Goal: Information Seeking & Learning: Learn about a topic

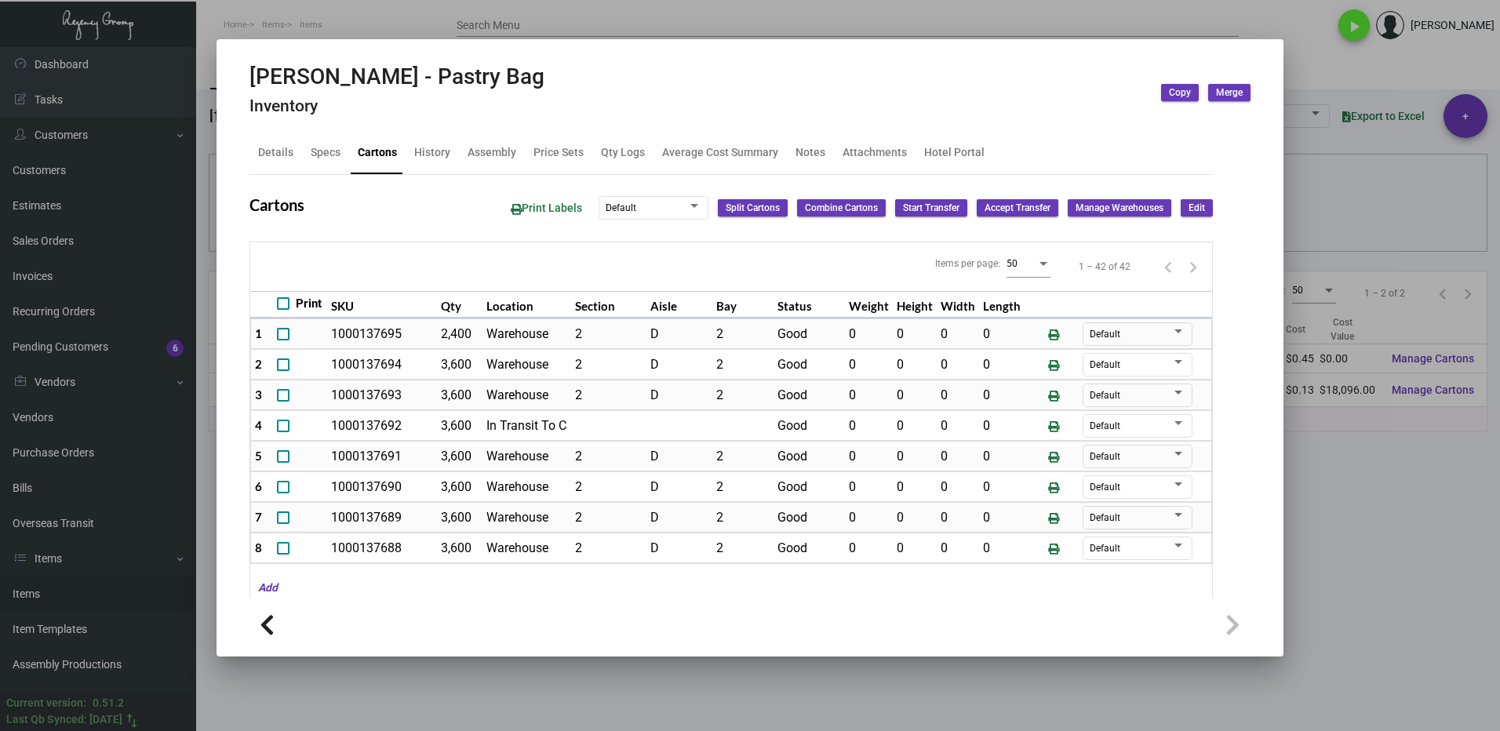
scroll to position [1052, 0]
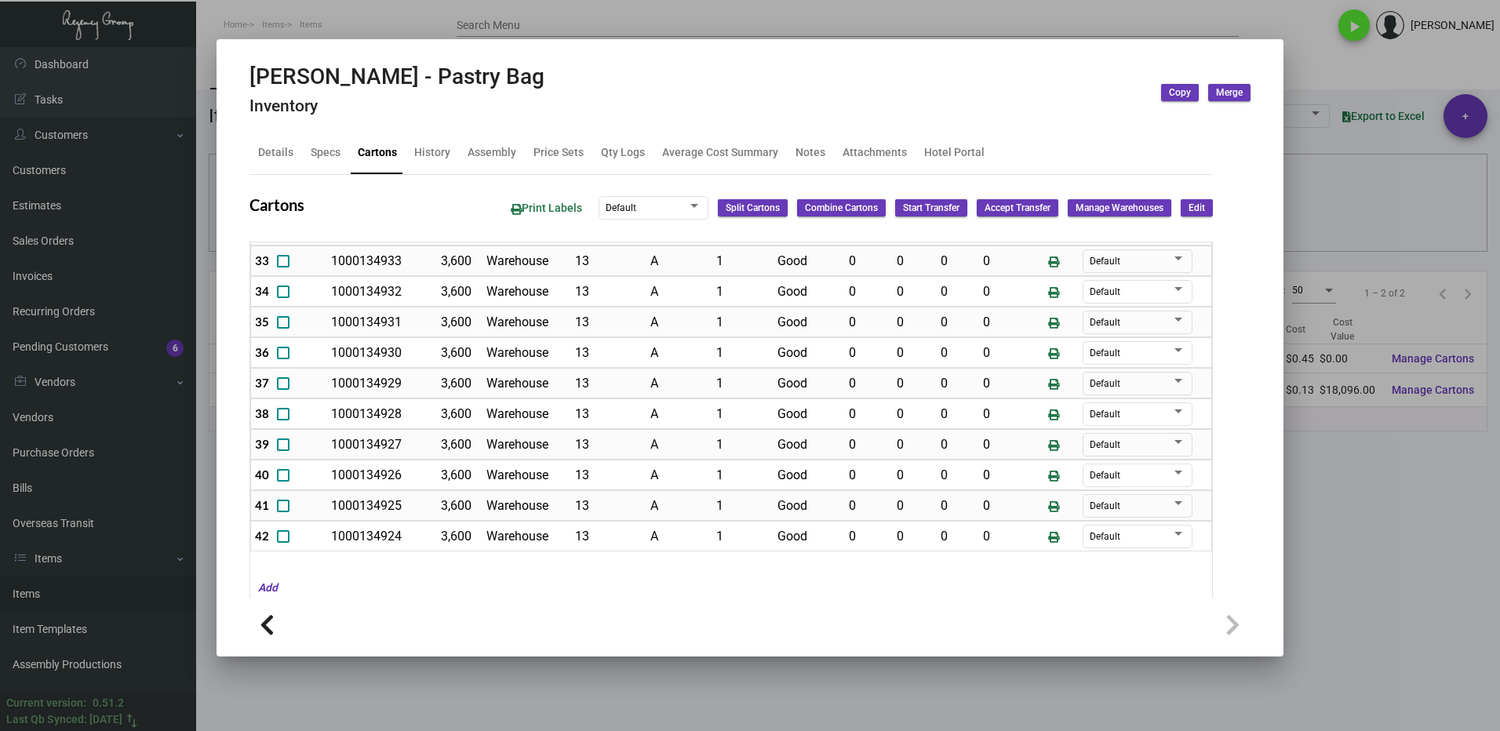
click at [1367, 569] on div at bounding box center [750, 365] width 1500 height 731
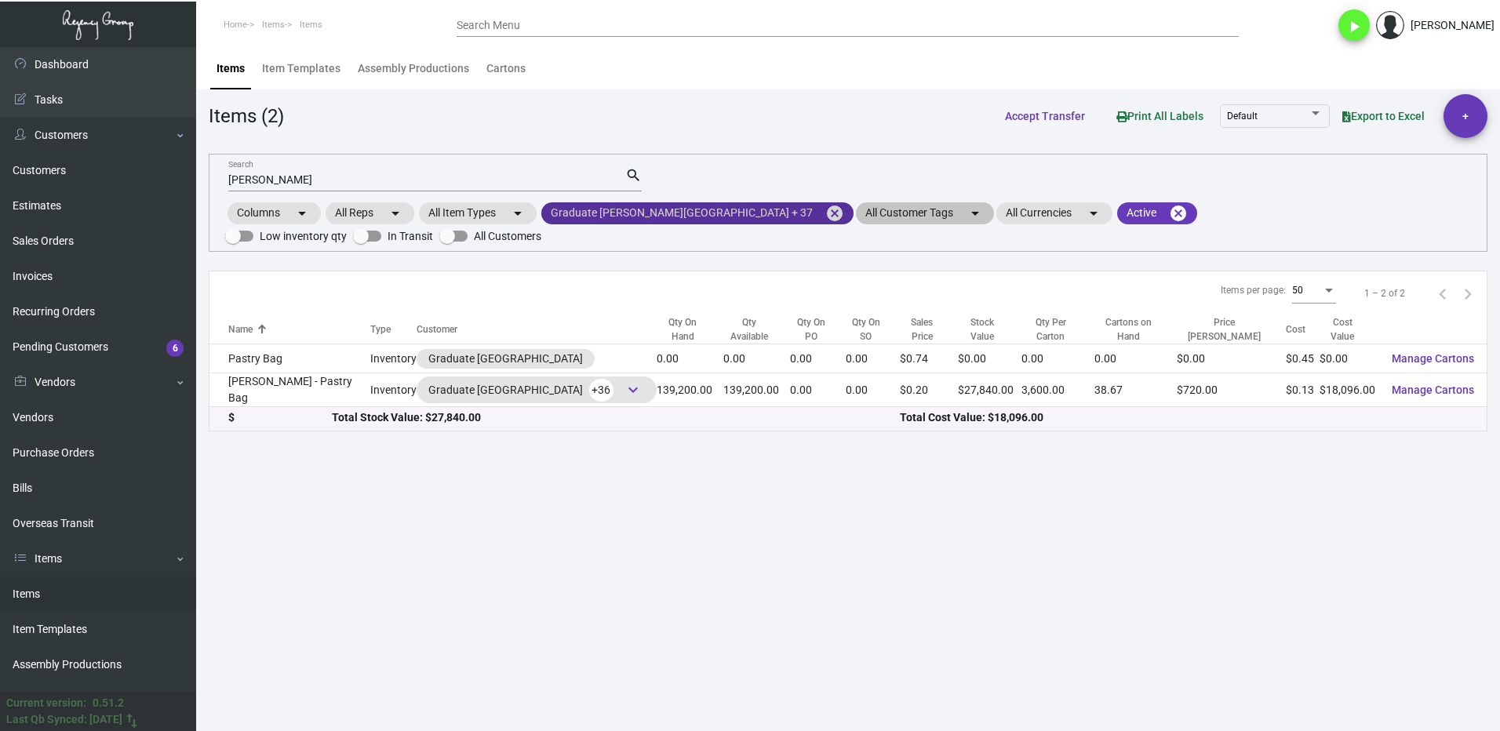
click at [825, 211] on mat-icon "cancel" at bounding box center [834, 213] width 19 height 19
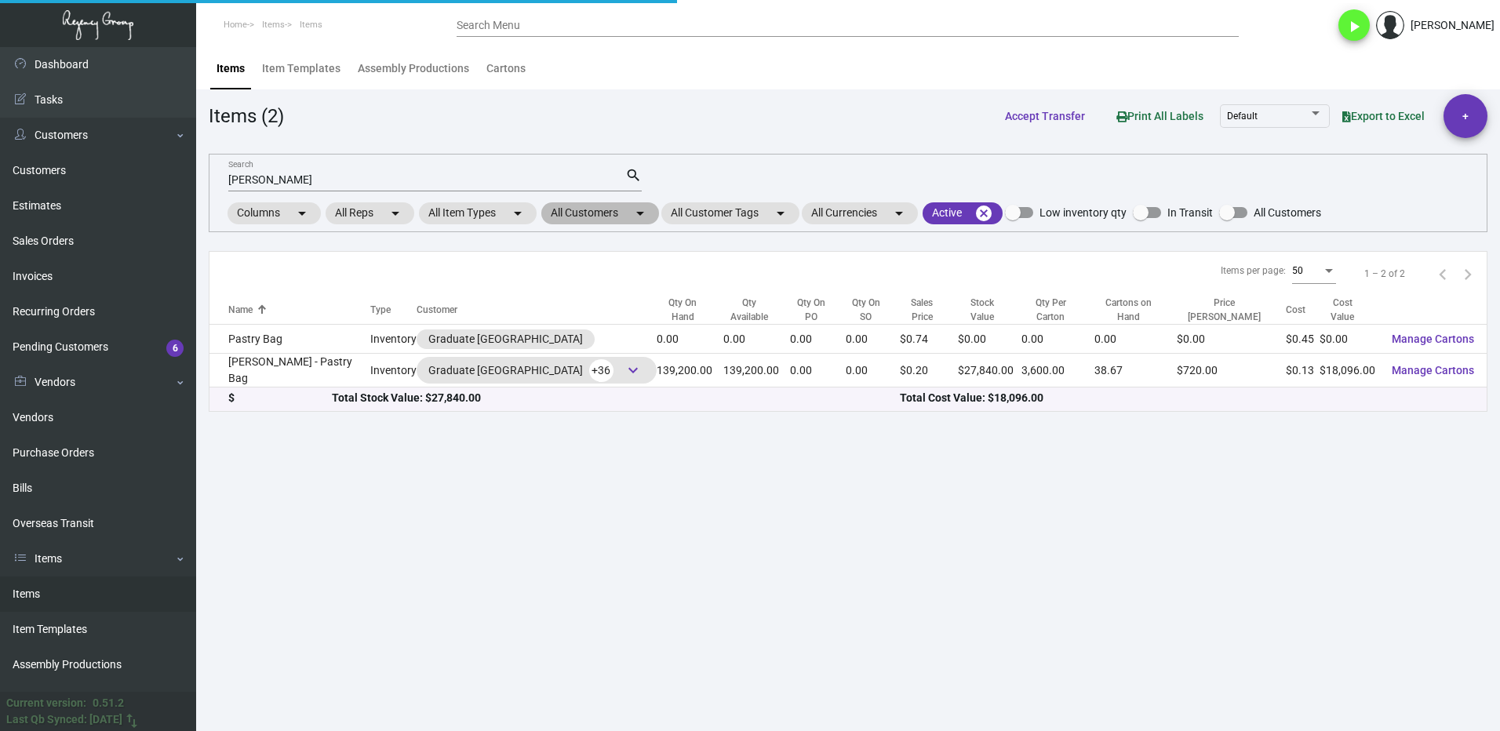
click at [588, 210] on mat-chip "All Customers arrow_drop_down" at bounding box center [600, 213] width 118 height 22
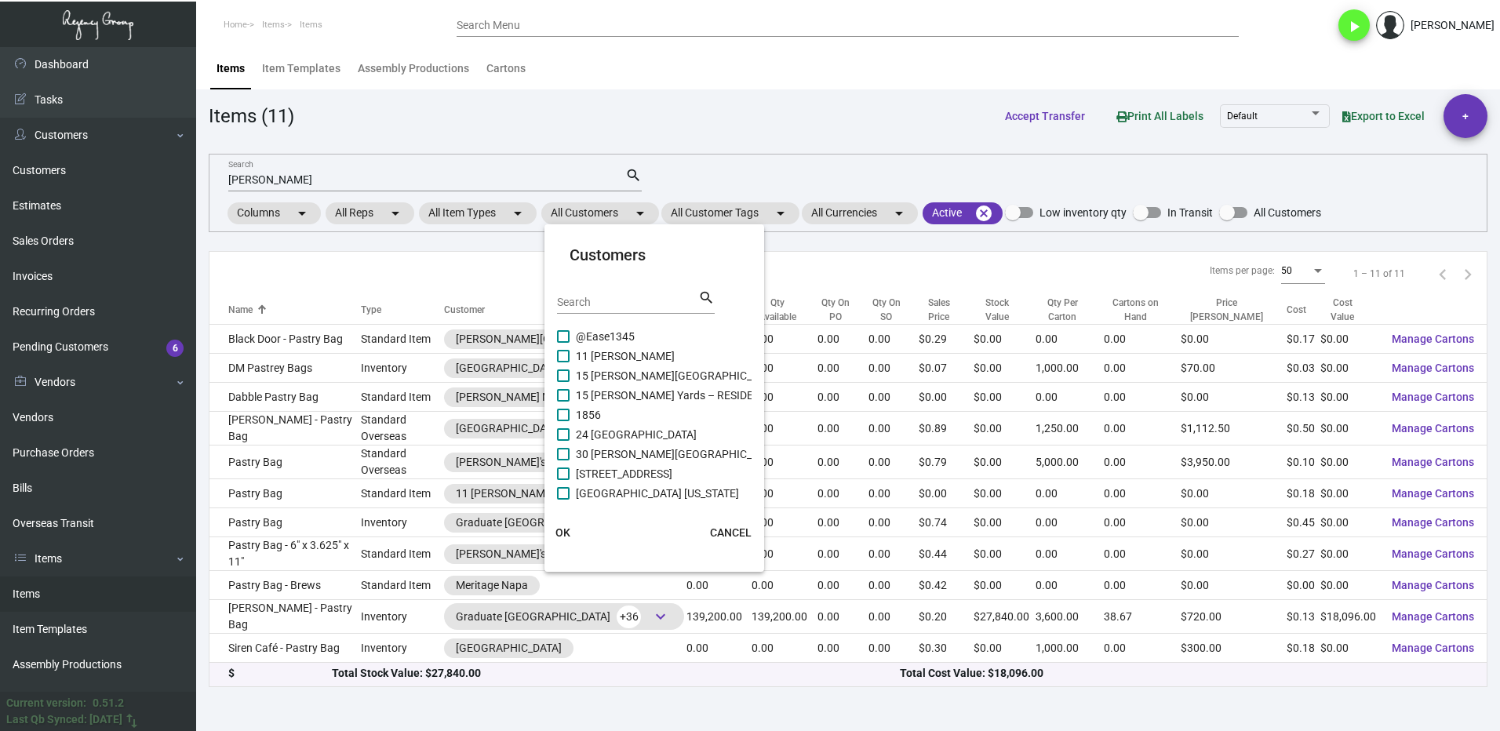
click at [598, 298] on input "Search" at bounding box center [627, 302] width 141 height 13
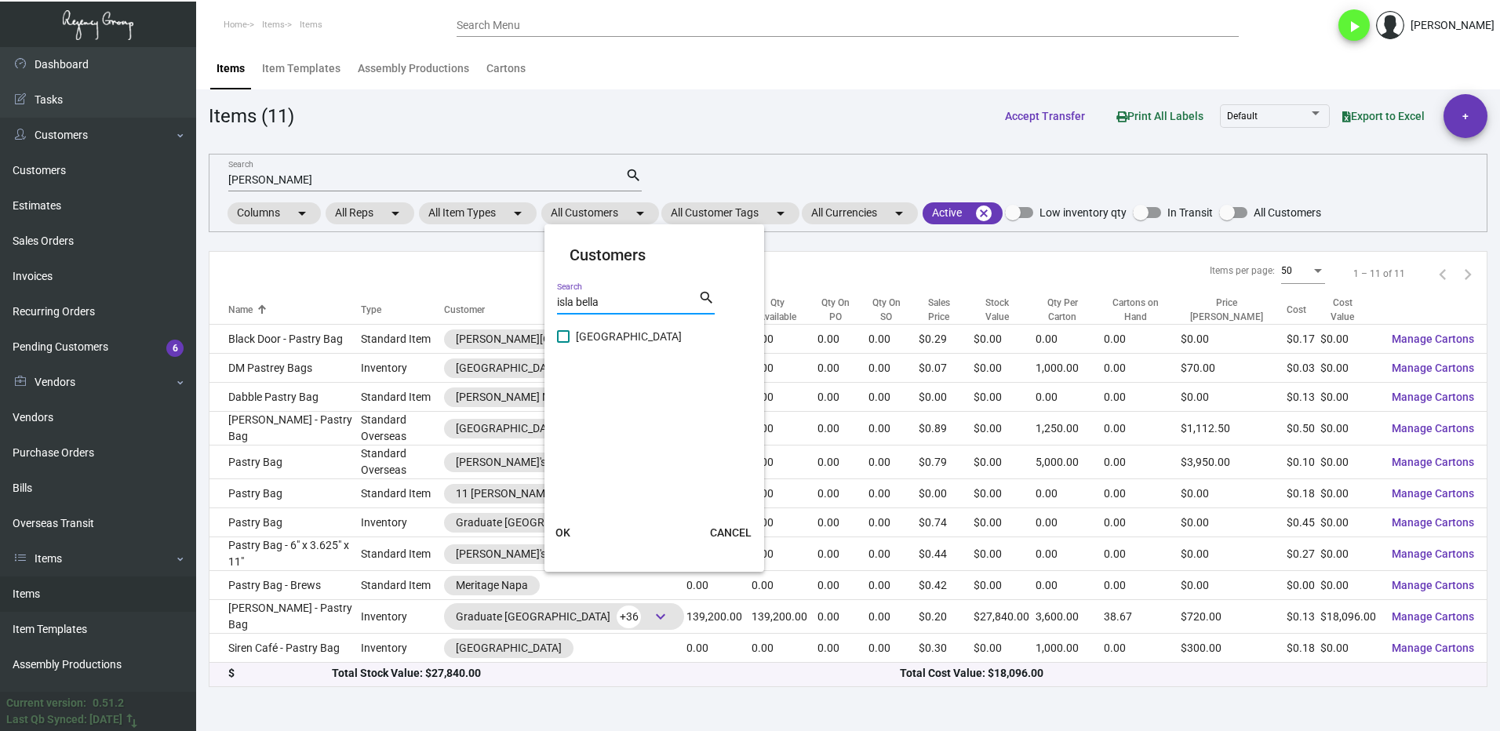
type input "isla bella"
click at [562, 336] on span at bounding box center [563, 336] width 13 height 13
click at [562, 343] on input "[GEOGRAPHIC_DATA]" at bounding box center [562, 343] width 1 height 1
checkbox input "true"
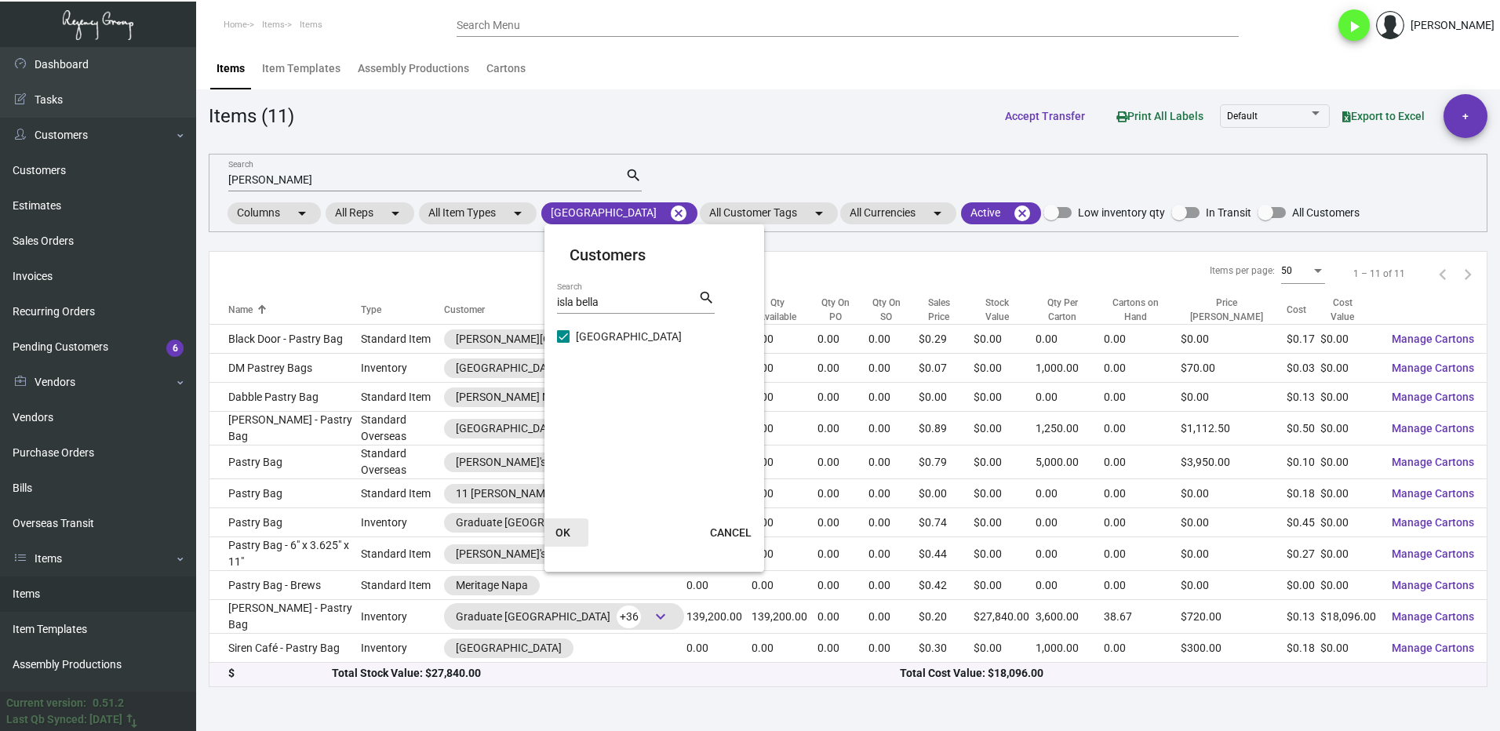
drag, startPoint x: 570, startPoint y: 529, endPoint x: 438, endPoint y: 364, distance: 211.4
click at [570, 528] on button "OK" at bounding box center [563, 532] width 50 height 28
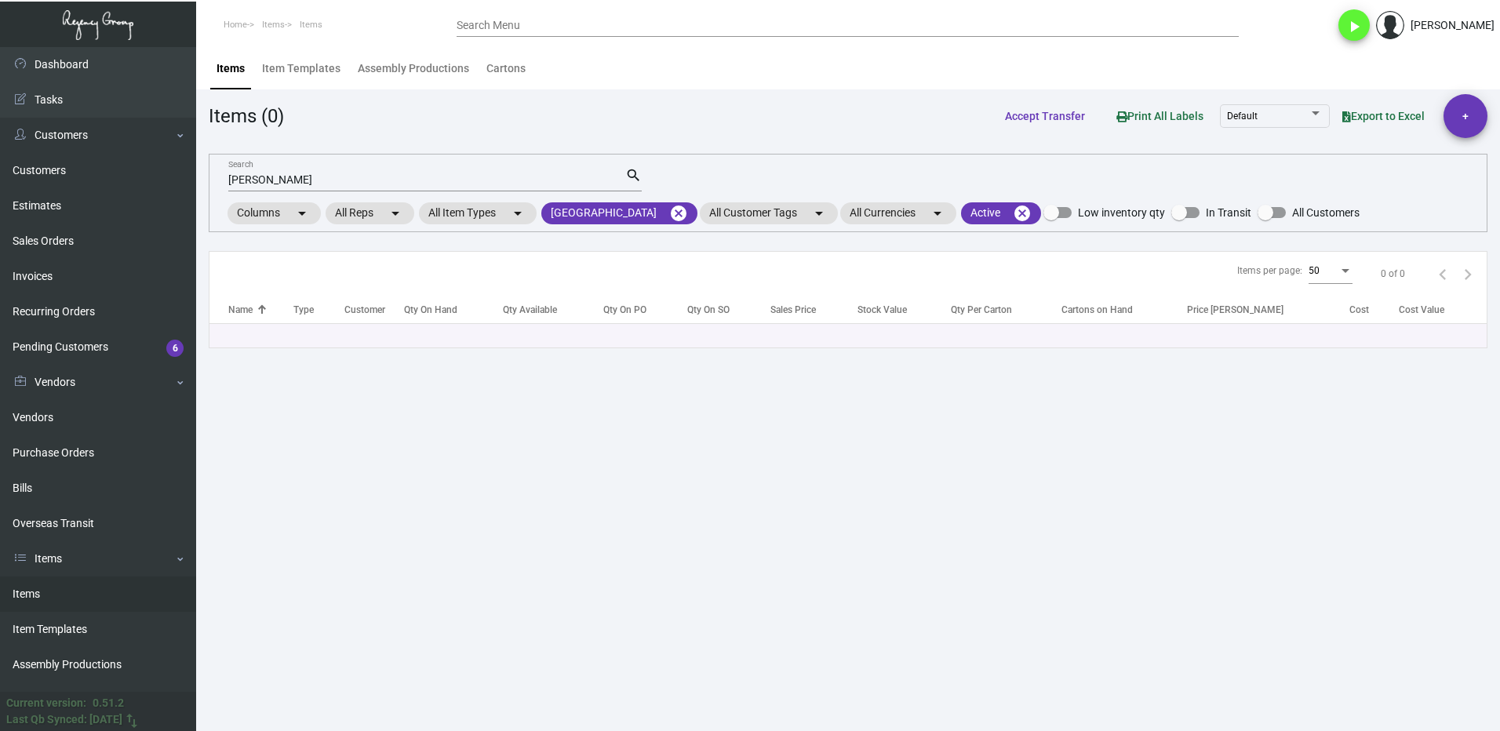
click at [275, 169] on div "[PERSON_NAME] Search" at bounding box center [426, 179] width 397 height 24
type input "p"
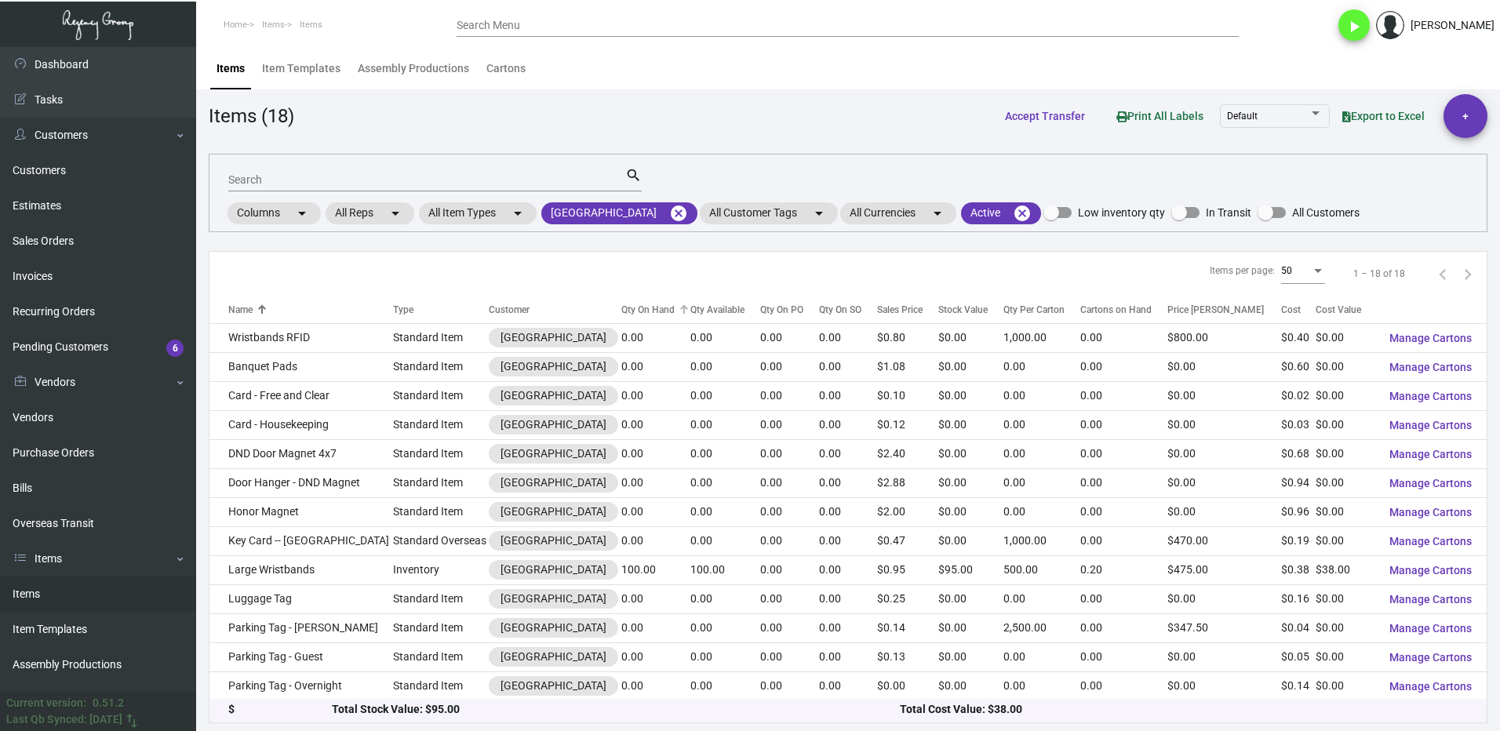
click at [684, 307] on div at bounding box center [686, 307] width 5 height 5
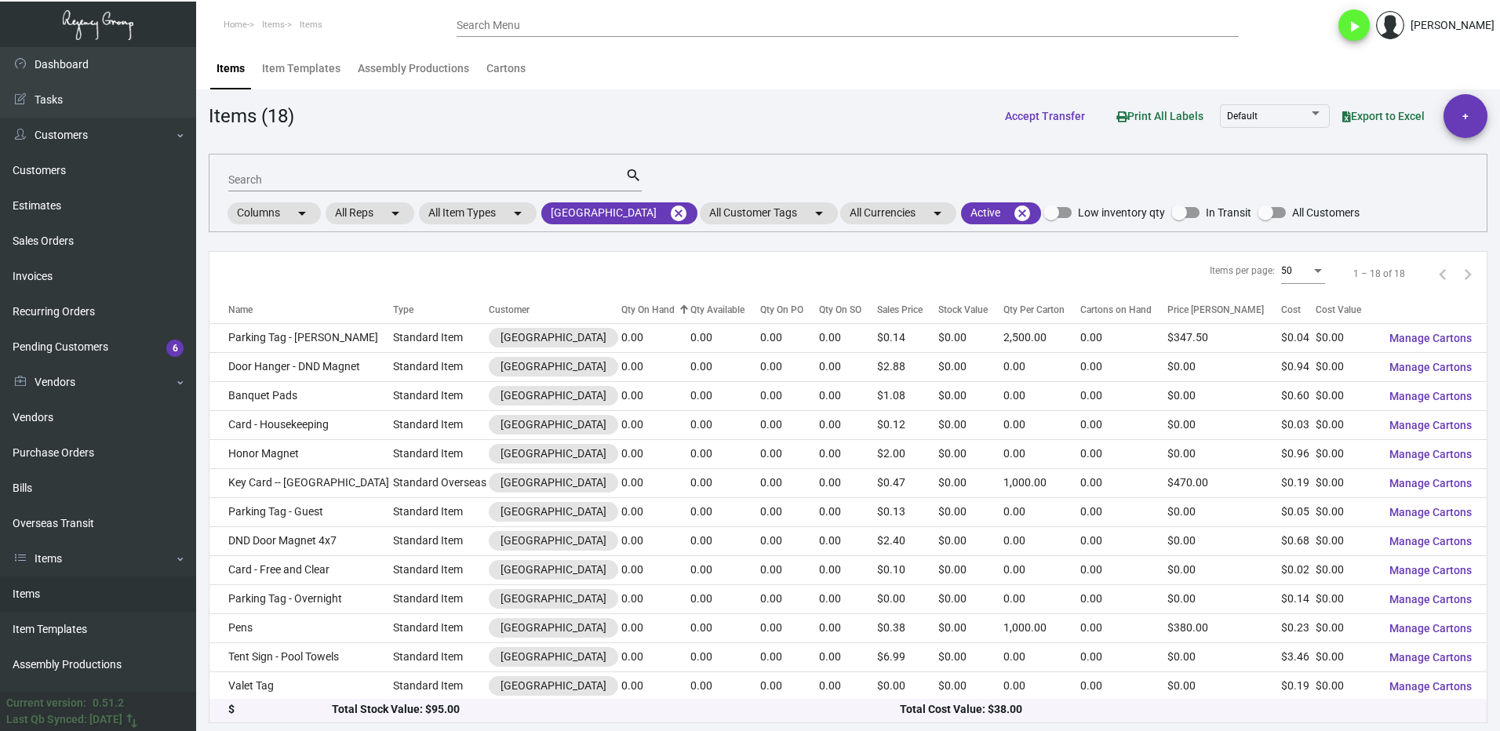
click at [684, 307] on div at bounding box center [686, 307] width 5 height 5
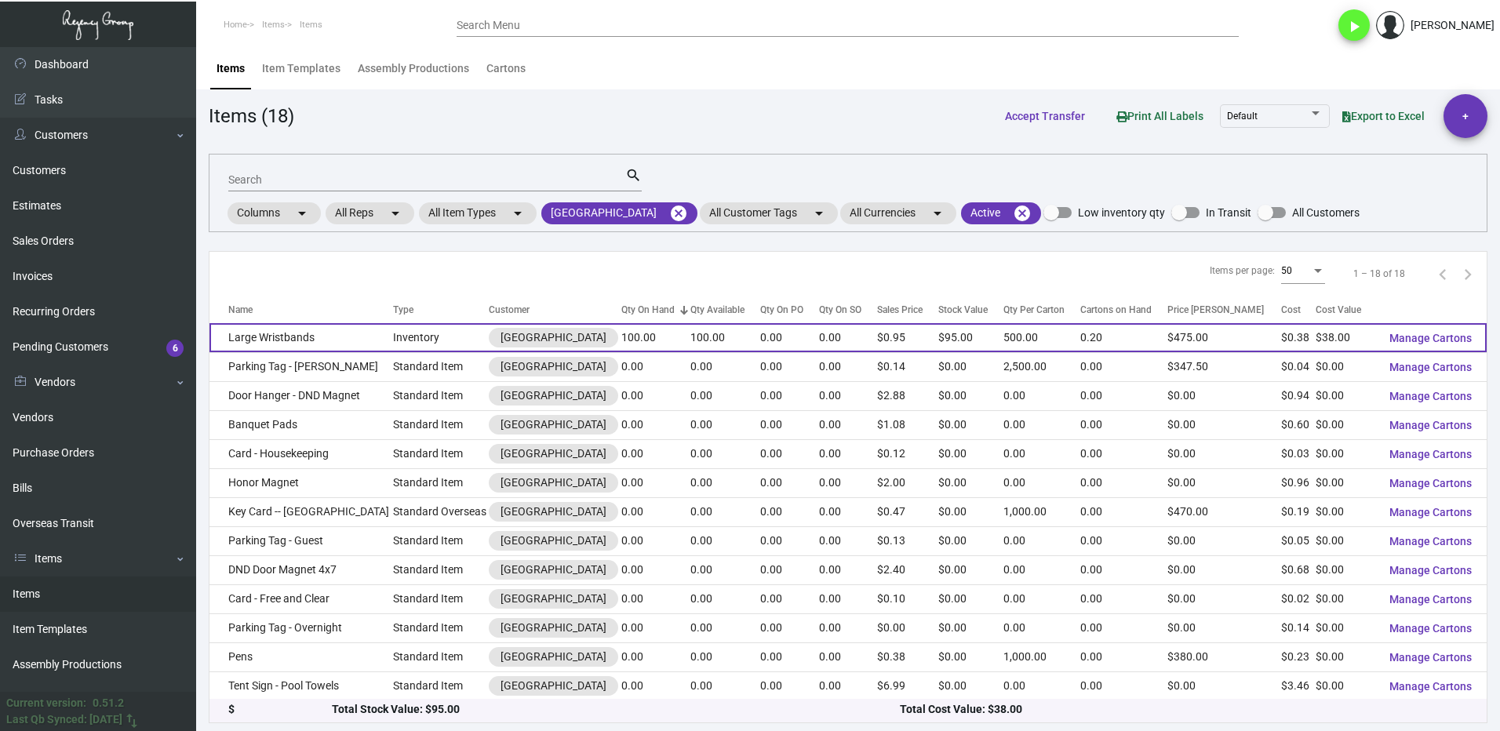
click at [335, 332] on td "Large Wristbands" at bounding box center [301, 337] width 184 height 29
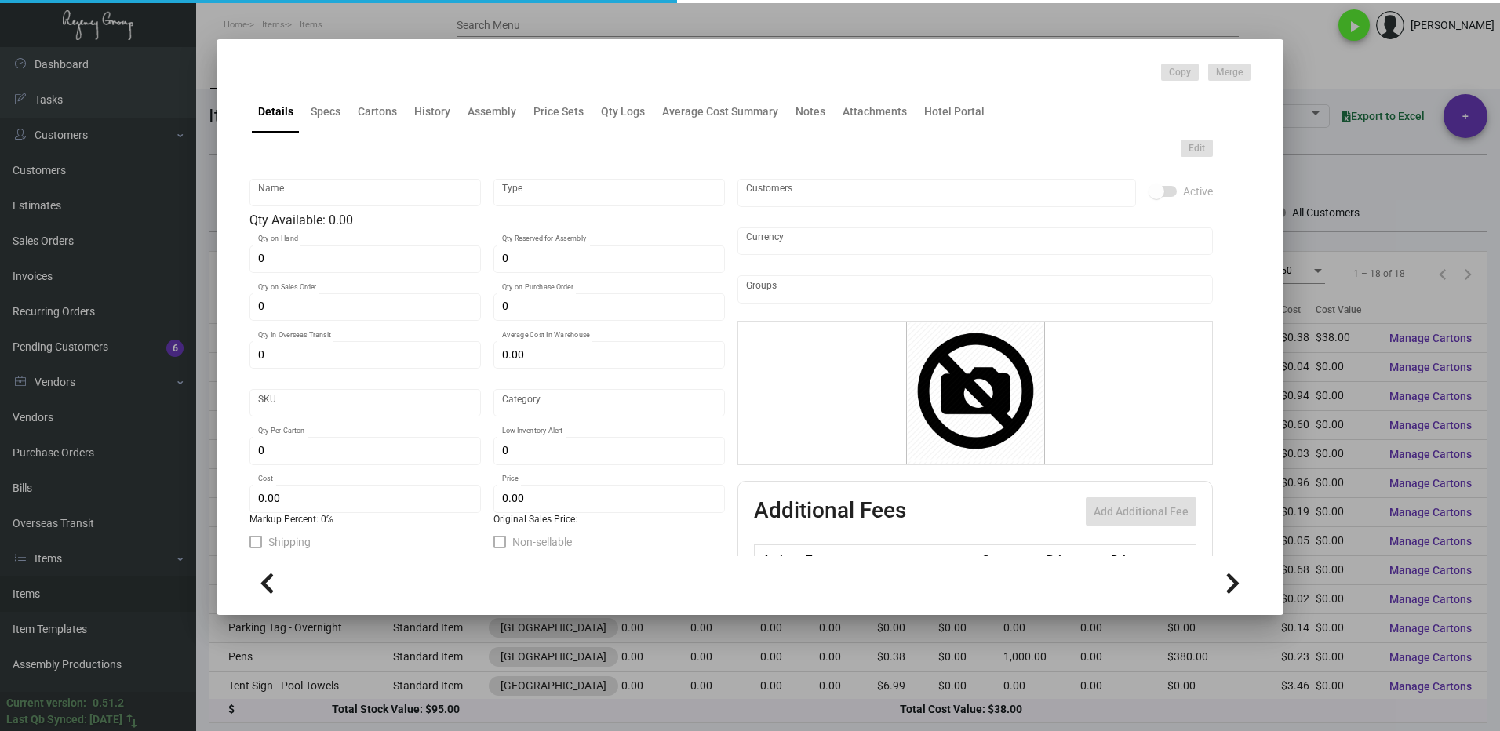
type input "Large Wristbands"
type input "Inventory"
type input "100"
type input "15,000"
type input "$ 0.76"
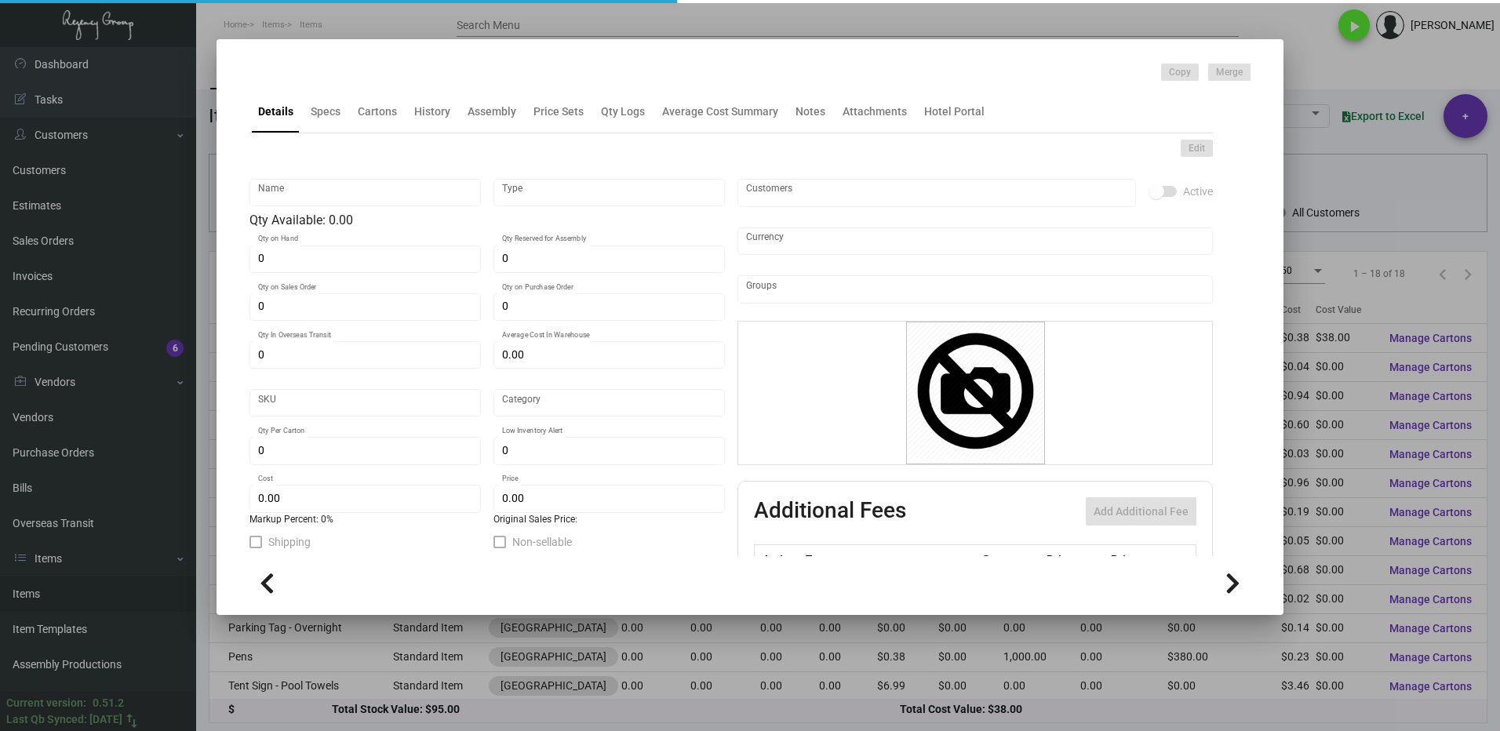
type input "1609"
type input "Standard"
type input "500"
type input "$ 0.38"
type input "$ 0.95"
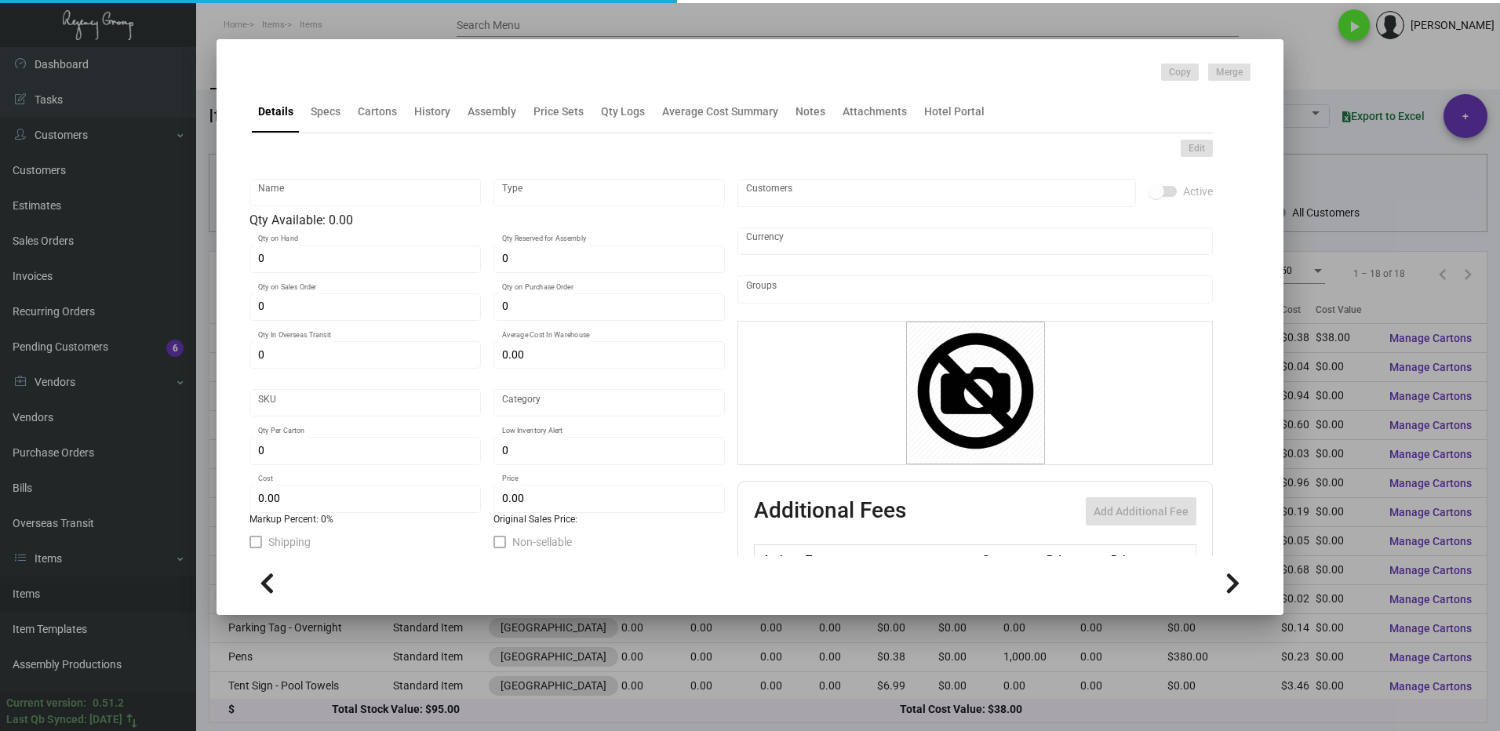
type textarea "Wristbands: Silicone Key wristbands, RFID V-Low (Ving-F08) chips insert, 1 colo…"
checkbox input "true"
type input "United States Dollar $"
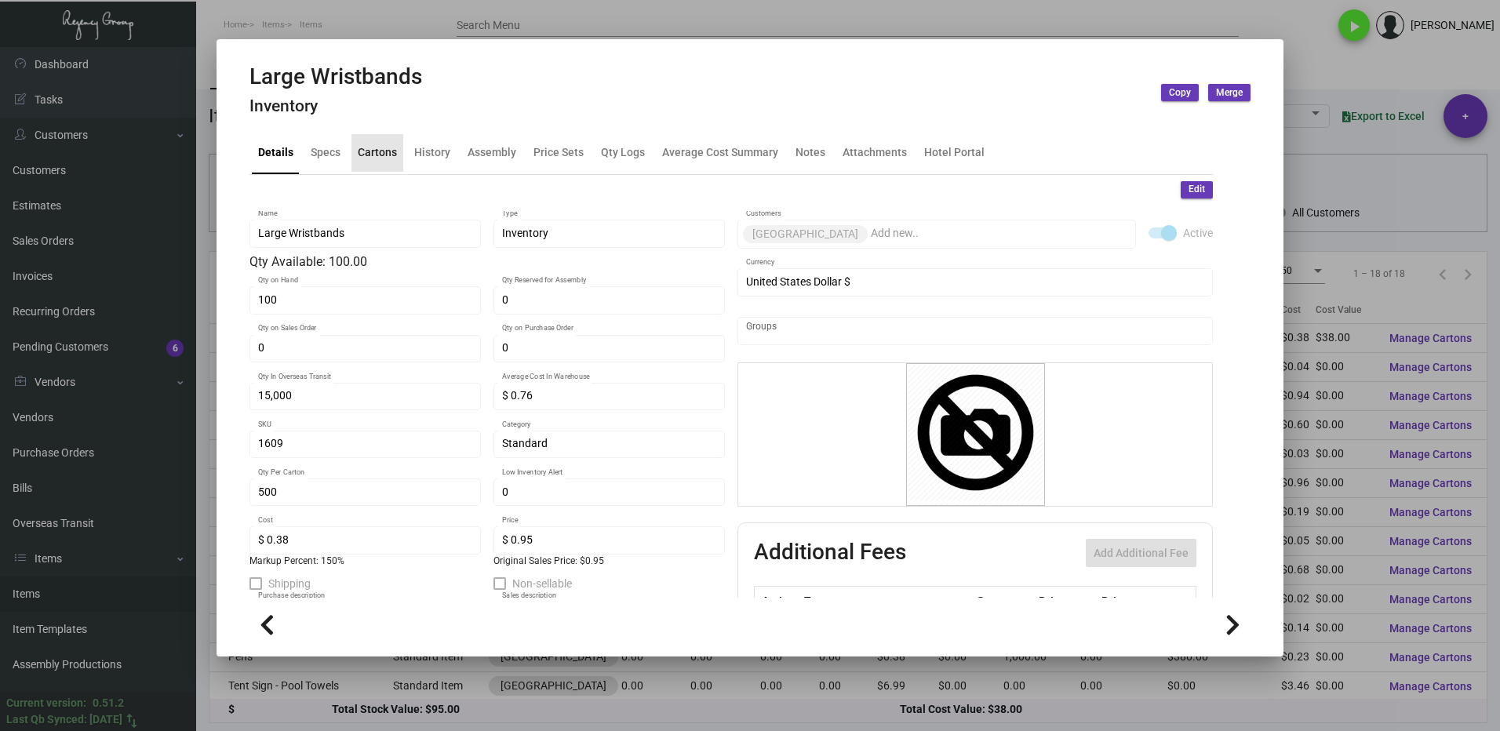
click at [375, 158] on div "Cartons" at bounding box center [377, 152] width 39 height 16
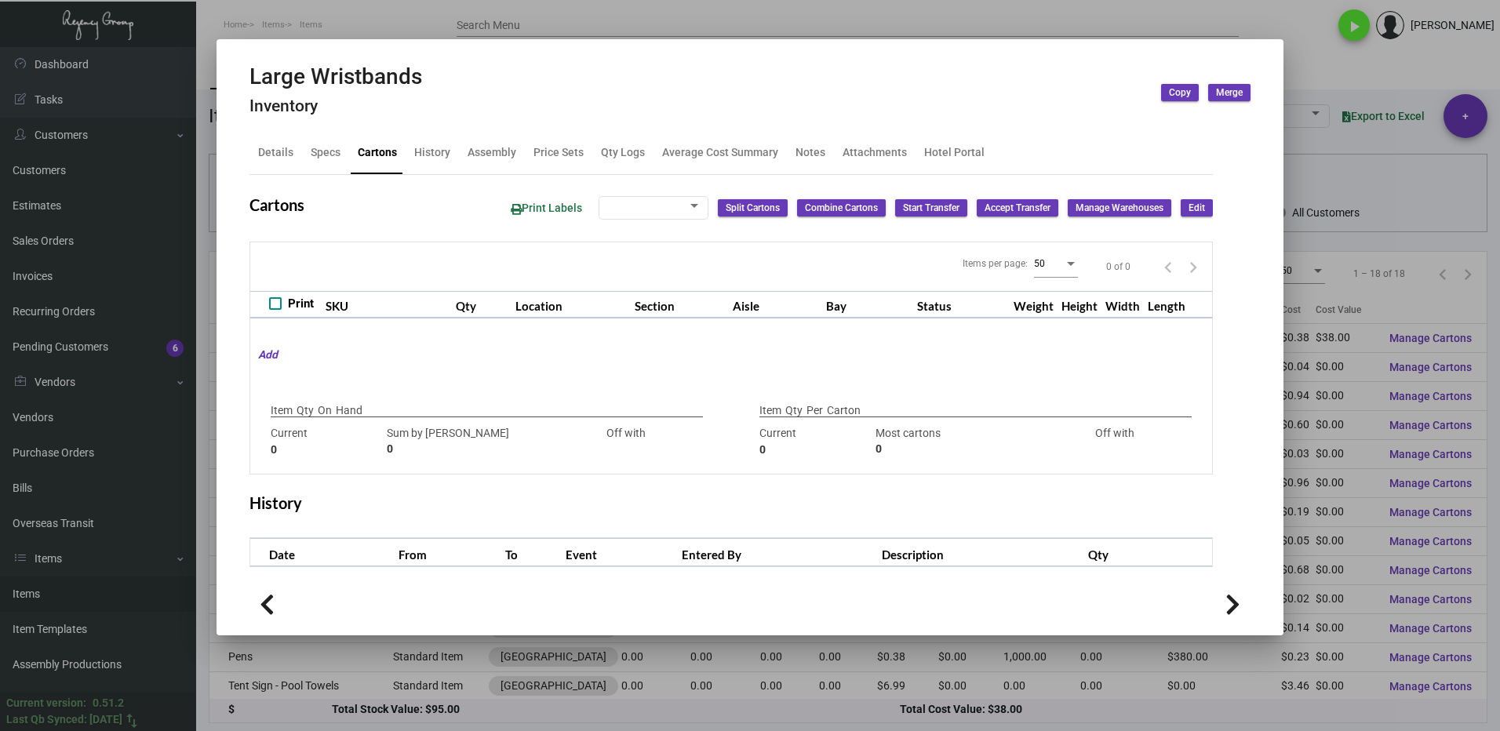
type input "100"
type input "0"
type input "500"
type input "1000"
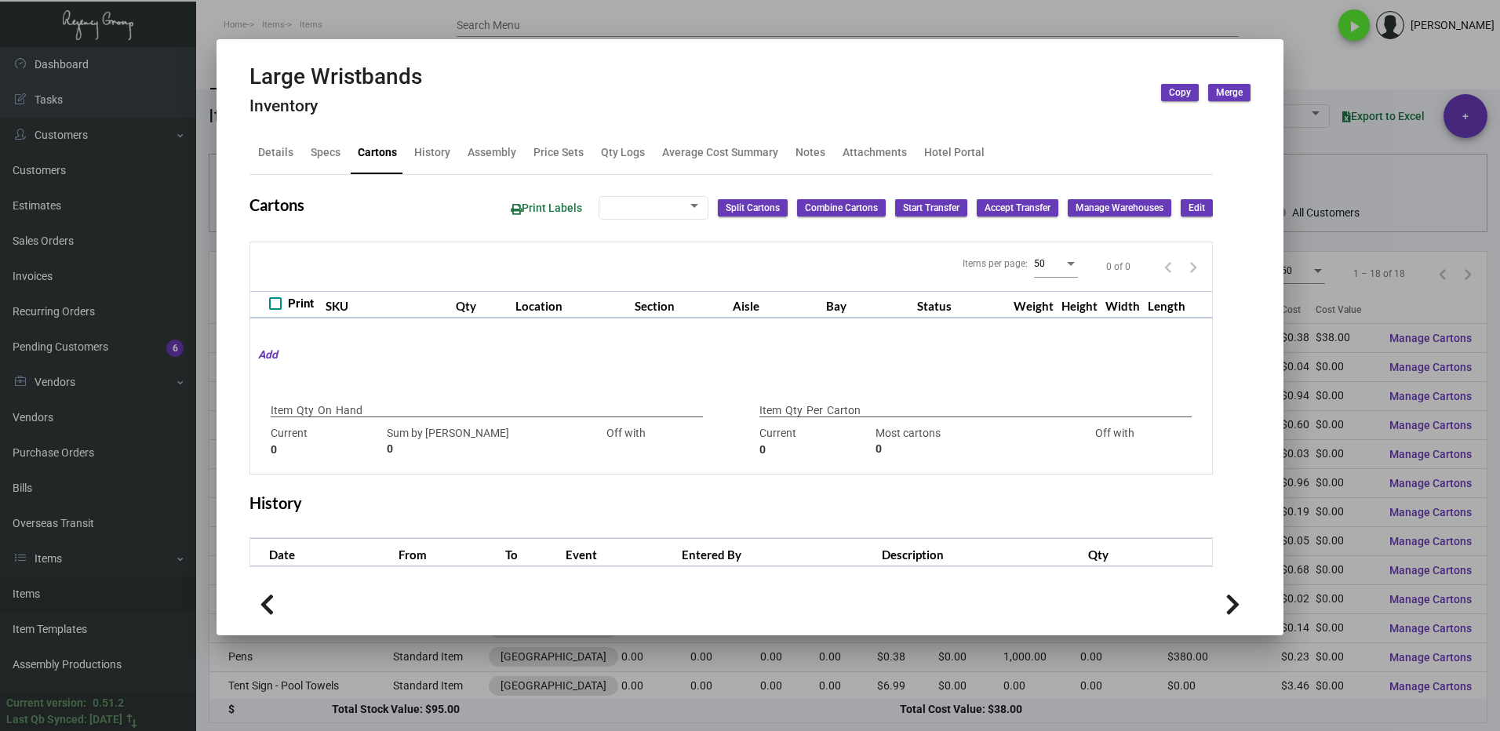
type input "-500"
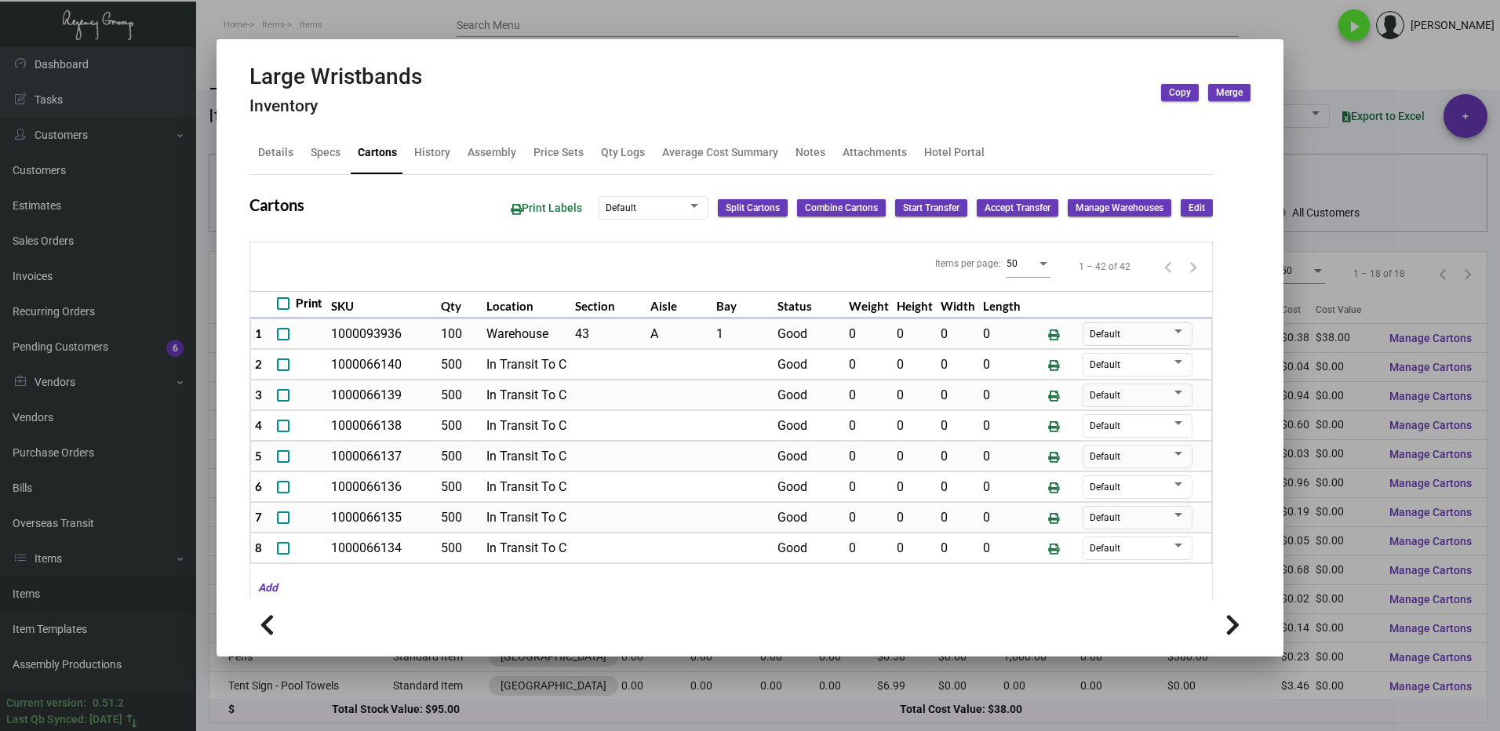
click at [1311, 67] on div at bounding box center [750, 365] width 1500 height 731
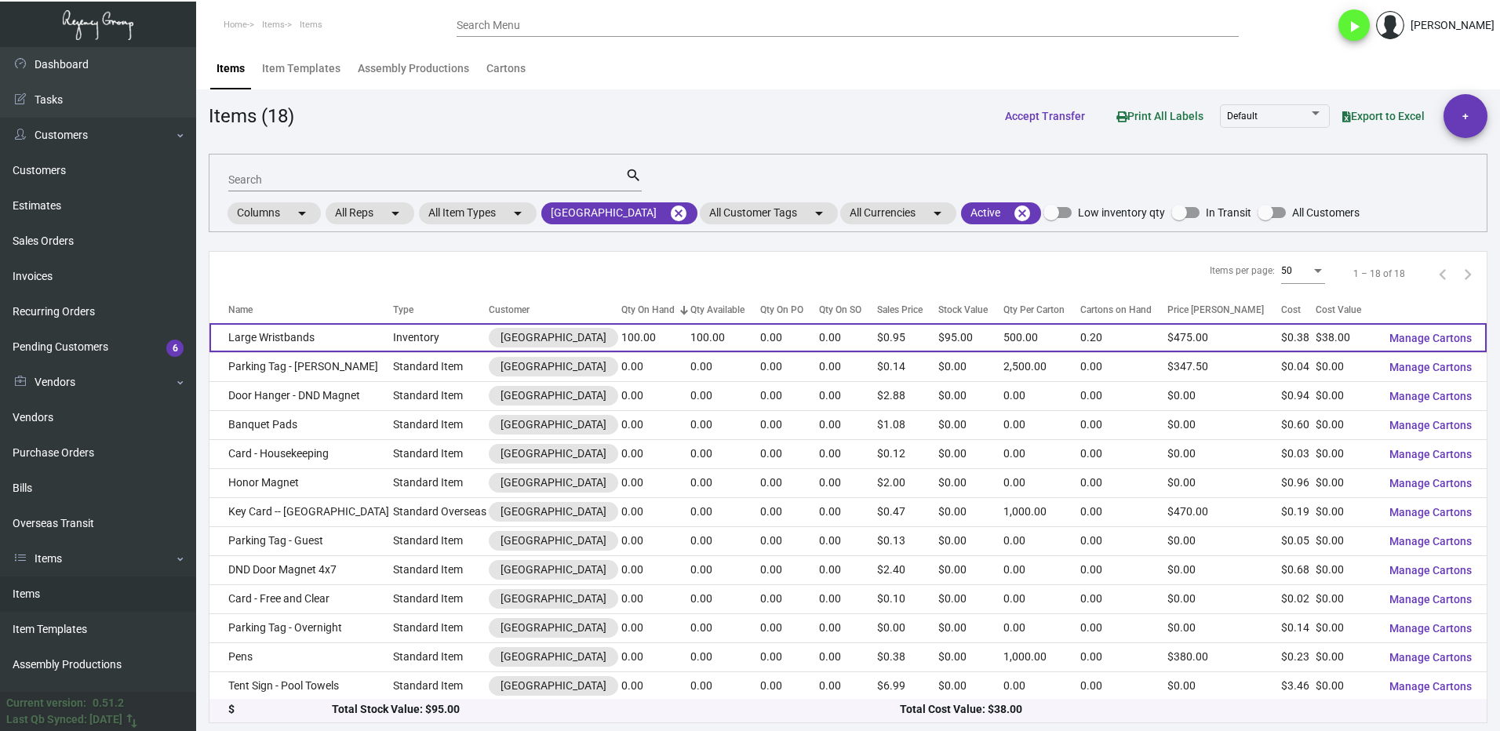
click at [346, 336] on td "Large Wristbands" at bounding box center [301, 337] width 184 height 29
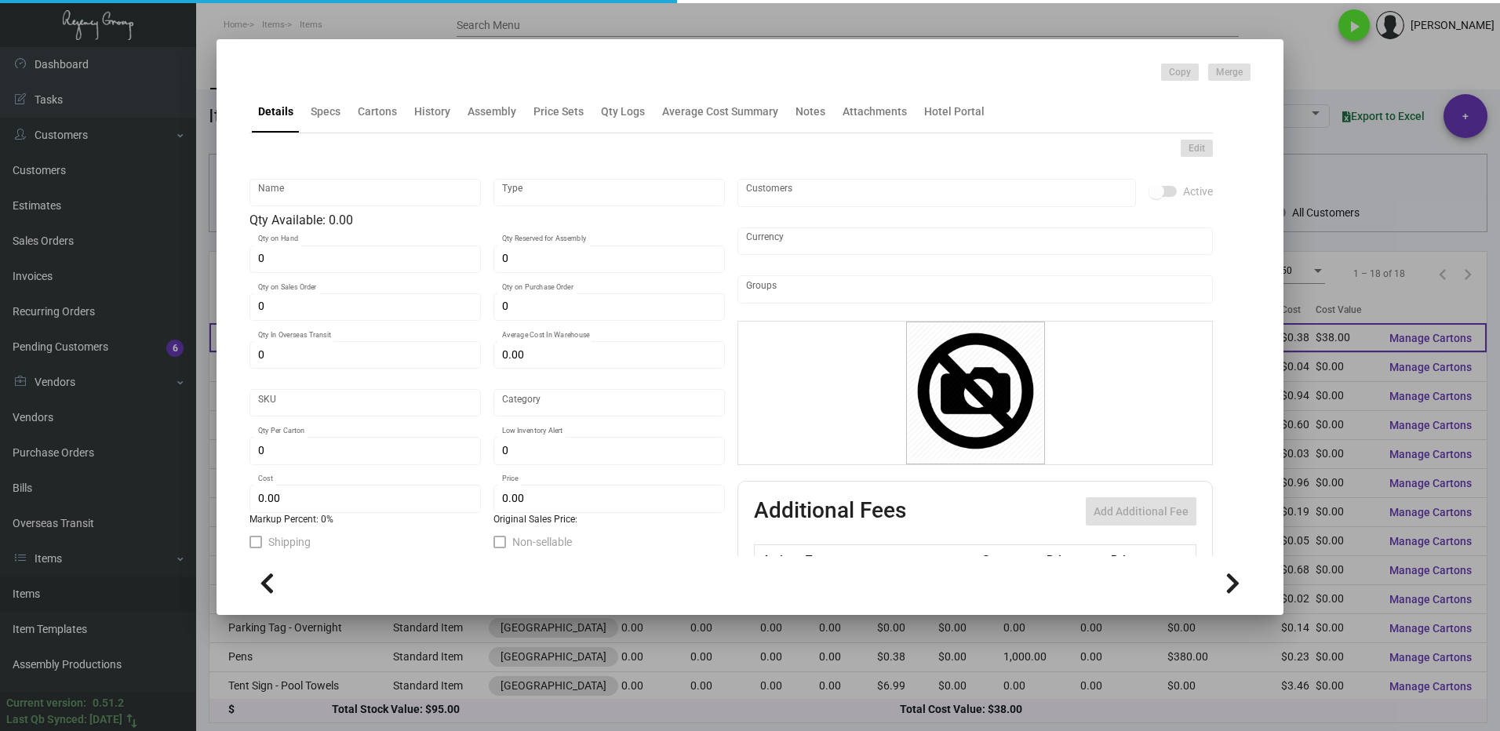
type input "Large Wristbands"
type input "Inventory"
type input "100"
type input "15,000"
type input "$ 0.76"
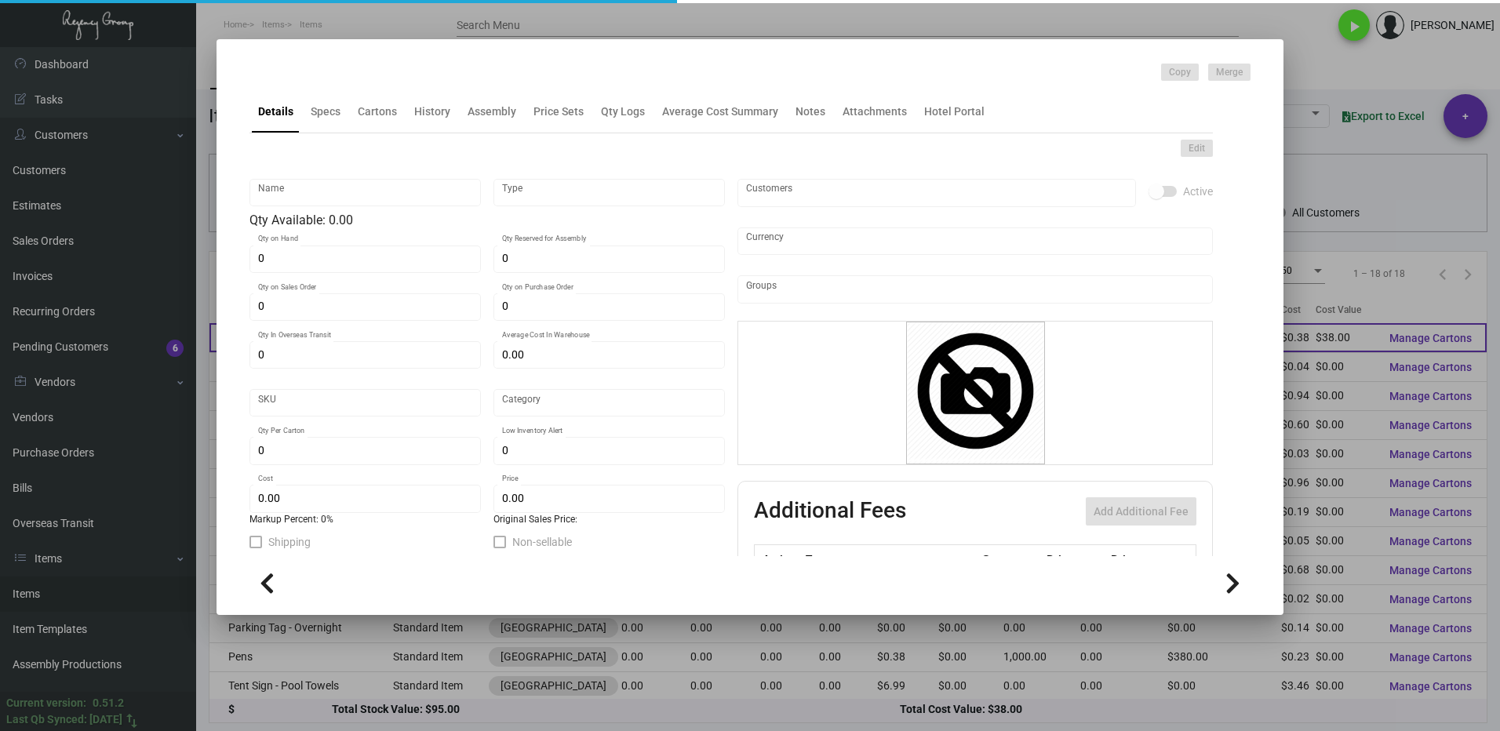
type input "1609"
type input "Standard"
type input "500"
type input "$ 0.38"
type input "$ 0.95"
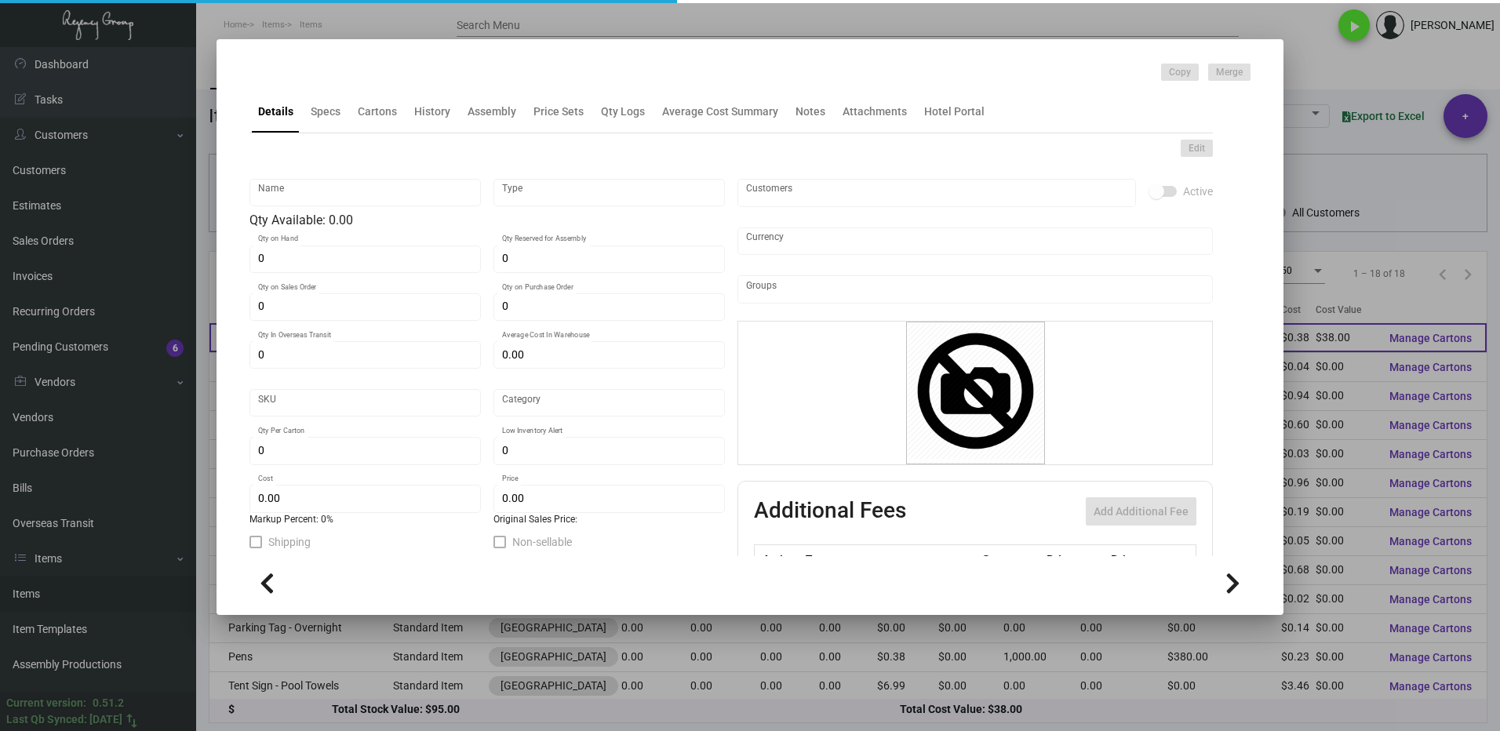
type textarea "Wristbands: Silicone Key wristbands, RFID V-Low (Ving-F08) chips insert, 1 colo…"
checkbox input "true"
type input "United States Dollar $"
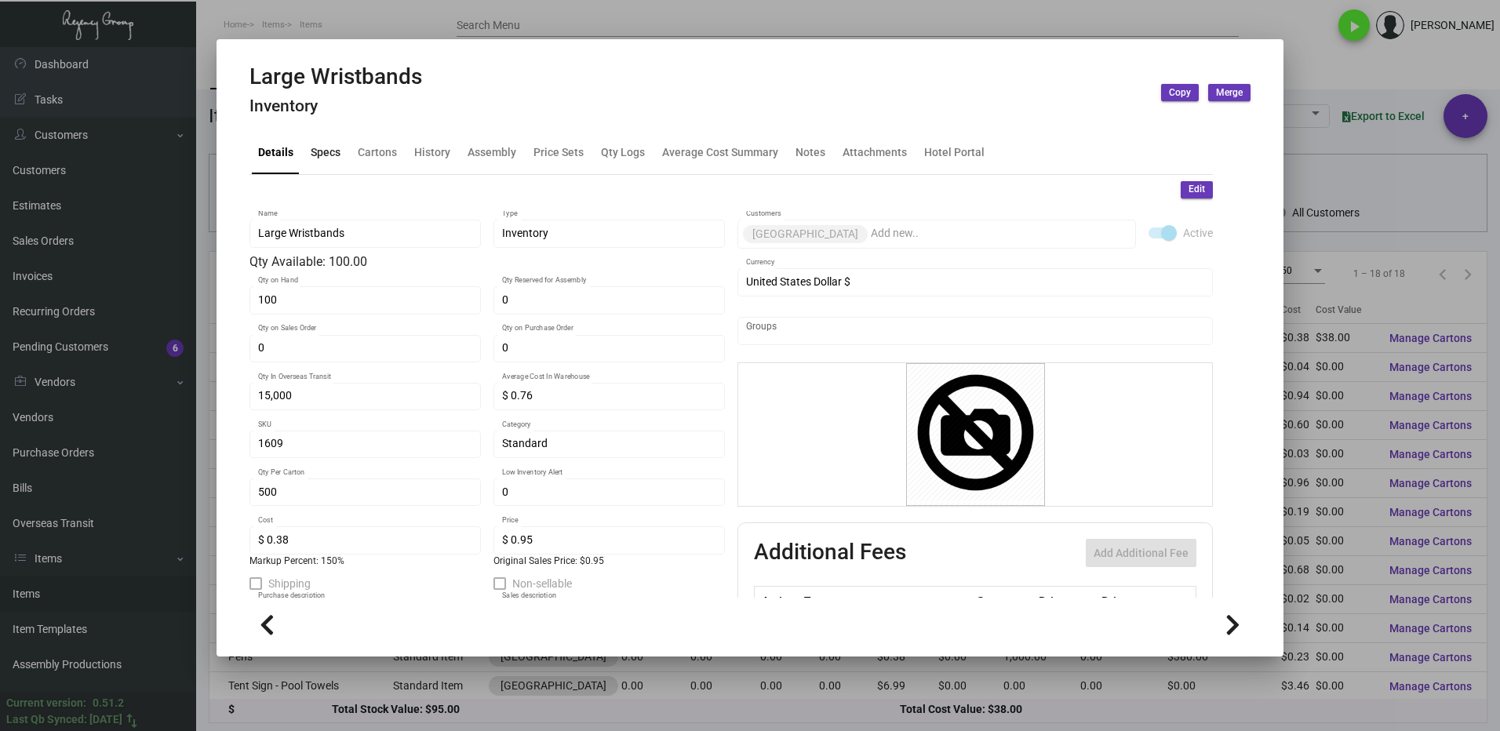
click at [338, 159] on div "Specs" at bounding box center [326, 152] width 30 height 16
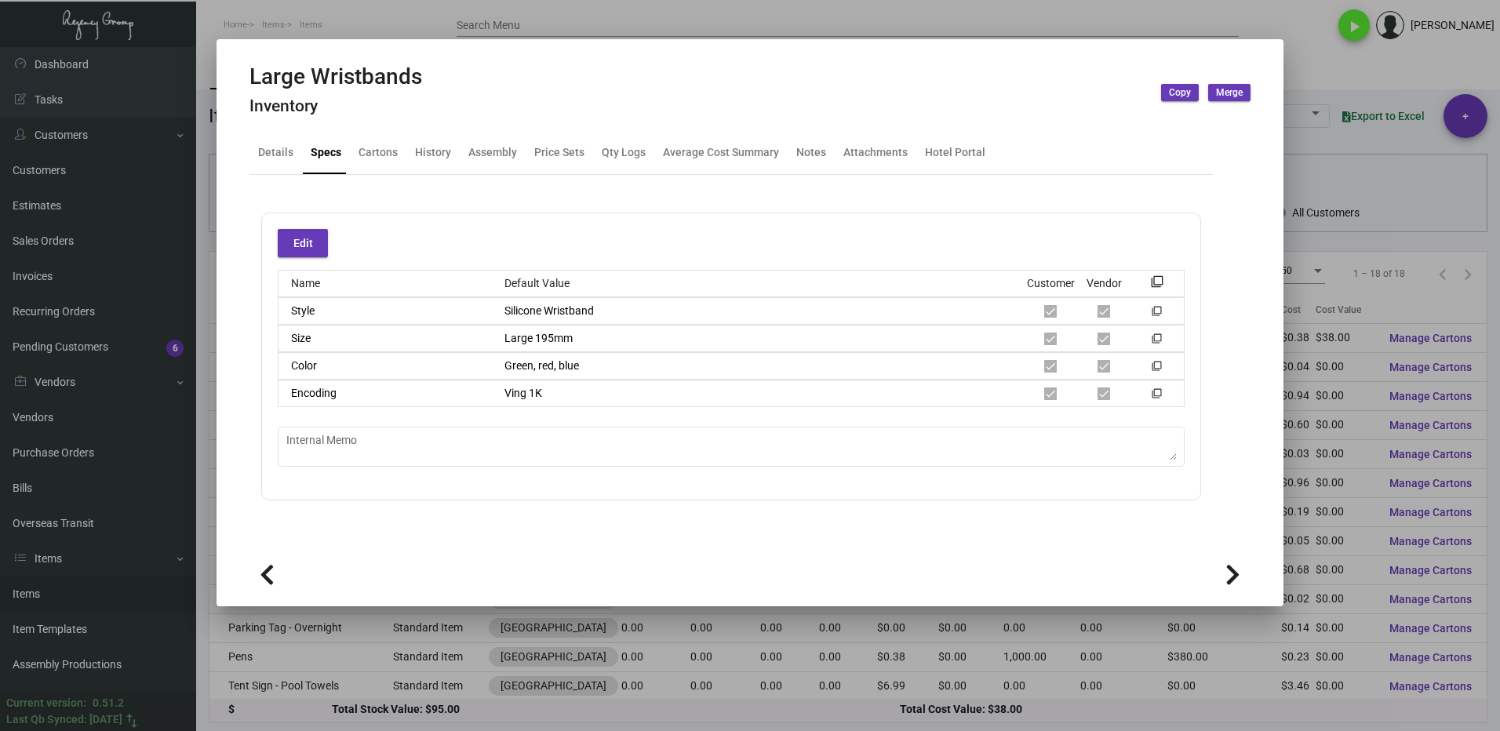
click at [1325, 31] on div at bounding box center [750, 365] width 1500 height 731
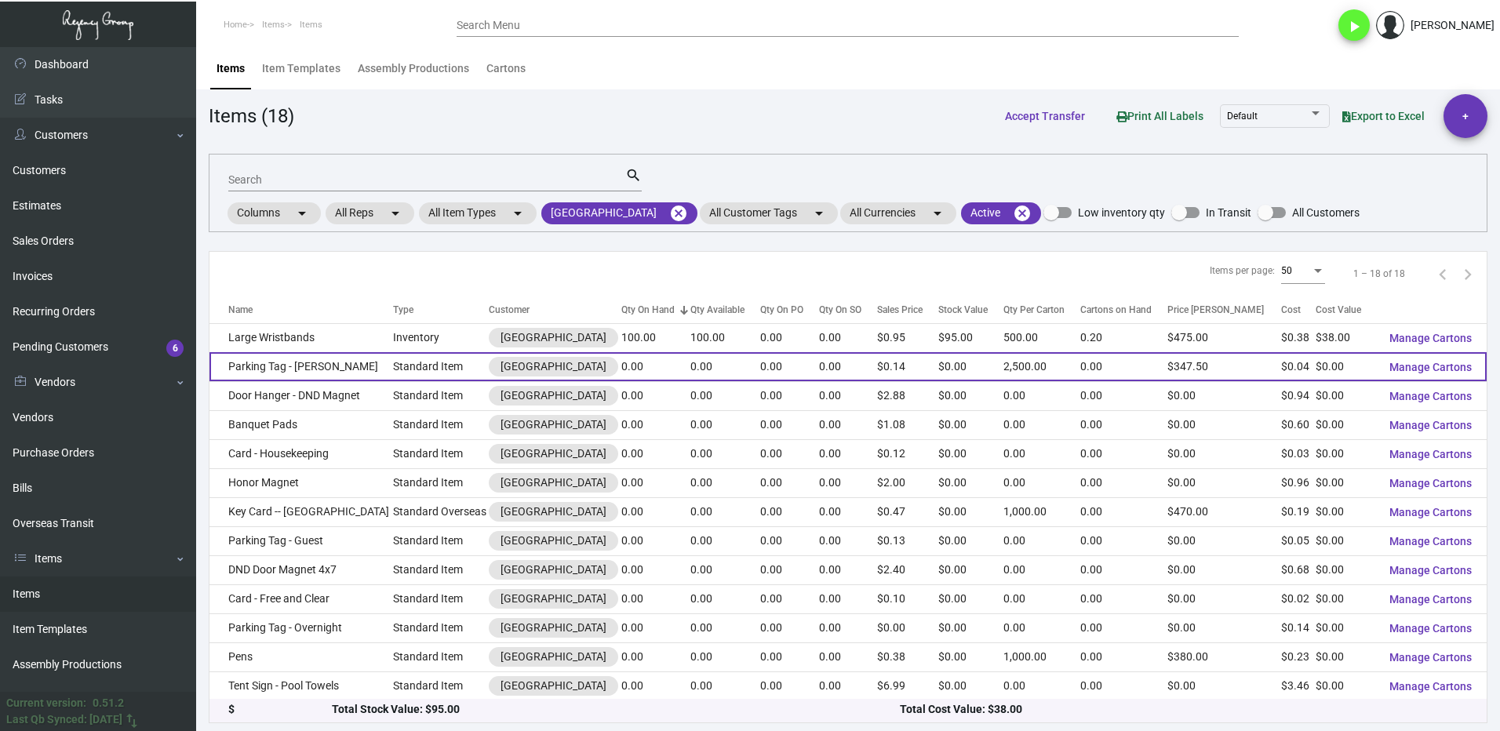
click at [321, 368] on td "Parking Tag - [PERSON_NAME]" at bounding box center [301, 366] width 184 height 29
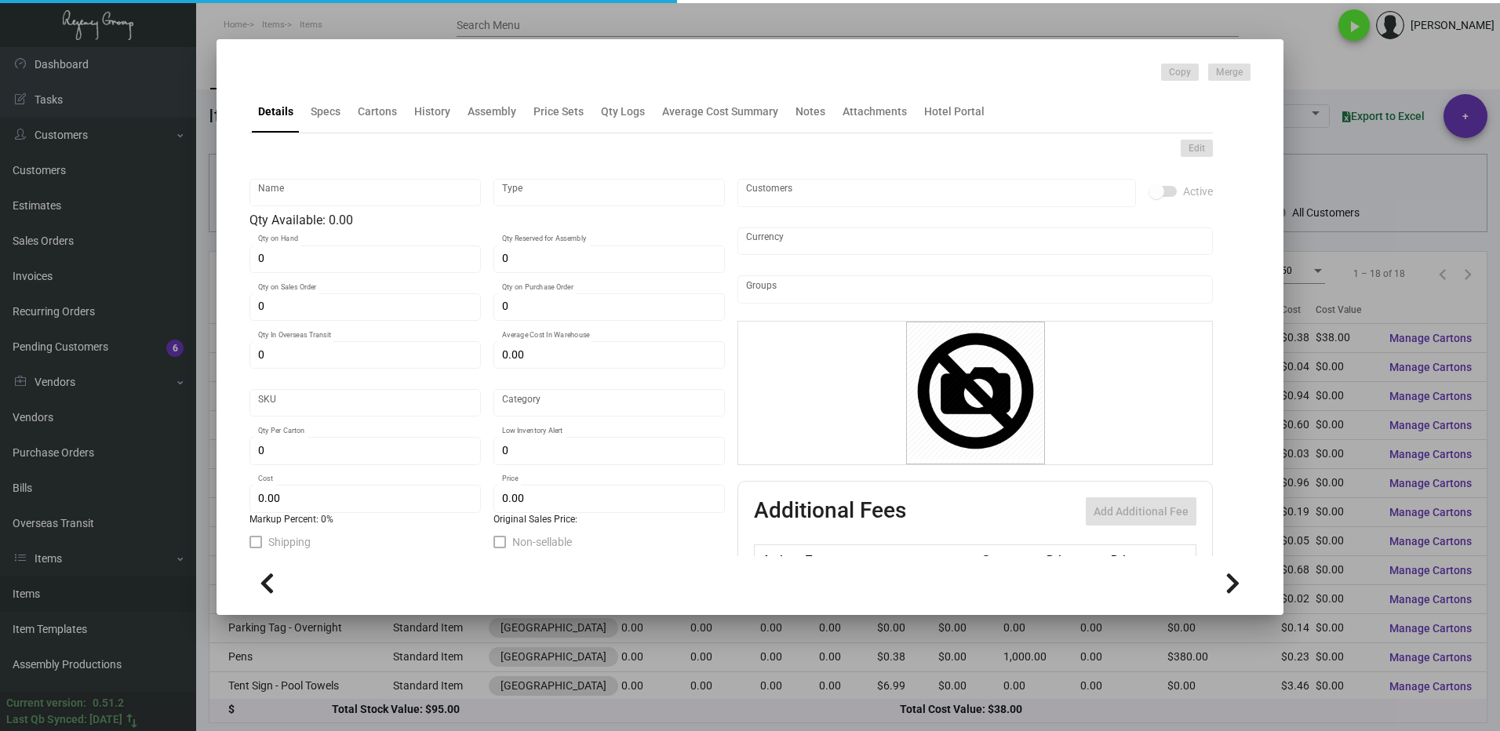
type input "Parking Tag - [PERSON_NAME]"
type input "Standard Item"
type input "$ 0.00"
type input "769-Tg-81"
type input "Standard"
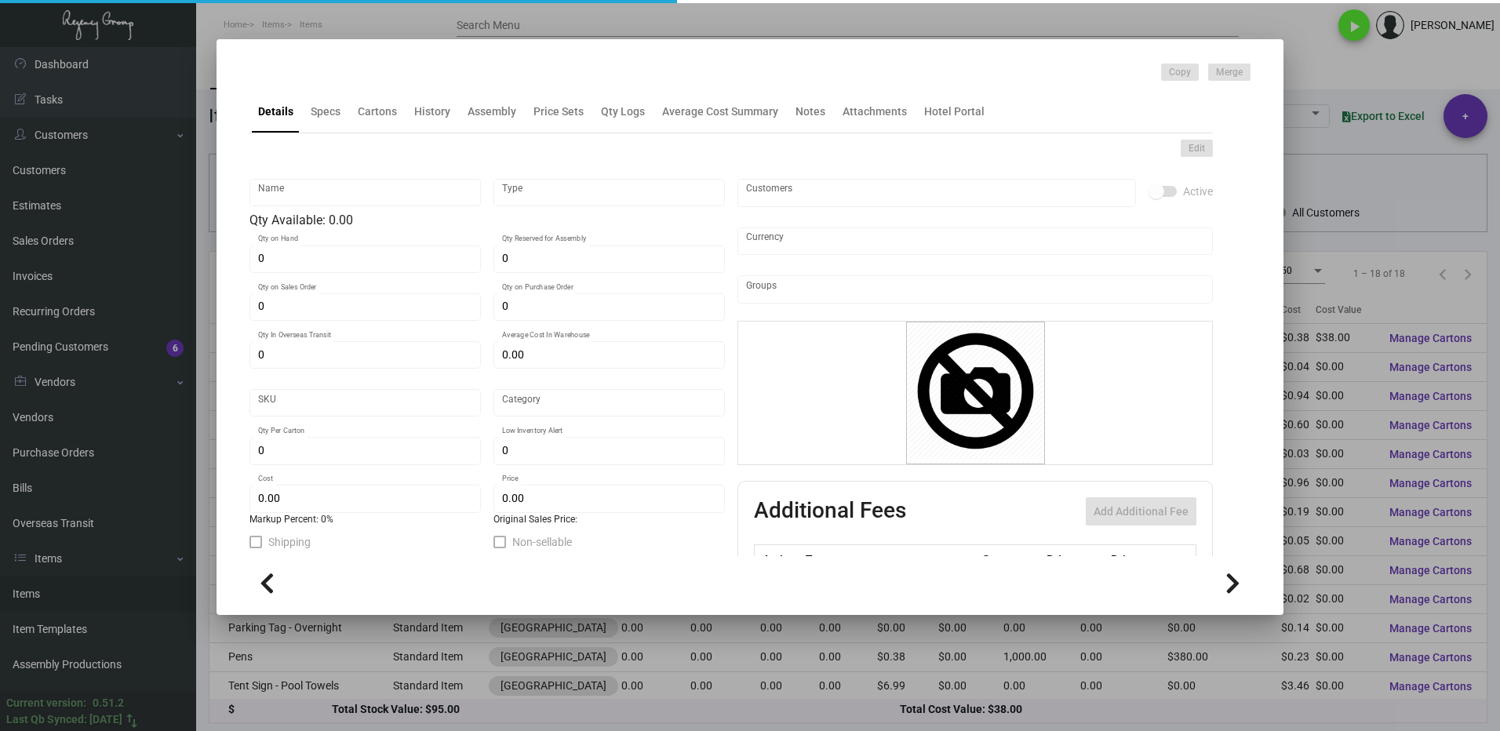
type input "2,500"
type input "-1"
type input "$ 0.04409"
type input "$ 0.139"
checkbox input "true"
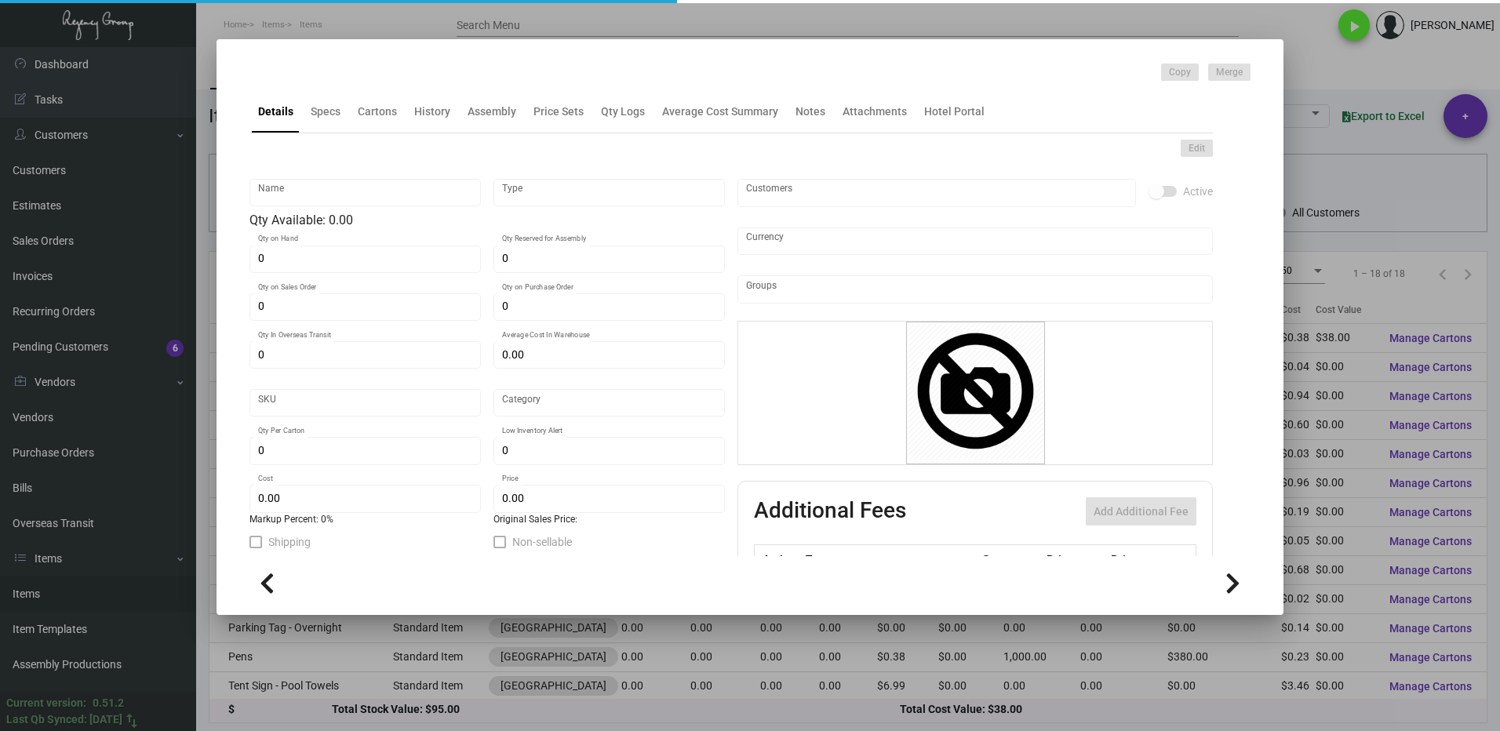
checkbox input "true"
type input "United States Dollar $"
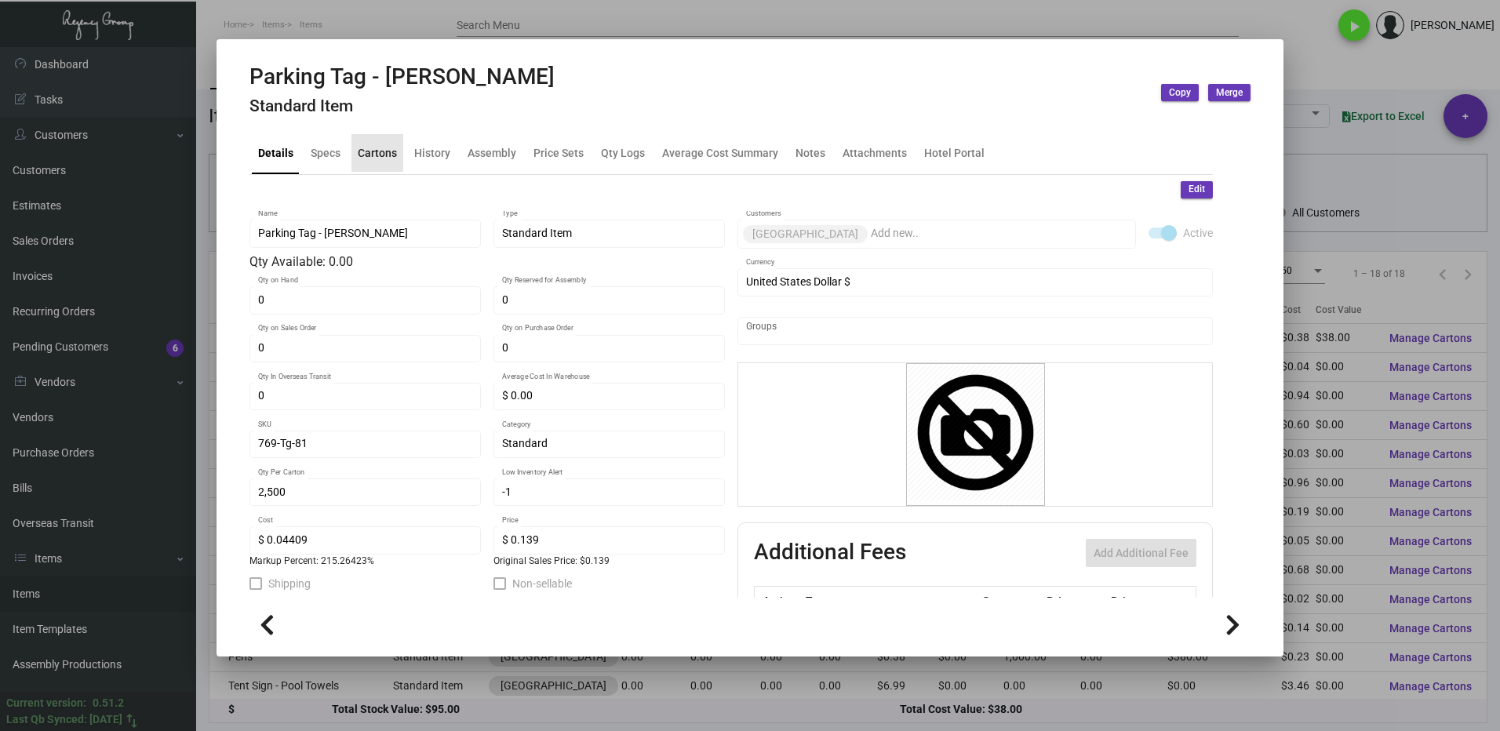
click at [375, 151] on div "Cartons" at bounding box center [377, 152] width 39 height 16
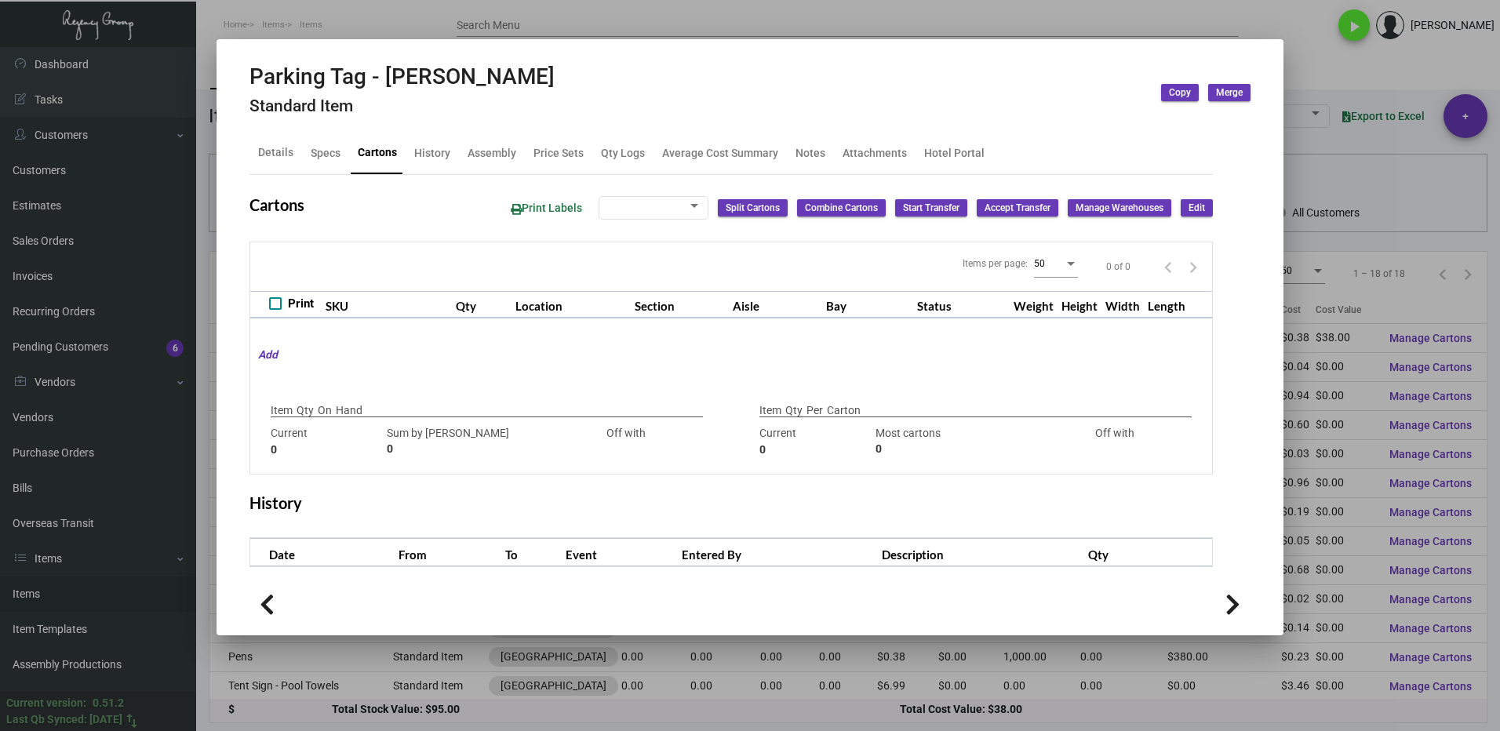
type input "2500"
type input "-2500"
type input "2,500"
type input "2500"
type input "0"
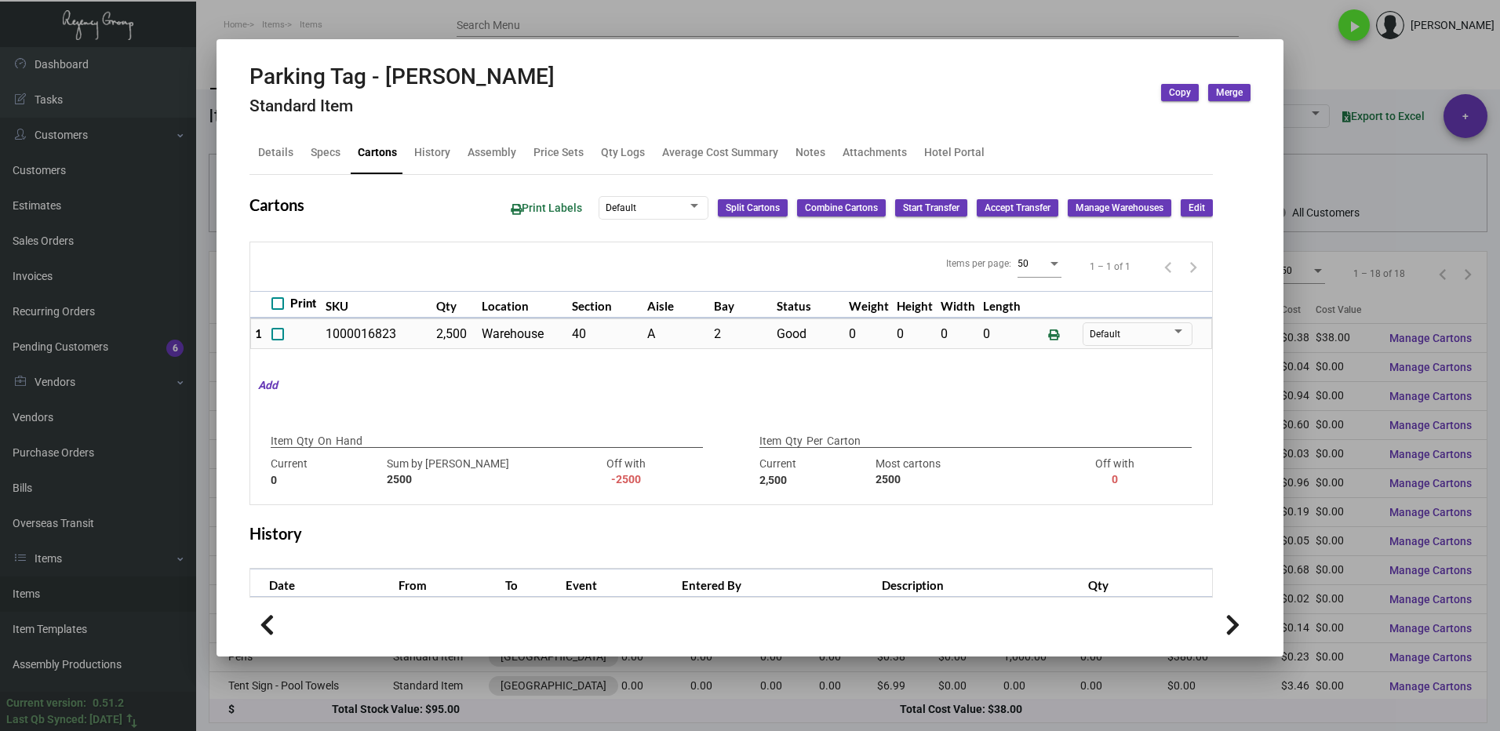
click at [1333, 72] on div at bounding box center [750, 365] width 1500 height 731
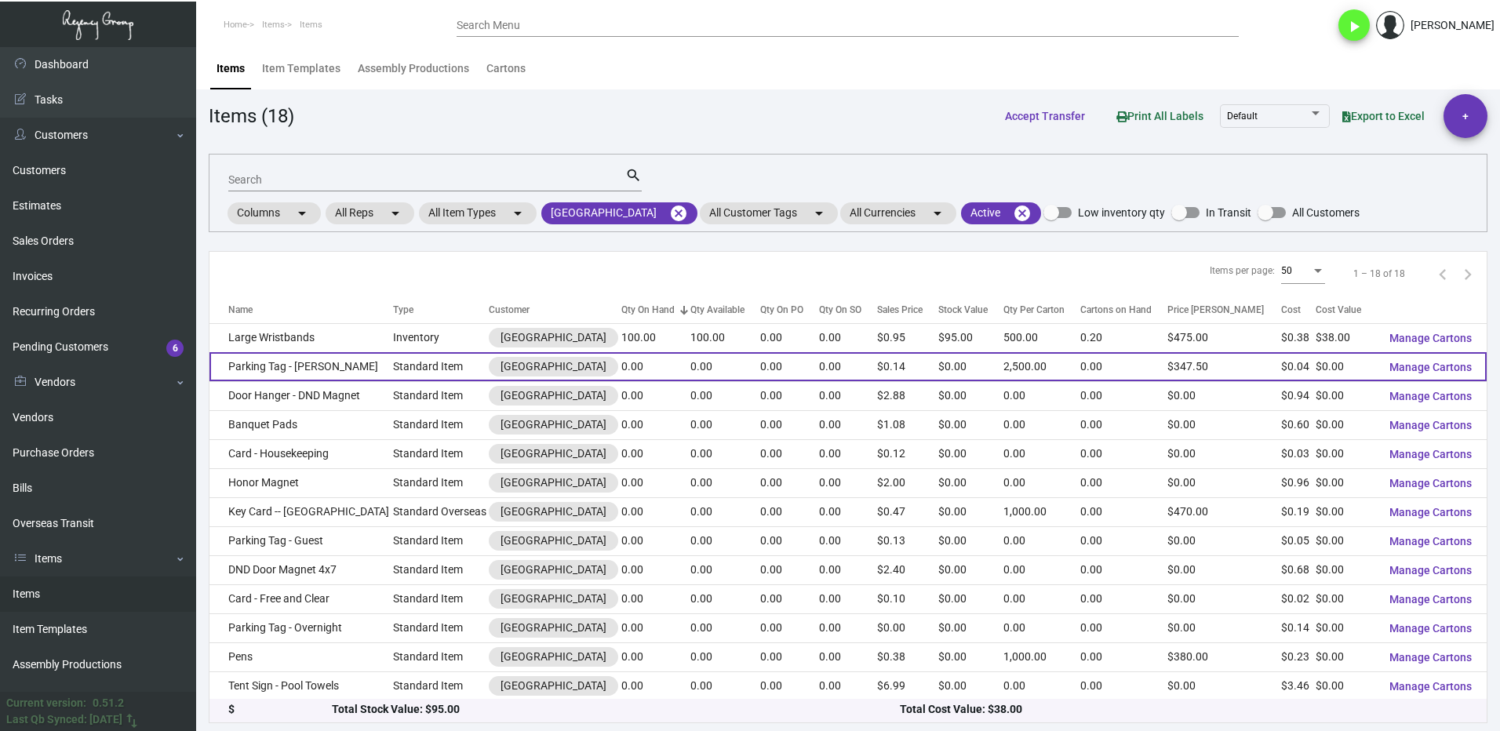
click at [358, 374] on td "Parking Tag - [PERSON_NAME]" at bounding box center [301, 366] width 184 height 29
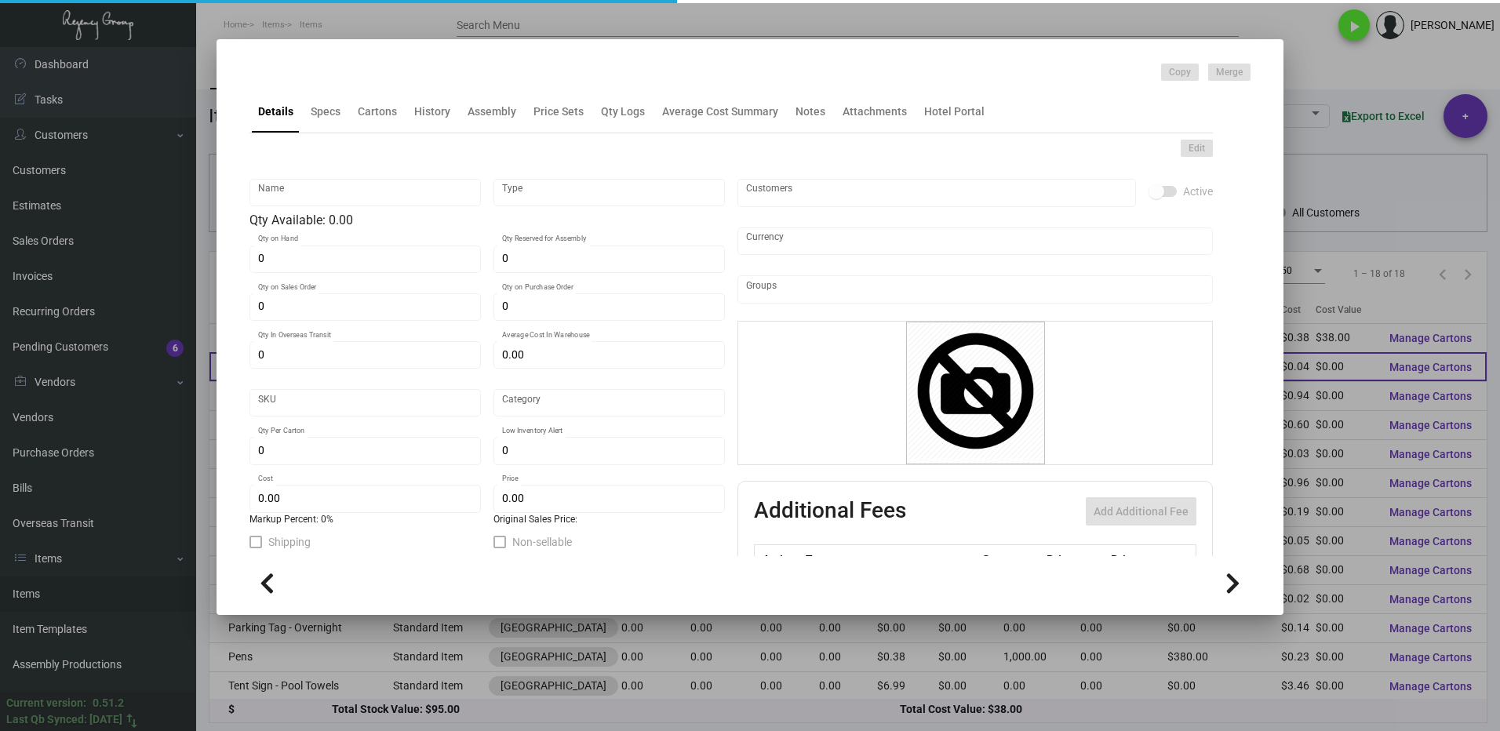
type input "Parking Tag - [PERSON_NAME]"
type input "Standard Item"
type input "$ 0.00"
type input "769-Tg-81"
type input "Standard"
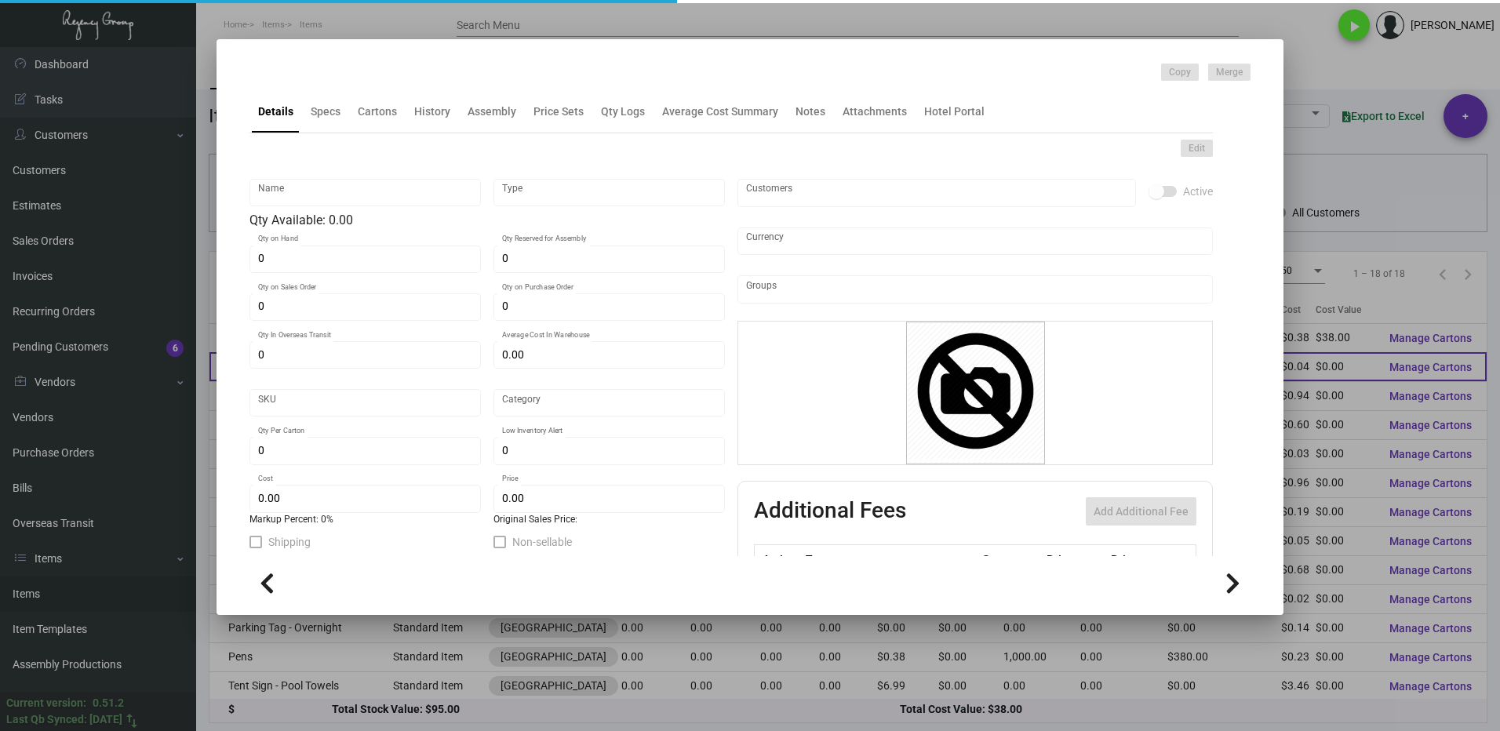
type input "2,500"
type input "-1"
type input "$ 0.04409"
type input "$ 0.139"
checkbox input "true"
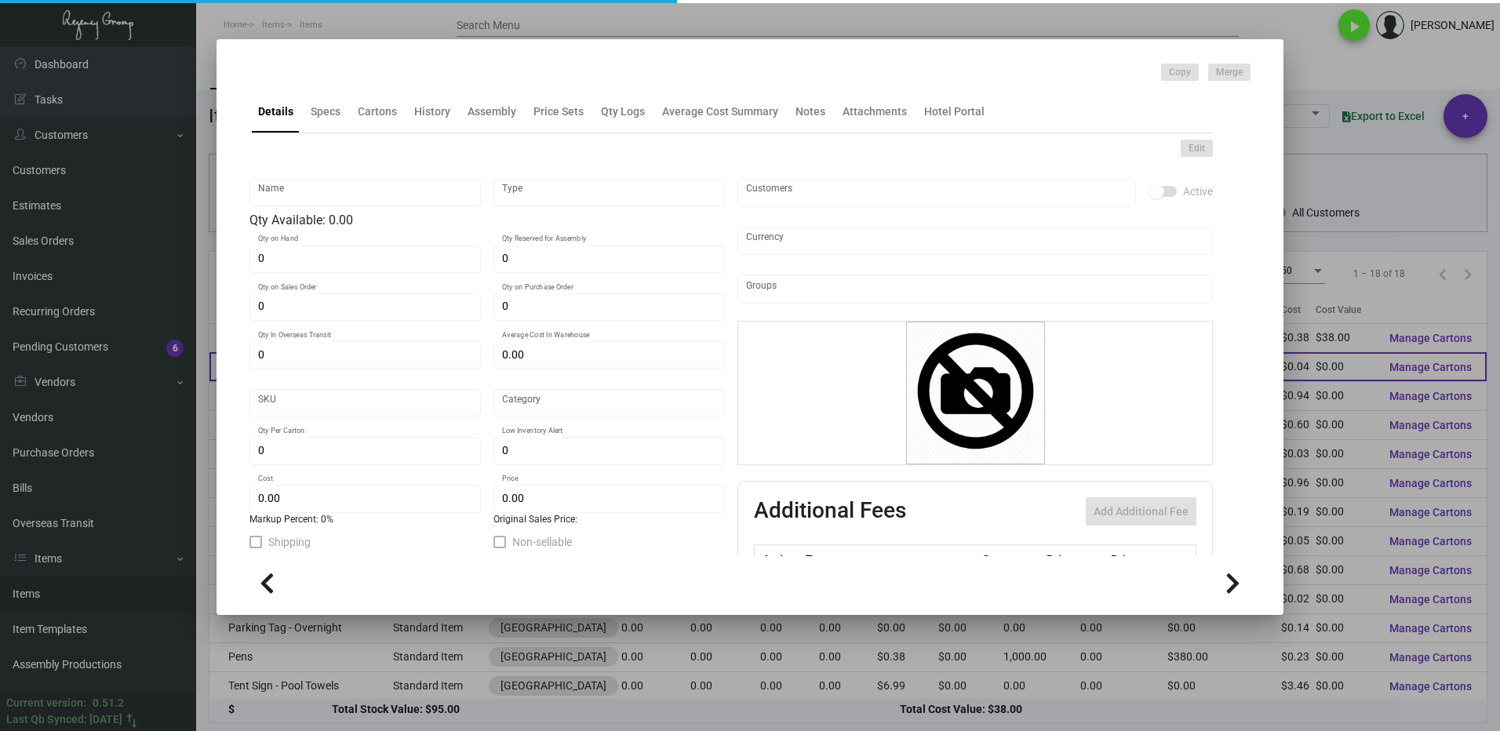
checkbox input "true"
type input "United States Dollar $"
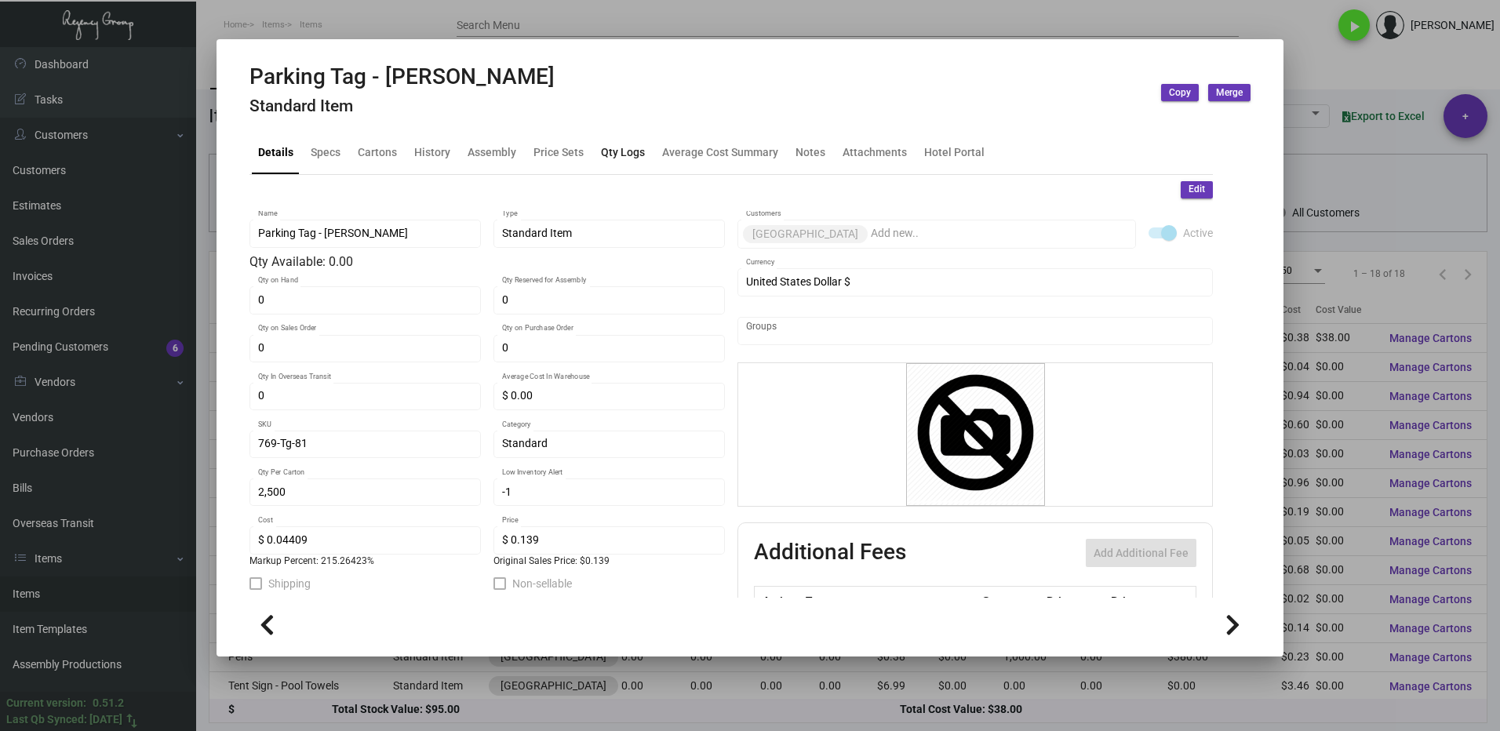
click at [620, 155] on div "Qty Logs" at bounding box center [623, 152] width 44 height 16
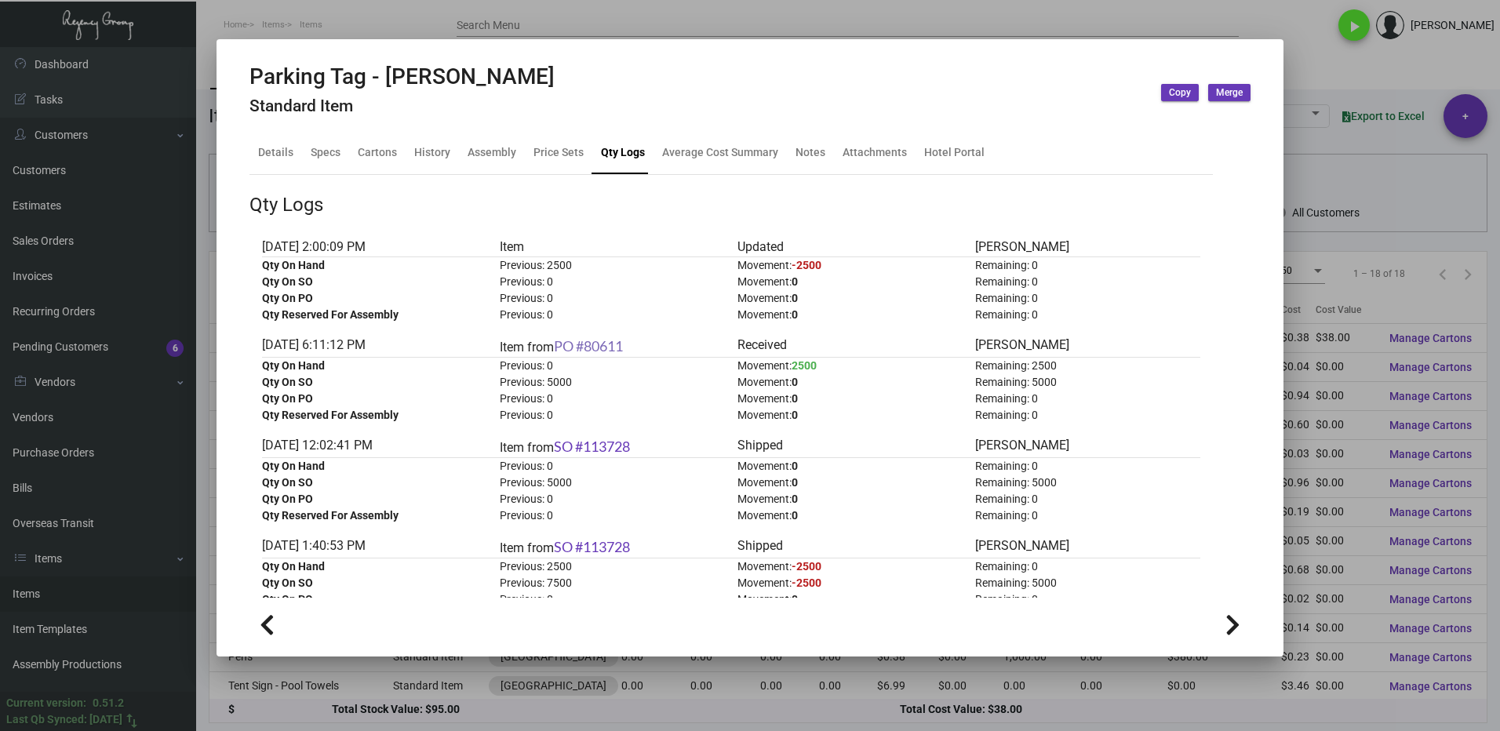
click at [595, 345] on link "PO #80611" at bounding box center [588, 345] width 69 height 17
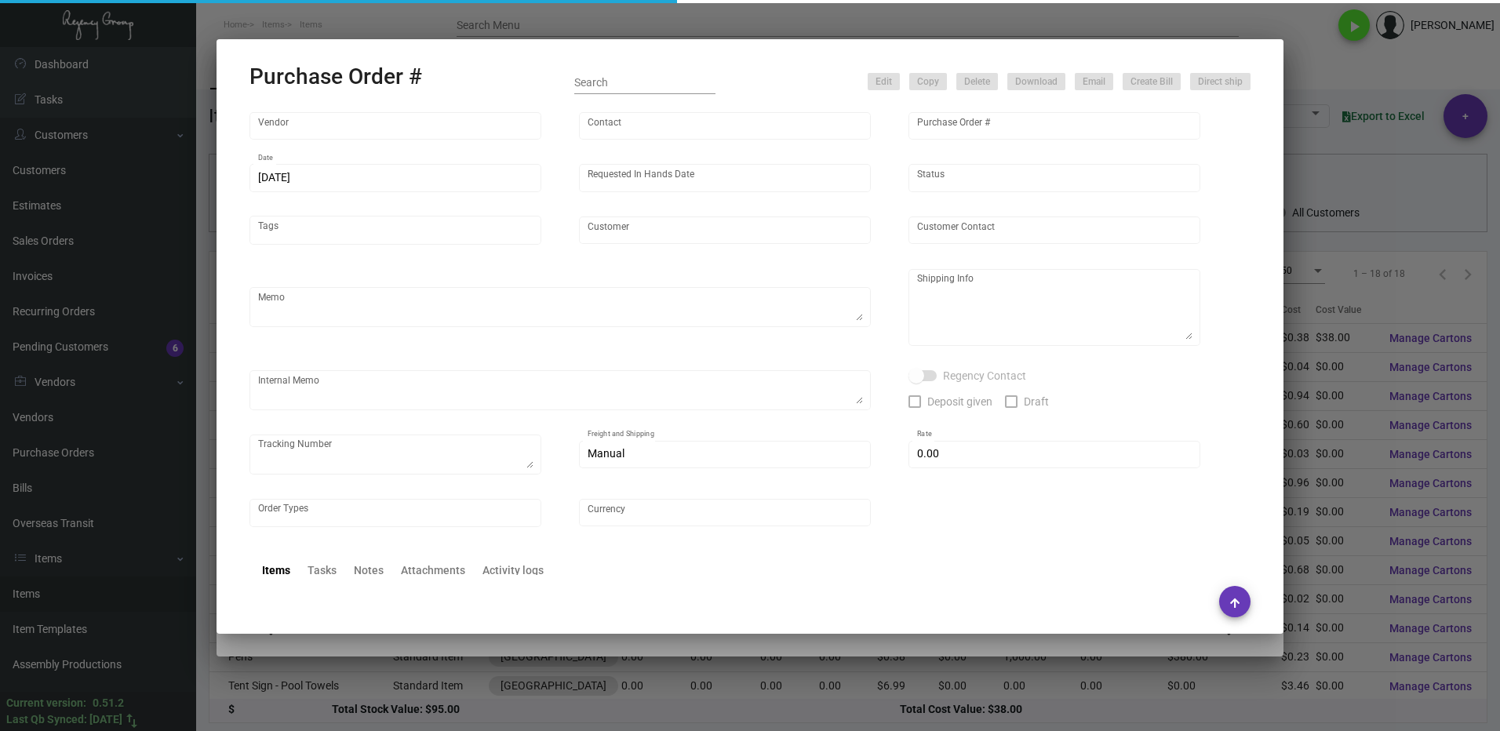
type input "4 Over"
type input "80611"
type input "[DATE]"
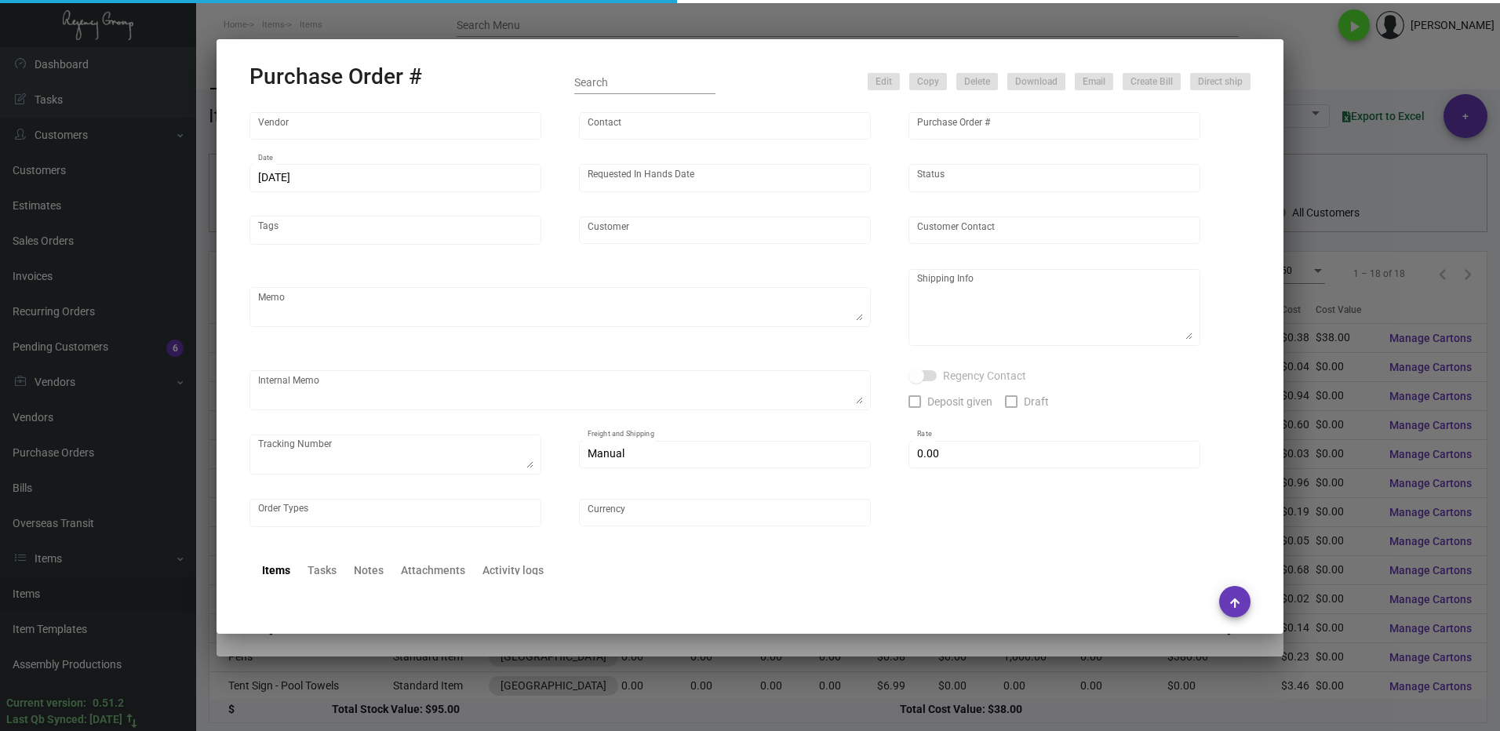
type input "[GEOGRAPHIC_DATA]"
type input "[PERSON_NAME]"
type textarea "[GEOGRAPHIC_DATA] [PERSON_NAME] [STREET_ADDRESS]"
type textarea "Order ID is: B0687086012 @[PERSON_NAME], please ship the two tags separately (e…"
type input "$ 0.00"
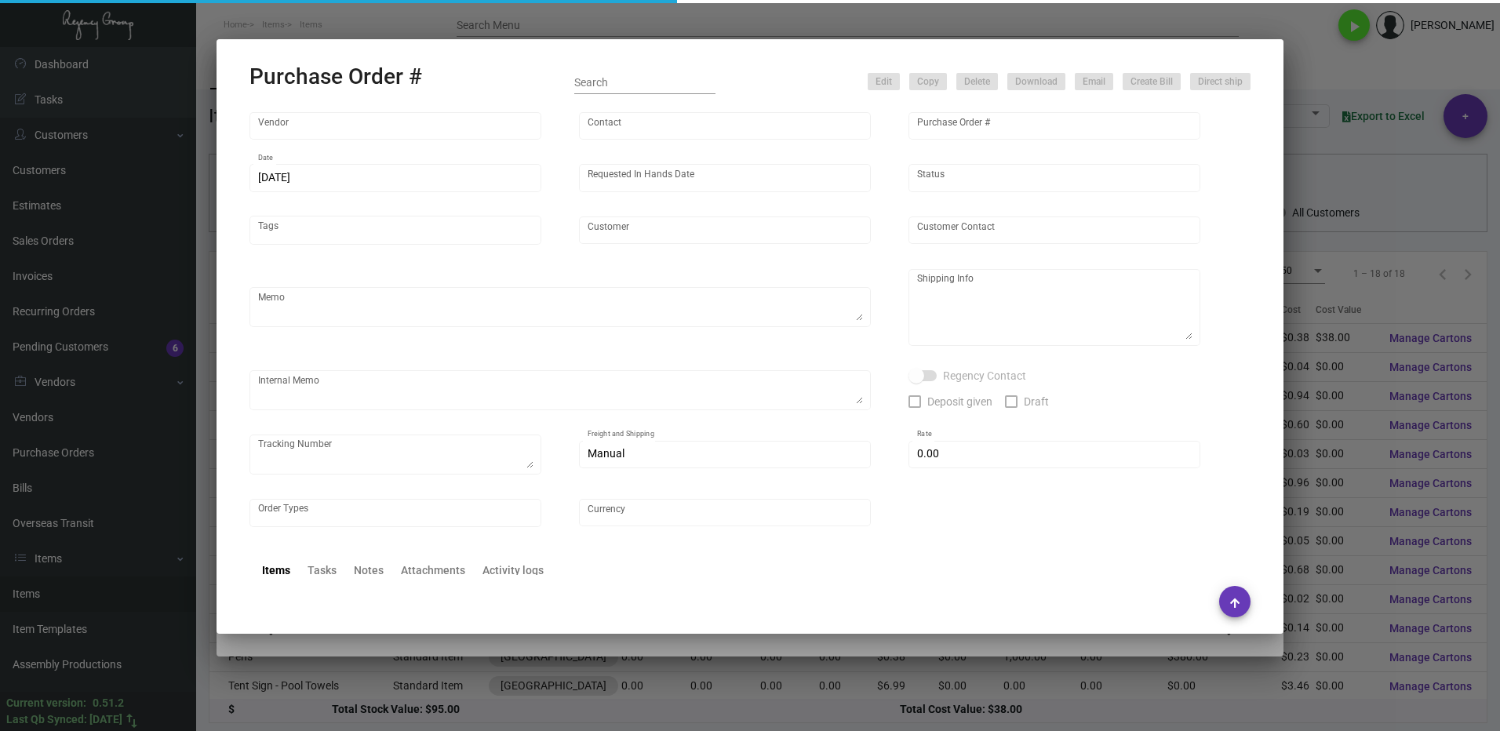
type input "United States Dollar $"
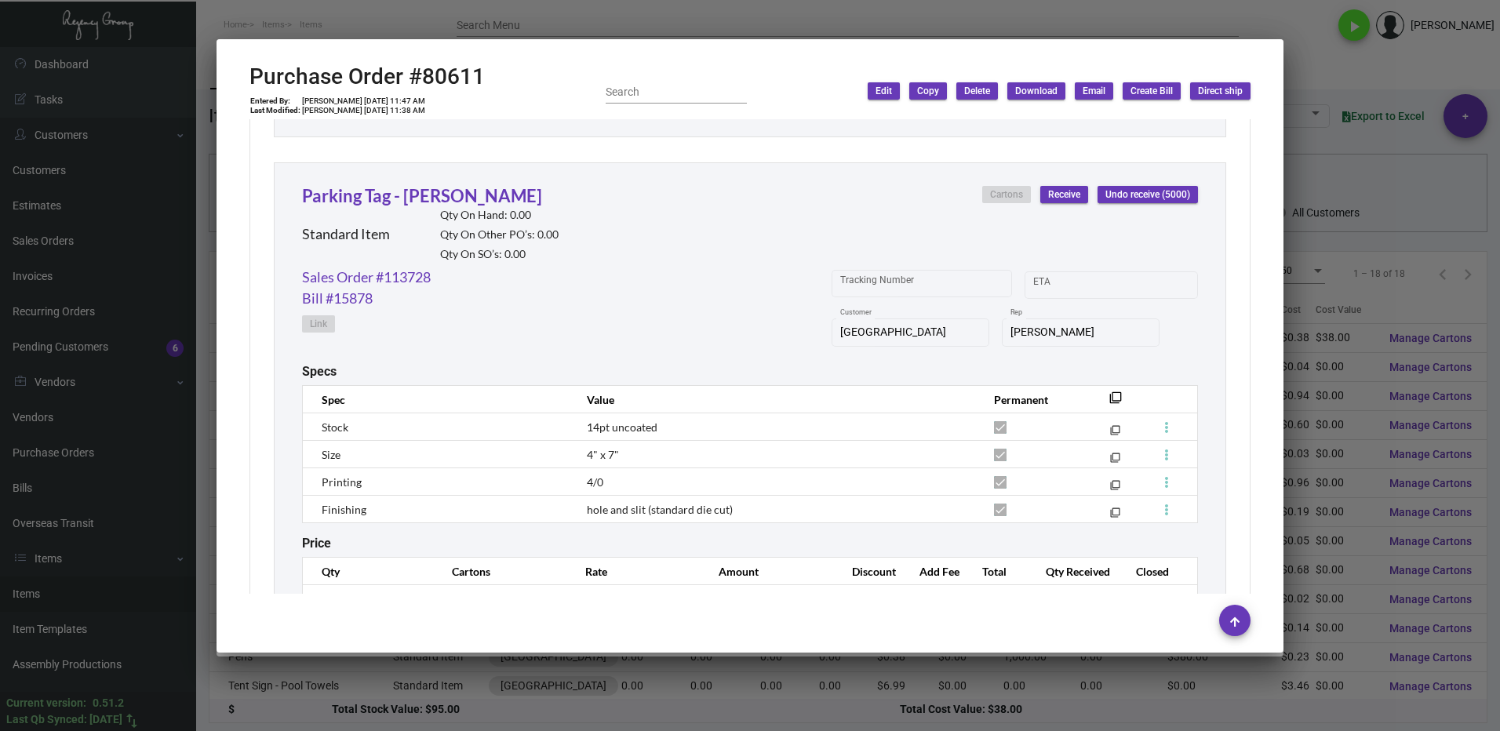
scroll to position [1254, 0]
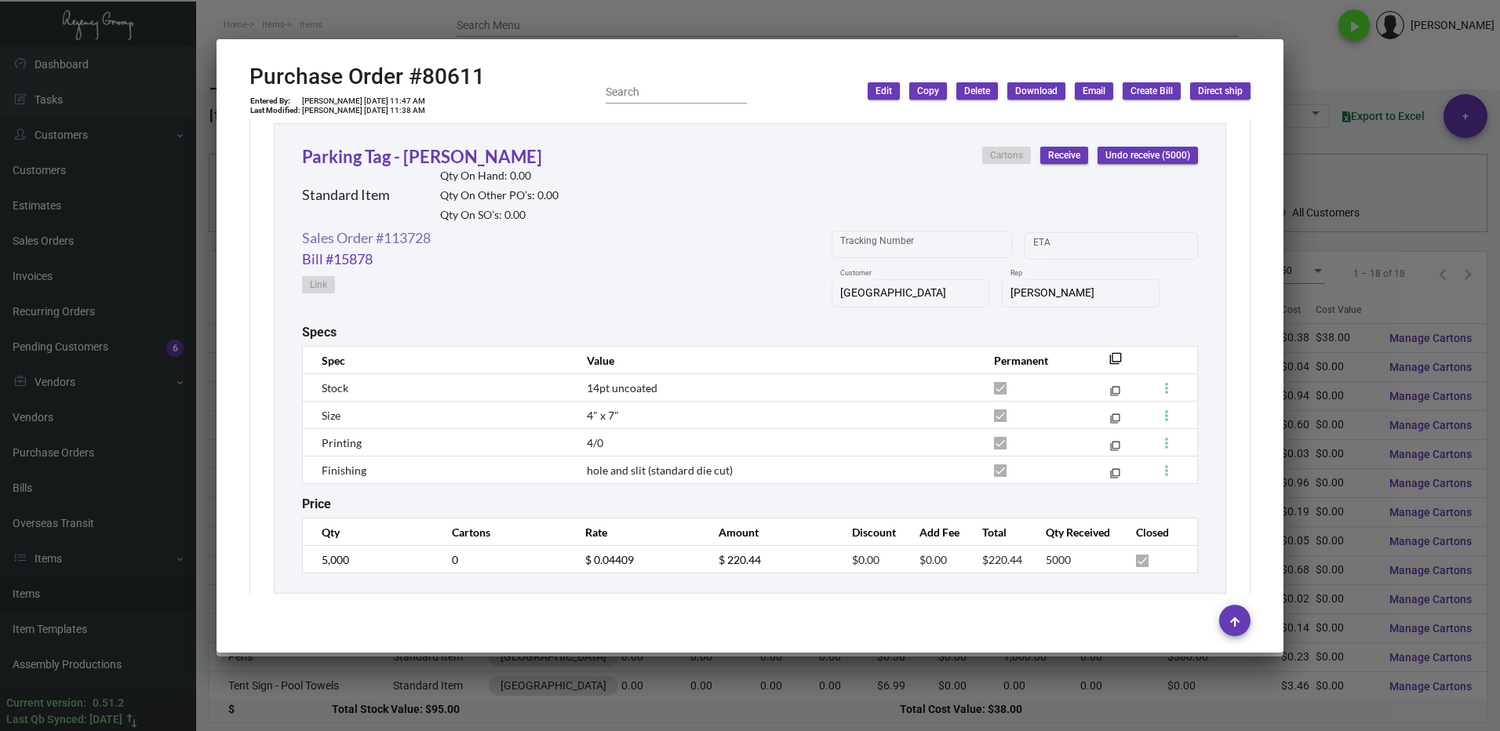
click at [336, 238] on link "Sales Order #113728" at bounding box center [366, 237] width 129 height 21
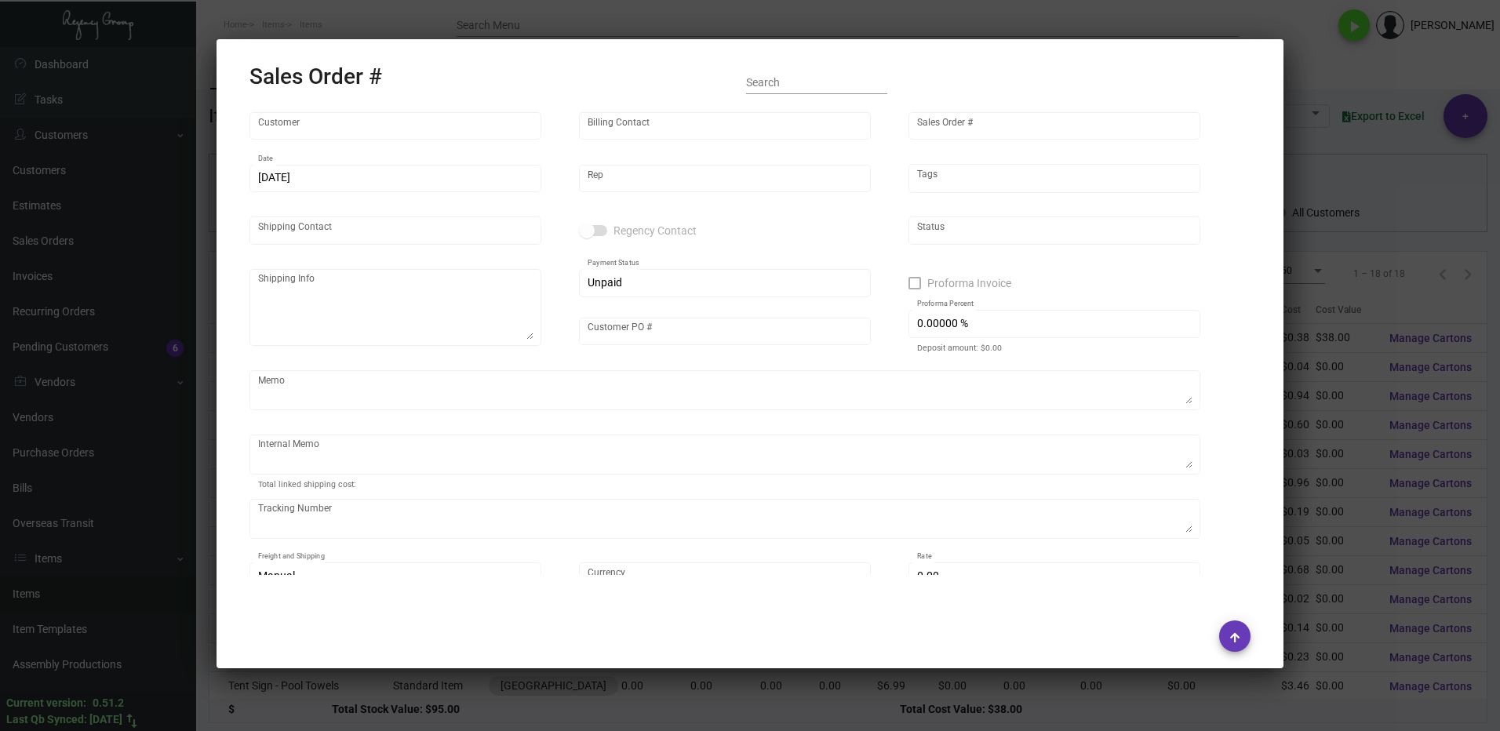
type input "[GEOGRAPHIC_DATA]"
type input "[PERSON_NAME]"
type input "113728"
type input "[DATE]"
type input "[PERSON_NAME]"
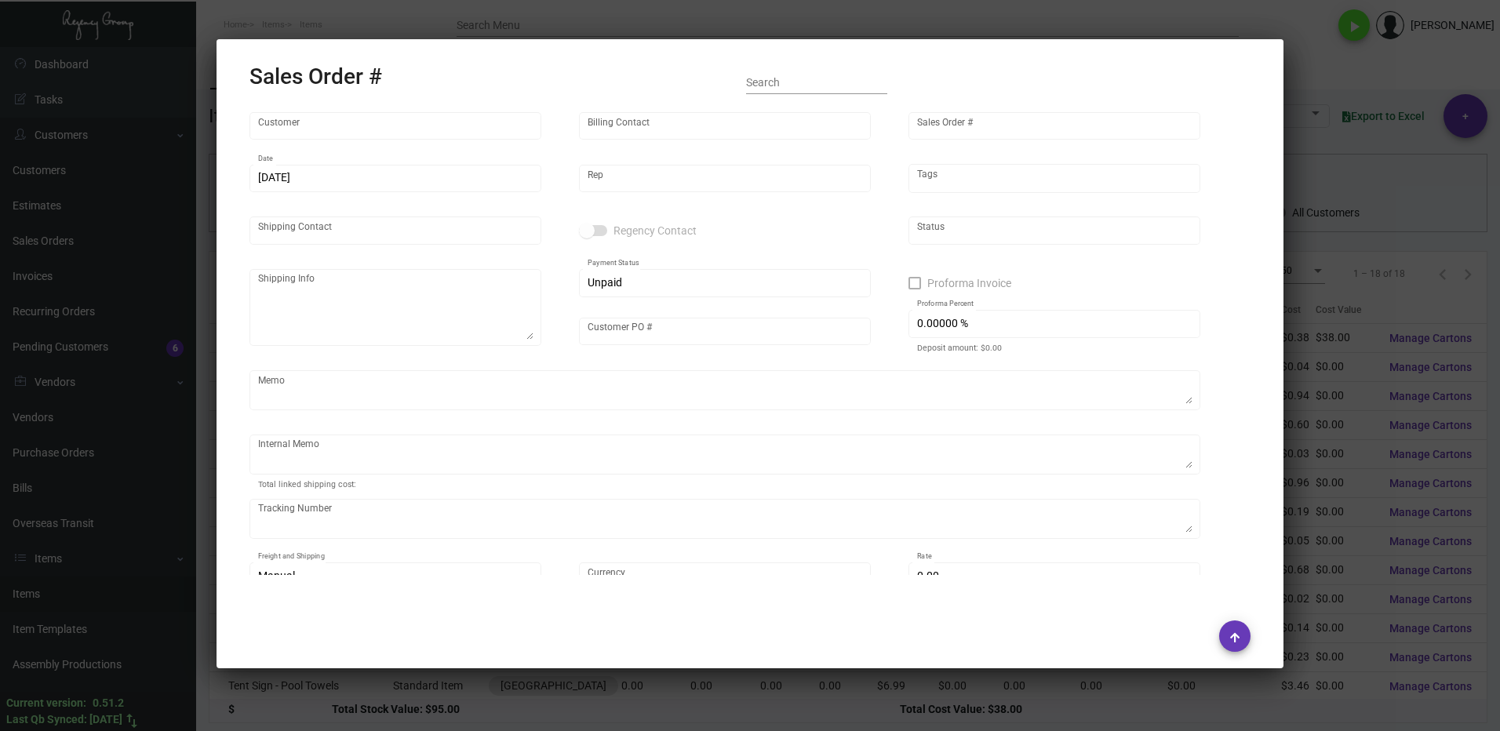
type input "[PERSON_NAME]"
type textarea "[GEOGRAPHIC_DATA][PERSON_NAME]/[GEOGRAPHIC_DATA] [PERSON_NAME] [STREET_ADDRESS]"
type input "[PERSON_NAME]"
checkbox input "true"
type input "100.00000 %"
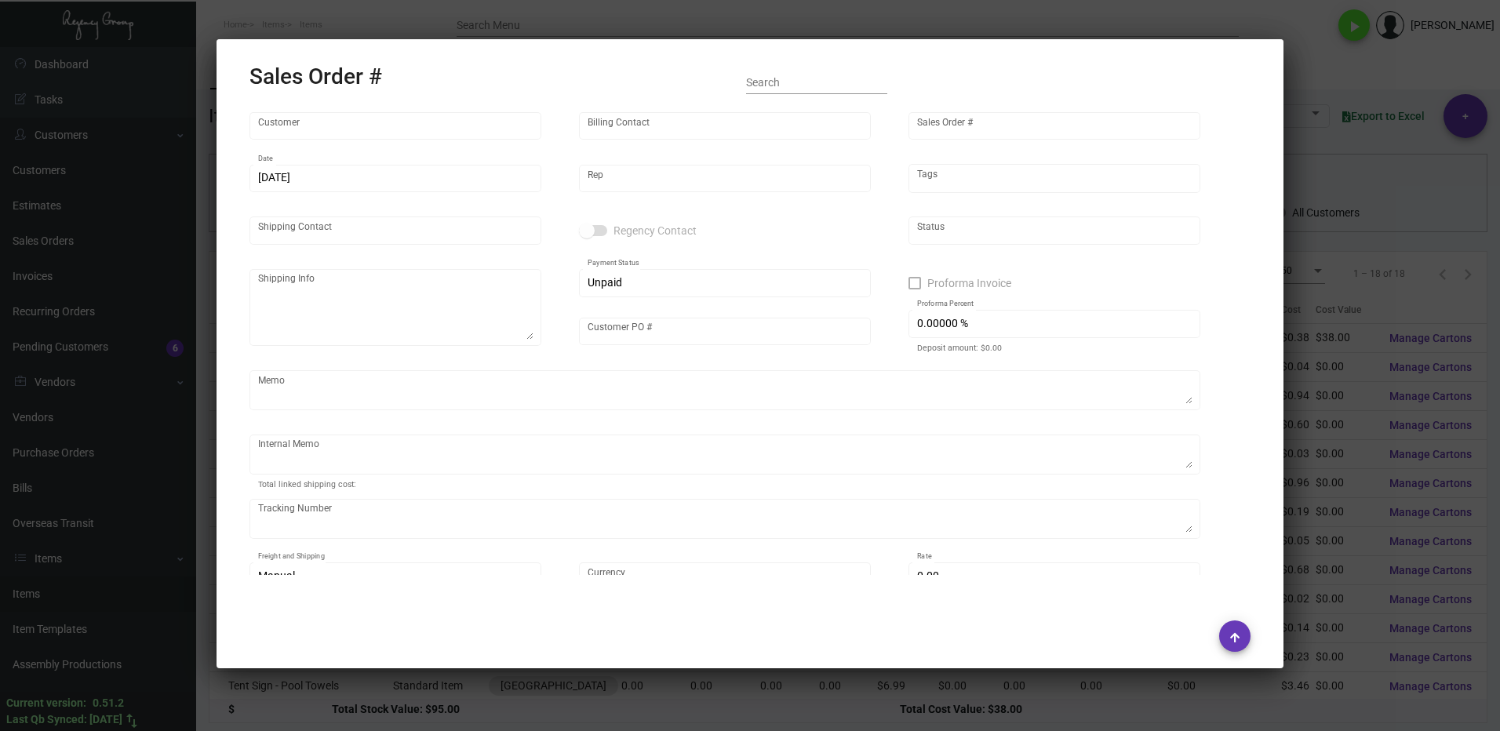
type textarea "UPS Ground $20.62"
type input "United States Dollar $"
type input "$ 51.92"
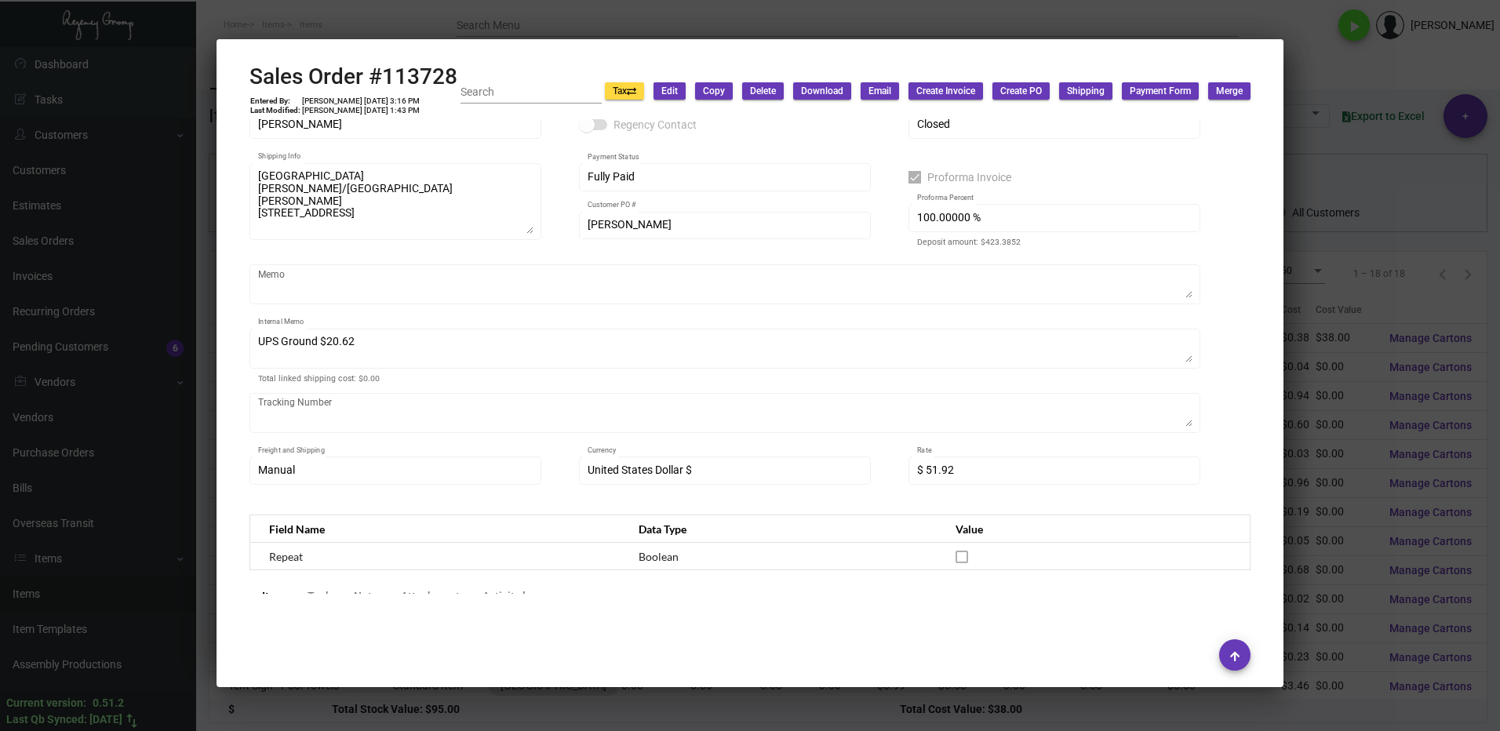
scroll to position [0, 0]
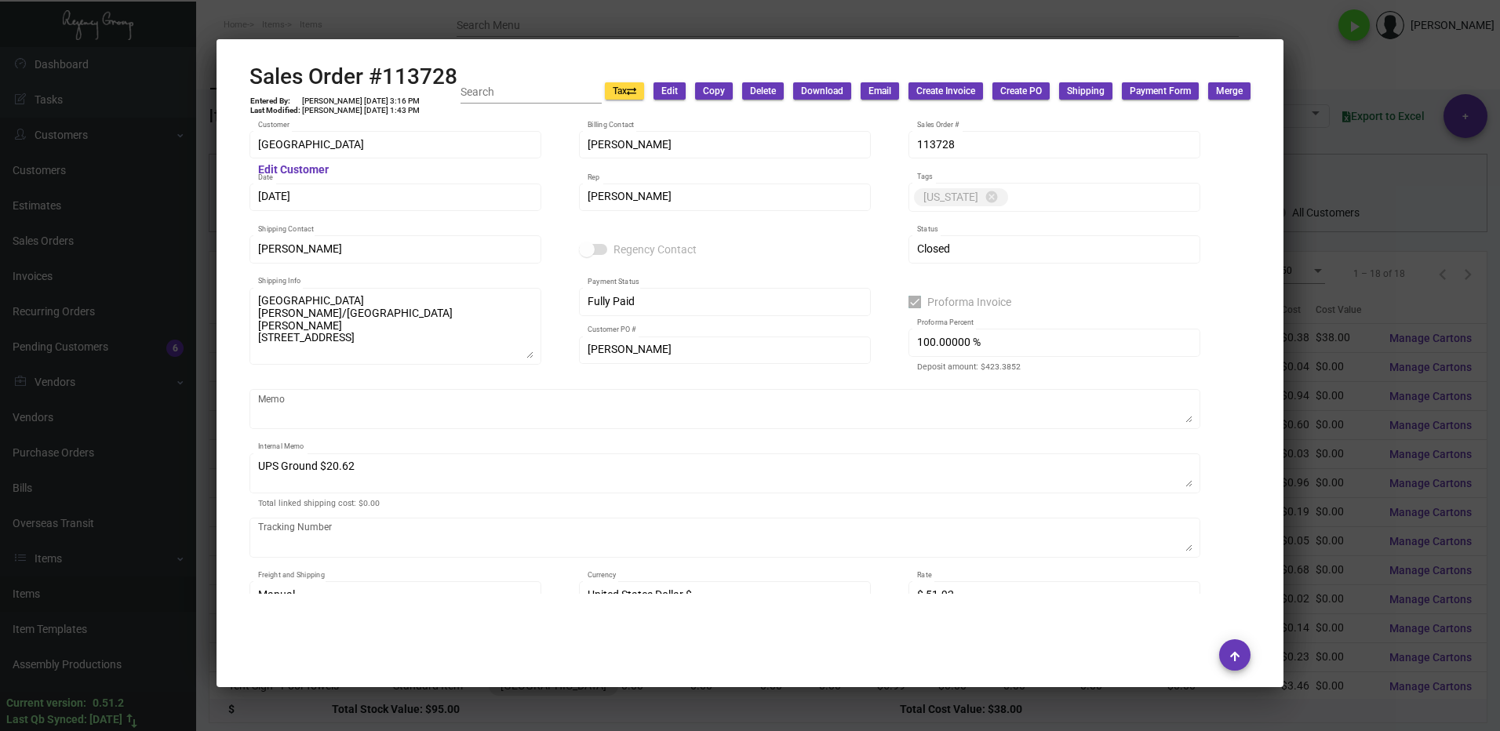
click at [1355, 179] on div at bounding box center [750, 365] width 1500 height 731
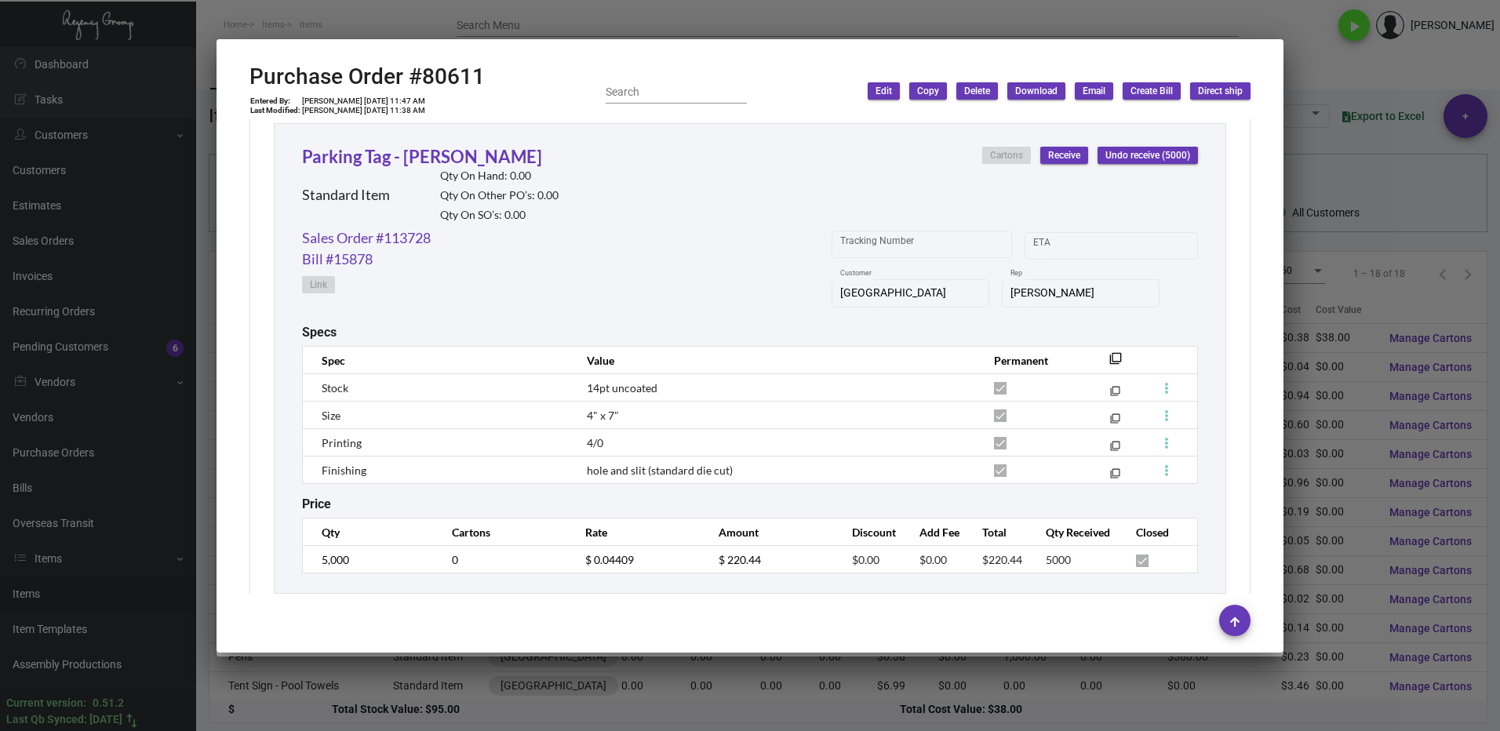
scroll to position [1176, 0]
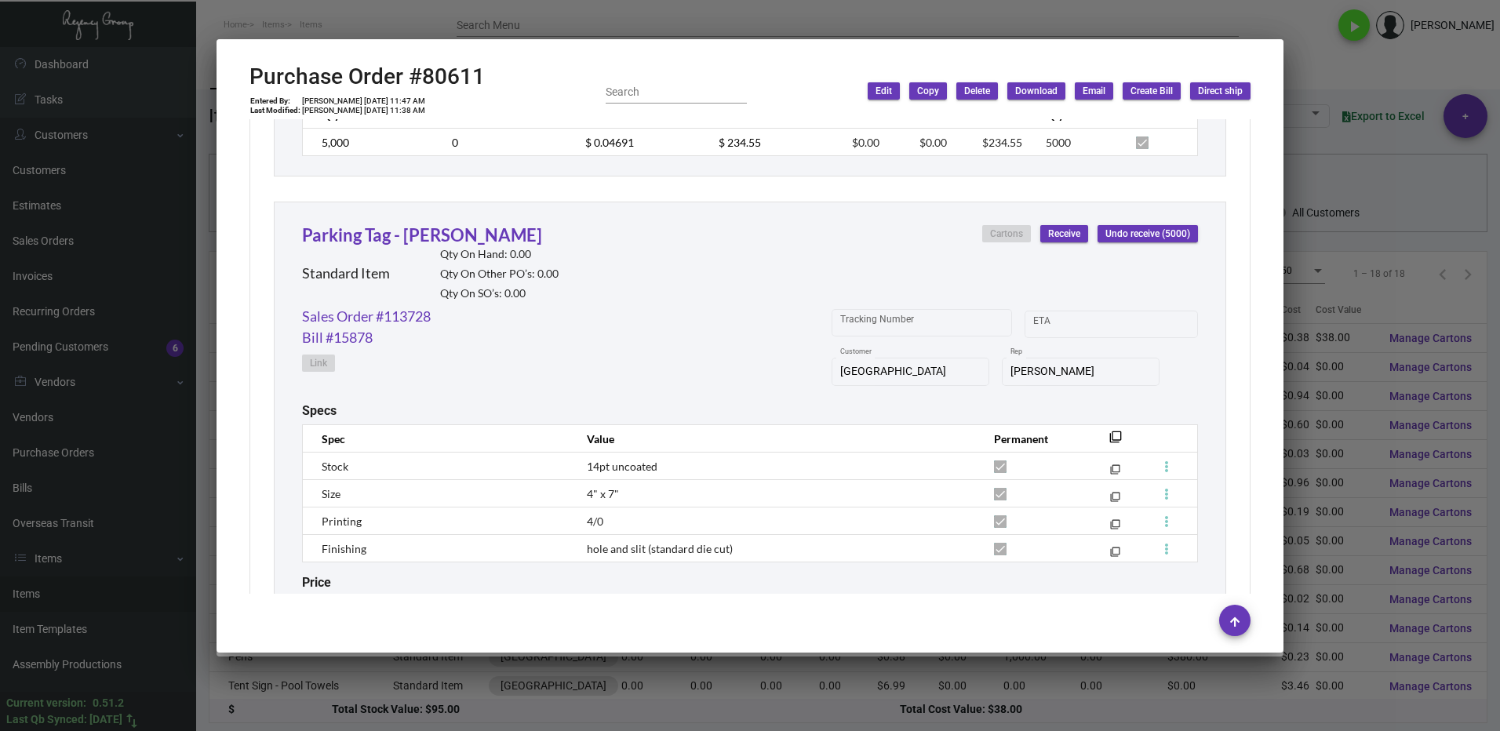
drag, startPoint x: 1387, startPoint y: 164, endPoint x: 1235, endPoint y: 193, distance: 154.9
click at [1386, 163] on div at bounding box center [750, 365] width 1500 height 731
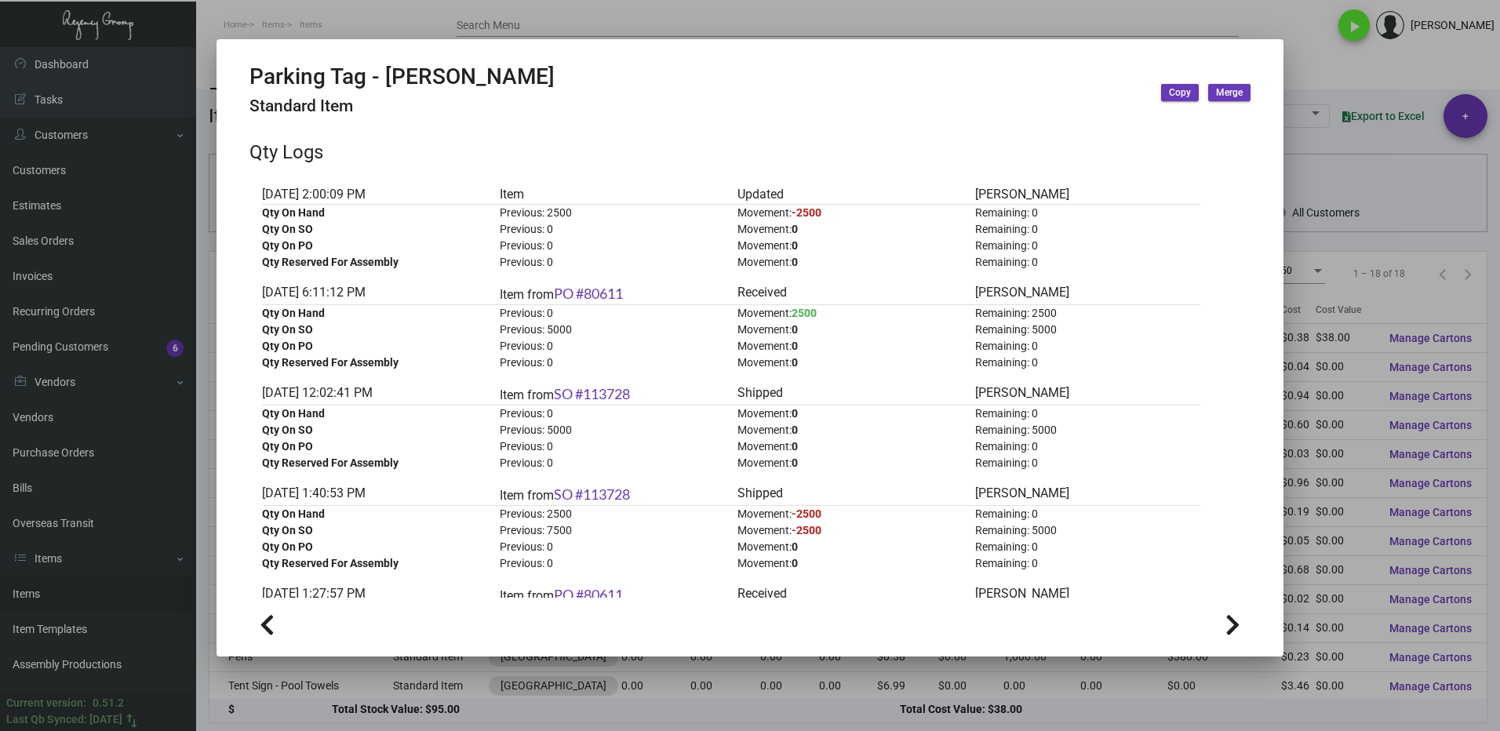
scroll to position [78, 0]
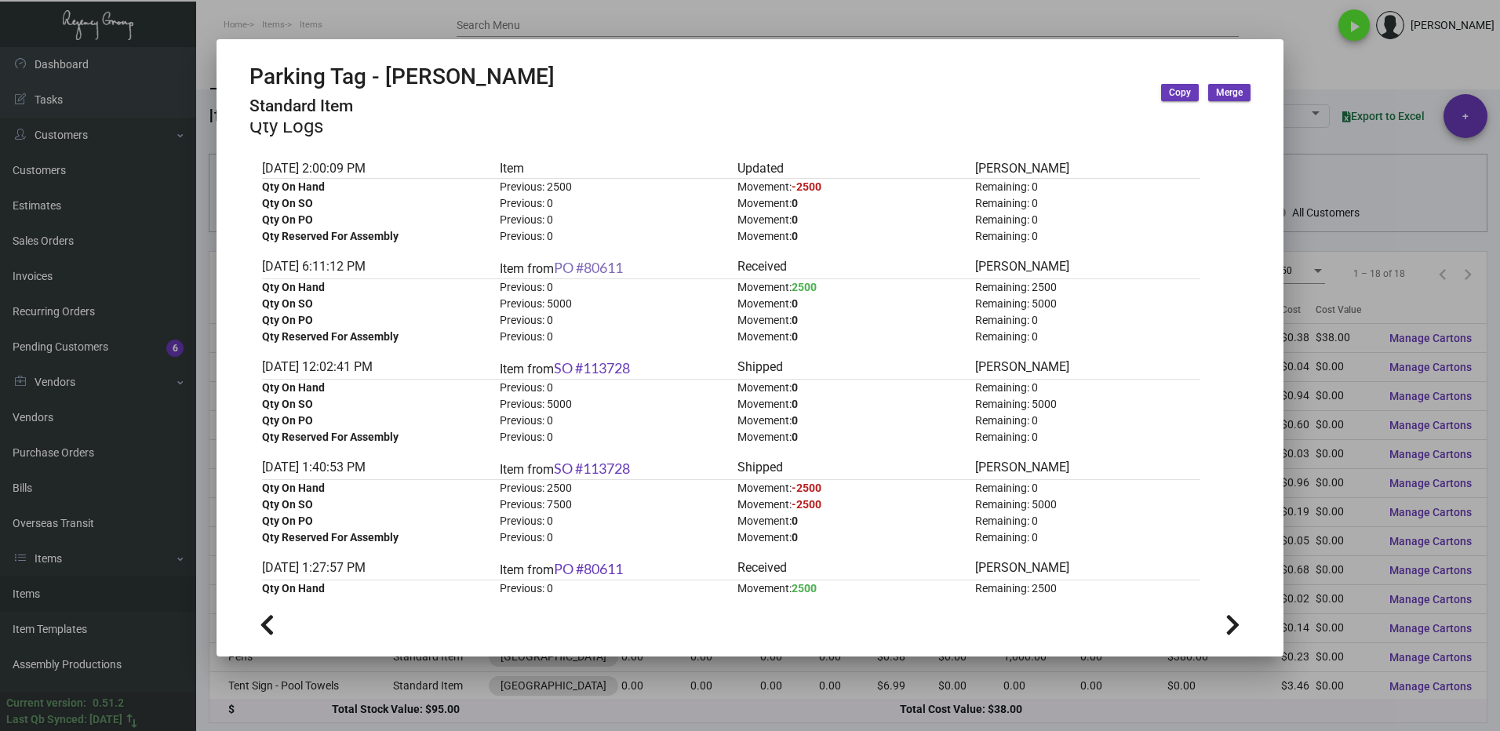
click at [603, 265] on link "PO #80611" at bounding box center [588, 267] width 69 height 17
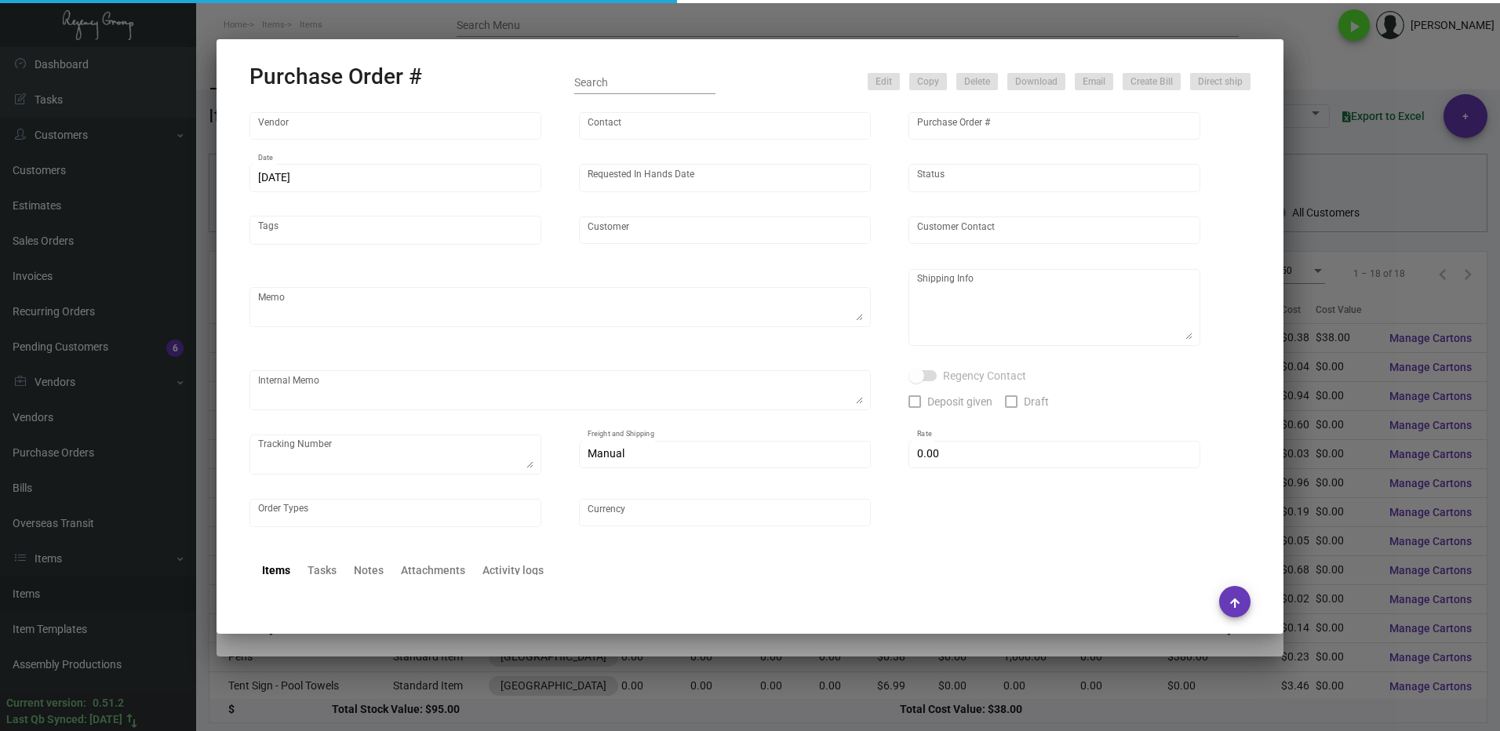
type input "4 Over"
type input "80611"
type input "[DATE]"
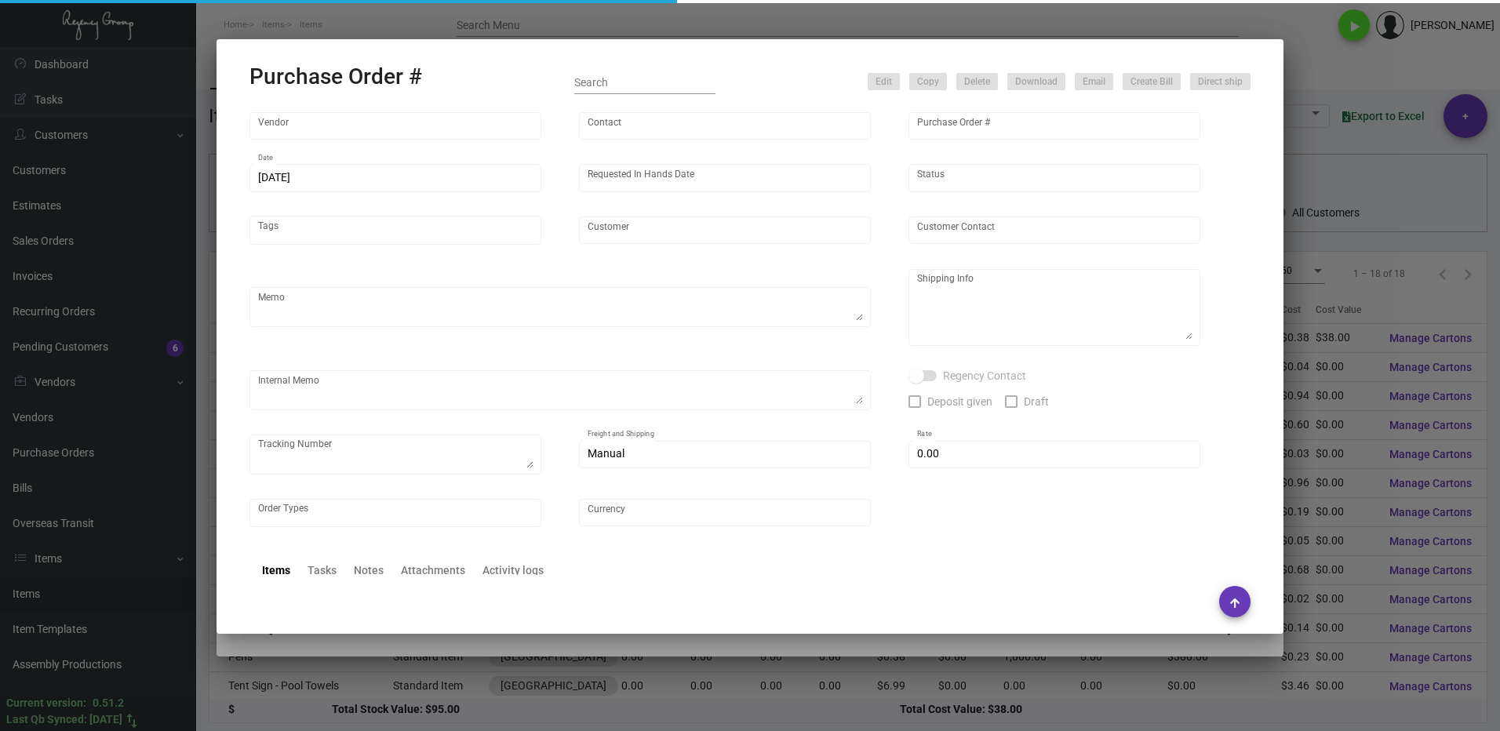
type input "[GEOGRAPHIC_DATA]"
type input "[PERSON_NAME]"
type textarea "[GEOGRAPHIC_DATA] [PERSON_NAME] [STREET_ADDRESS]"
type textarea "Order ID is: B0687086012 @[PERSON_NAME], please ship the two tags separately (e…"
type input "$ 0.00"
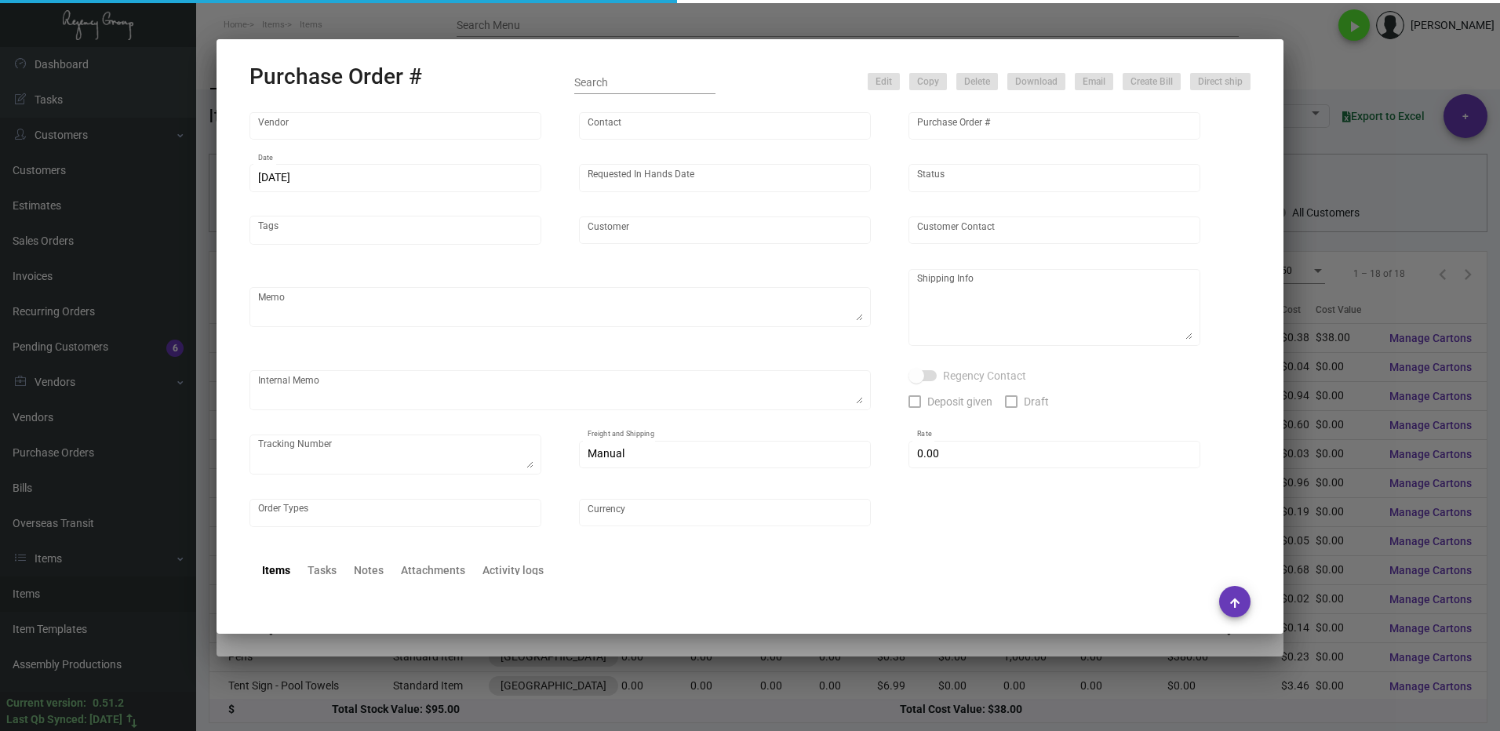
type input "United States Dollar $"
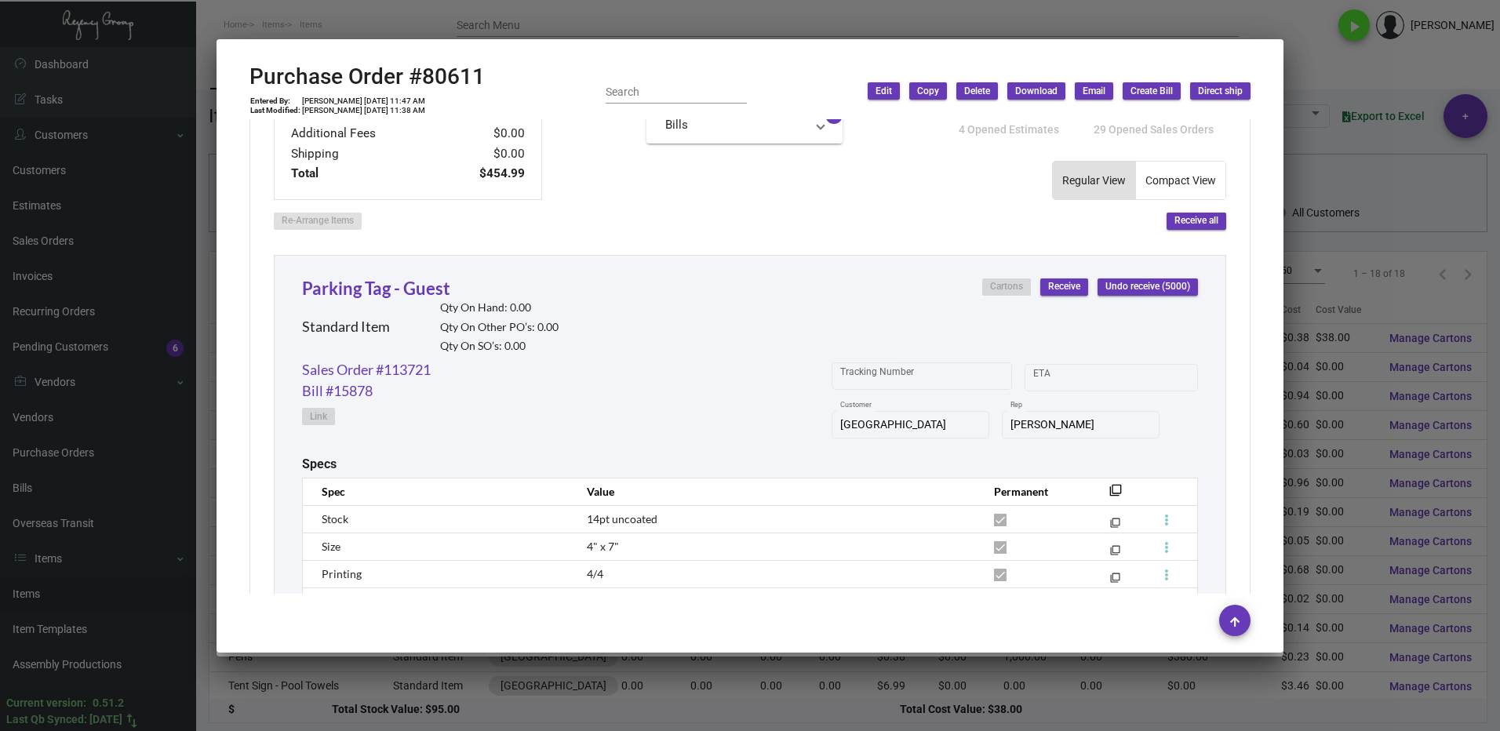
scroll to position [548, 0]
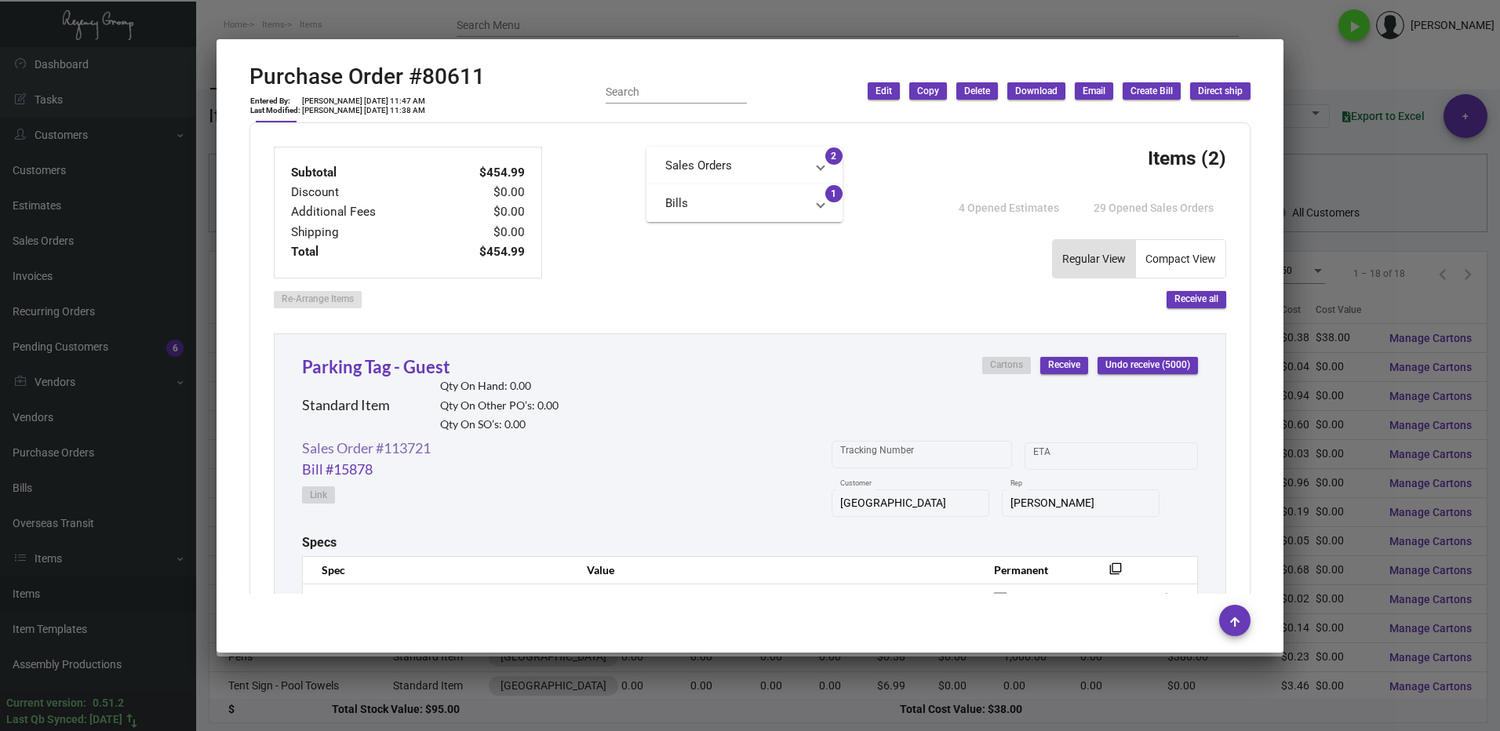
click at [413, 453] on link "Sales Order #113721" at bounding box center [366, 448] width 129 height 21
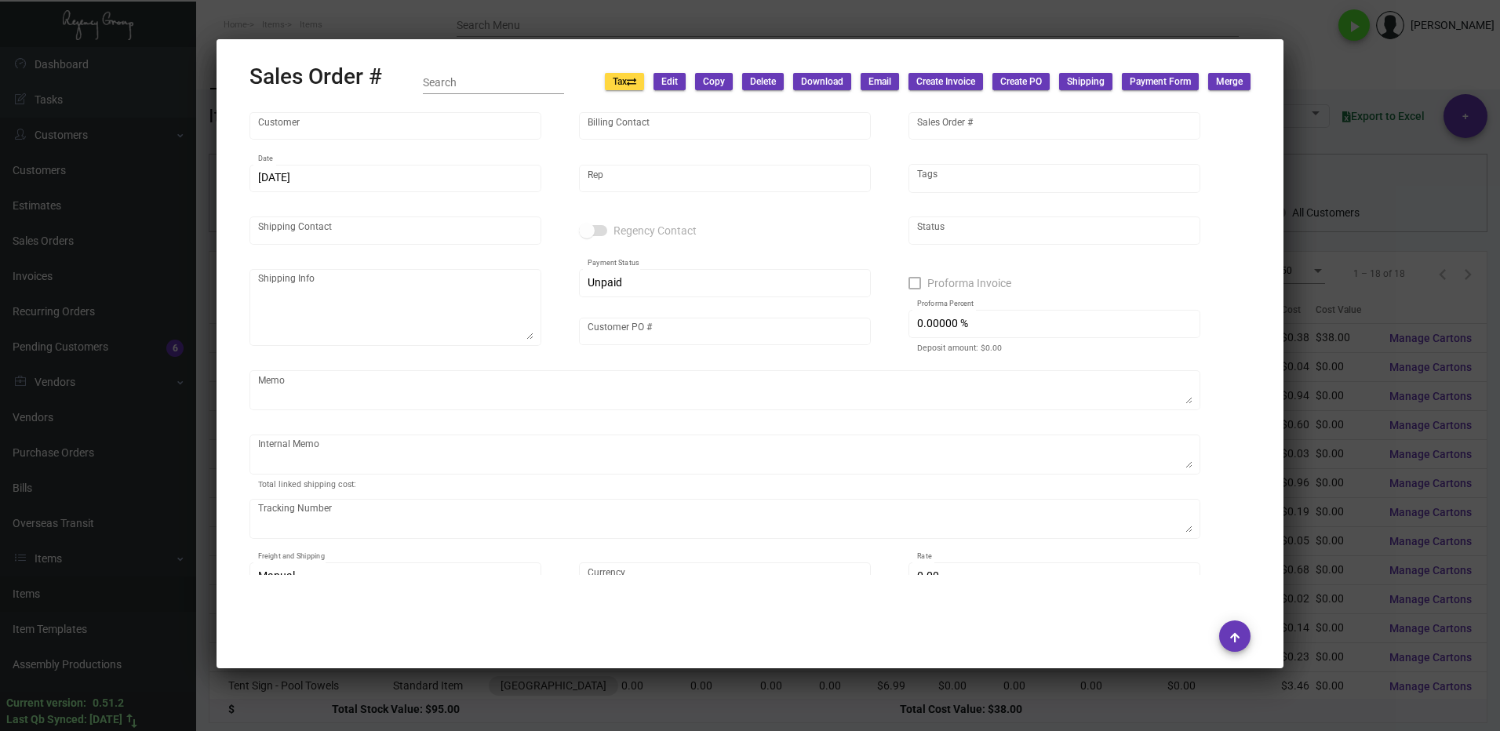
type input "[GEOGRAPHIC_DATA]"
type input "[PERSON_NAME]"
type input "113721"
type input "[DATE]"
type input "[PERSON_NAME]"
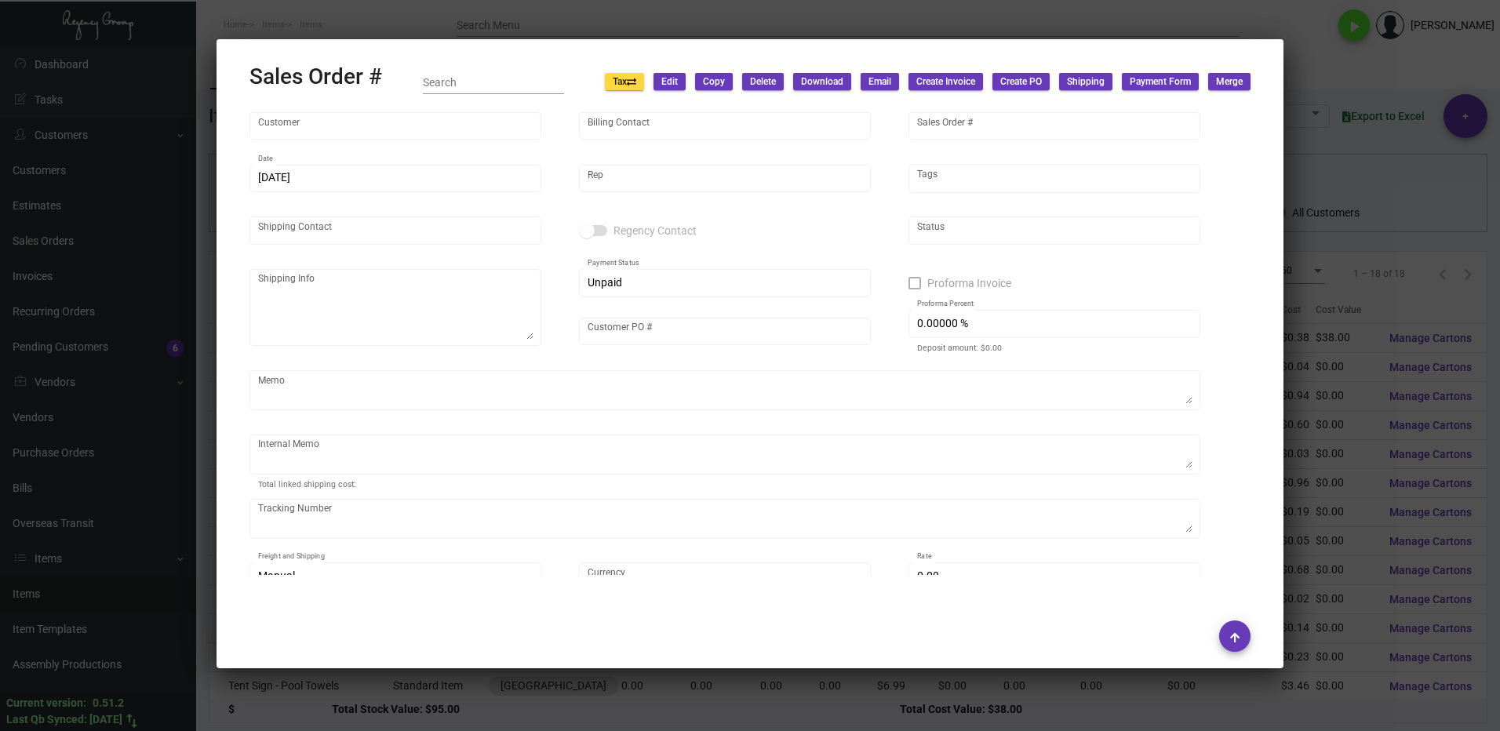
type input "[PERSON_NAME]"
type textarea "[GEOGRAPHIC_DATA] [PERSON_NAME] [STREET_ADDRESS]"
type input "[PERSON_NAME]"
type textarea "UPS Ground $41.24"
type input "United States Dollar $"
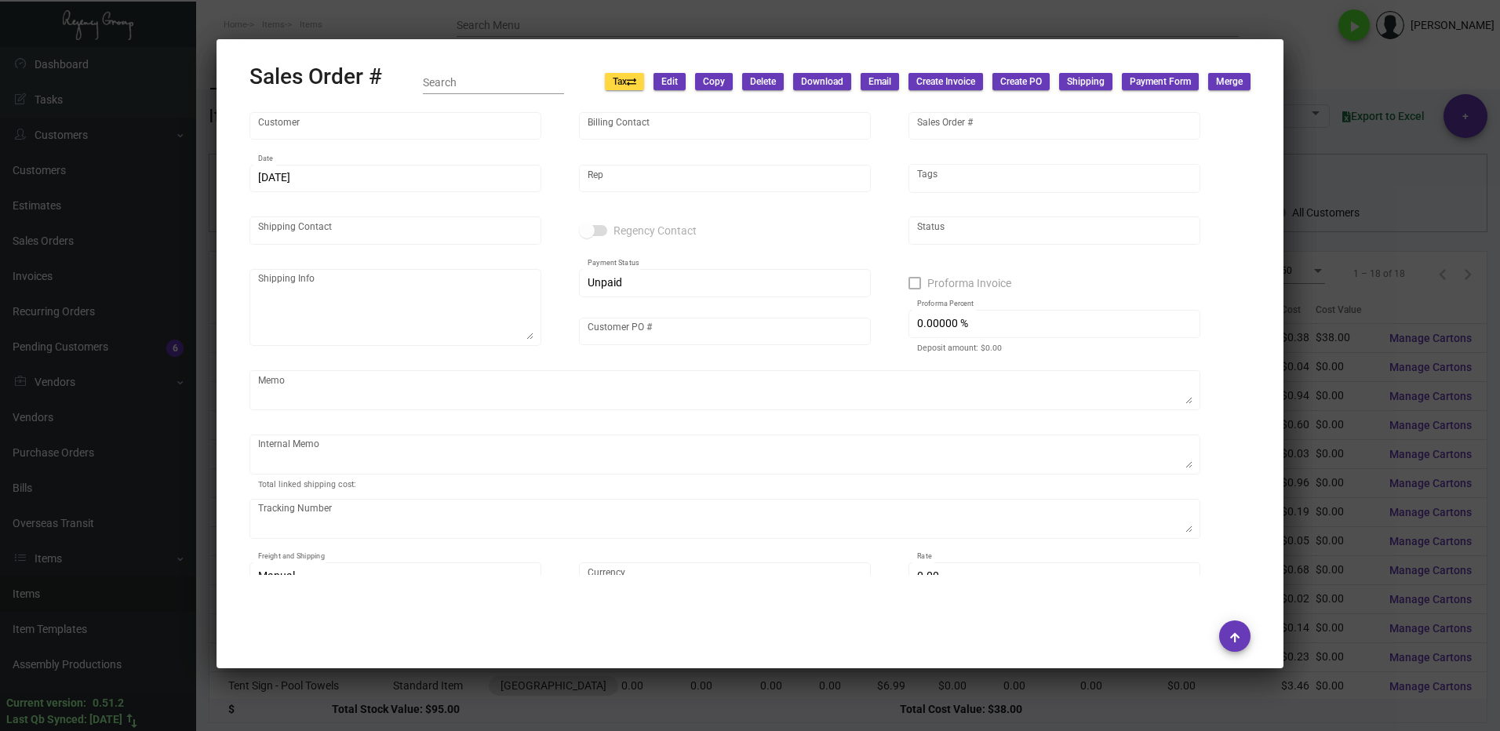
type input "$ 0.00"
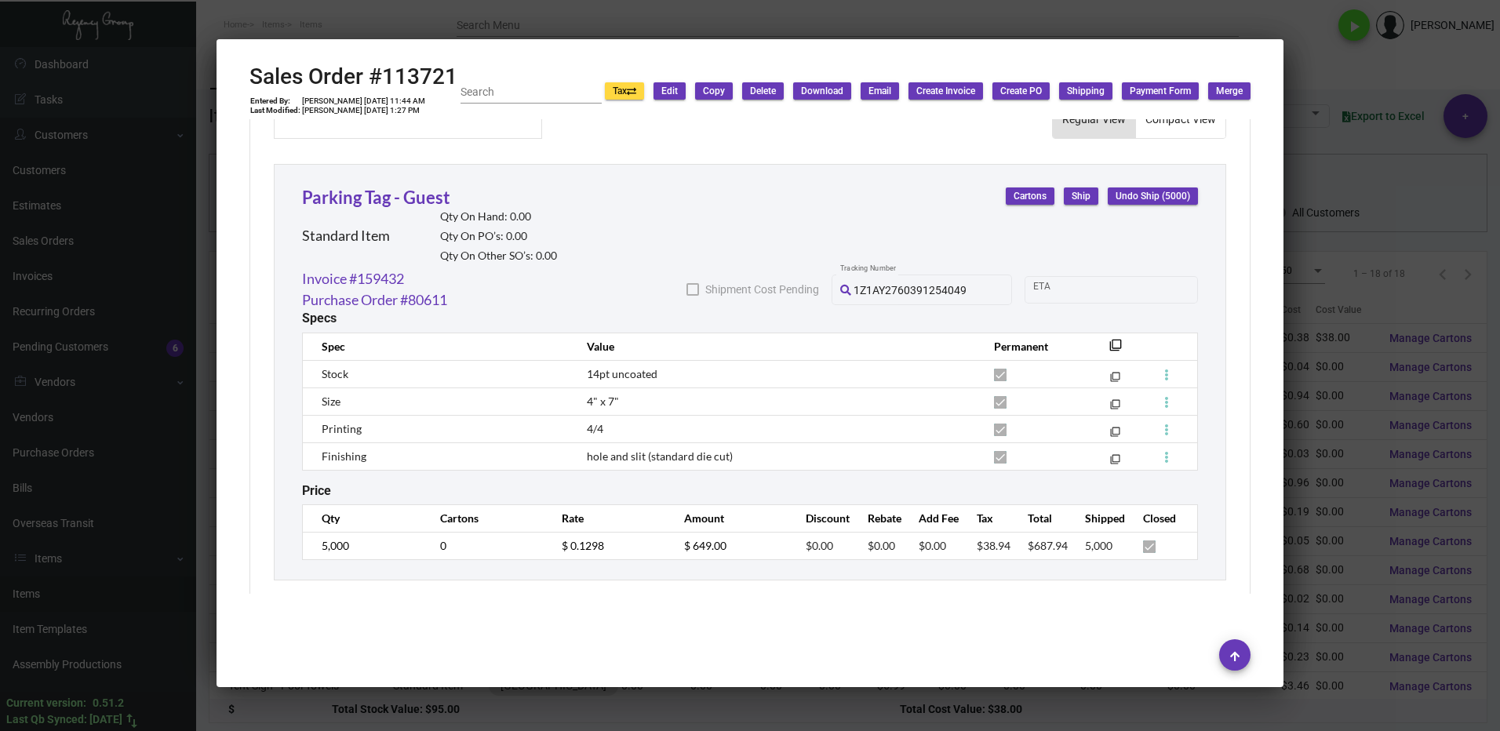
scroll to position [830, 0]
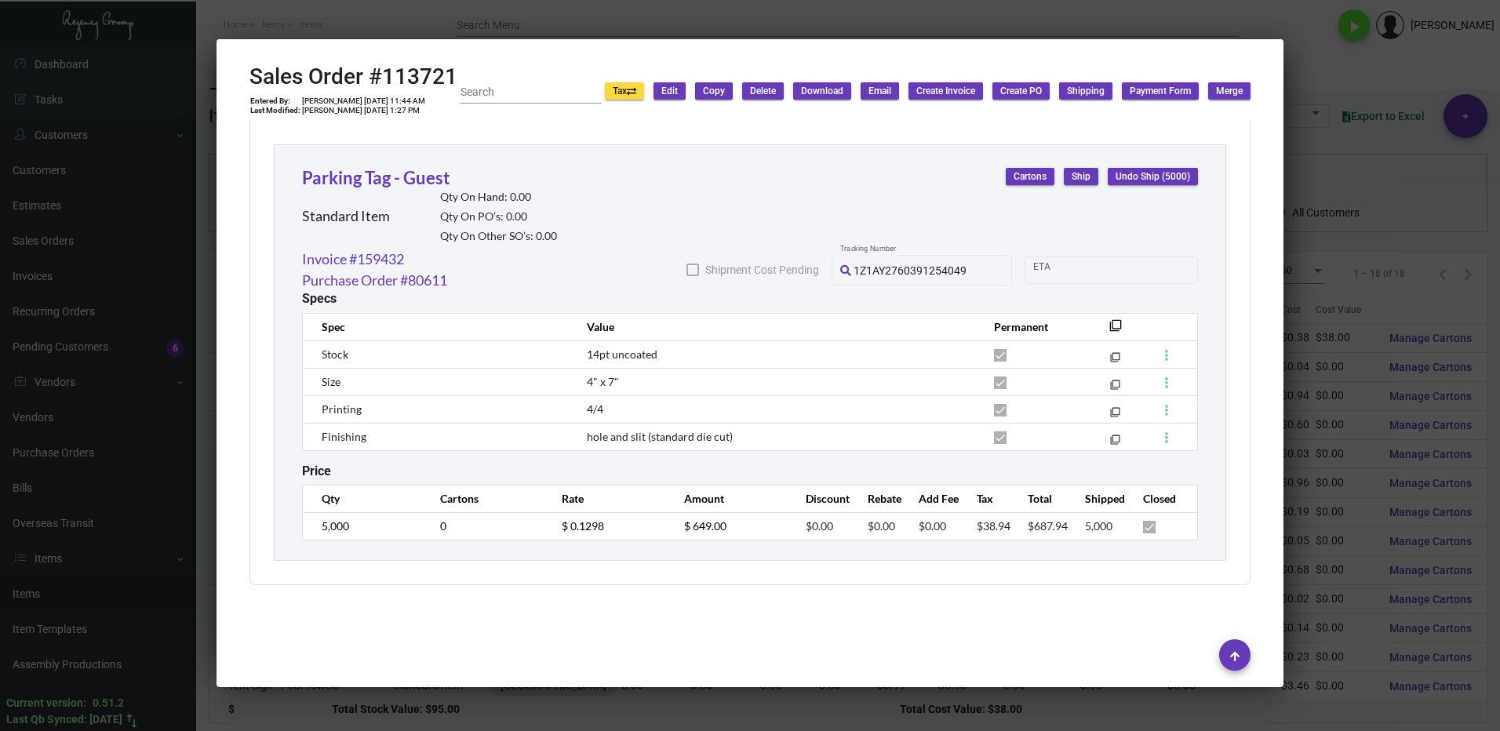
click at [1361, 72] on div at bounding box center [750, 365] width 1500 height 731
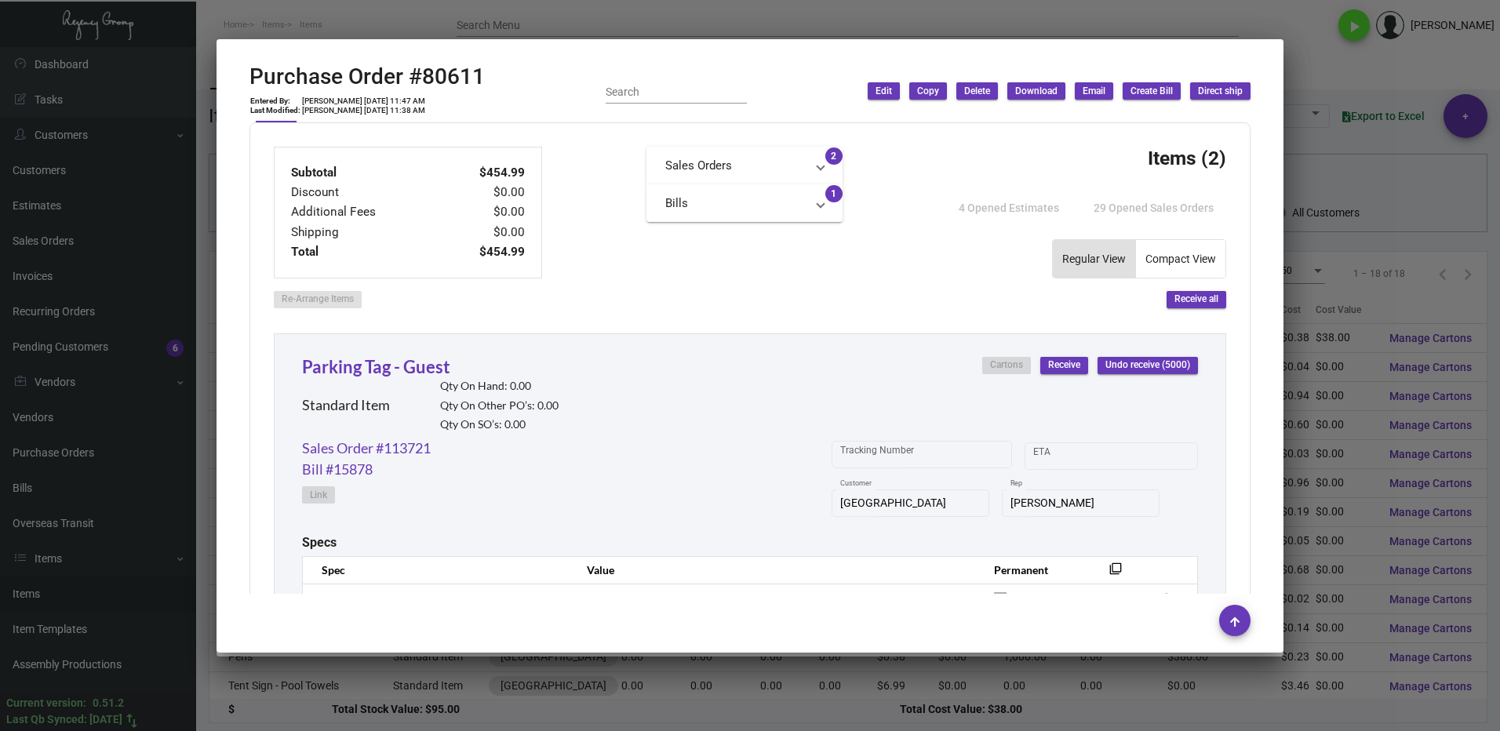
click at [1346, 72] on div at bounding box center [750, 365] width 1500 height 731
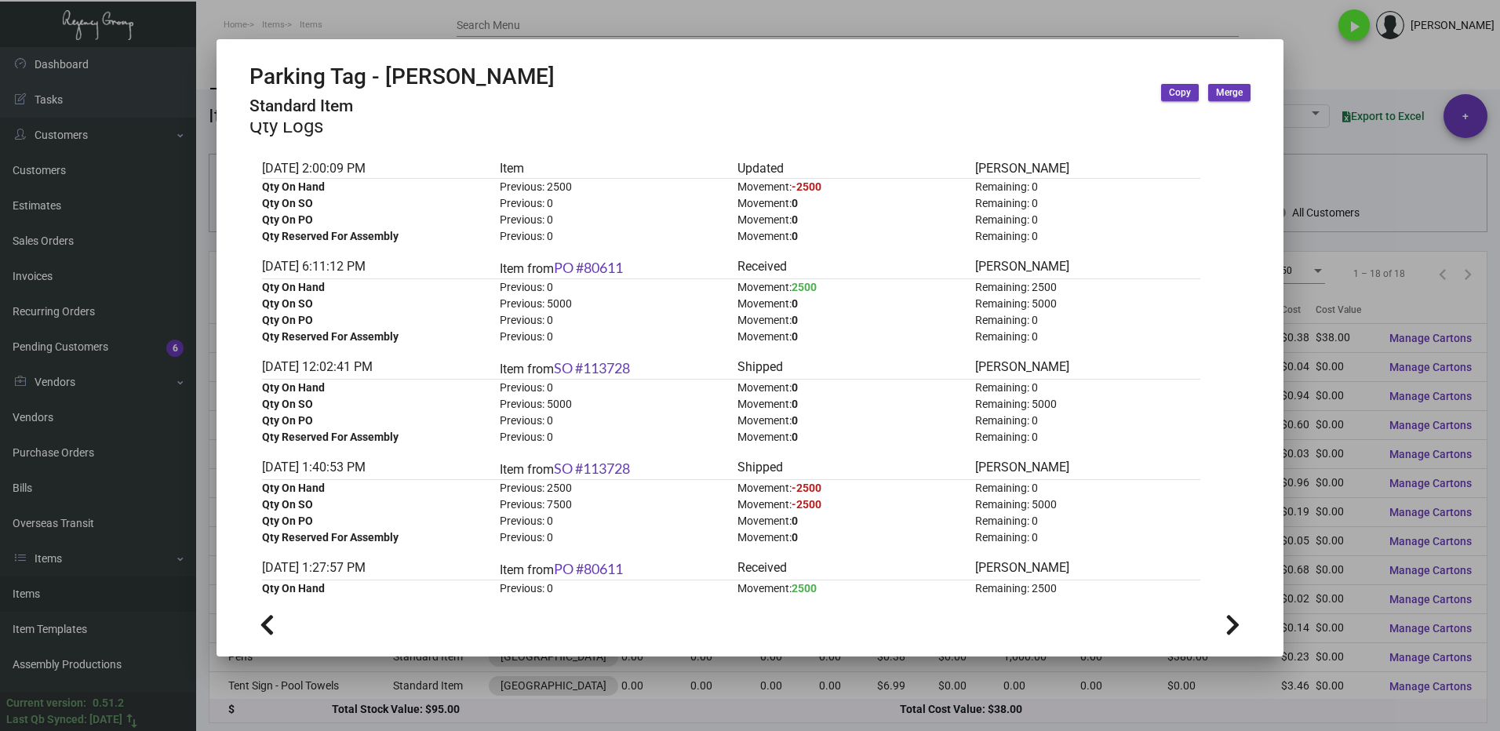
drag, startPoint x: 1344, startPoint y: 64, endPoint x: 1132, endPoint y: 188, distance: 245.8
click at [1342, 64] on div at bounding box center [750, 365] width 1500 height 731
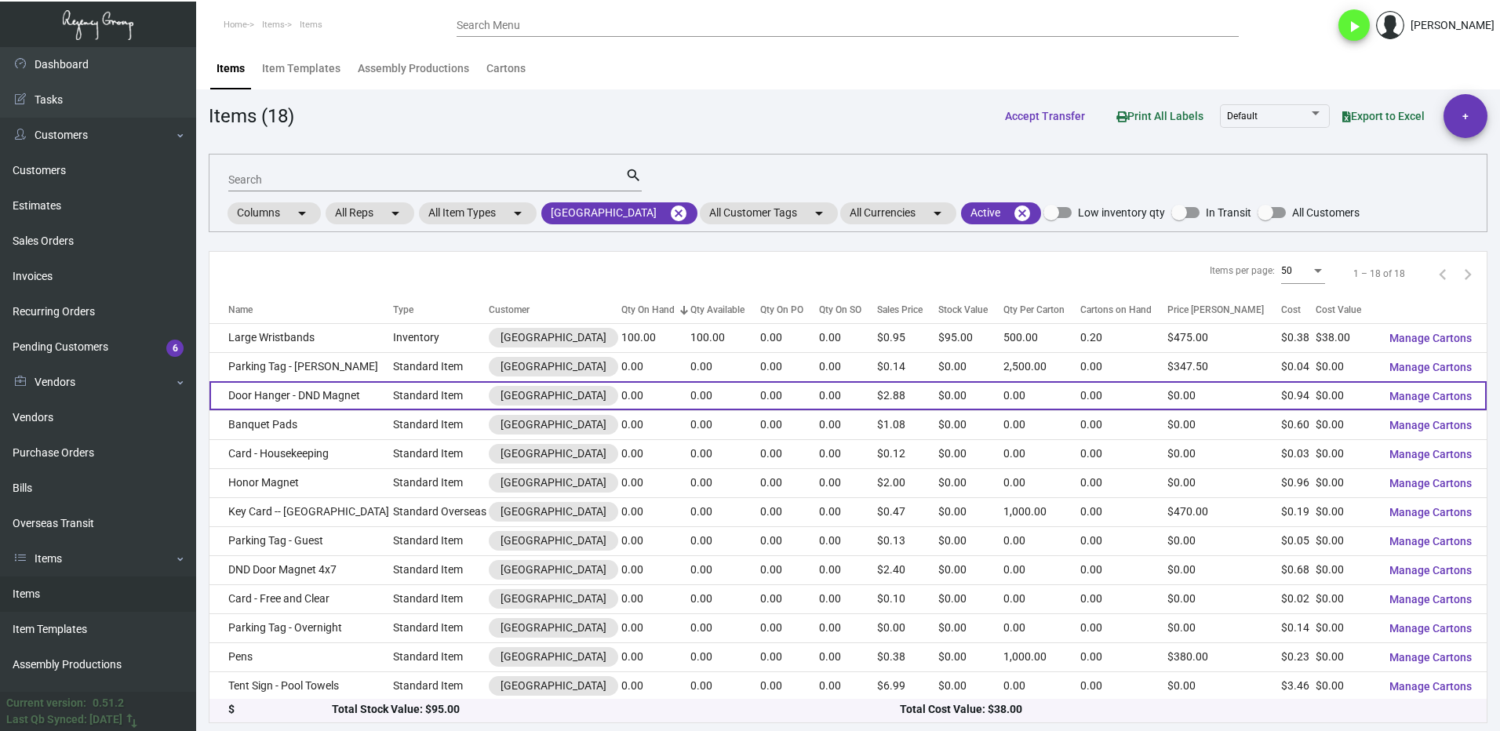
click at [311, 397] on td "Door Hanger - DND Magnet" at bounding box center [301, 395] width 184 height 29
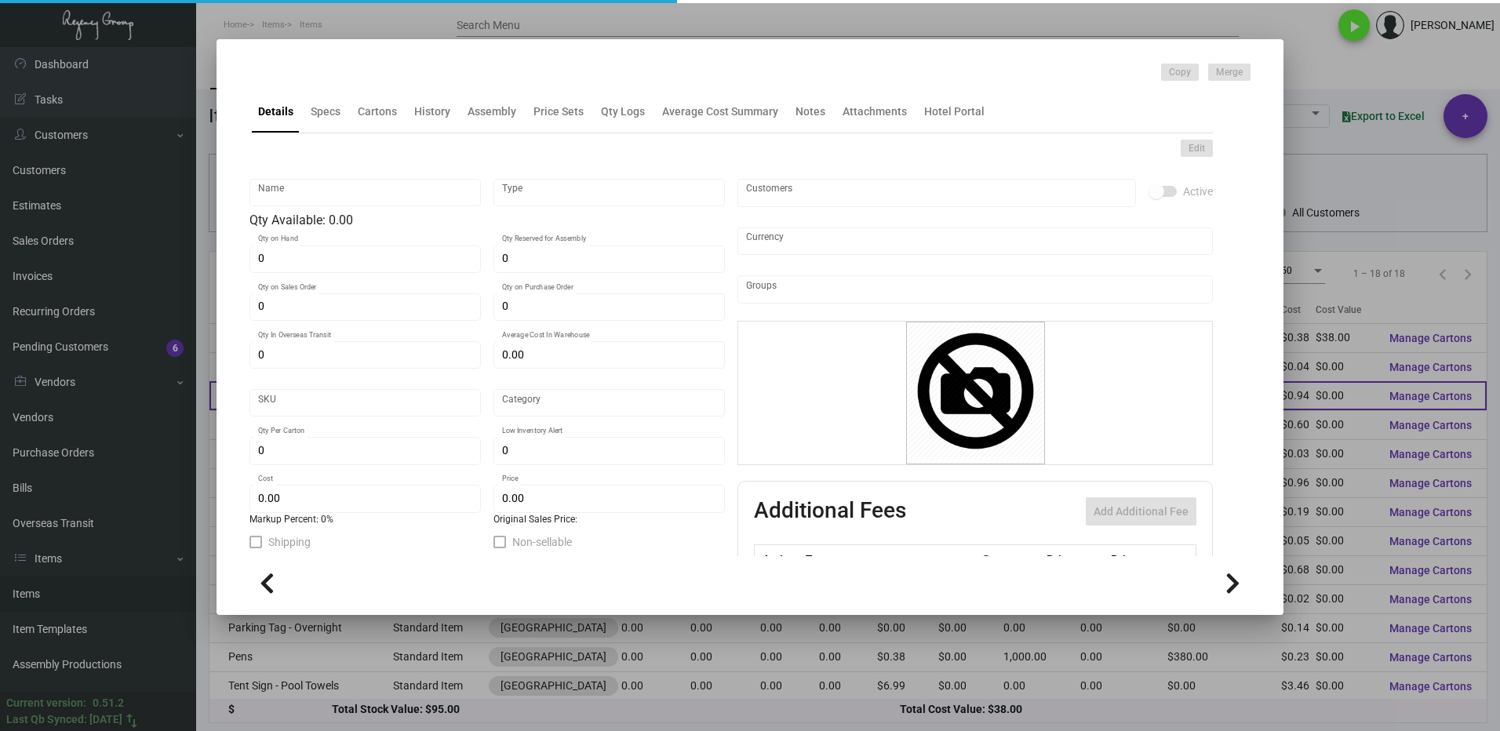
type input "Door Hanger - DND Magnet"
type input "Standard Item"
type input "$ 0.00"
type input "DHM"
type input "Standard"
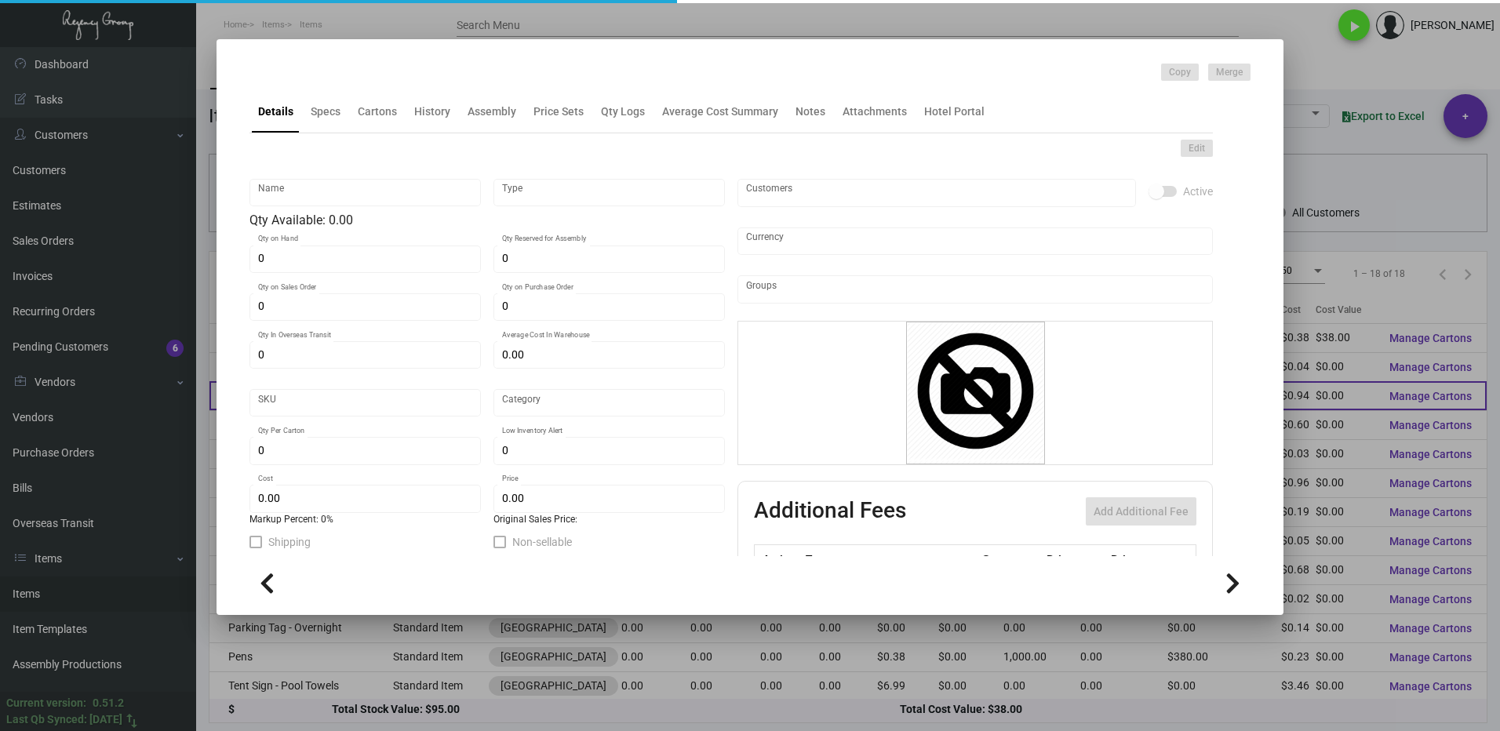
type input "$ 0.93933"
type input "$ 2.8766"
checkbox input "true"
type input "United States Dollar $"
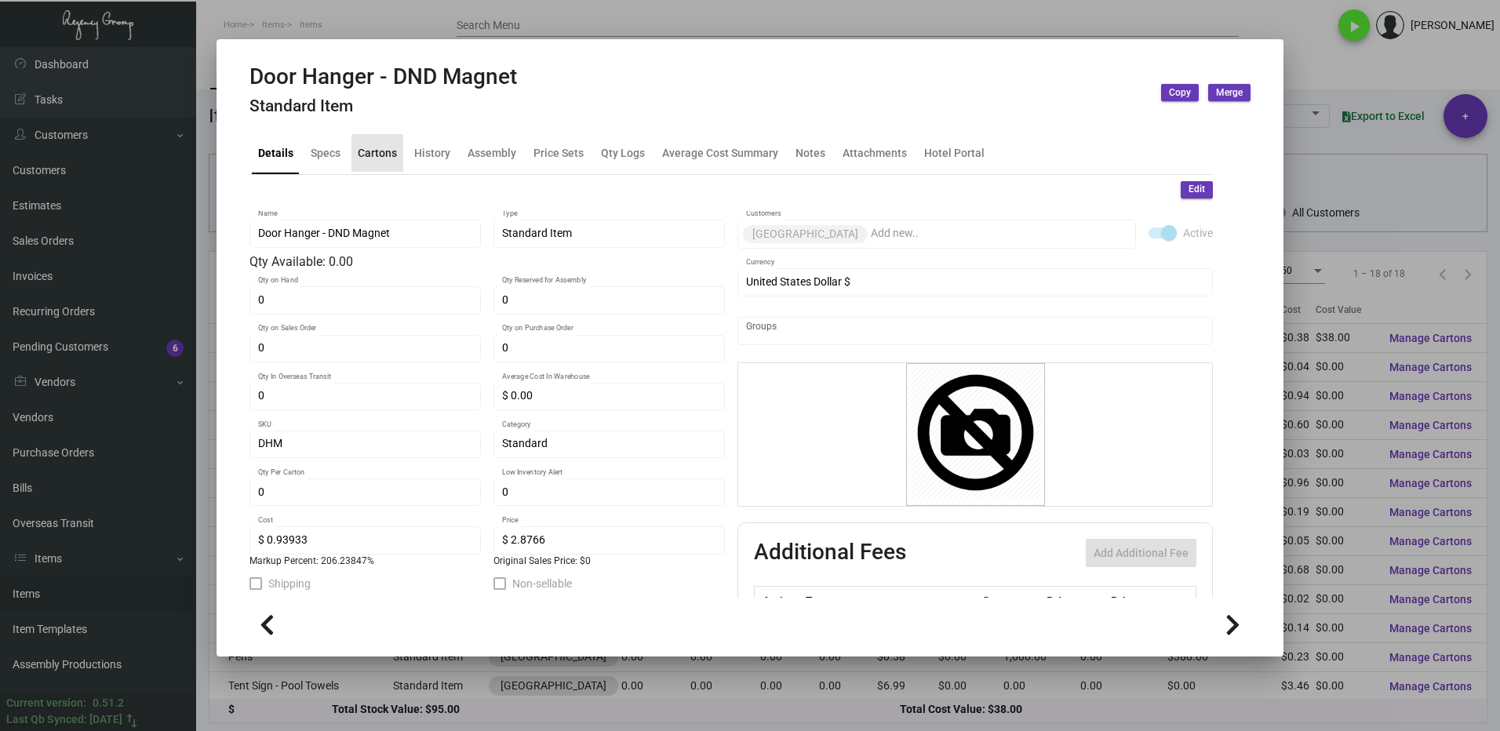
click at [388, 152] on div "Cartons" at bounding box center [377, 152] width 39 height 16
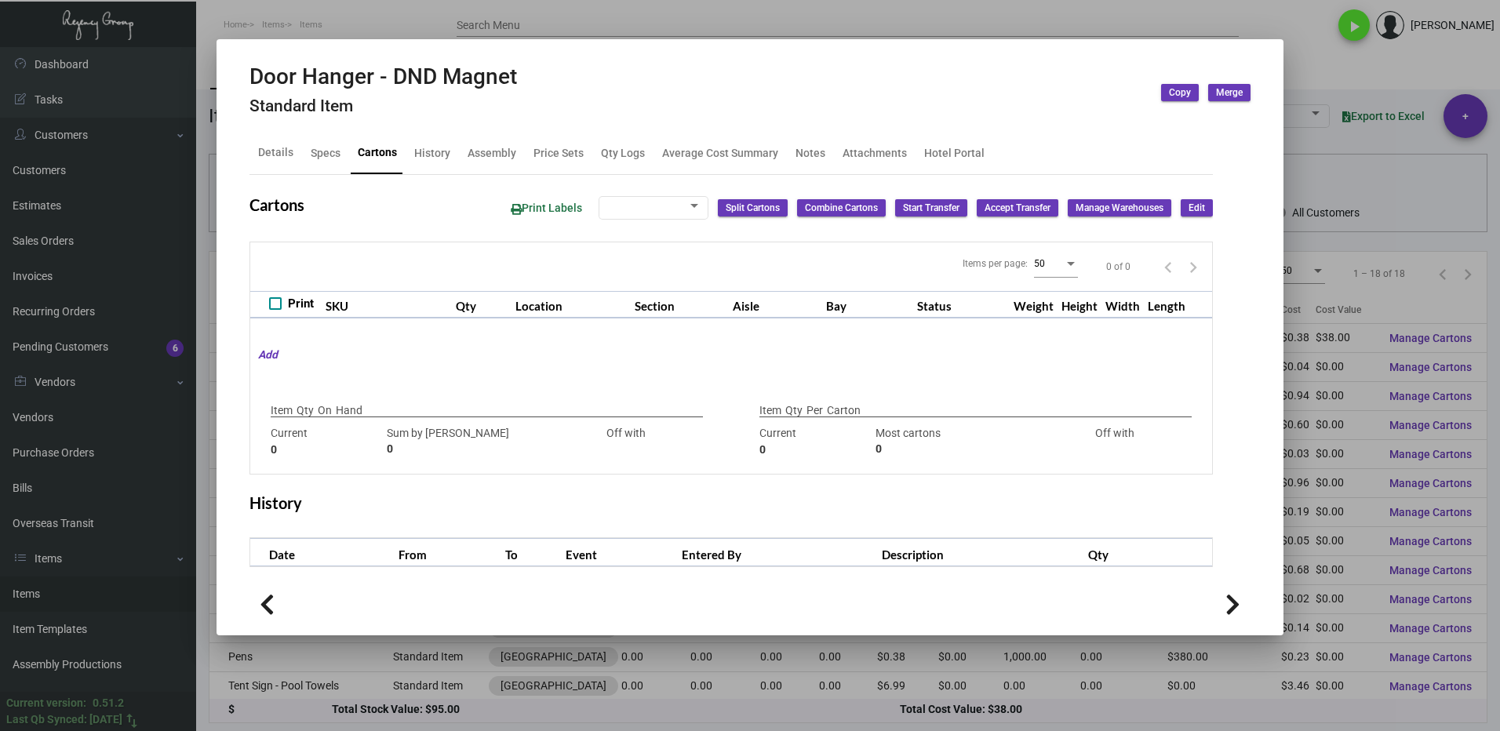
checkbox input "true"
type input "0"
click at [1322, 48] on div at bounding box center [750, 365] width 1500 height 731
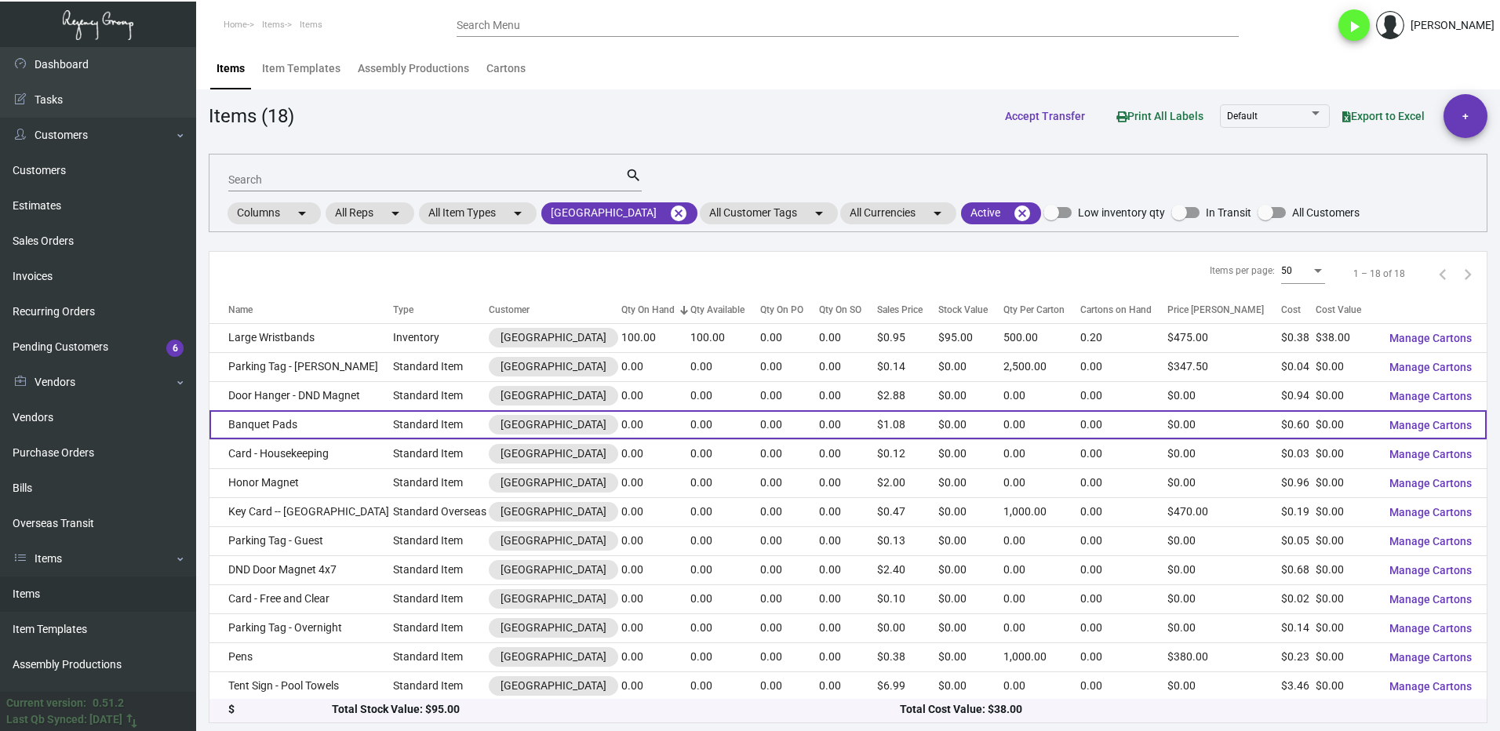
click at [304, 422] on td "Banquet Pads" at bounding box center [301, 424] width 184 height 29
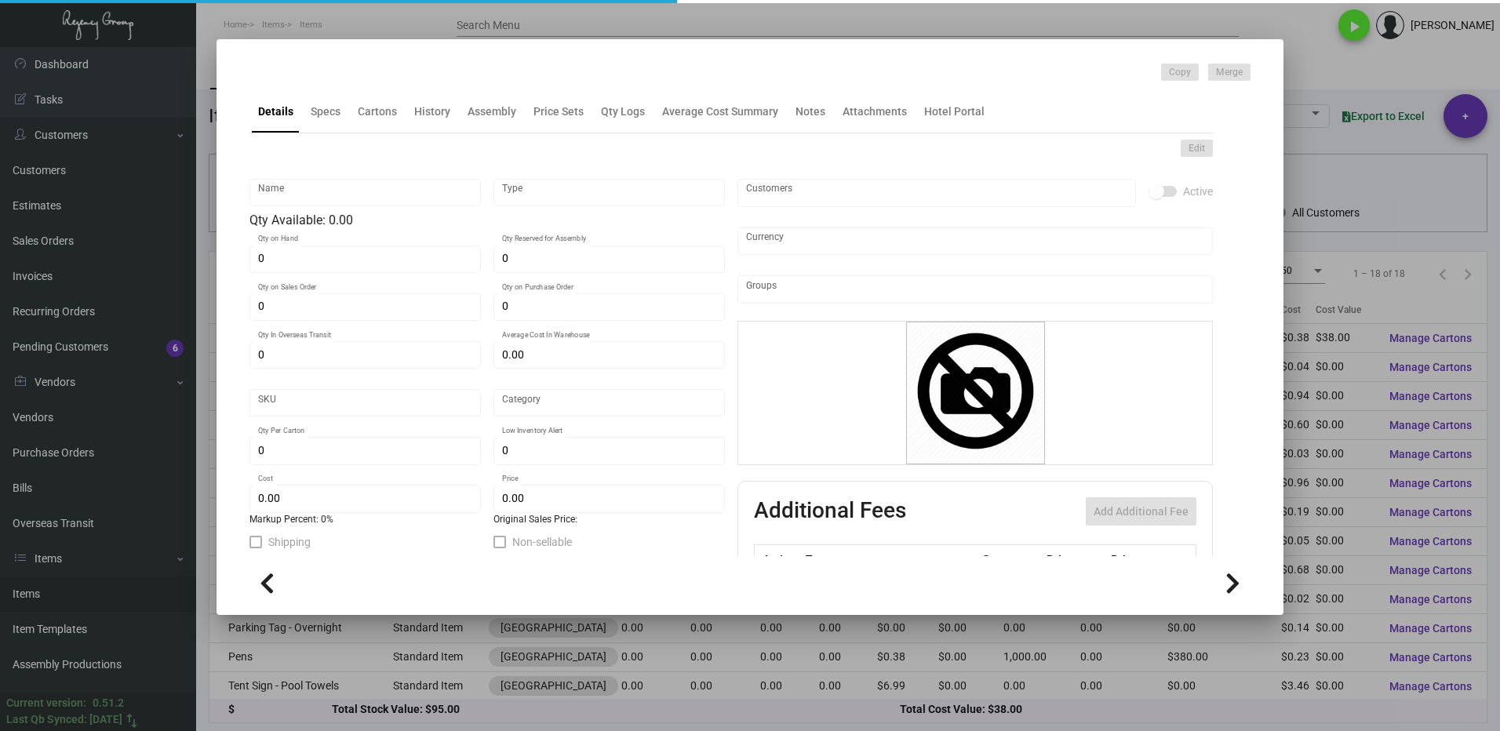
type input "Banquet Pads"
type input "Standard Item"
type input "$ 0.00"
type input "Standard"
type input "$ 0.595"
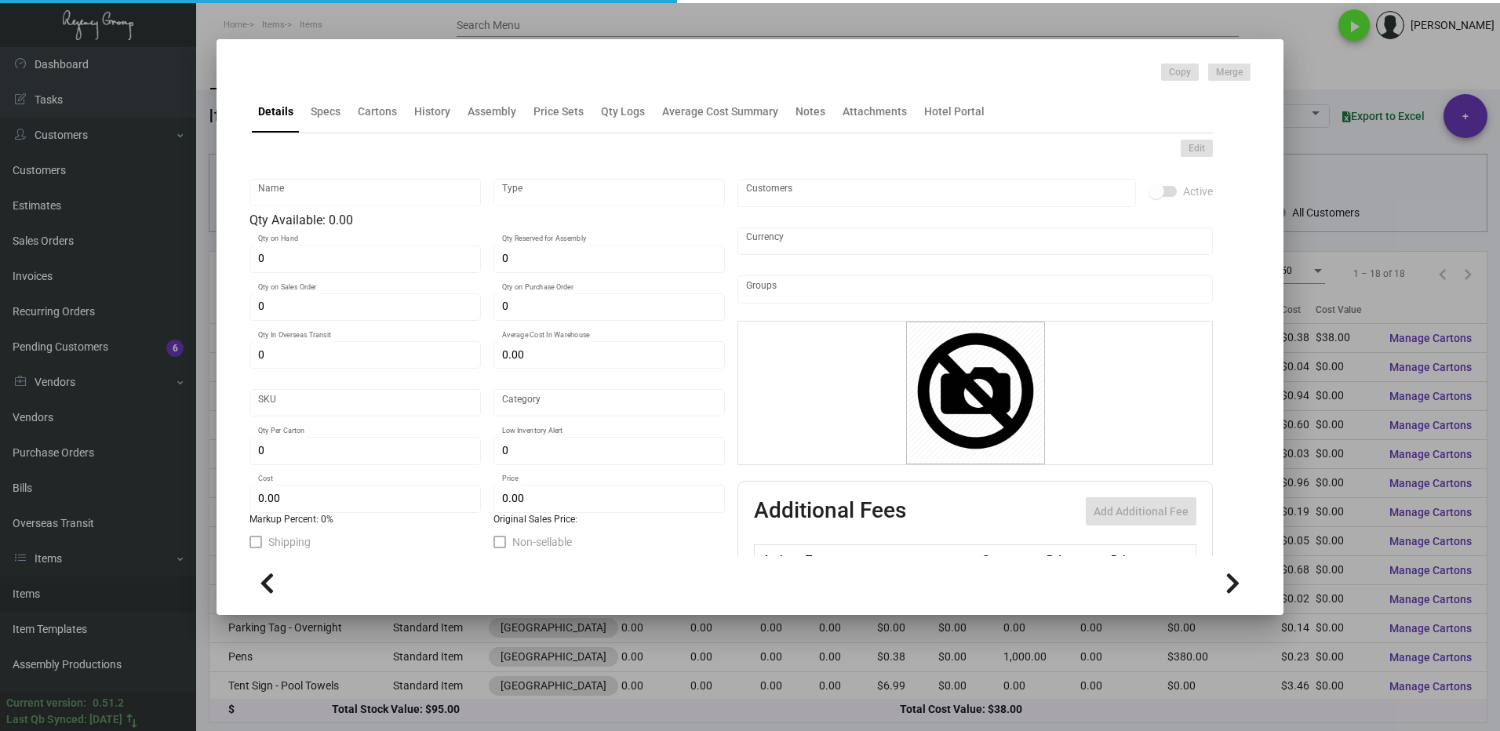
type input "$ 1.075"
checkbox input "true"
type input "United States Dollar $"
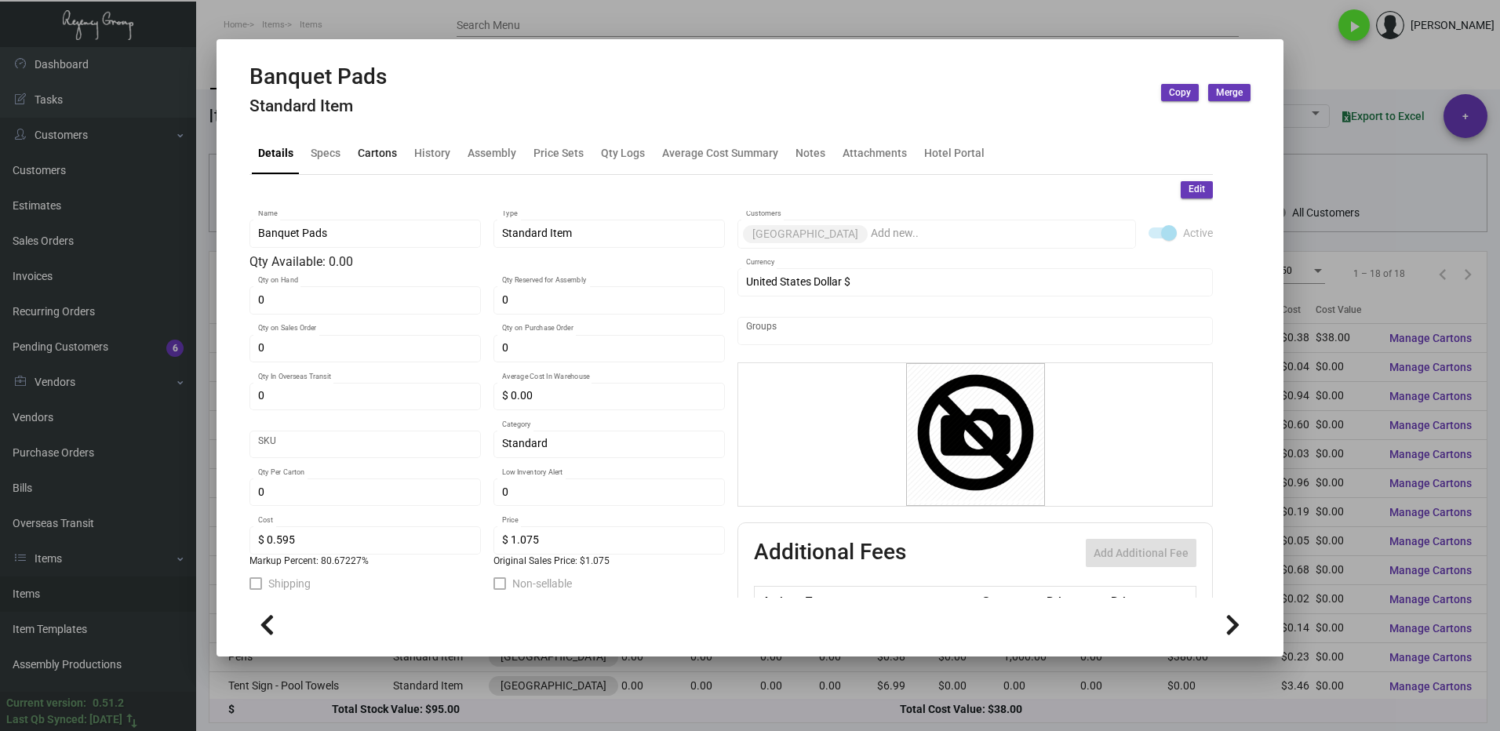
click at [382, 146] on div "Cartons" at bounding box center [377, 152] width 39 height 16
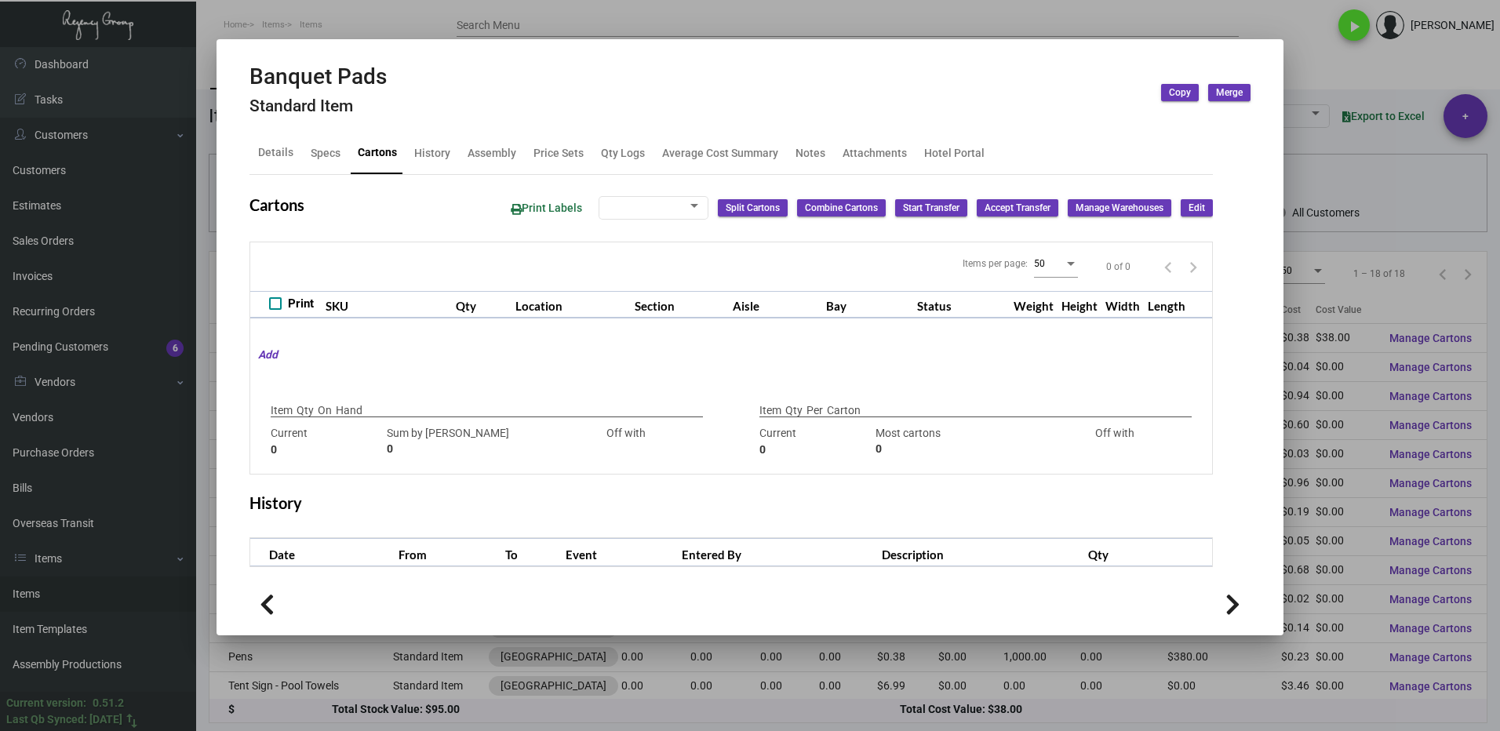
checkbox input "true"
type input "0"
click at [1330, 56] on div at bounding box center [750, 365] width 1500 height 731
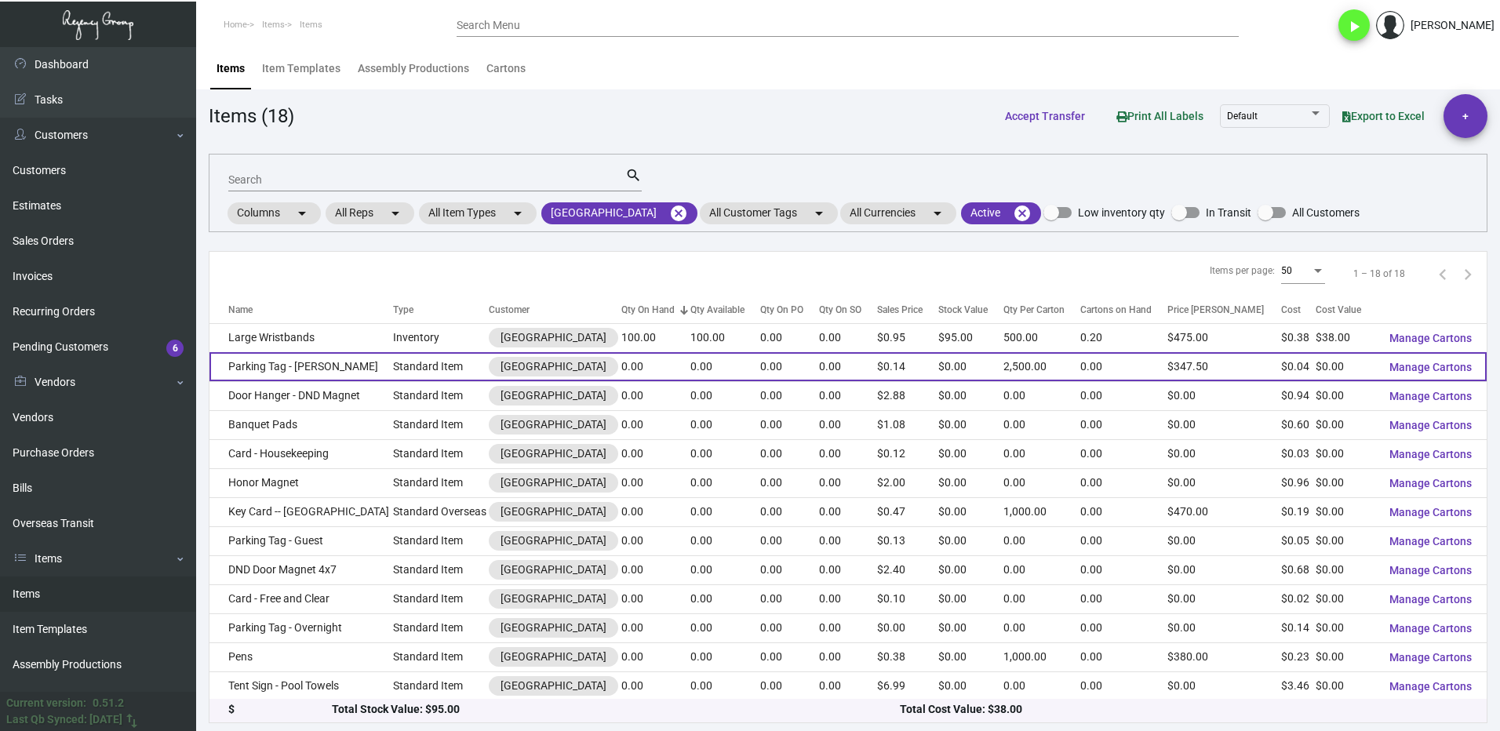
click at [281, 370] on td "Parking Tag - [PERSON_NAME]" at bounding box center [301, 366] width 184 height 29
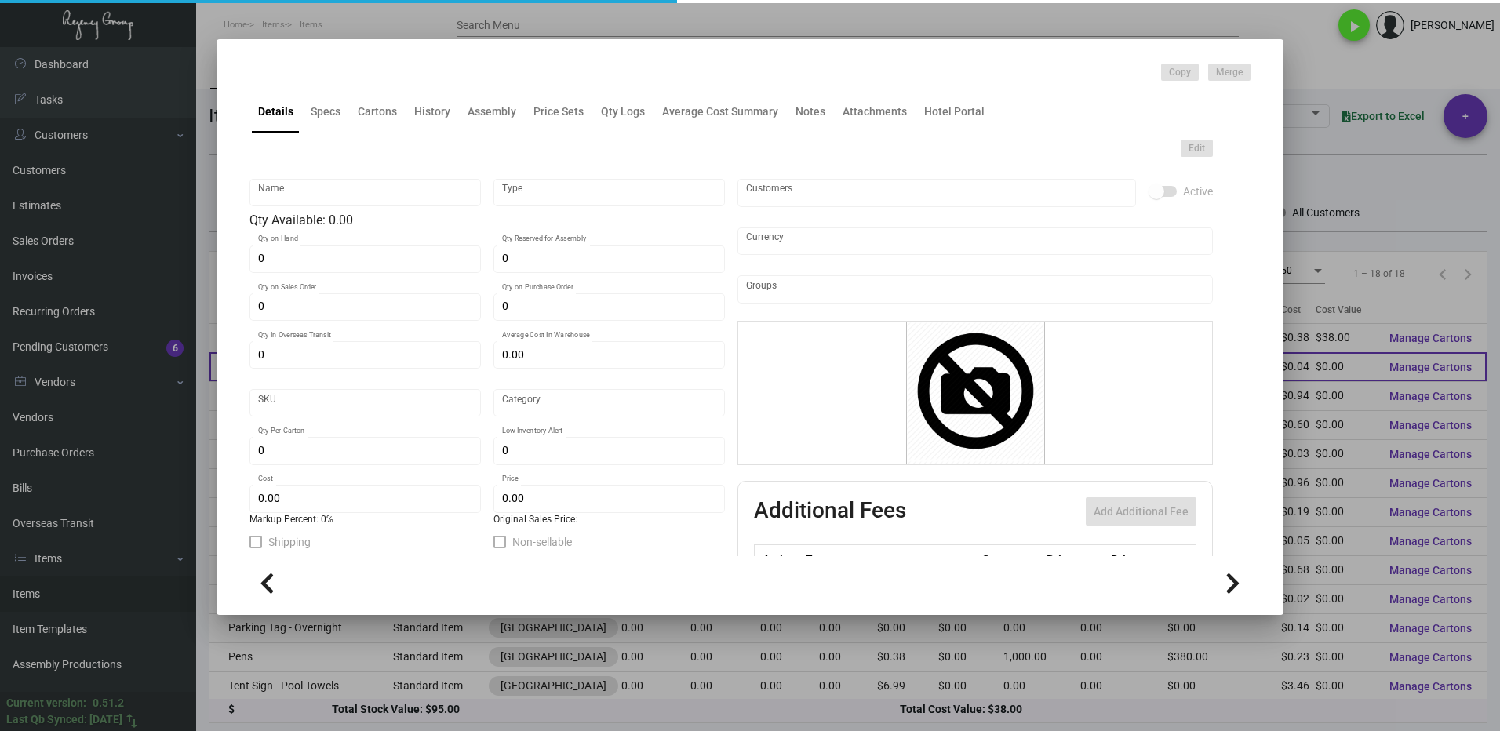
type input "Parking Tag - [PERSON_NAME]"
type input "Standard Item"
type input "$ 0.00"
type input "769-Tg-81"
type input "Standard"
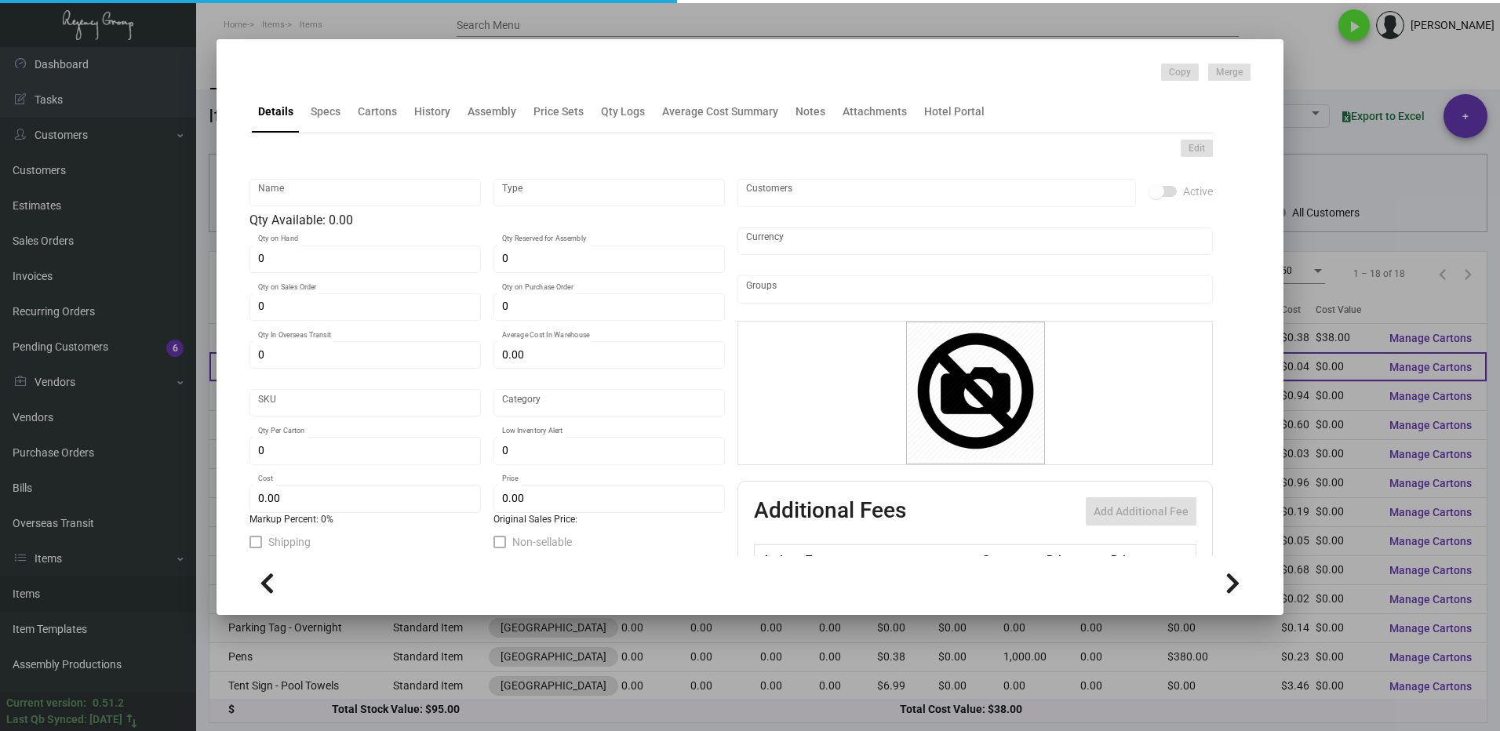
type input "2,500"
type input "-1"
type input "$ 0.04409"
type input "$ 0.139"
checkbox input "true"
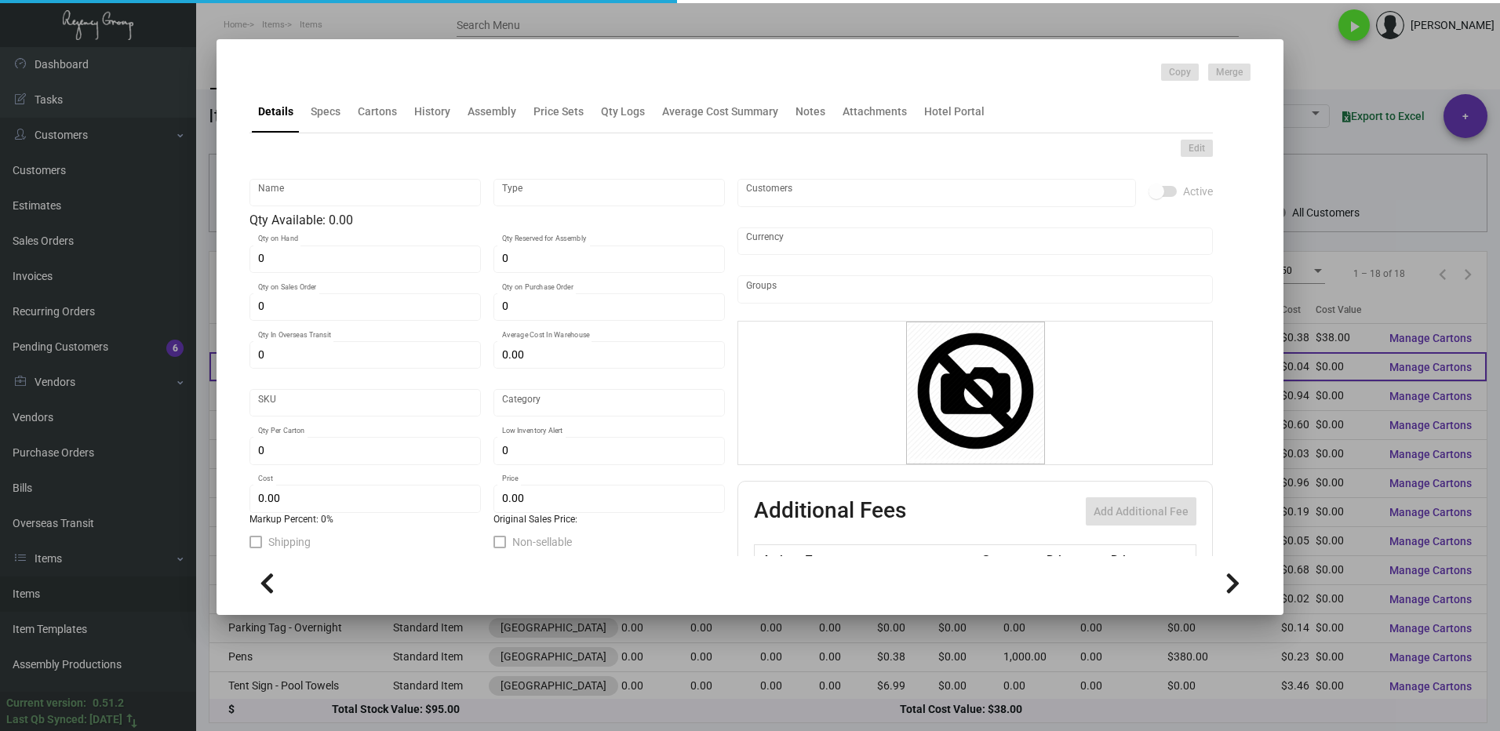
checkbox input "true"
type input "United States Dollar $"
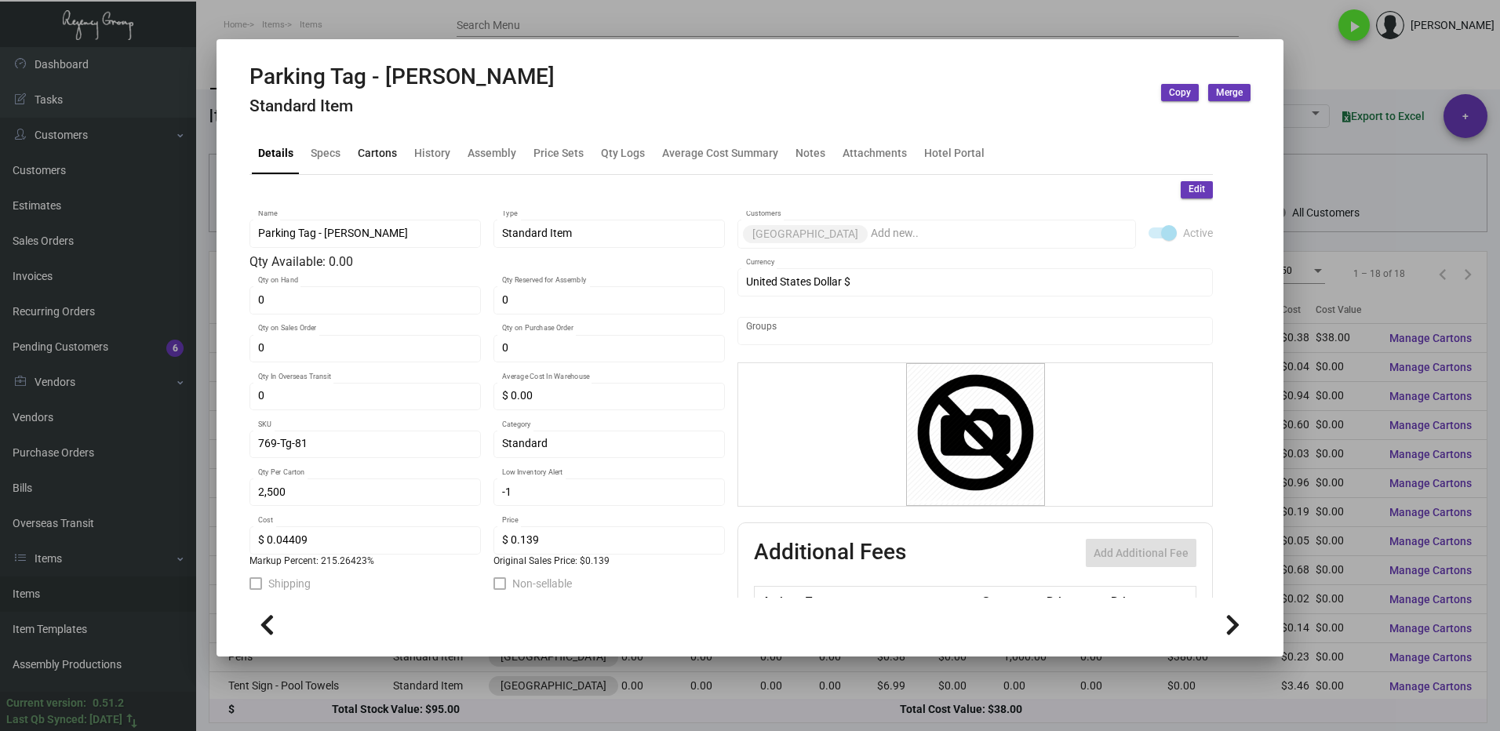
click at [369, 161] on div "Cartons" at bounding box center [377, 152] width 39 height 16
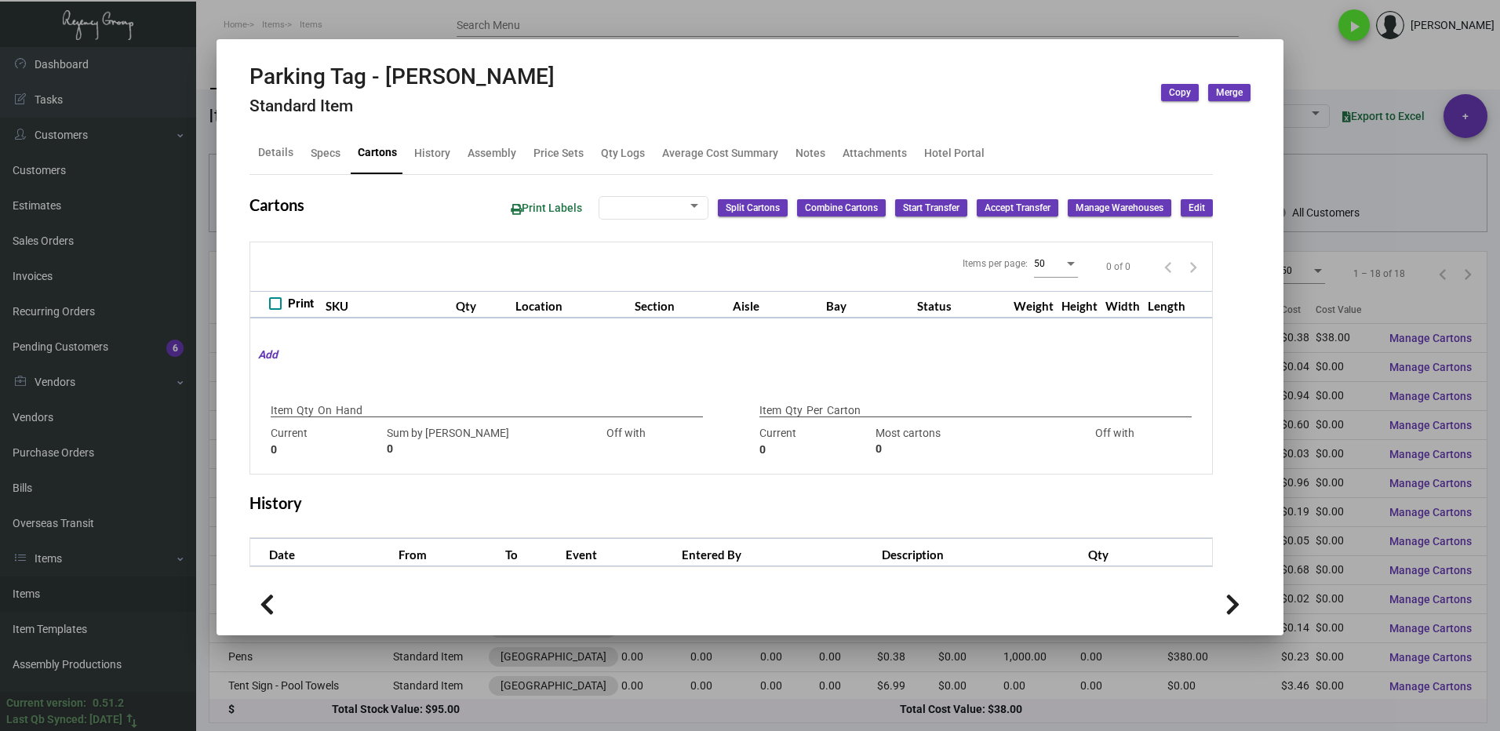
type input "2500"
type input "-2500"
type input "2,500"
type input "2500"
type input "0"
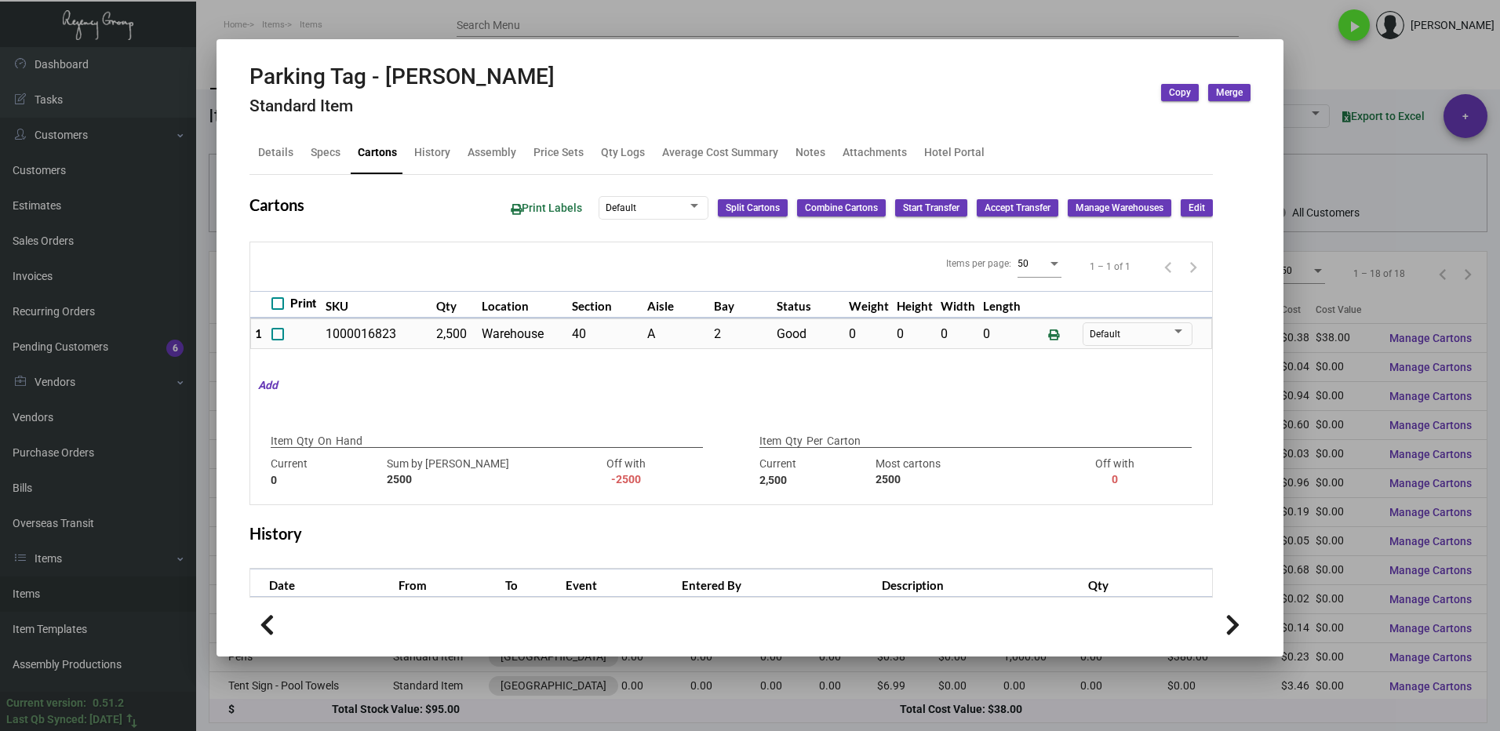
click at [1339, 88] on div at bounding box center [750, 365] width 1500 height 731
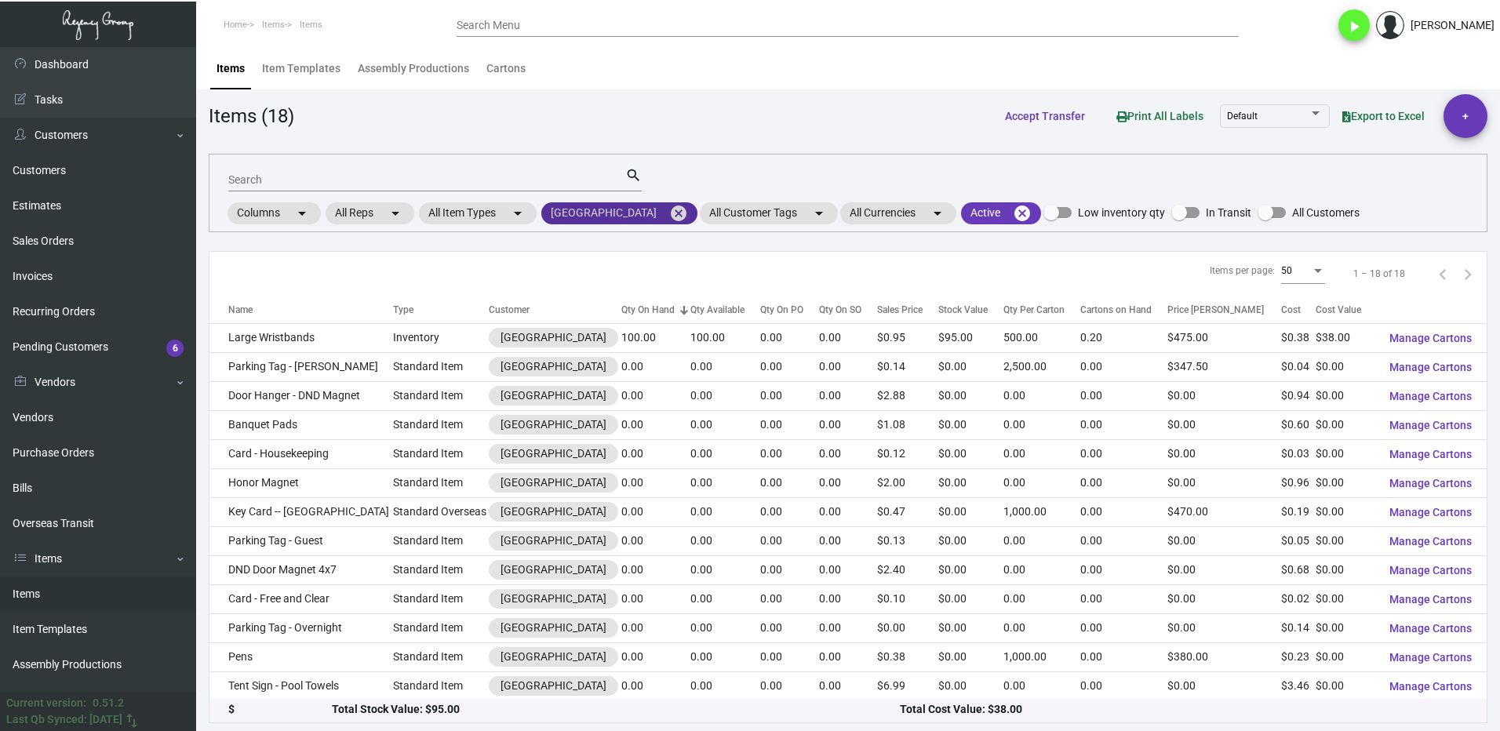
click at [688, 211] on mat-icon "cancel" at bounding box center [678, 213] width 19 height 19
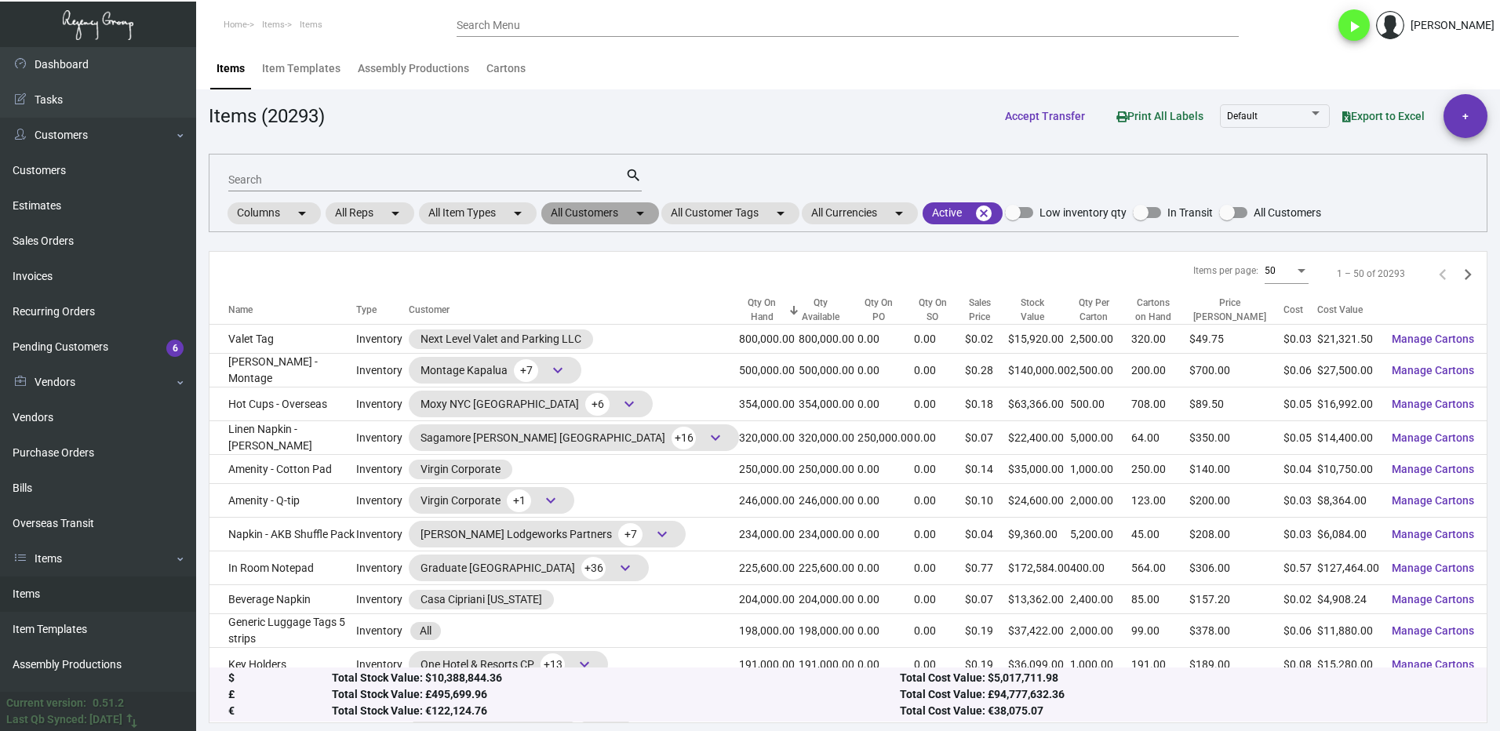
click at [590, 210] on mat-chip "All Customers arrow_drop_down" at bounding box center [600, 213] width 118 height 22
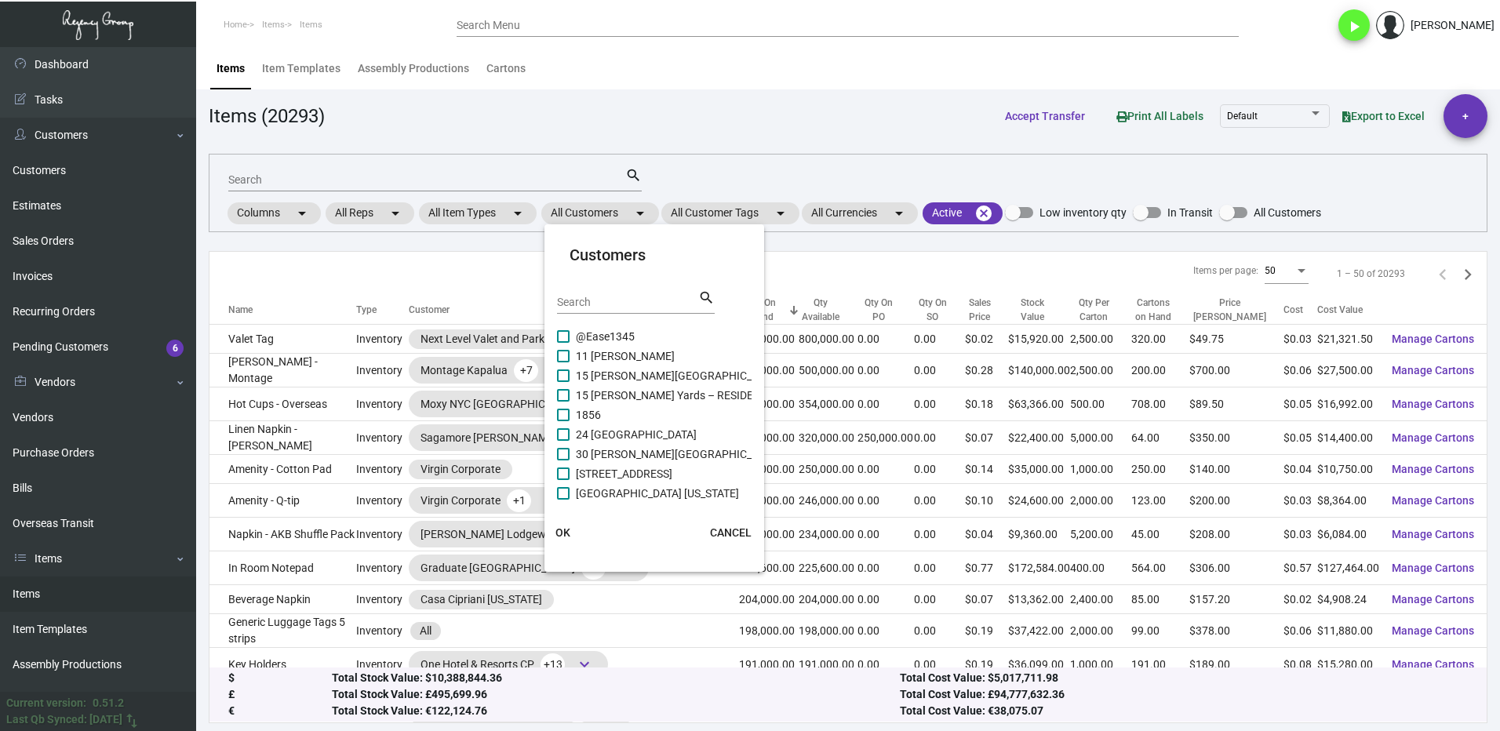
click at [616, 298] on input "Search" at bounding box center [627, 302] width 141 height 13
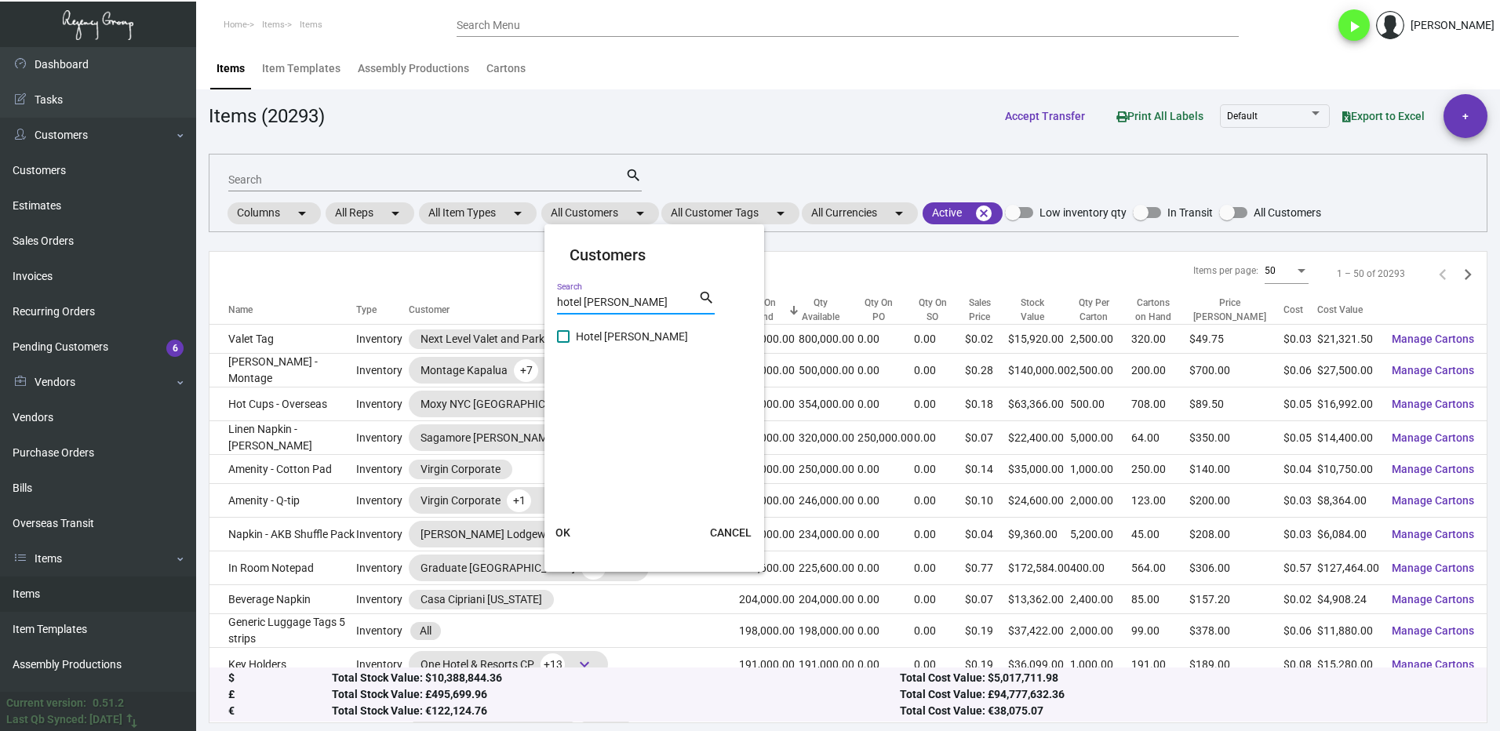
type input "hotel [PERSON_NAME]"
click at [581, 329] on span "Hotel [PERSON_NAME]" at bounding box center [632, 336] width 112 height 19
click at [563, 343] on input "Hotel [PERSON_NAME]" at bounding box center [562, 343] width 1 height 1
checkbox input "true"
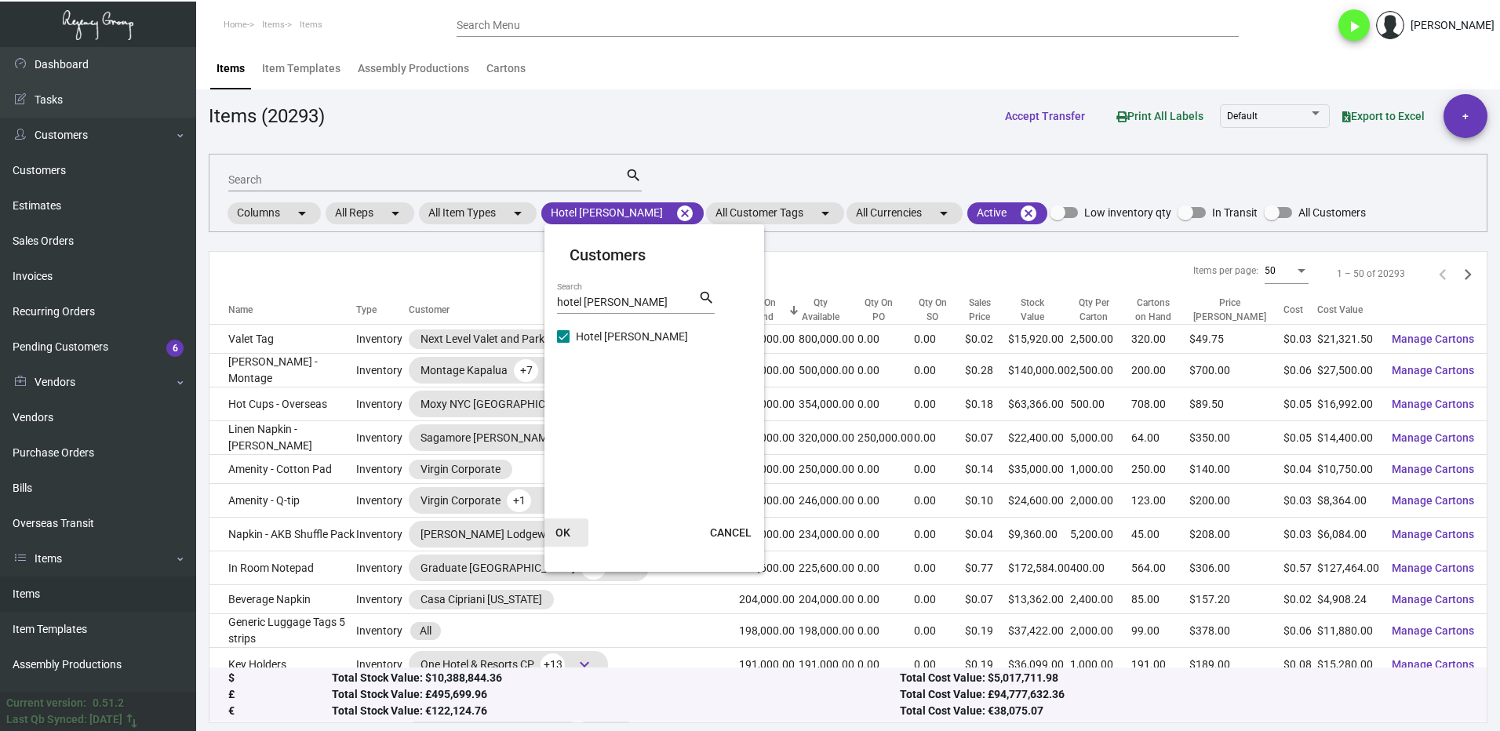
click at [575, 529] on button "OK" at bounding box center [563, 532] width 50 height 28
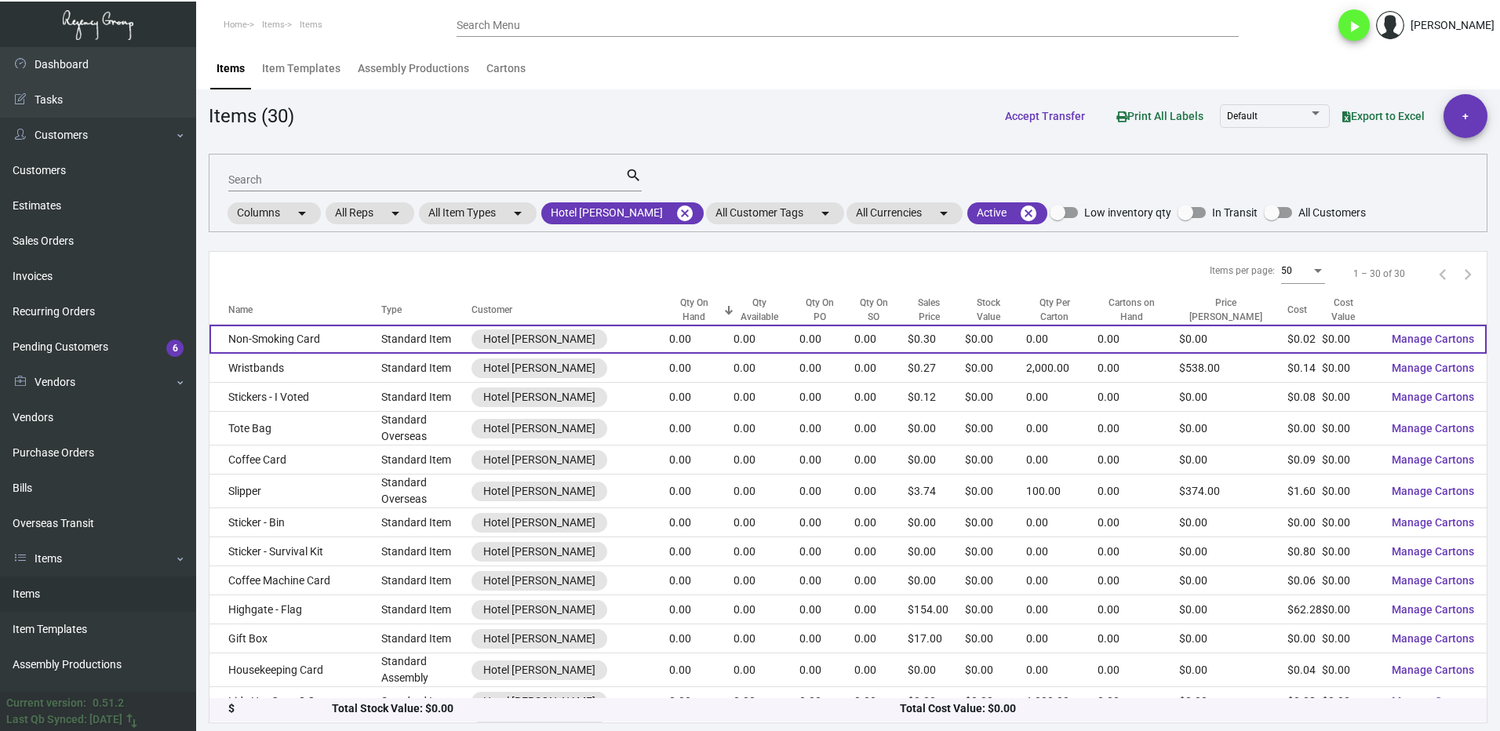
click at [344, 341] on td "Non-Smoking Card" at bounding box center [295, 339] width 172 height 29
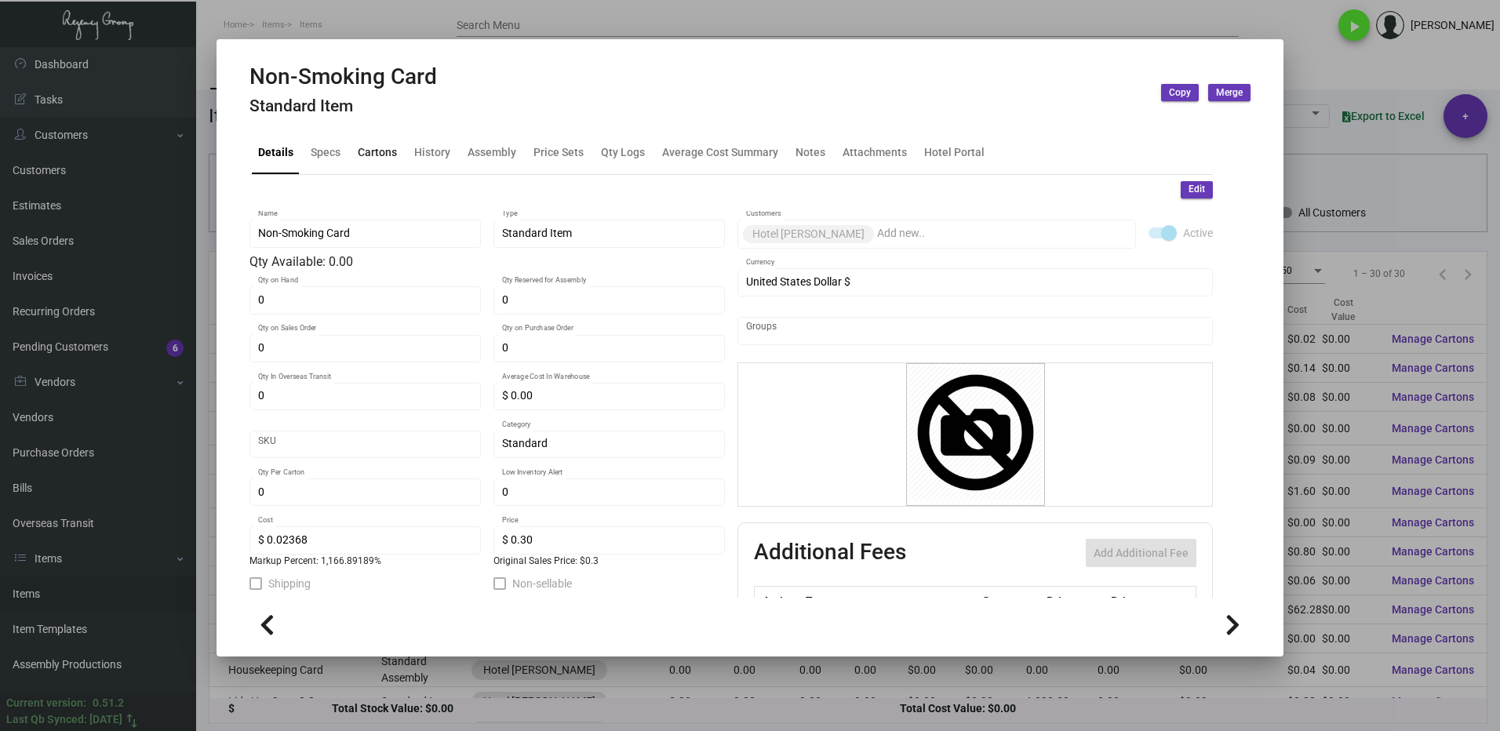
click at [364, 154] on div "Cartons" at bounding box center [377, 152] width 39 height 16
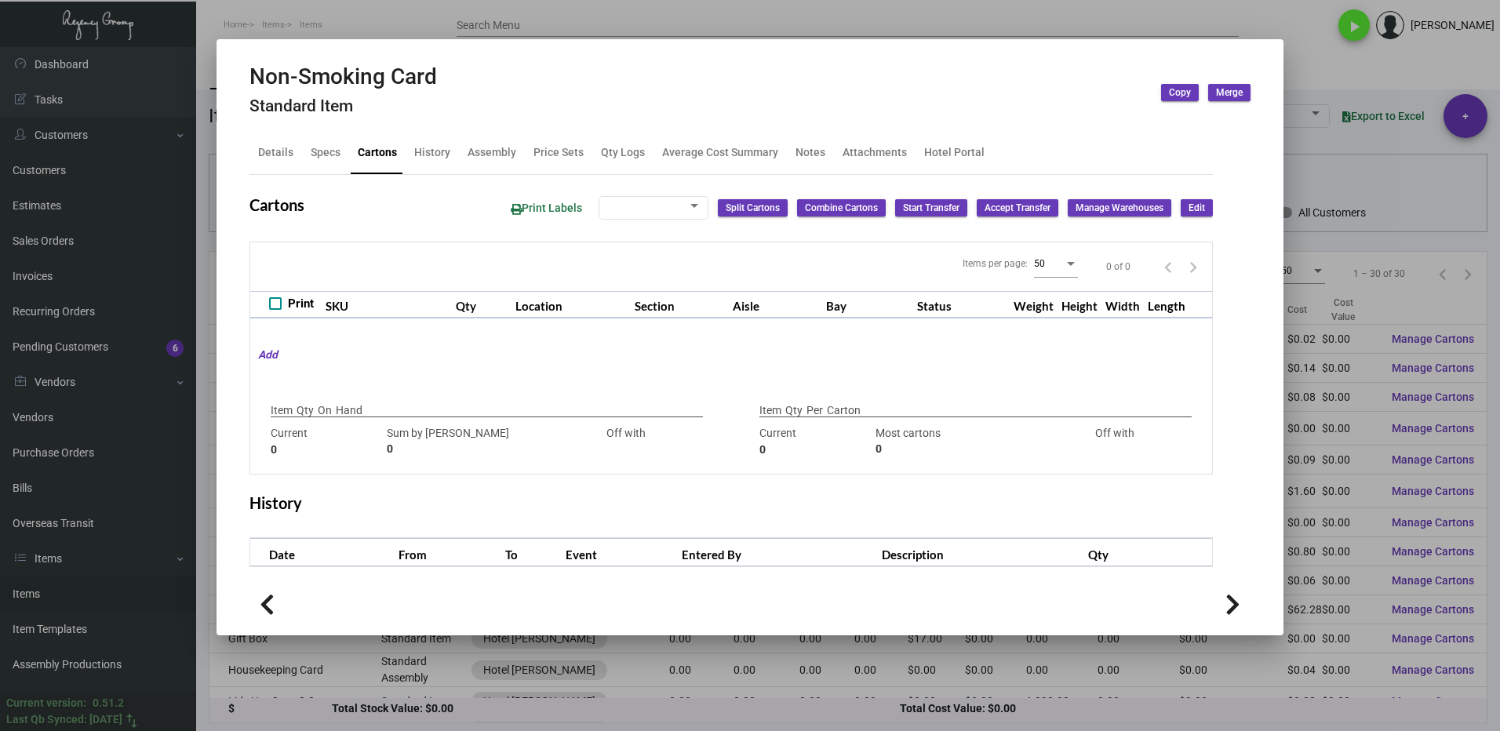
checkbox input "true"
type input "0"
click at [1324, 72] on div at bounding box center [750, 365] width 1500 height 731
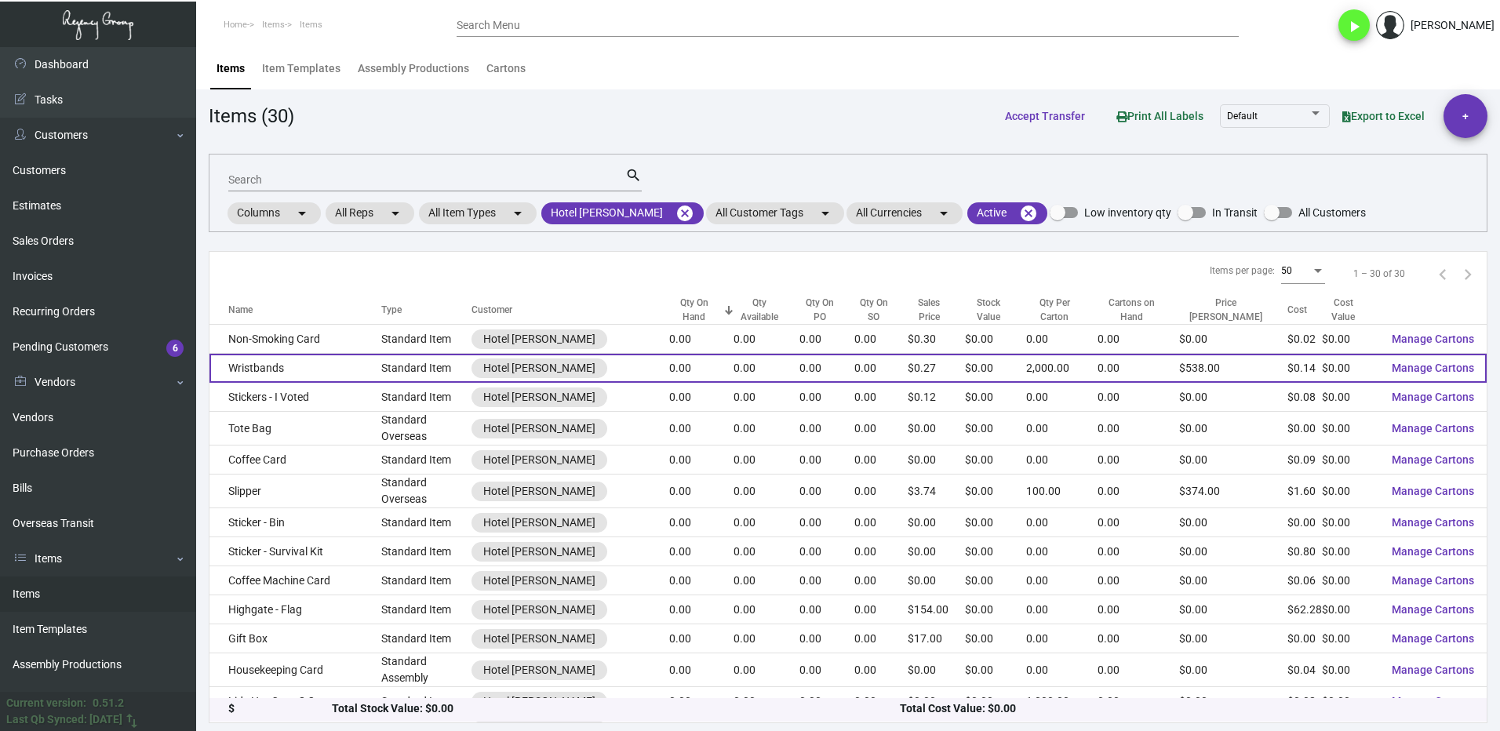
click at [313, 368] on td "Wristbands" at bounding box center [295, 368] width 172 height 29
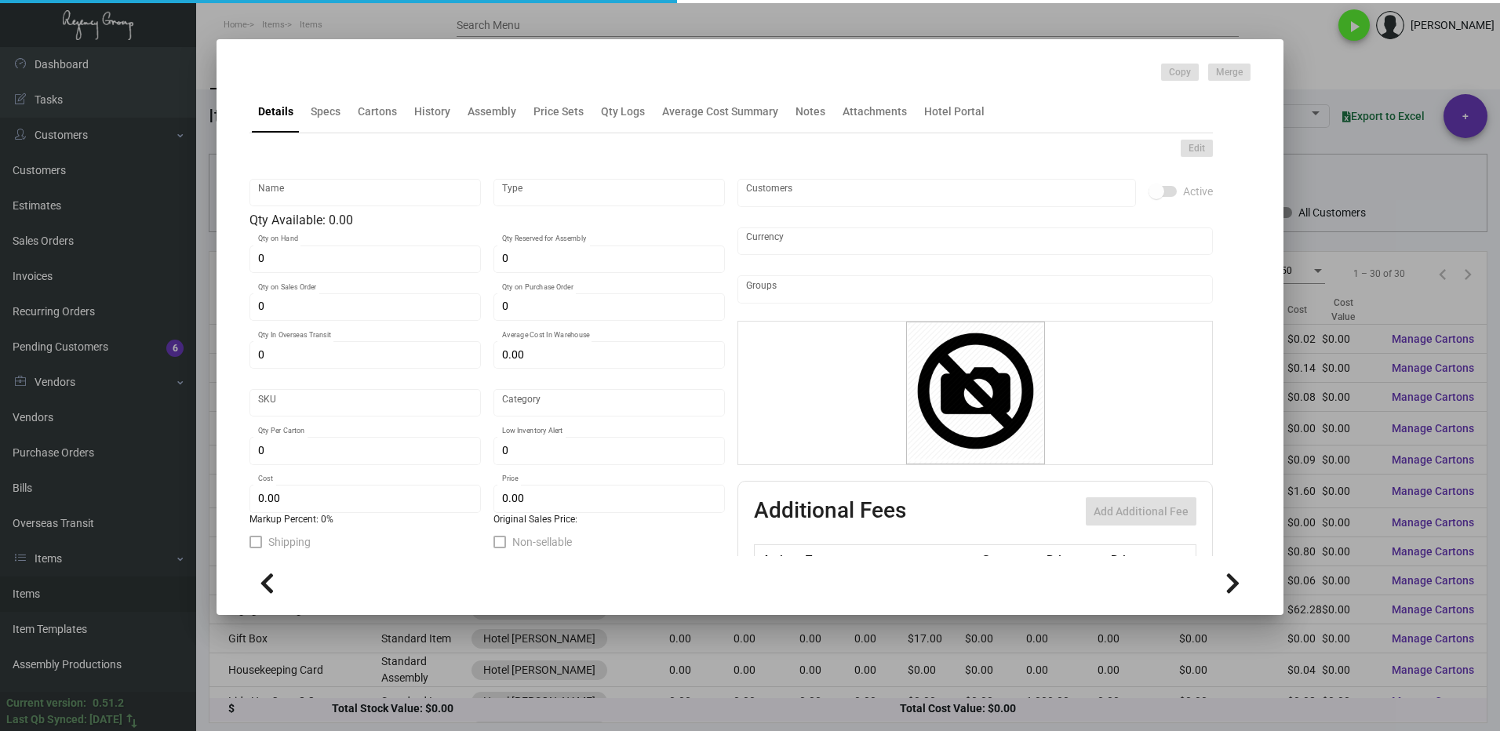
type input "Wristbands"
type input "Standard Item"
type input "$ 0.139"
type input "717-Wristband-42"
type input "Overseas"
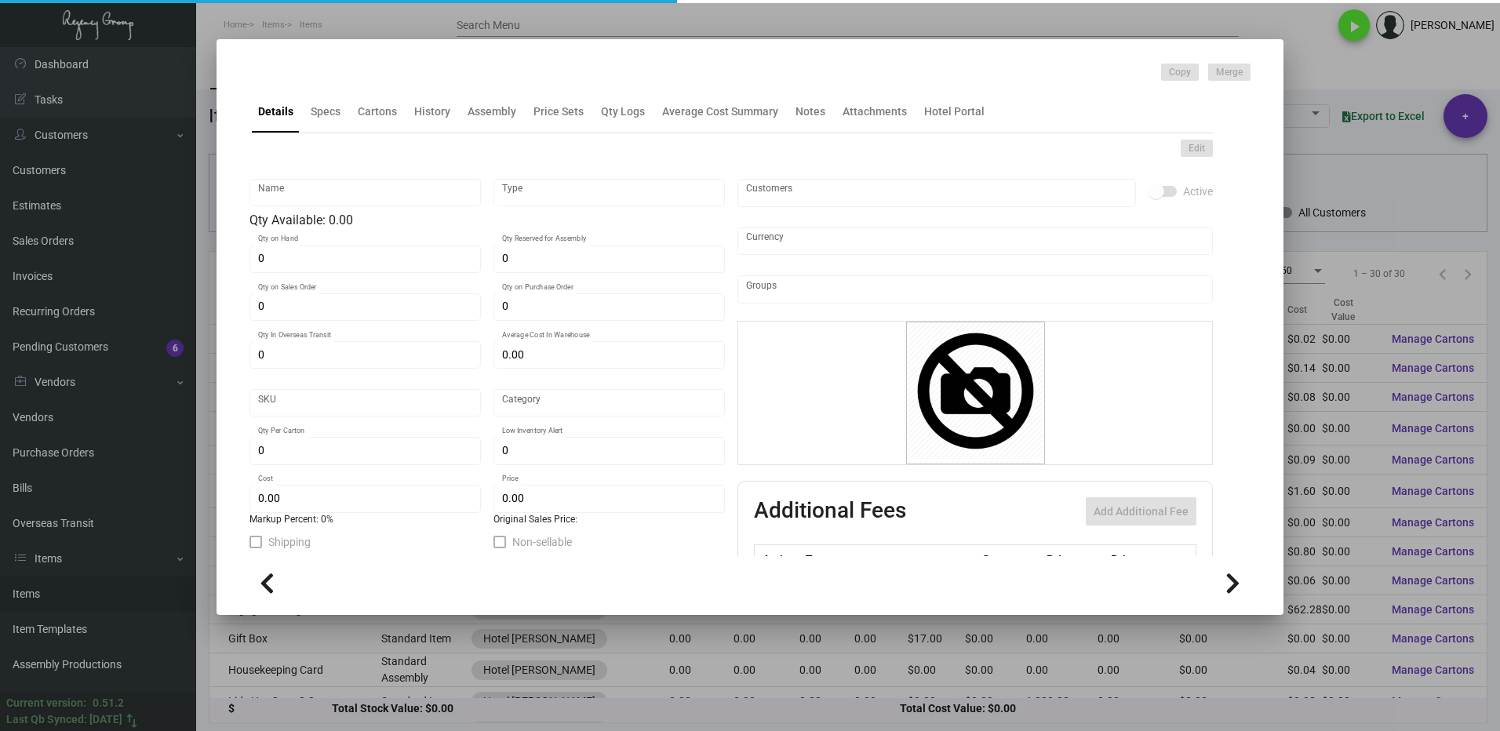
type input "2,000"
type input "$ 0.139"
type input "$ 0.269"
checkbox input "true"
type input "United States Dollar $"
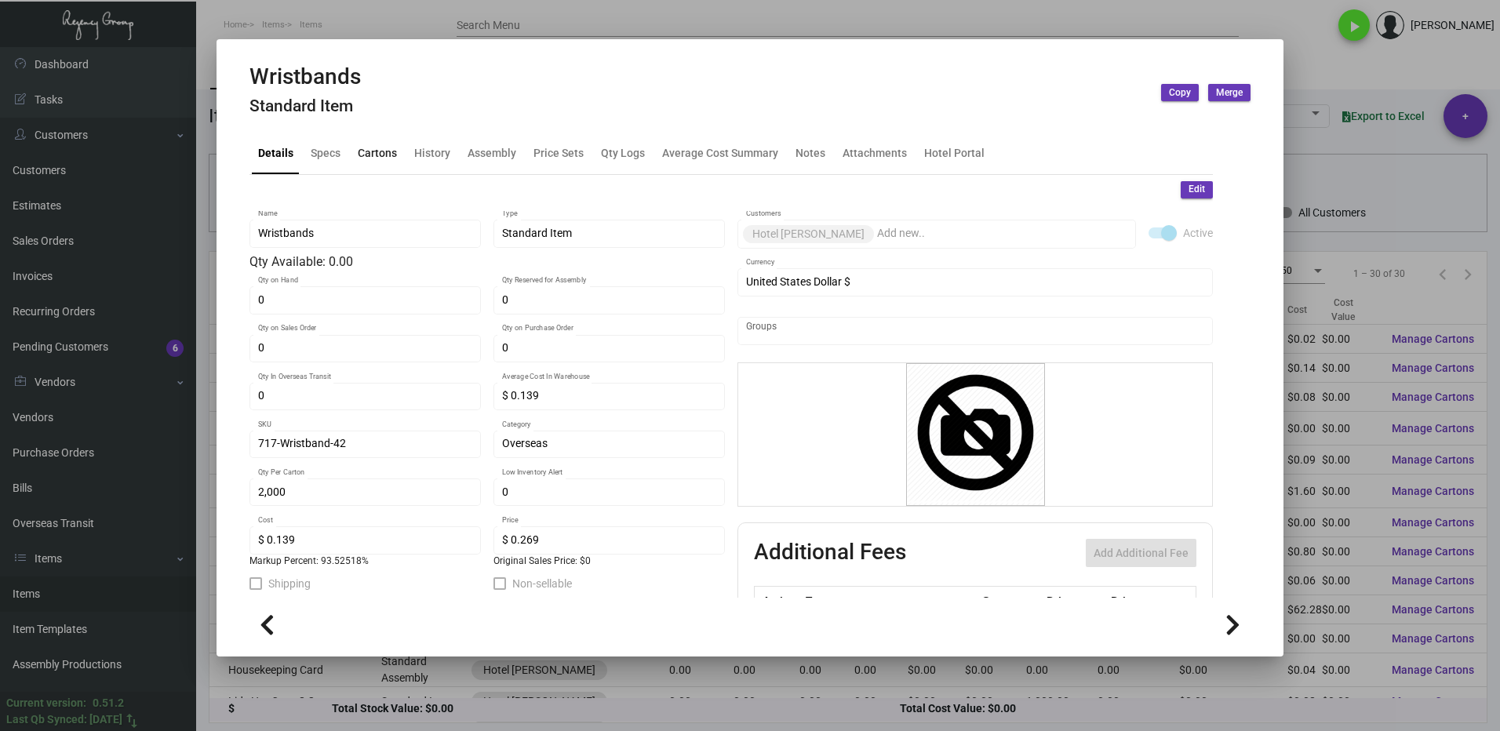
click at [383, 153] on div "Cartons" at bounding box center [377, 152] width 39 height 16
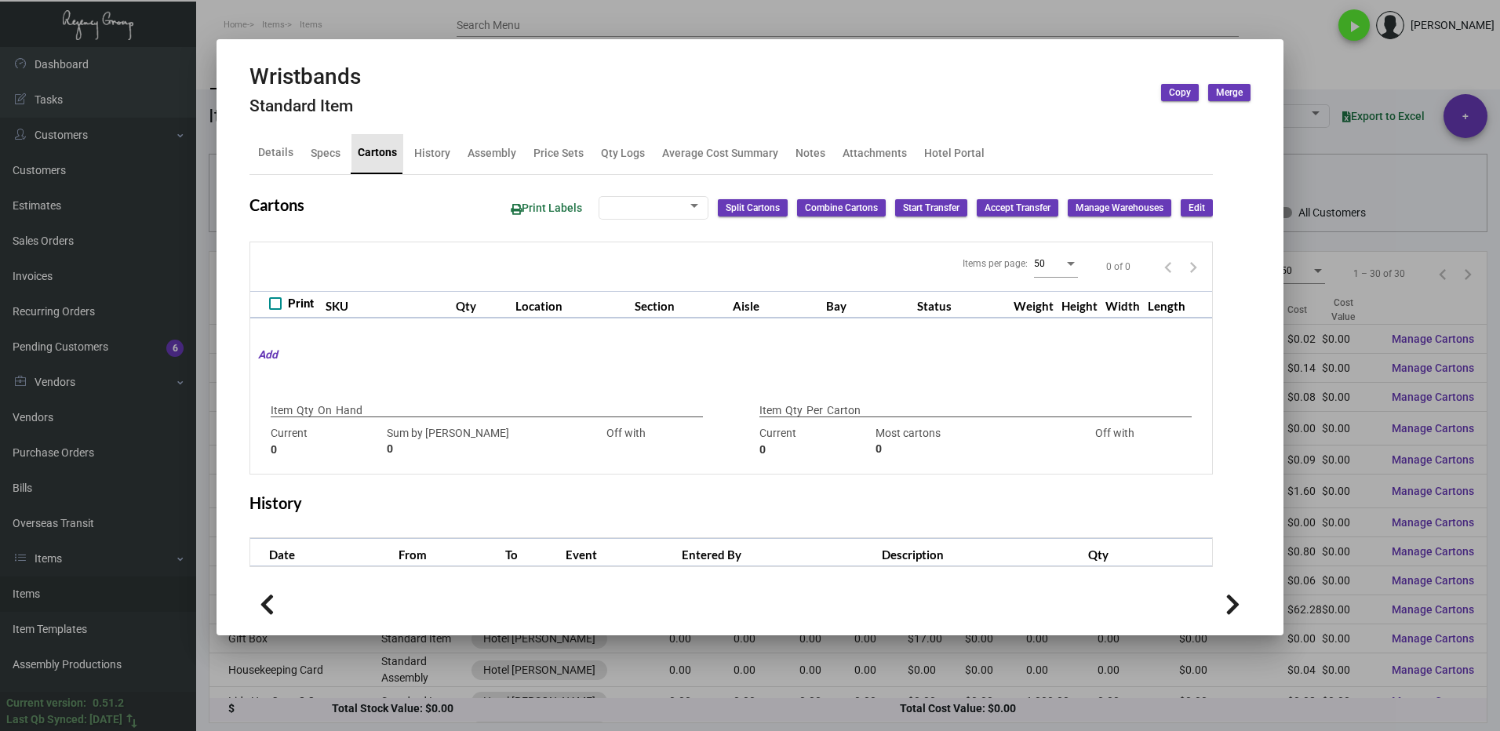
checkbox input "true"
type input "0"
type input "2,000"
type input "2000"
type input "0"
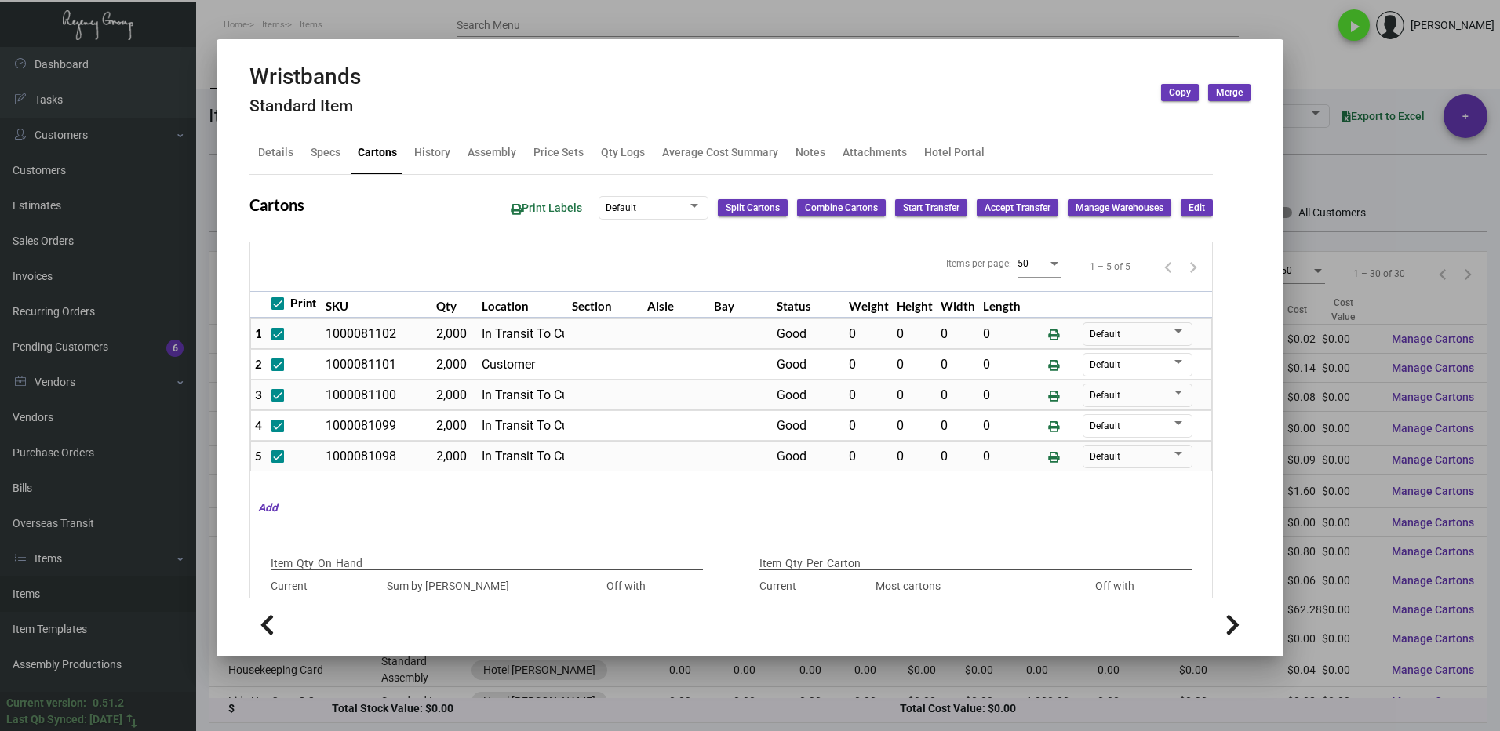
click at [1323, 71] on div at bounding box center [750, 365] width 1500 height 731
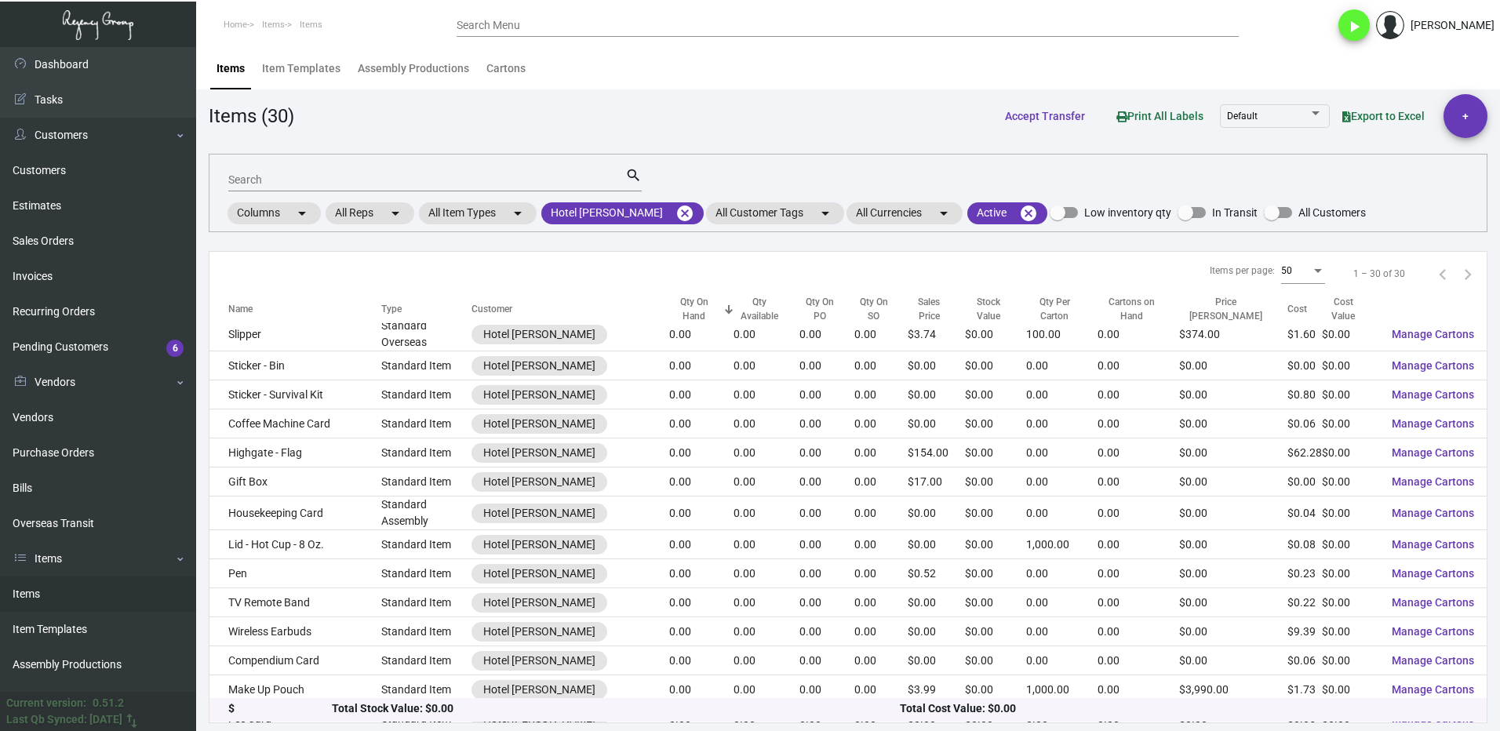
scroll to position [78, 0]
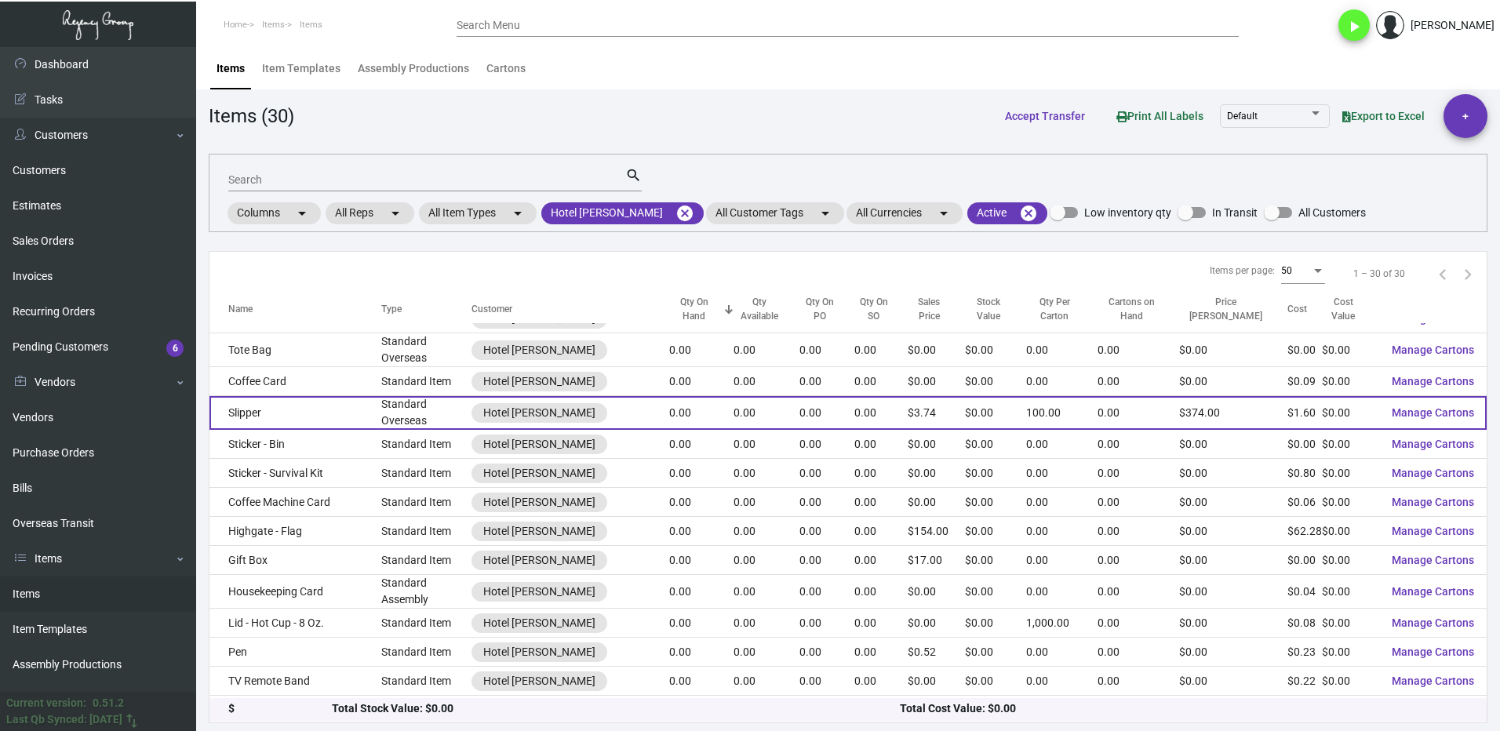
click at [297, 411] on td "Slipper" at bounding box center [295, 413] width 172 height 34
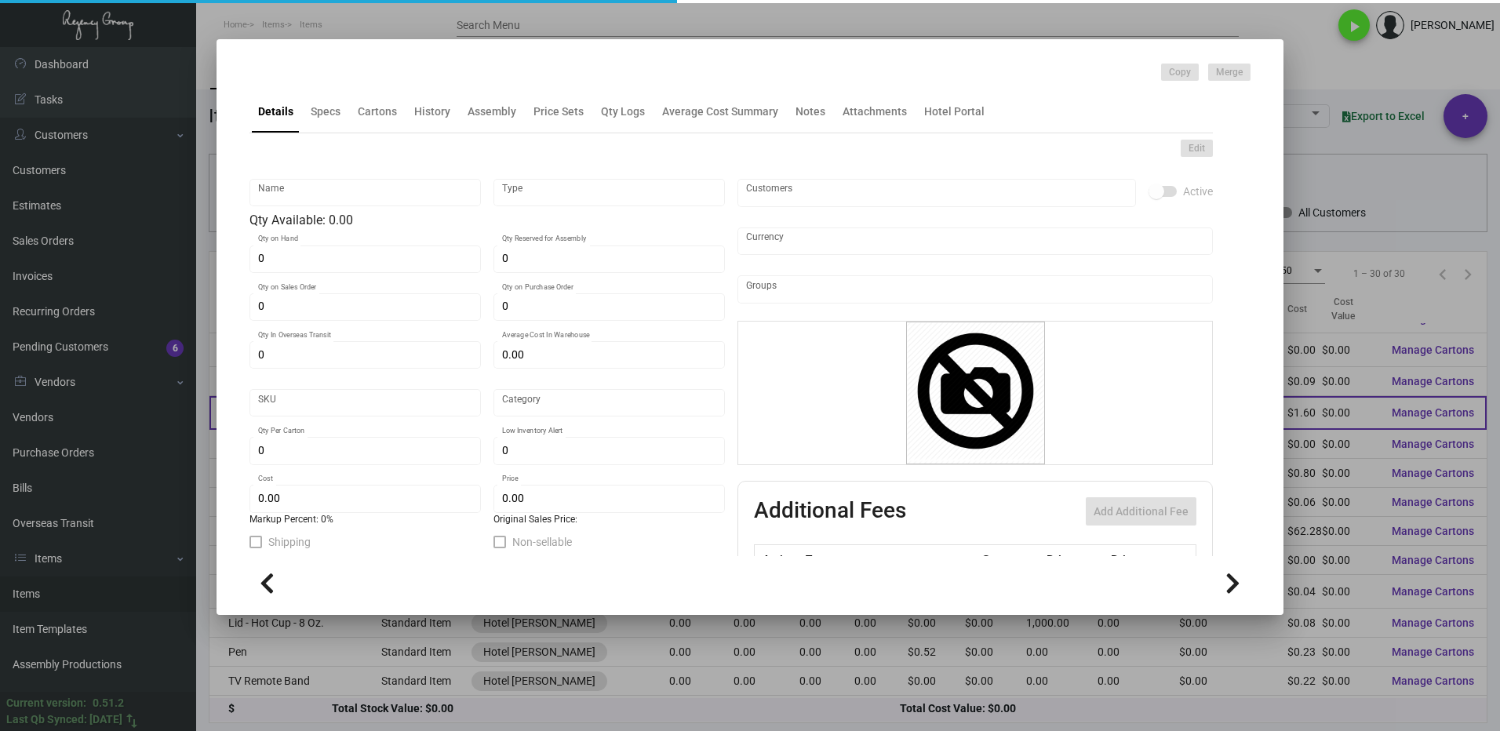
type input "Slipper"
type input "Standard Overseas"
type input "2,500"
type input "$ 0.00"
type input "Overseas"
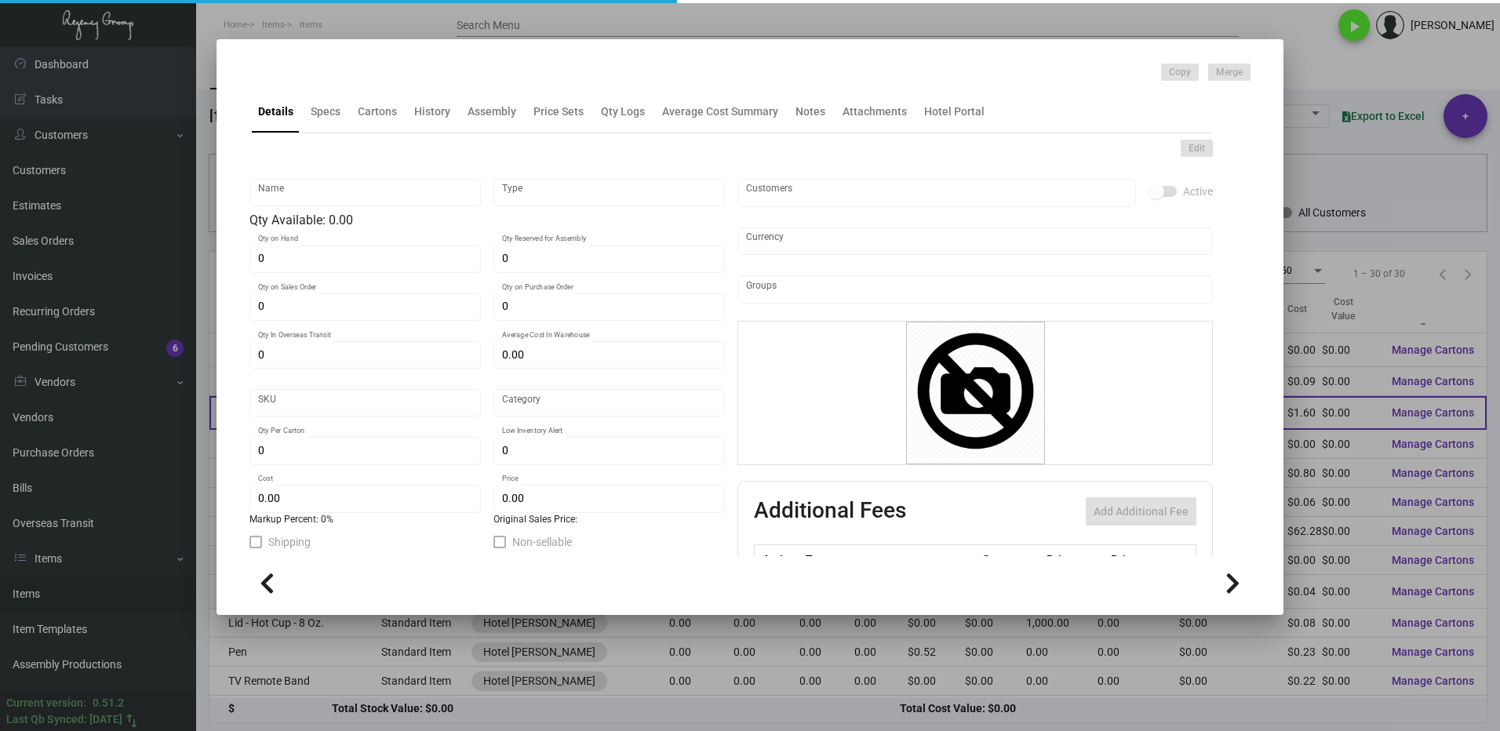
type input "100"
type input "$ 1.60"
type input "$ 3.74"
checkbox input "true"
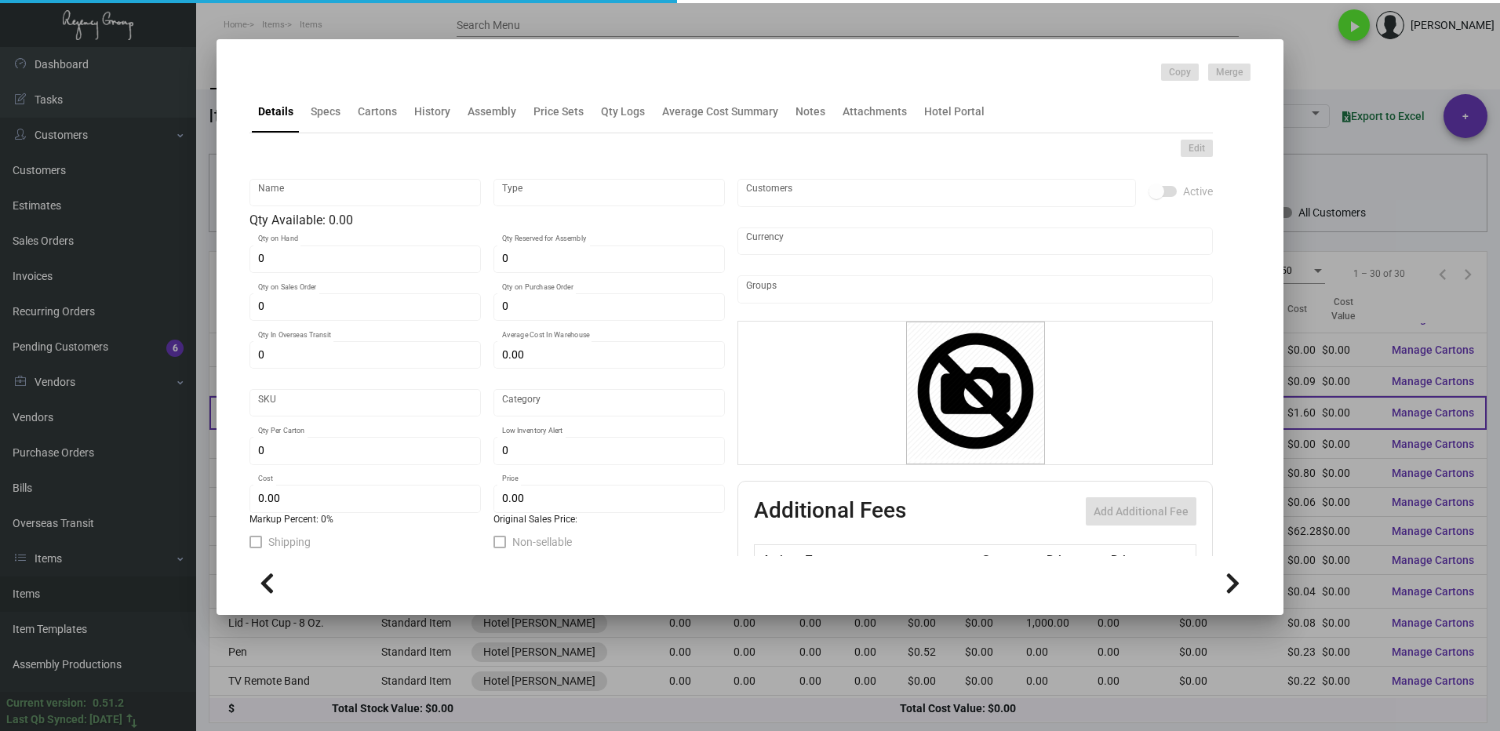
type input "United States Dollar $"
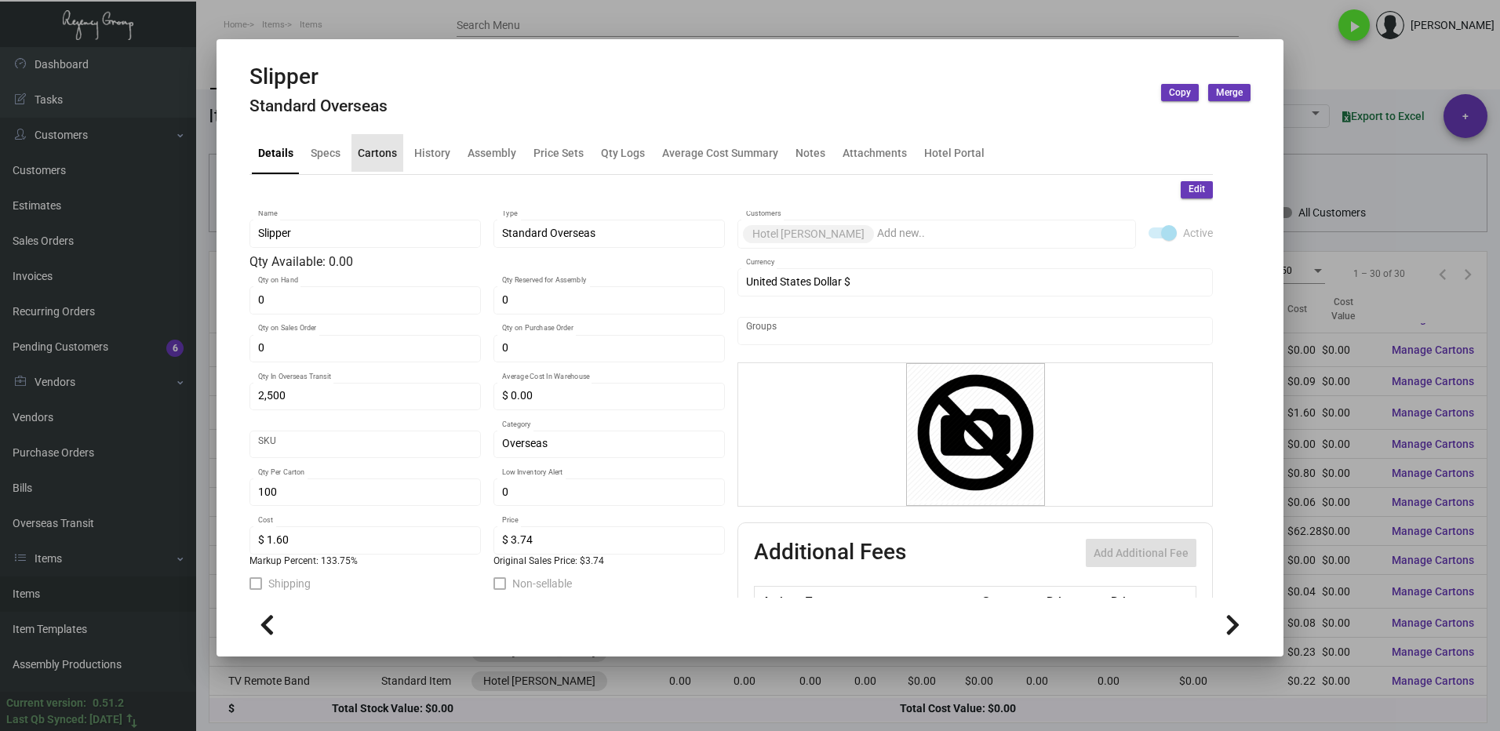
click at [369, 158] on div "Cartons" at bounding box center [377, 152] width 39 height 16
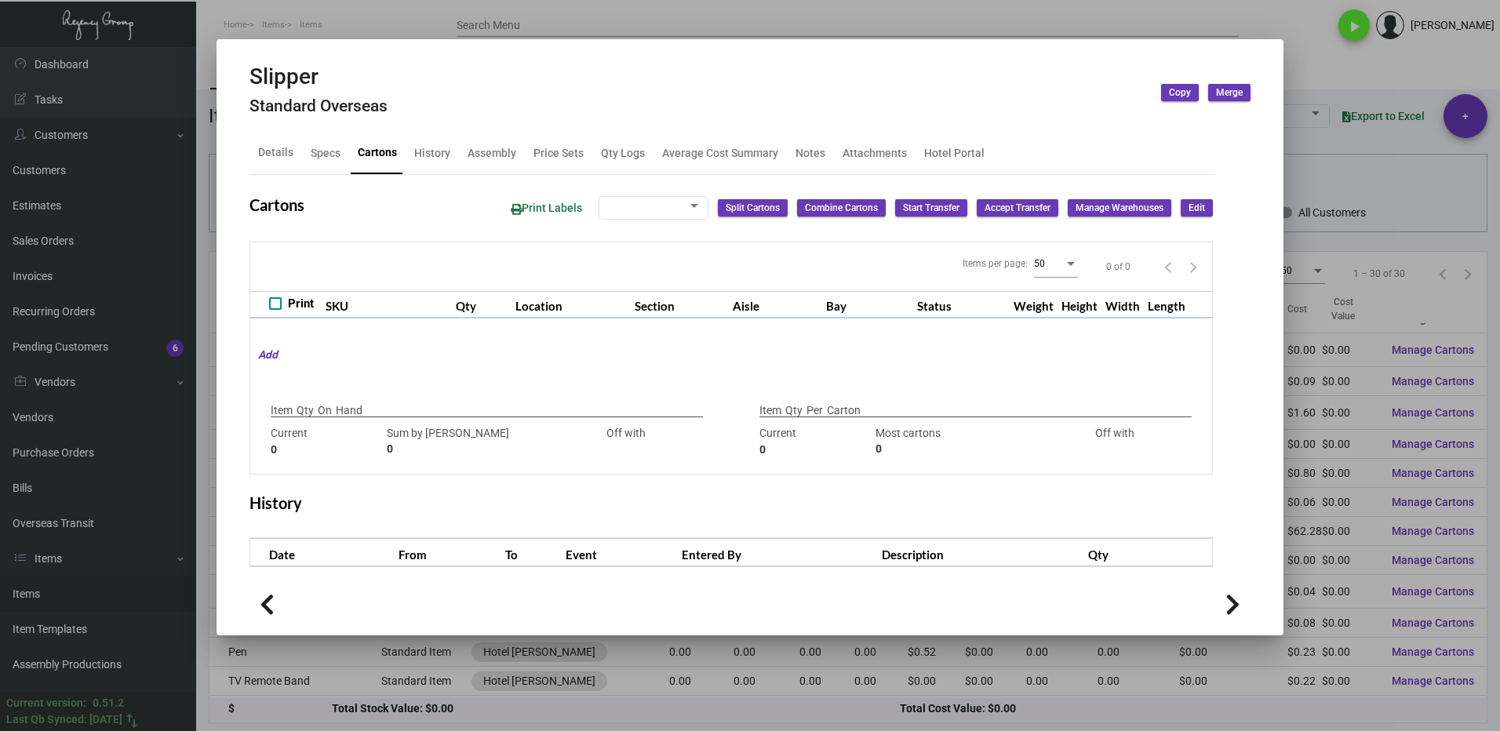
checkbox input "true"
type input "0"
type input "100"
type input "0"
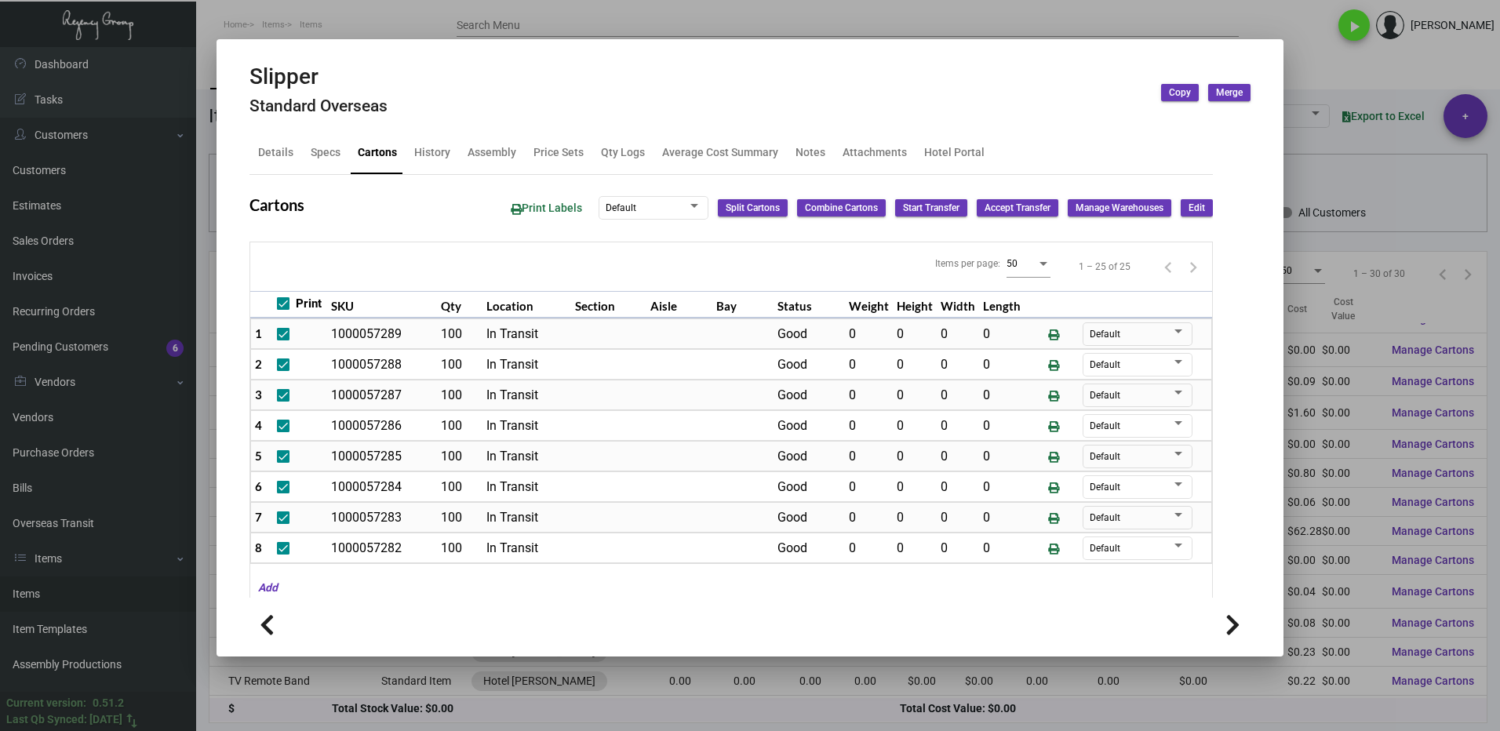
click at [1300, 81] on div at bounding box center [750, 365] width 1500 height 731
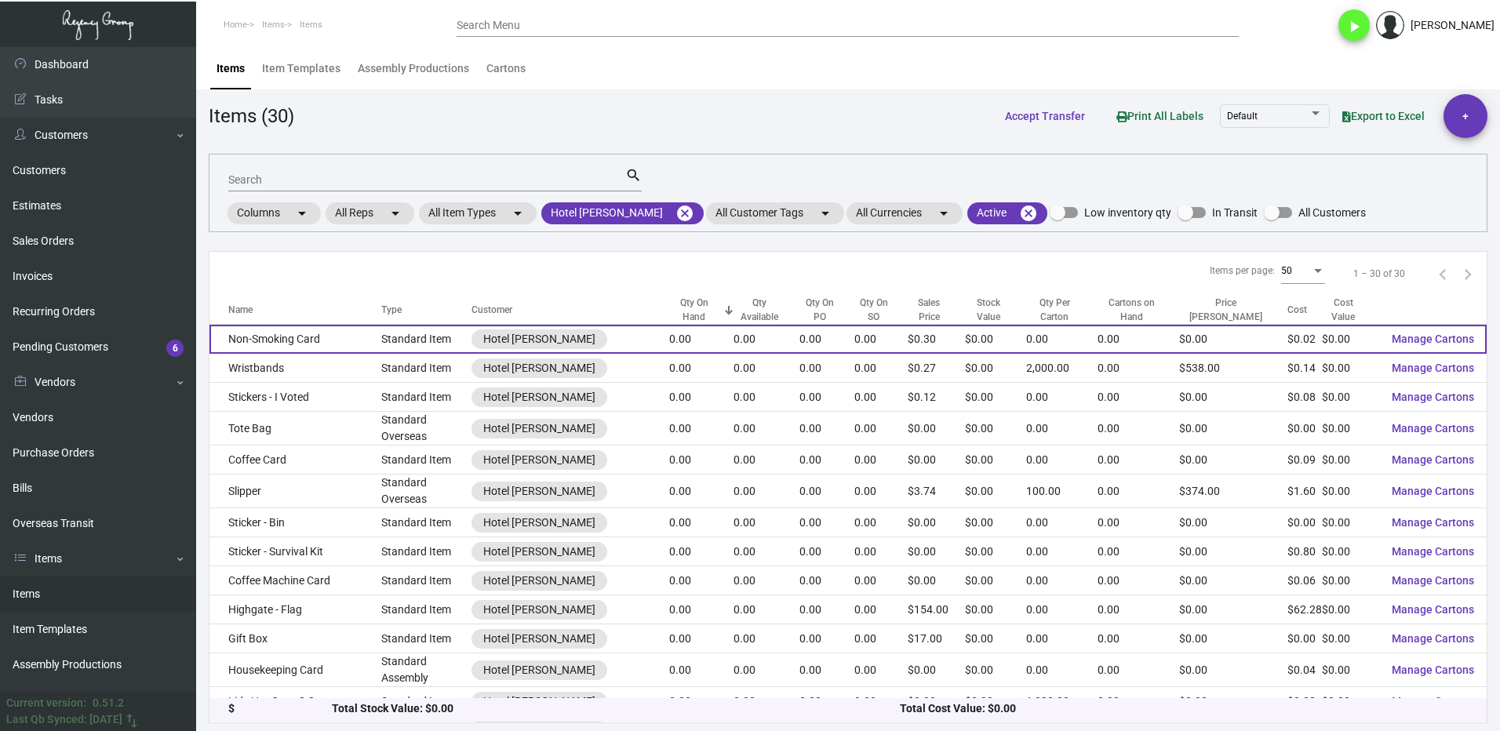
click at [322, 337] on td "Non-Smoking Card" at bounding box center [295, 339] width 172 height 29
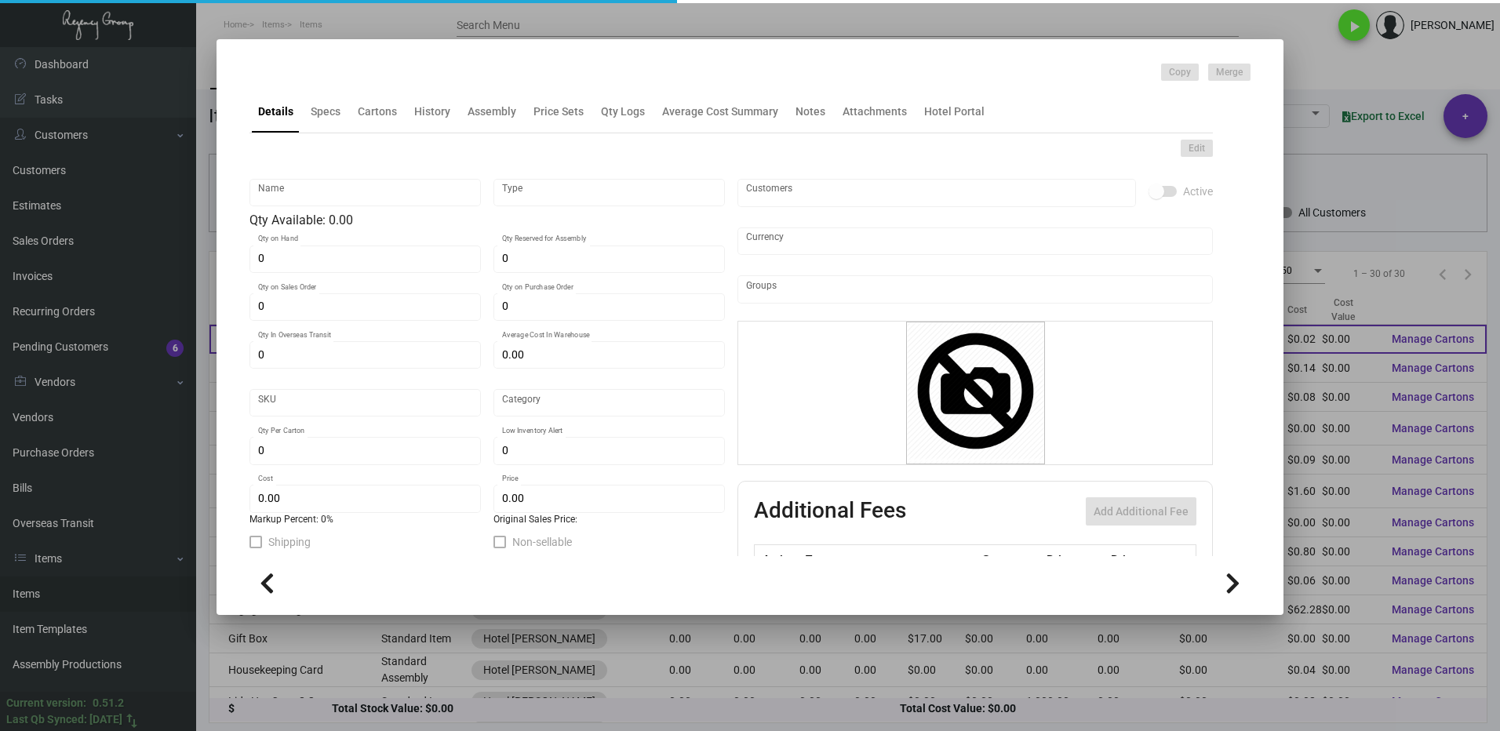
type input "Non-Smoking Card"
type input "Standard Item"
type input "$ 0.00"
type input "Standard"
type input "$ 0.02368"
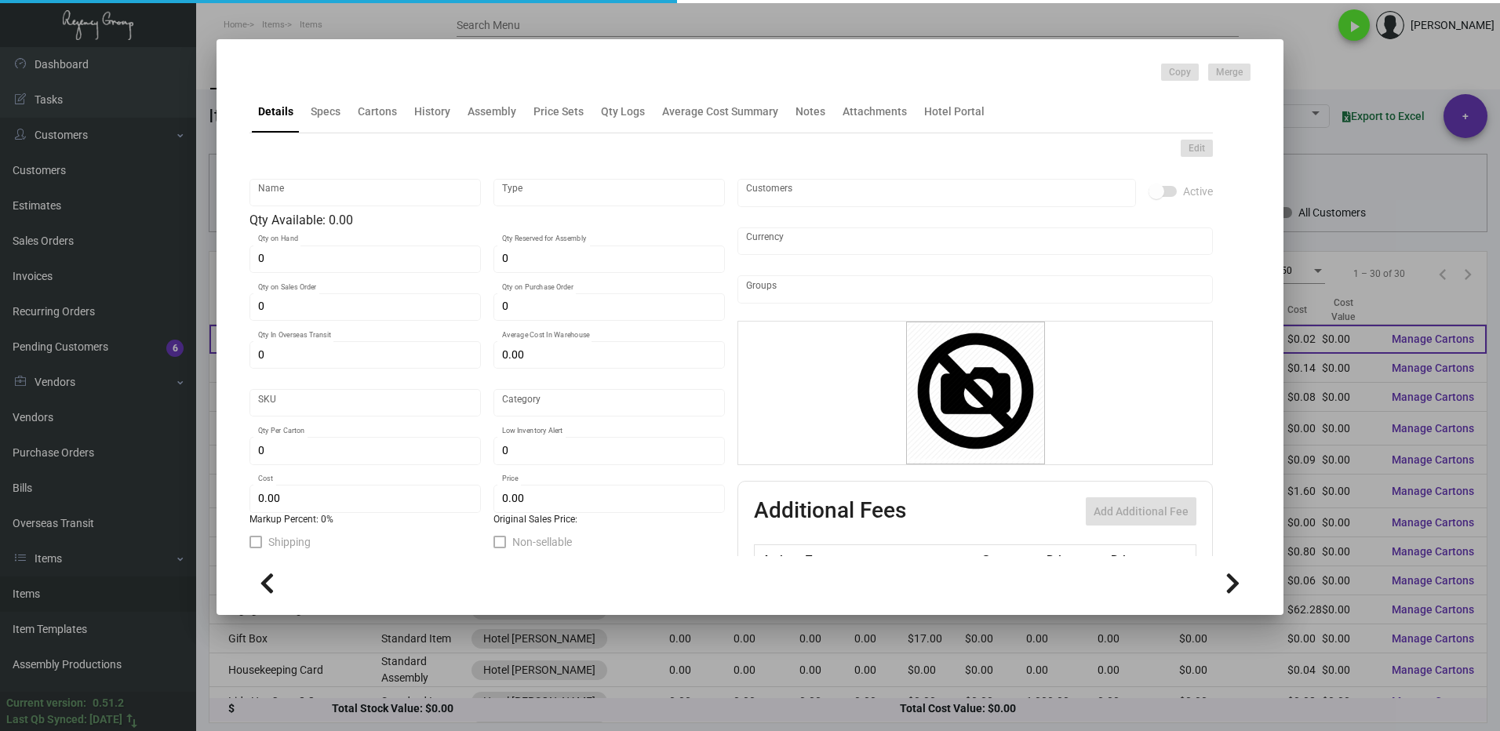
type input "$ 0.30"
checkbox input "true"
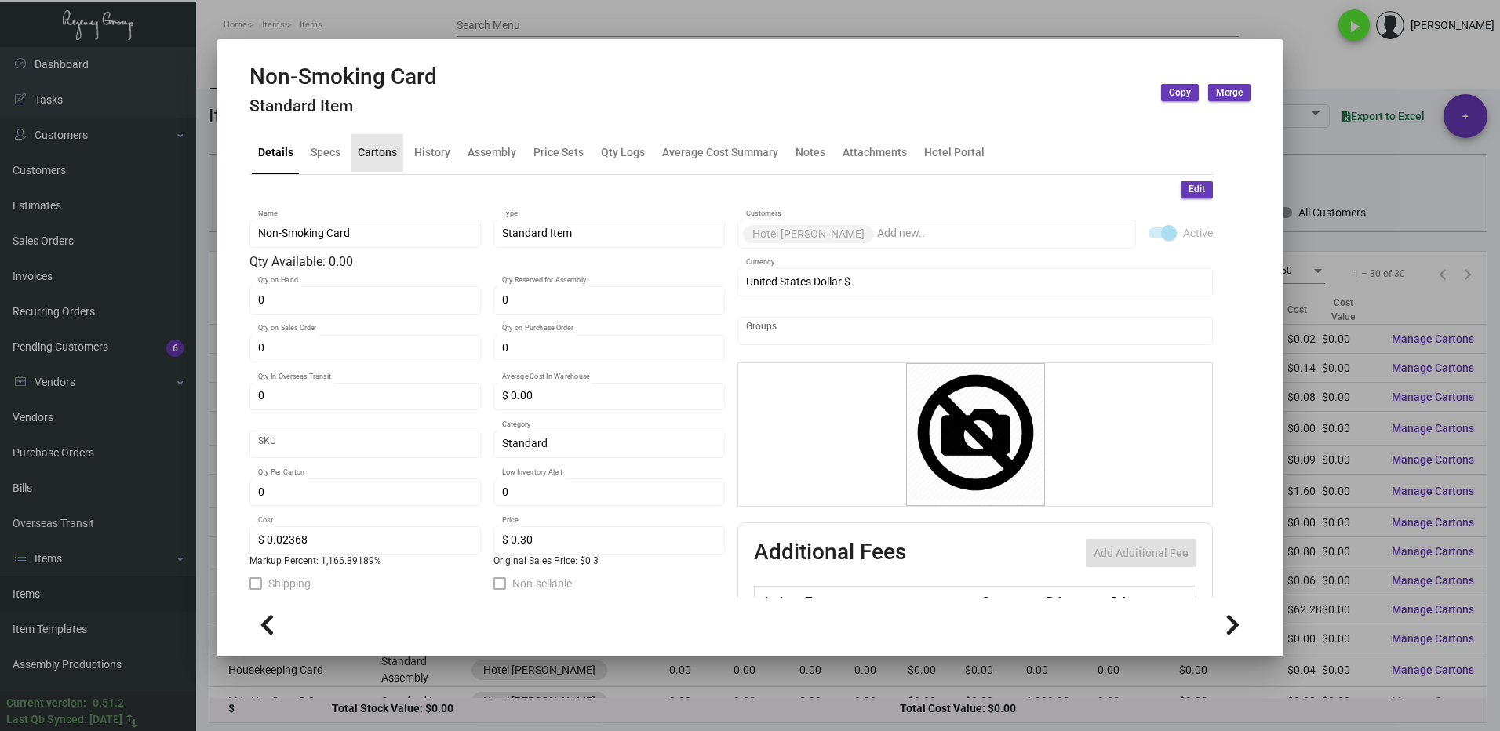
click at [373, 137] on div "Cartons" at bounding box center [377, 153] width 52 height 38
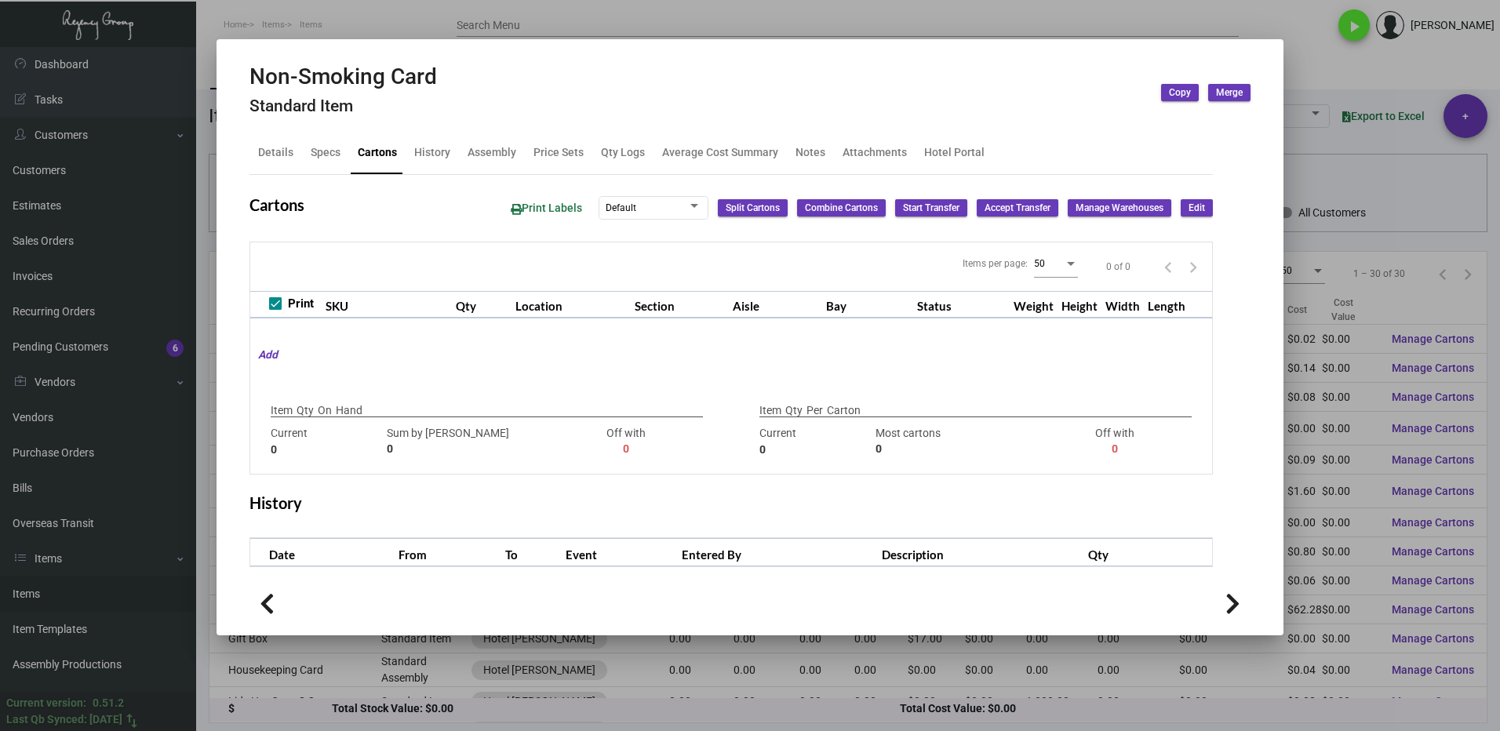
click at [1312, 81] on div at bounding box center [750, 365] width 1500 height 731
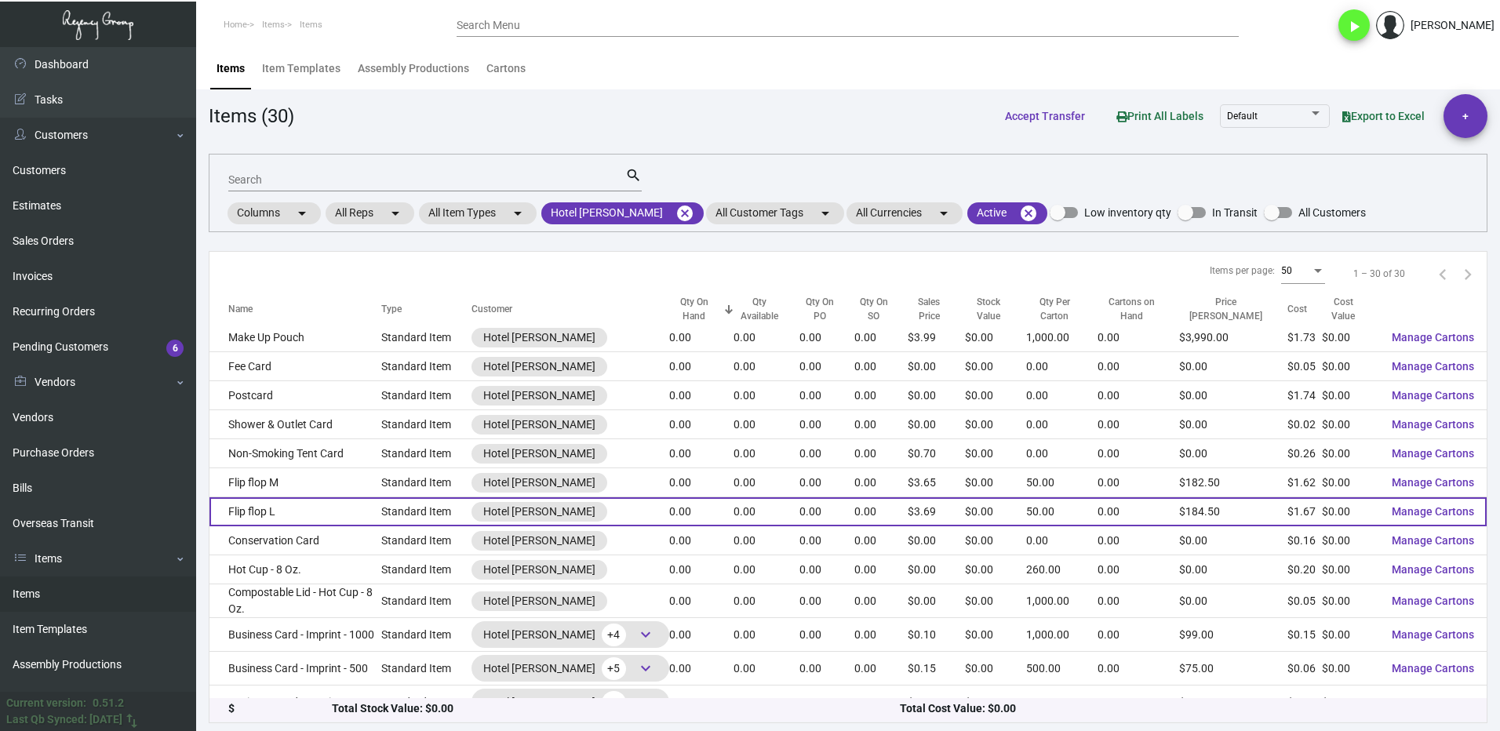
scroll to position [510, 0]
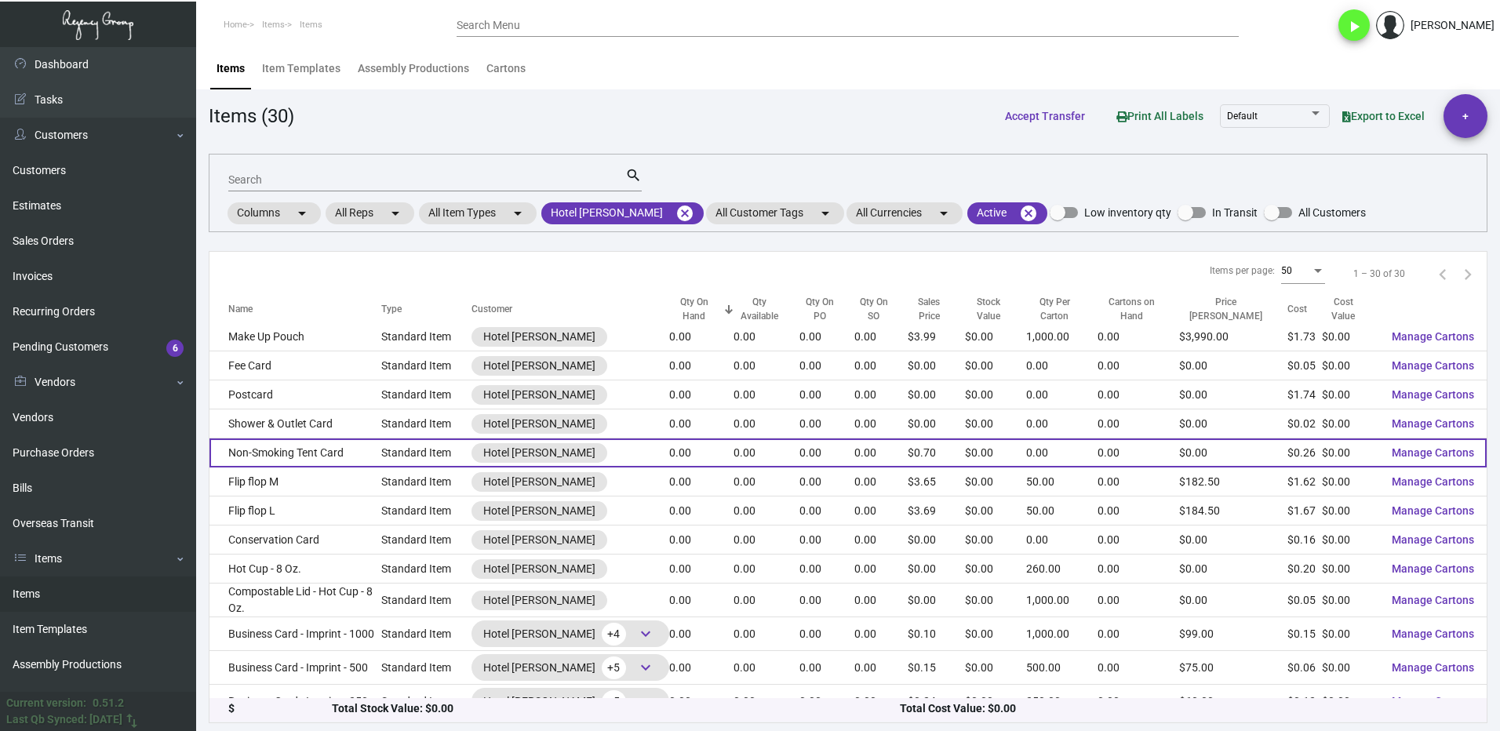
click at [349, 438] on td "Non-Smoking Tent Card" at bounding box center [295, 452] width 172 height 29
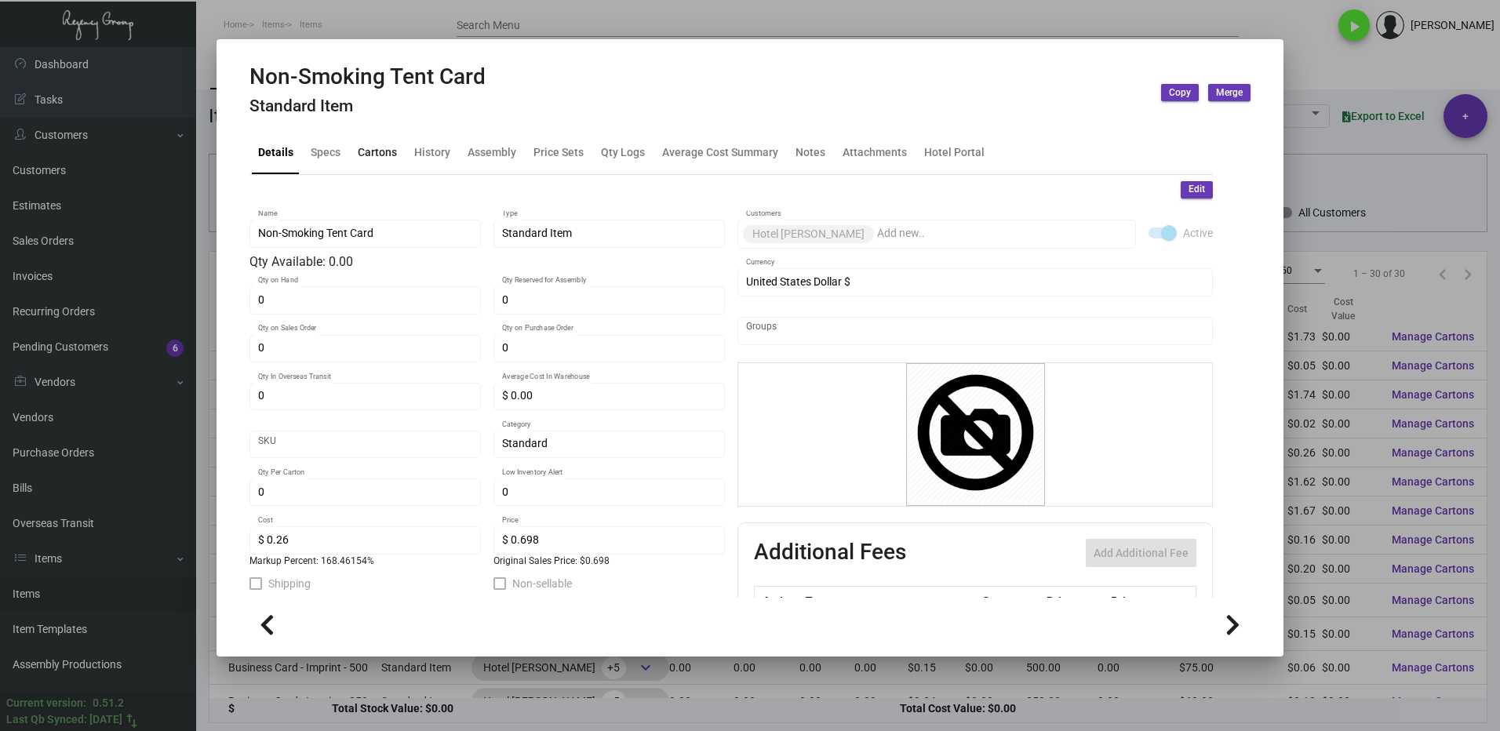
click at [372, 157] on div "Cartons" at bounding box center [377, 152] width 39 height 16
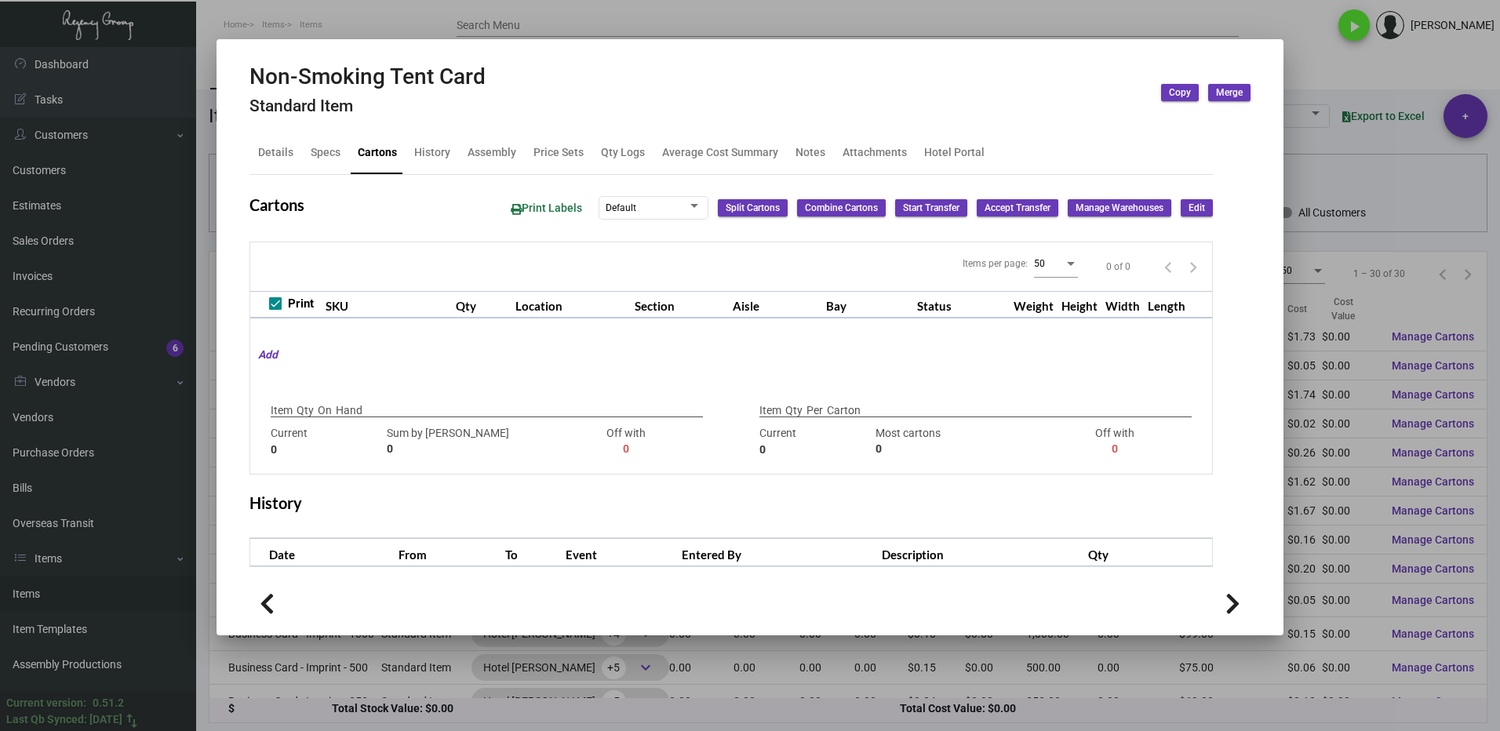
click at [1304, 60] on div at bounding box center [750, 365] width 1500 height 731
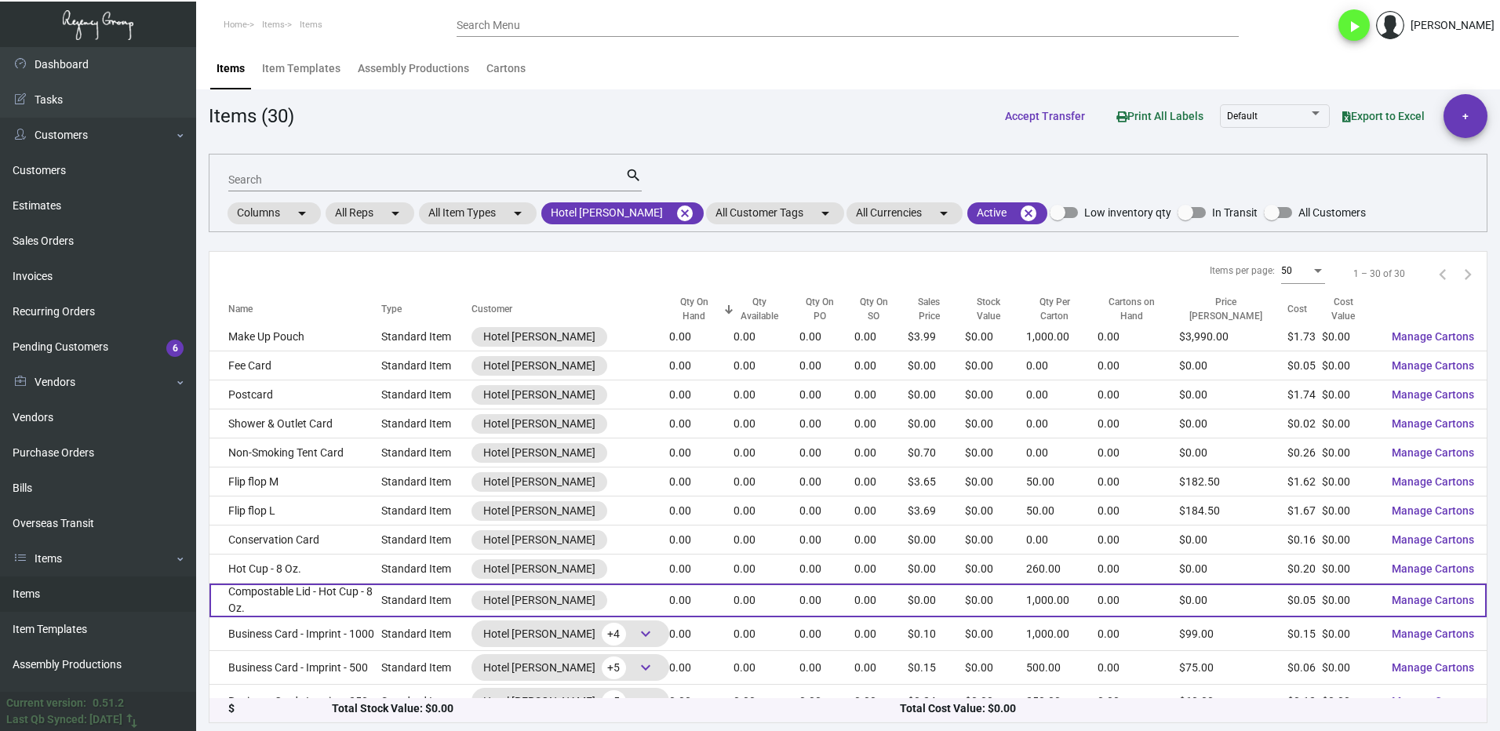
scroll to position [431, 0]
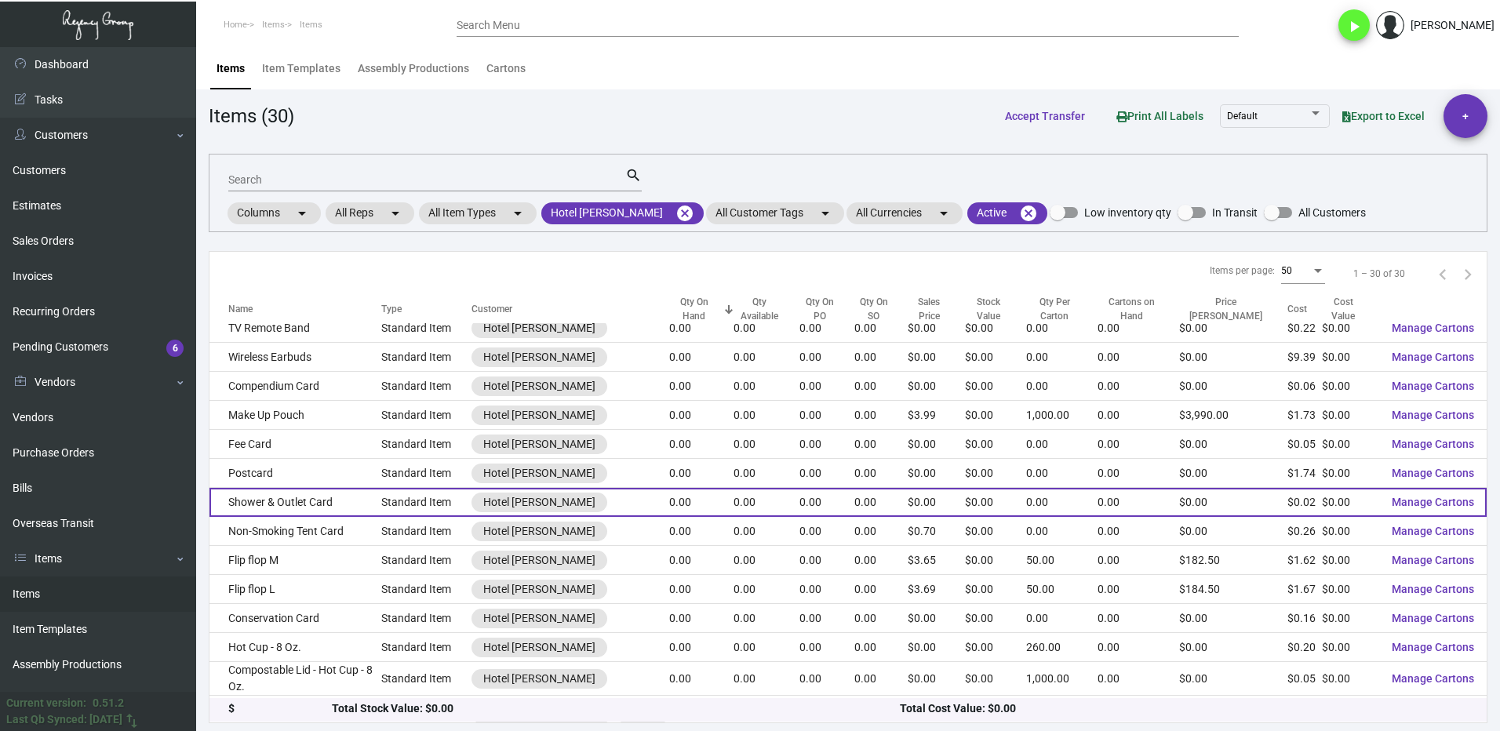
click at [282, 489] on td "Shower & Outlet Card" at bounding box center [295, 502] width 172 height 29
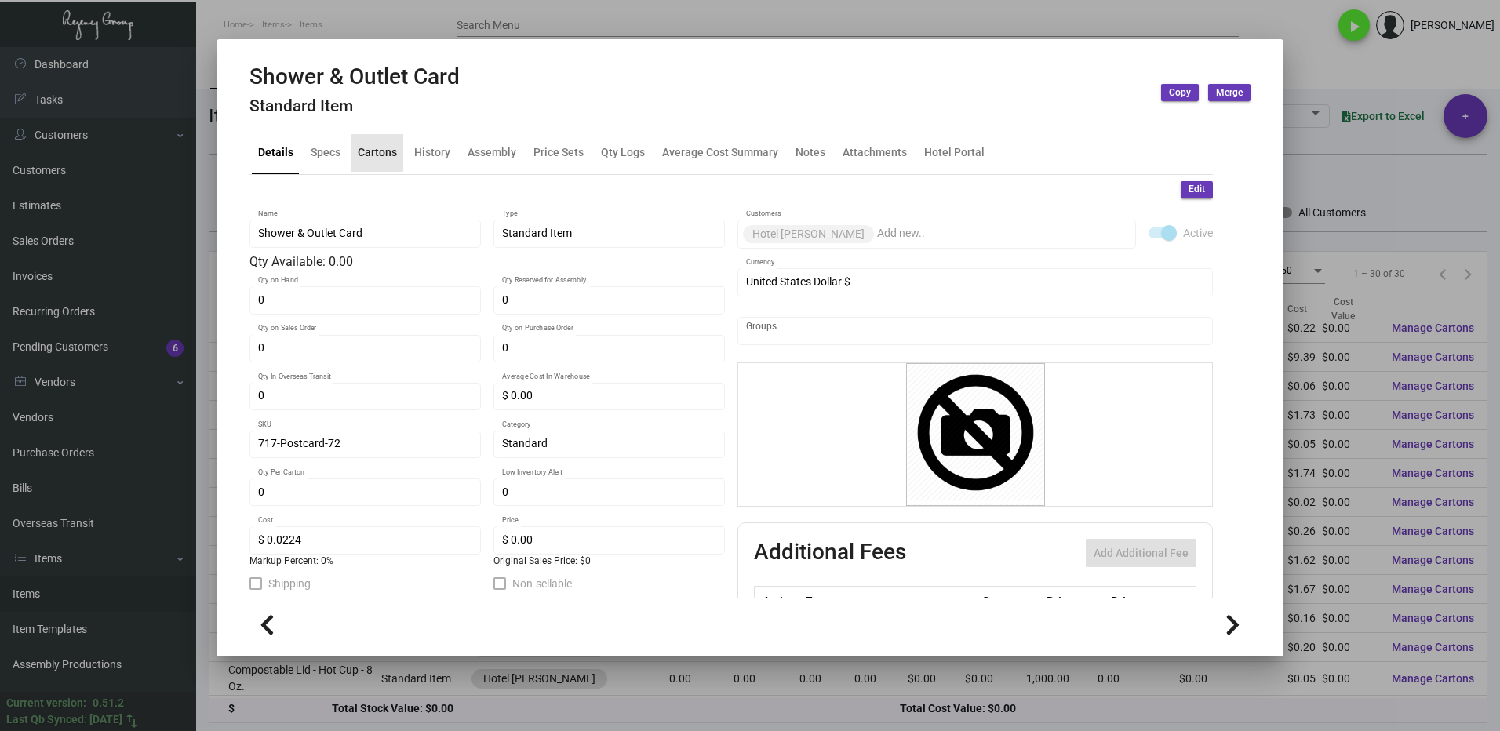
click at [369, 144] on div "Cartons" at bounding box center [377, 152] width 39 height 16
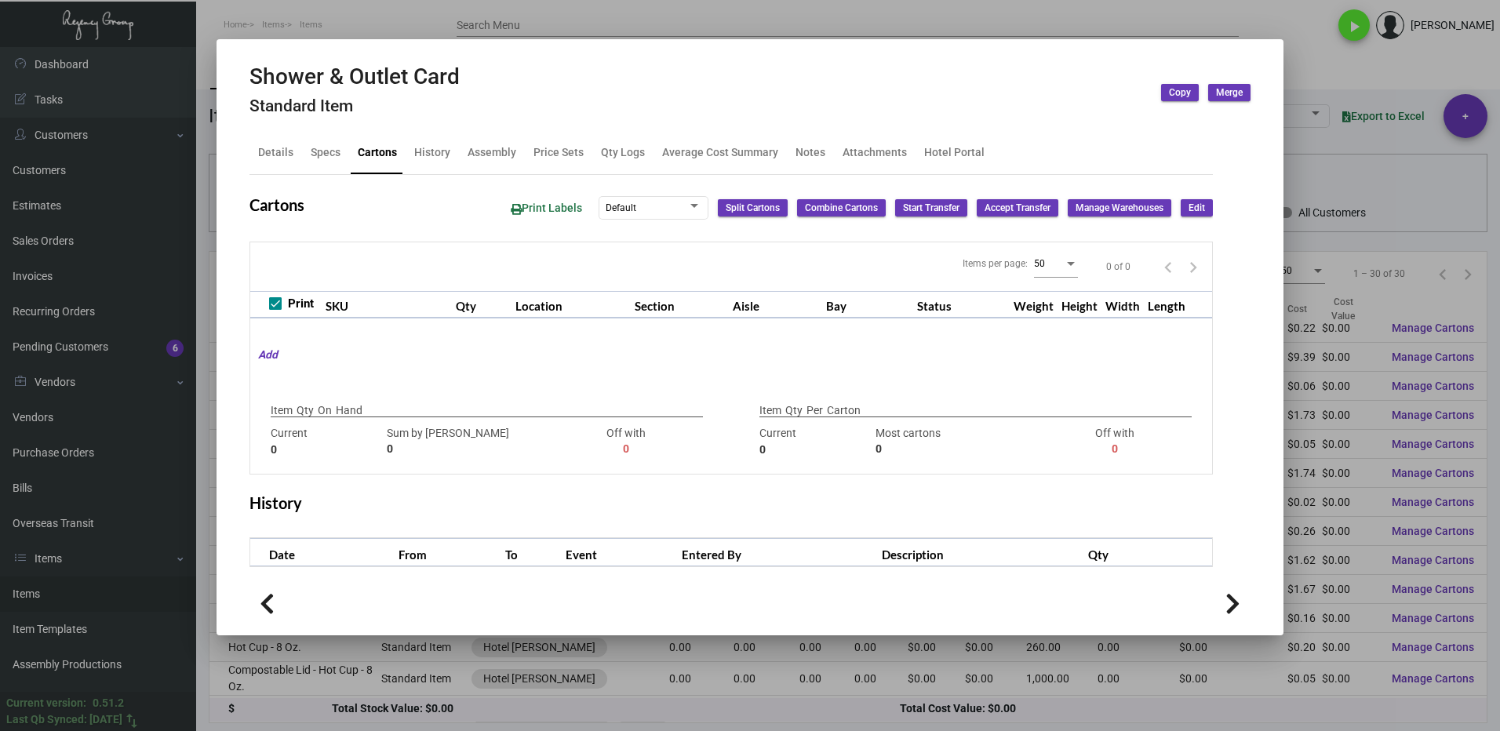
click at [1303, 48] on div at bounding box center [750, 365] width 1500 height 731
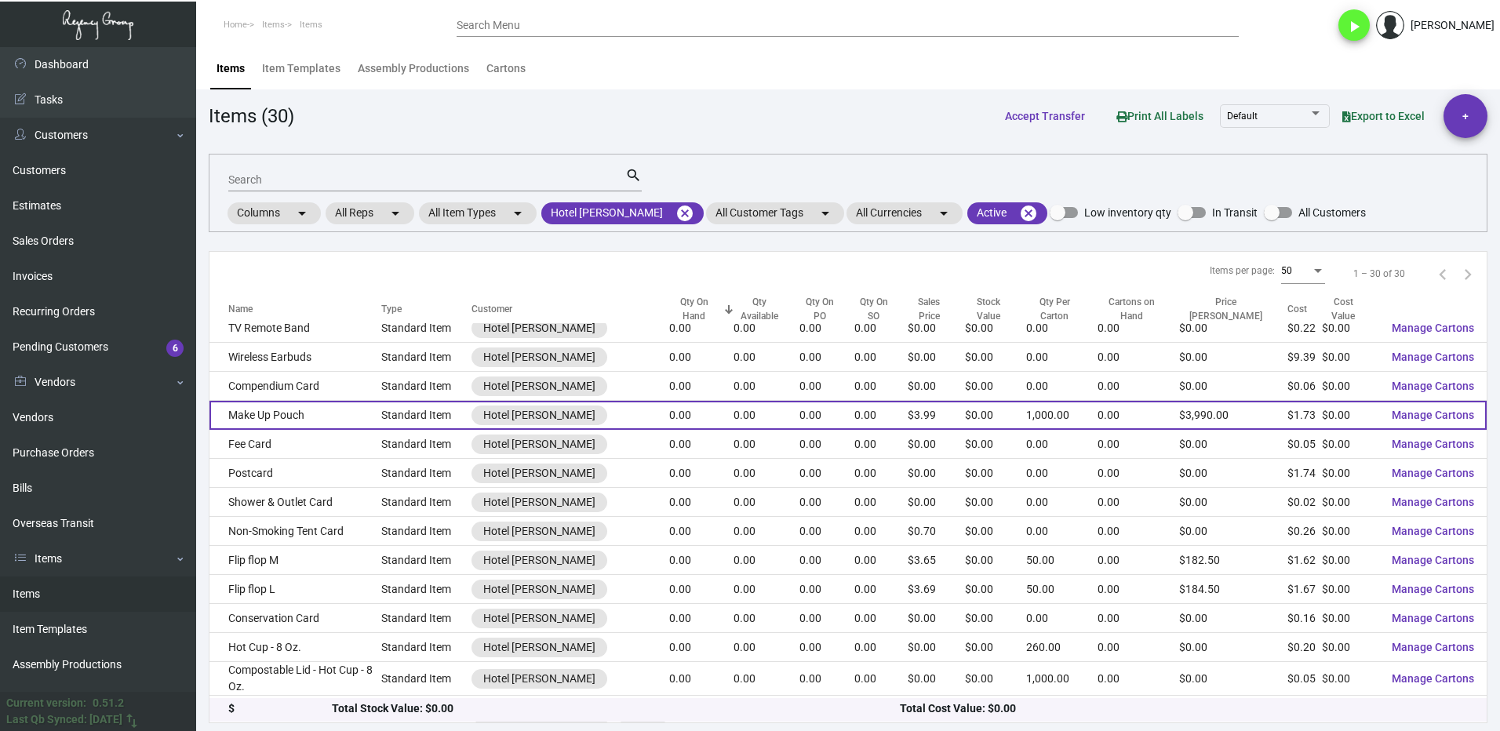
click at [293, 401] on td "Make Up Pouch" at bounding box center [295, 415] width 172 height 29
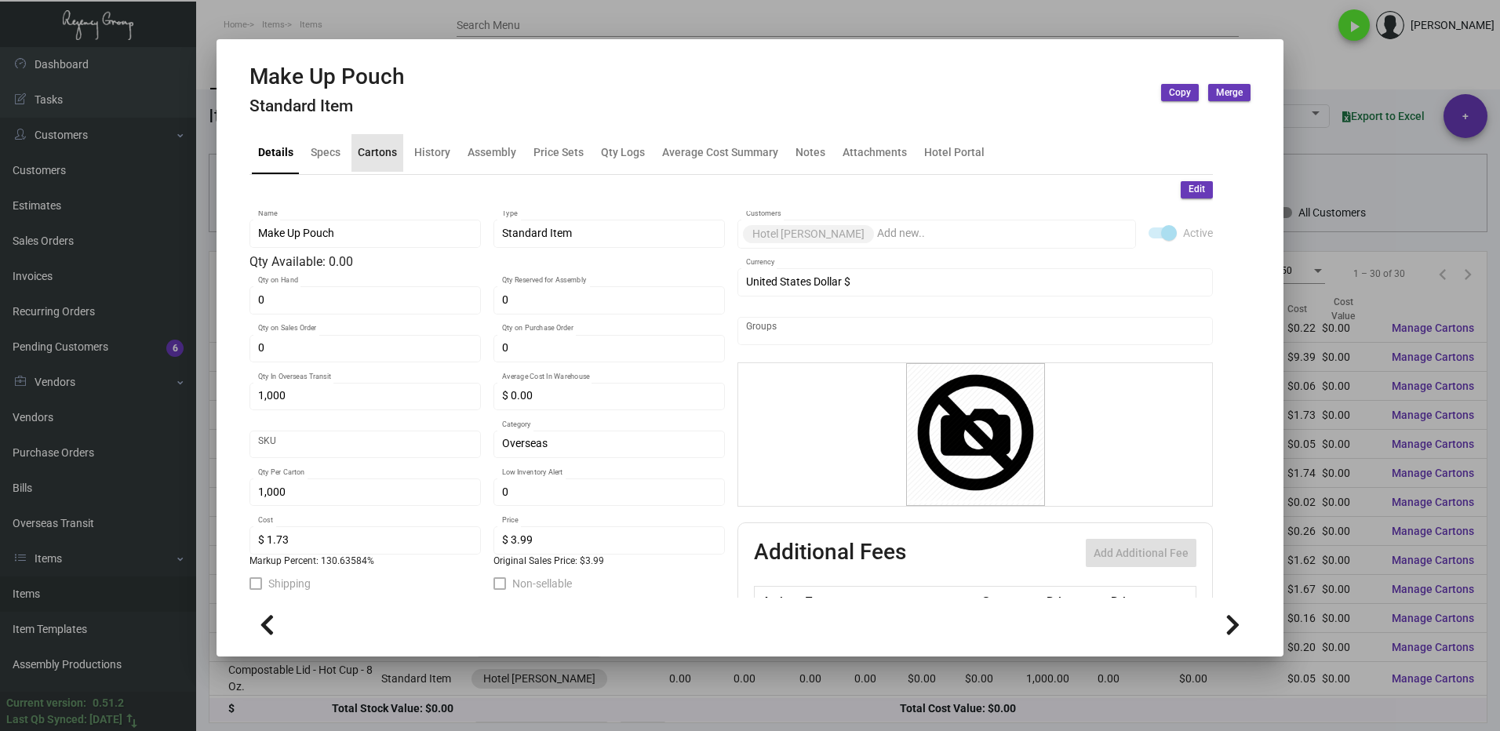
click at [377, 158] on div "Cartons" at bounding box center [377, 152] width 39 height 16
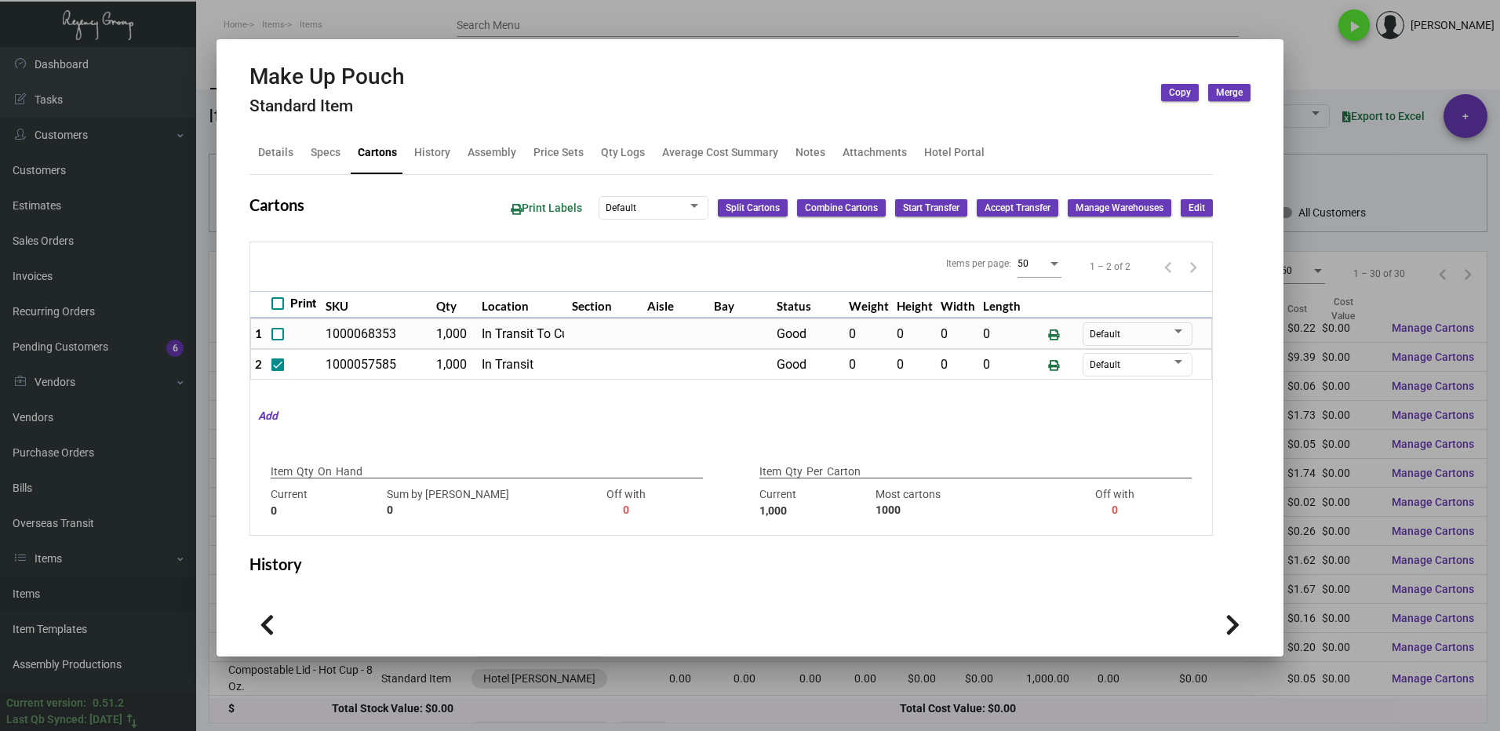
click at [1300, 73] on div at bounding box center [750, 365] width 1500 height 731
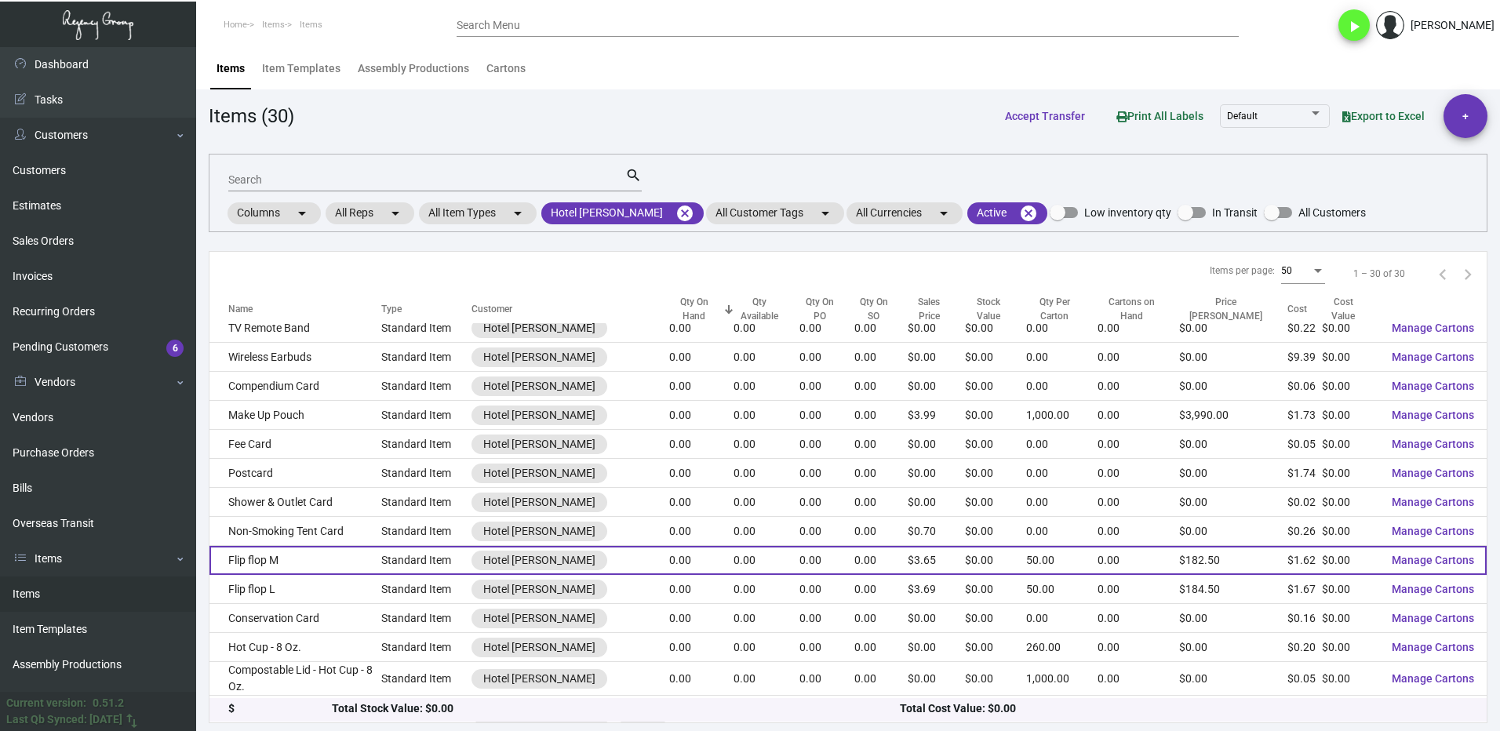
scroll to position [353, 0]
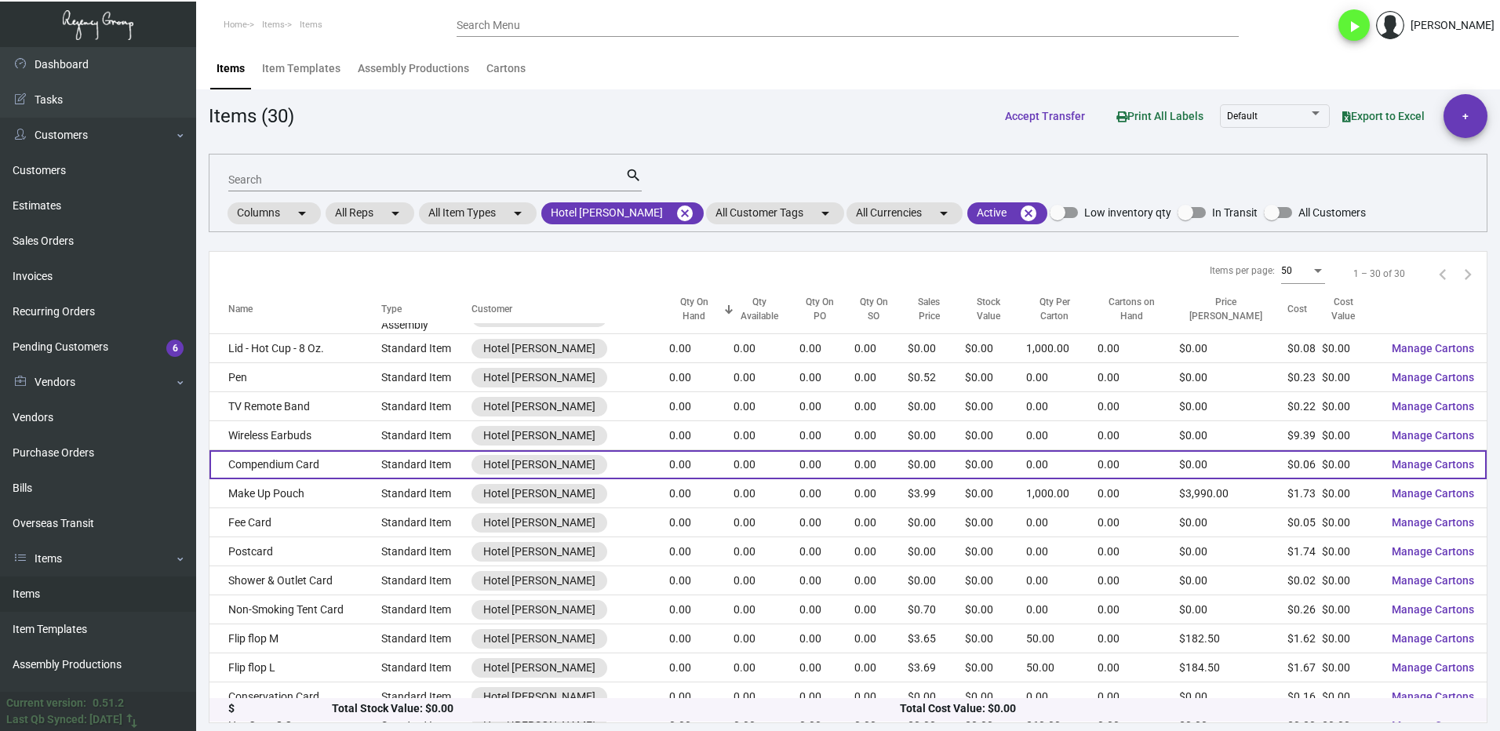
click at [297, 450] on td "Compendium Card" at bounding box center [295, 464] width 172 height 29
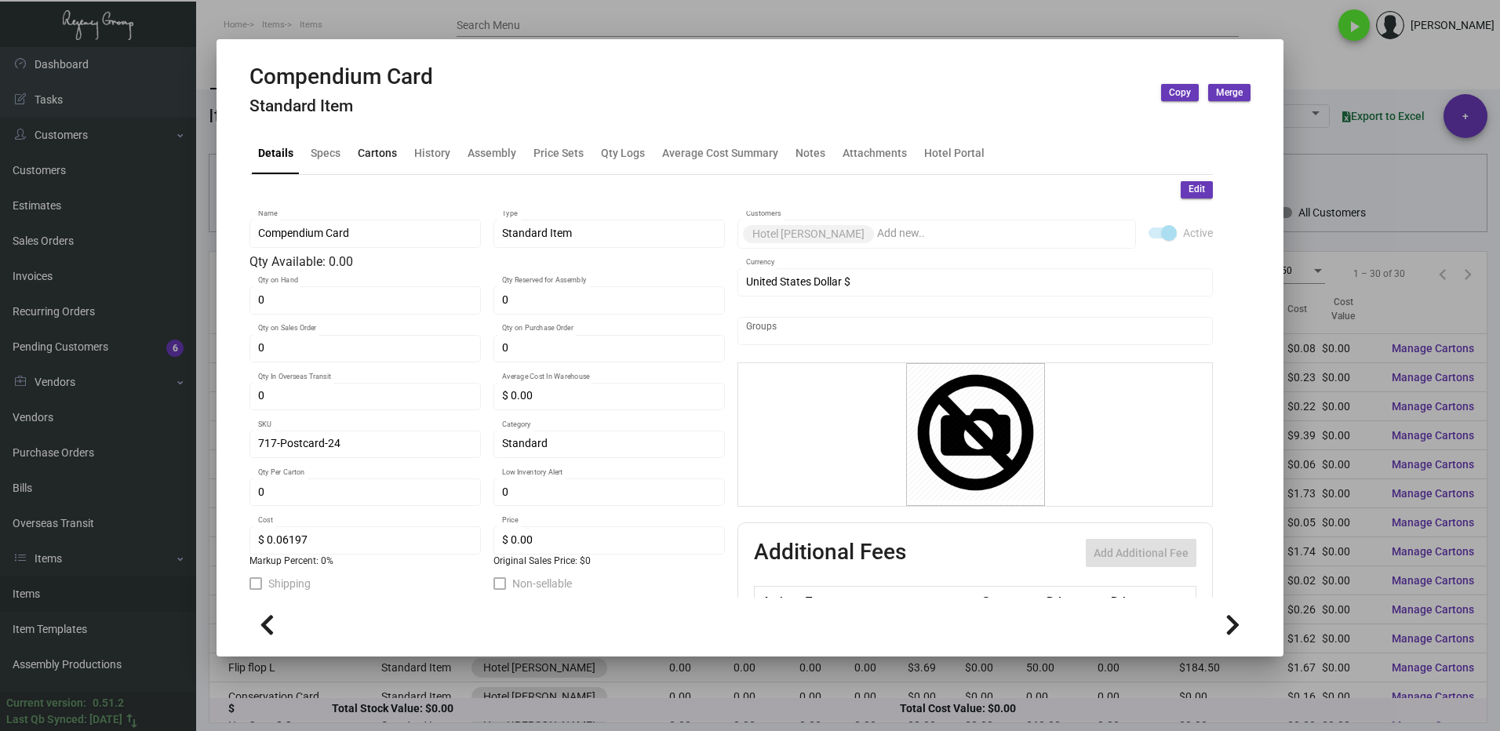
click at [365, 155] on div "Cartons" at bounding box center [377, 152] width 39 height 16
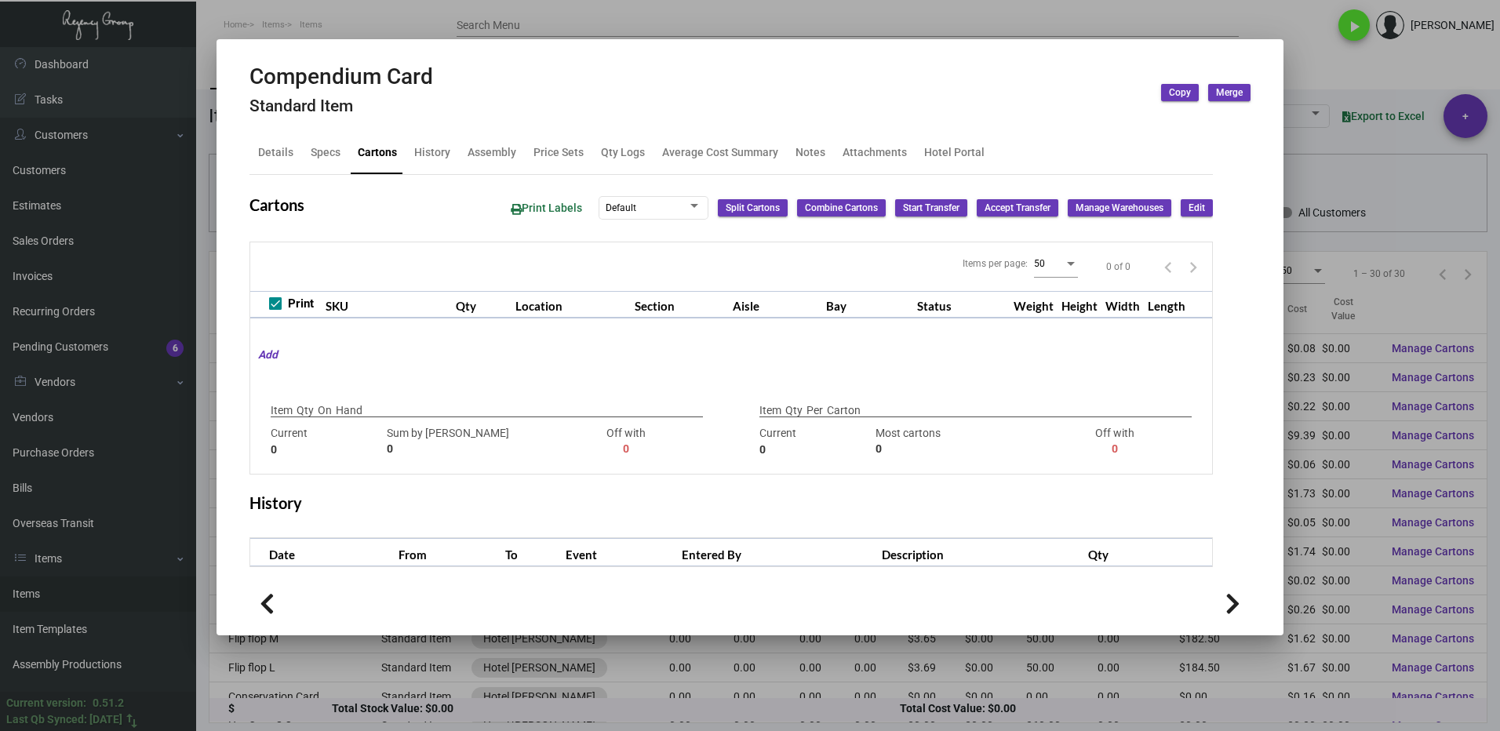
click at [1305, 64] on div at bounding box center [750, 365] width 1500 height 731
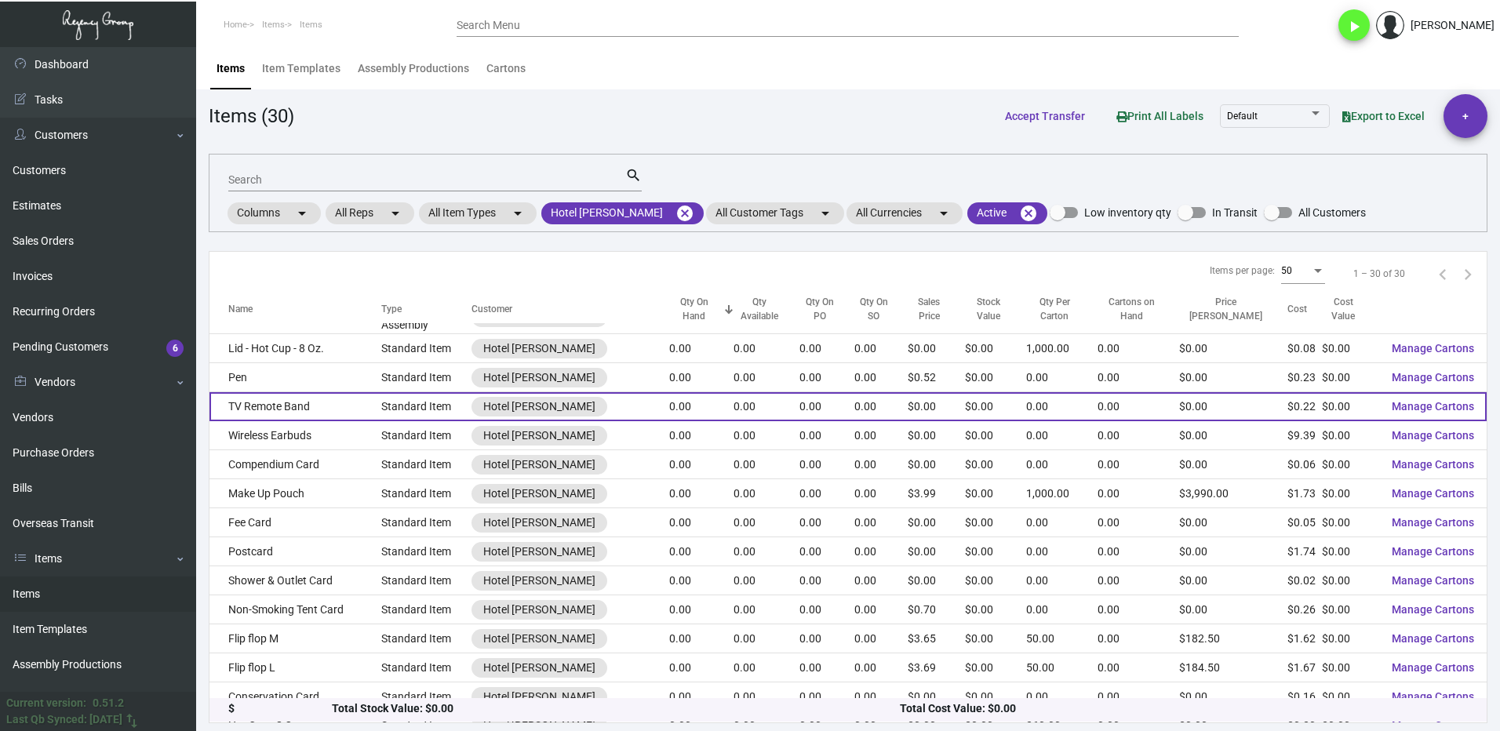
click at [329, 398] on td "TV Remote Band" at bounding box center [295, 406] width 172 height 29
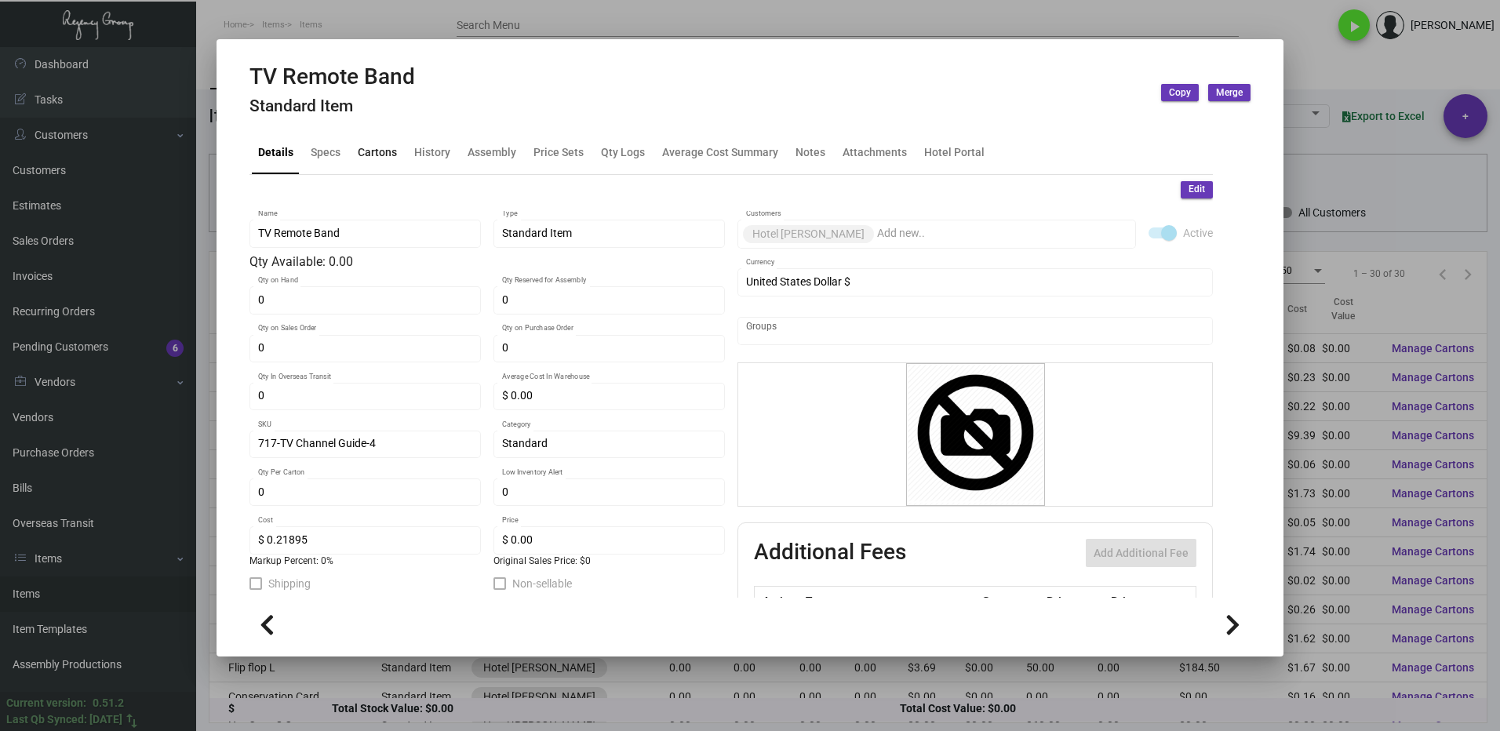
click at [367, 139] on div "Cartons" at bounding box center [377, 153] width 52 height 38
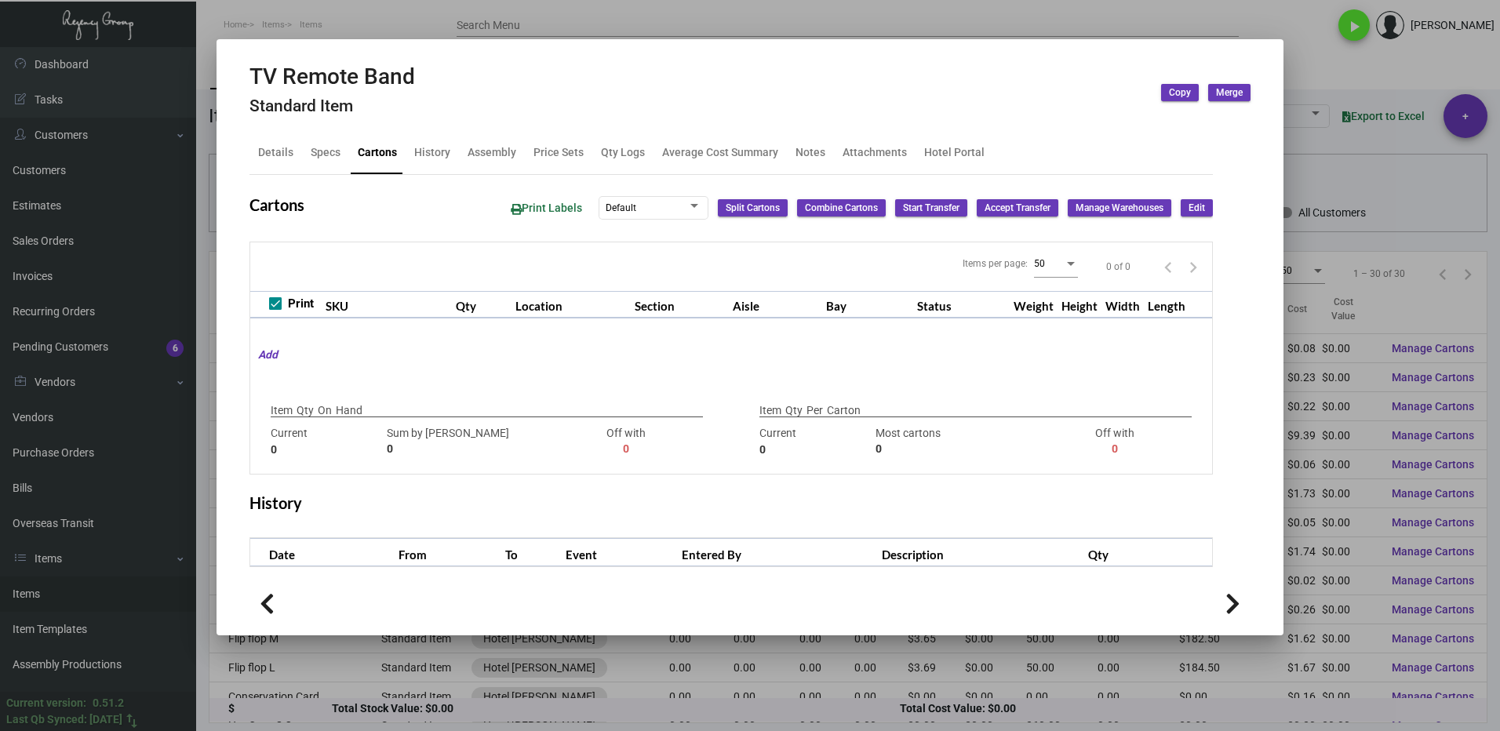
click at [1334, 63] on div at bounding box center [750, 365] width 1500 height 731
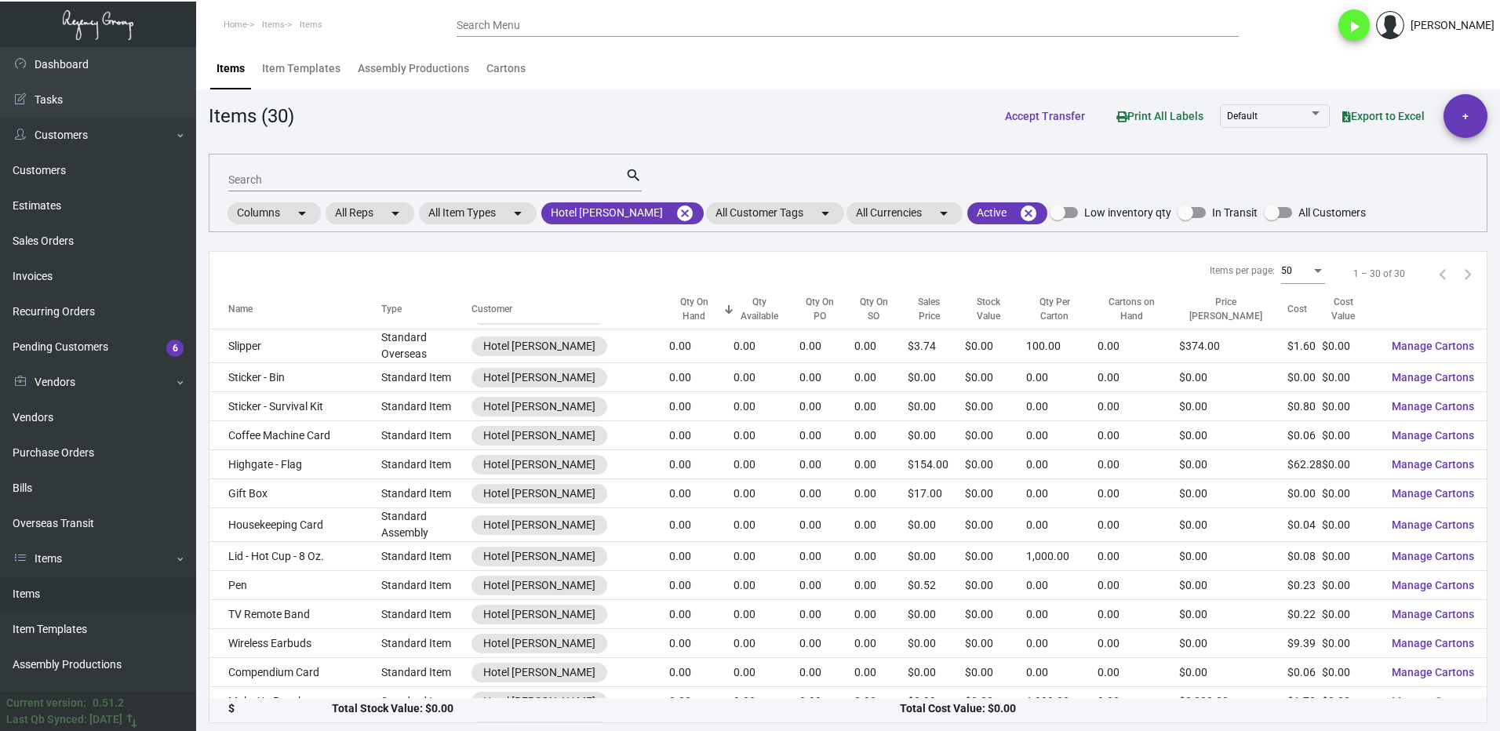
scroll to position [118, 0]
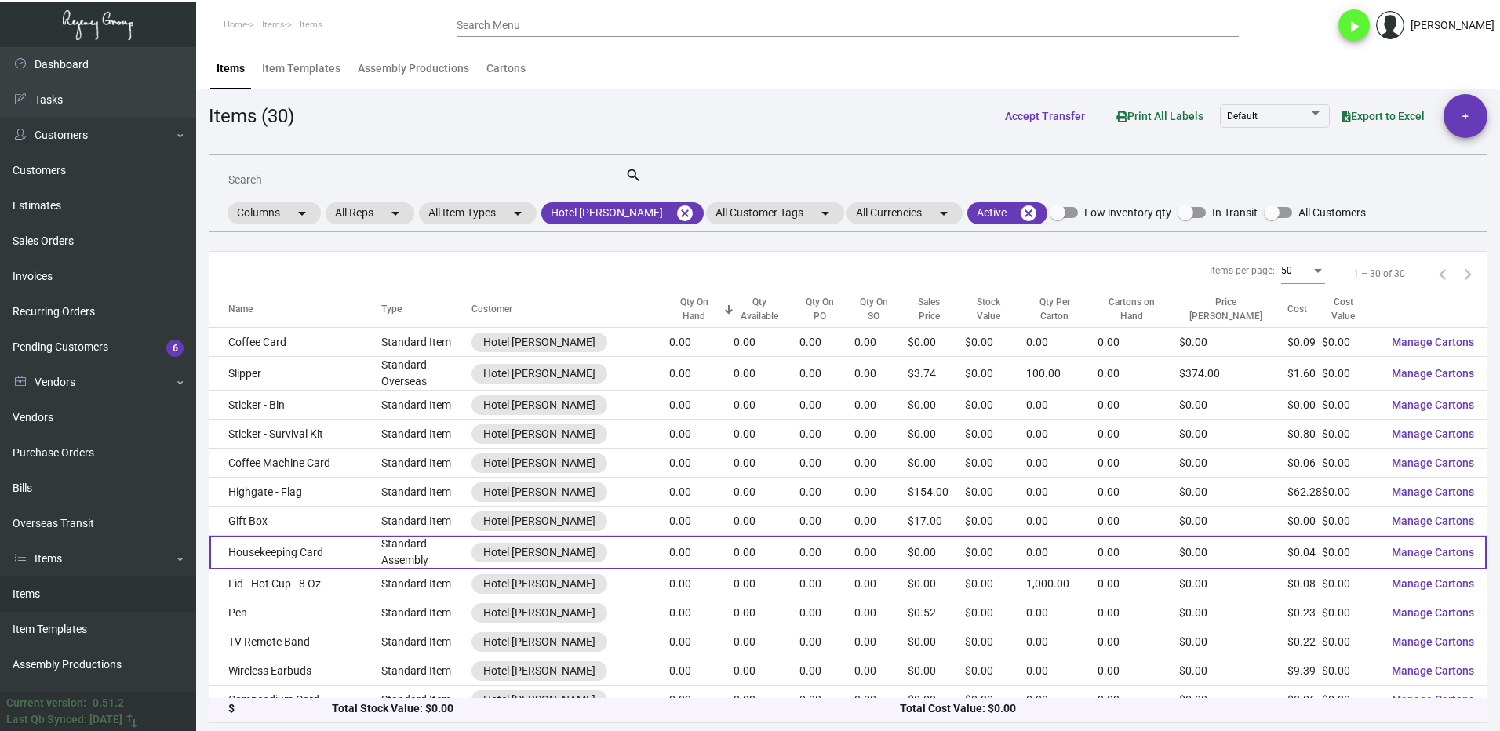
click at [292, 539] on td "Housekeeping Card" at bounding box center [295, 553] width 172 height 34
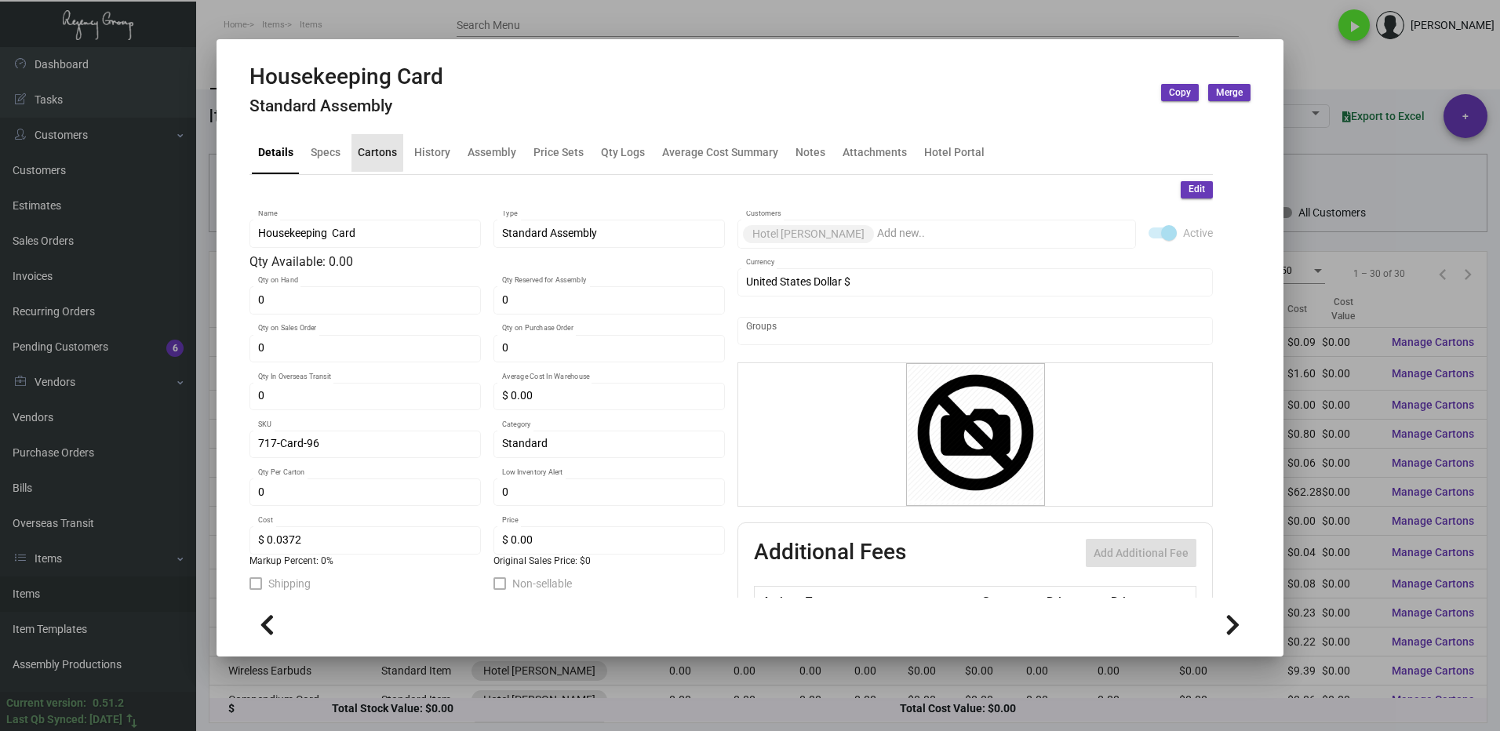
click at [370, 150] on div "Cartons" at bounding box center [377, 152] width 39 height 16
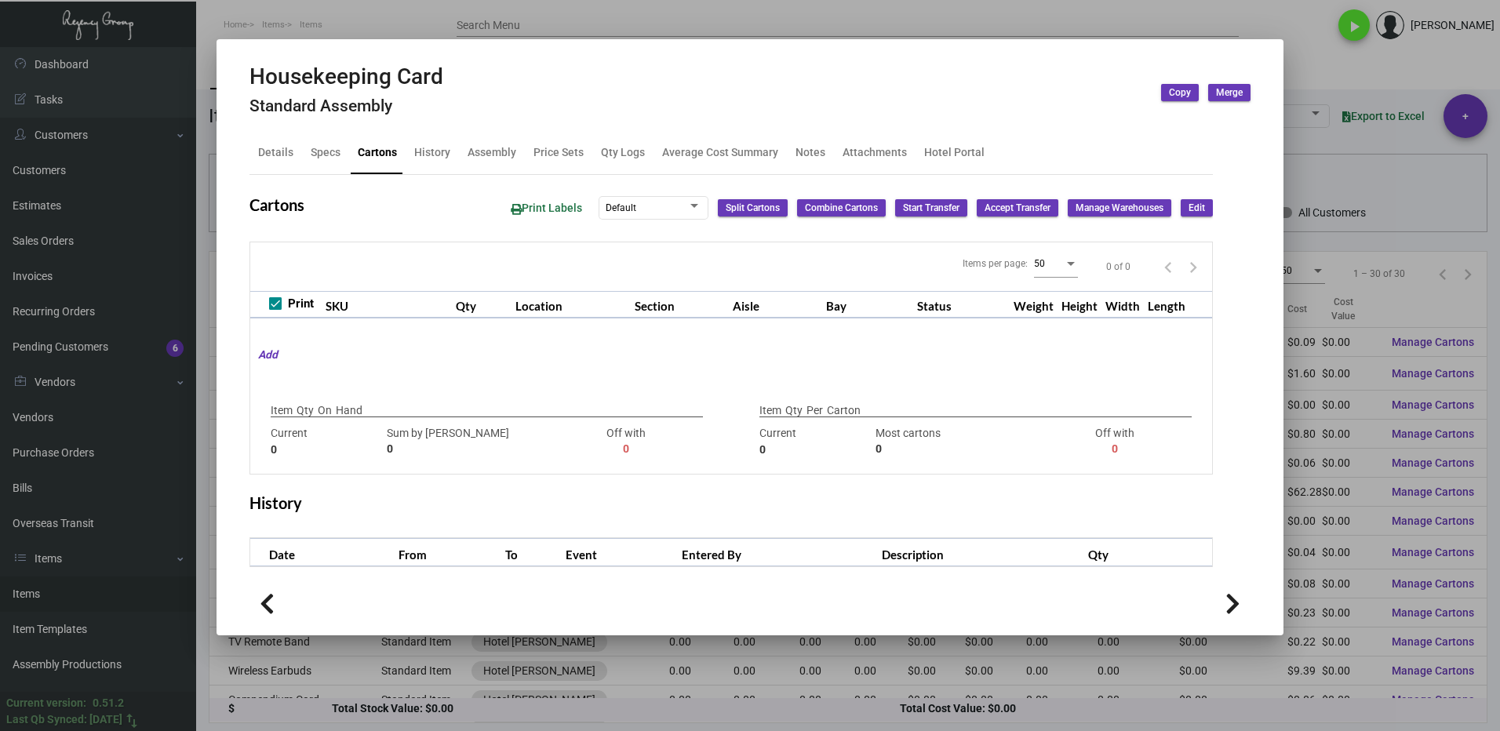
click at [1341, 62] on div at bounding box center [750, 365] width 1500 height 731
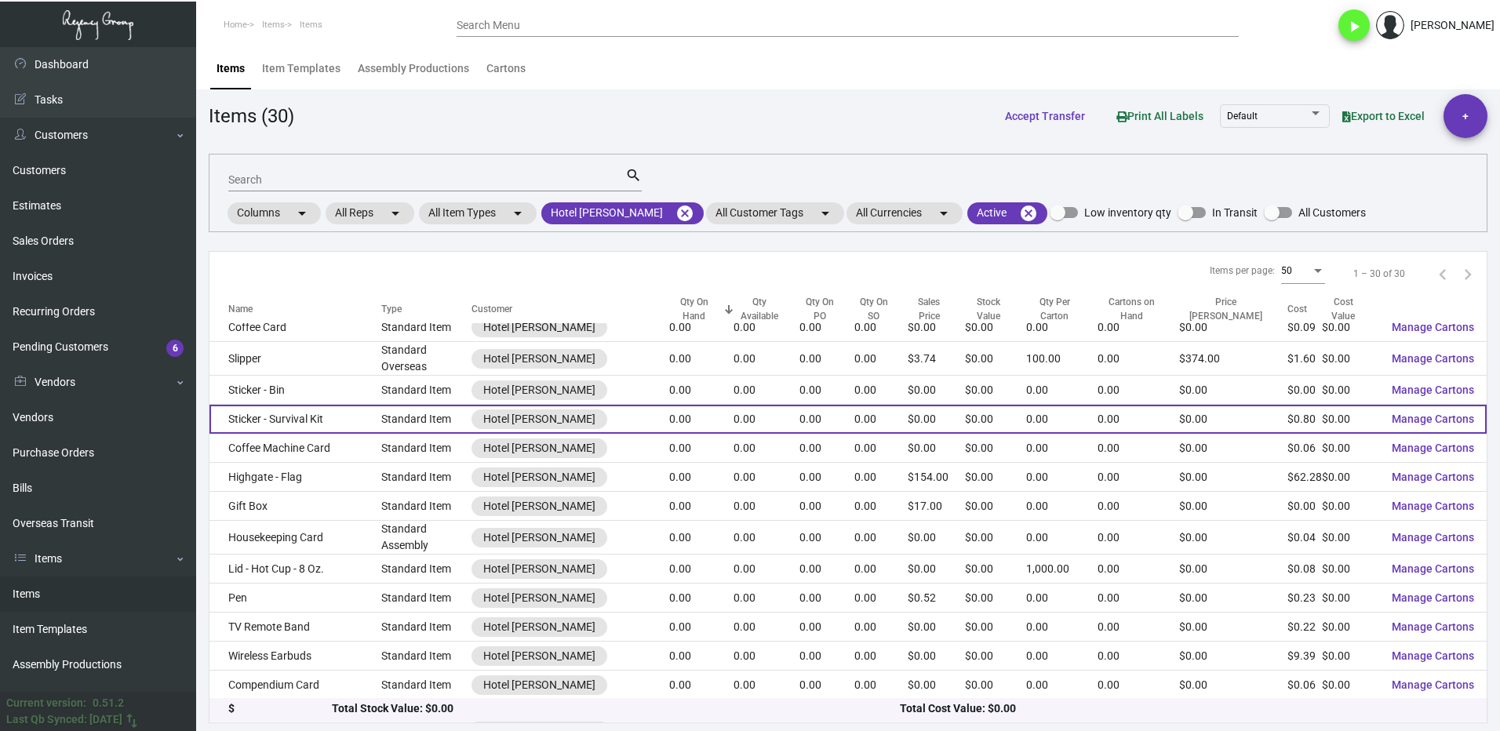
scroll to position [235, 0]
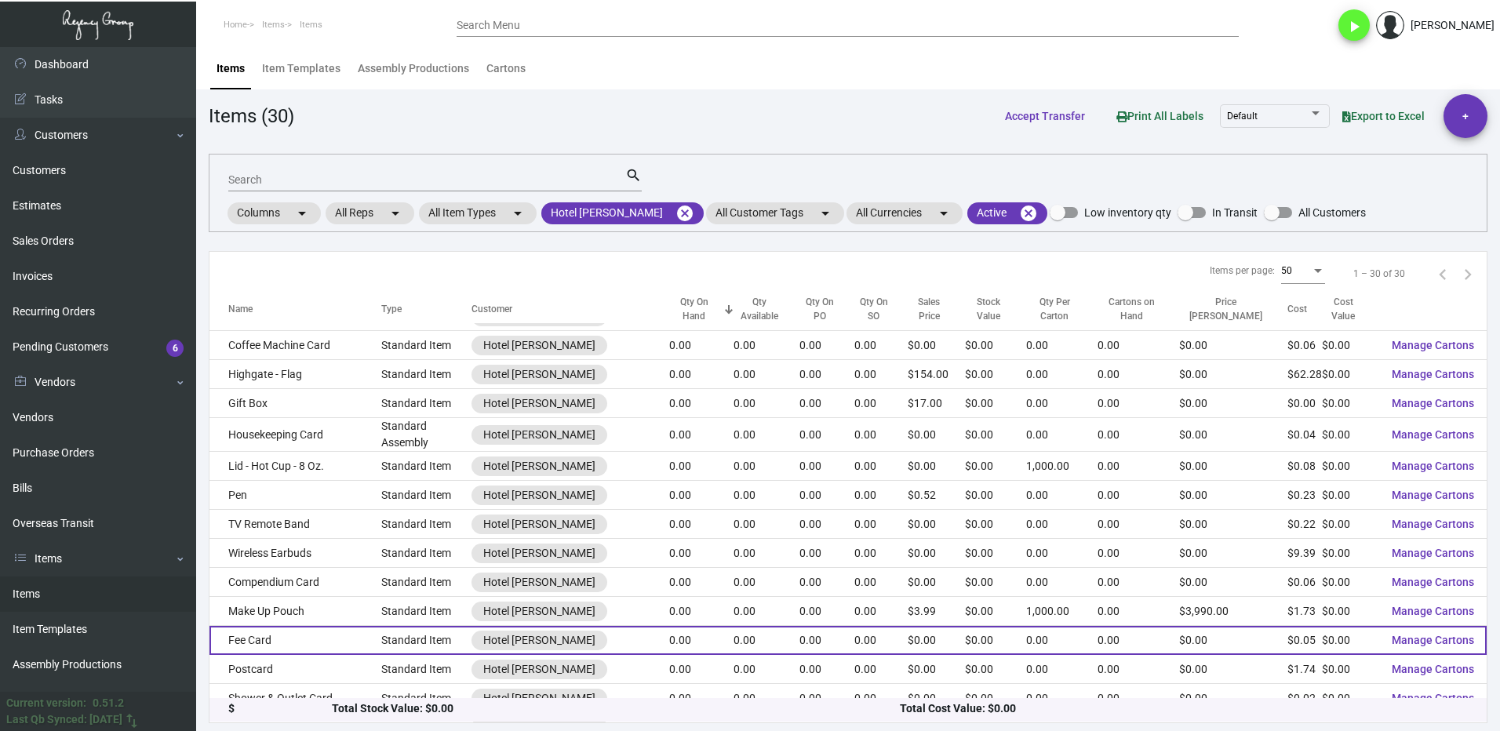
click at [280, 630] on td "Fee Card" at bounding box center [295, 640] width 172 height 29
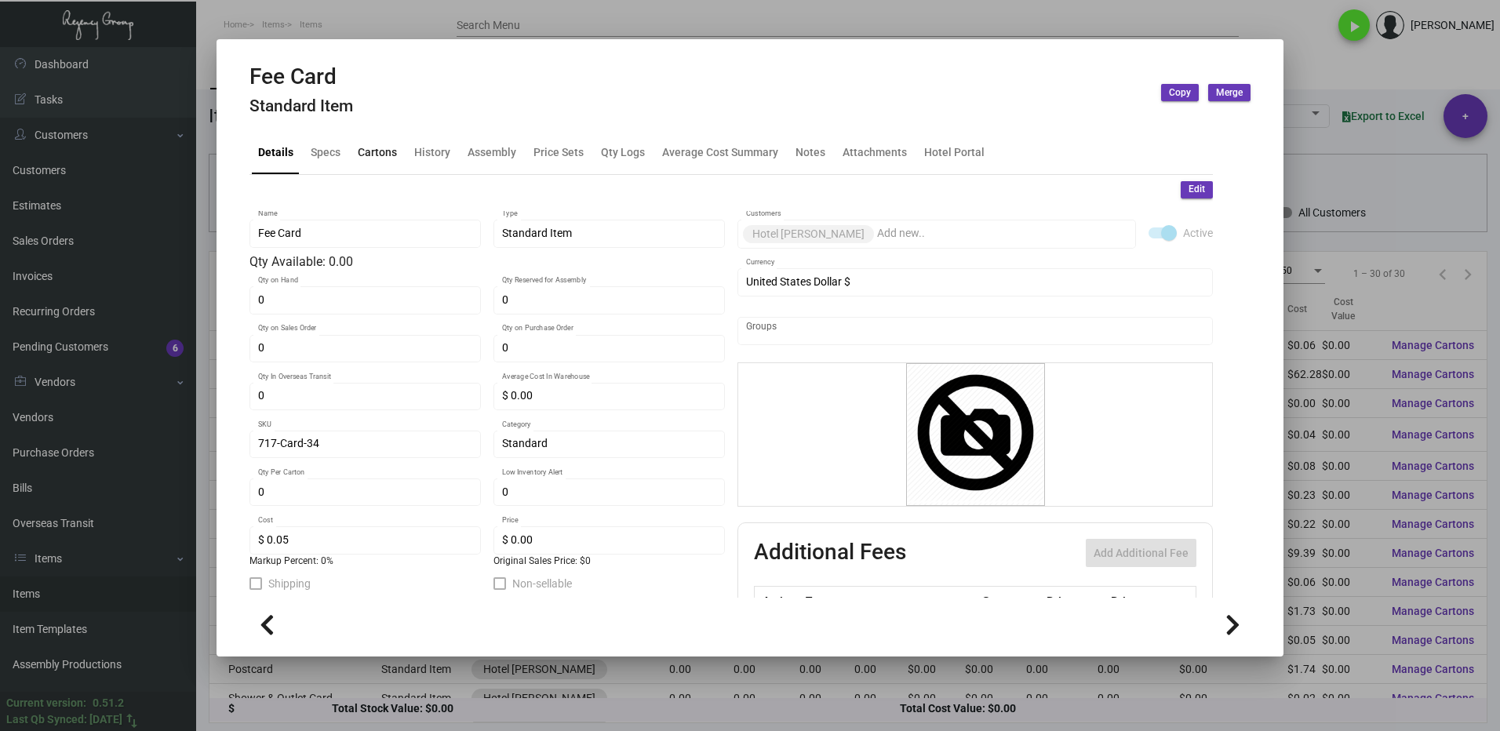
click at [367, 151] on div "Cartons" at bounding box center [377, 152] width 39 height 16
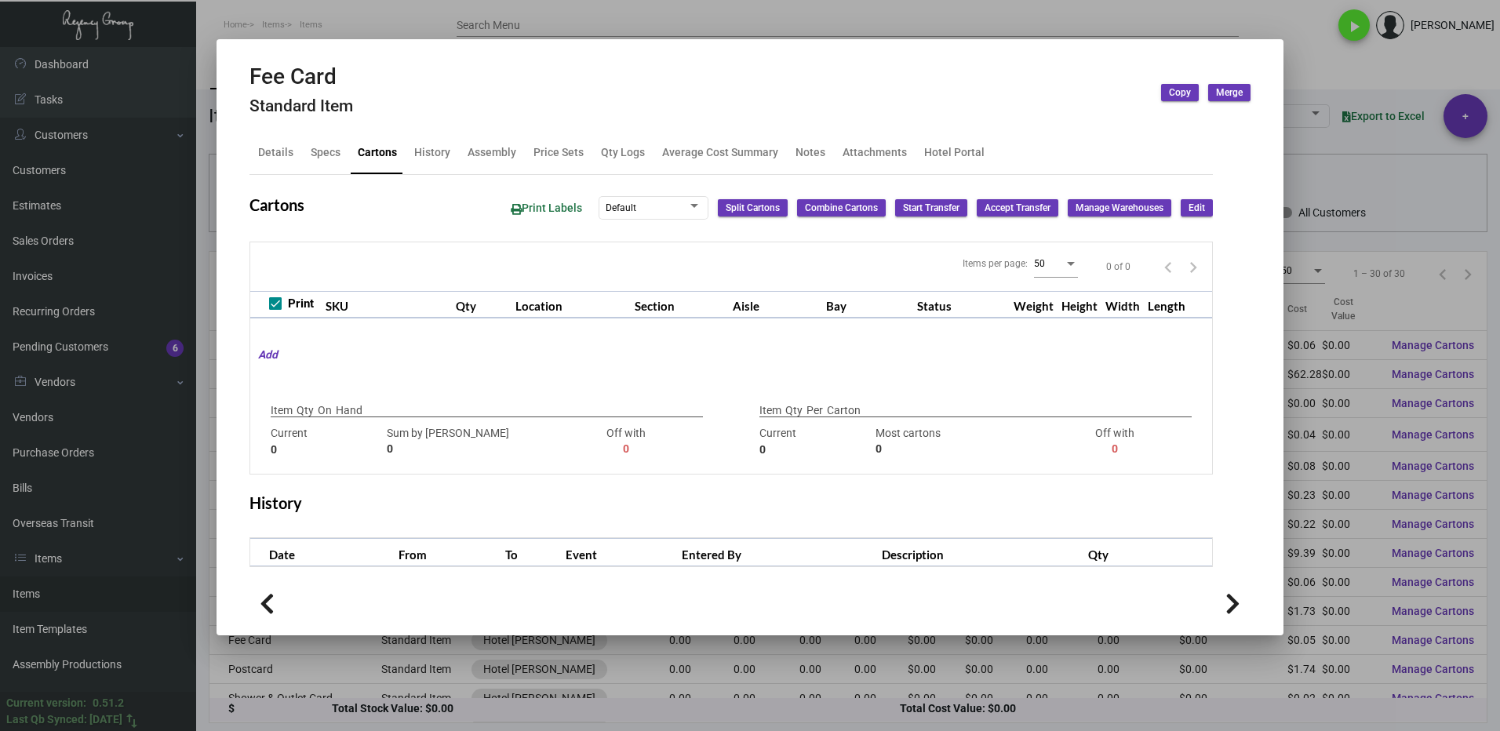
click at [1295, 71] on div at bounding box center [750, 365] width 1500 height 731
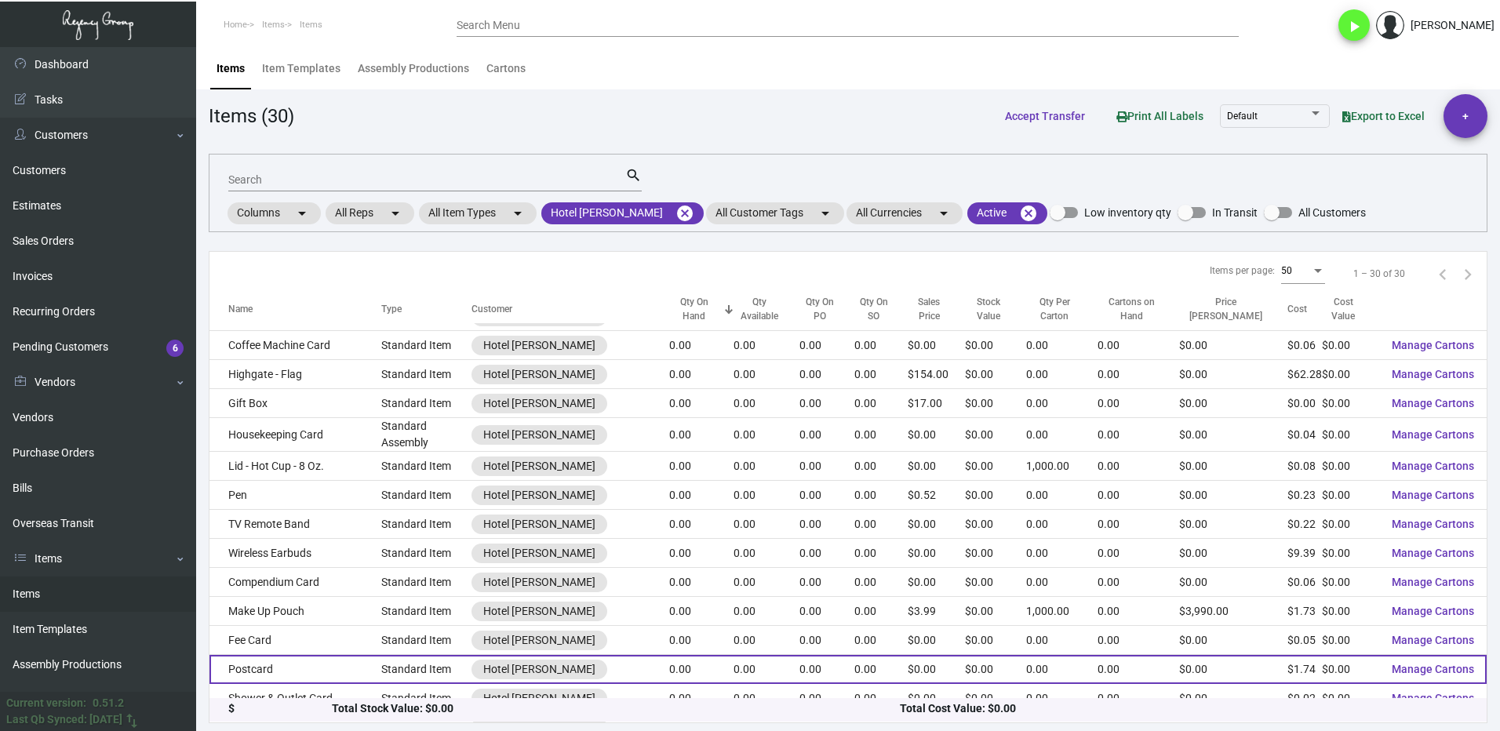
click at [307, 660] on td "Postcard" at bounding box center [295, 669] width 172 height 29
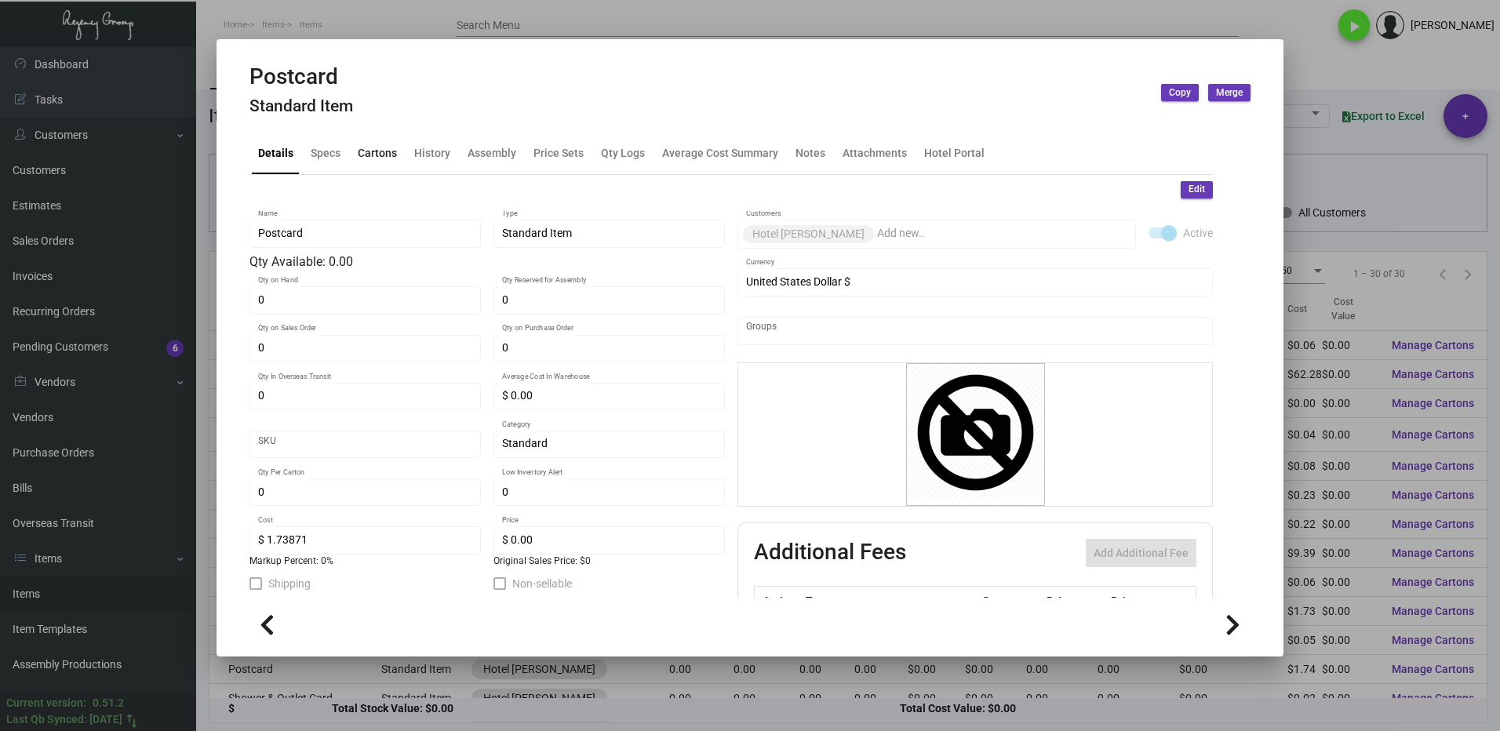
click at [374, 150] on div "Cartons" at bounding box center [377, 152] width 39 height 16
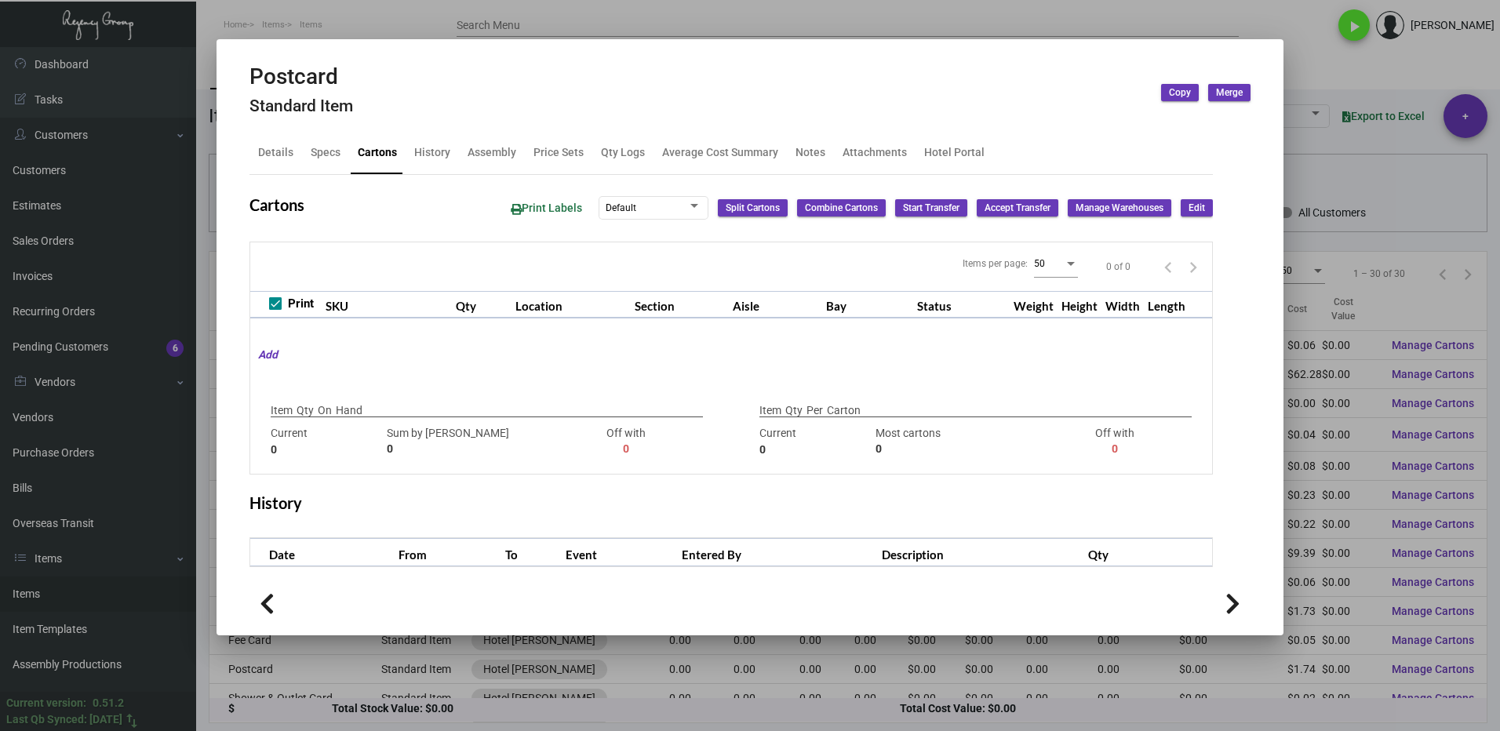
click at [1352, 69] on div at bounding box center [750, 365] width 1500 height 731
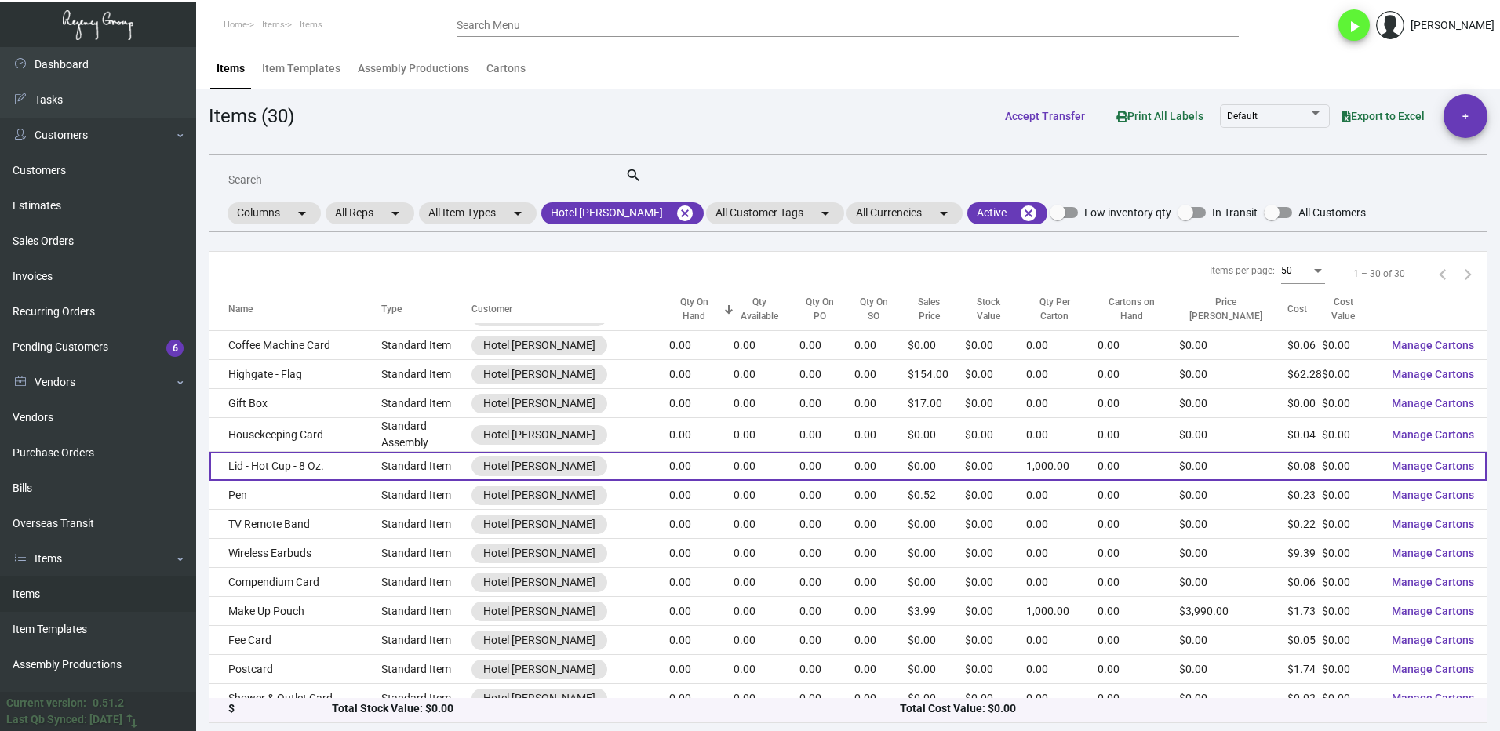
scroll to position [314, 0]
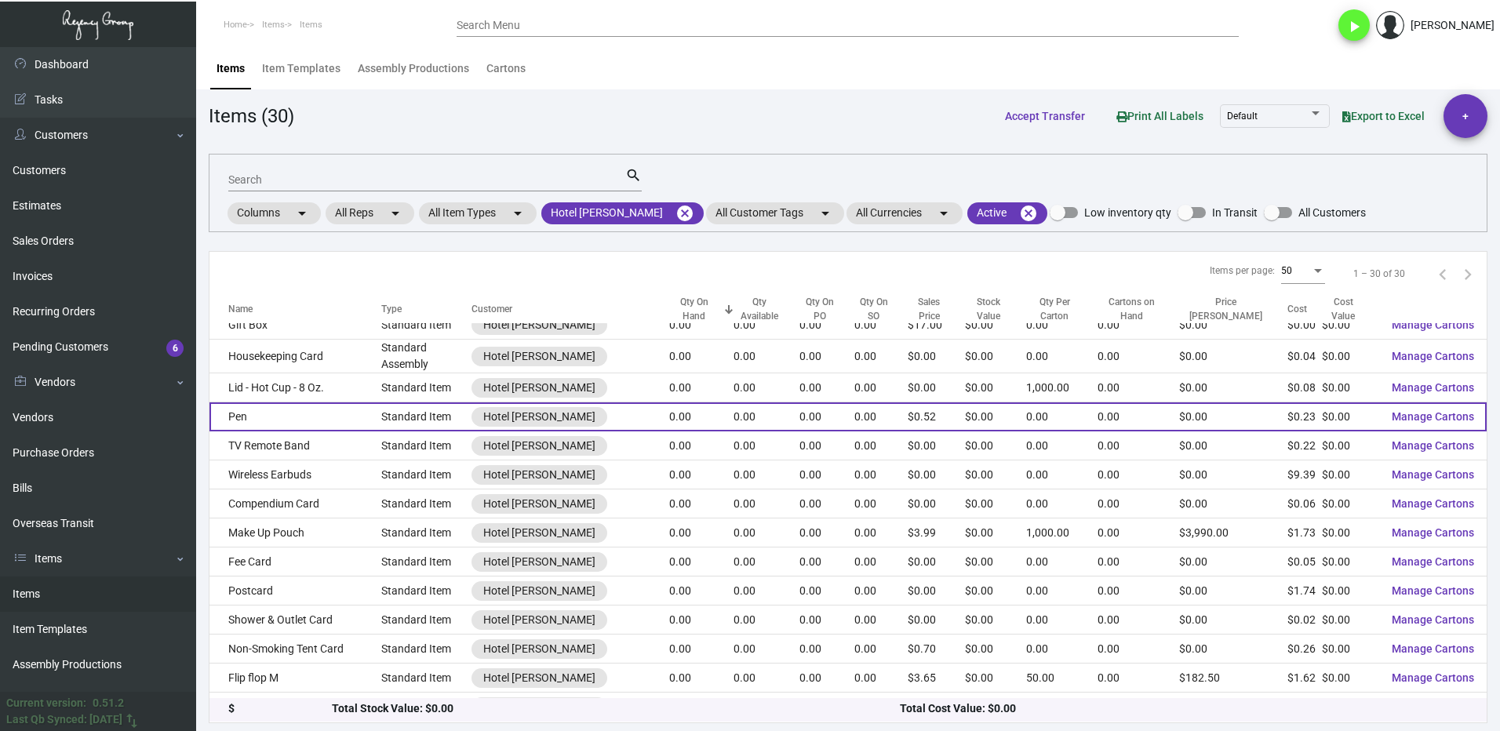
click at [323, 402] on td "Pen" at bounding box center [295, 416] width 172 height 29
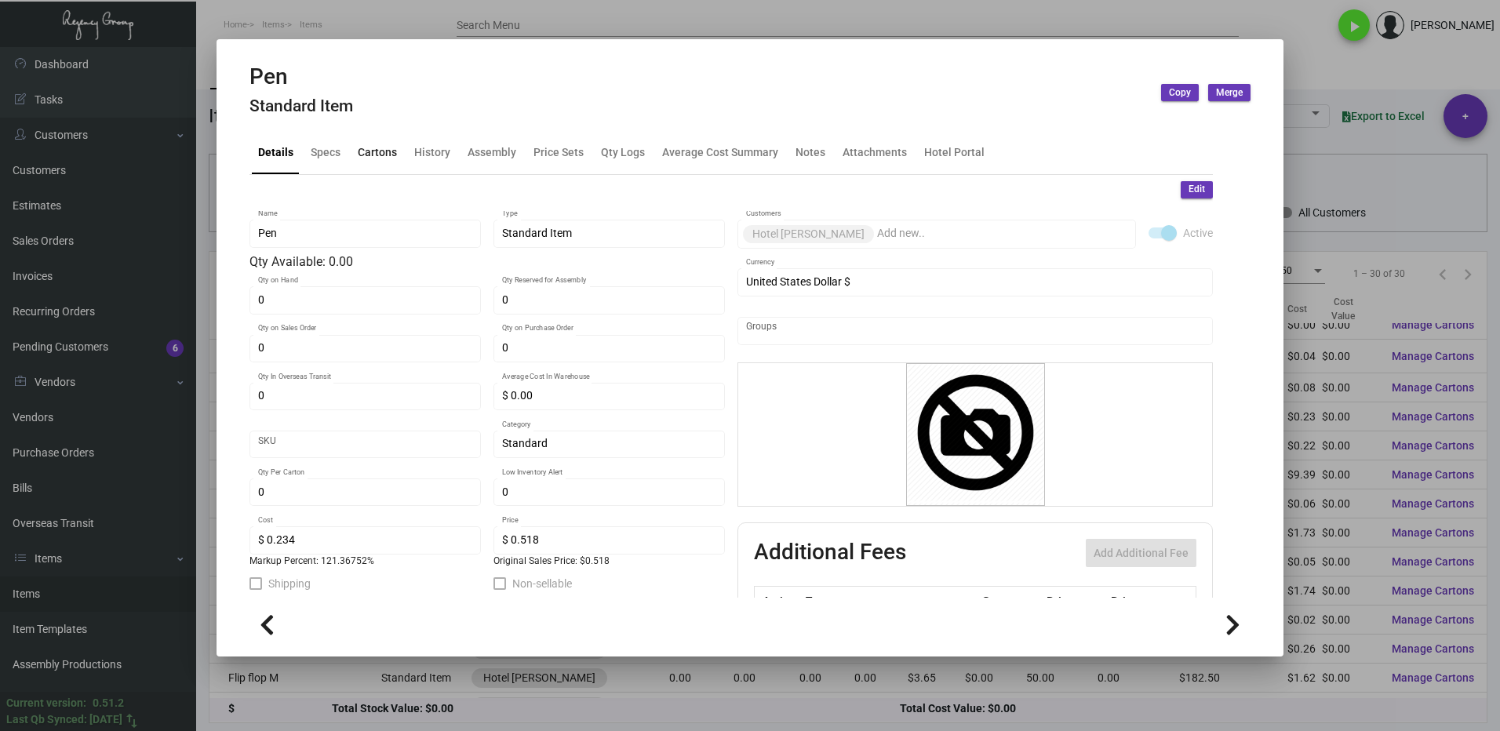
click at [386, 151] on div "Cartons" at bounding box center [377, 152] width 39 height 16
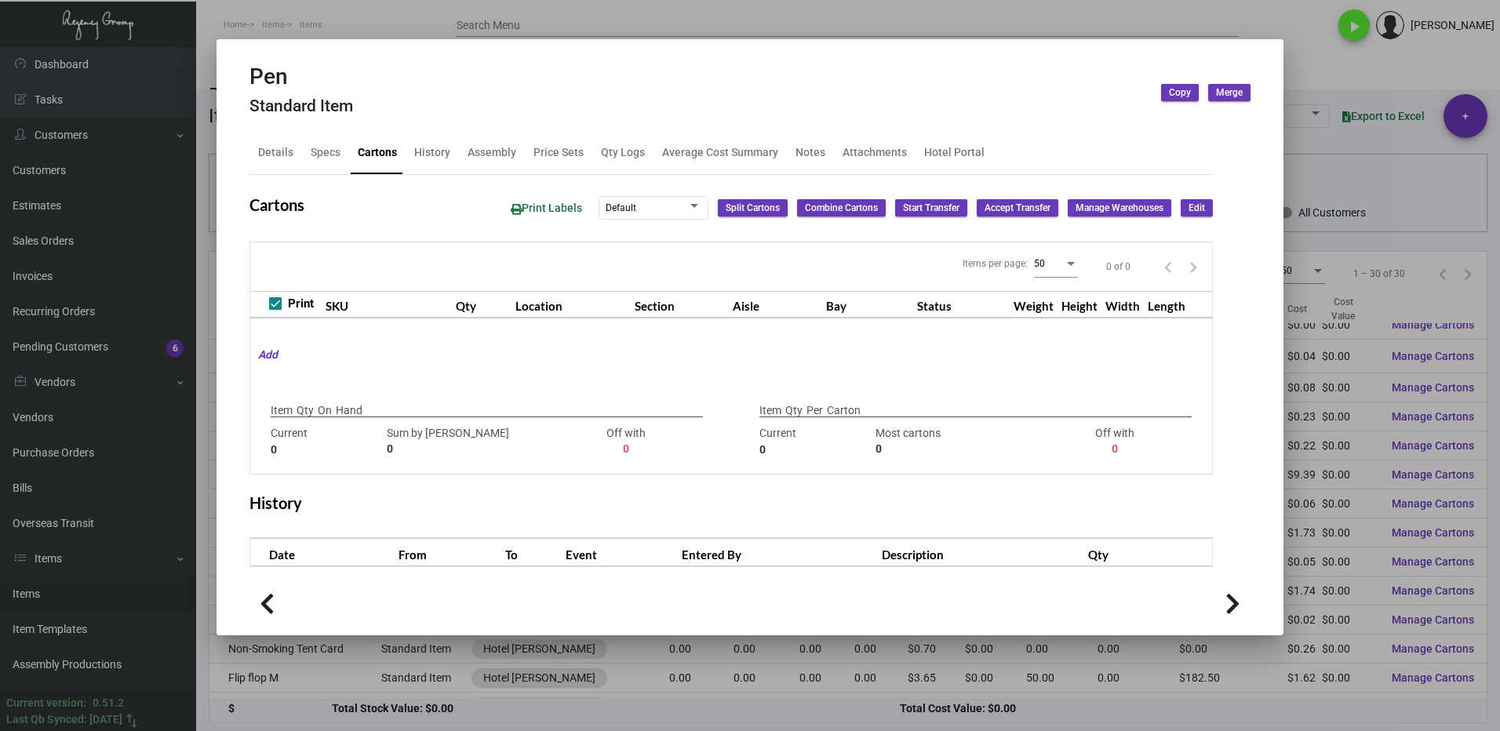
click at [1319, 83] on div at bounding box center [750, 365] width 1500 height 731
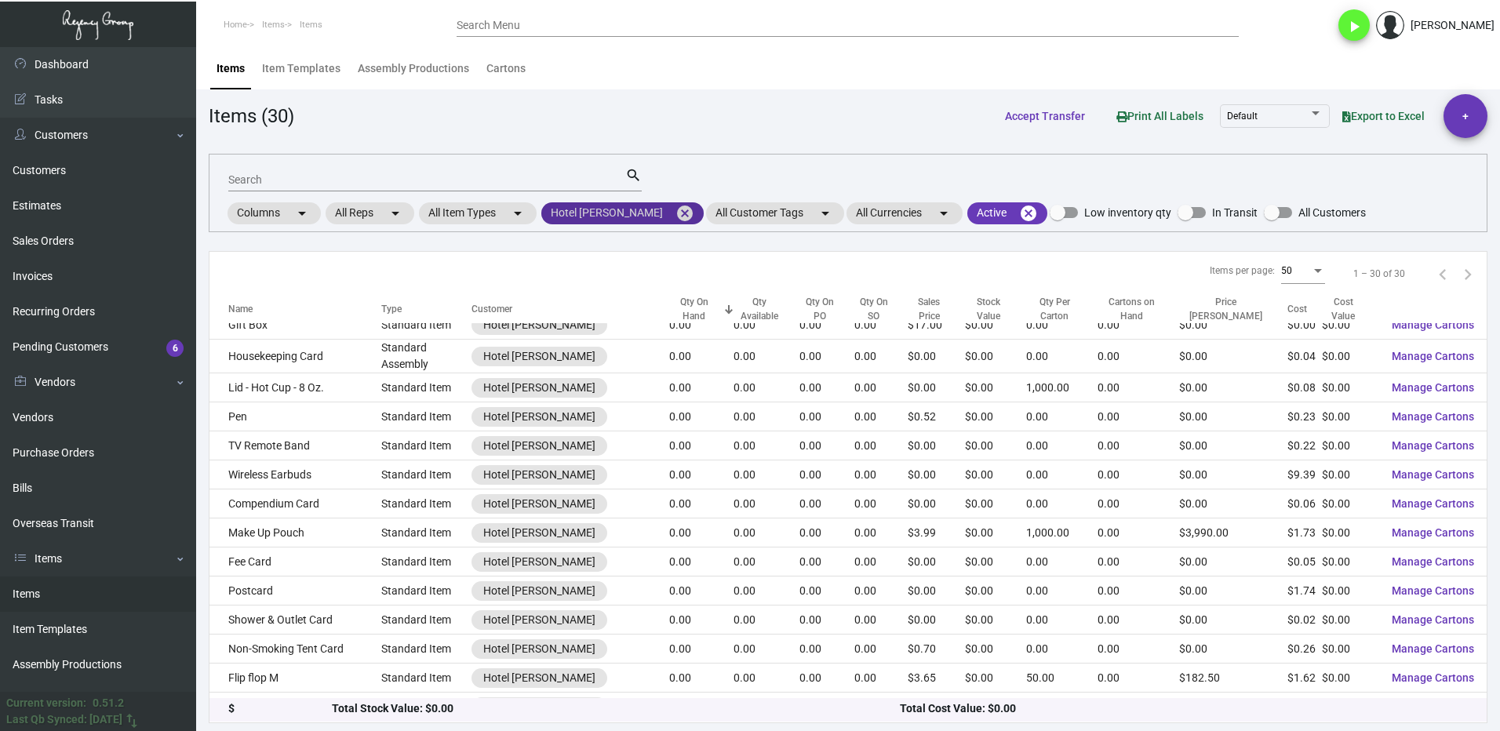
click at [675, 210] on mat-icon "cancel" at bounding box center [684, 213] width 19 height 19
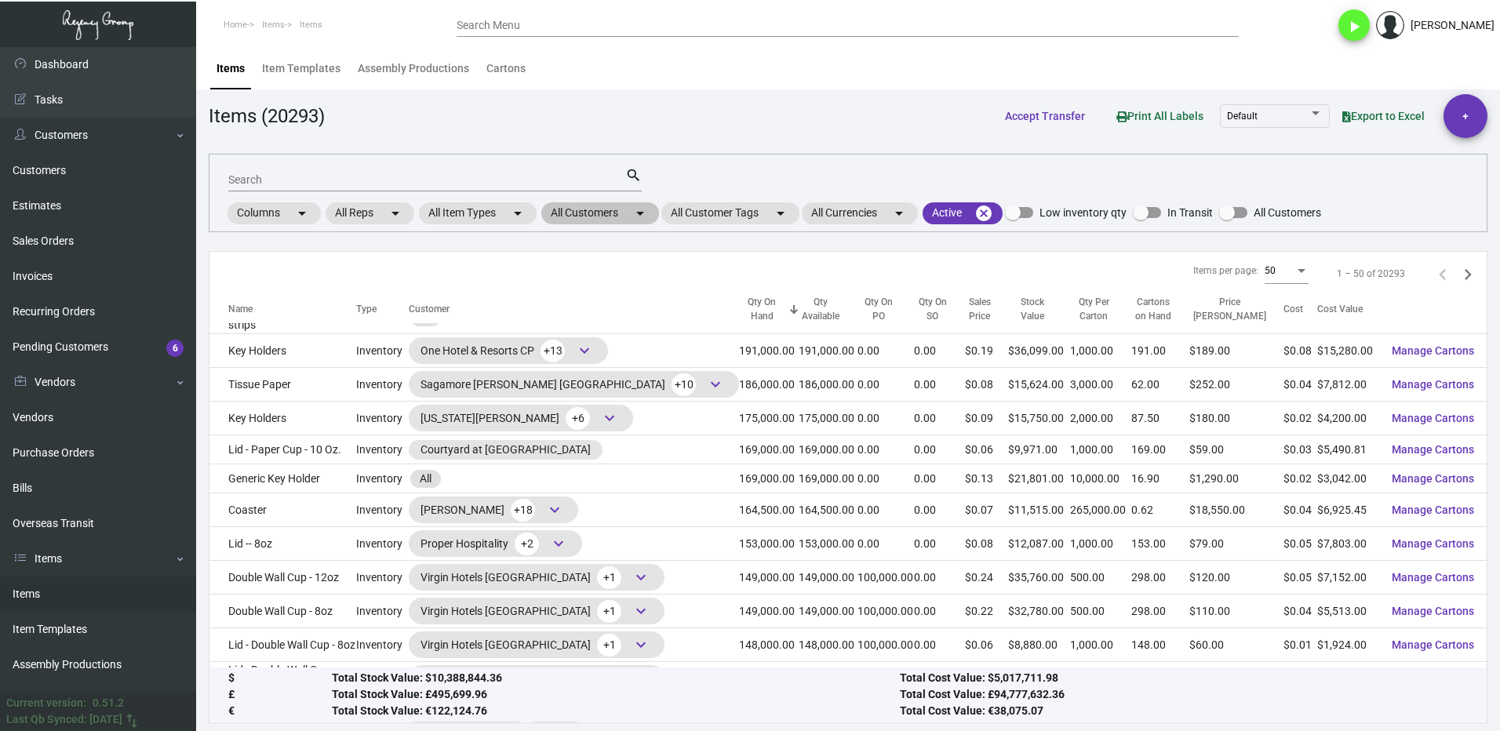
scroll to position [315, 0]
click at [609, 218] on mat-chip "All Customers arrow_drop_down" at bounding box center [600, 213] width 118 height 22
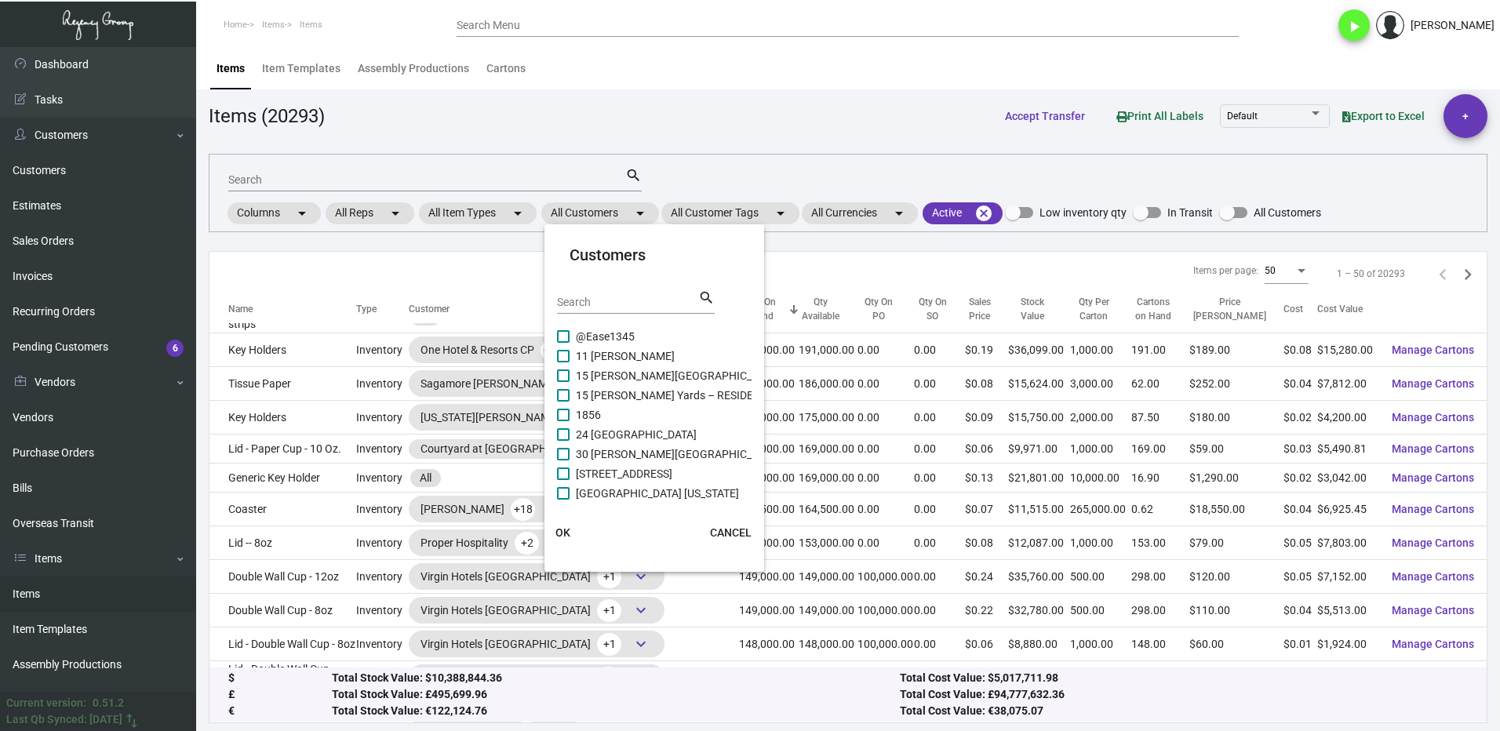
click at [590, 304] on input "Search" at bounding box center [627, 302] width 141 height 13
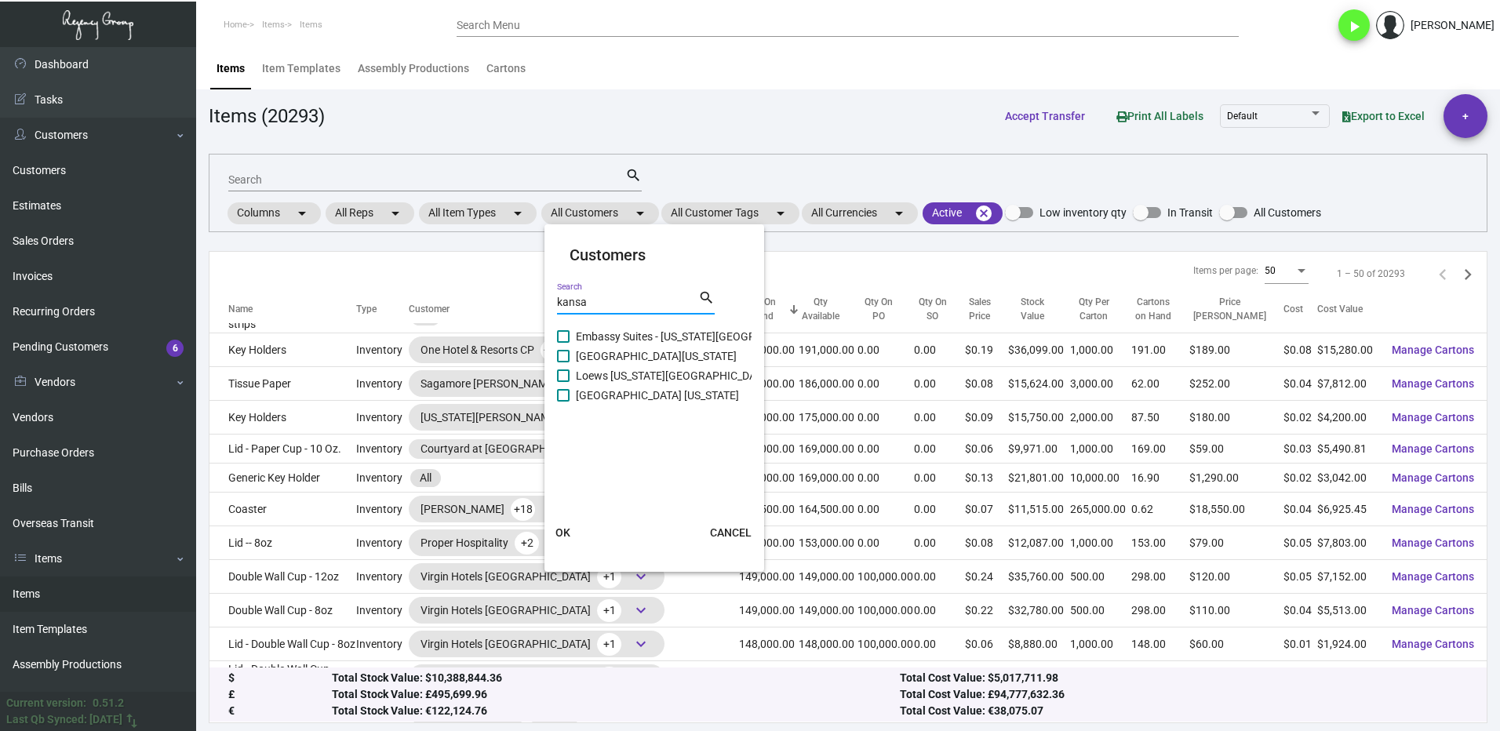
click at [573, 354] on label "[GEOGRAPHIC_DATA][US_STATE]" at bounding box center [647, 356] width 180 height 19
click at [563, 362] on input "[GEOGRAPHIC_DATA][US_STATE]" at bounding box center [562, 362] width 1 height 1
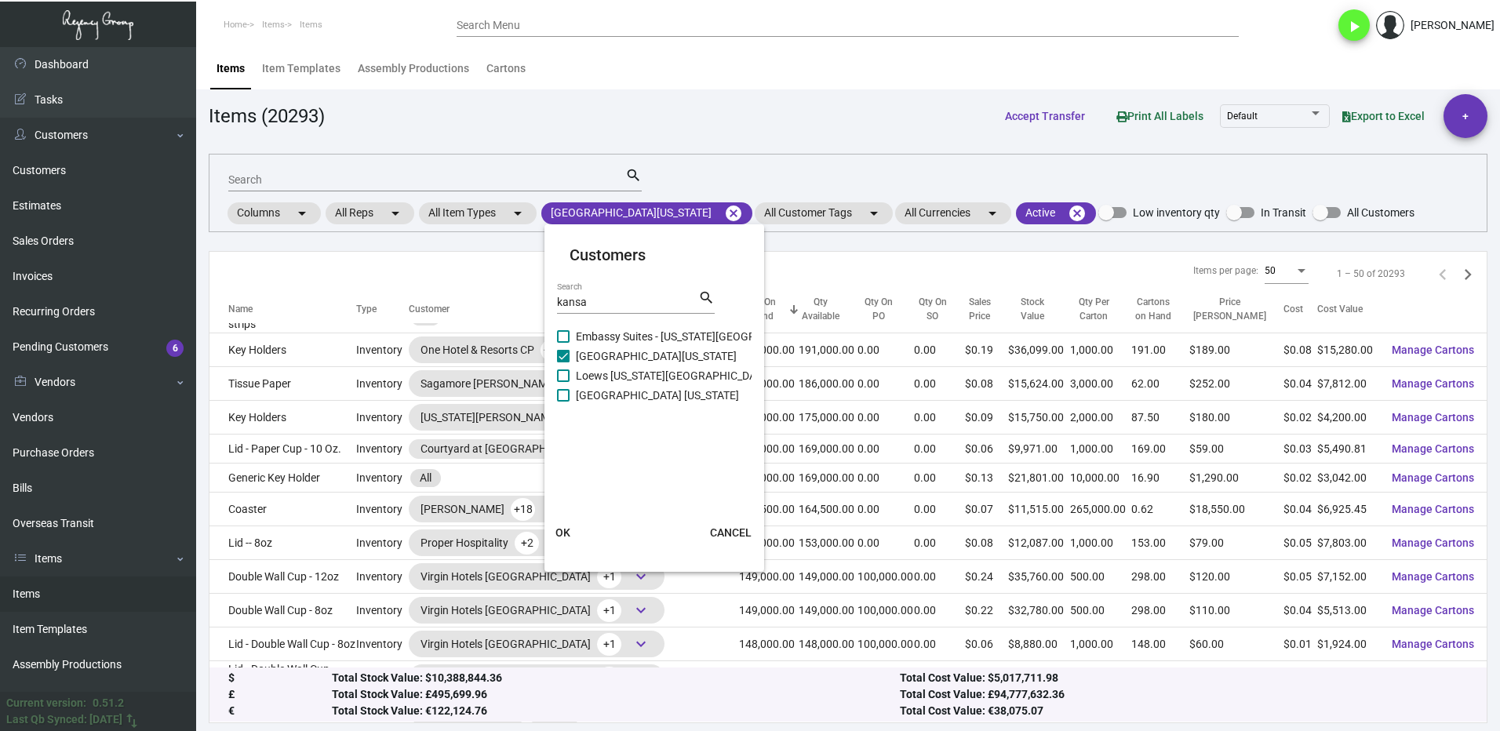
click at [569, 534] on span "OK" at bounding box center [562, 532] width 15 height 13
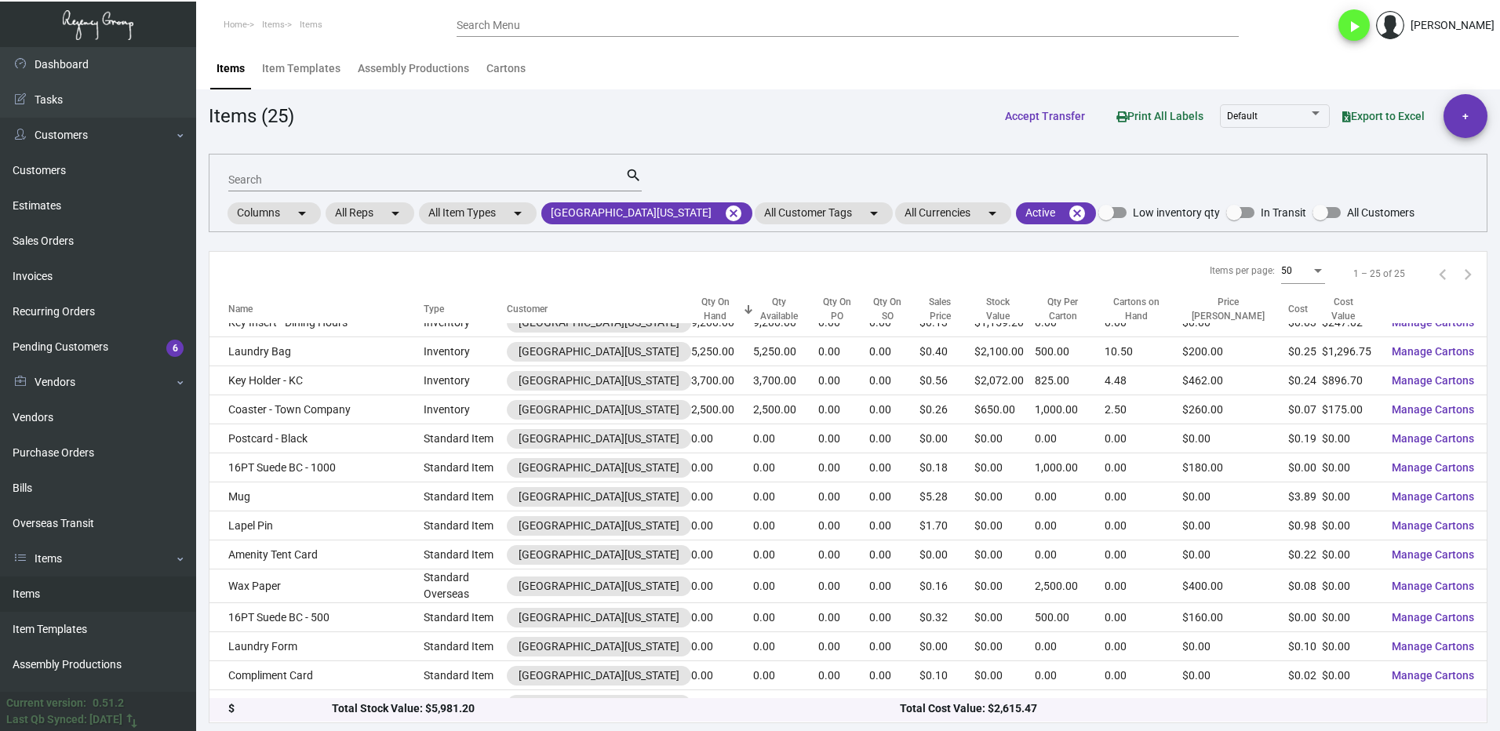
scroll to position [0, 0]
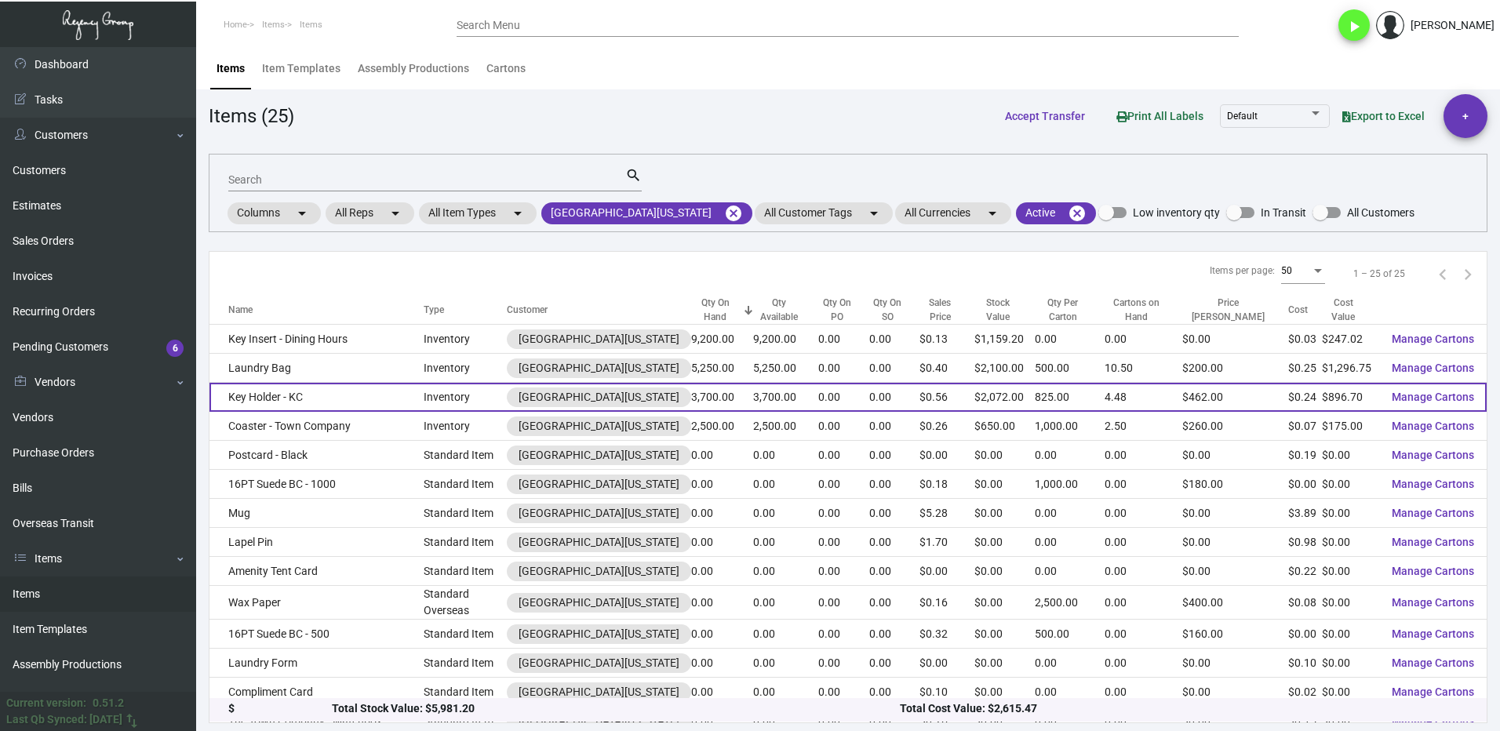
click at [351, 397] on td "Key Holder - KC" at bounding box center [316, 397] width 214 height 29
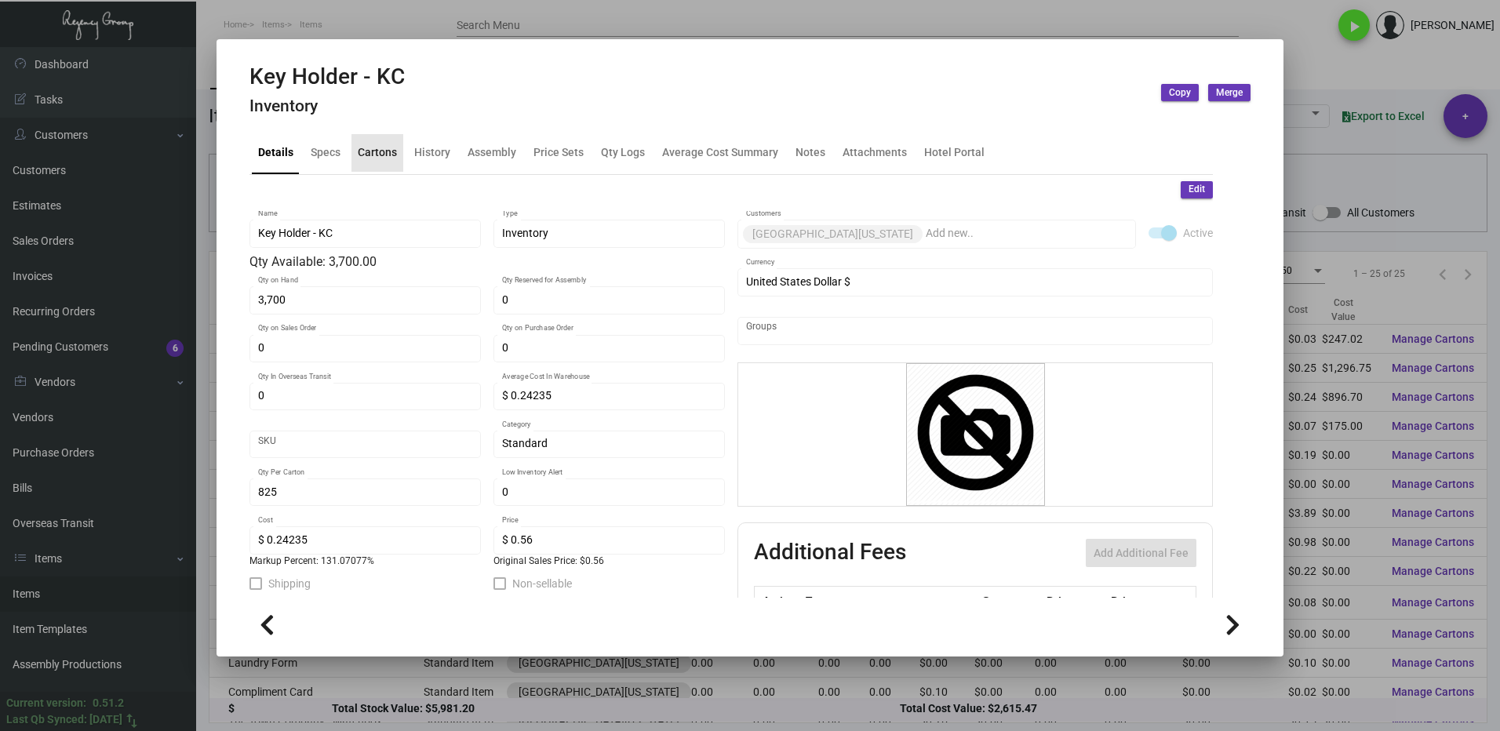
click at [380, 158] on div "Cartons" at bounding box center [377, 152] width 39 height 16
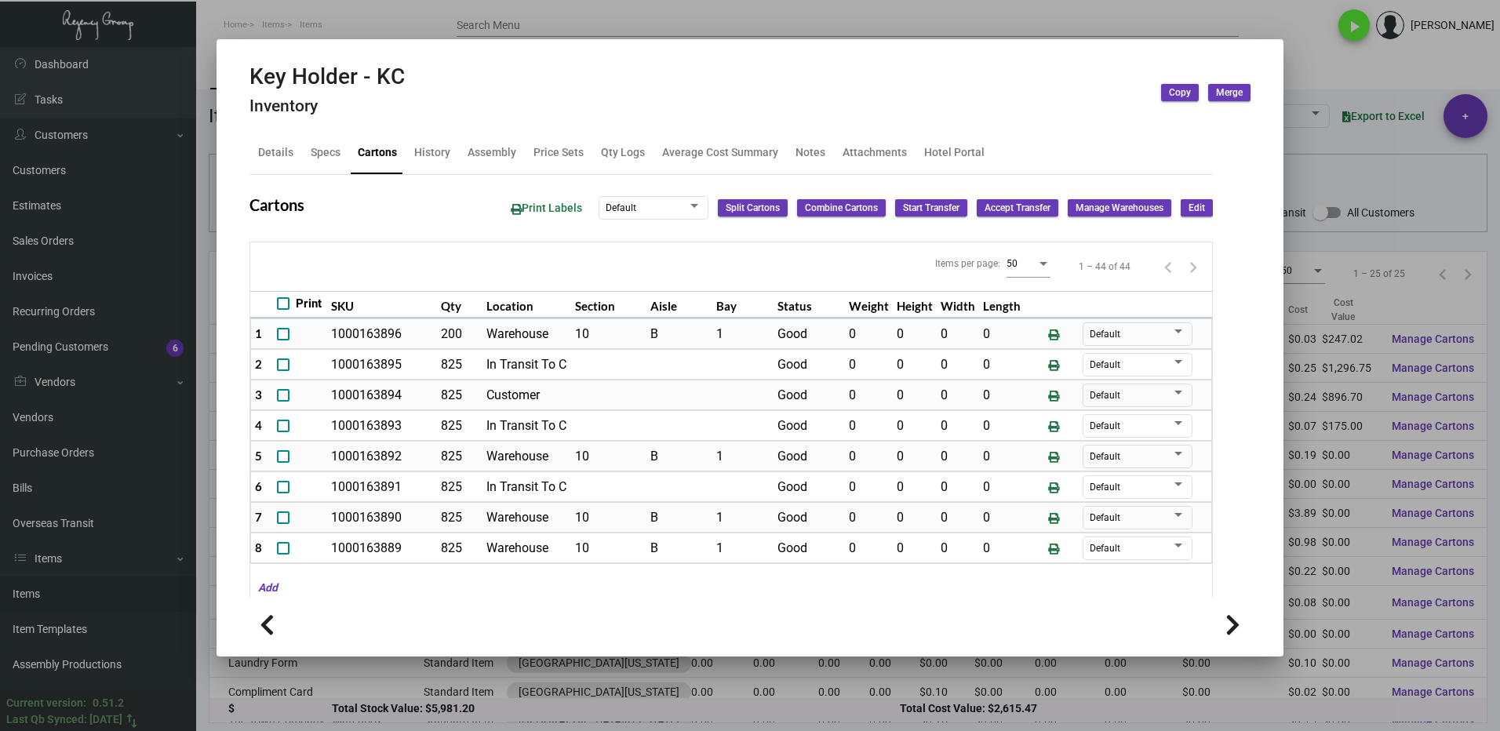
click at [1334, 64] on div at bounding box center [750, 365] width 1500 height 731
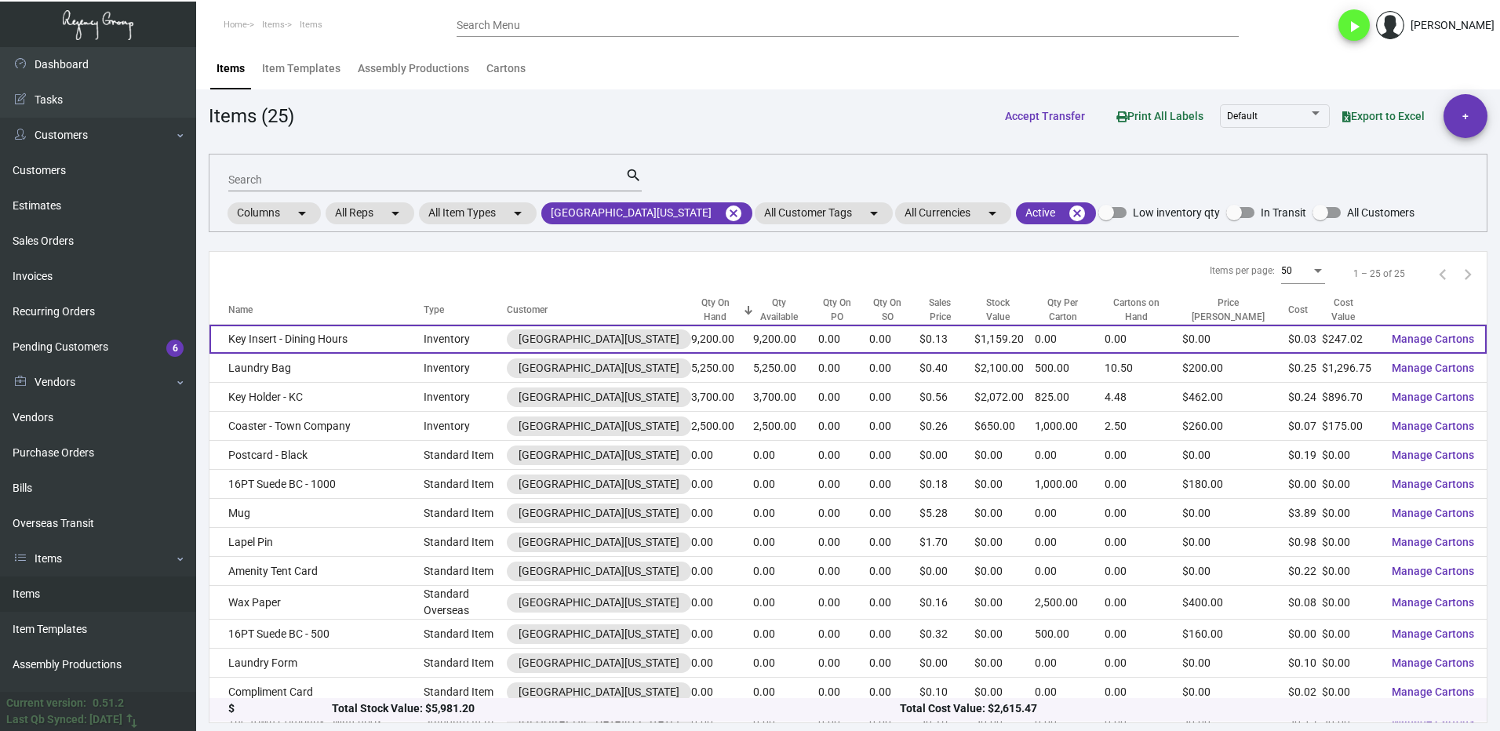
click at [365, 337] on td "Key Insert - Dining Hours" at bounding box center [316, 339] width 214 height 29
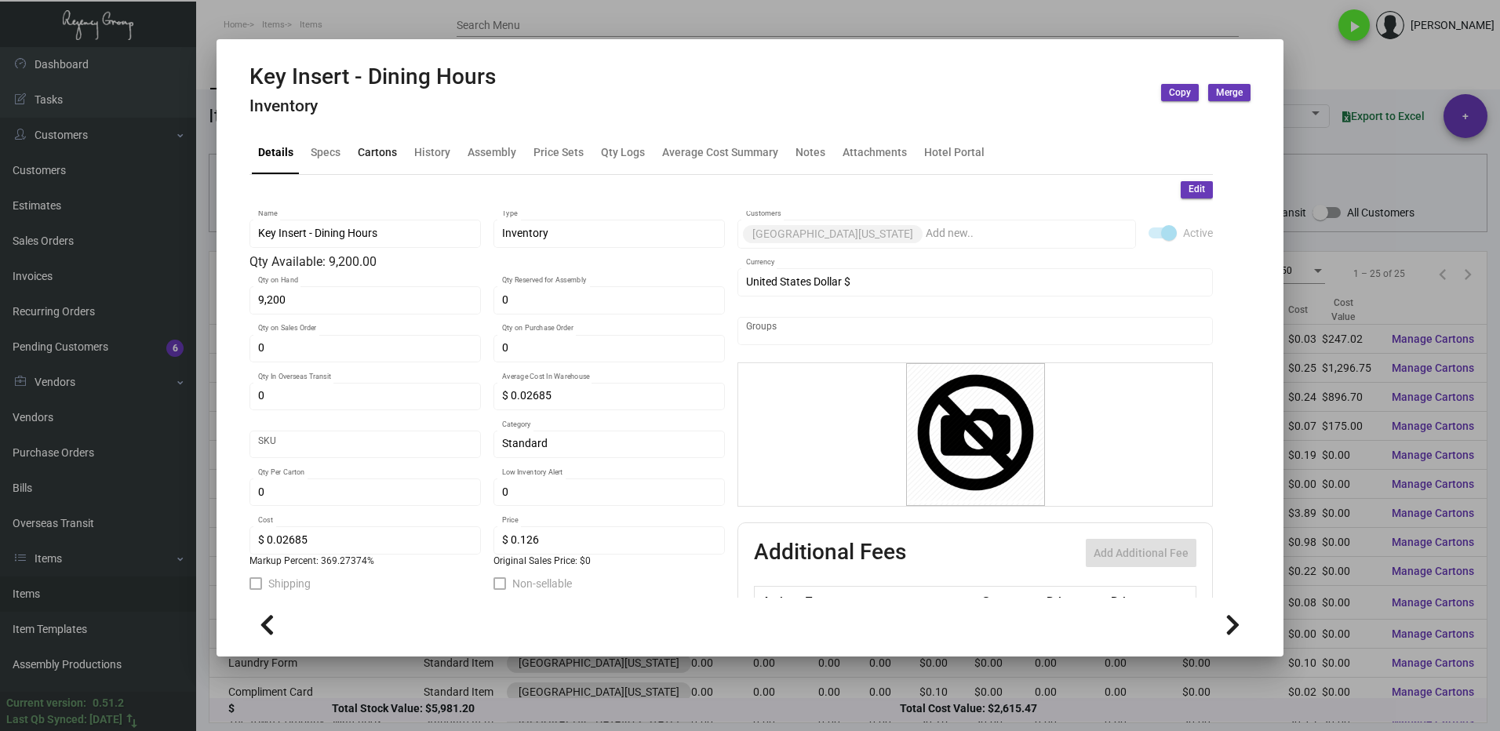
click at [373, 154] on div "Cartons" at bounding box center [377, 152] width 39 height 16
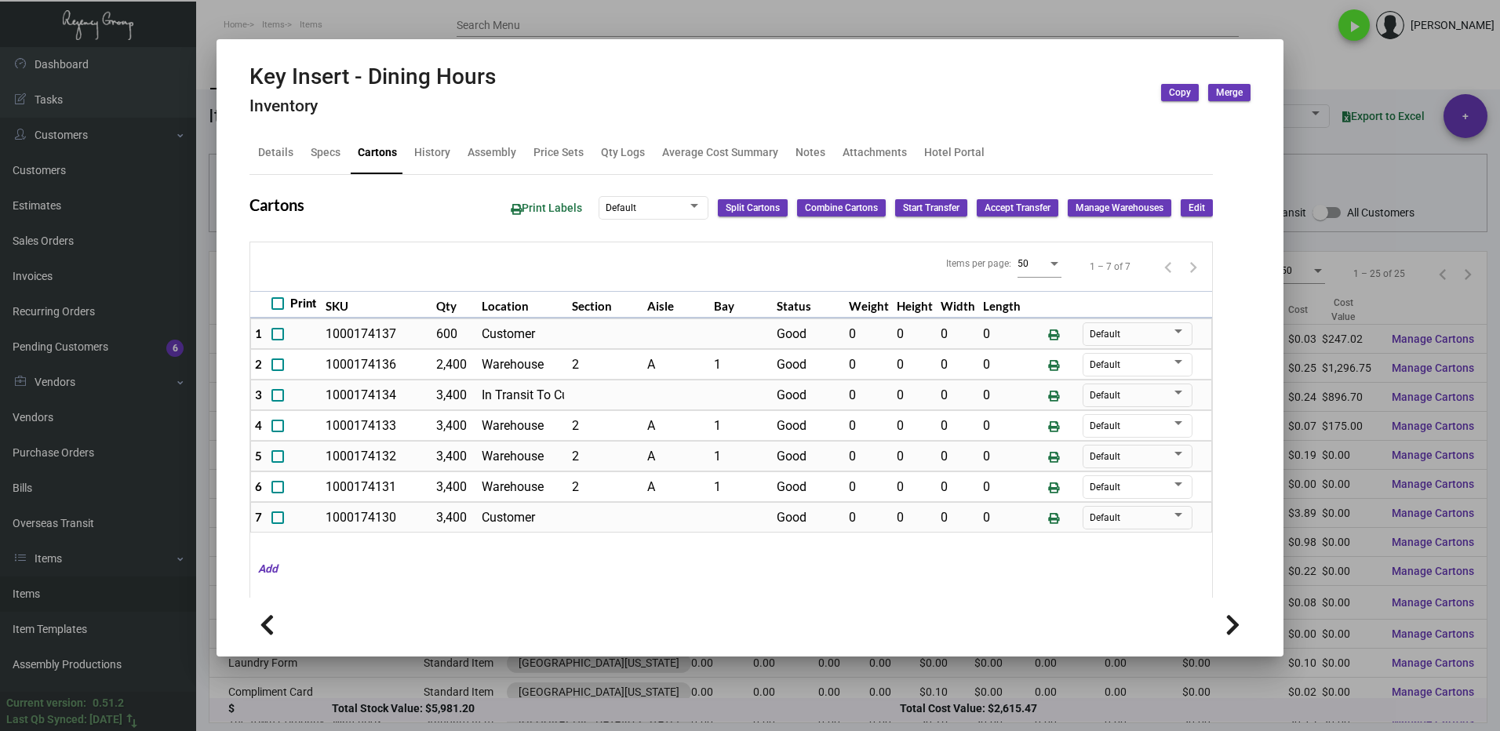
click at [1311, 67] on div at bounding box center [750, 365] width 1500 height 731
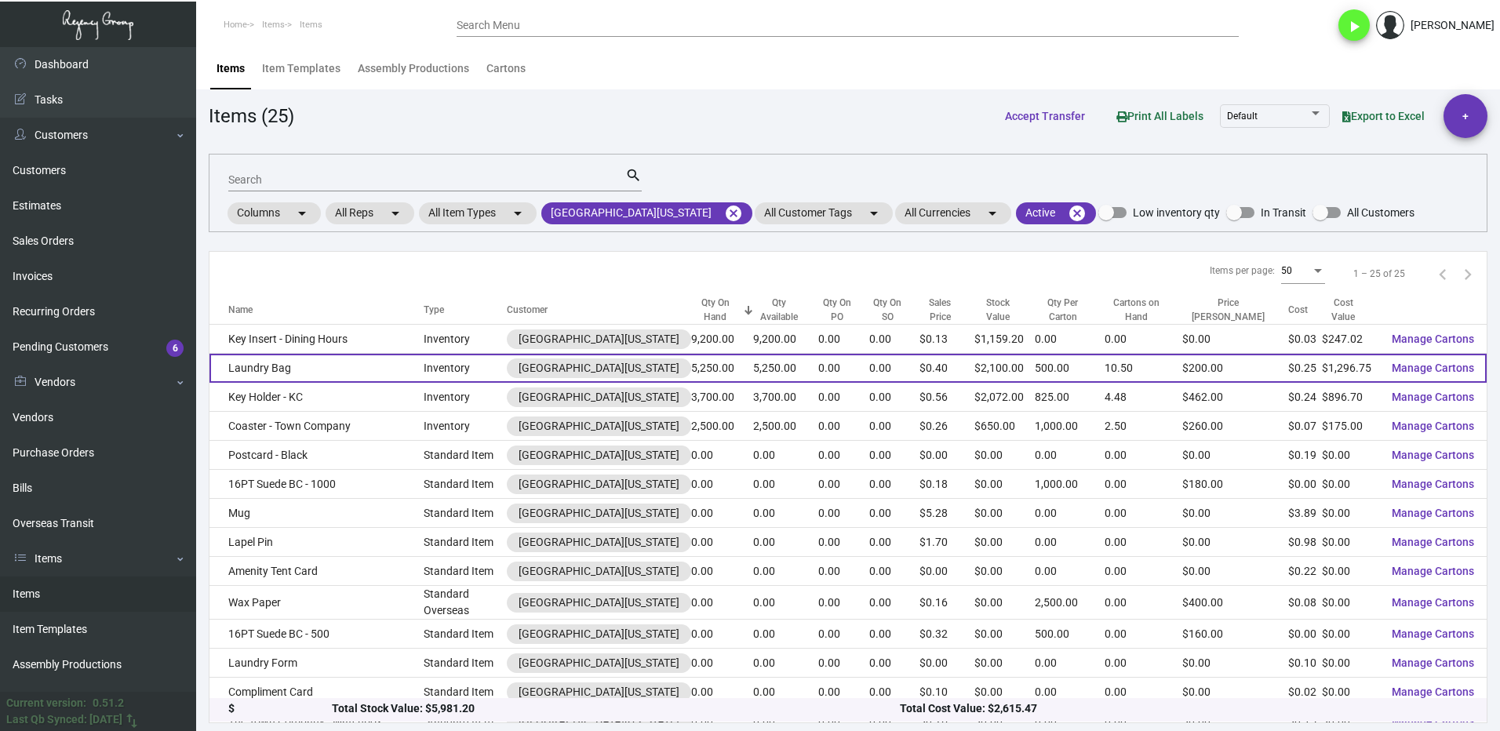
click at [326, 368] on td "Laundry Bag" at bounding box center [316, 368] width 214 height 29
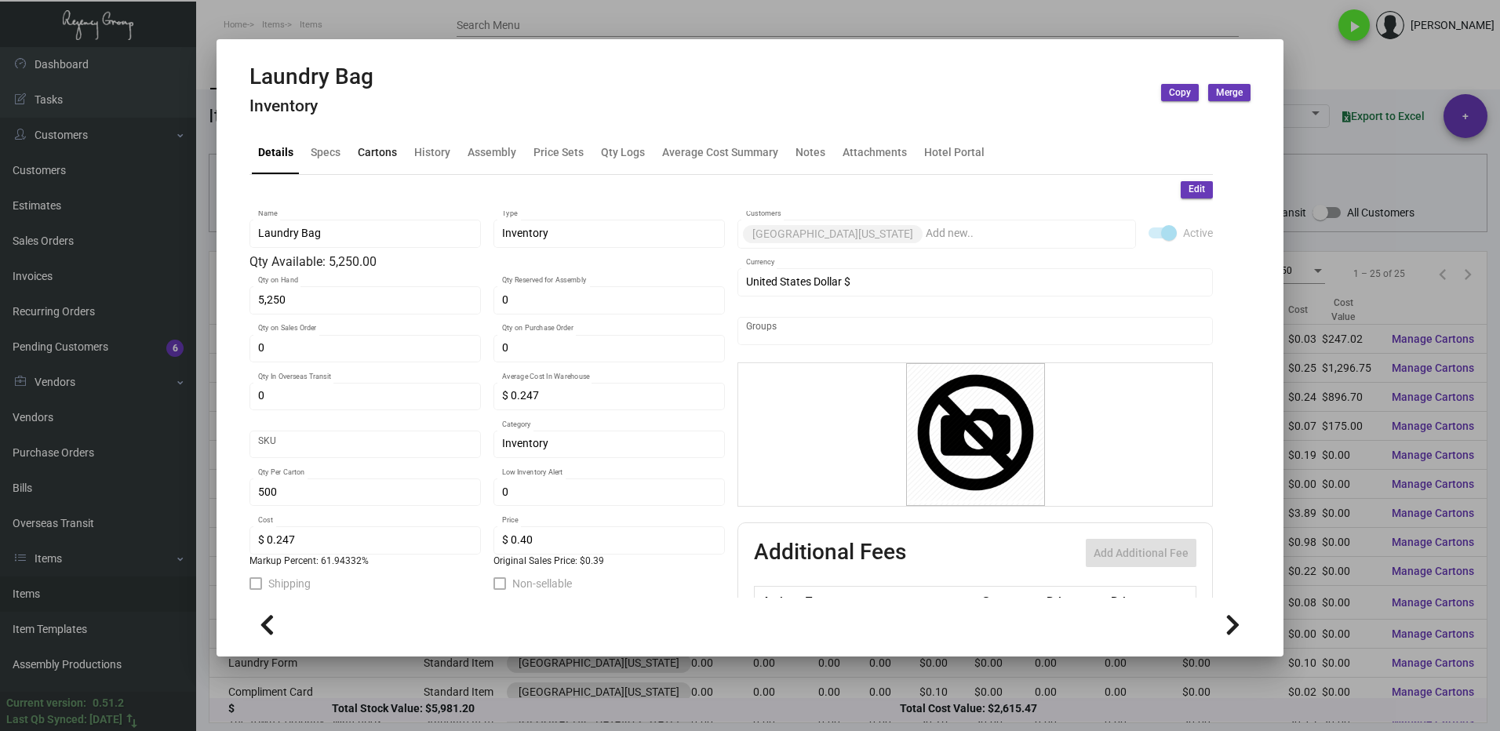
click at [373, 154] on div "Cartons" at bounding box center [377, 152] width 39 height 16
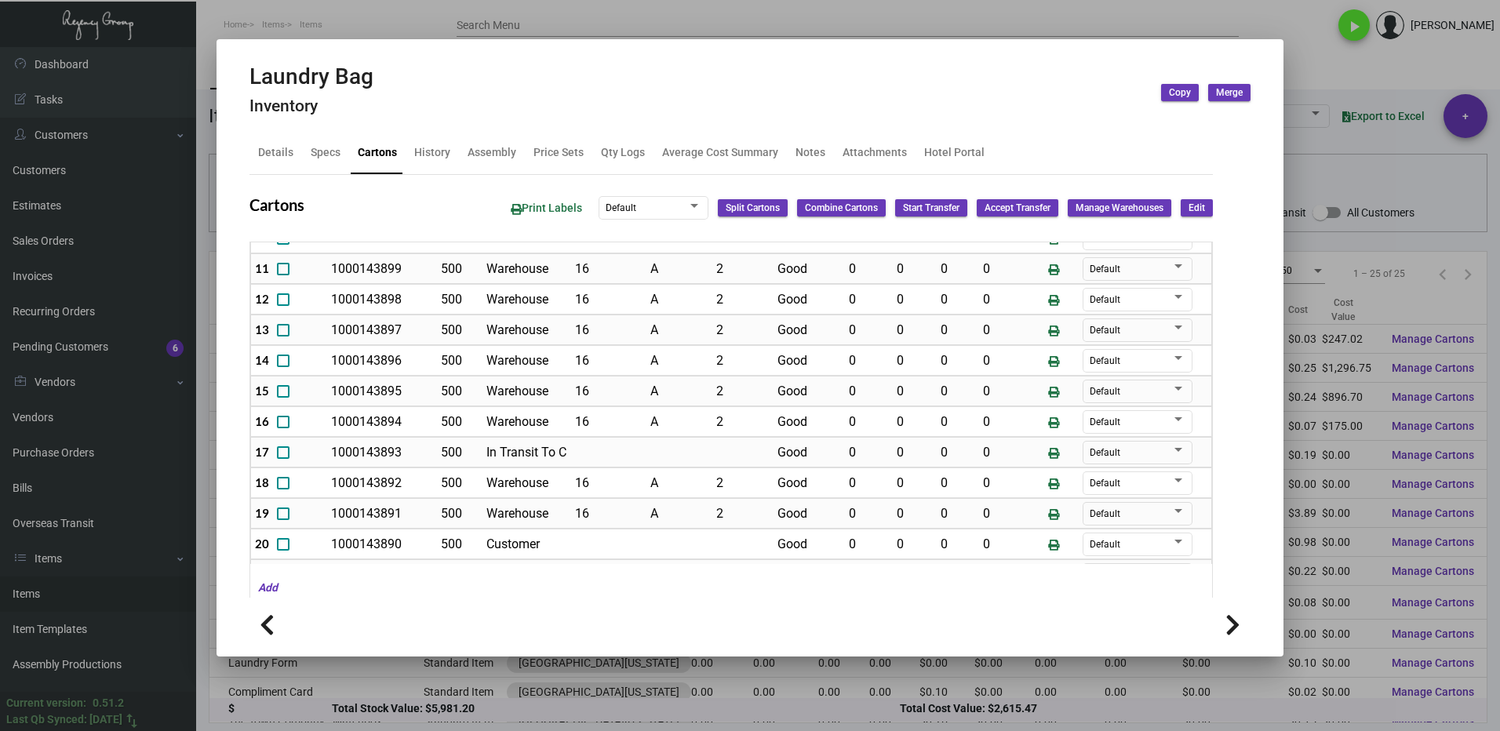
scroll to position [392, 0]
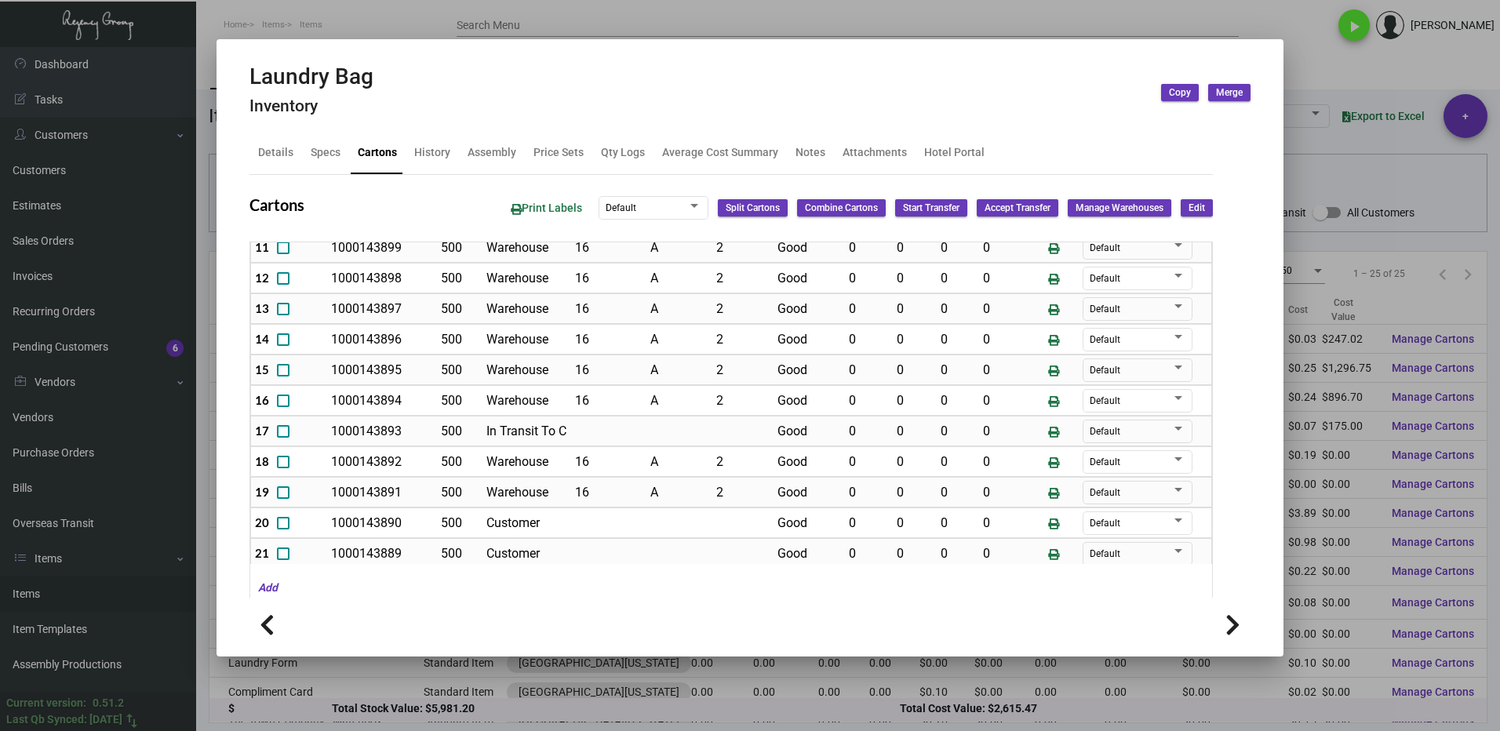
click at [1329, 71] on div at bounding box center [750, 365] width 1500 height 731
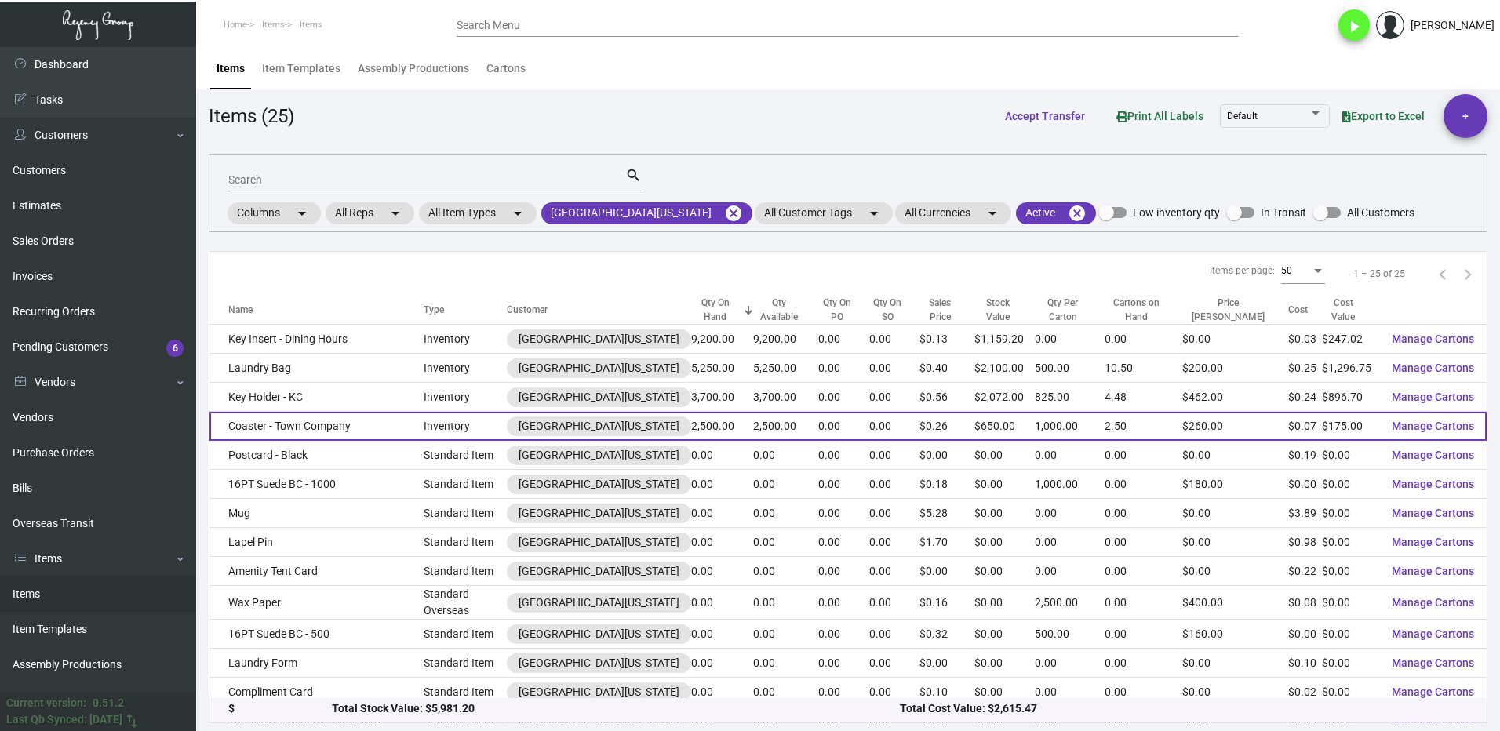
click at [375, 430] on td "Coaster - Town Company" at bounding box center [316, 426] width 214 height 29
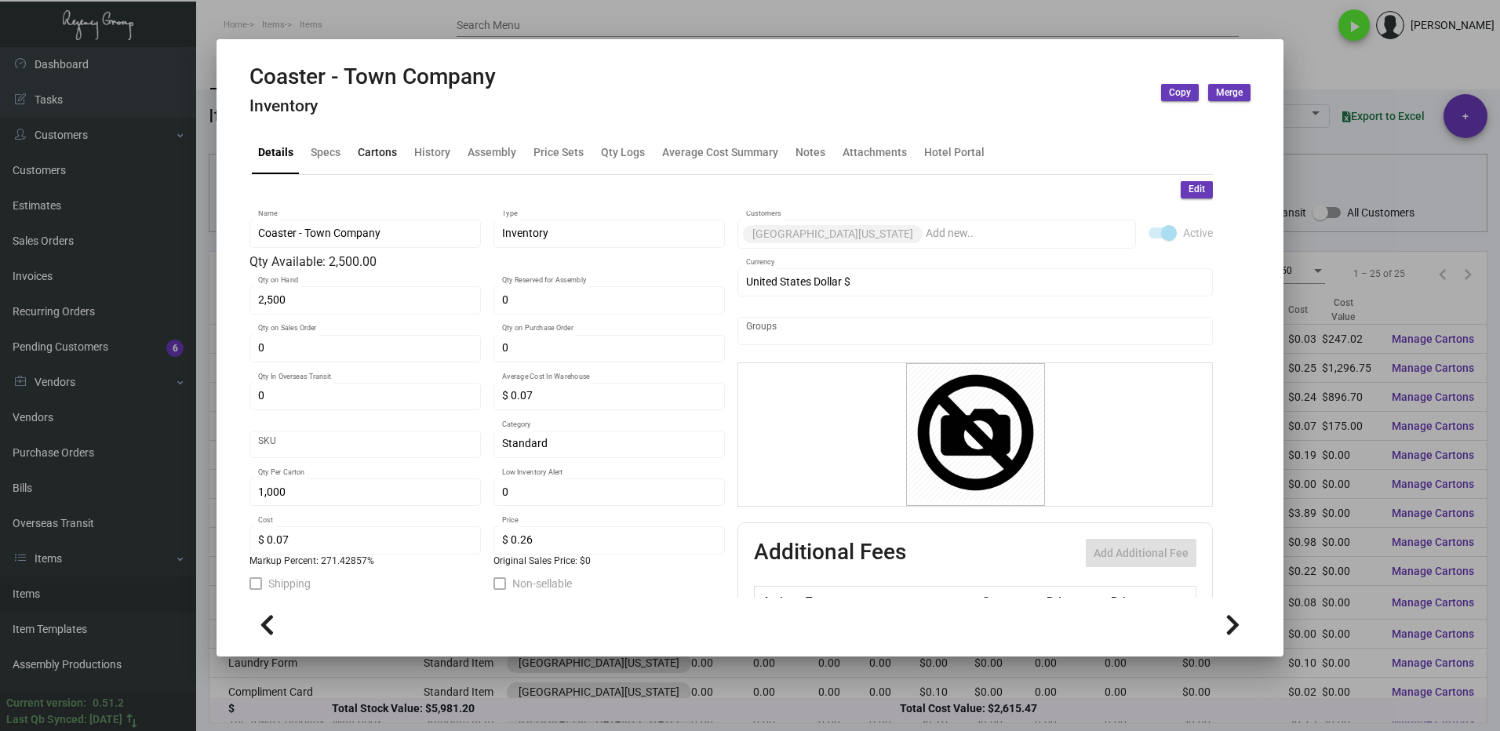
click at [376, 158] on div "Cartons" at bounding box center [377, 152] width 39 height 16
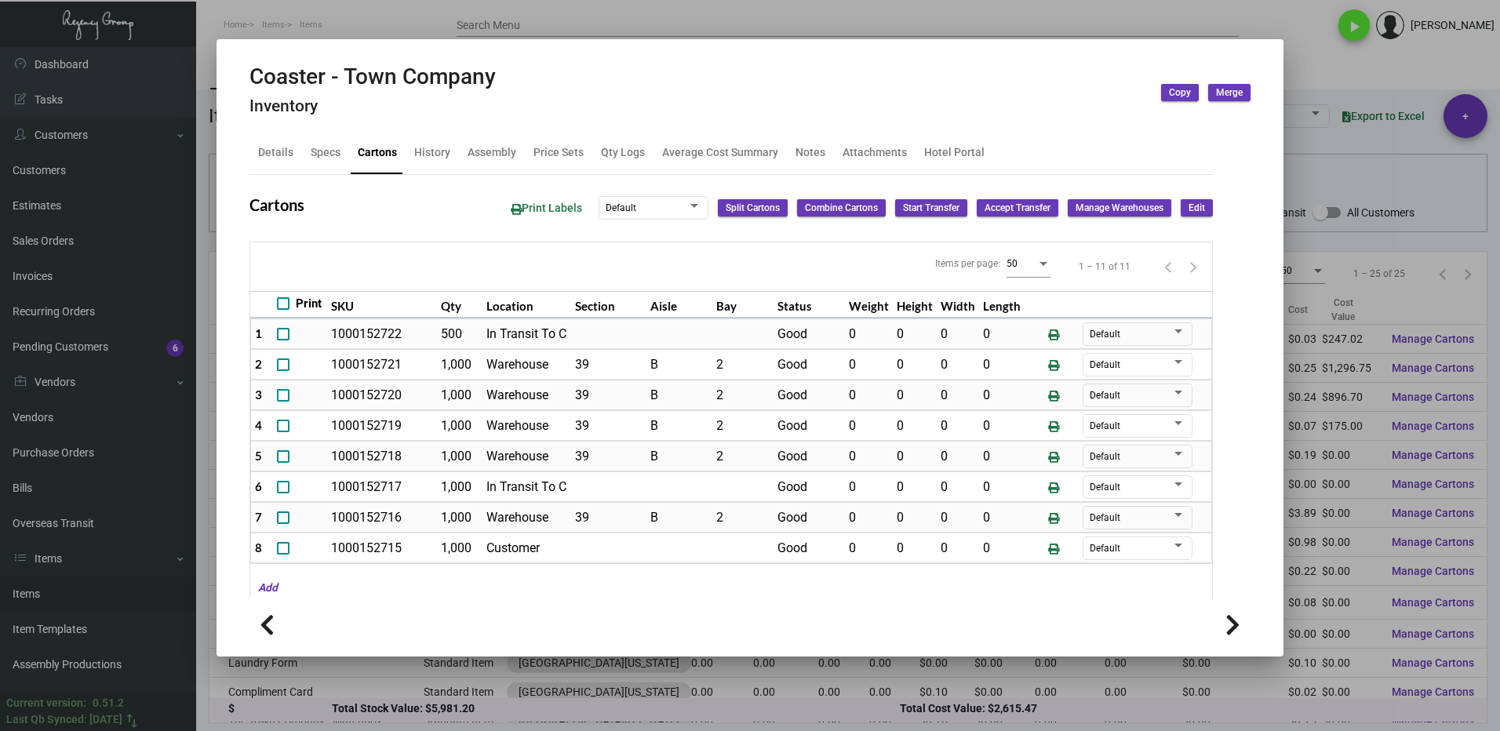
click at [1314, 71] on div at bounding box center [750, 365] width 1500 height 731
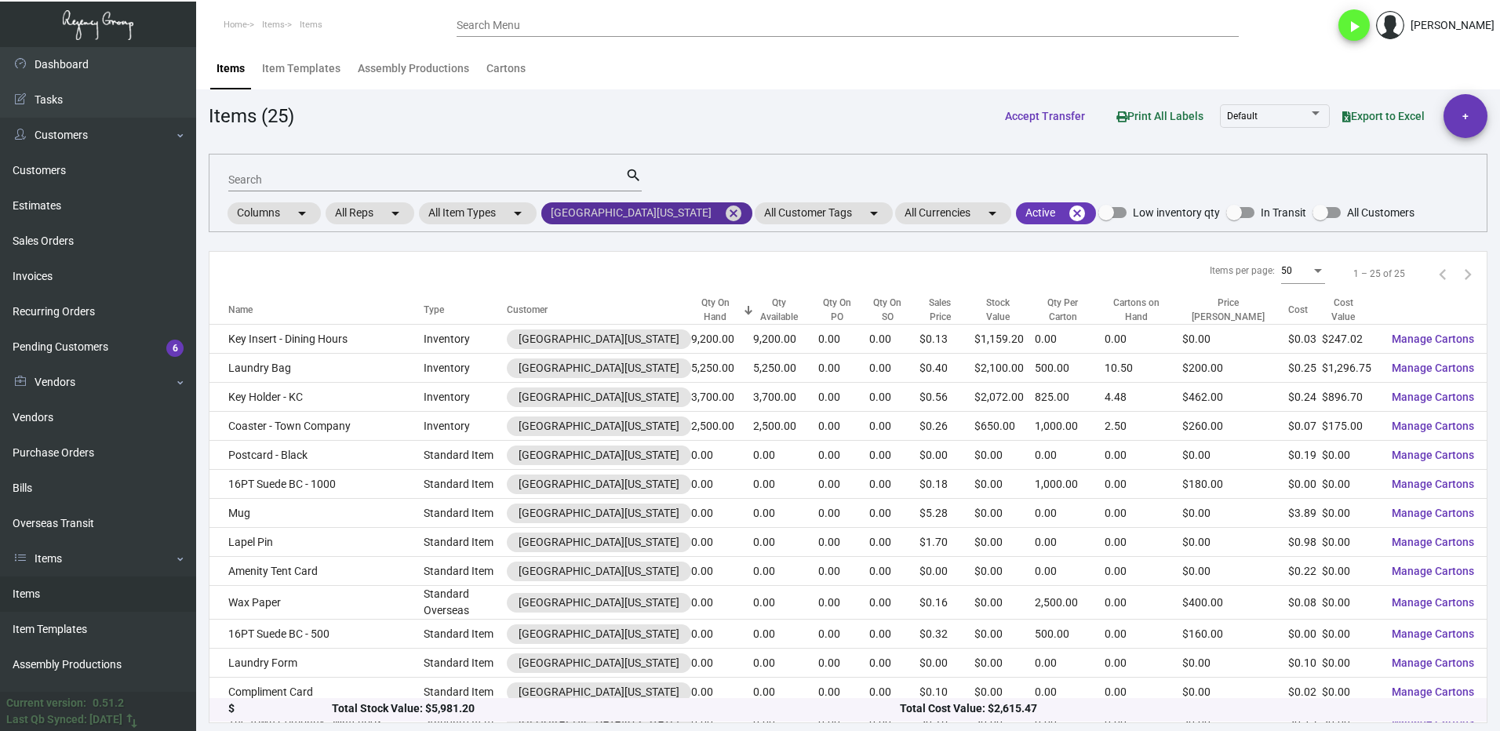
click at [724, 209] on mat-icon "cancel" at bounding box center [733, 213] width 19 height 19
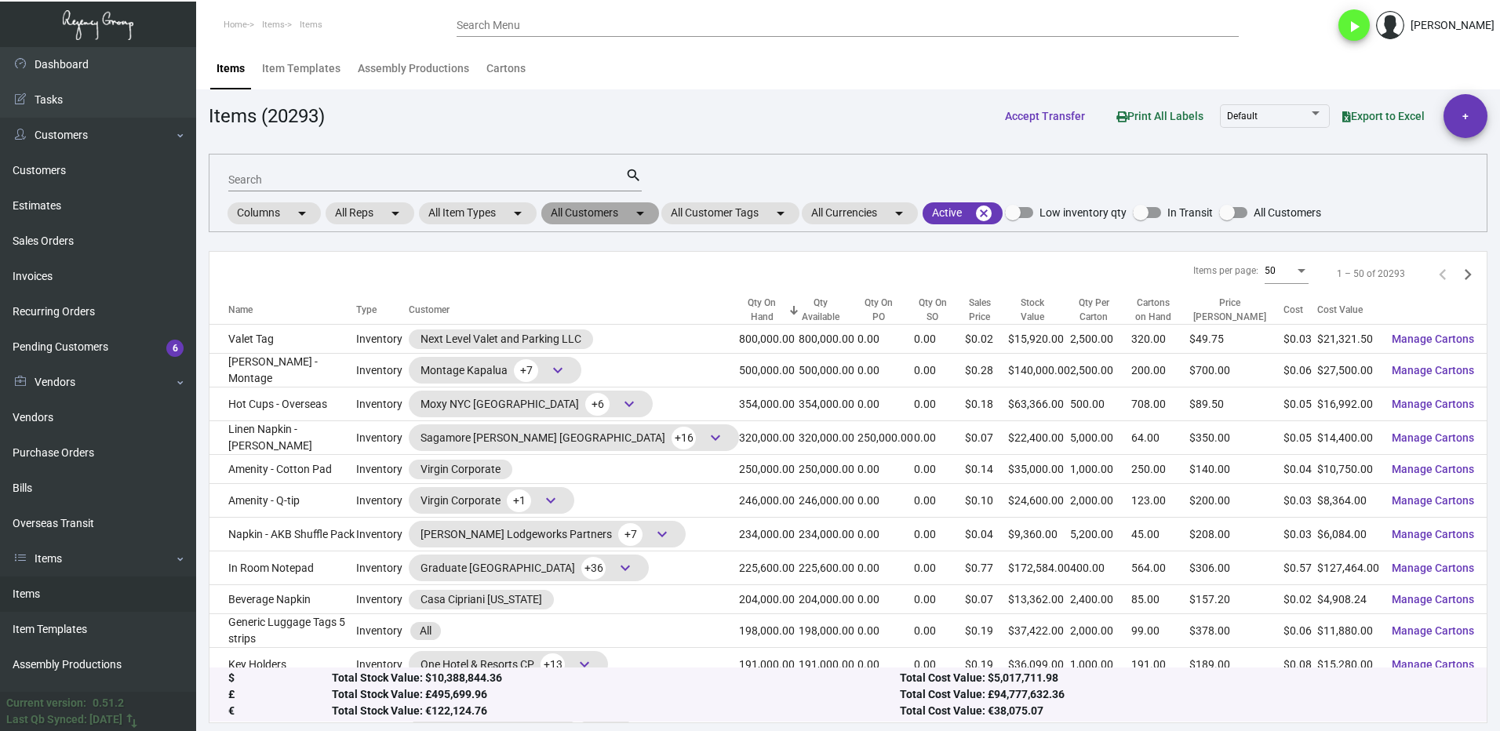
click at [577, 210] on mat-chip "All Customers arrow_drop_down" at bounding box center [600, 213] width 118 height 22
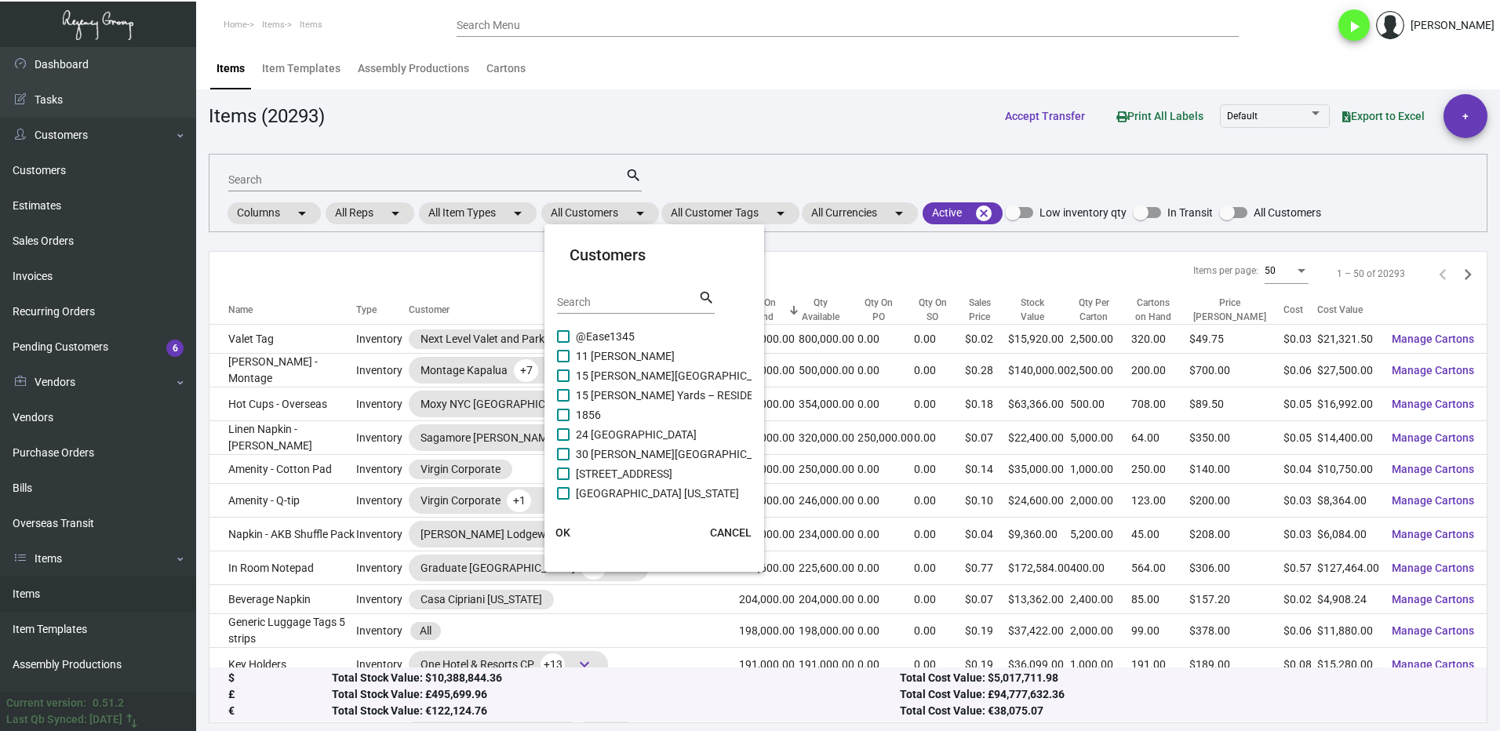
click at [589, 302] on input "Search" at bounding box center [627, 302] width 141 height 13
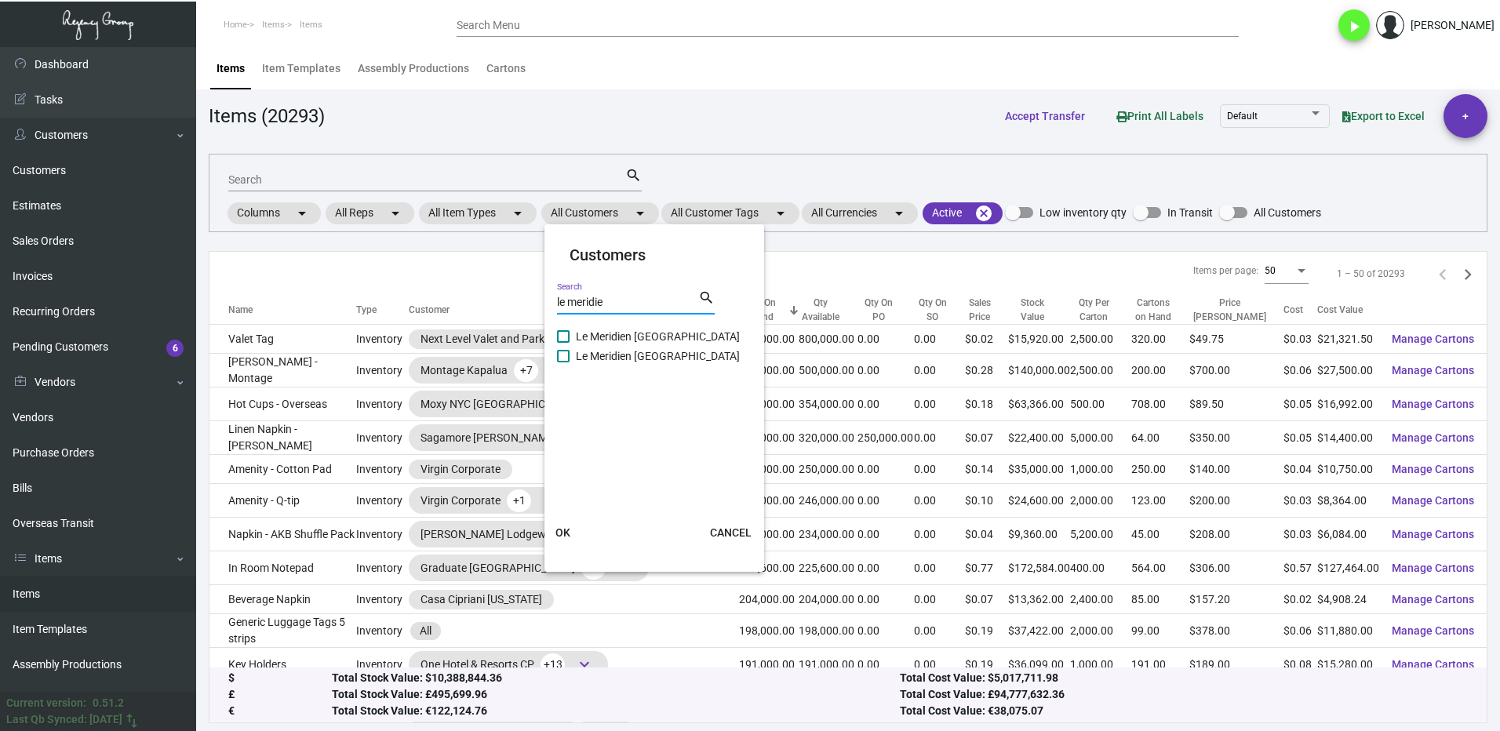
click at [574, 336] on label "Le Meridien [GEOGRAPHIC_DATA]" at bounding box center [648, 336] width 183 height 19
click at [563, 343] on input "Le Meridien [GEOGRAPHIC_DATA]" at bounding box center [562, 343] width 1 height 1
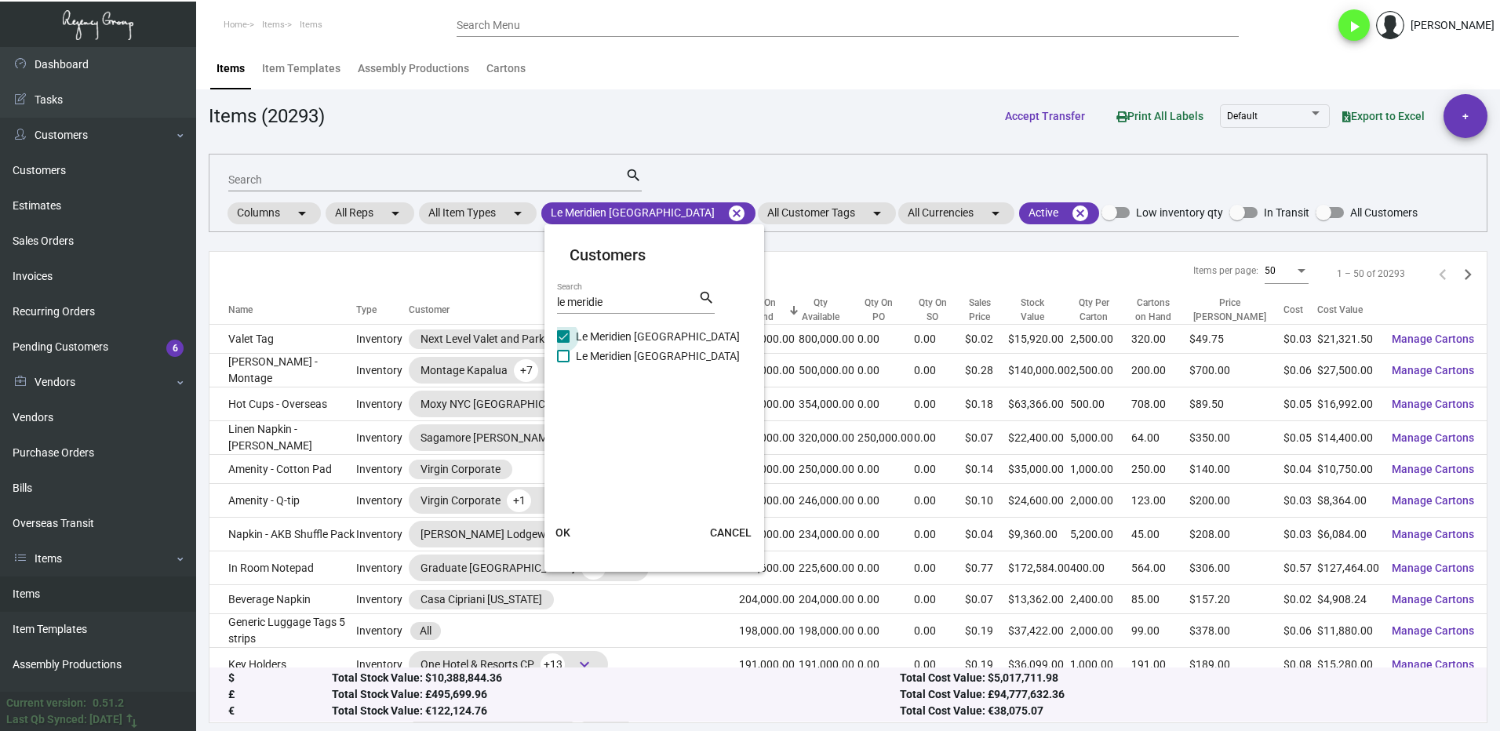
click at [570, 353] on label "Le Meridien [GEOGRAPHIC_DATA]" at bounding box center [648, 356] width 183 height 19
click at [563, 362] on input "Le Meridien [GEOGRAPHIC_DATA]" at bounding box center [562, 362] width 1 height 1
click at [569, 534] on span "OK" at bounding box center [562, 532] width 15 height 13
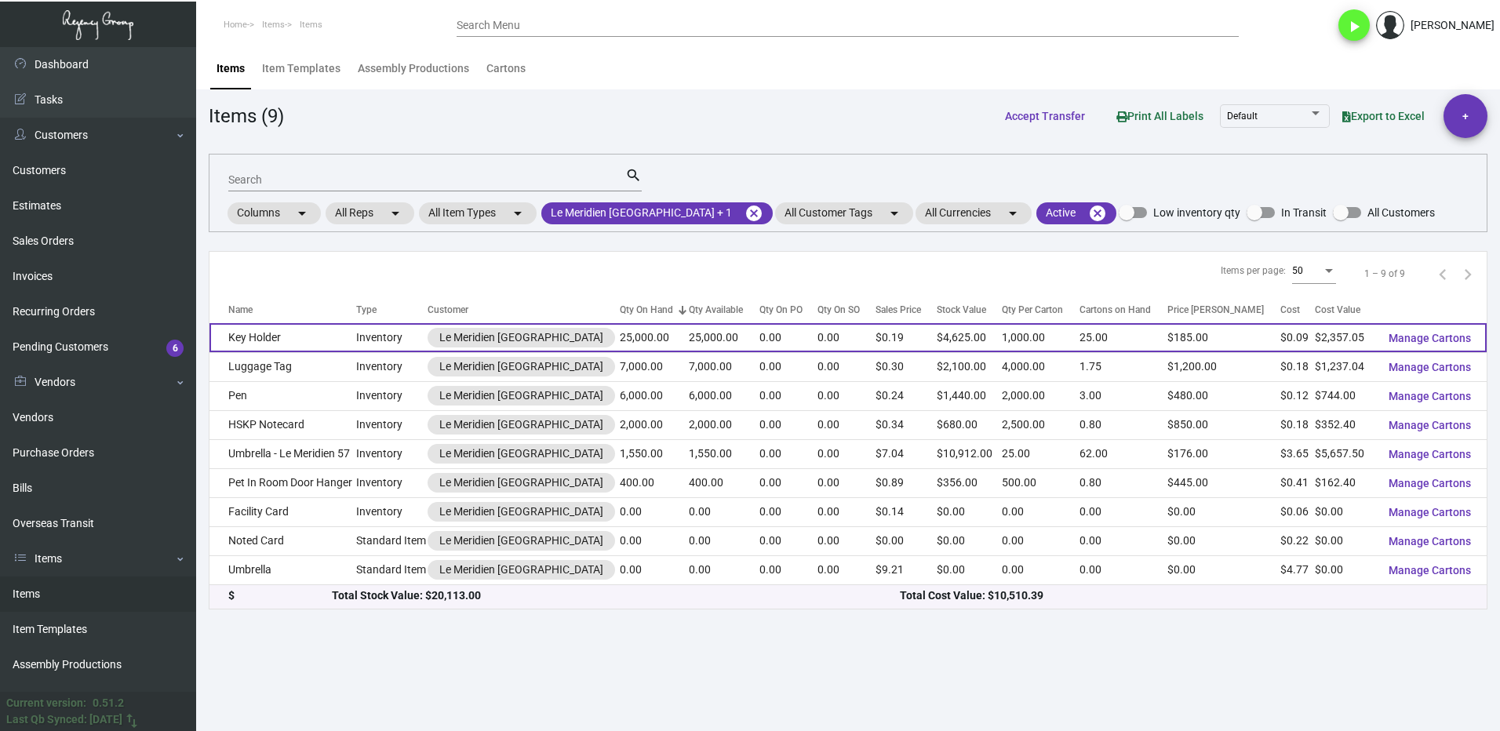
click at [319, 334] on td "Key Holder" at bounding box center [282, 337] width 147 height 29
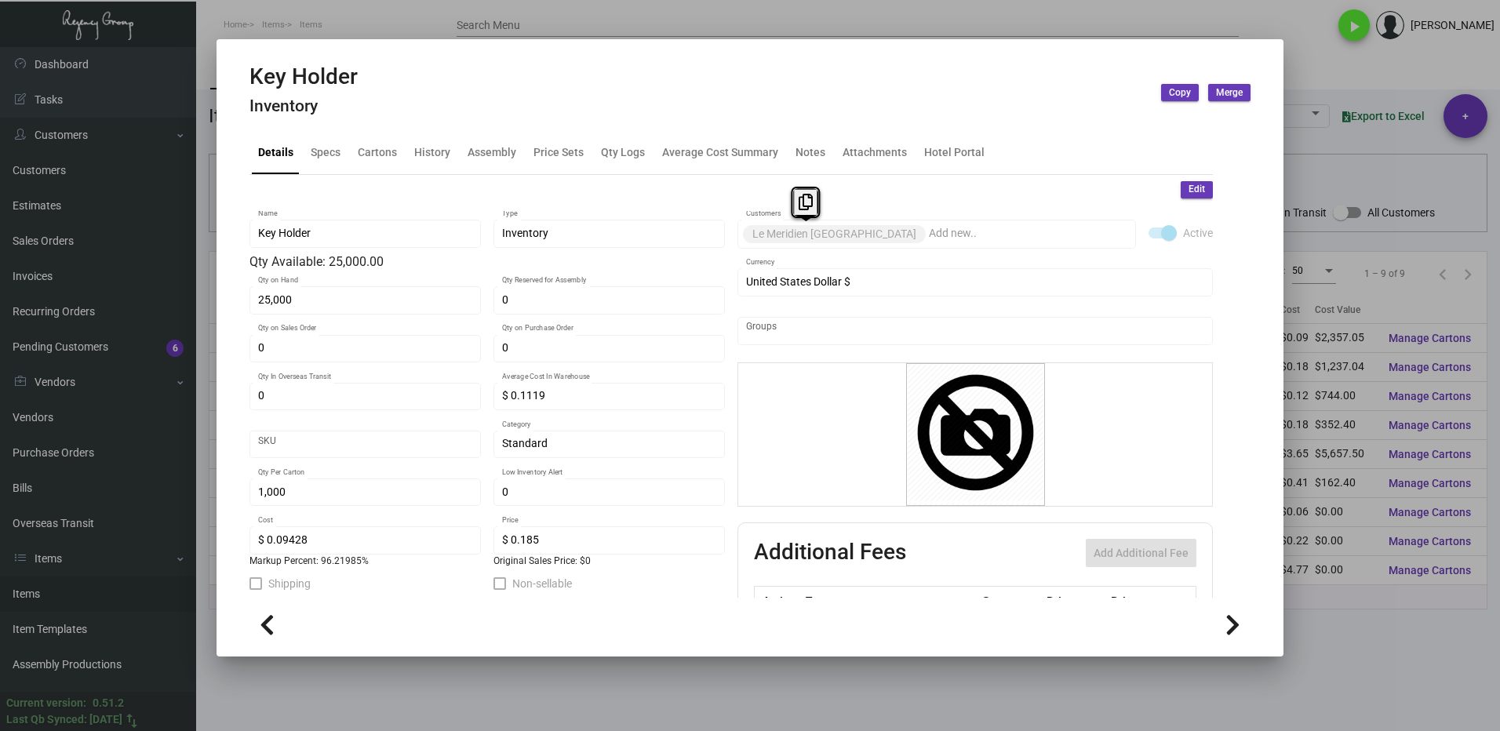
drag, startPoint x: 866, startPoint y: 233, endPoint x: 748, endPoint y: 236, distance: 117.7
click at [748, 236] on mat-chip "Le Meridien [GEOGRAPHIC_DATA]" at bounding box center [834, 234] width 183 height 18
click at [795, 204] on button at bounding box center [805, 202] width 26 height 28
click at [1379, 638] on div at bounding box center [750, 365] width 1500 height 731
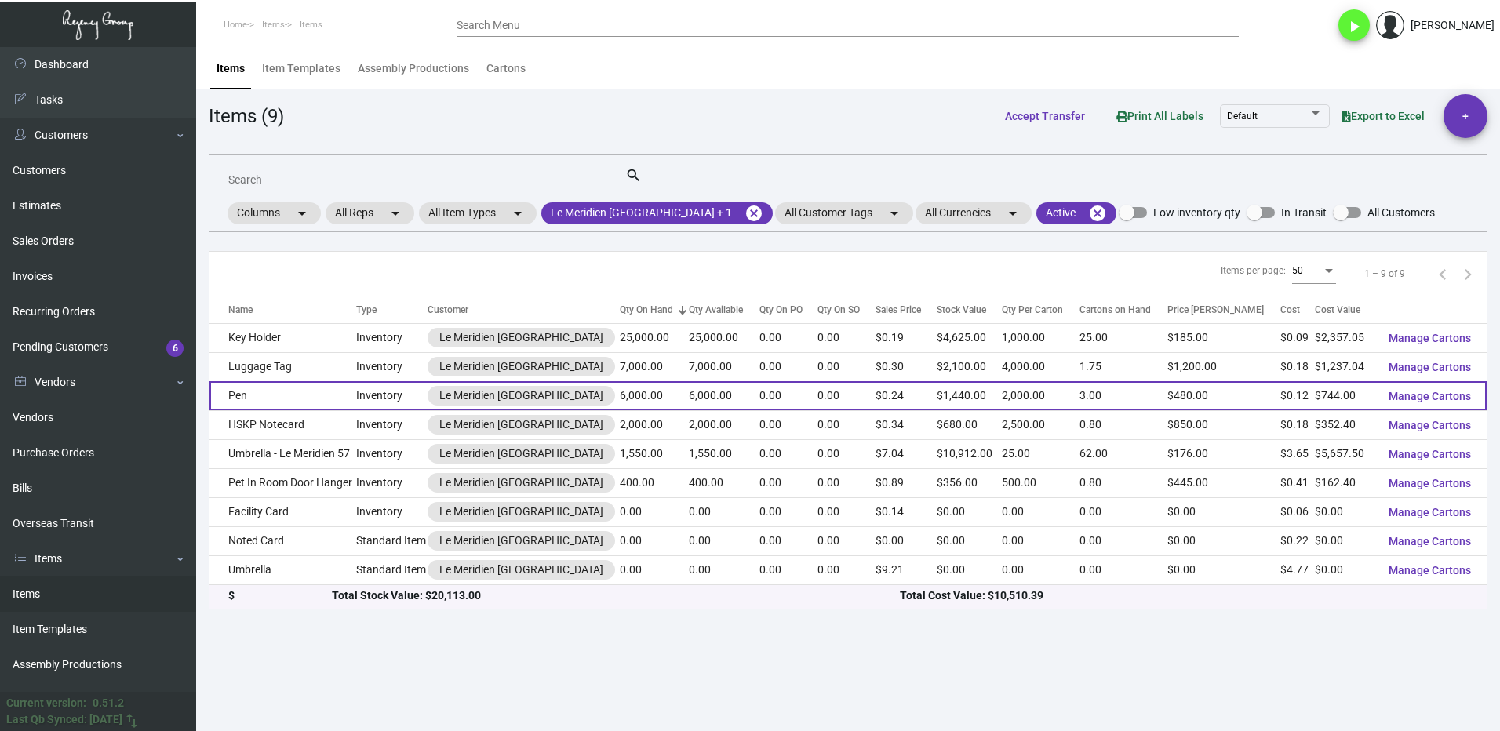
click at [344, 393] on td "Pen" at bounding box center [282, 395] width 147 height 29
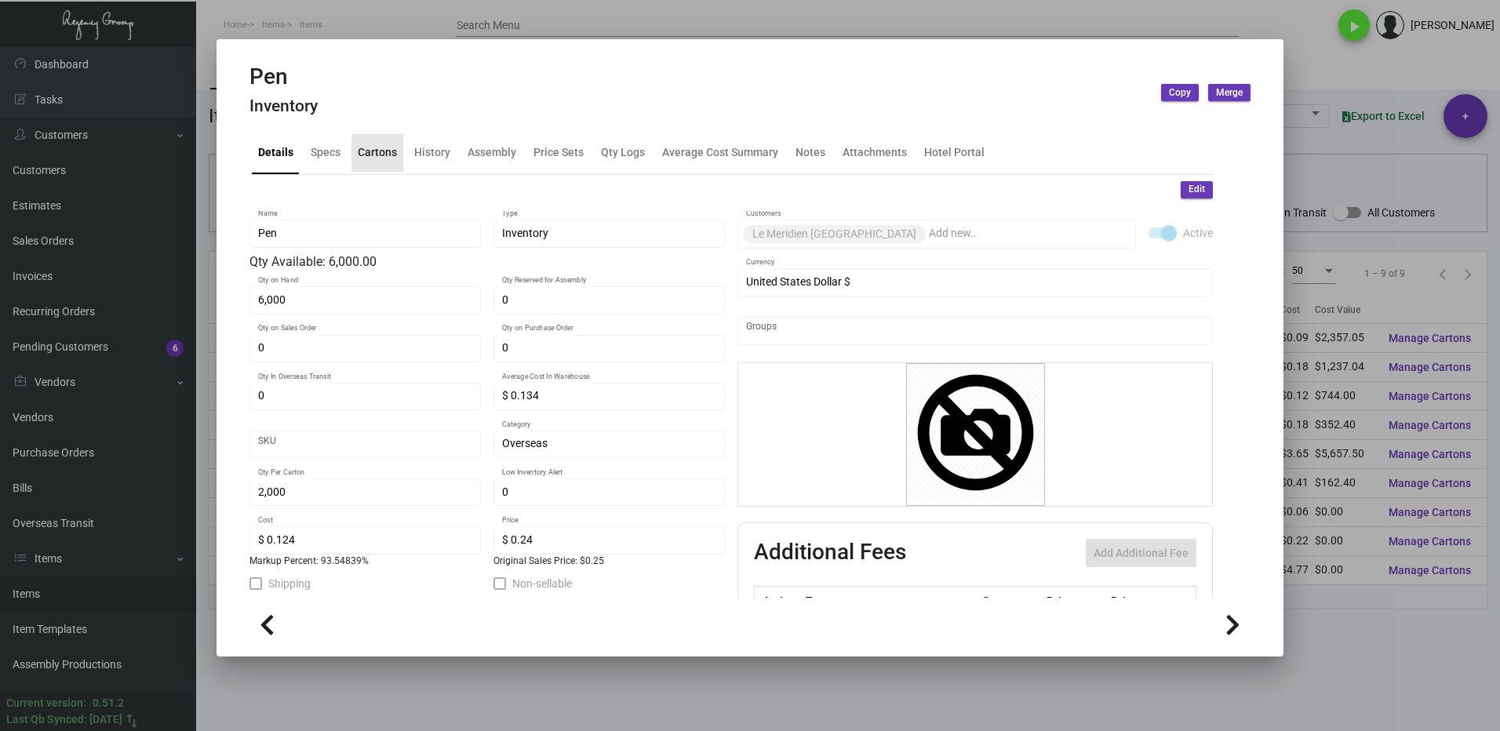
click at [370, 167] on div "Cartons" at bounding box center [377, 153] width 52 height 38
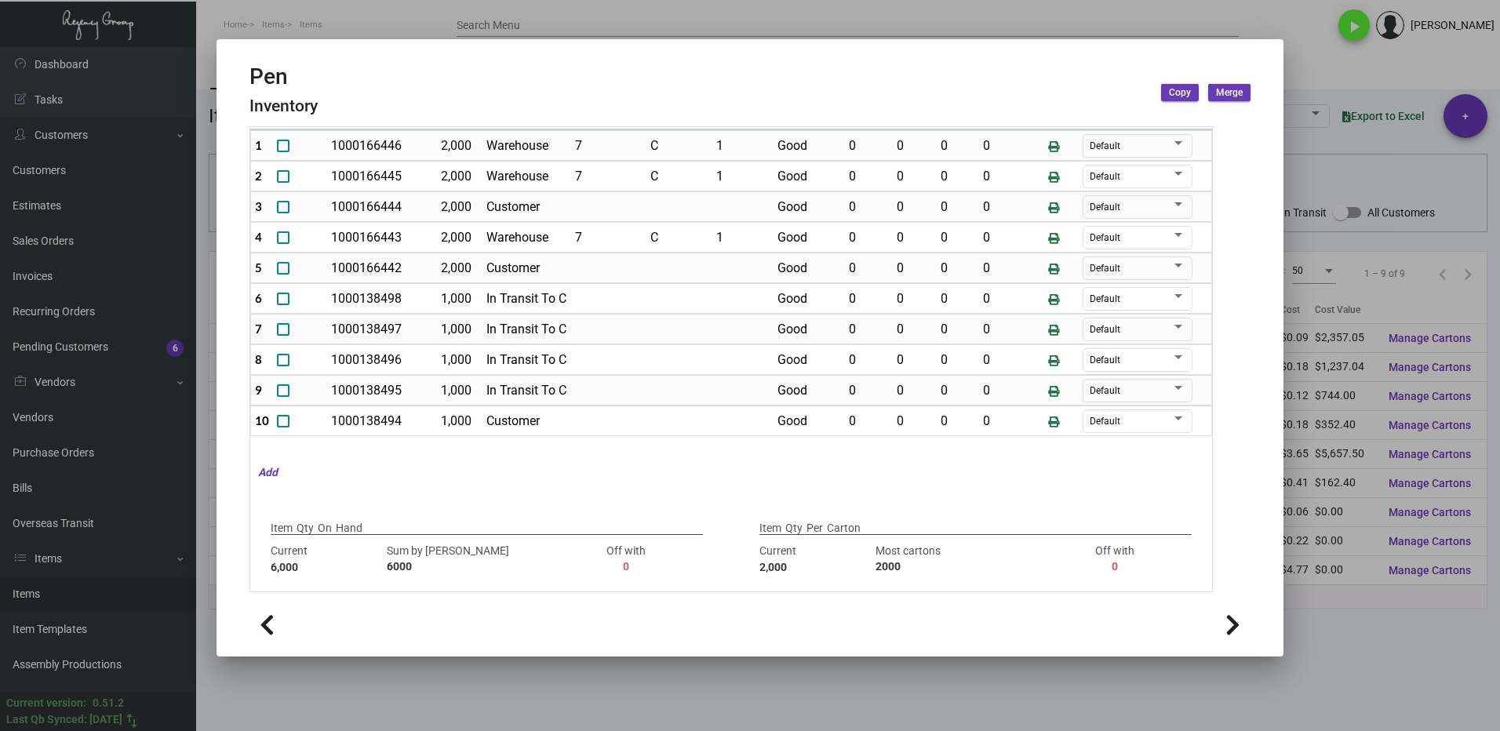
scroll to position [76, 0]
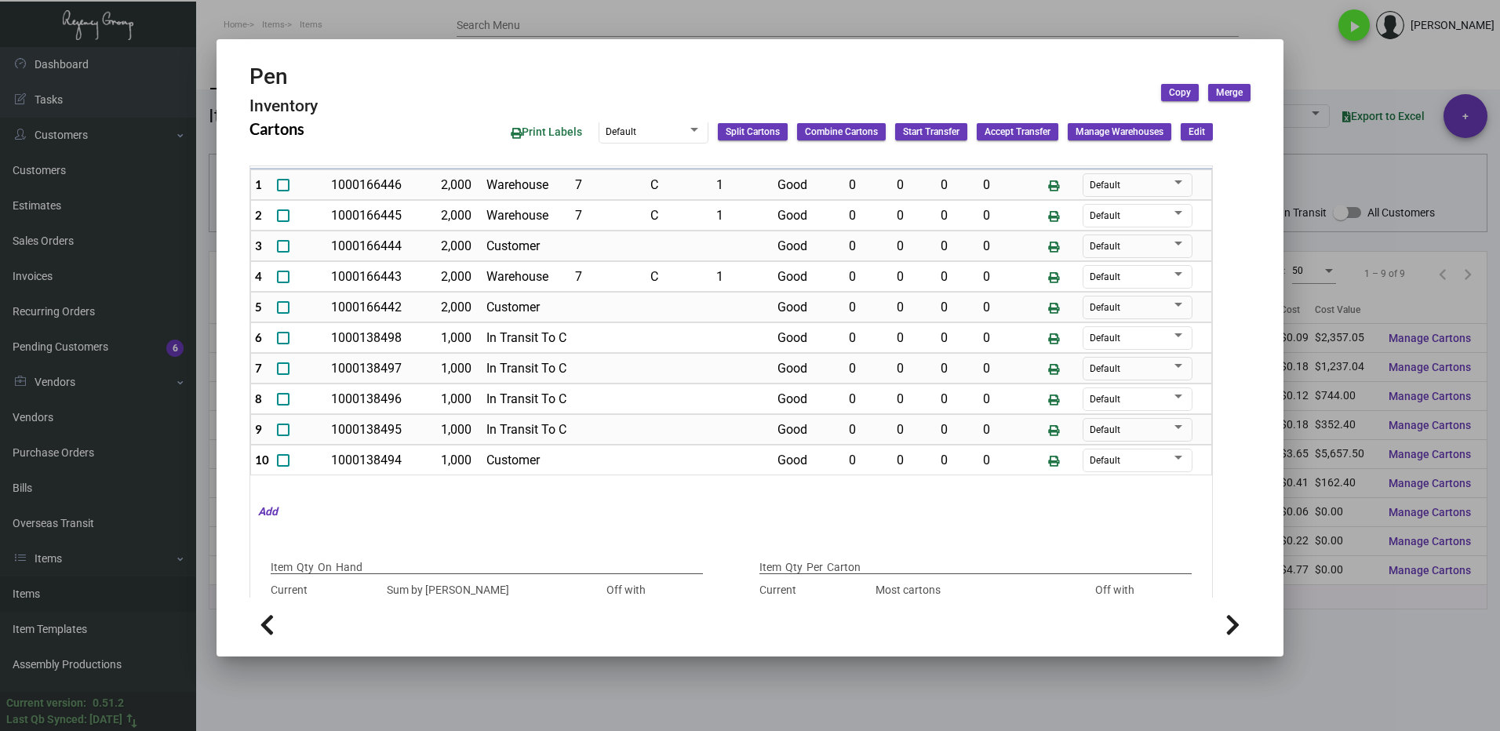
click at [1299, 622] on div at bounding box center [750, 365] width 1500 height 731
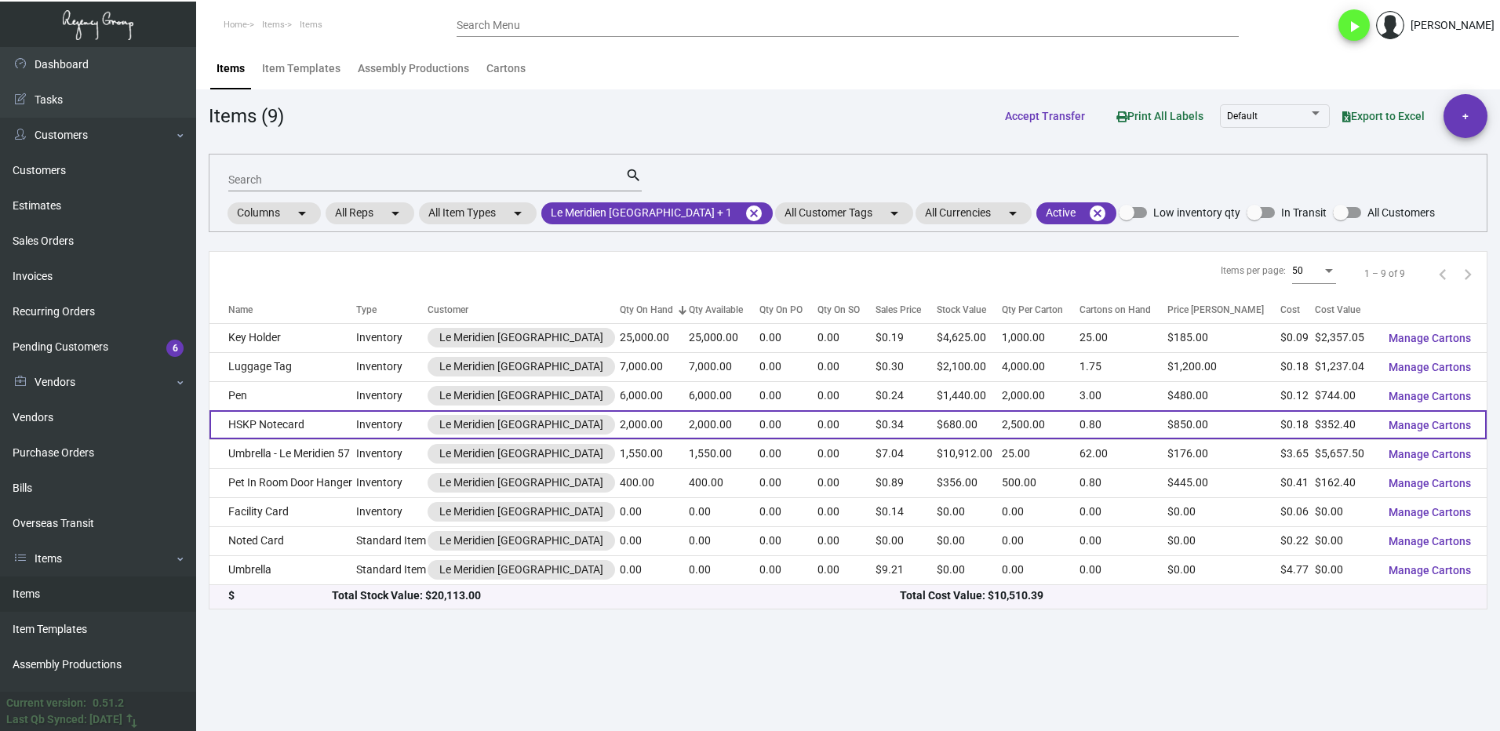
click at [312, 427] on td "HSKP Notecard" at bounding box center [282, 424] width 147 height 29
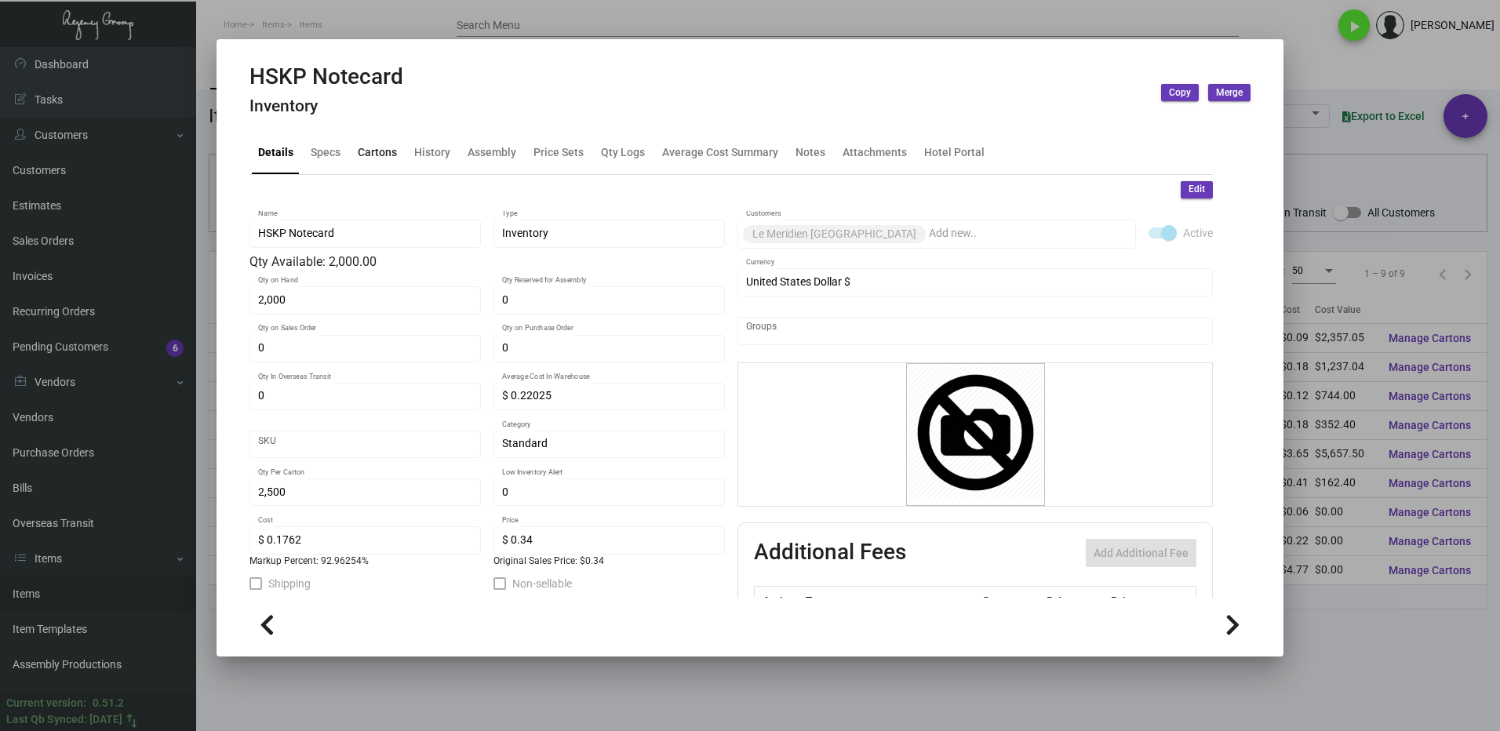
click at [365, 161] on div "Cartons" at bounding box center [377, 152] width 39 height 16
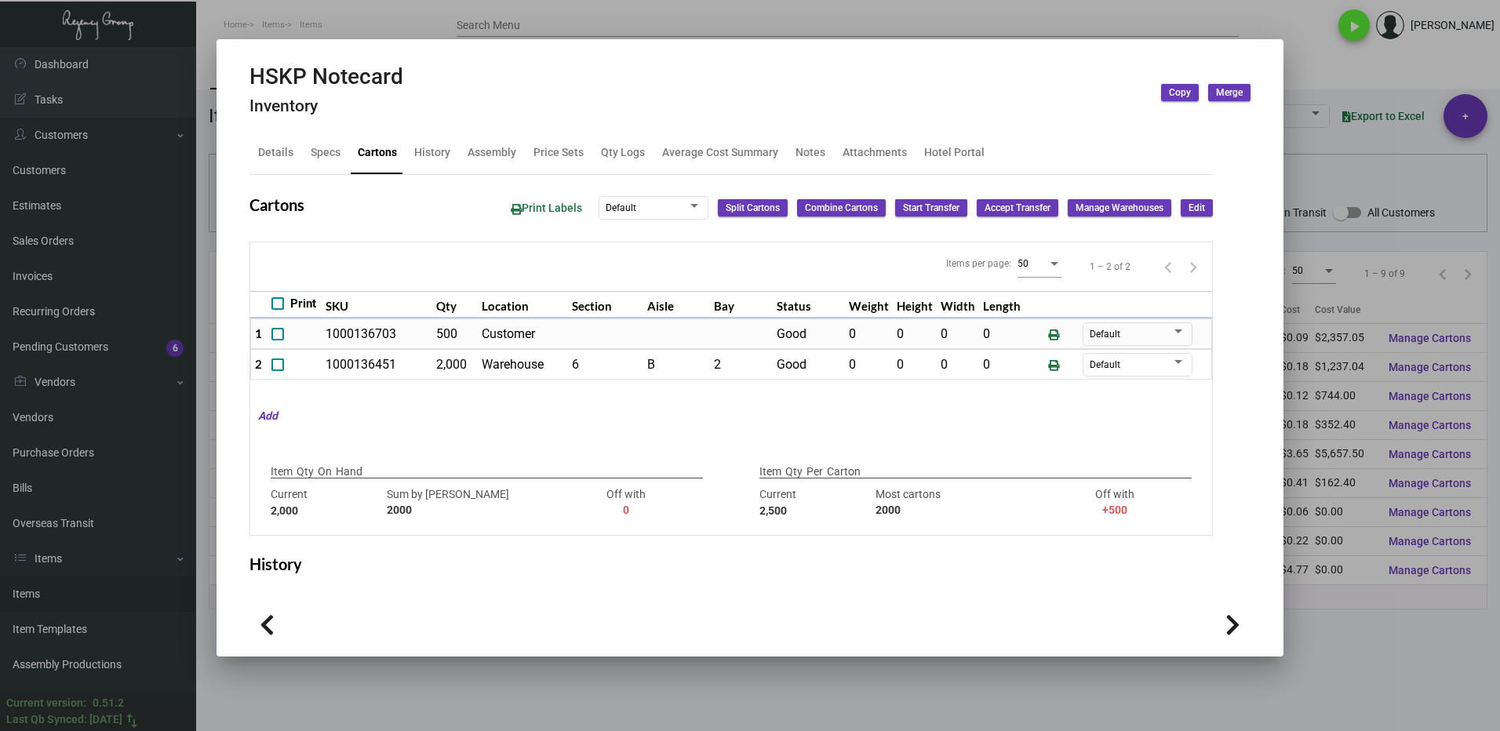
click at [1311, 638] on div at bounding box center [750, 365] width 1500 height 731
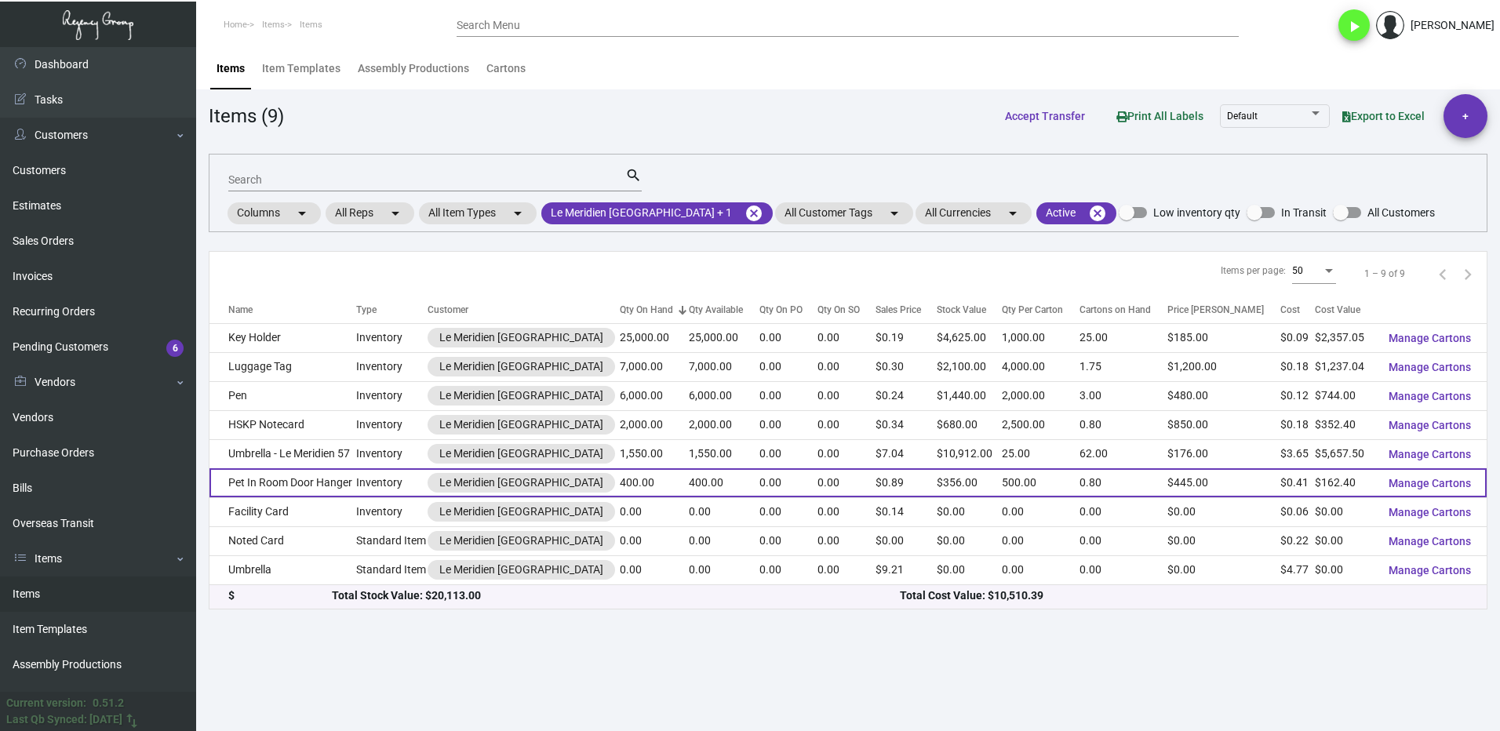
click at [322, 487] on td "Pet In Room Door Hanger" at bounding box center [282, 482] width 147 height 29
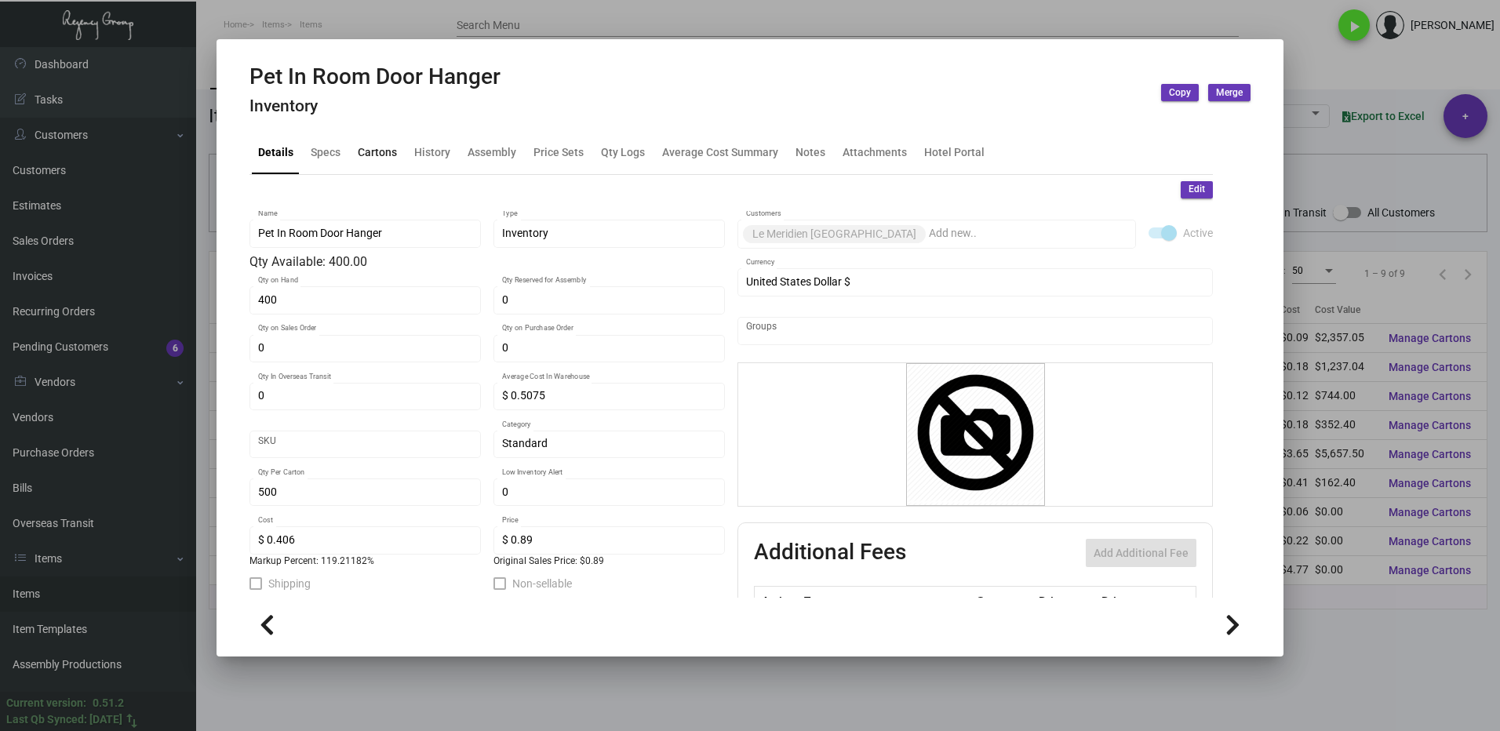
click at [372, 142] on div "Cartons" at bounding box center [377, 153] width 52 height 38
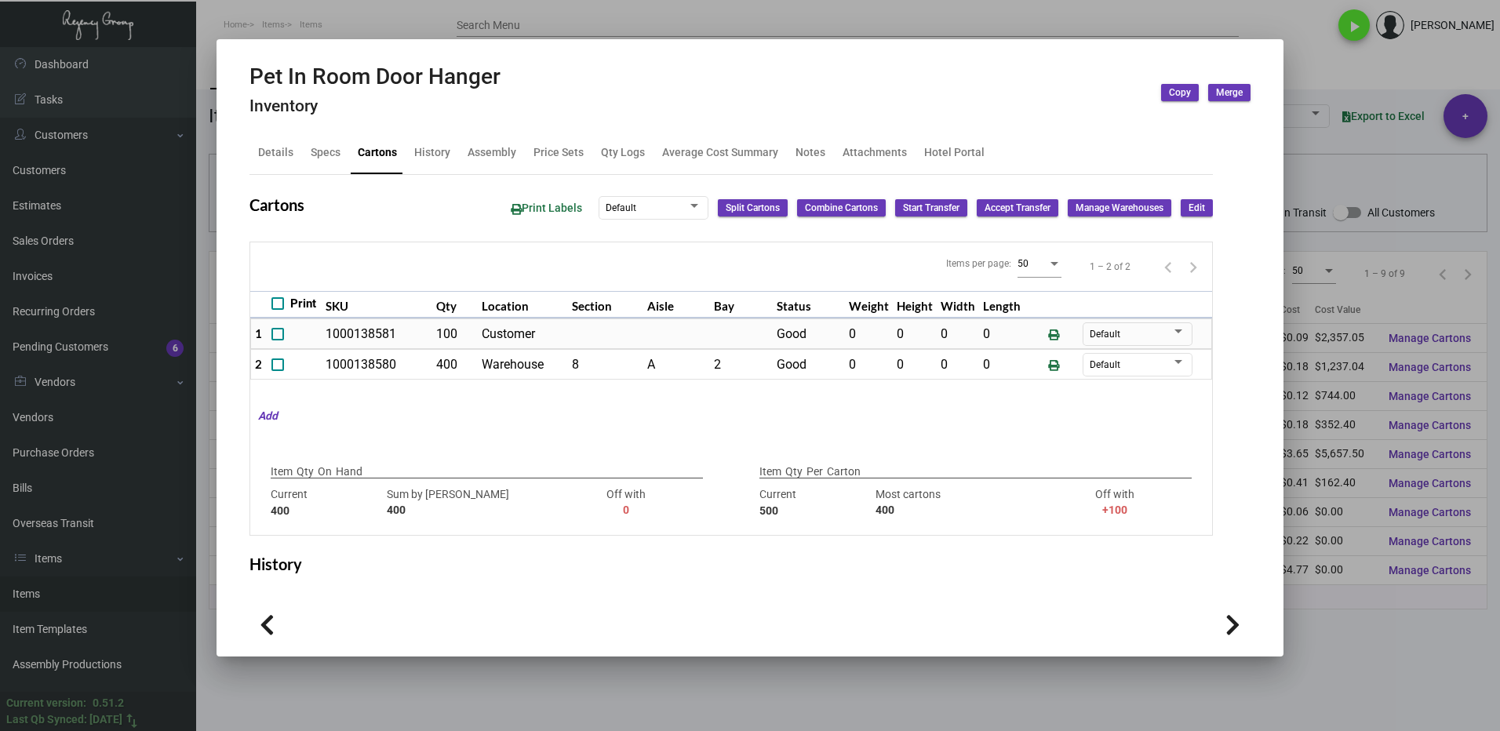
drag, startPoint x: 1403, startPoint y: 651, endPoint x: 1484, endPoint y: 610, distance: 90.5
click at [1402, 651] on div at bounding box center [750, 365] width 1500 height 731
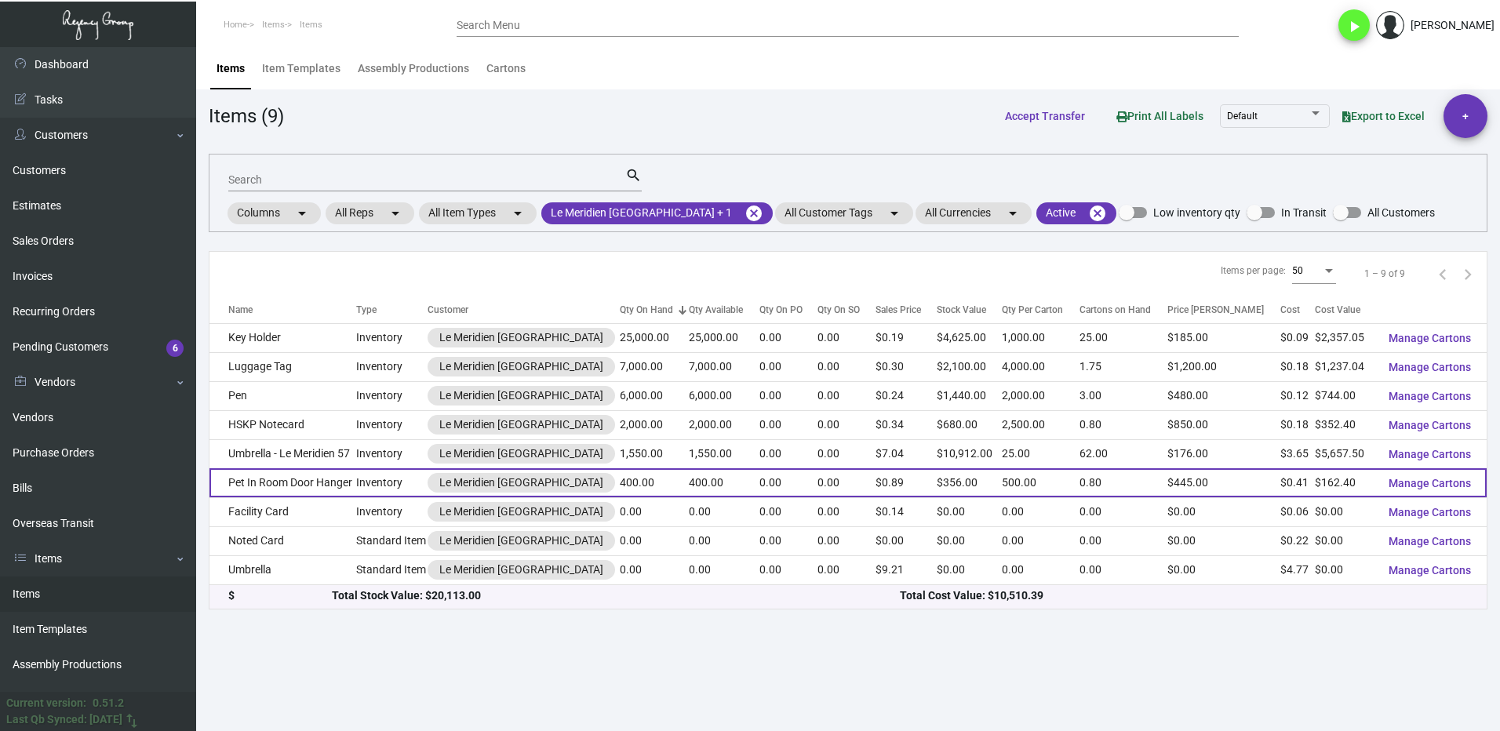
click at [305, 475] on td "Pet In Room Door Hanger" at bounding box center [282, 482] width 147 height 29
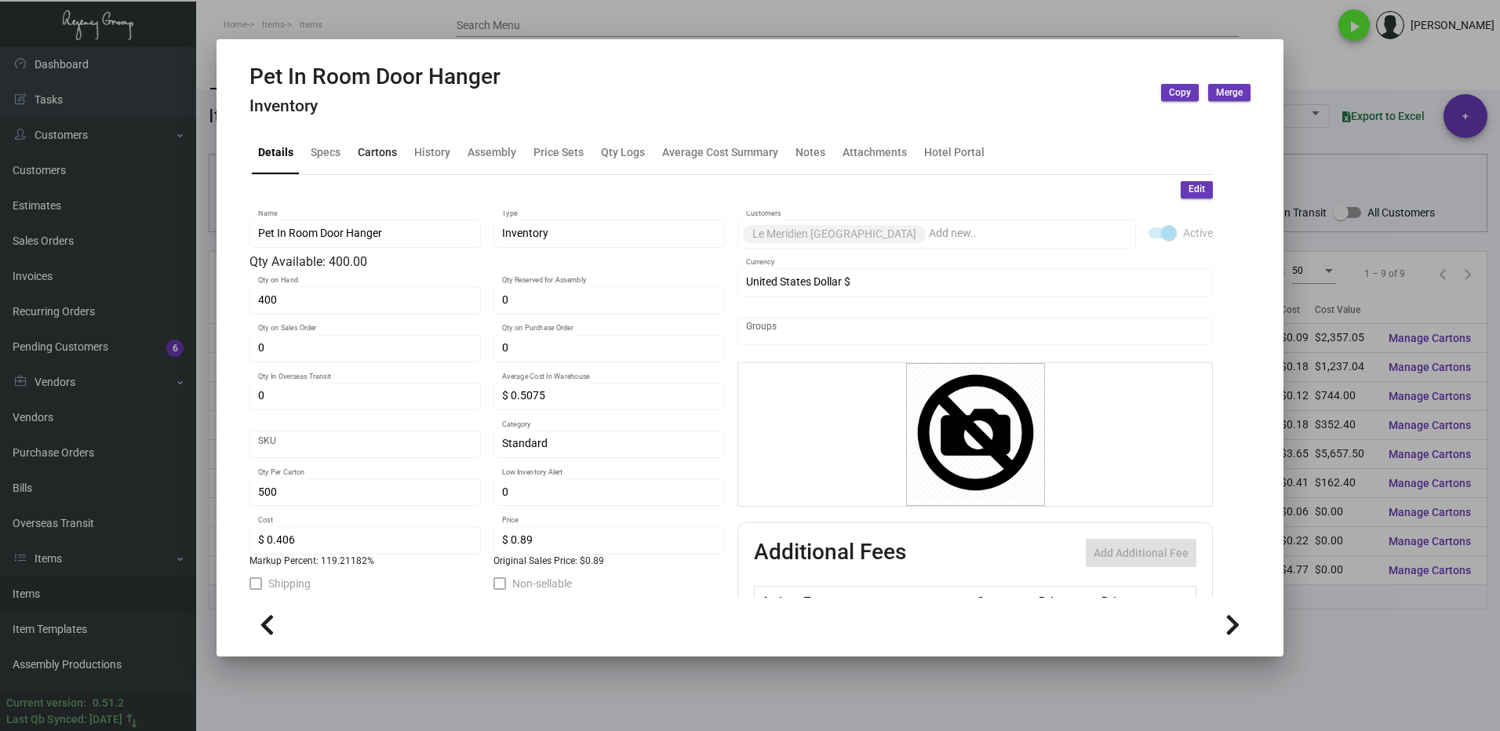
click at [372, 145] on div "Cartons" at bounding box center [377, 152] width 39 height 16
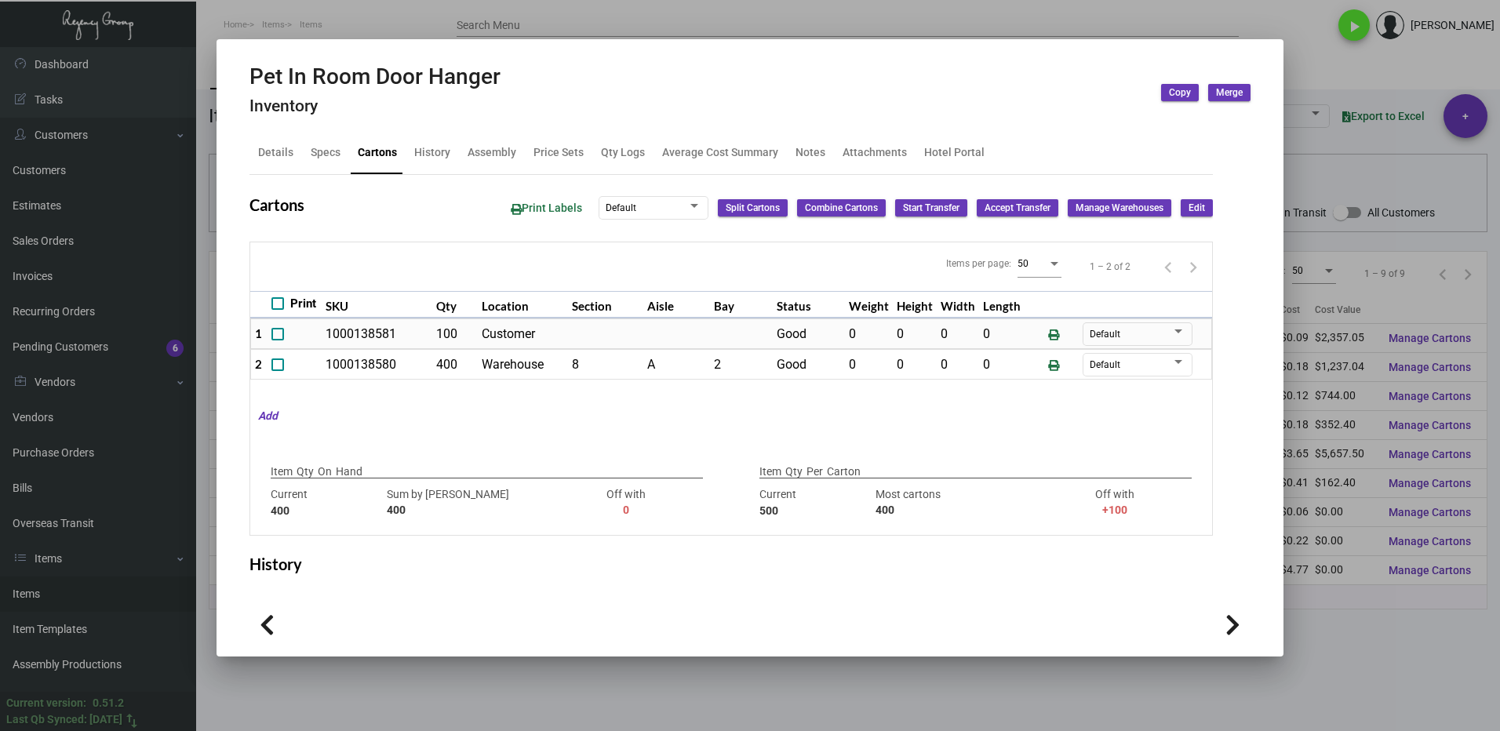
drag, startPoint x: 1322, startPoint y: 58, endPoint x: 1304, endPoint y: 72, distance: 22.9
click at [1322, 58] on div at bounding box center [750, 365] width 1500 height 731
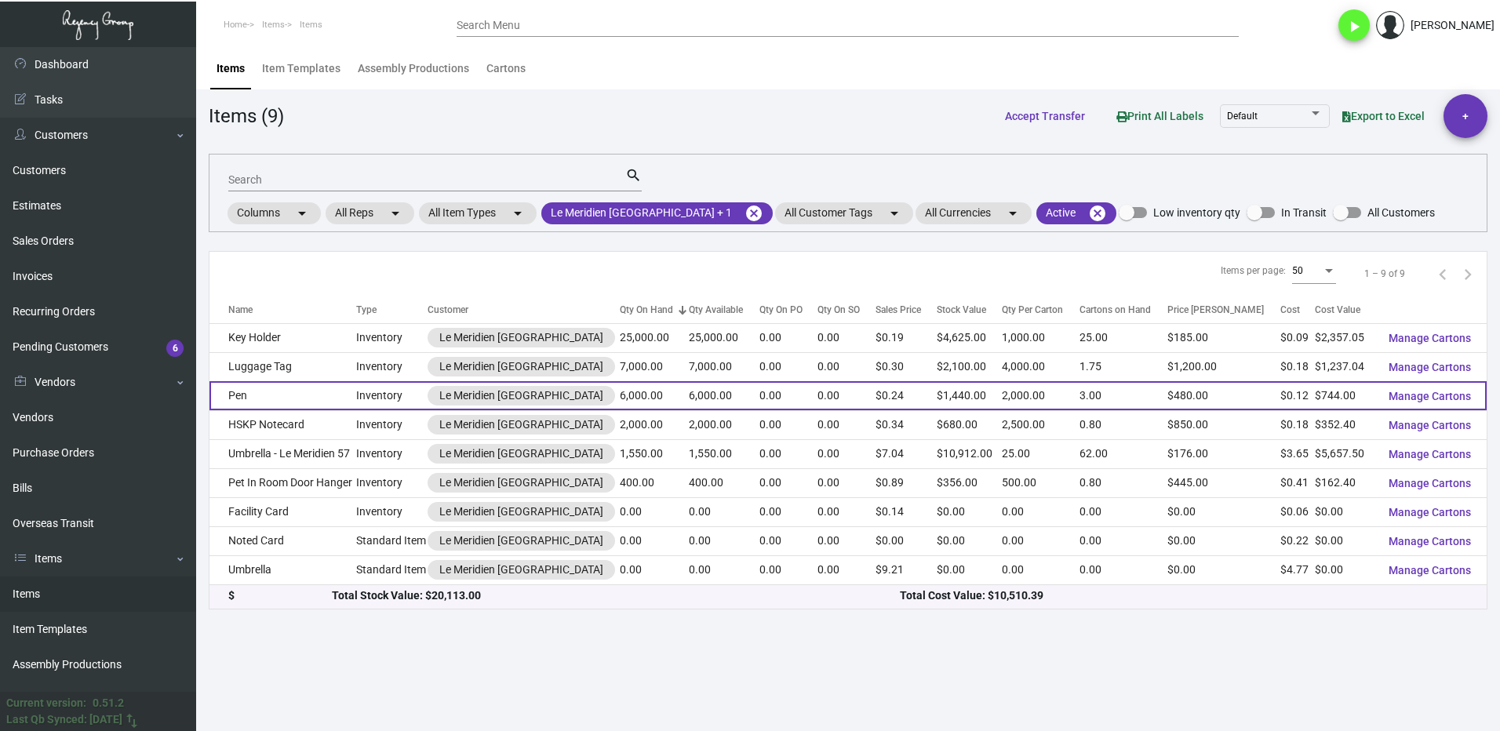
click at [261, 395] on td "Pen" at bounding box center [282, 395] width 147 height 29
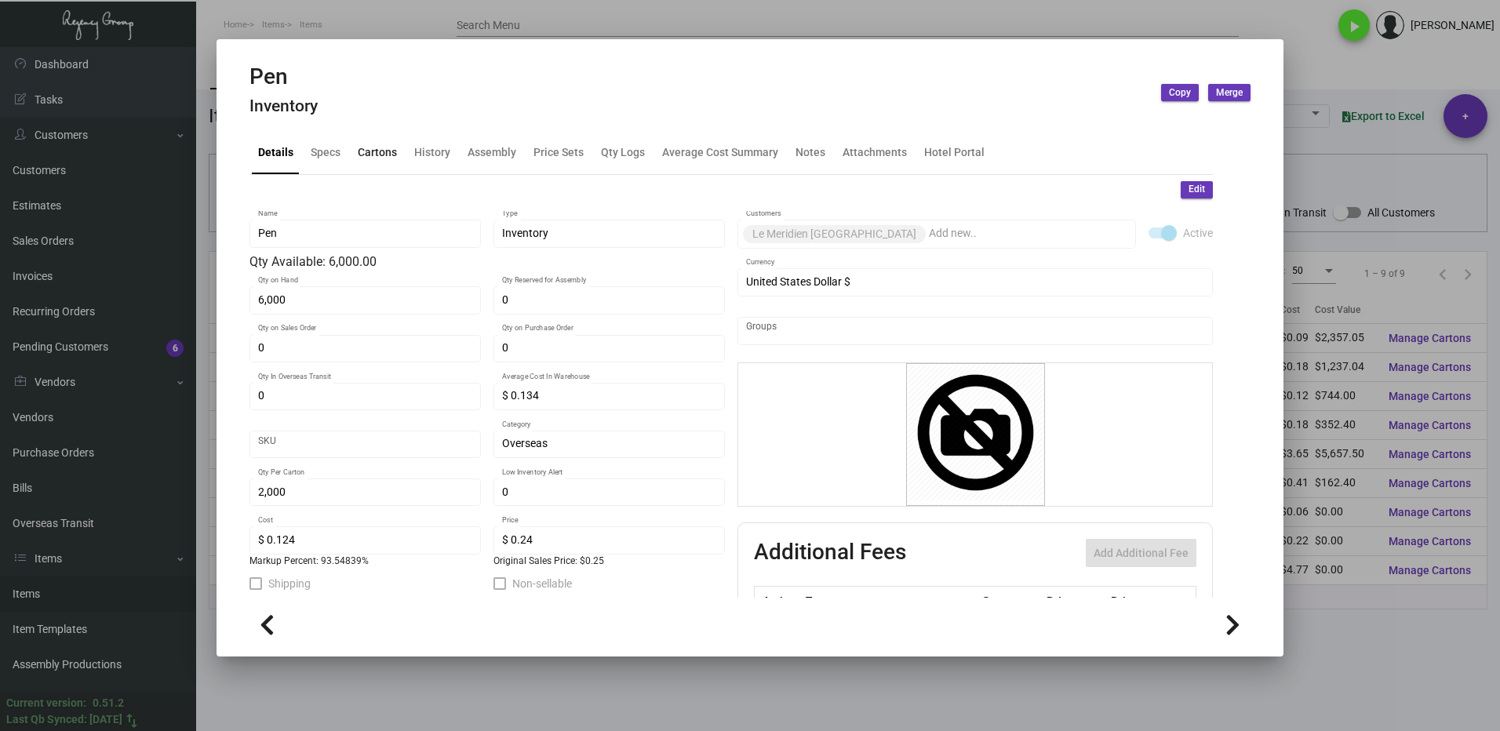
click at [369, 155] on div "Cartons" at bounding box center [377, 152] width 39 height 16
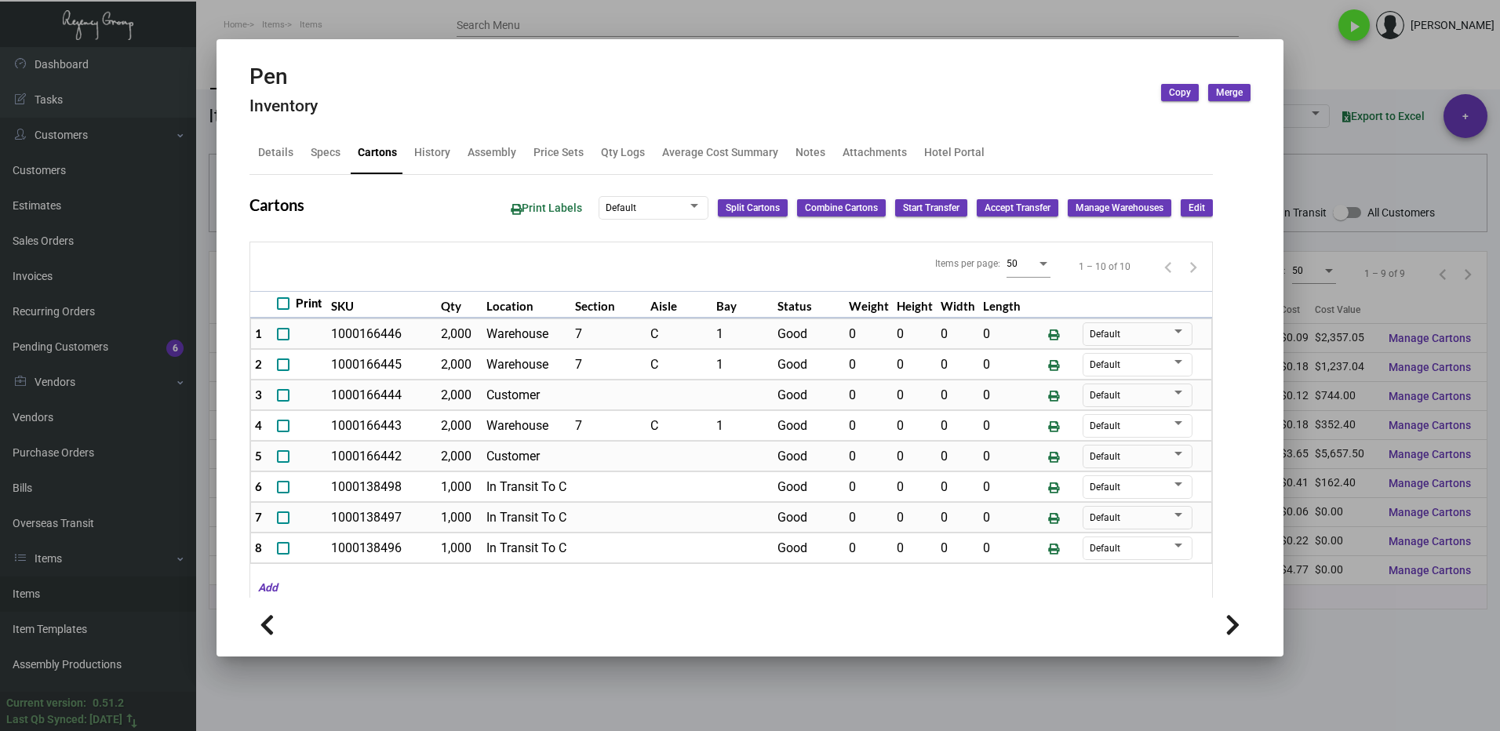
click at [1378, 646] on div at bounding box center [750, 365] width 1500 height 731
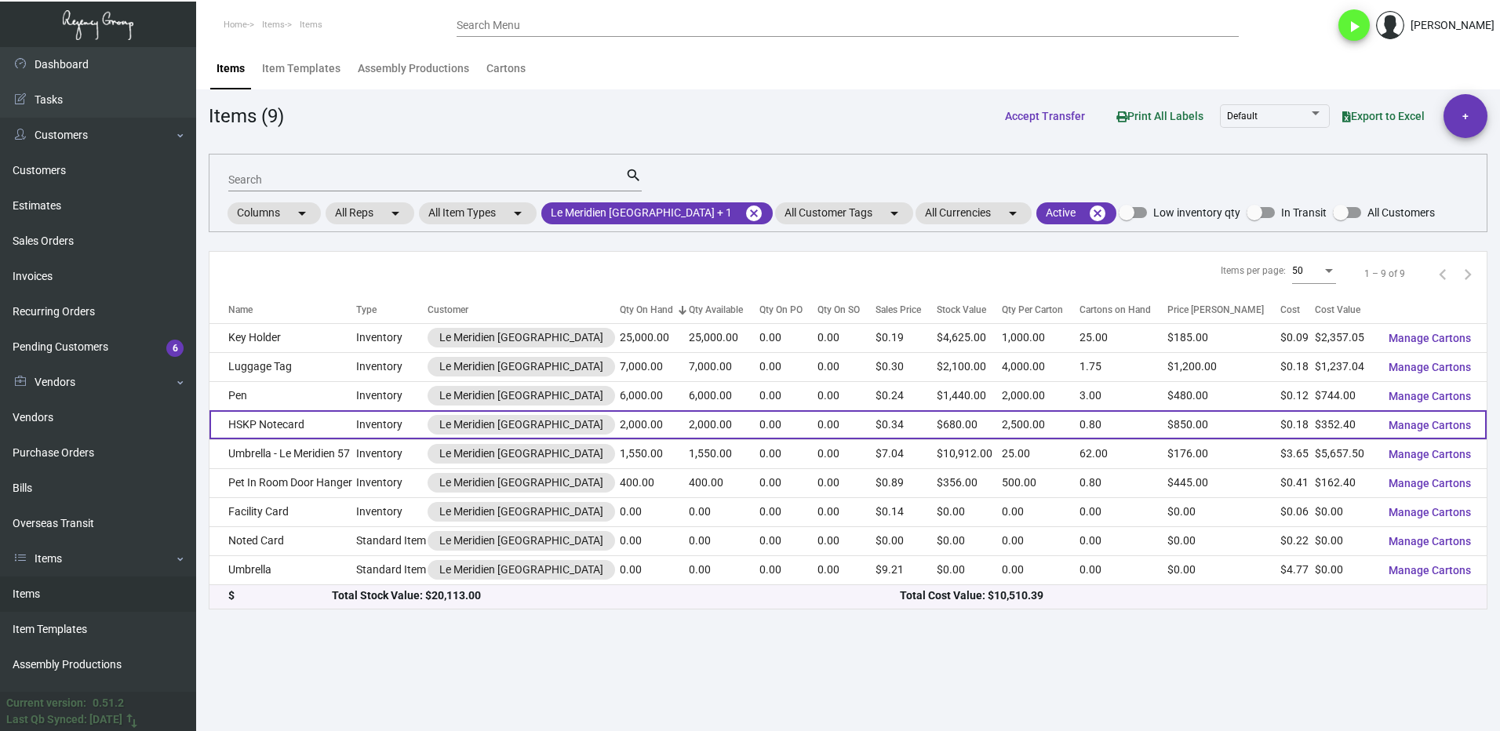
click at [347, 427] on td "HSKP Notecard" at bounding box center [282, 424] width 147 height 29
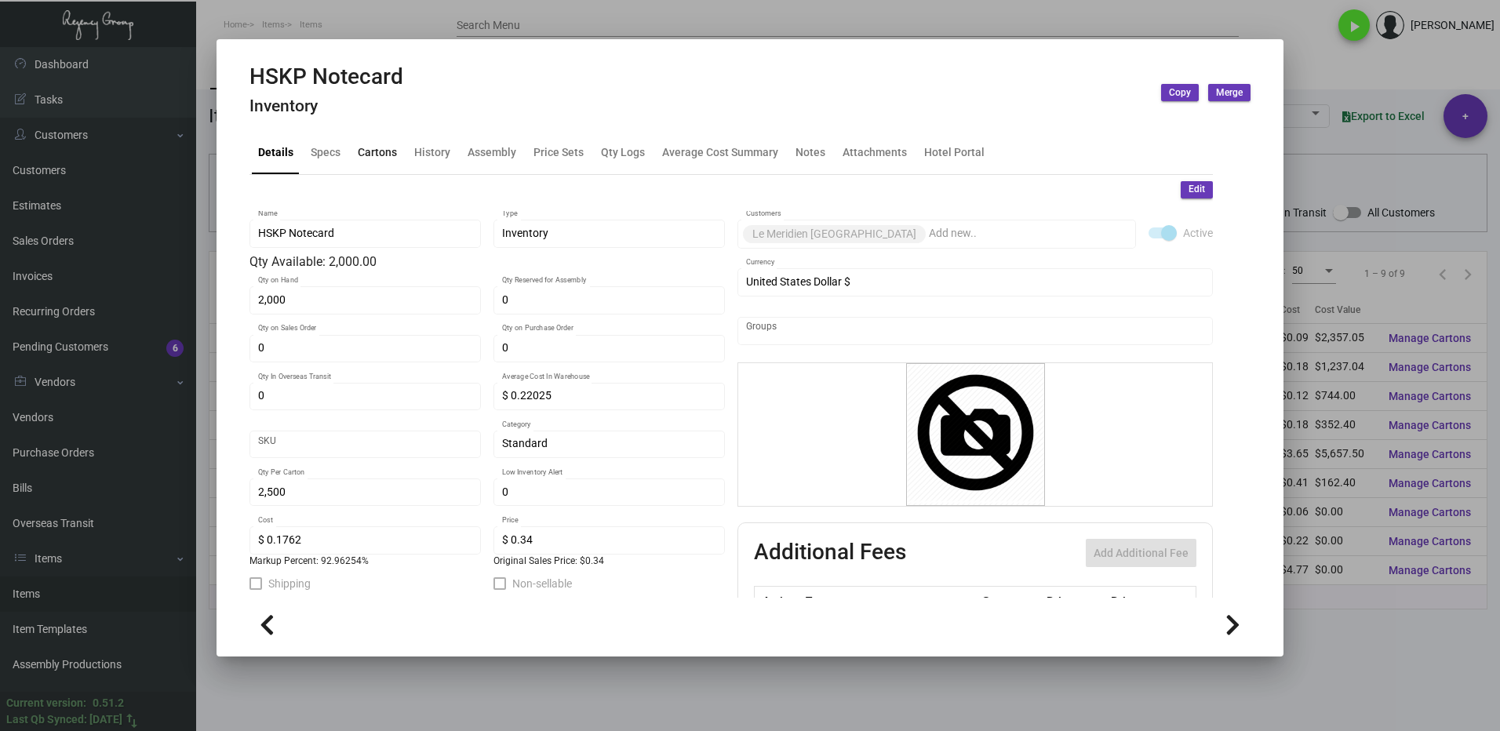
click at [376, 155] on div "Cartons" at bounding box center [377, 152] width 39 height 16
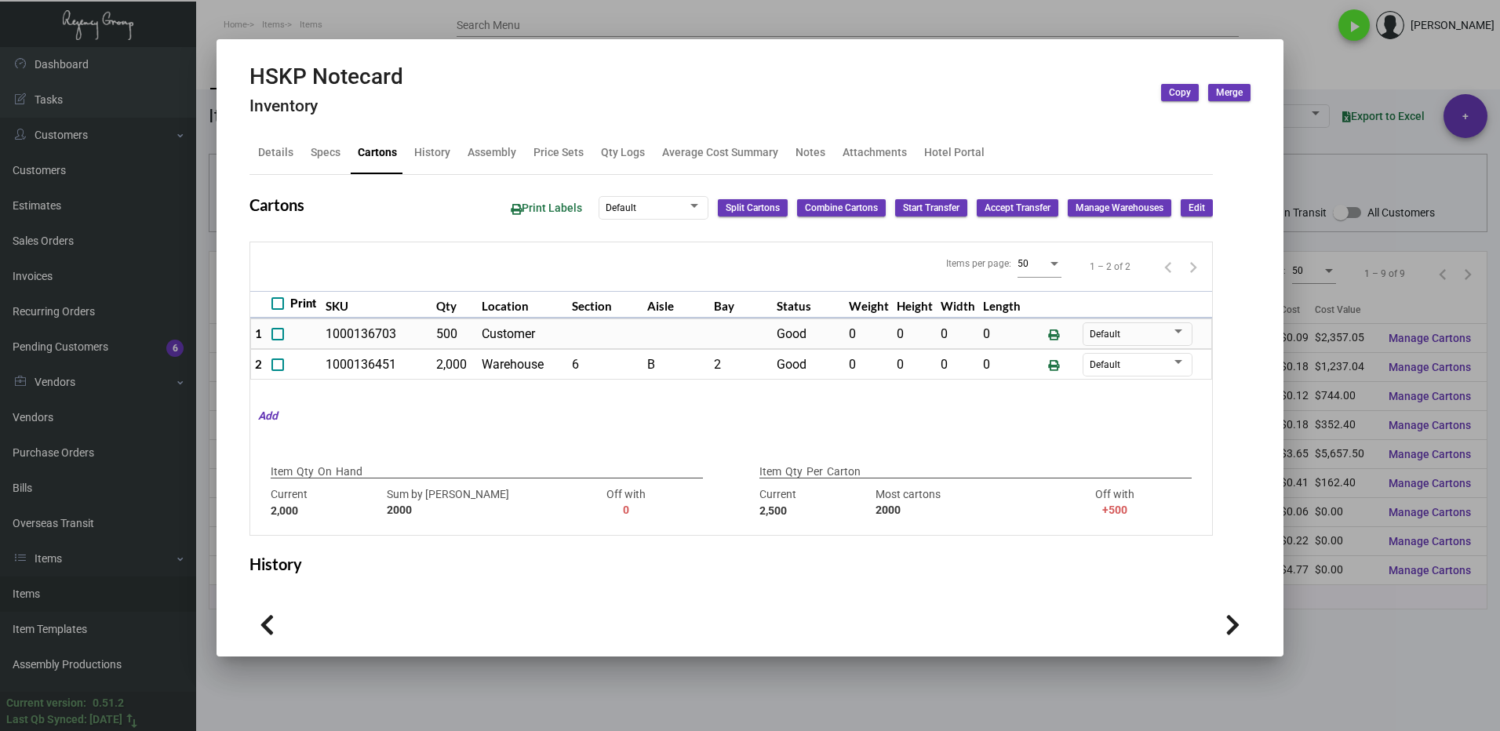
click at [1336, 643] on div at bounding box center [750, 365] width 1500 height 731
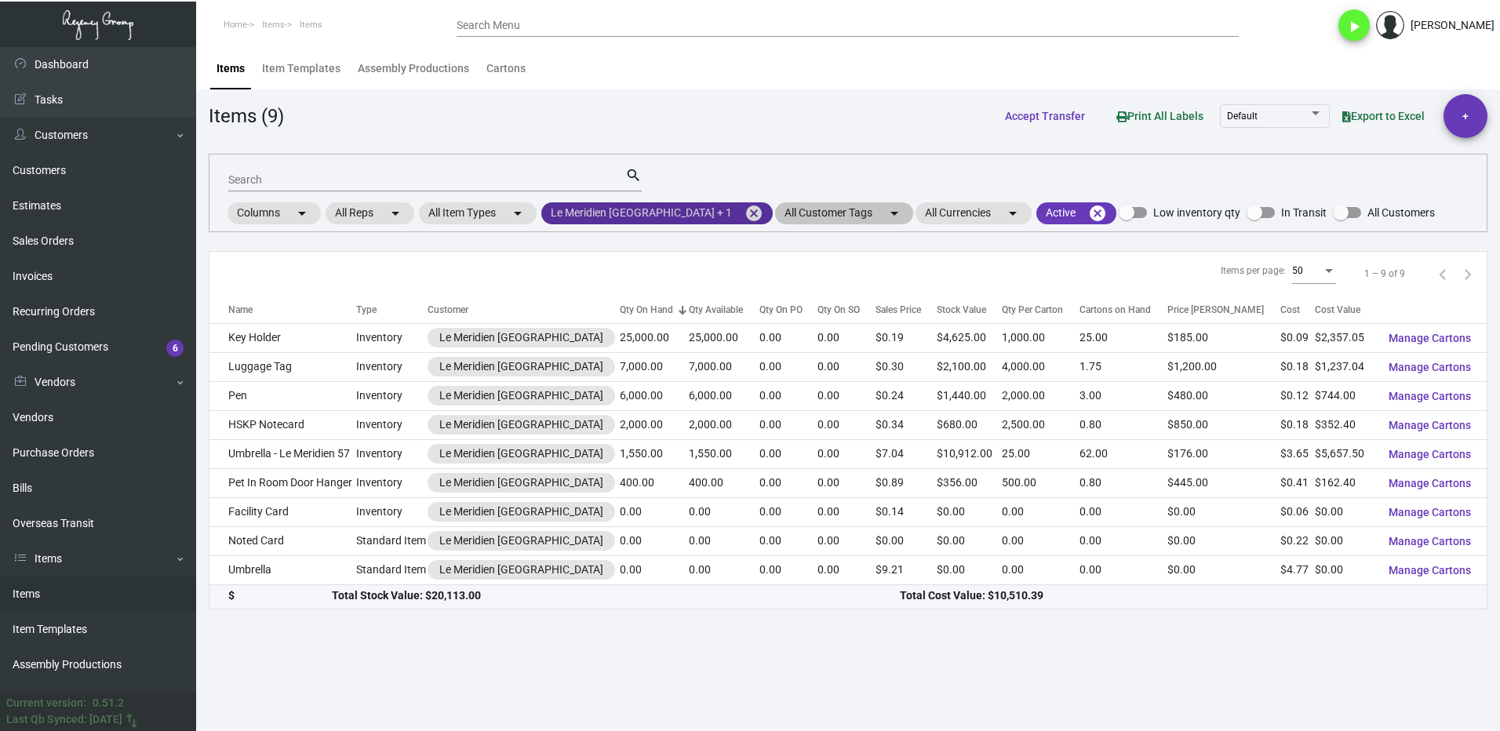
click at [744, 214] on mat-icon "cancel" at bounding box center [753, 213] width 19 height 19
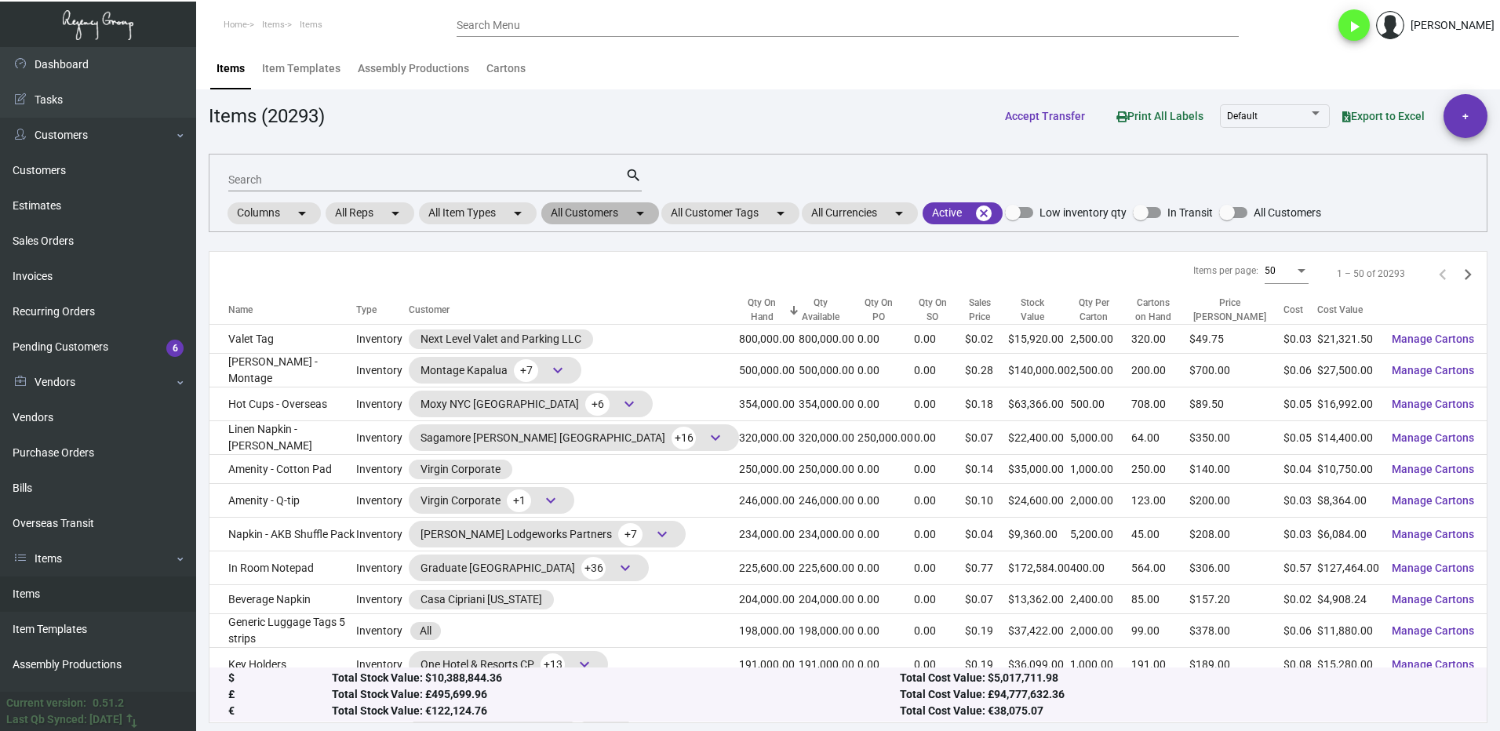
click at [580, 221] on mat-chip "All Customers arrow_drop_down" at bounding box center [600, 213] width 118 height 22
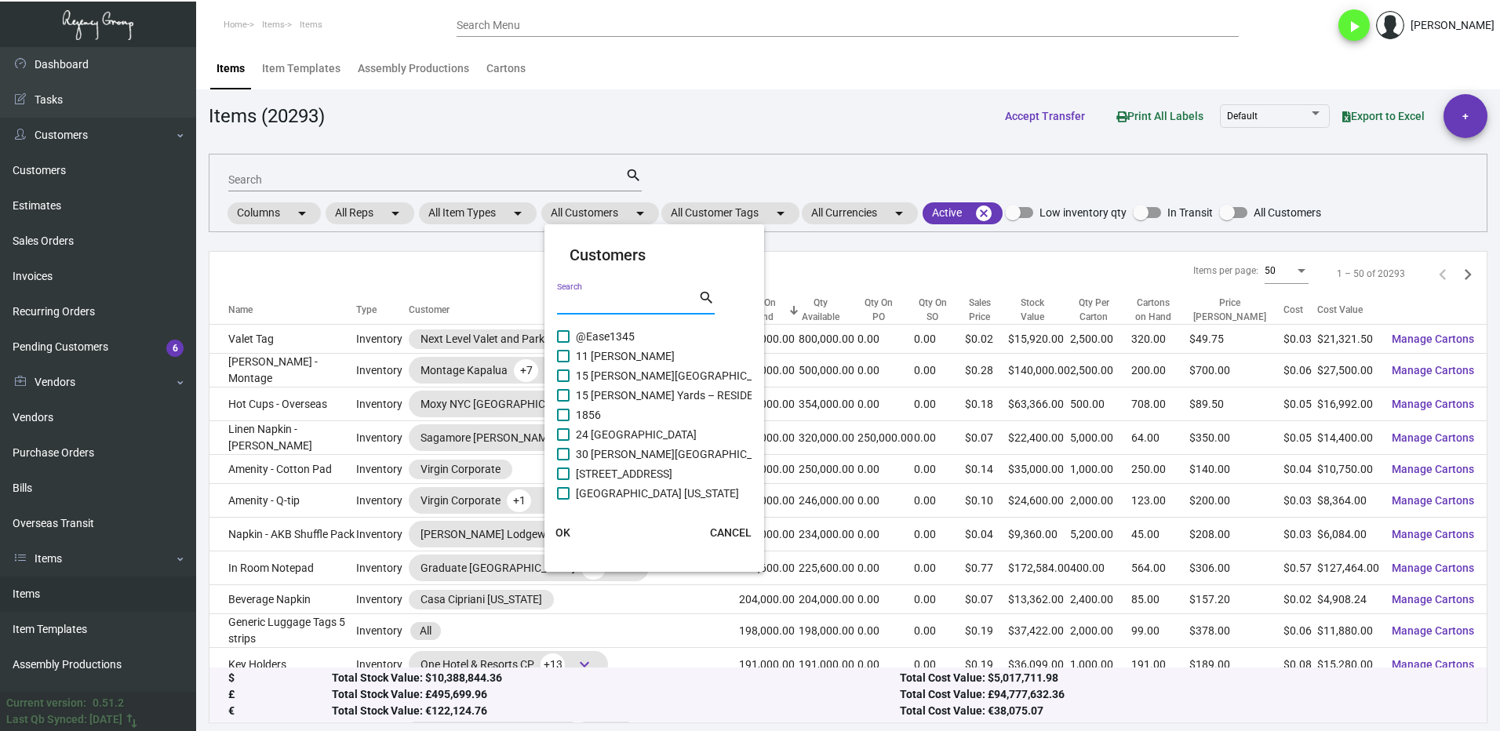
click at [582, 298] on input "Search" at bounding box center [627, 302] width 141 height 13
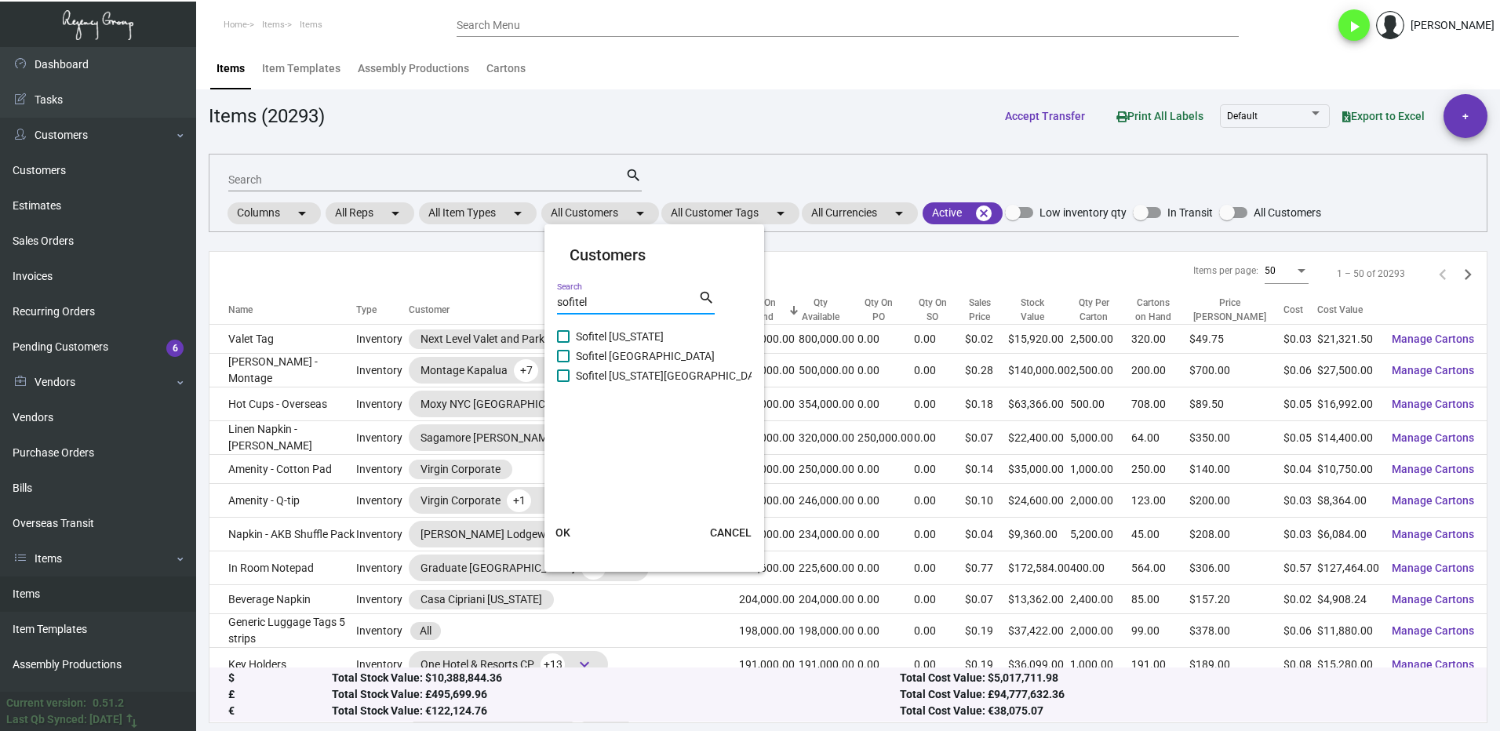
click at [561, 341] on span at bounding box center [563, 336] width 13 height 13
click at [562, 343] on input "Sofitel [US_STATE]" at bounding box center [562, 343] width 1 height 1
click at [569, 378] on span at bounding box center [563, 375] width 13 height 13
click at [563, 382] on input "Sofitel [US_STATE][GEOGRAPHIC_DATA]" at bounding box center [562, 382] width 1 height 1
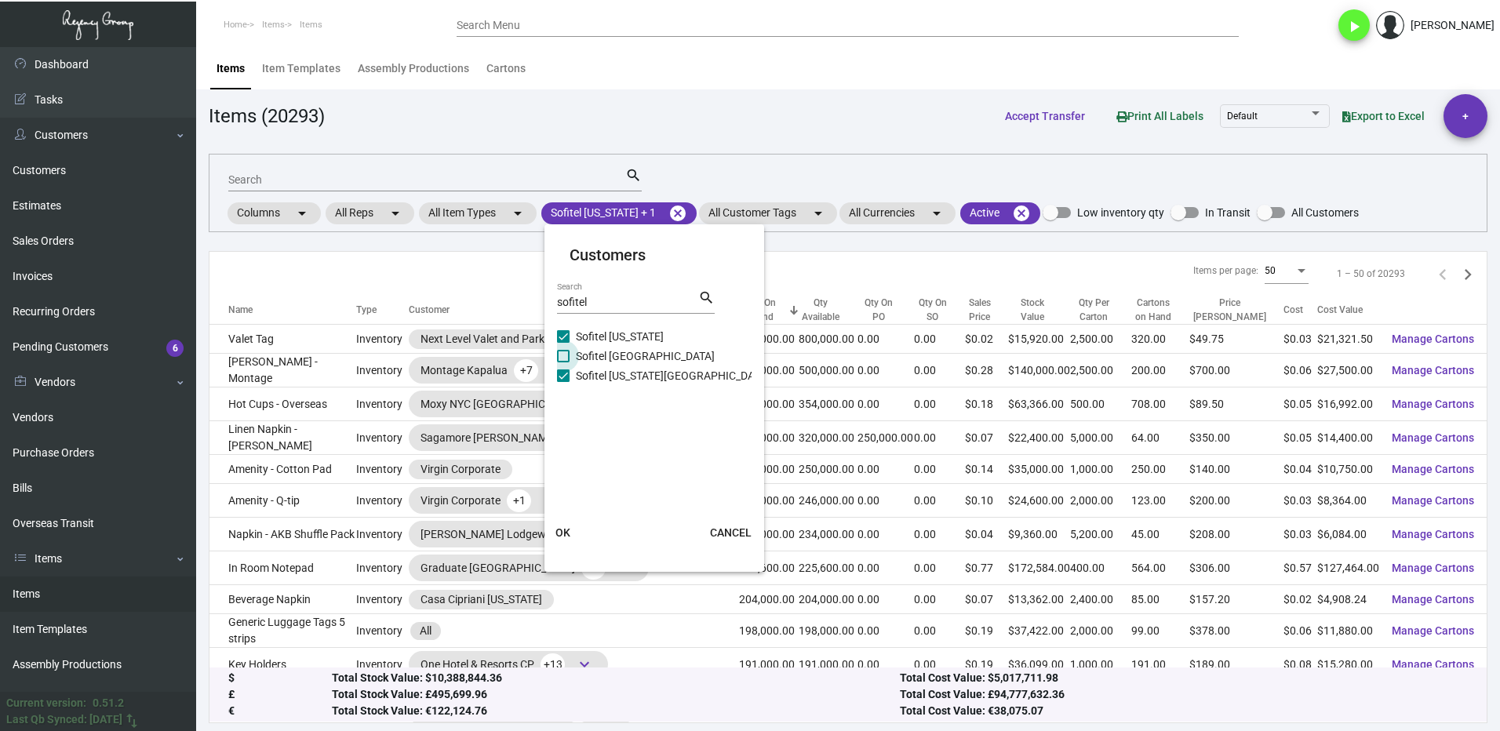
click at [586, 356] on span "Sofitel [GEOGRAPHIC_DATA]" at bounding box center [645, 356] width 139 height 19
click at [563, 362] on input "Sofitel [GEOGRAPHIC_DATA]" at bounding box center [562, 362] width 1 height 1
click at [571, 532] on button "OK" at bounding box center [563, 532] width 50 height 28
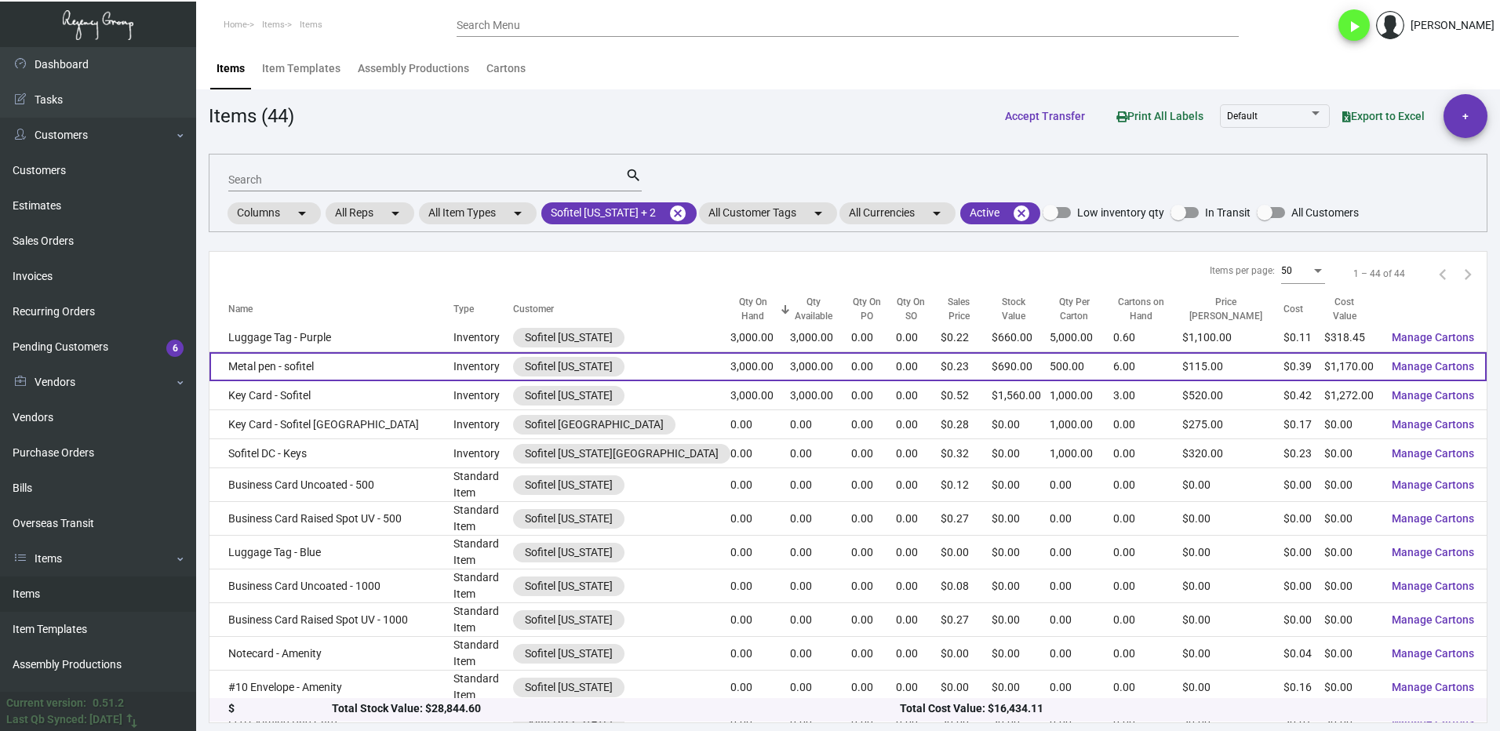
scroll to position [235, 0]
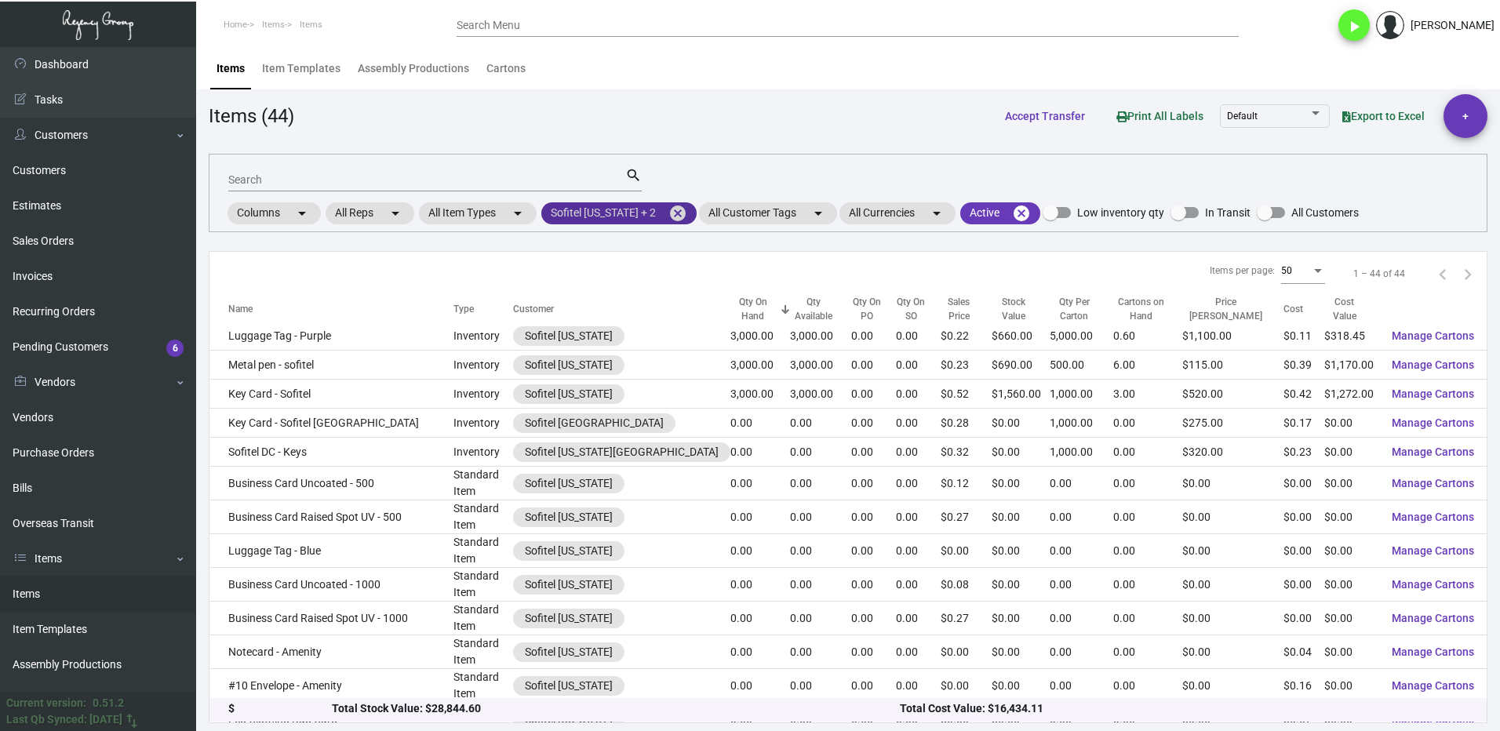
click at [685, 210] on mat-chip "Sofitel [US_STATE] + 2 cancel" at bounding box center [618, 213] width 155 height 22
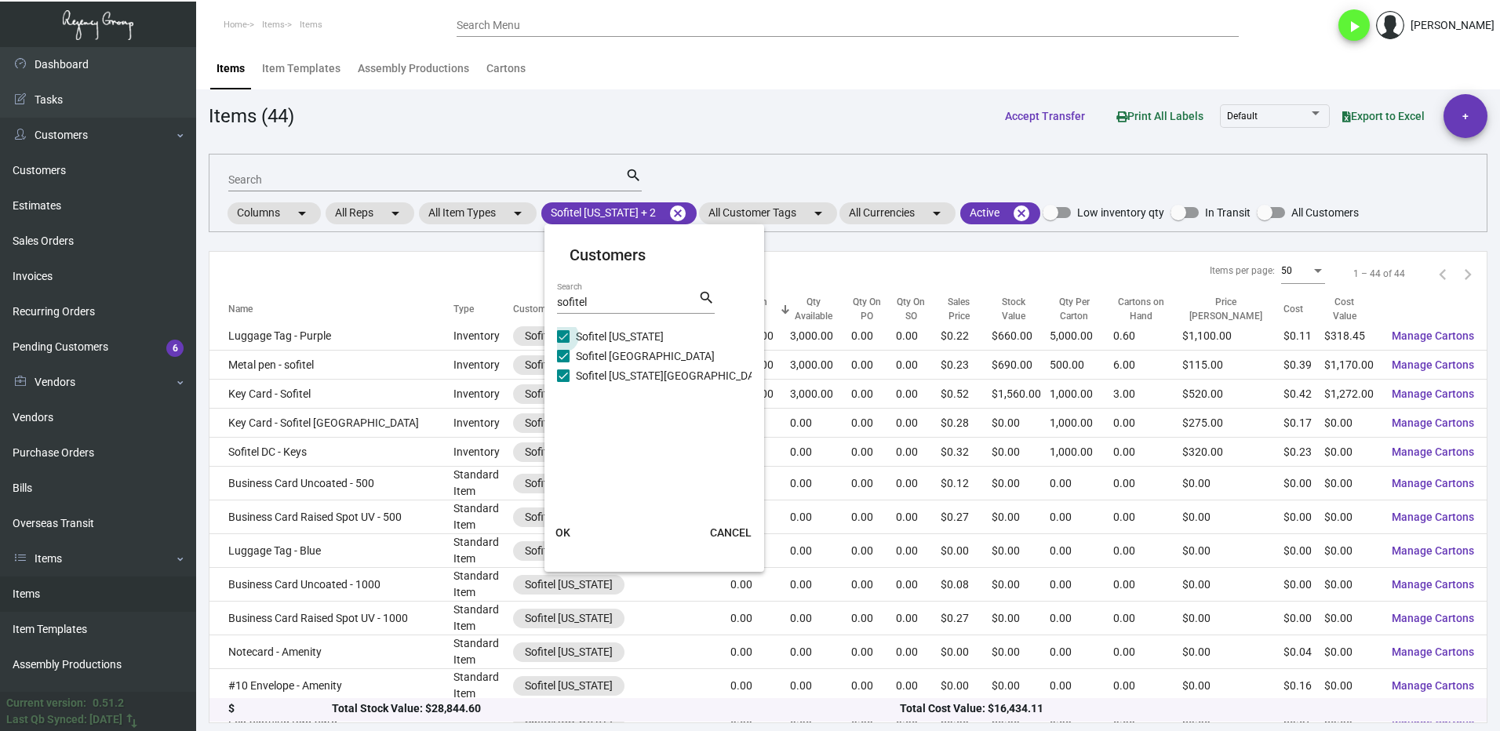
click at [562, 336] on span at bounding box center [563, 336] width 13 height 13
click at [562, 343] on input "Sofitel [US_STATE]" at bounding box center [562, 343] width 1 height 1
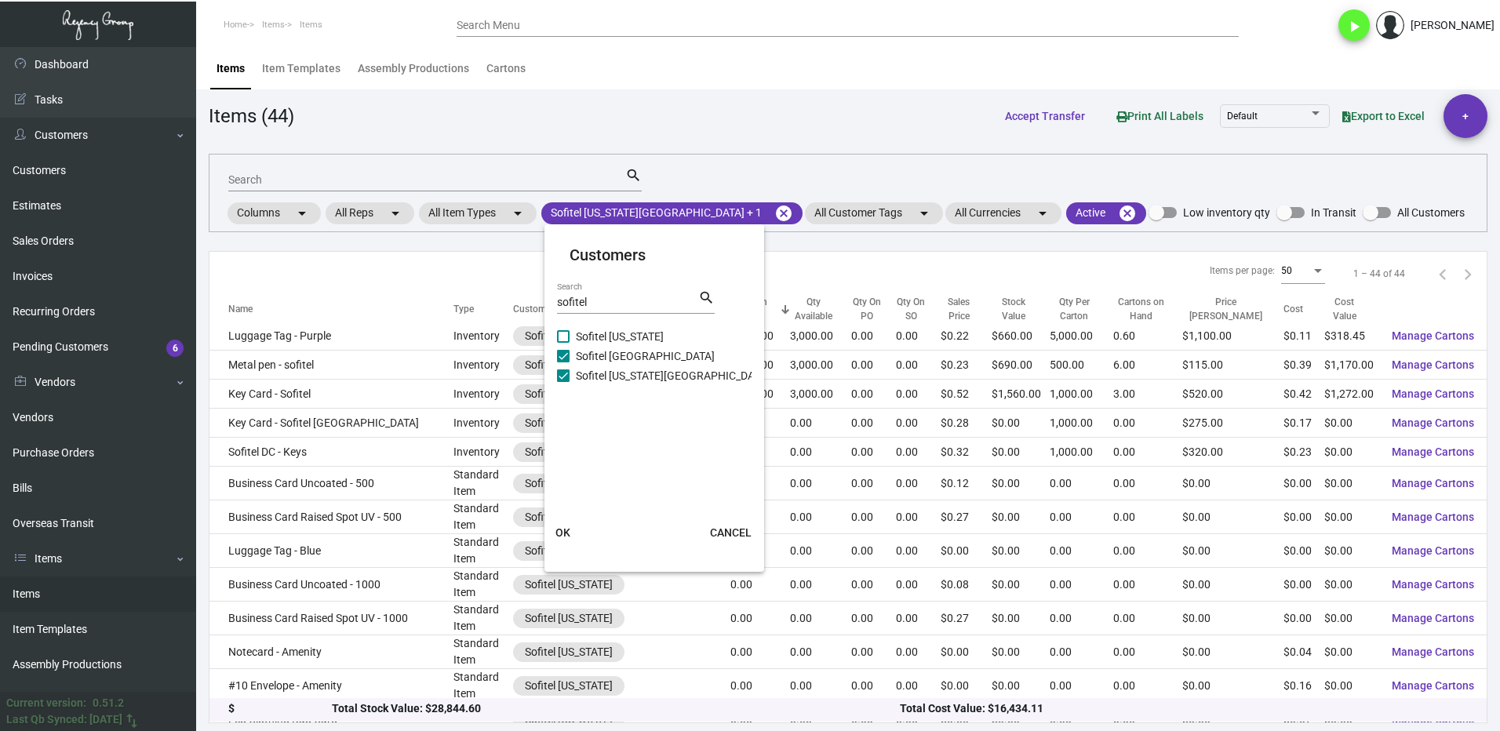
click at [568, 356] on span at bounding box center [563, 356] width 13 height 13
click at [563, 362] on input "Sofitel [GEOGRAPHIC_DATA]" at bounding box center [562, 362] width 1 height 1
click at [567, 382] on label "Sofitel [US_STATE][GEOGRAPHIC_DATA]" at bounding box center [663, 375] width 213 height 19
click at [563, 382] on input "Sofitel [US_STATE][GEOGRAPHIC_DATA]" at bounding box center [562, 382] width 1 height 1
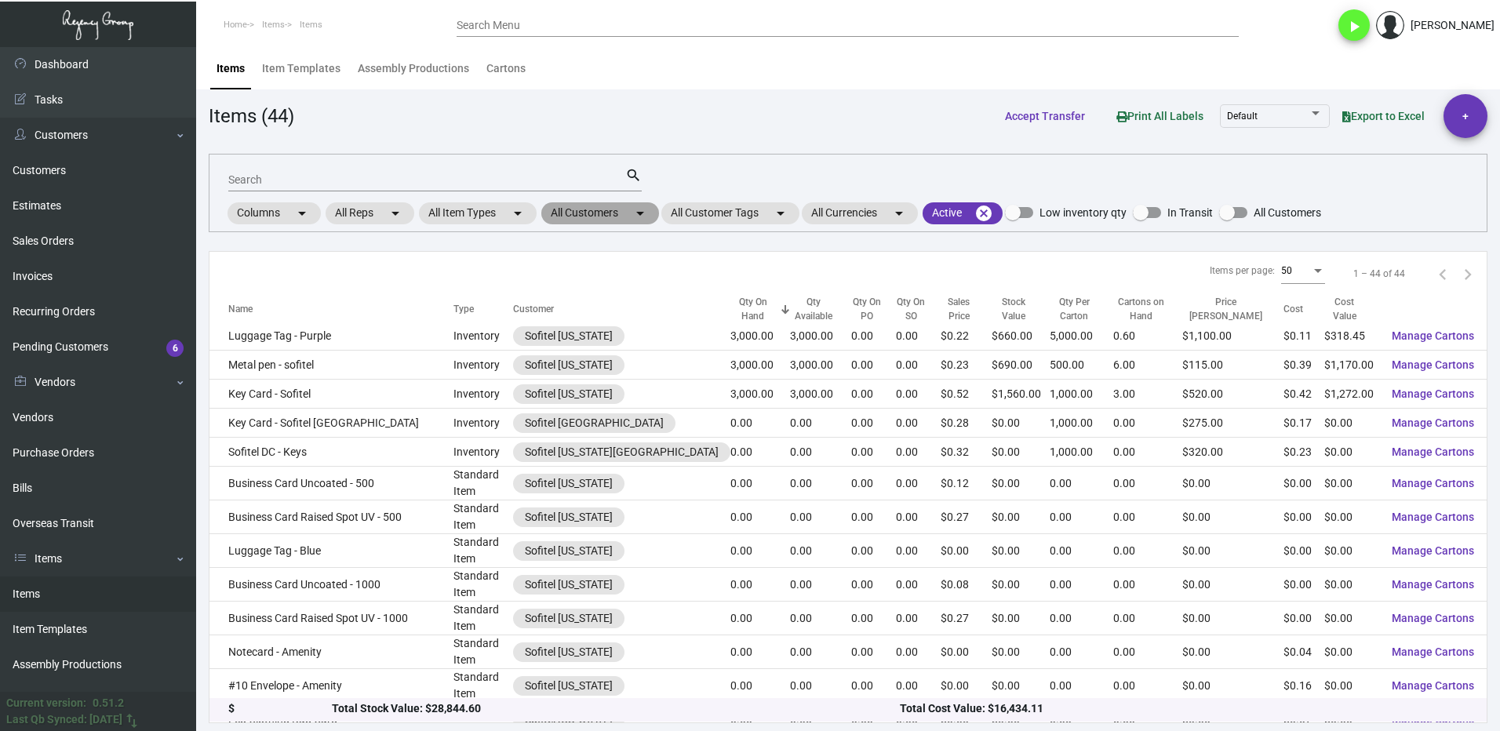
click at [599, 218] on mat-chip "All Customers arrow_drop_down" at bounding box center [600, 213] width 118 height 22
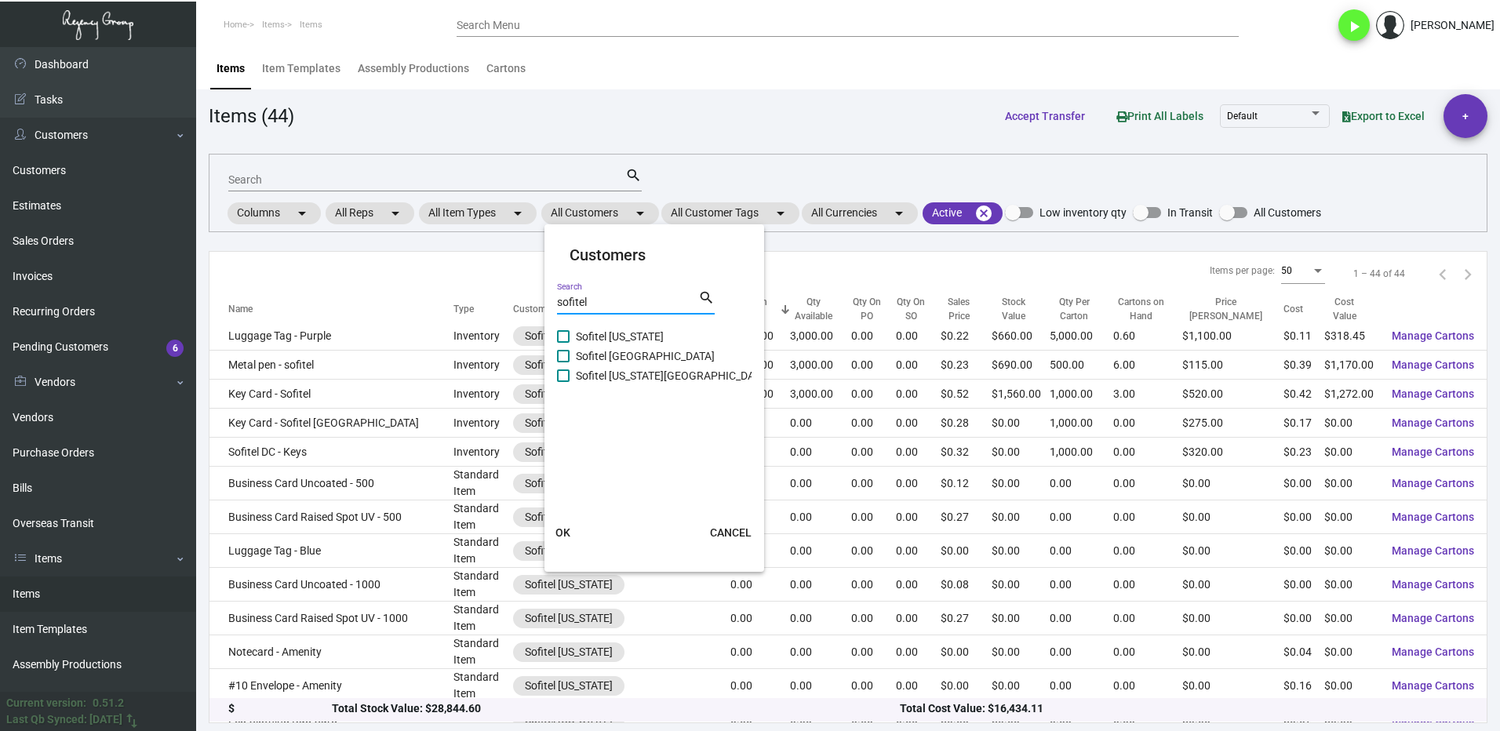
drag, startPoint x: 597, startPoint y: 300, endPoint x: 540, endPoint y: 322, distance: 61.0
click at [540, 325] on div "Customers sofitel Search search Sofitel [US_STATE] Sofitel [GEOGRAPHIC_DATA] So…" at bounding box center [750, 365] width 1500 height 731
click at [564, 343] on label "[PERSON_NAME] Hotel" at bounding box center [622, 336] width 131 height 19
click at [563, 343] on input "[PERSON_NAME] Hotel" at bounding box center [562, 343] width 1 height 1
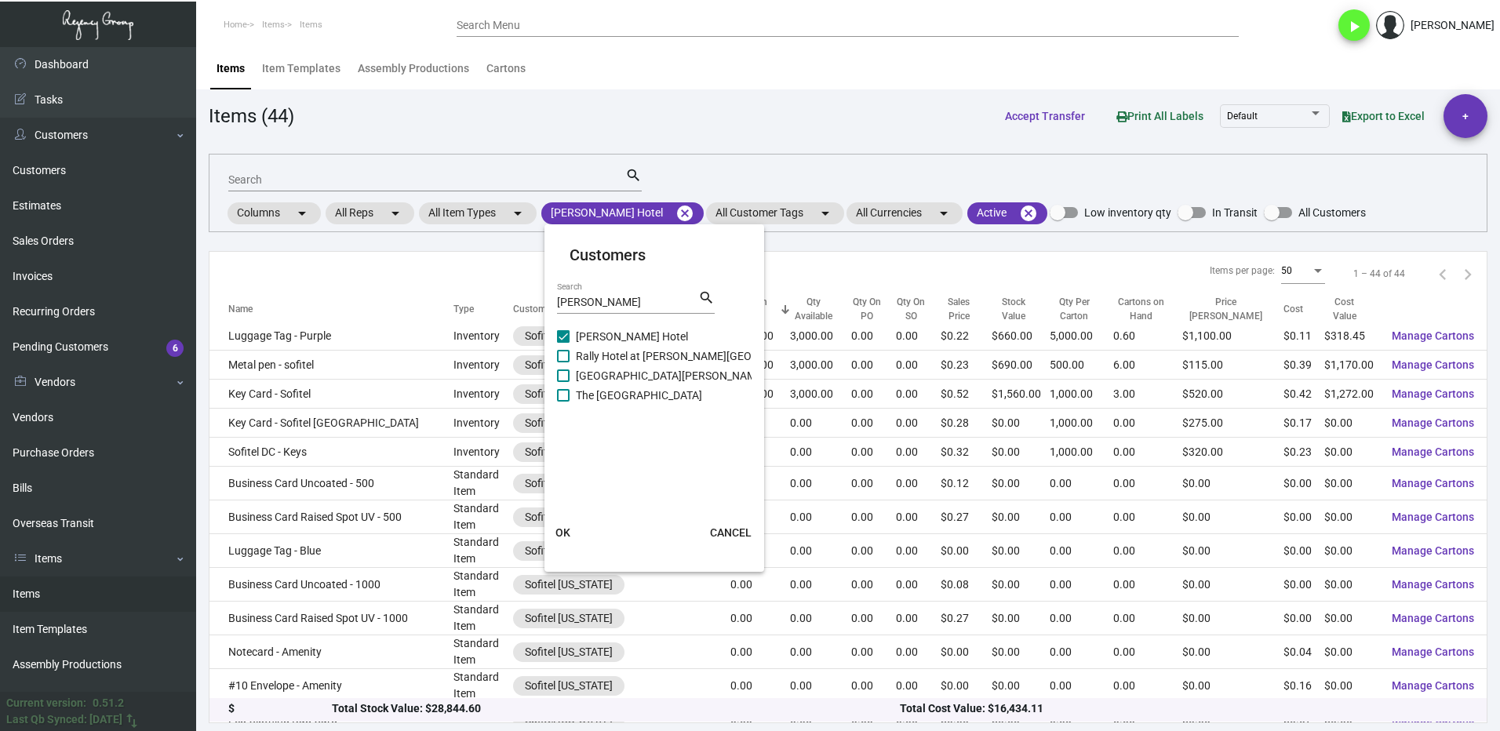
click at [564, 529] on span "OK" at bounding box center [562, 532] width 15 height 13
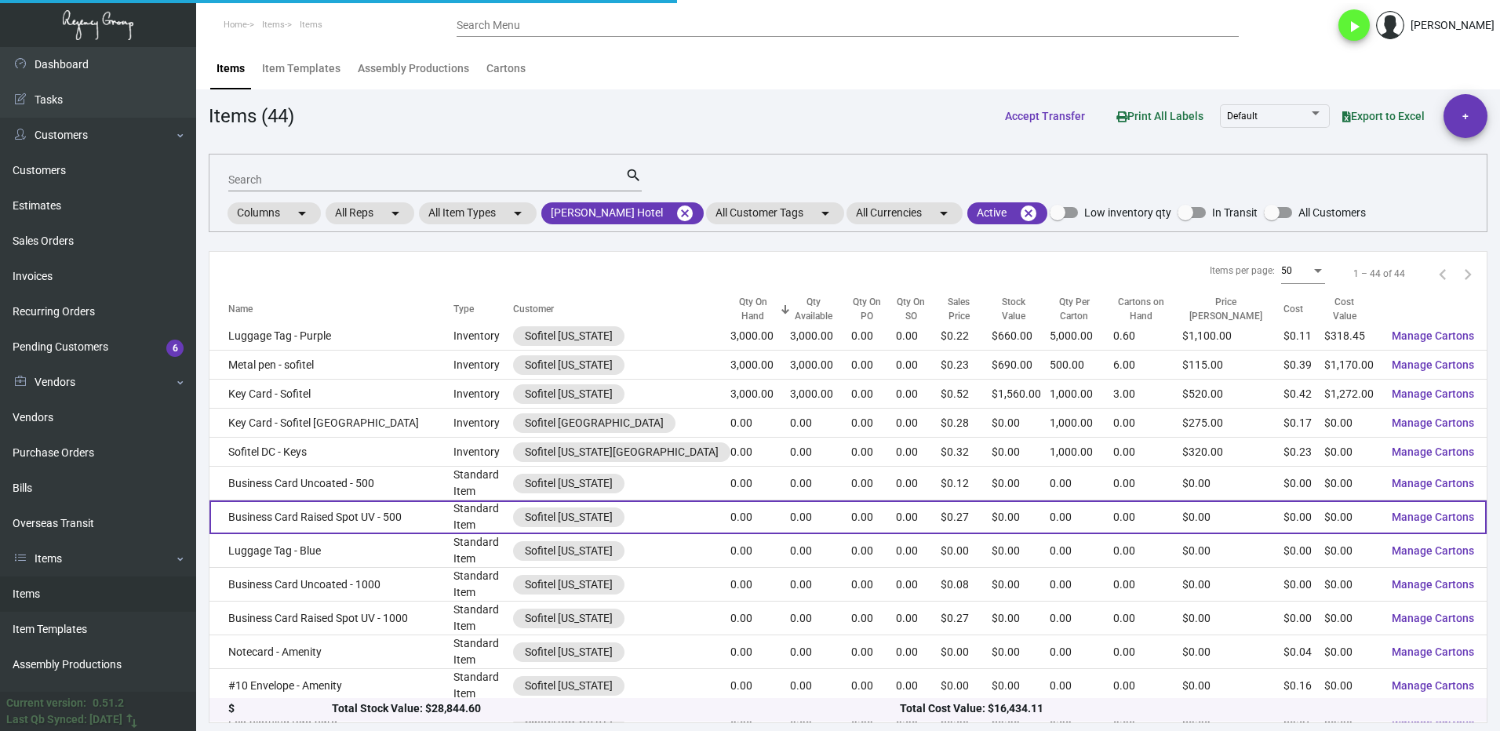
scroll to position [0, 0]
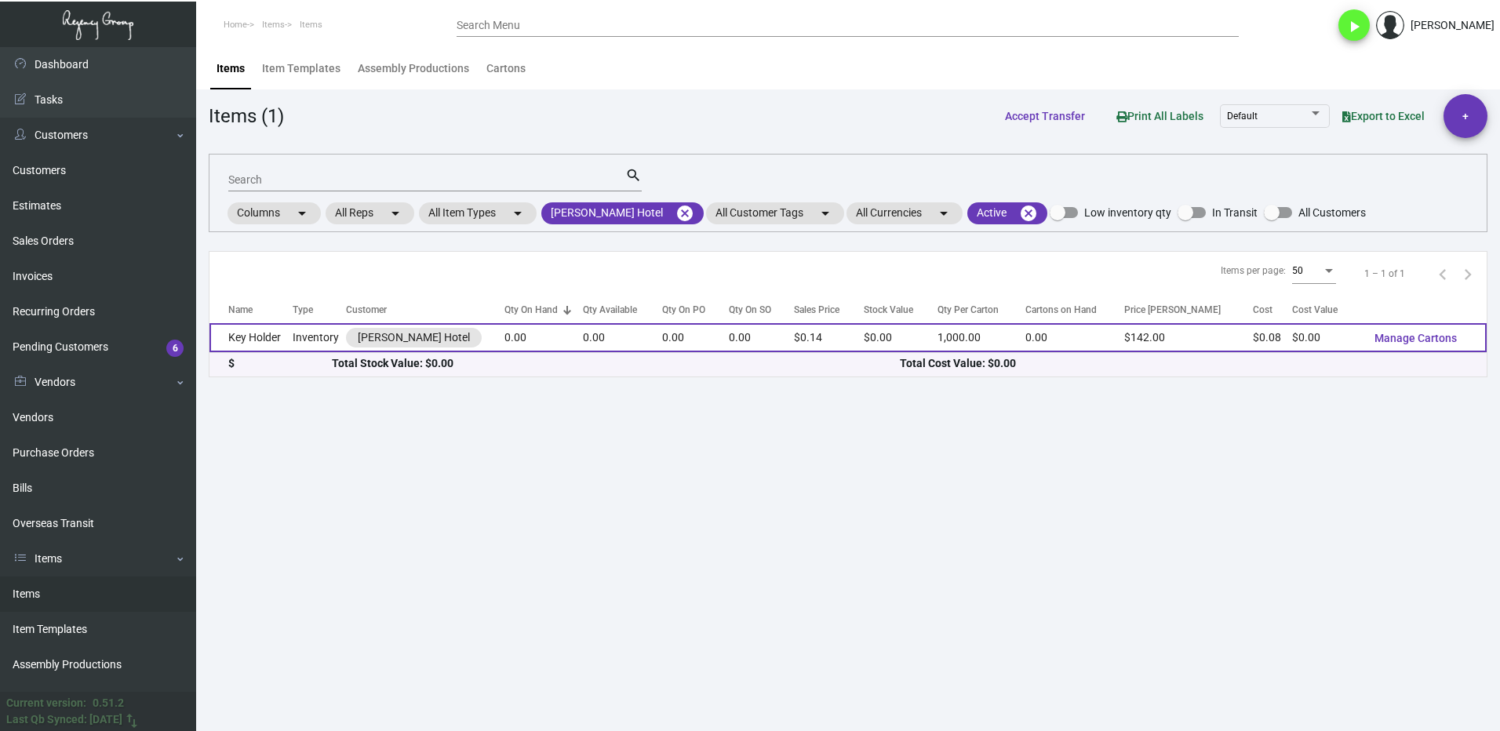
click at [288, 346] on td "Key Holder" at bounding box center [250, 337] width 83 height 29
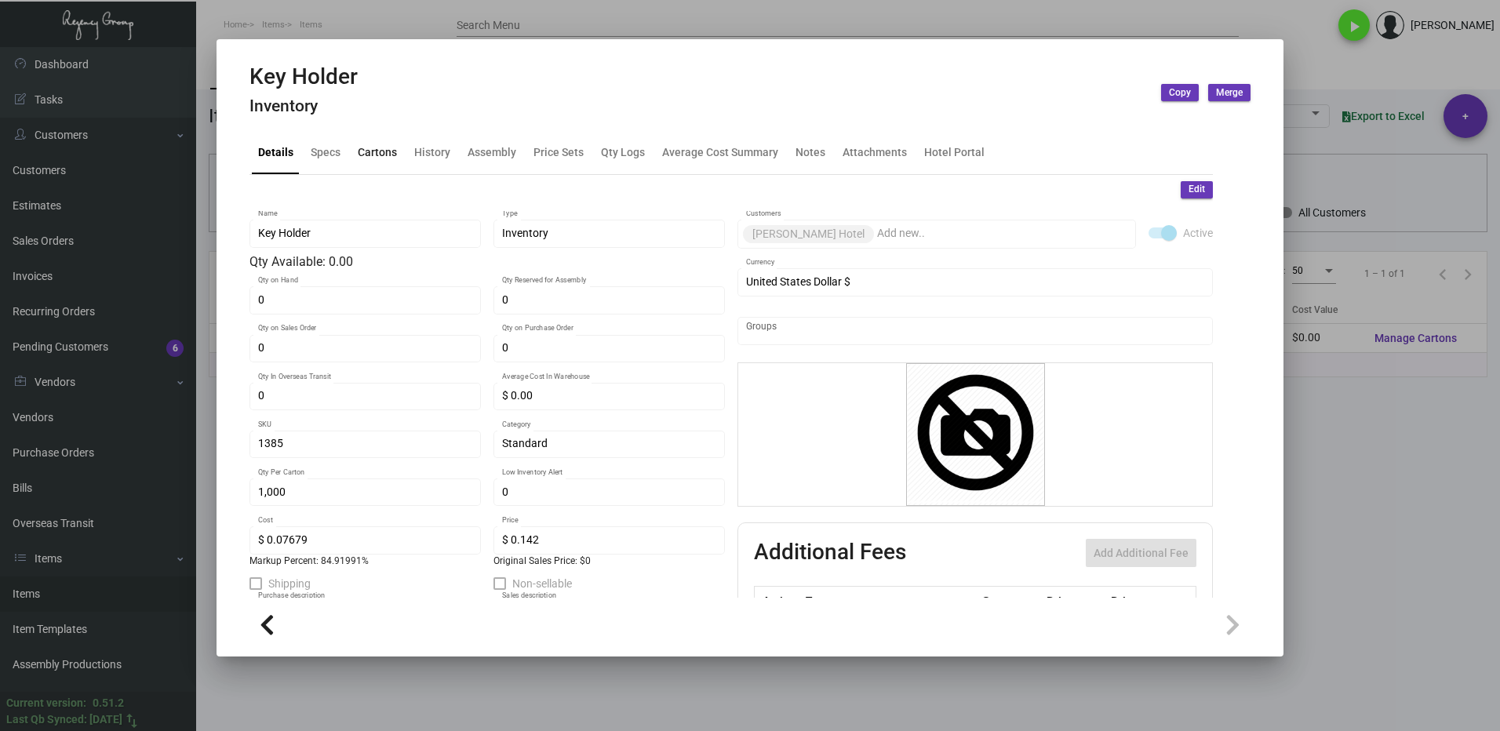
click at [378, 151] on div "Cartons" at bounding box center [377, 152] width 39 height 16
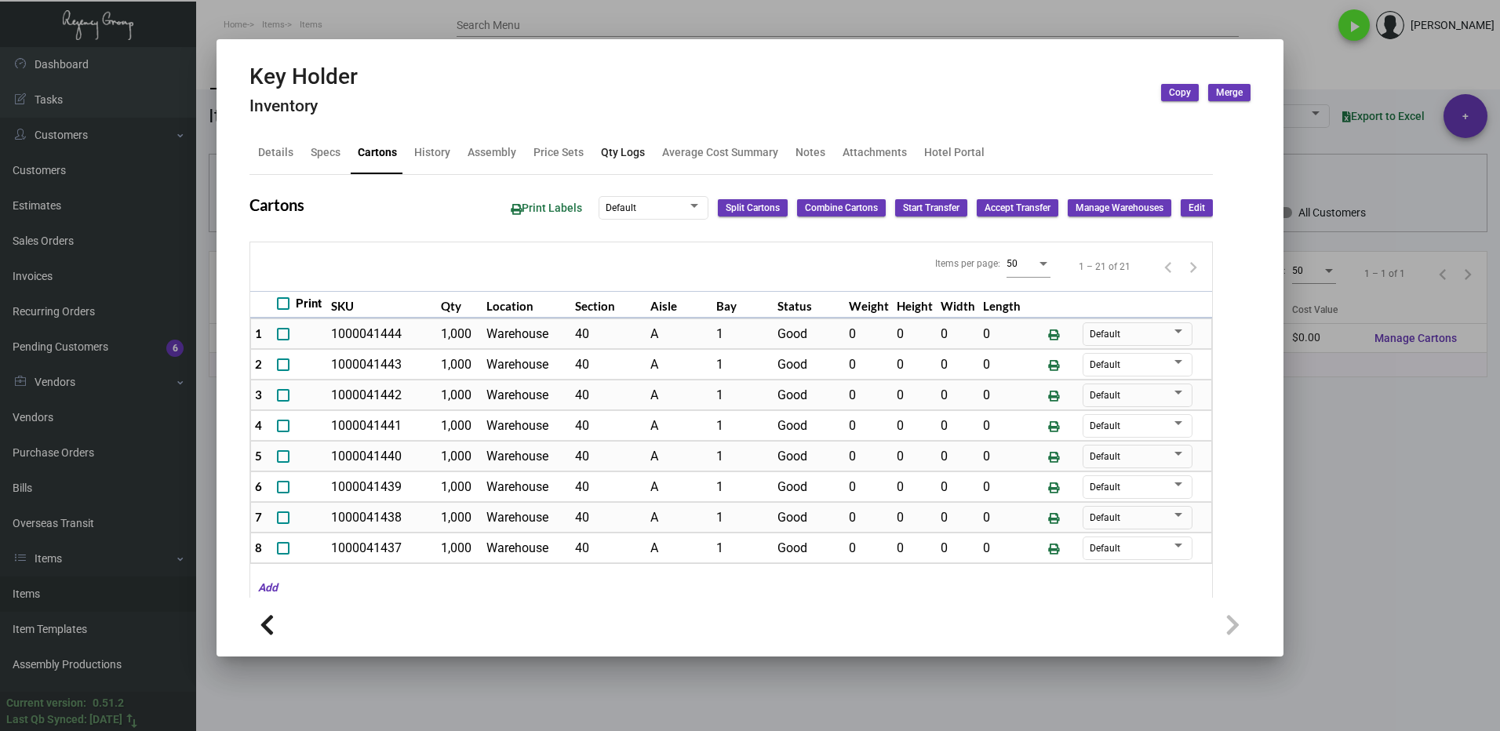
click at [617, 160] on div "Qty Logs" at bounding box center [623, 152] width 44 height 16
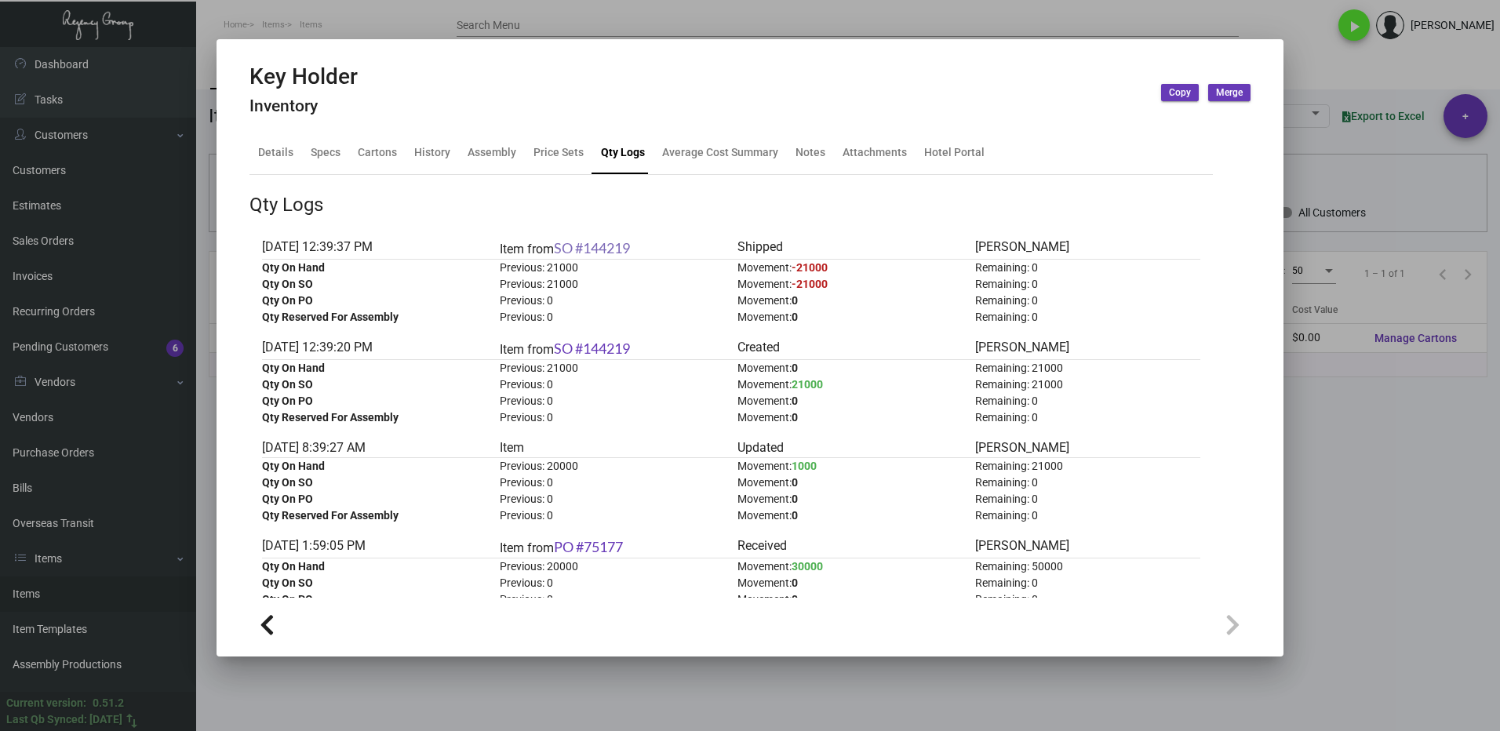
click at [622, 248] on link "SO #144219" at bounding box center [592, 247] width 76 height 17
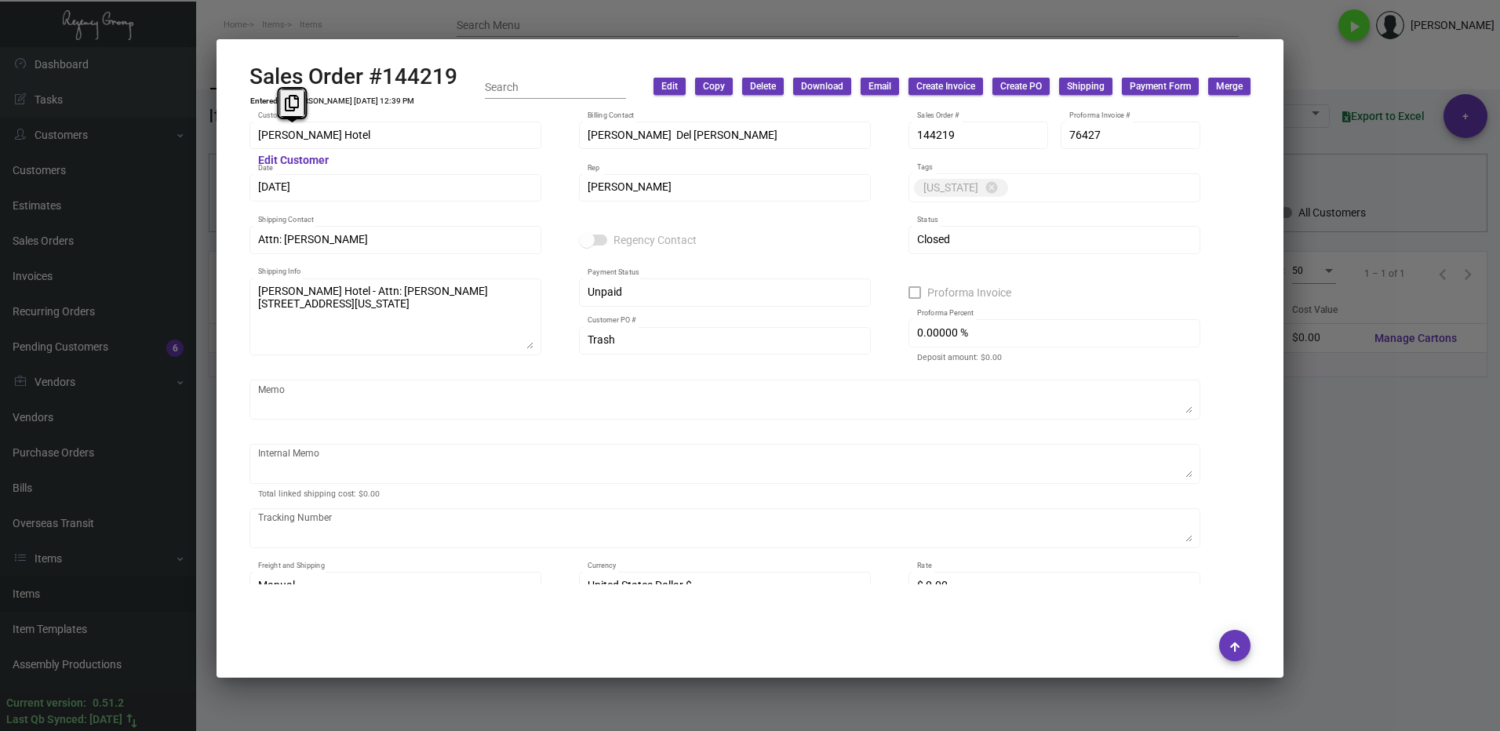
click at [248, 136] on div "[PERSON_NAME] Hotel Customer Edit Customer [PERSON_NAME] Del [PERSON_NAME] Bill…" at bounding box center [750, 347] width 1038 height 475
click at [301, 105] on button at bounding box center [292, 103] width 26 height 28
click at [283, 248] on div "Attn: [PERSON_NAME] Shipping Contact" at bounding box center [395, 239] width 275 height 31
click at [314, 211] on icon at bounding box center [318, 207] width 14 height 16
click at [304, 277] on icon at bounding box center [308, 272] width 14 height 16
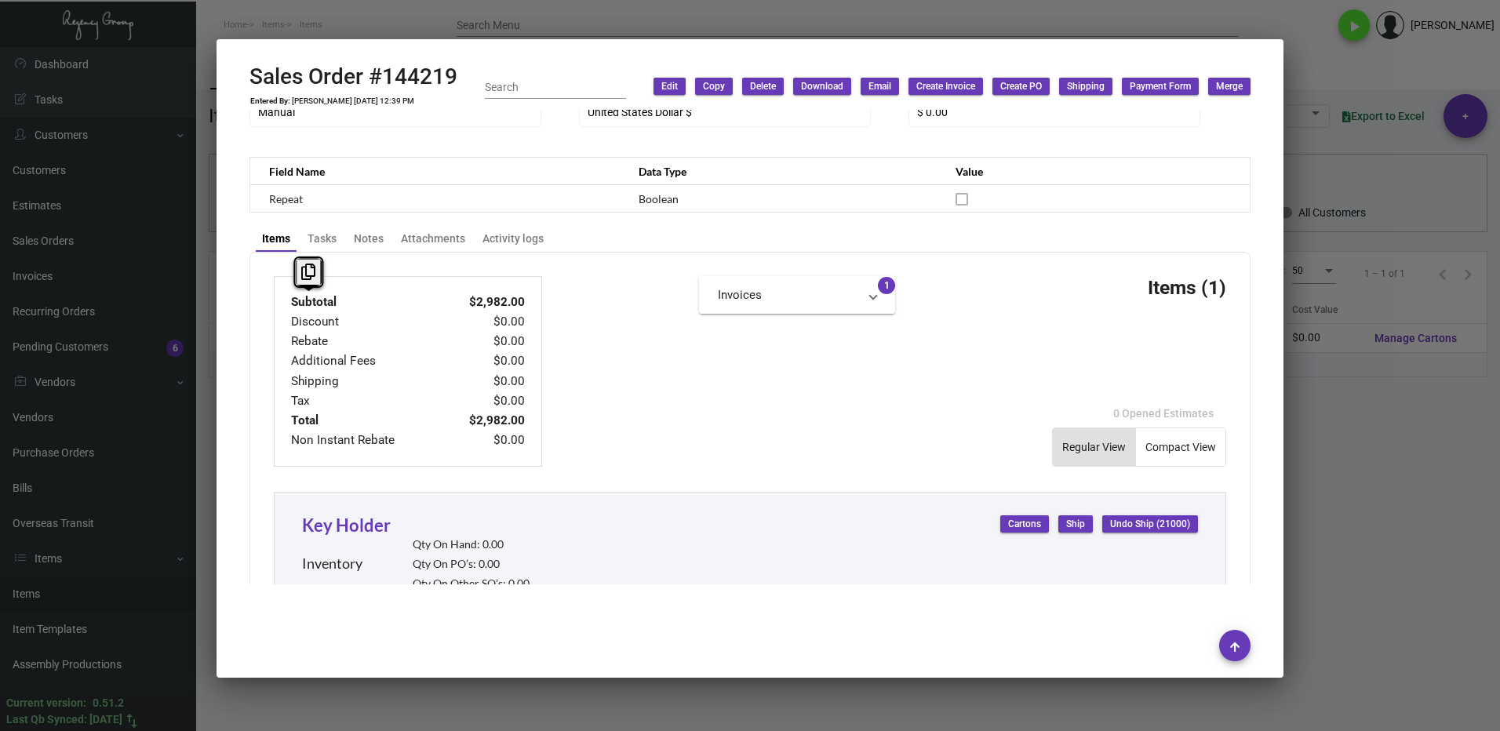
scroll to position [549, 0]
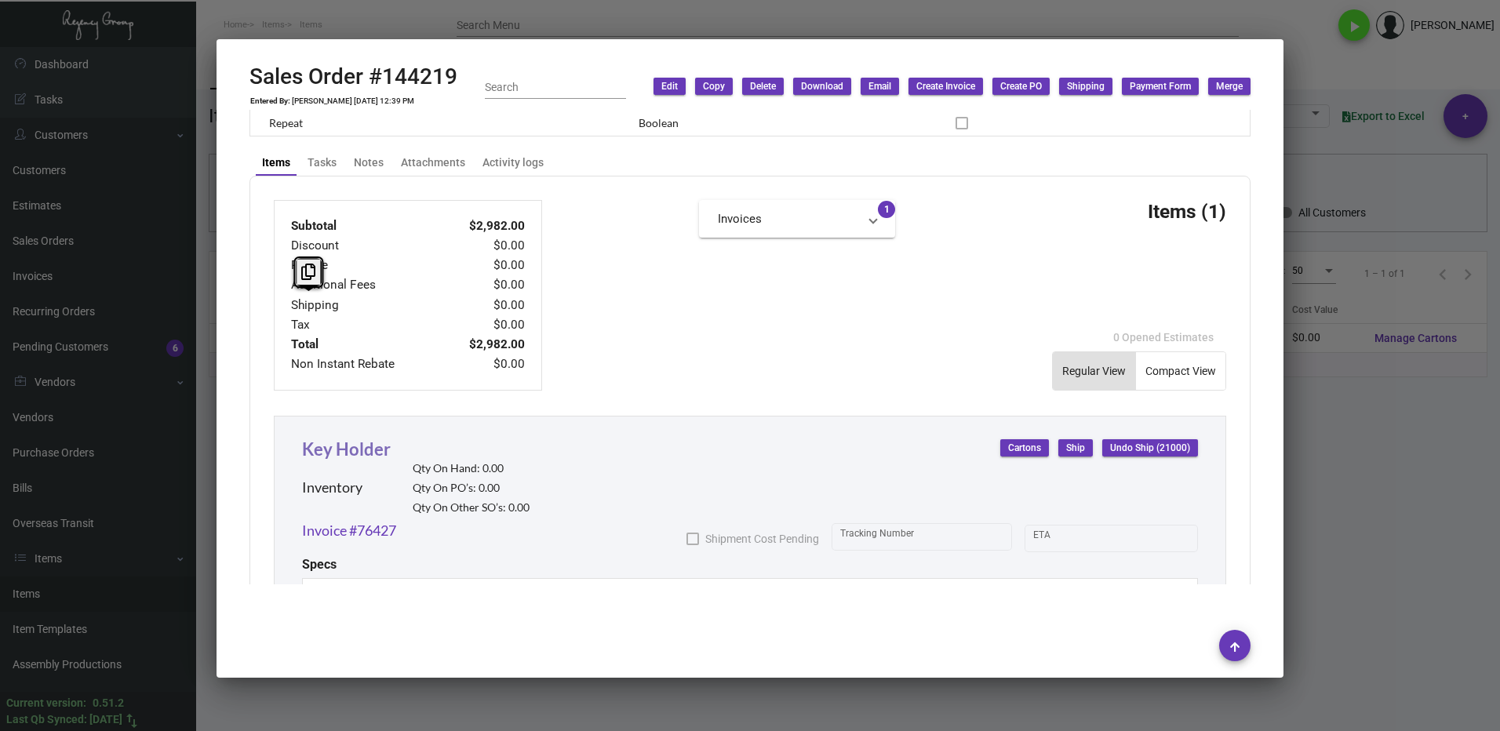
click at [360, 449] on link "Key Holder" at bounding box center [346, 448] width 89 height 21
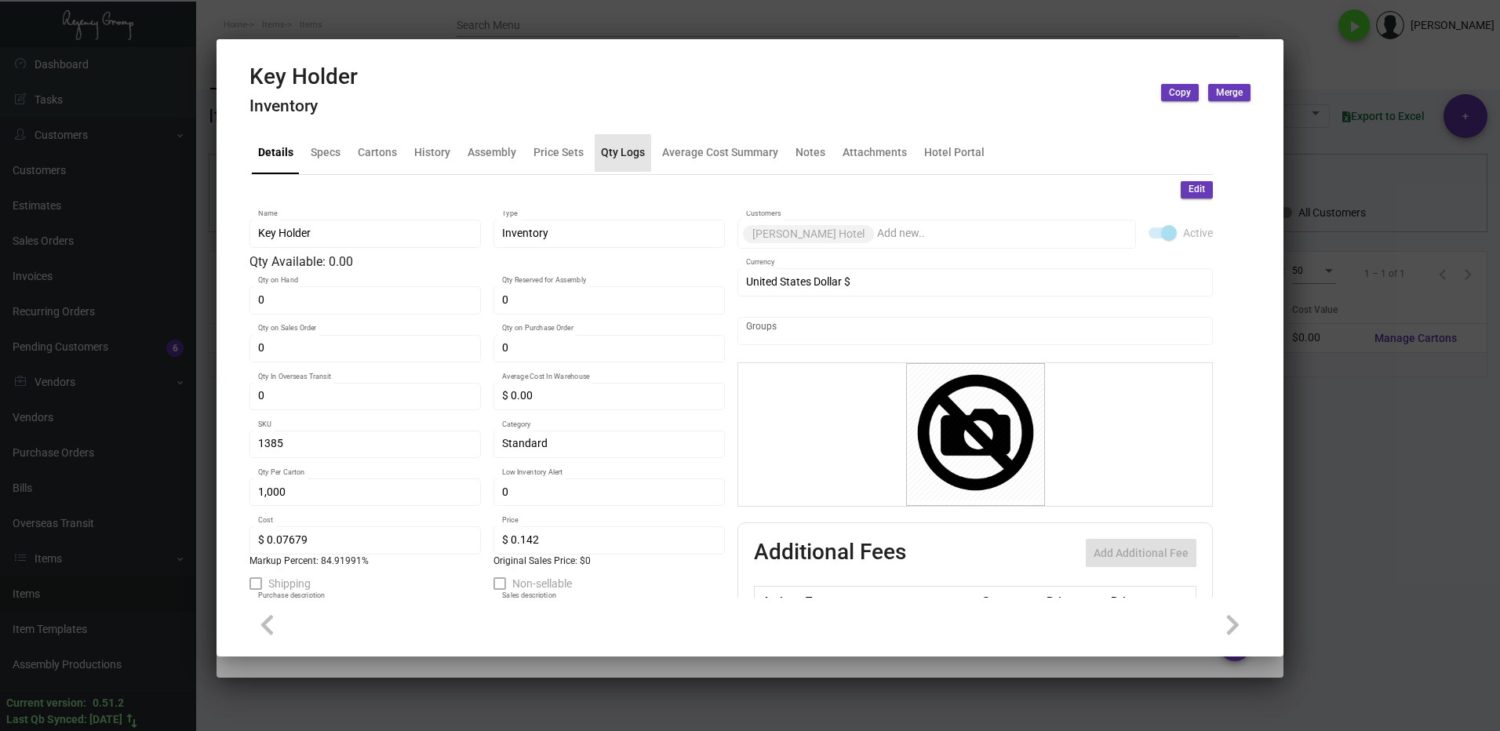
click at [612, 156] on div "Qty Logs" at bounding box center [623, 152] width 44 height 16
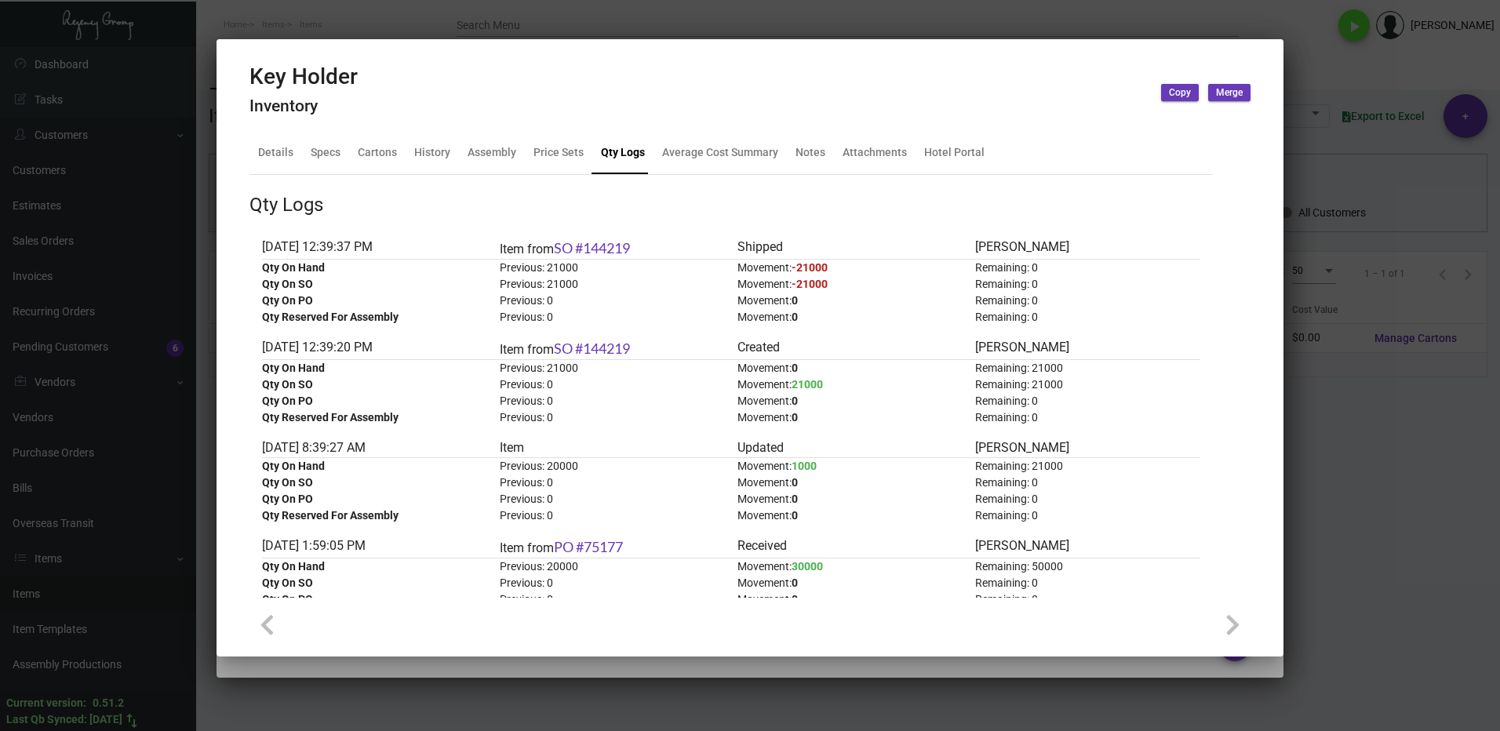
click at [1367, 462] on div at bounding box center [750, 365] width 1500 height 731
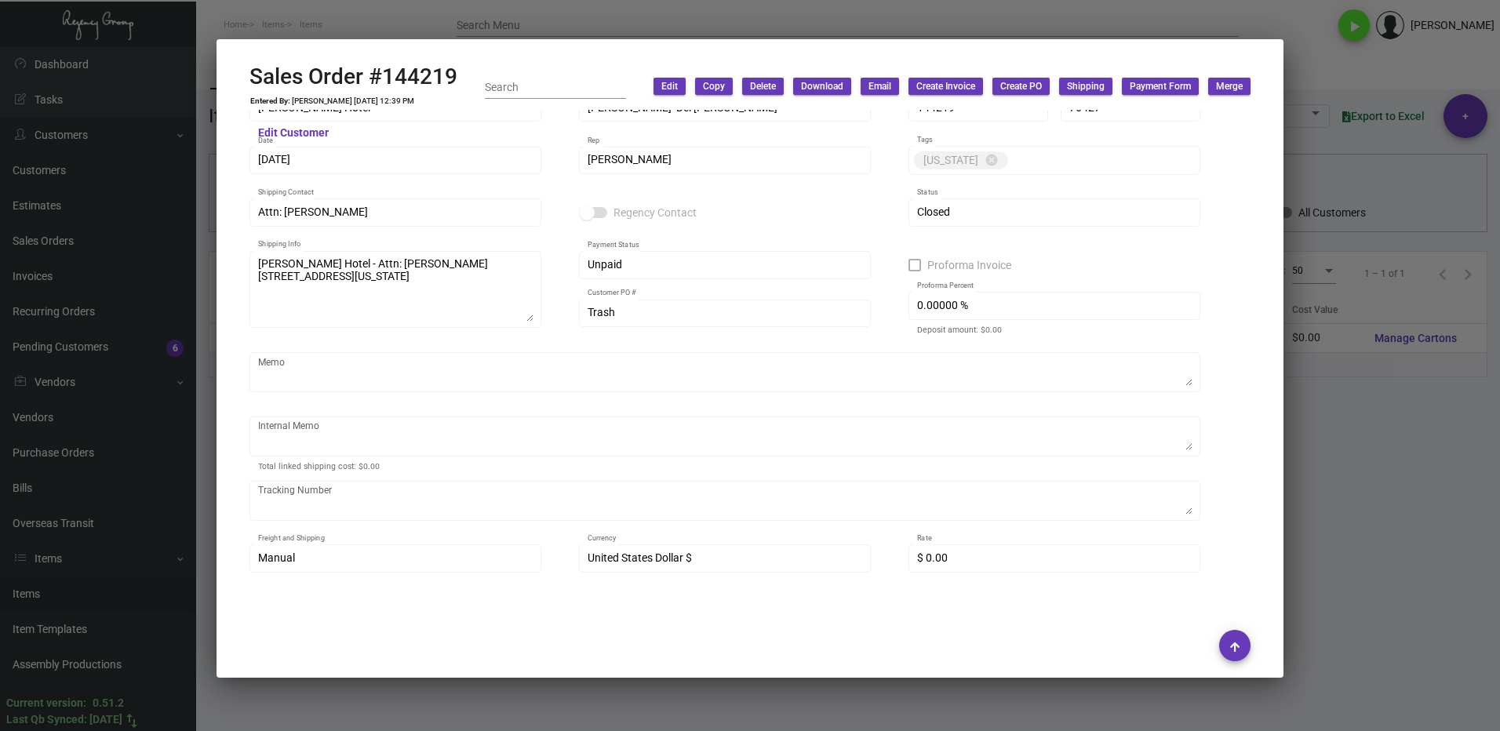
scroll to position [9, 0]
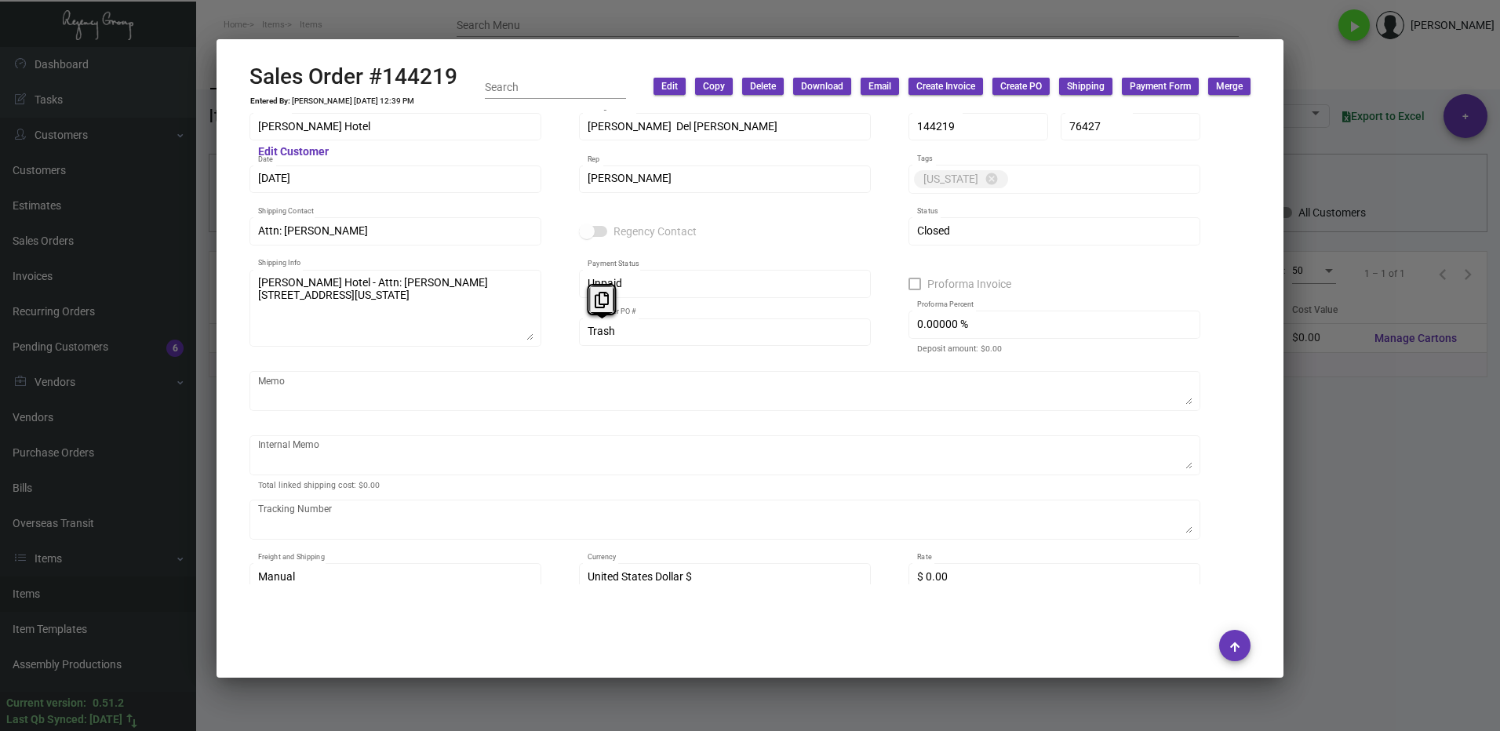
click at [586, 333] on div "Trash Customer PO #" at bounding box center [725, 330] width 292 height 31
drag, startPoint x: 605, startPoint y: 302, endPoint x: 662, endPoint y: 311, distance: 57.1
click at [605, 301] on icon at bounding box center [602, 300] width 14 height 16
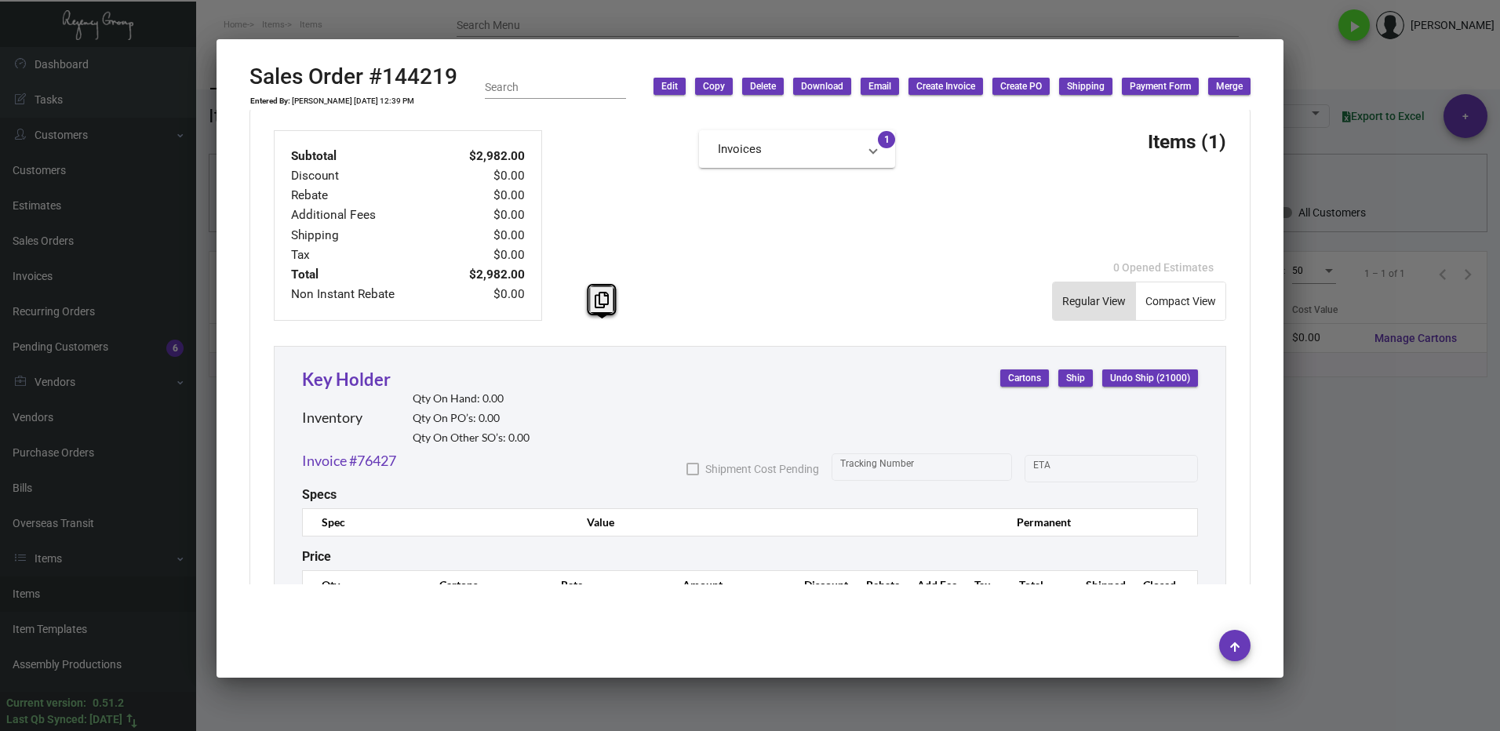
scroll to position [714, 0]
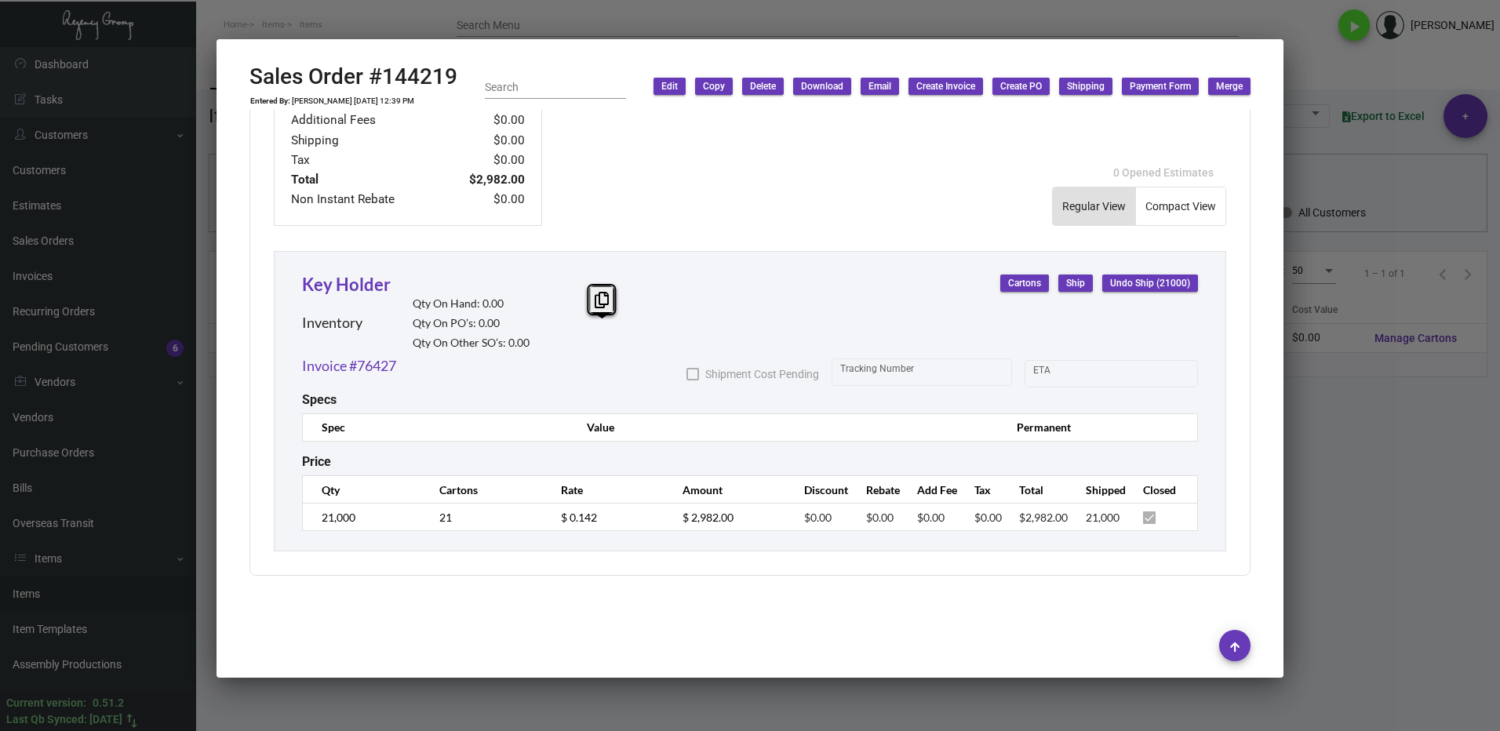
click at [391, 272] on div "Key Holder Inventory Qty On Hand: 0.00 Qty On PO’s: 0.00 Qty On Other SO’s: 0.00" at bounding box center [415, 313] width 227 height 84
click at [362, 285] on link "Key Holder" at bounding box center [346, 284] width 89 height 21
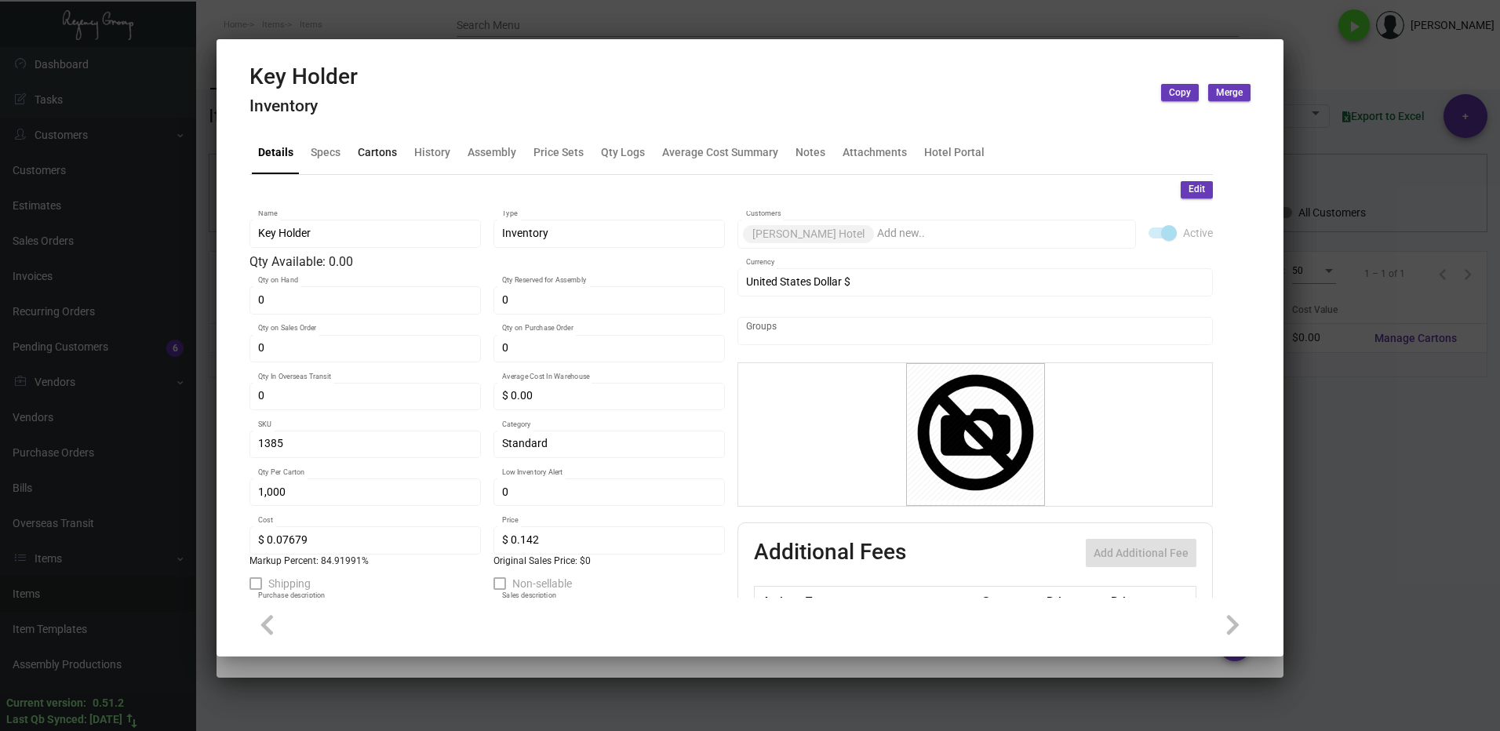
click at [380, 151] on div "Cartons" at bounding box center [377, 152] width 39 height 16
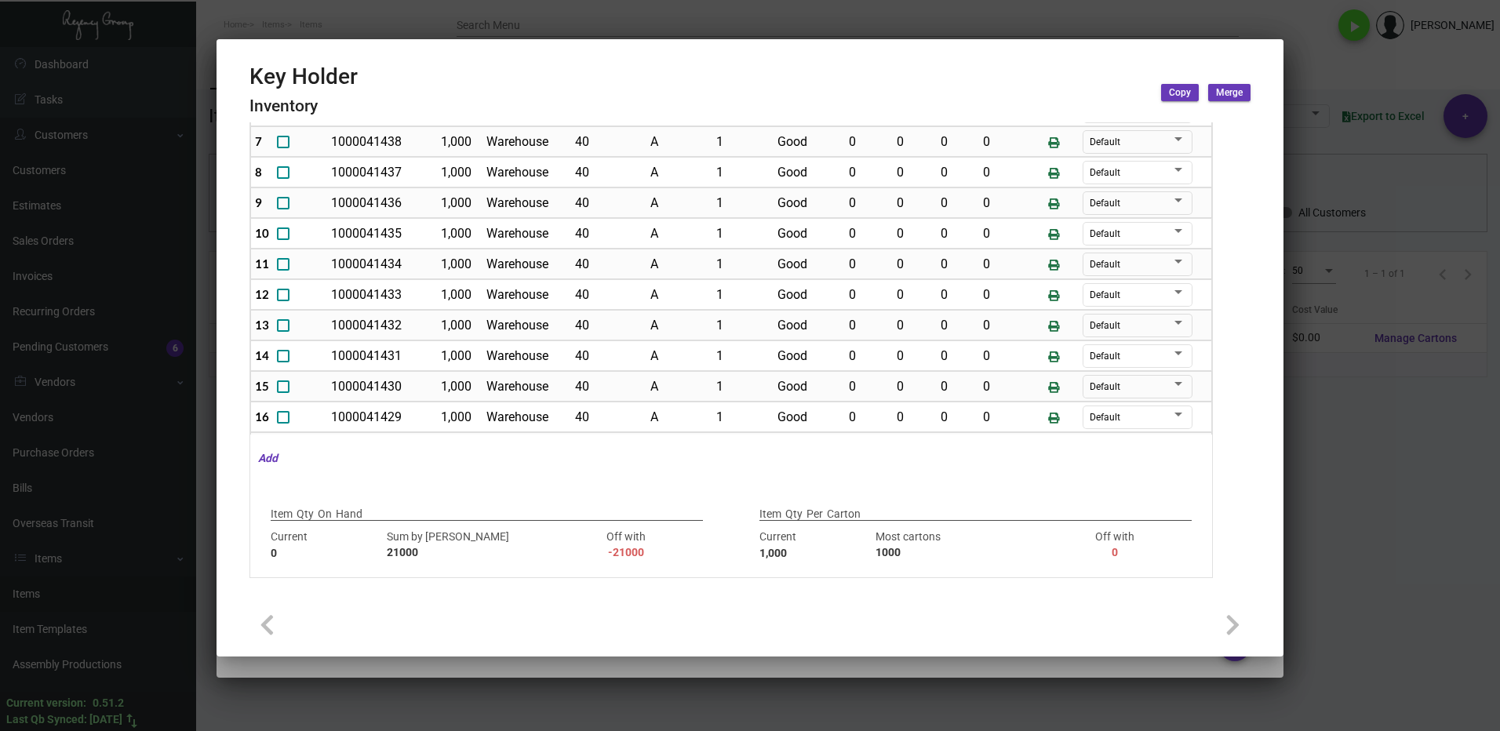
scroll to position [0, 0]
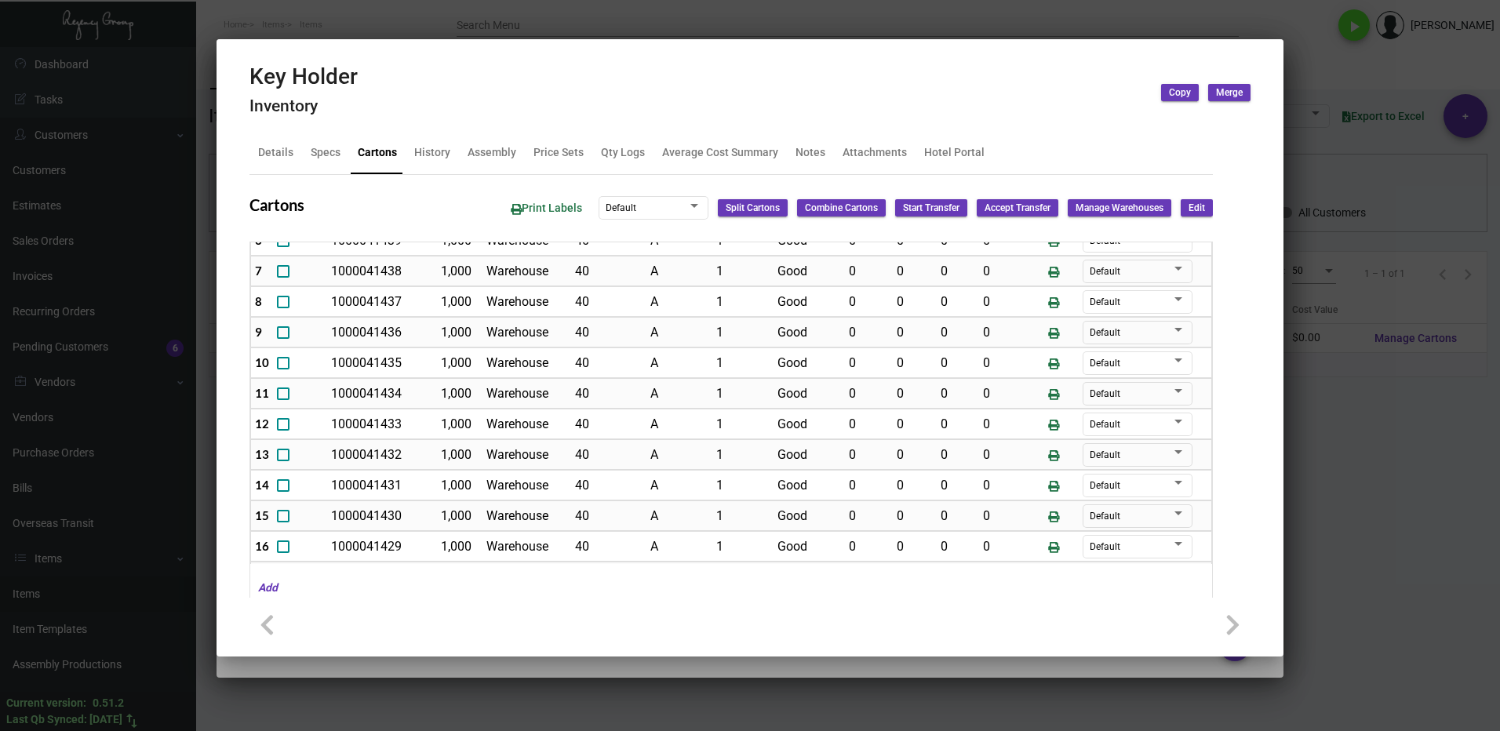
drag, startPoint x: 1329, startPoint y: 478, endPoint x: 1309, endPoint y: 478, distance: 20.4
click at [1329, 478] on div at bounding box center [750, 365] width 1500 height 731
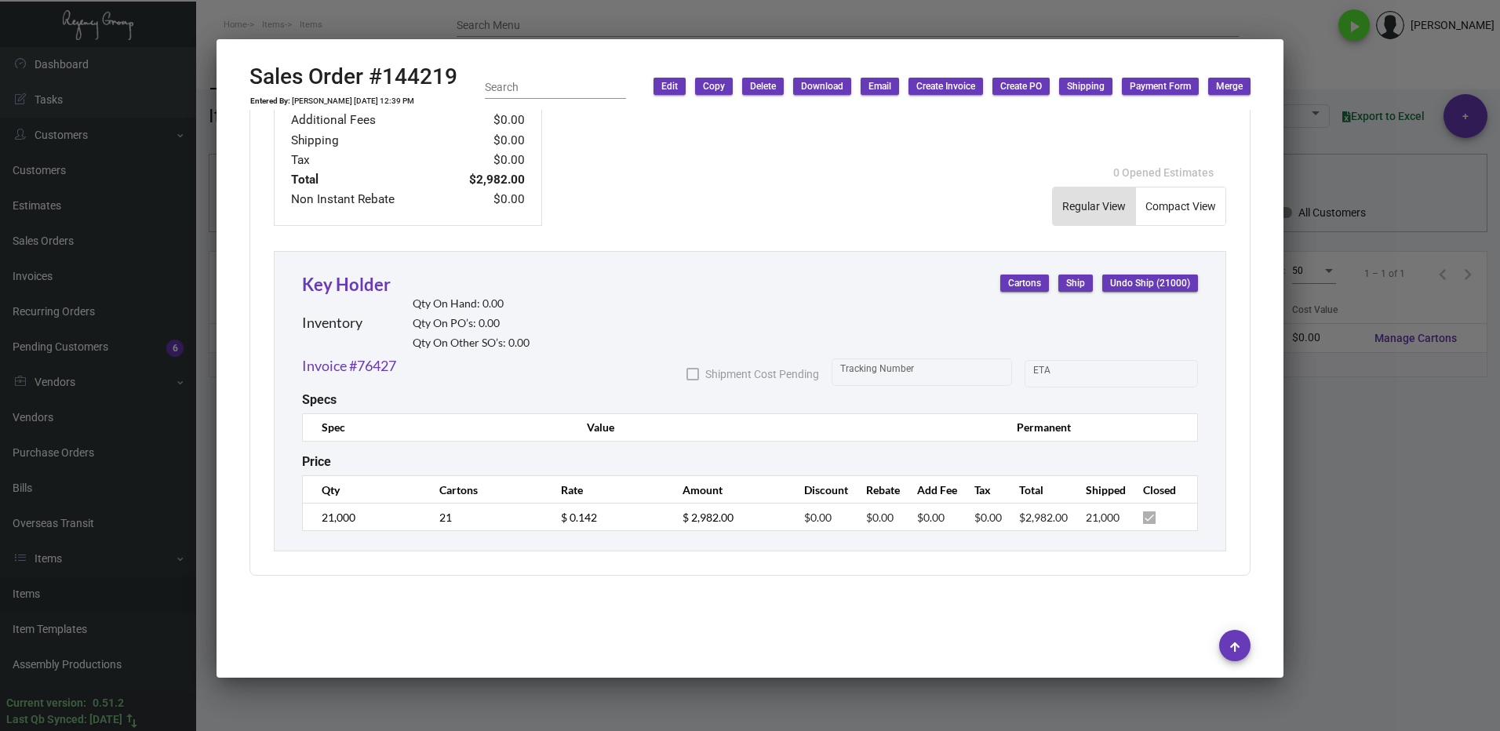
drag, startPoint x: 1437, startPoint y: 535, endPoint x: 1383, endPoint y: 517, distance: 57.0
click at [1433, 534] on div at bounding box center [750, 365] width 1500 height 731
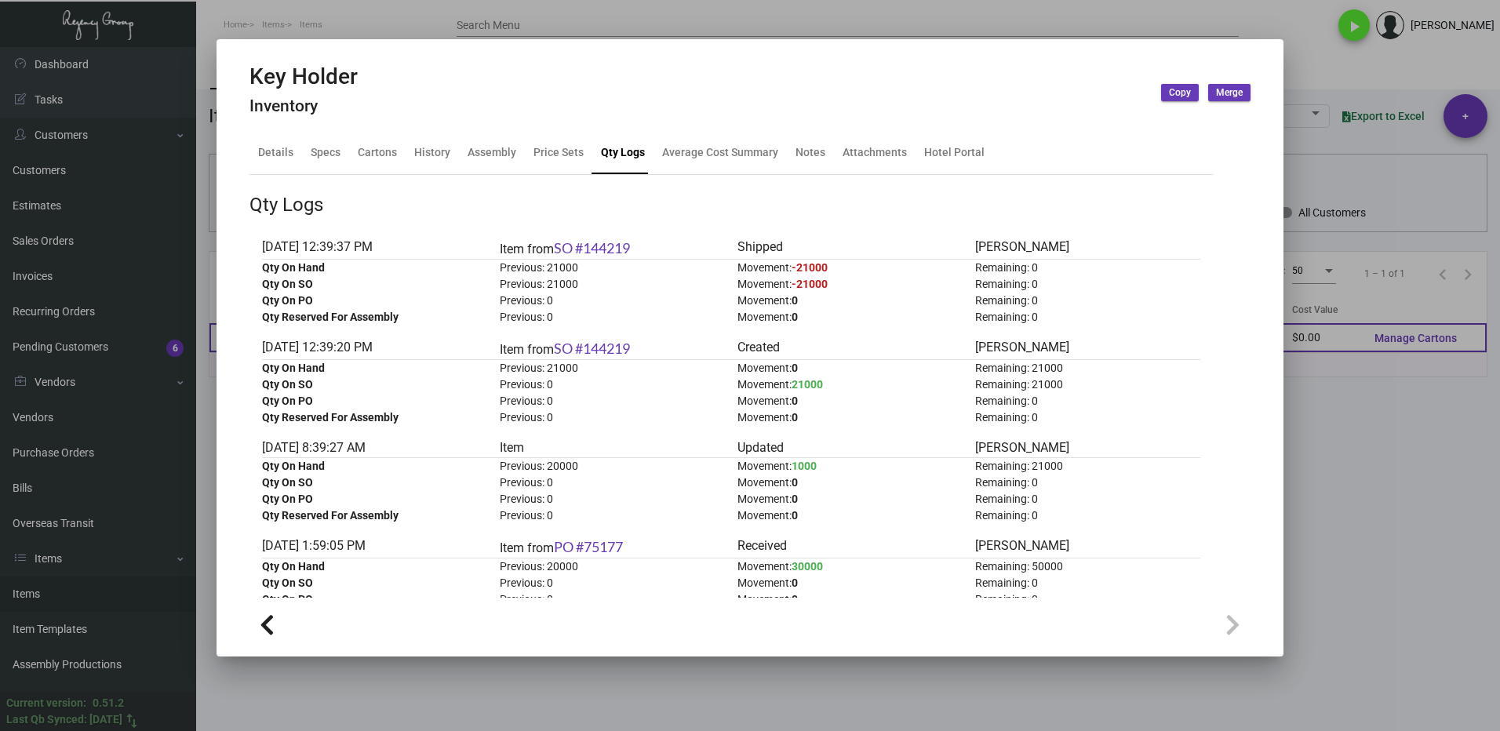
drag, startPoint x: 1397, startPoint y: 453, endPoint x: 889, endPoint y: 349, distance: 517.9
click at [1394, 452] on div at bounding box center [750, 365] width 1500 height 731
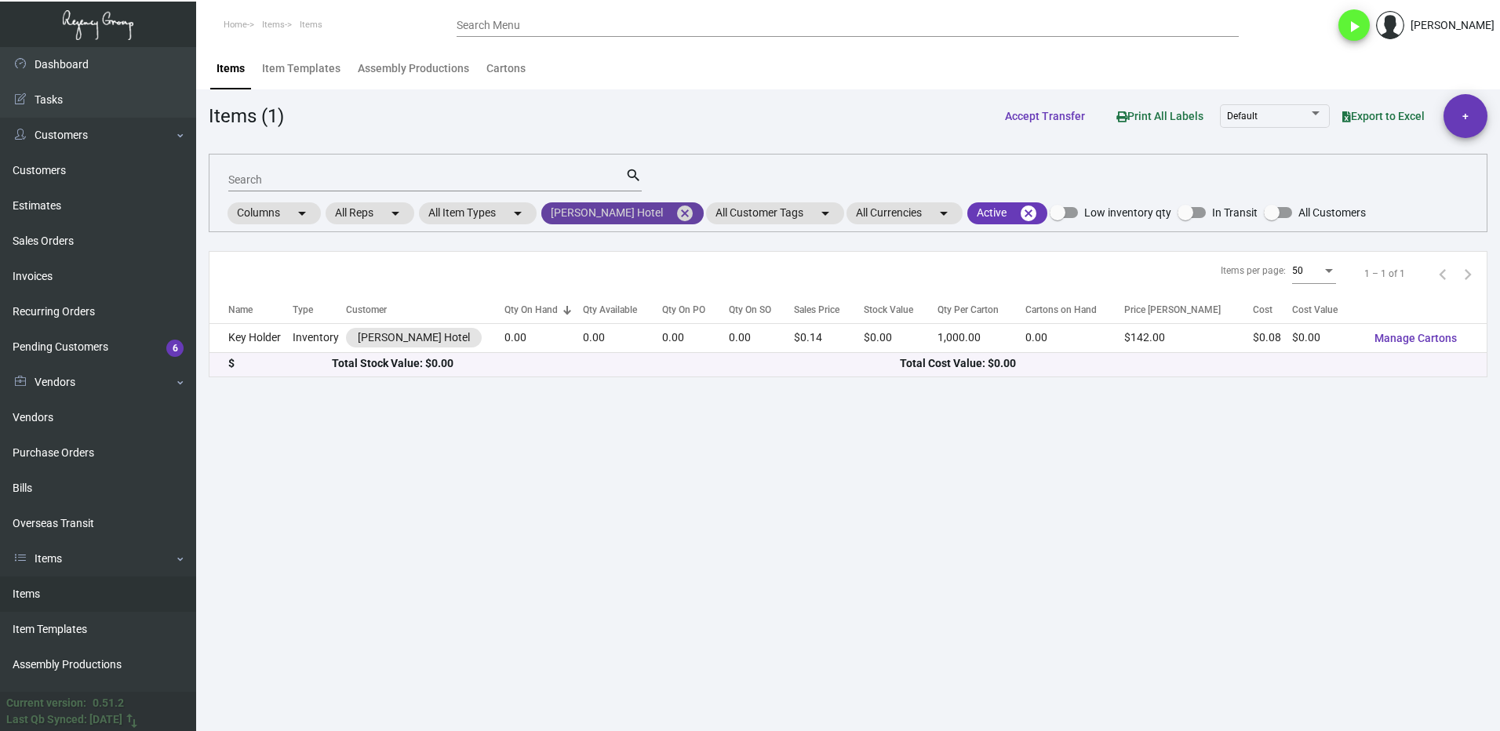
click at [675, 216] on mat-icon "cancel" at bounding box center [684, 213] width 19 height 19
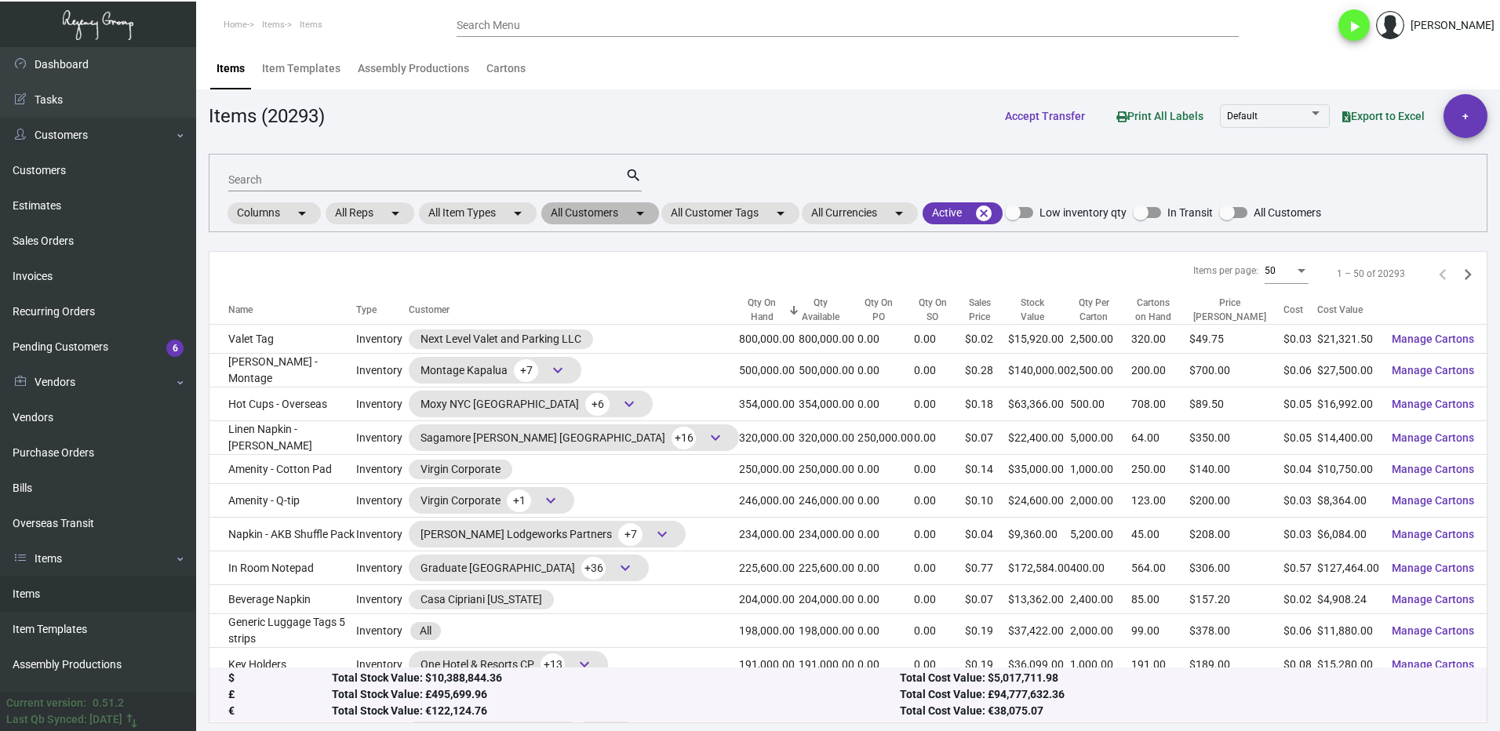
click at [573, 213] on mat-chip "All Customers arrow_drop_down" at bounding box center [600, 213] width 118 height 22
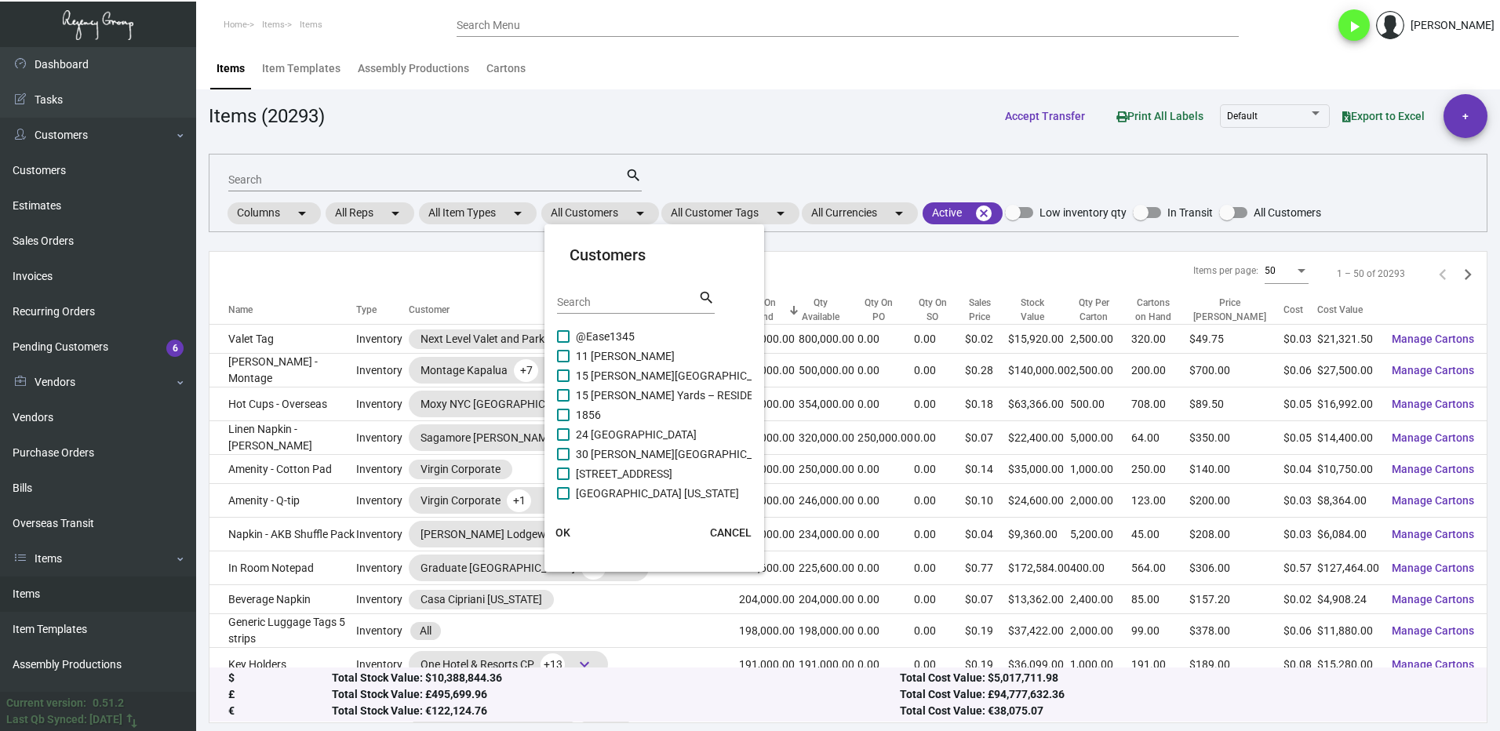
click at [621, 296] on input "Search" at bounding box center [627, 302] width 141 height 13
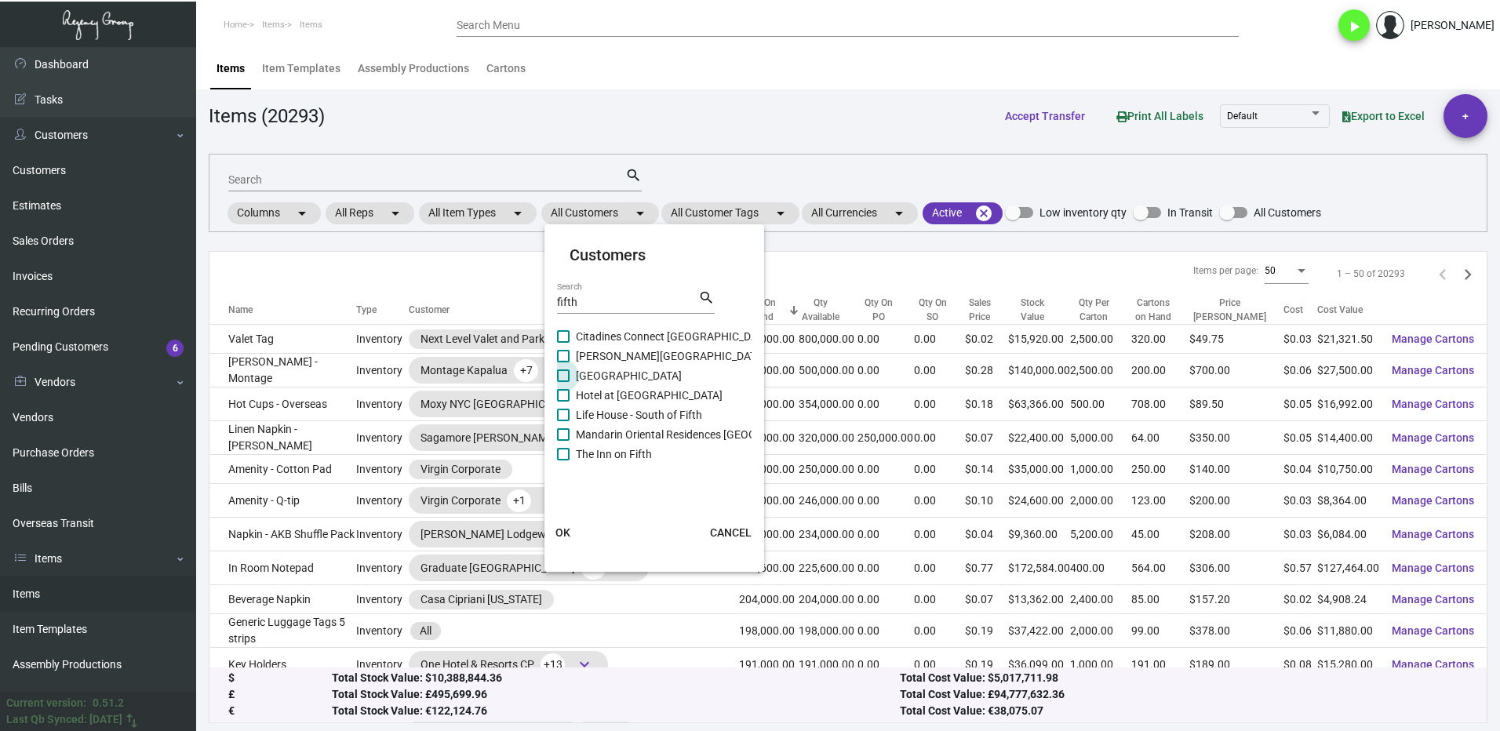
click at [577, 380] on span "[GEOGRAPHIC_DATA]" at bounding box center [629, 375] width 106 height 19
click at [563, 382] on input "[GEOGRAPHIC_DATA]" at bounding box center [562, 382] width 1 height 1
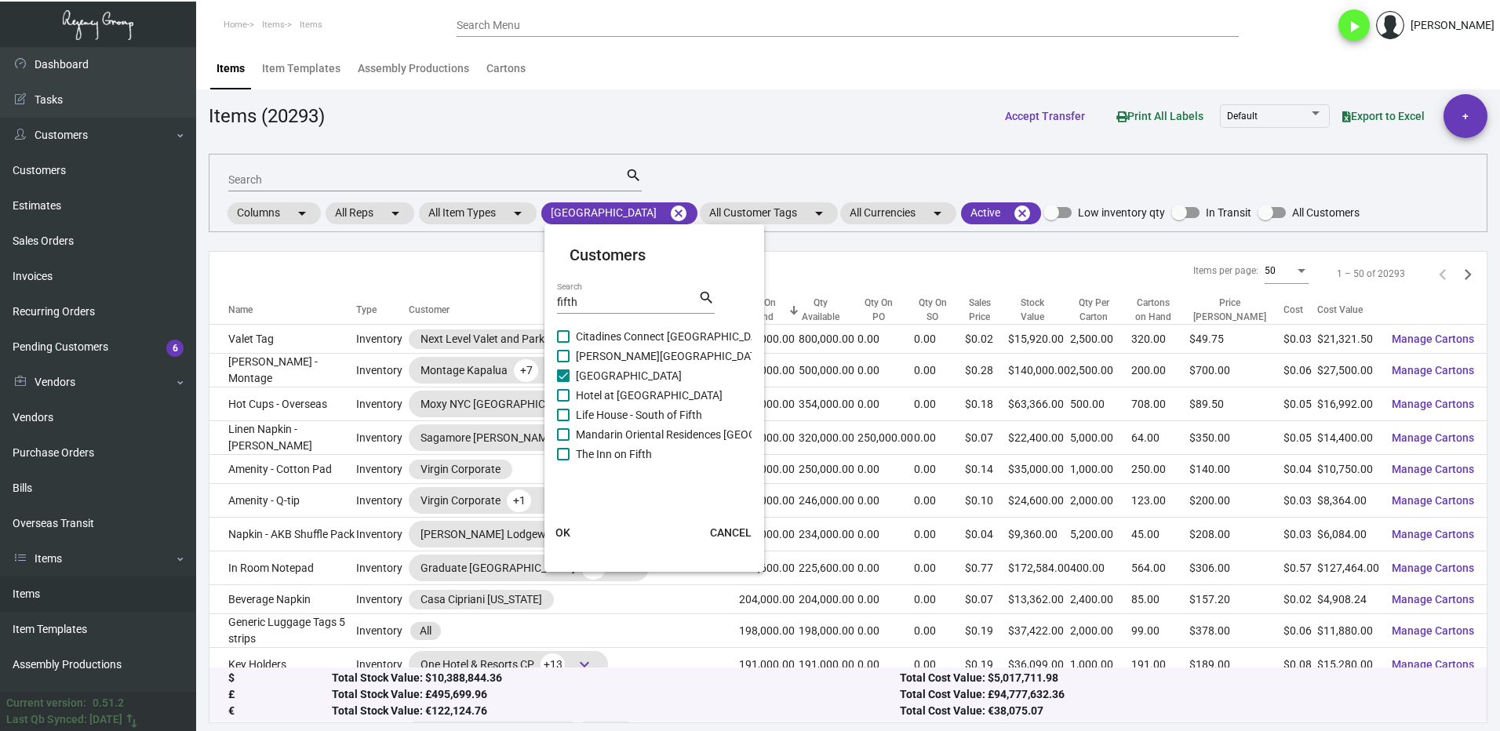
click at [567, 532] on span "OK" at bounding box center [562, 532] width 15 height 13
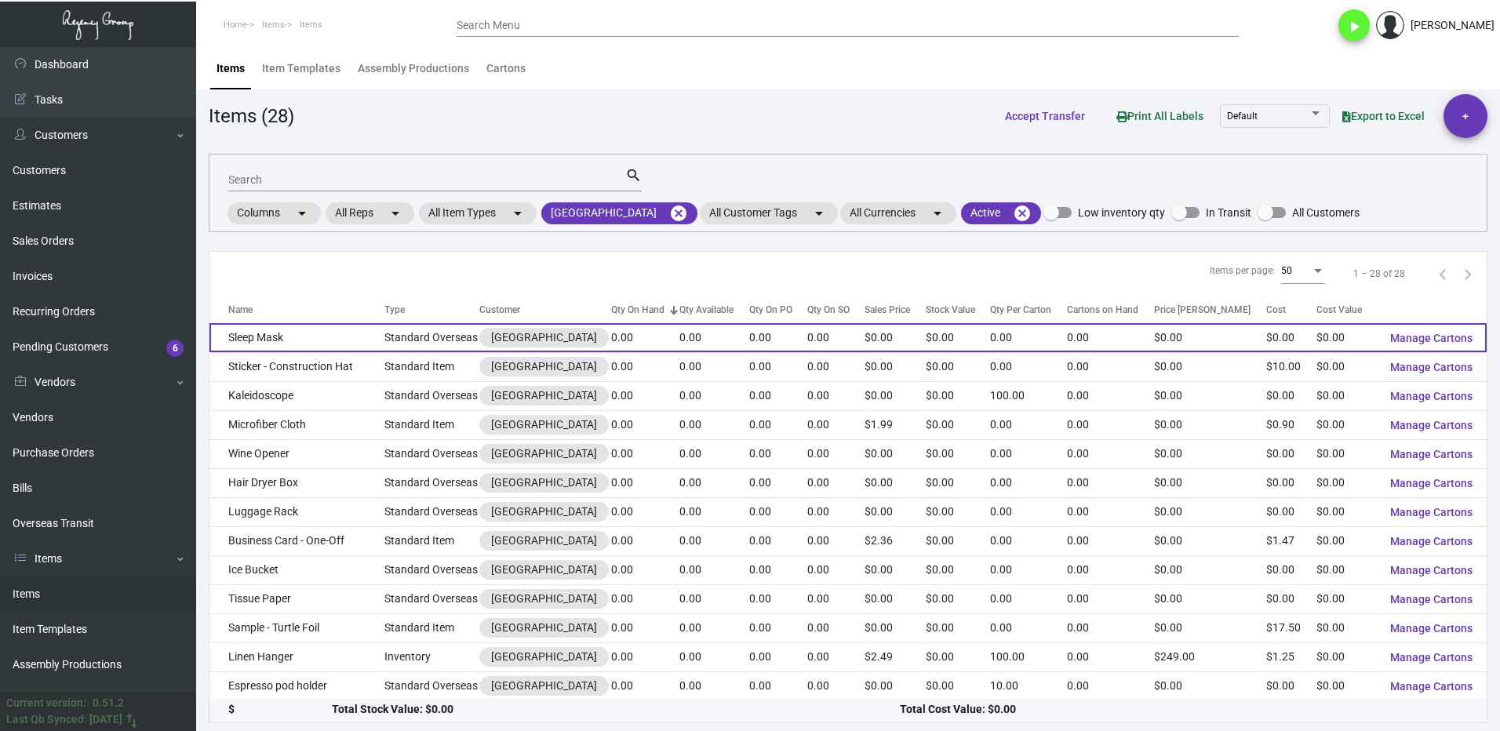
click at [293, 338] on td "Sleep Mask" at bounding box center [296, 337] width 175 height 29
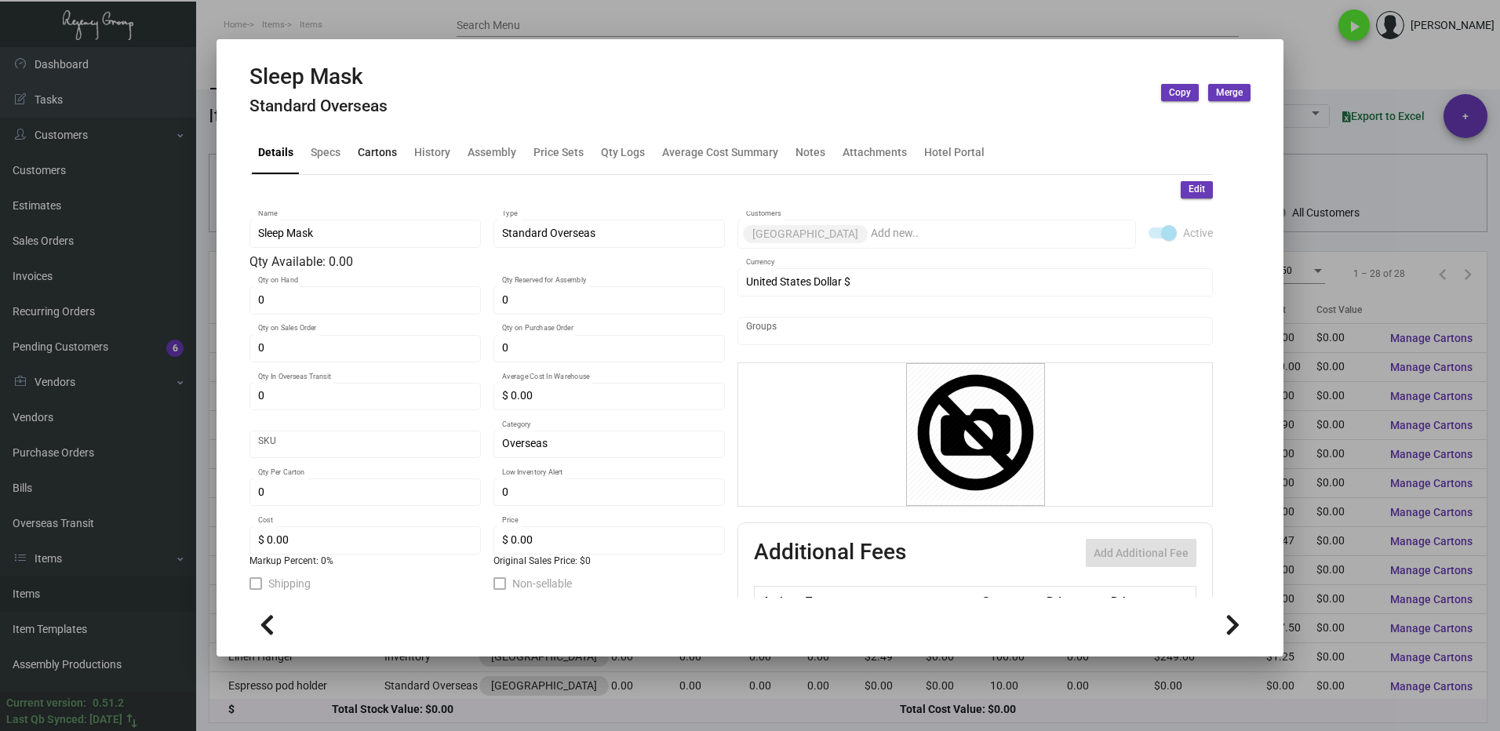
click at [375, 159] on div "Cartons" at bounding box center [377, 152] width 39 height 16
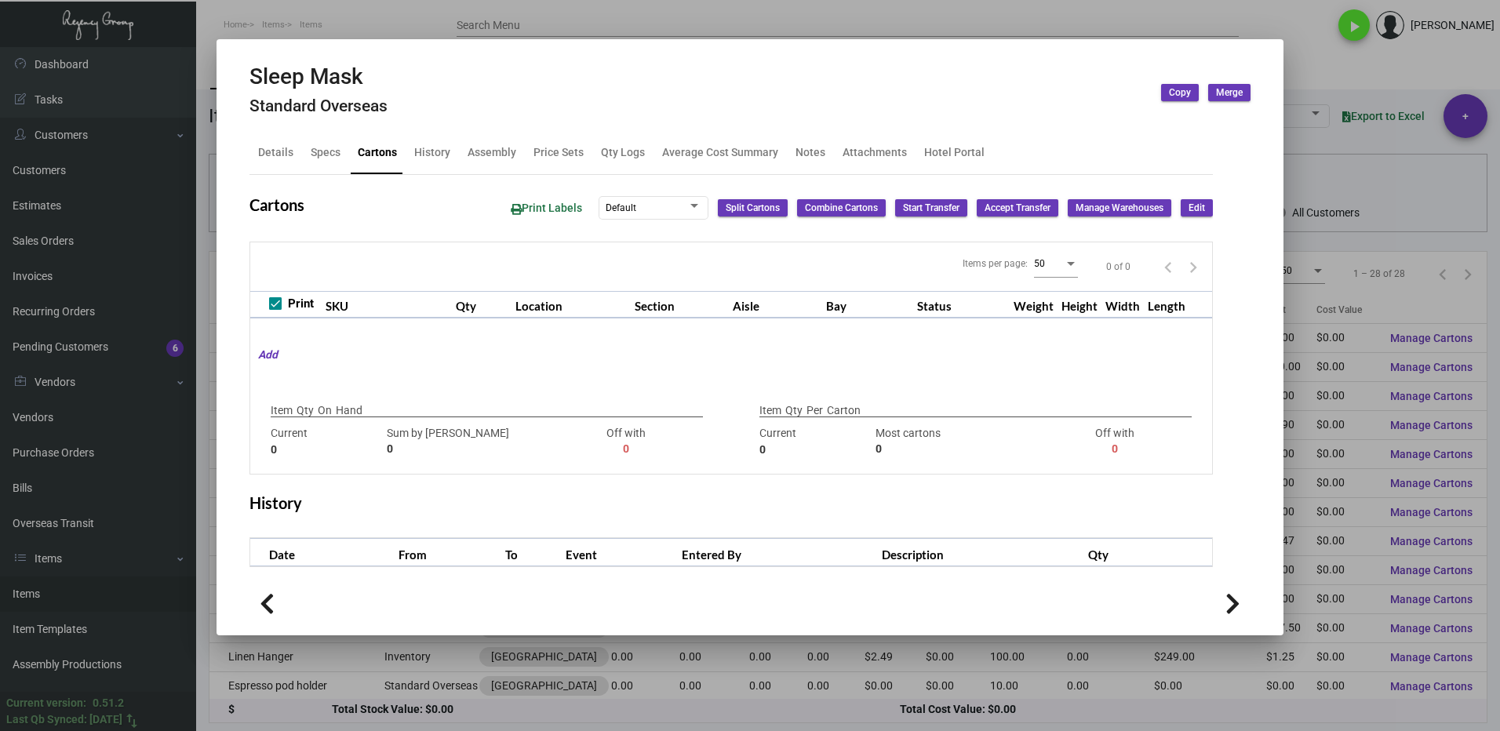
click at [1306, 71] on div at bounding box center [750, 365] width 1500 height 731
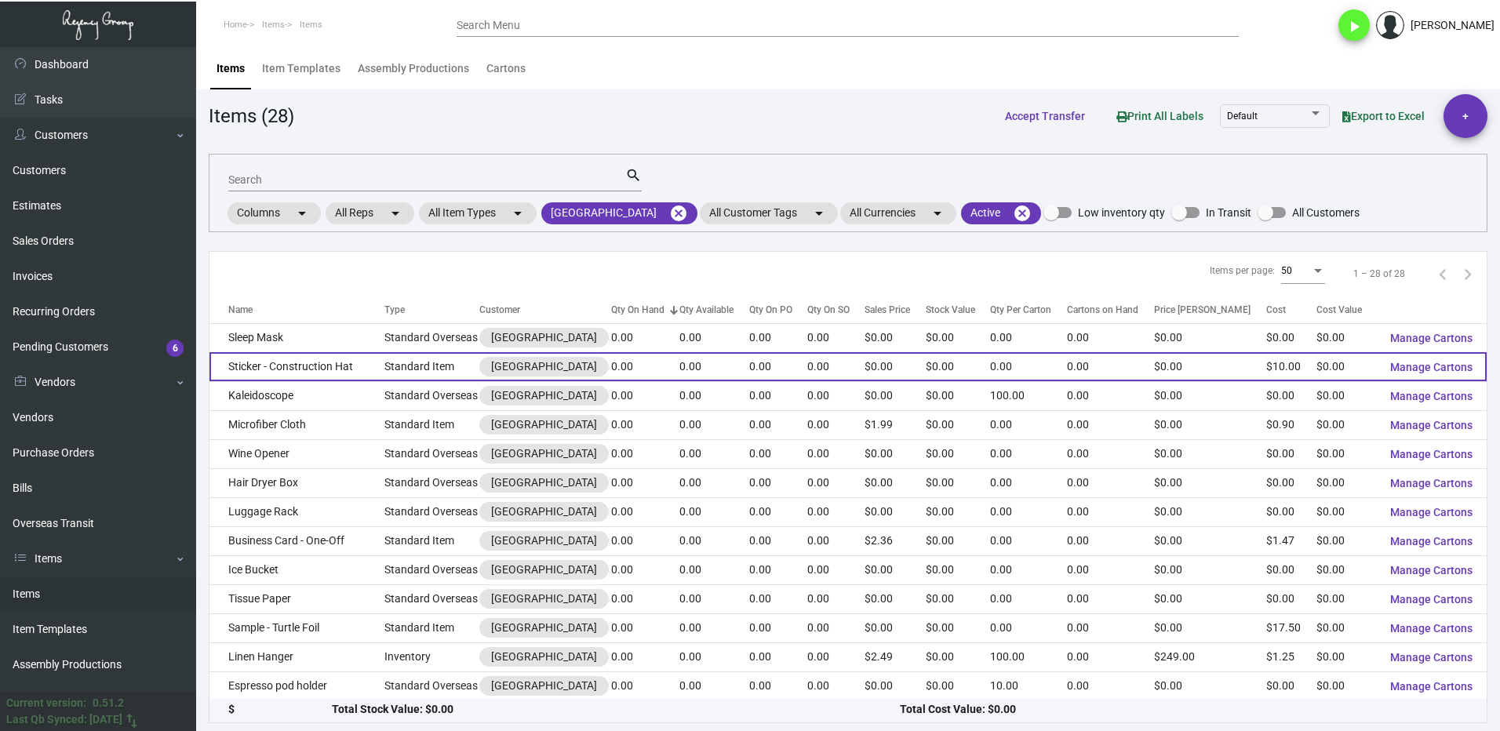
click at [237, 369] on td "Sticker - Construction Hat" at bounding box center [296, 366] width 175 height 29
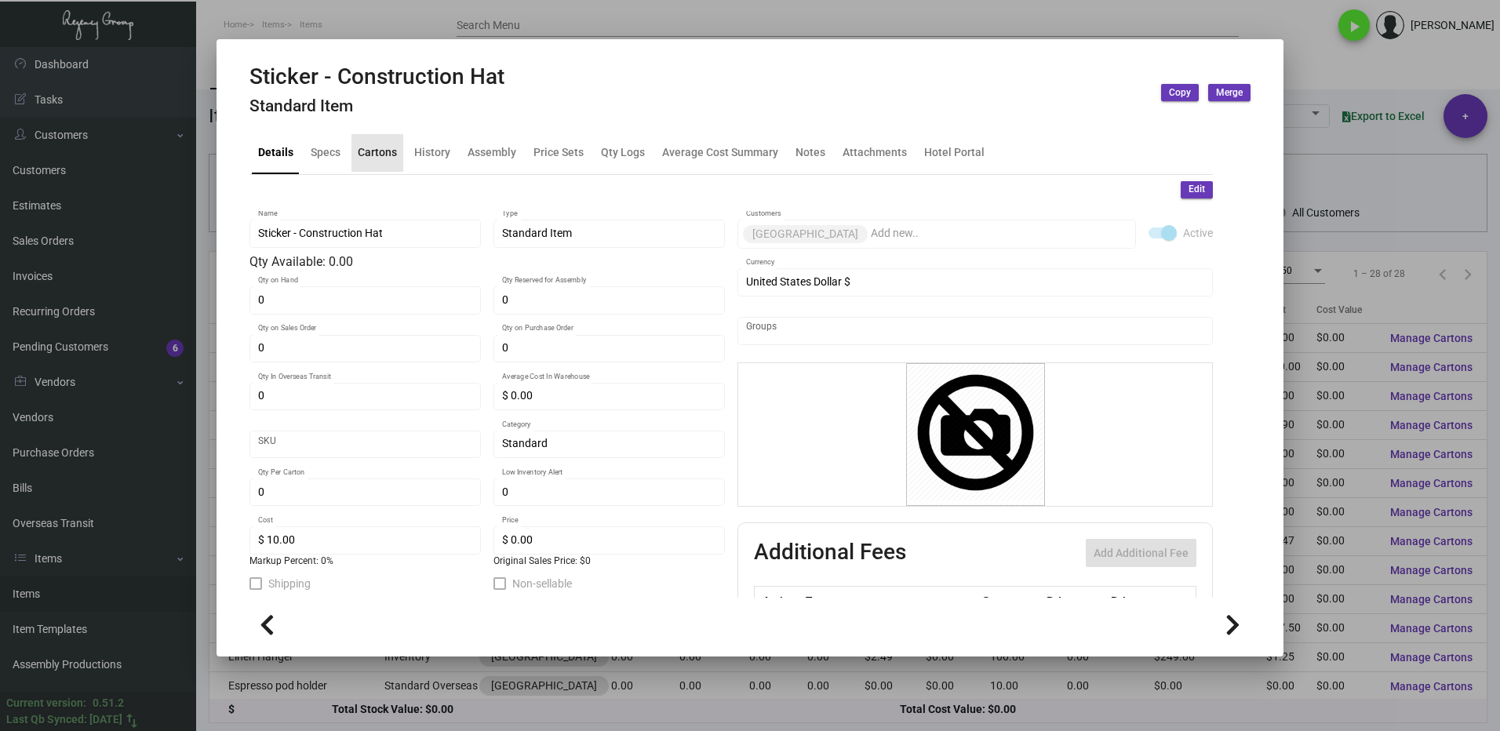
click at [376, 153] on div "Cartons" at bounding box center [377, 152] width 39 height 16
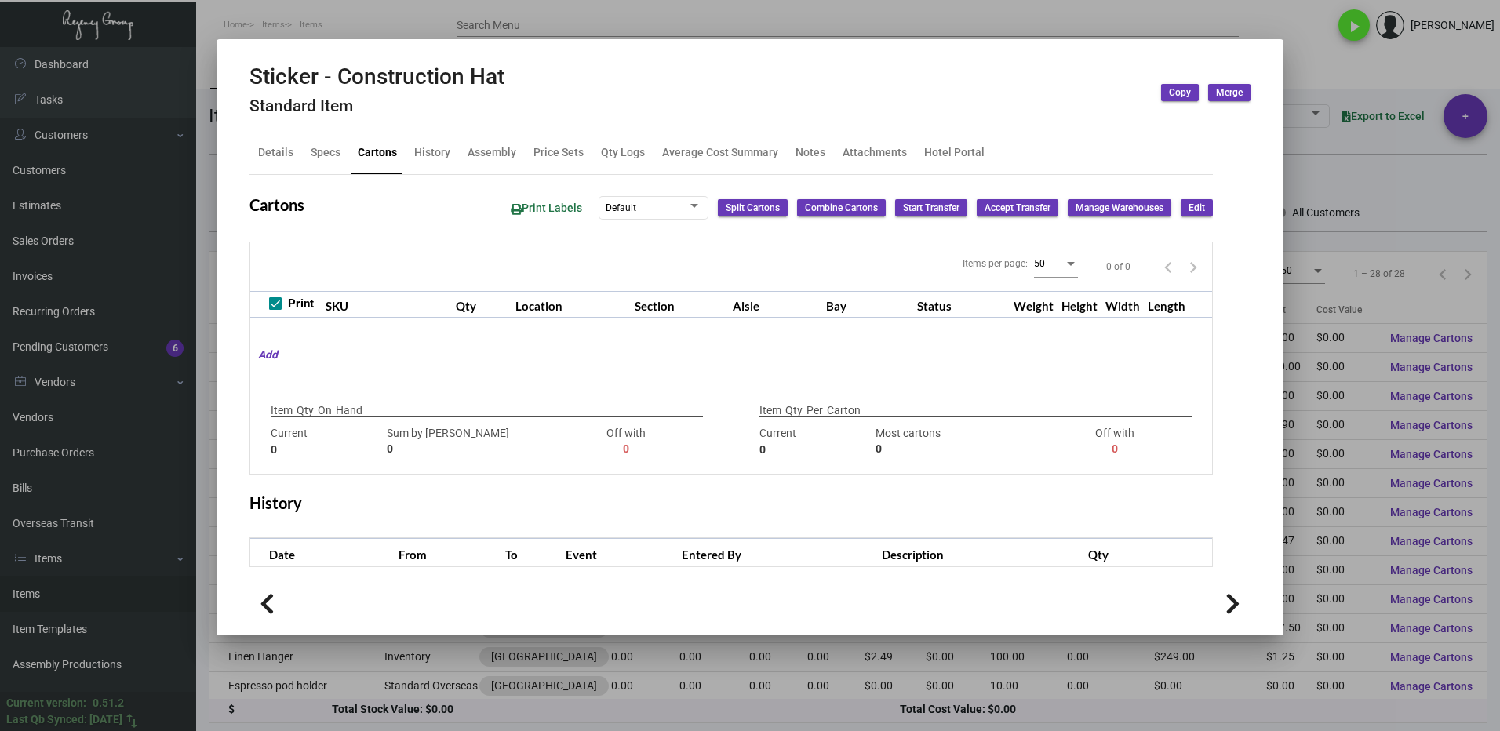
click at [1304, 67] on div at bounding box center [750, 365] width 1500 height 731
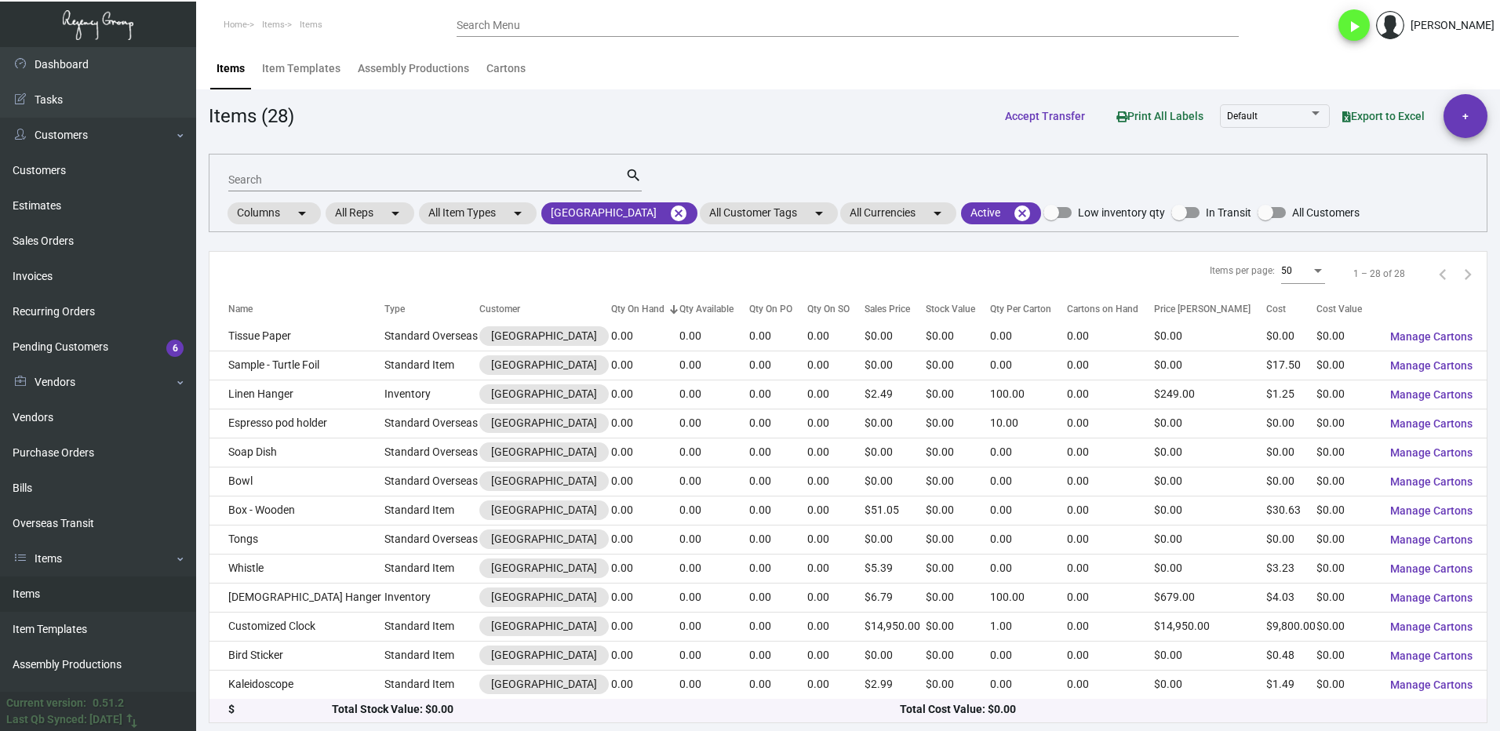
scroll to position [235, 0]
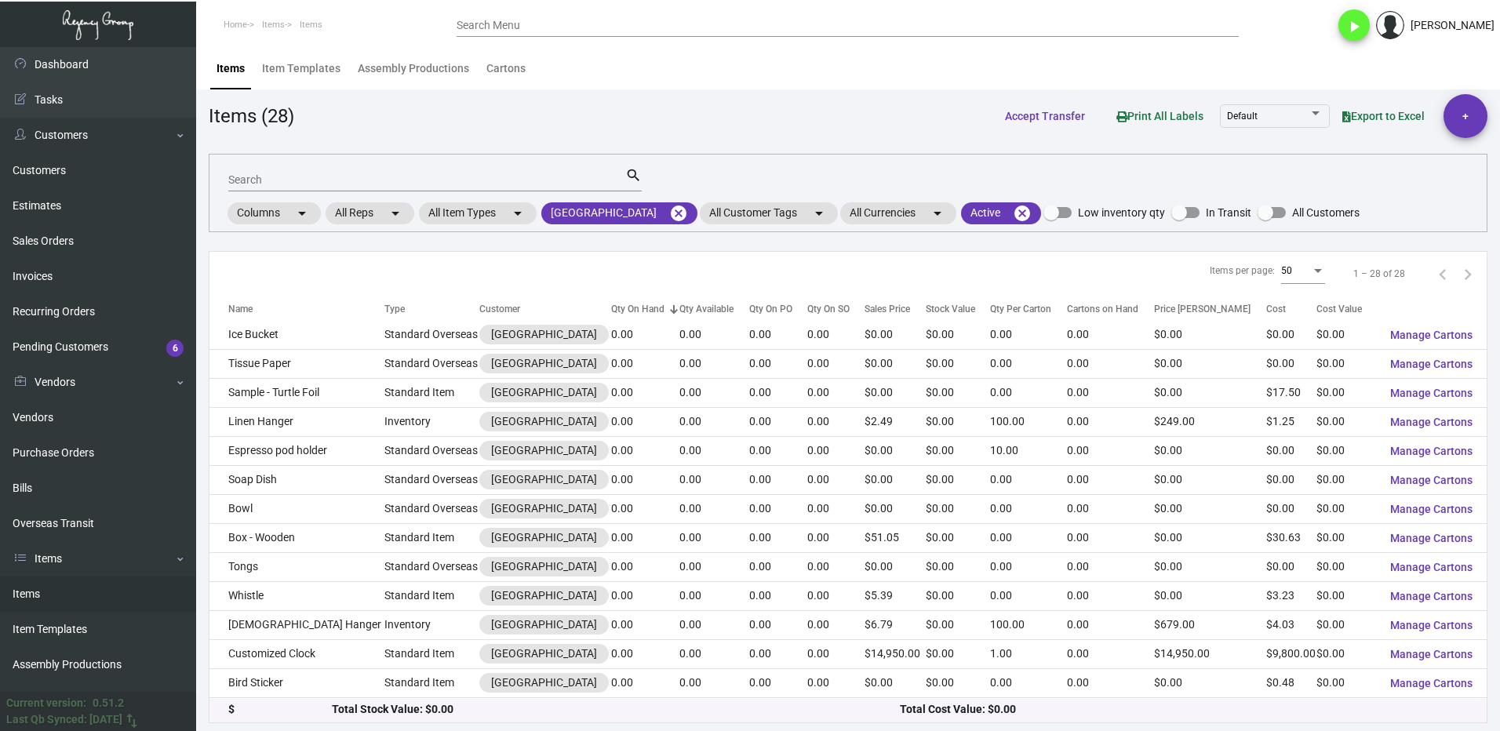
click at [282, 176] on input "Search" at bounding box center [426, 180] width 397 height 13
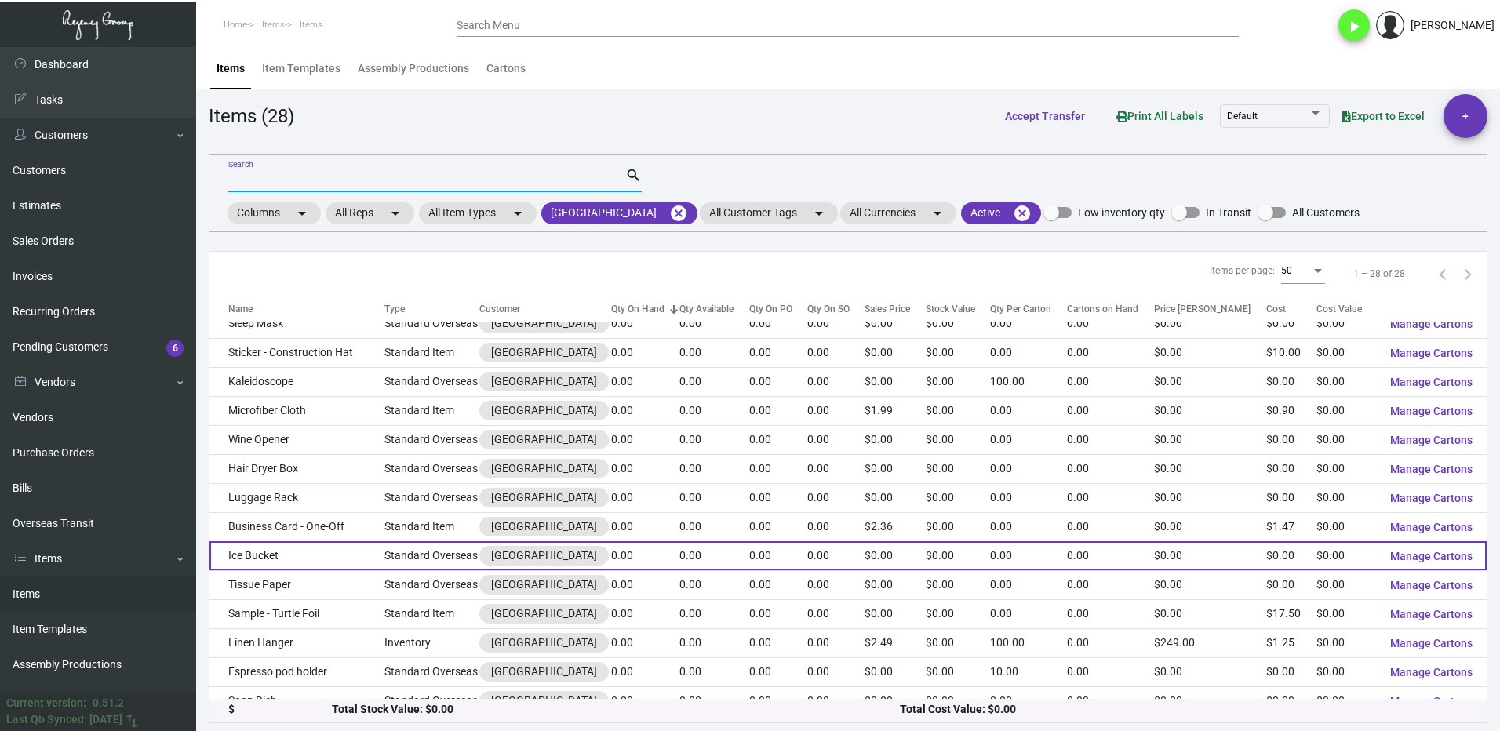
scroll to position [0, 0]
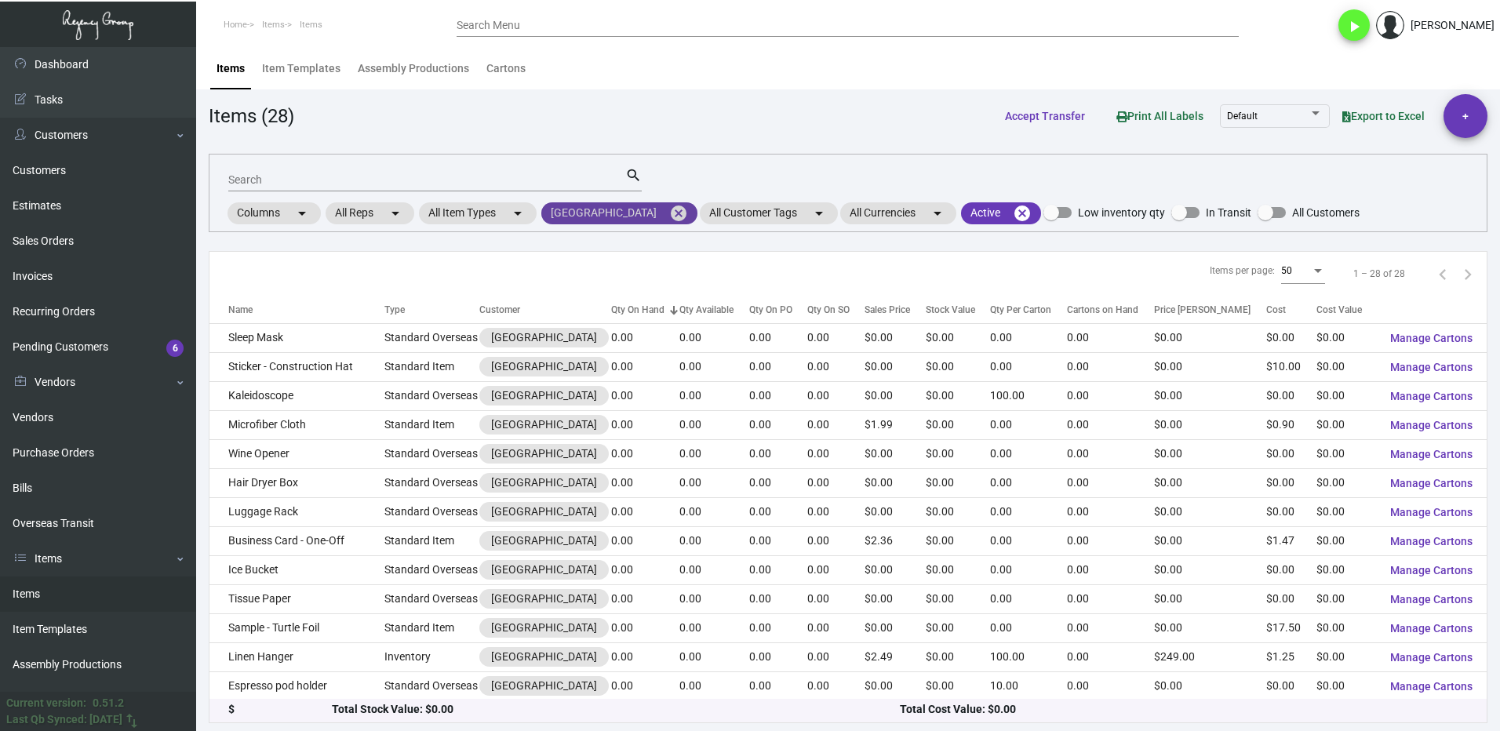
click at [669, 211] on mat-icon "cancel" at bounding box center [678, 213] width 19 height 19
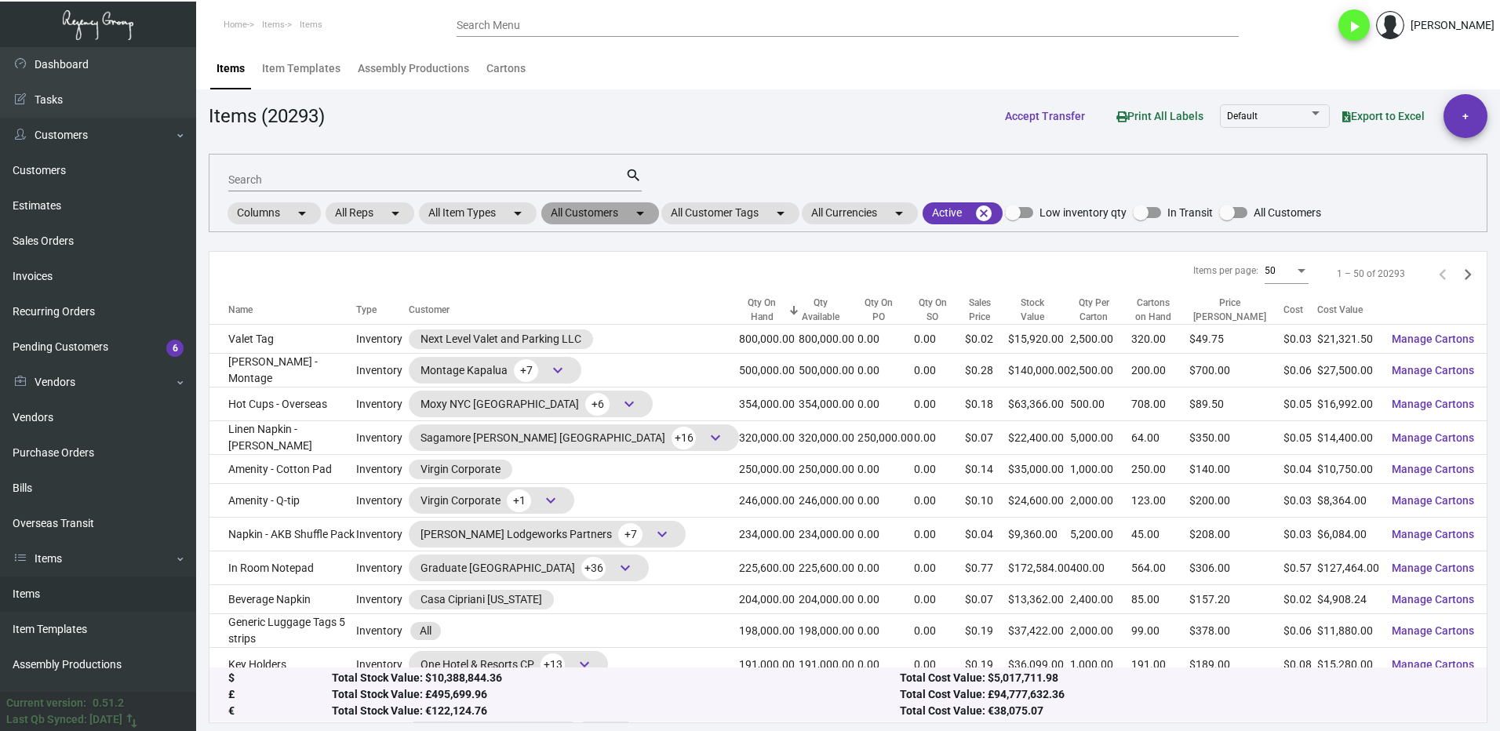
click at [602, 209] on mat-chip "All Customers arrow_drop_down" at bounding box center [600, 213] width 118 height 22
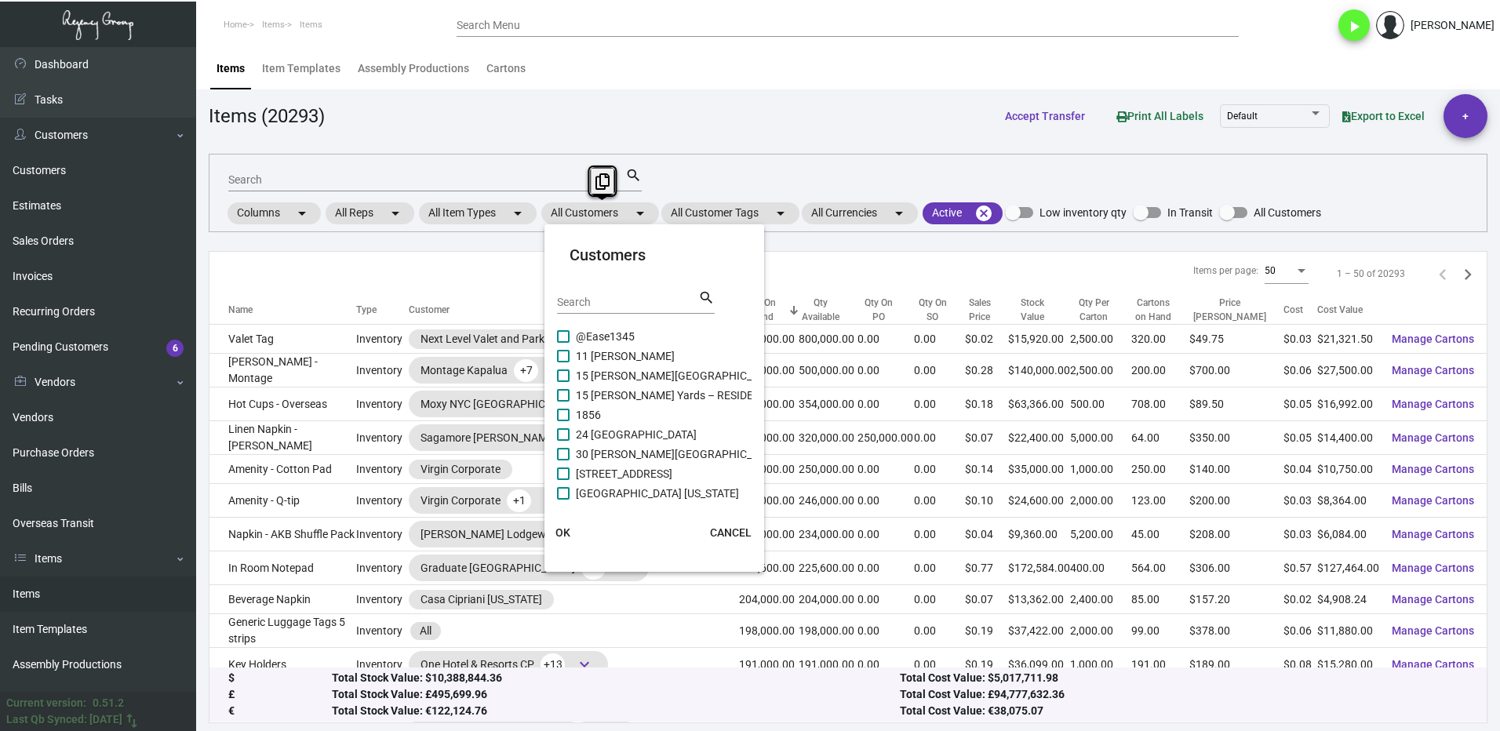
click at [624, 295] on div "Search" at bounding box center [627, 301] width 141 height 24
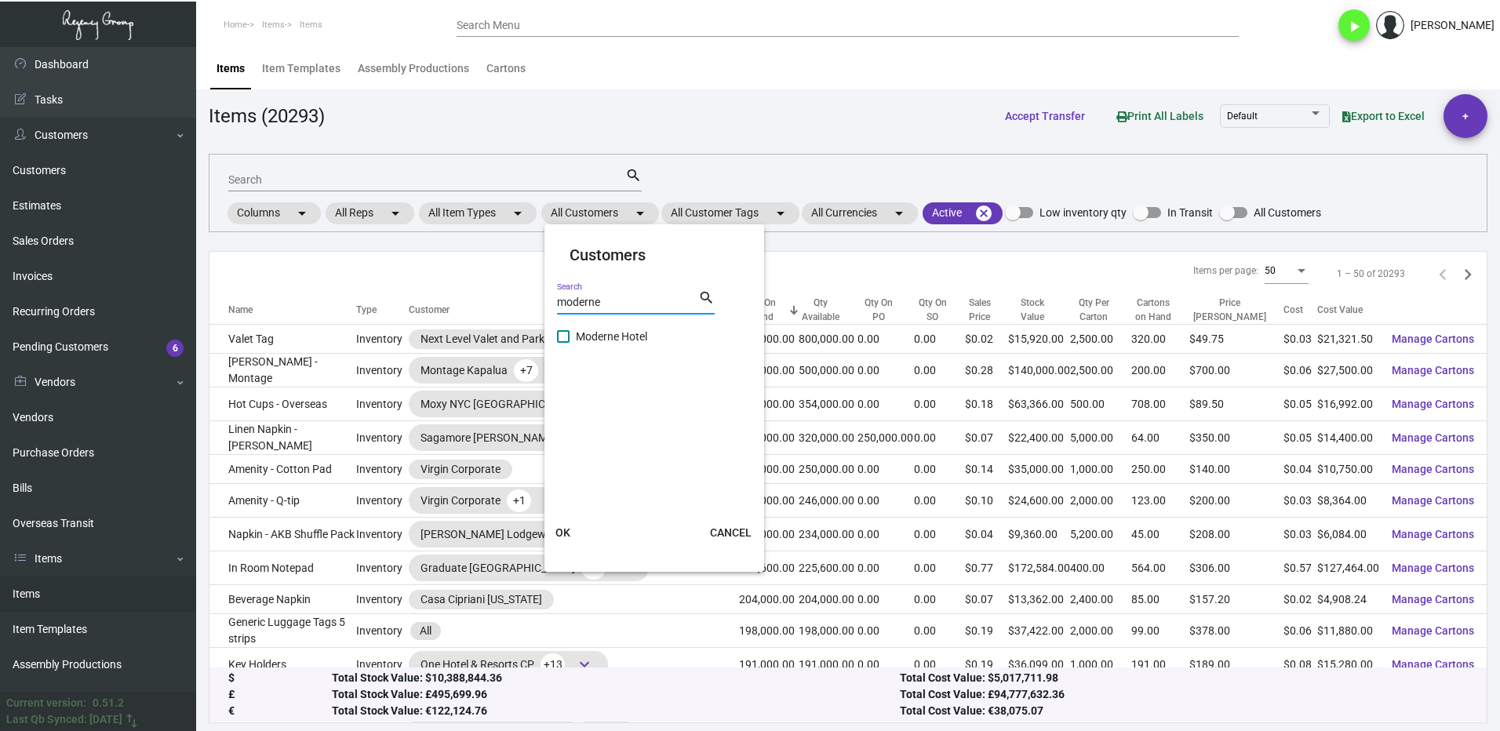
click at [573, 340] on label "Moderne Hotel" at bounding box center [602, 336] width 90 height 19
click at [563, 343] on input "Moderne Hotel" at bounding box center [562, 343] width 1 height 1
click at [569, 526] on span "OK" at bounding box center [562, 532] width 15 height 13
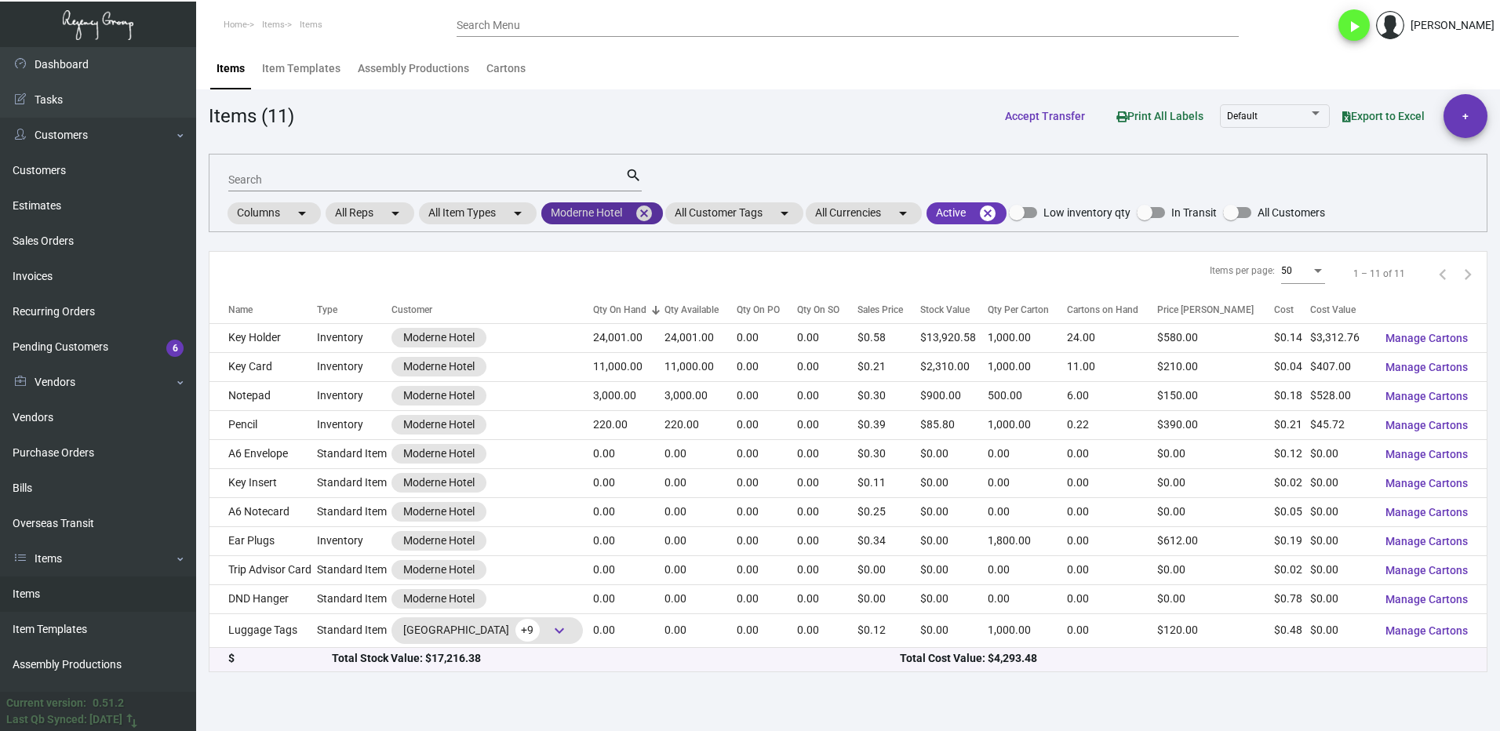
drag, startPoint x: 646, startPoint y: 206, endPoint x: 616, endPoint y: 213, distance: 30.5
click at [646, 207] on mat-icon "cancel" at bounding box center [644, 213] width 19 height 19
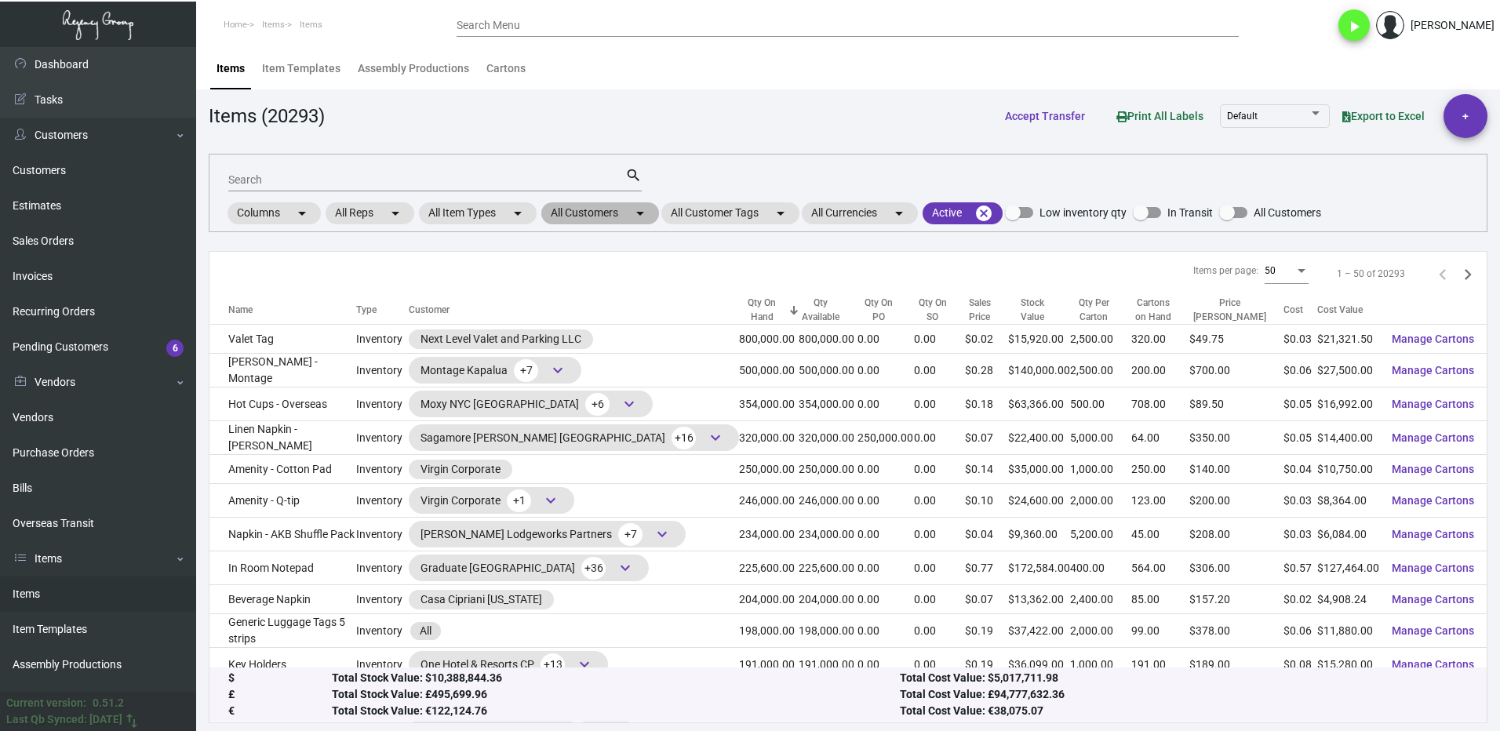
click at [587, 210] on mat-chip "All Customers arrow_drop_down" at bounding box center [600, 213] width 118 height 22
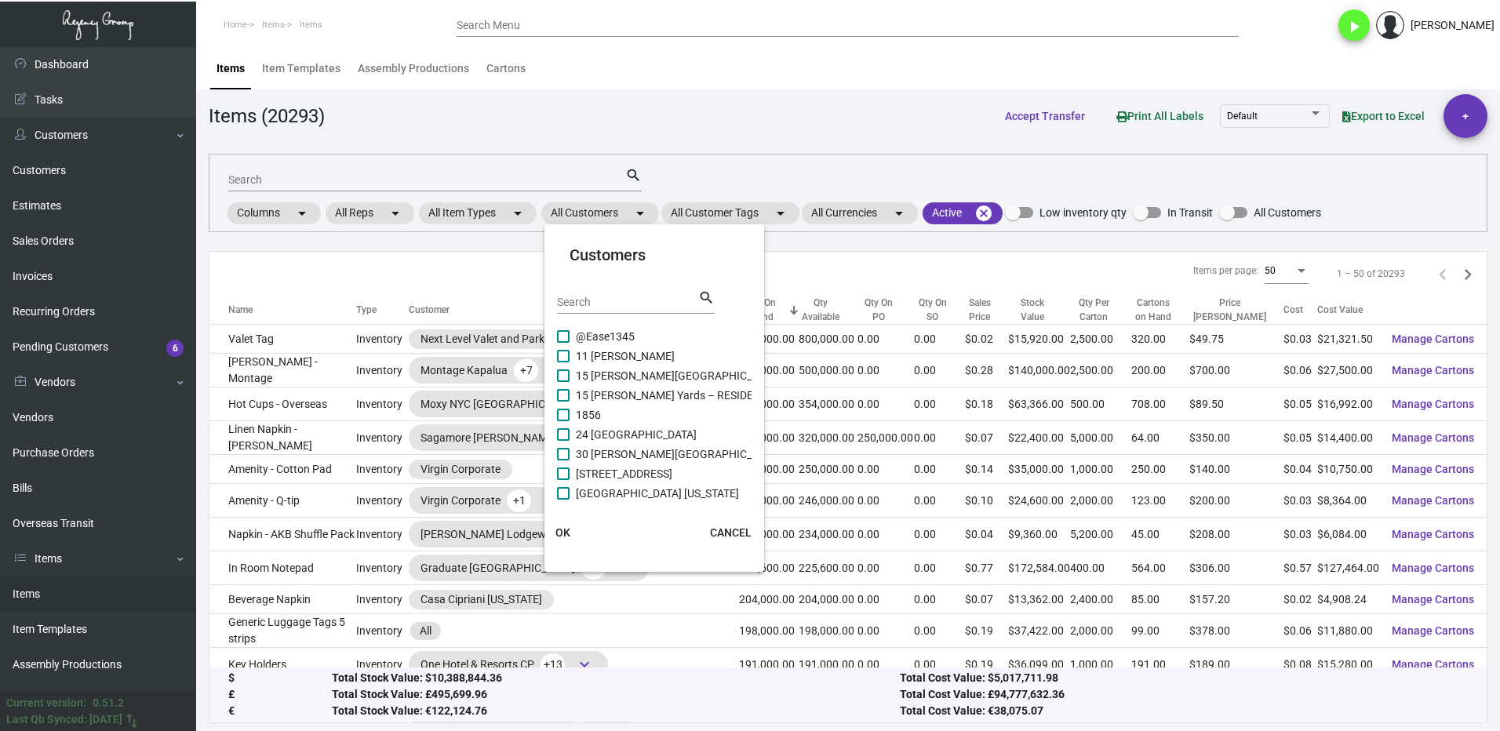
click at [596, 301] on input "Search" at bounding box center [627, 302] width 141 height 13
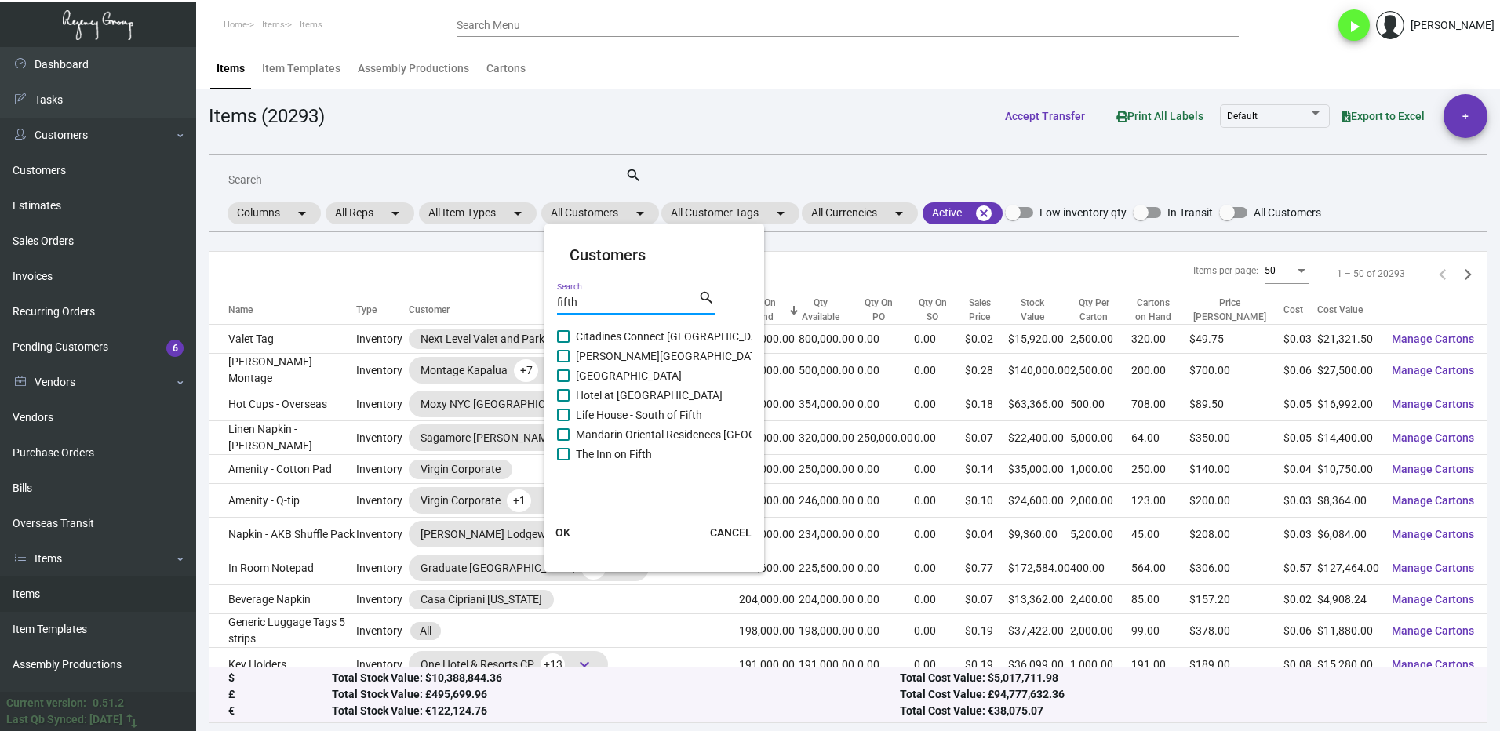
click at [566, 373] on span at bounding box center [563, 375] width 13 height 13
click at [563, 382] on input "[GEOGRAPHIC_DATA]" at bounding box center [562, 382] width 1 height 1
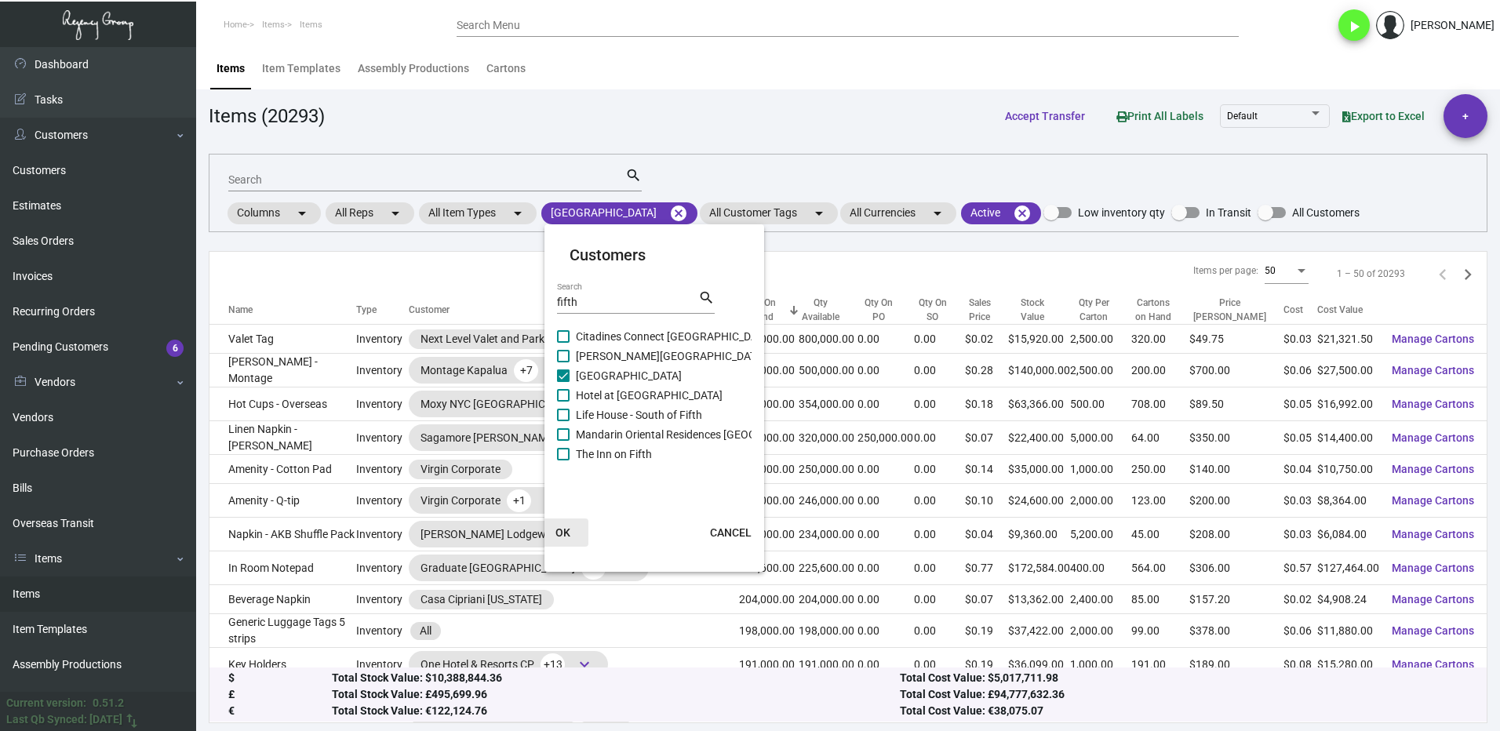
click at [572, 531] on button "OK" at bounding box center [563, 532] width 50 height 28
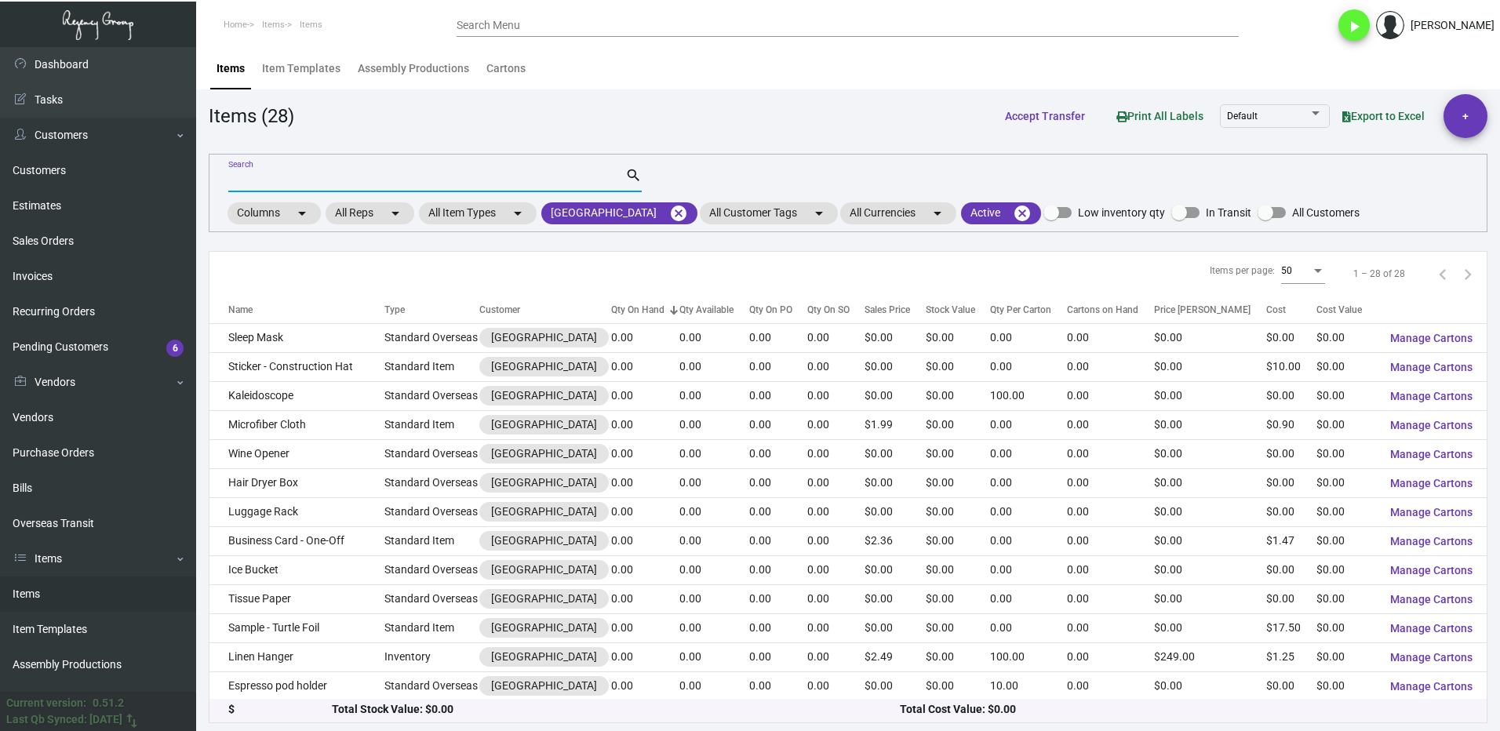
click at [287, 180] on input "Search" at bounding box center [426, 180] width 397 height 13
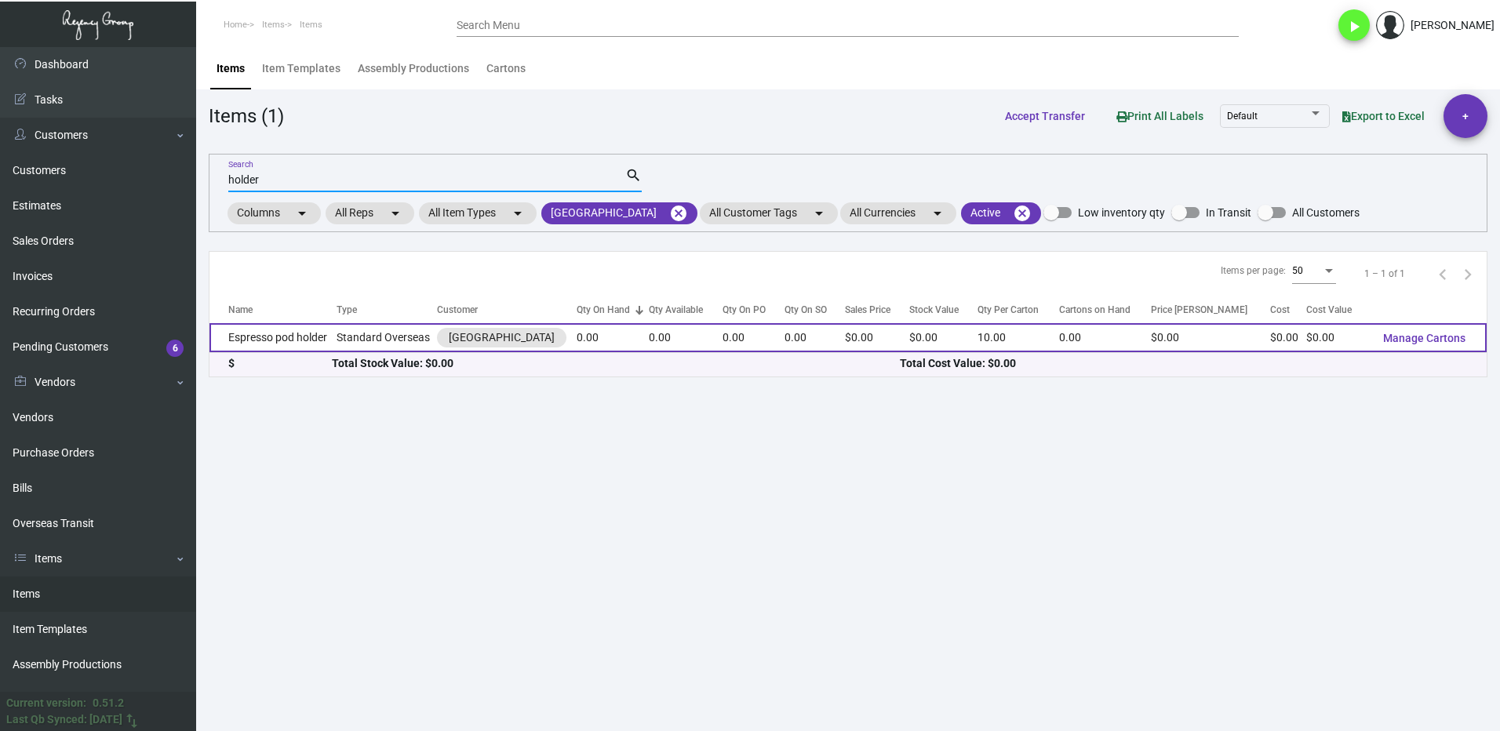
click at [293, 340] on td "Espresso pod holder" at bounding box center [272, 337] width 127 height 29
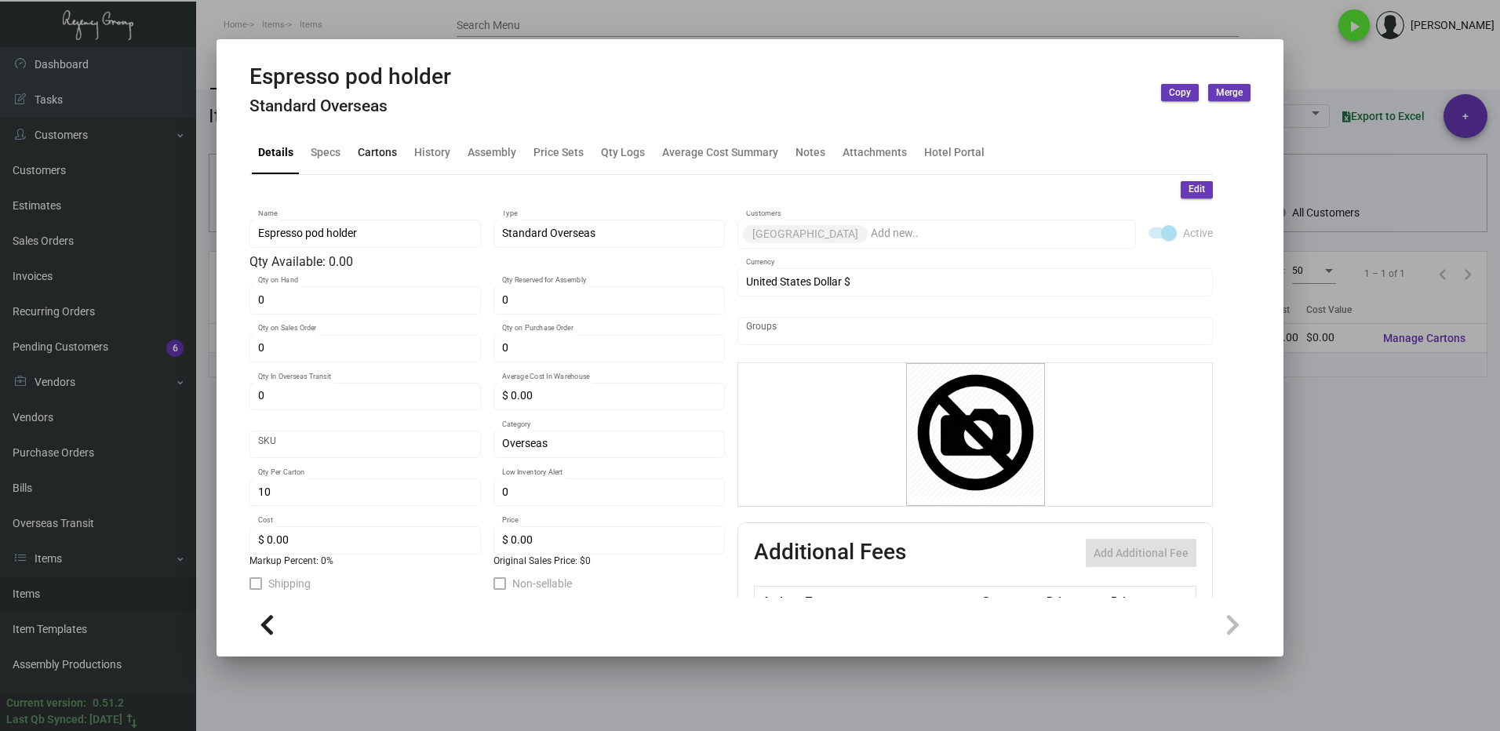
click at [364, 149] on div "Cartons" at bounding box center [377, 152] width 39 height 16
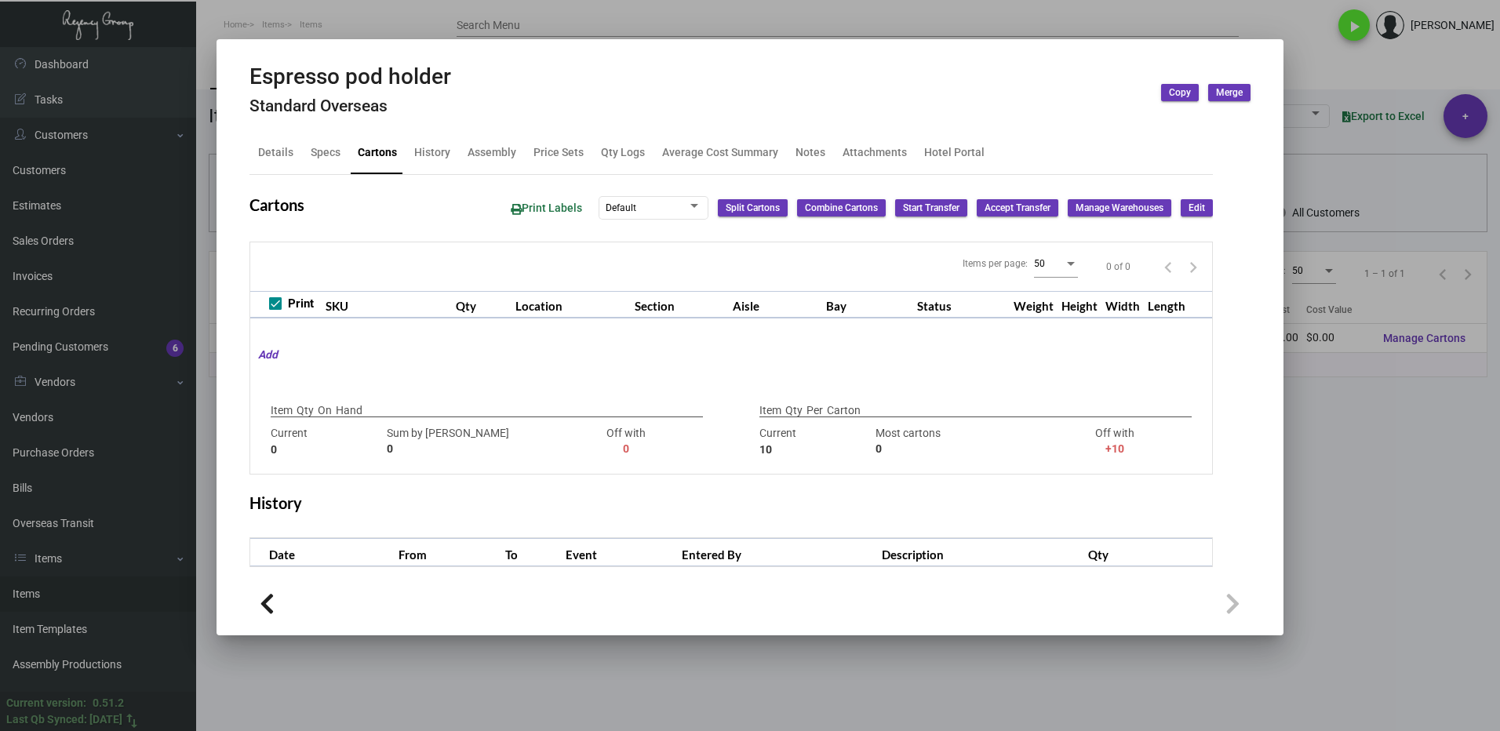
drag, startPoint x: 1402, startPoint y: 522, endPoint x: 1384, endPoint y: 515, distance: 20.1
click at [1401, 522] on div at bounding box center [750, 365] width 1500 height 731
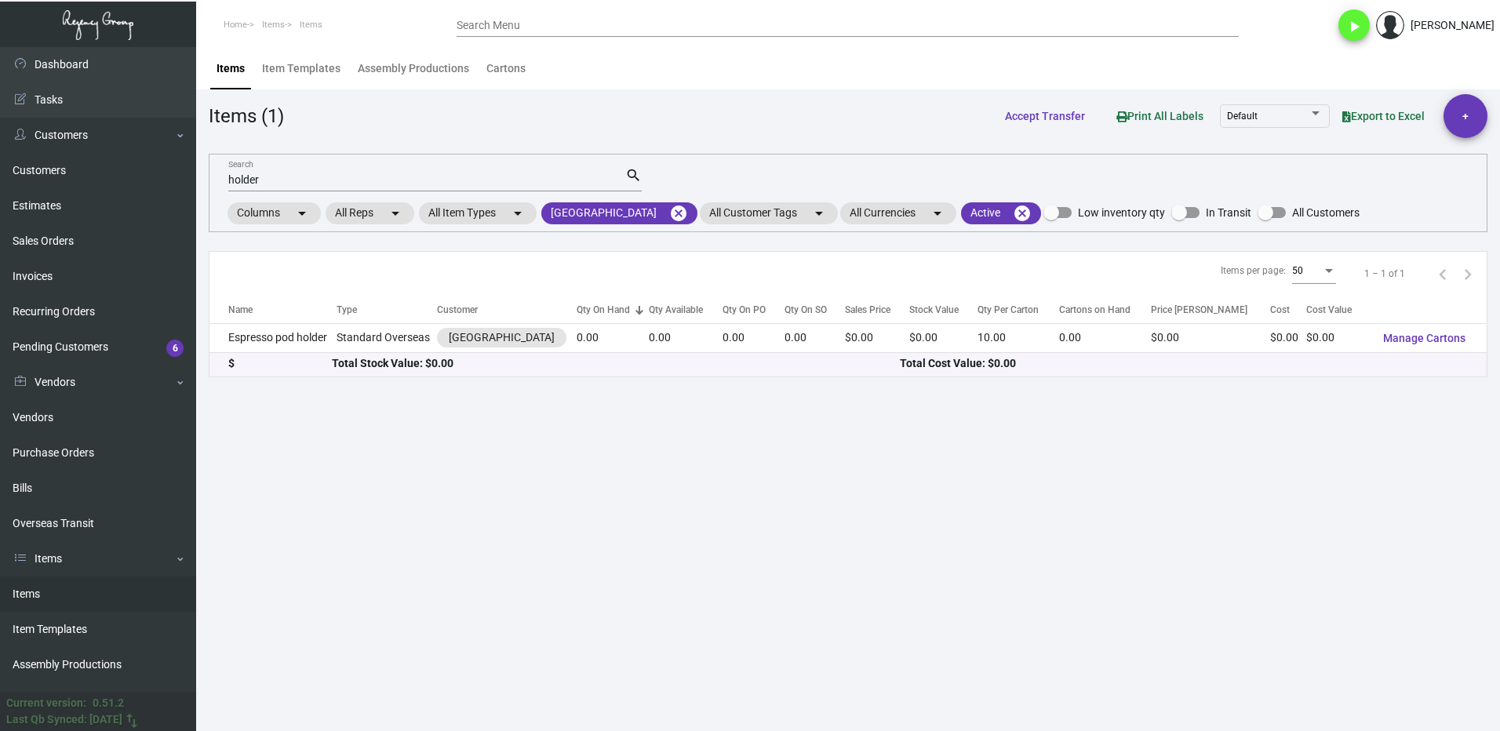
click at [282, 183] on input "holder" at bounding box center [426, 180] width 397 height 13
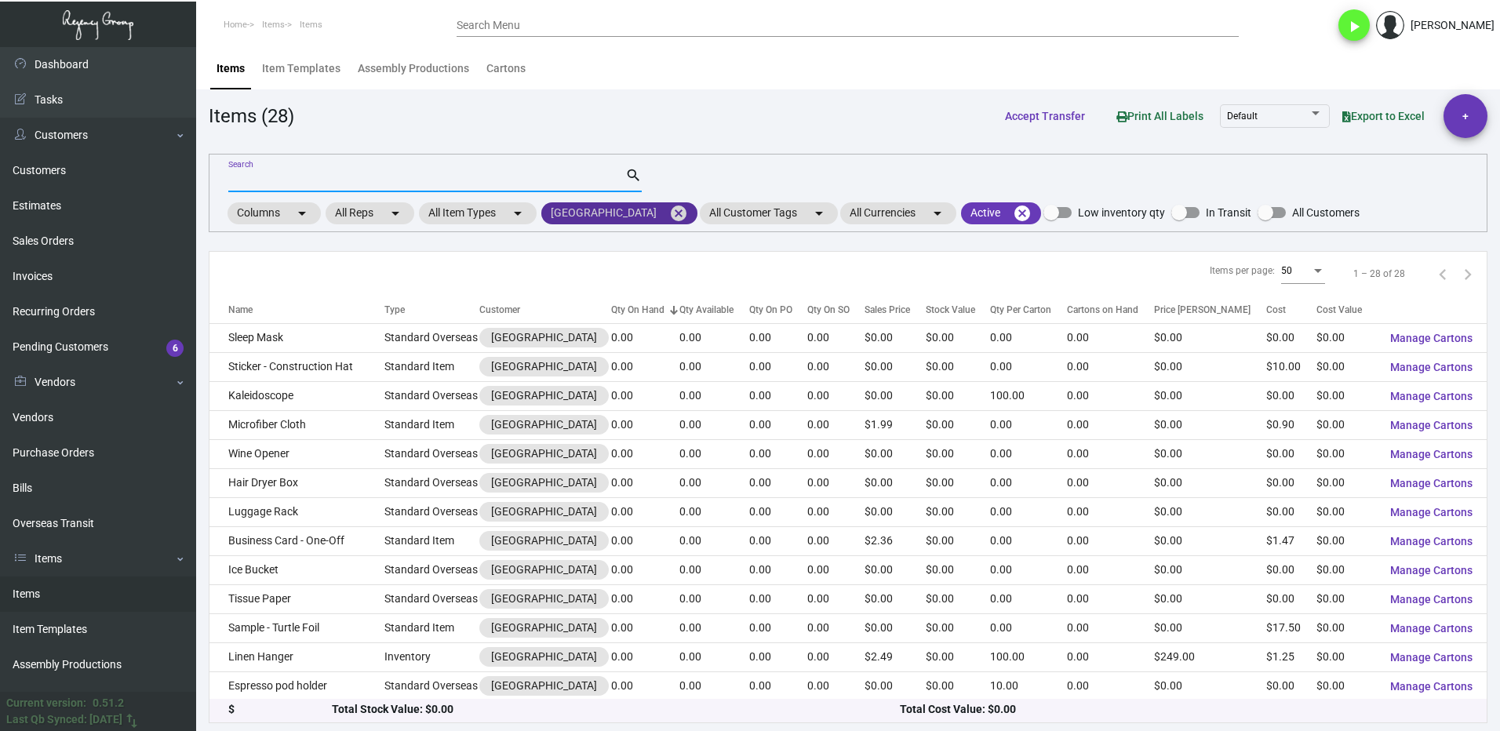
click at [669, 210] on mat-icon "cancel" at bounding box center [678, 213] width 19 height 19
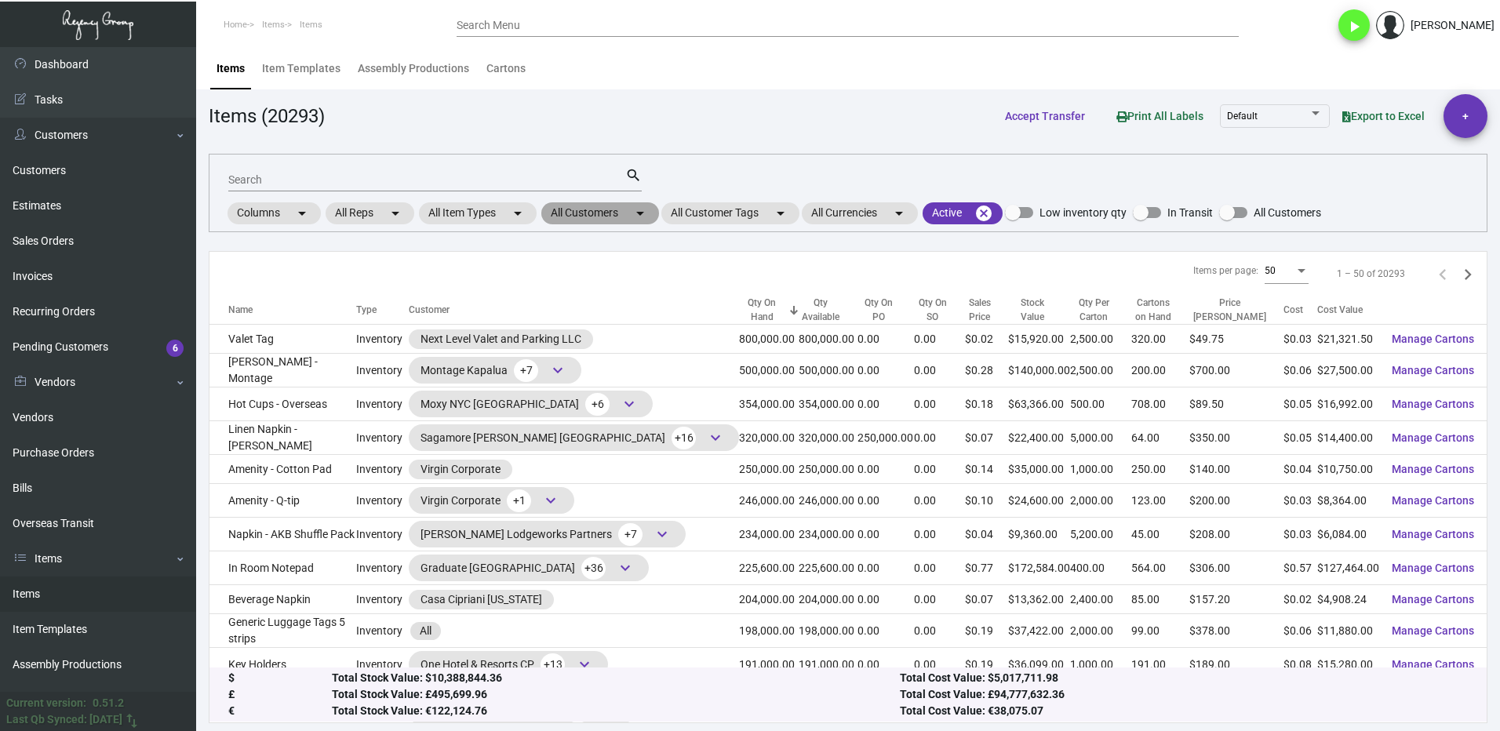
click at [579, 211] on mat-chip "All Customers arrow_drop_down" at bounding box center [600, 213] width 118 height 22
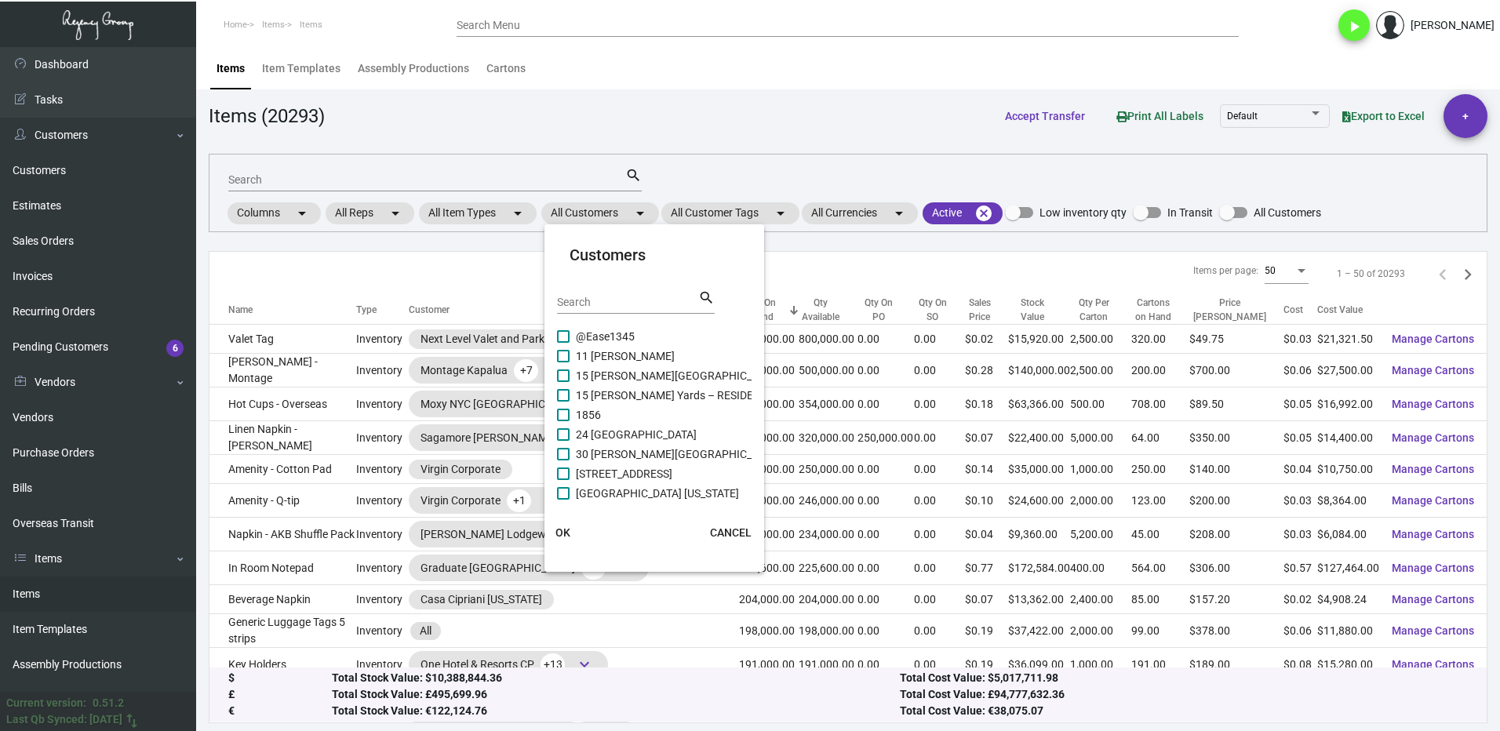
click at [590, 296] on input "Search" at bounding box center [627, 302] width 141 height 13
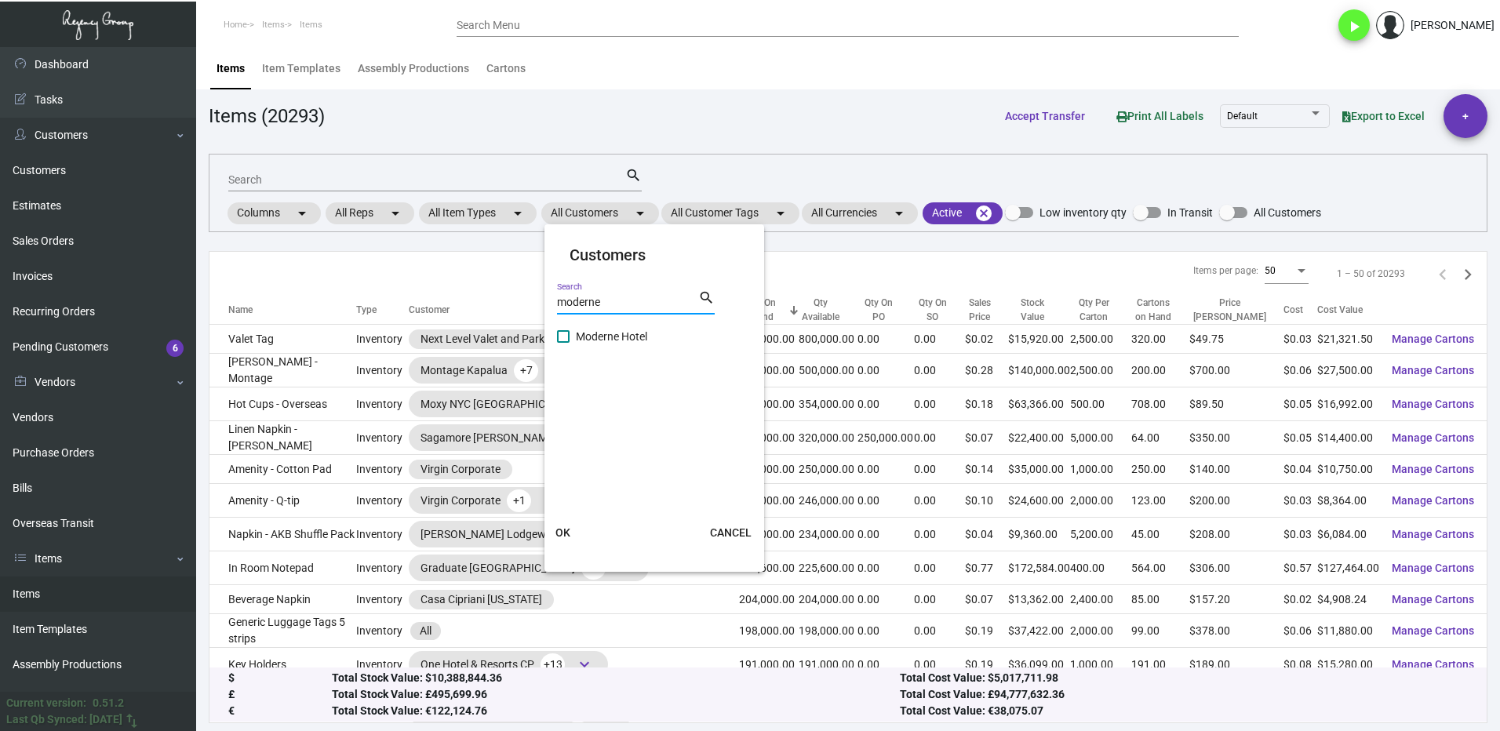
click at [573, 340] on label "Moderne Hotel" at bounding box center [602, 336] width 90 height 19
click at [563, 343] on input "Moderne Hotel" at bounding box center [562, 343] width 1 height 1
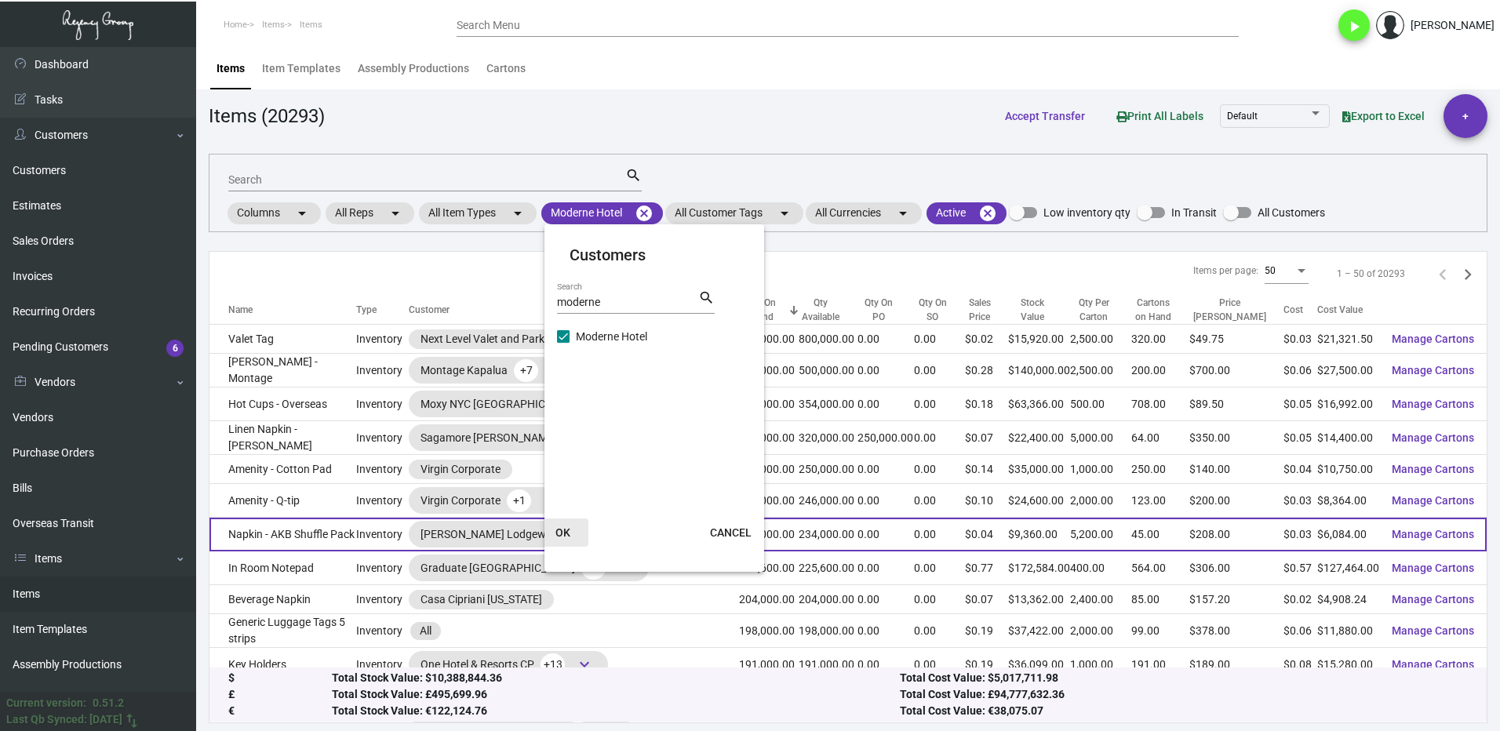
drag, startPoint x: 562, startPoint y: 533, endPoint x: 624, endPoint y: 523, distance: 61.9
click at [563, 533] on span "OK" at bounding box center [562, 532] width 15 height 13
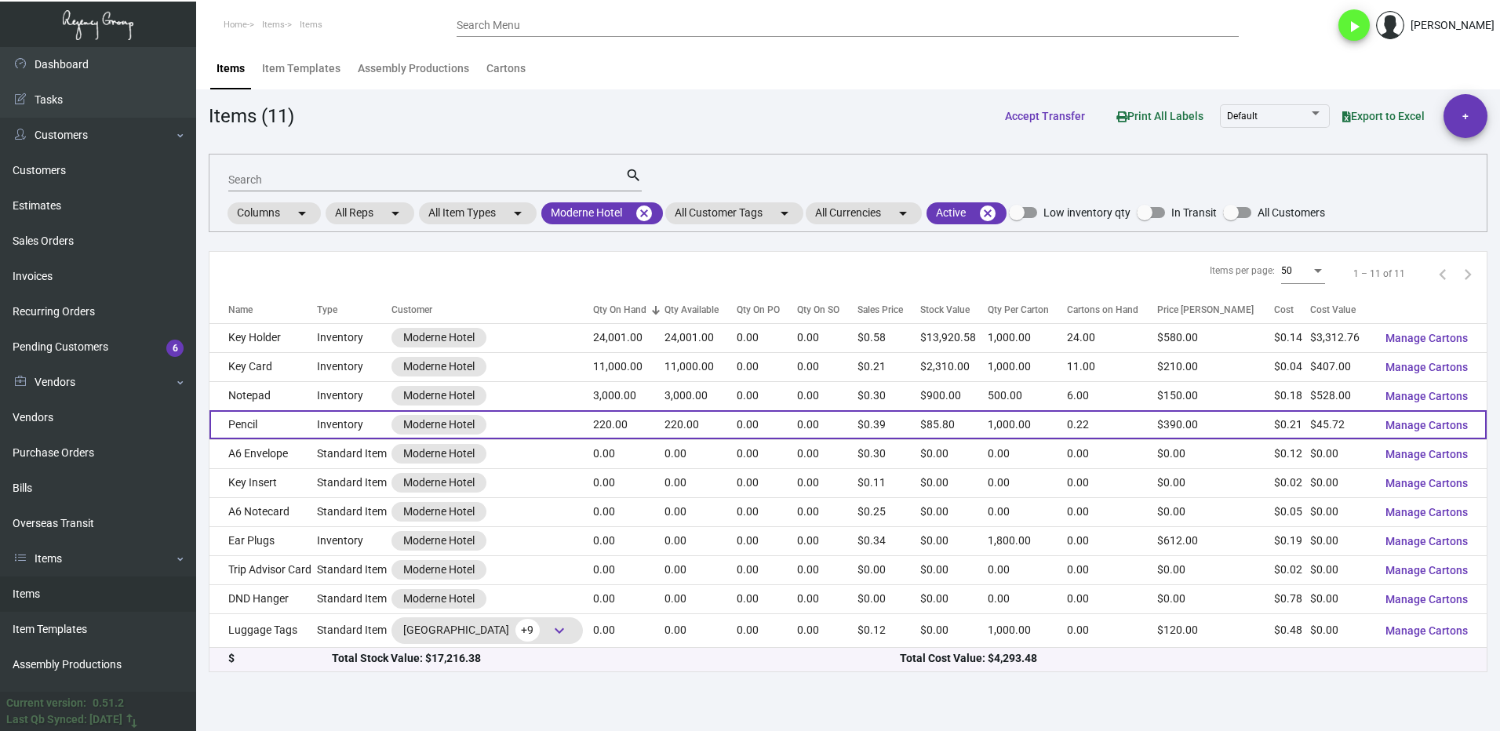
click at [554, 426] on div "Moderne Hotel" at bounding box center [492, 425] width 202 height 20
click at [554, 424] on div "Moderne Hotel" at bounding box center [492, 425] width 202 height 20
click at [640, 425] on td "220.00" at bounding box center [628, 424] width 71 height 29
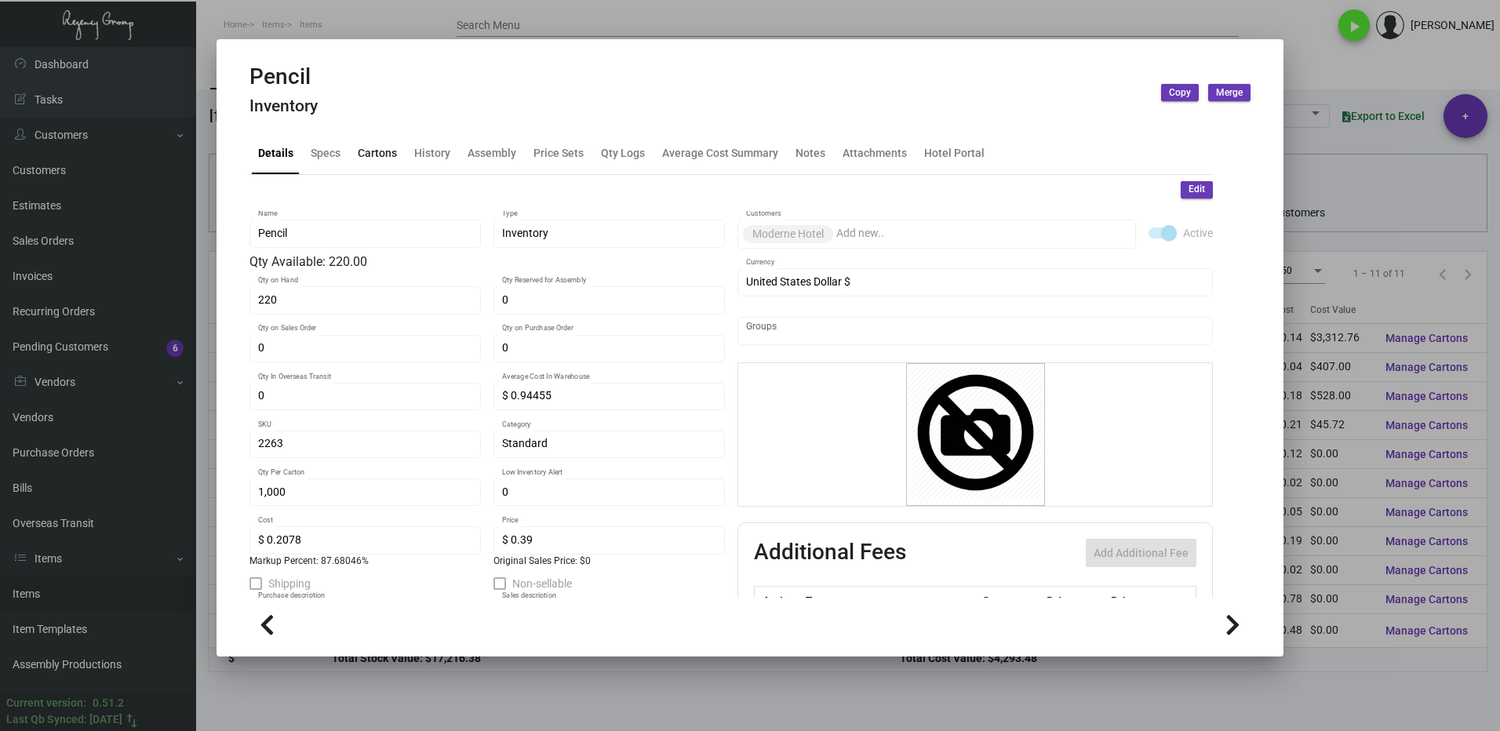
click at [380, 163] on div "Cartons" at bounding box center [377, 153] width 52 height 38
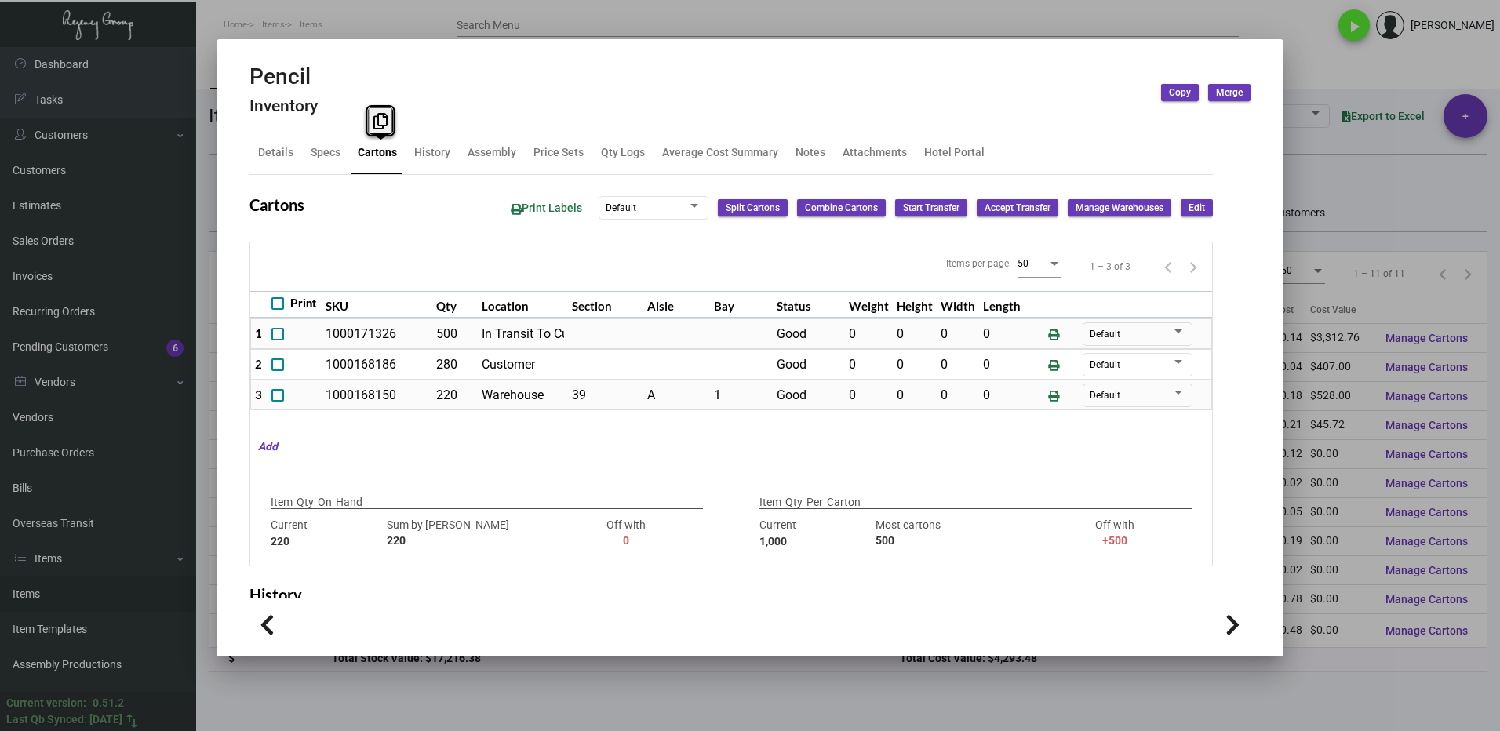
click at [1296, 78] on div at bounding box center [750, 365] width 1500 height 731
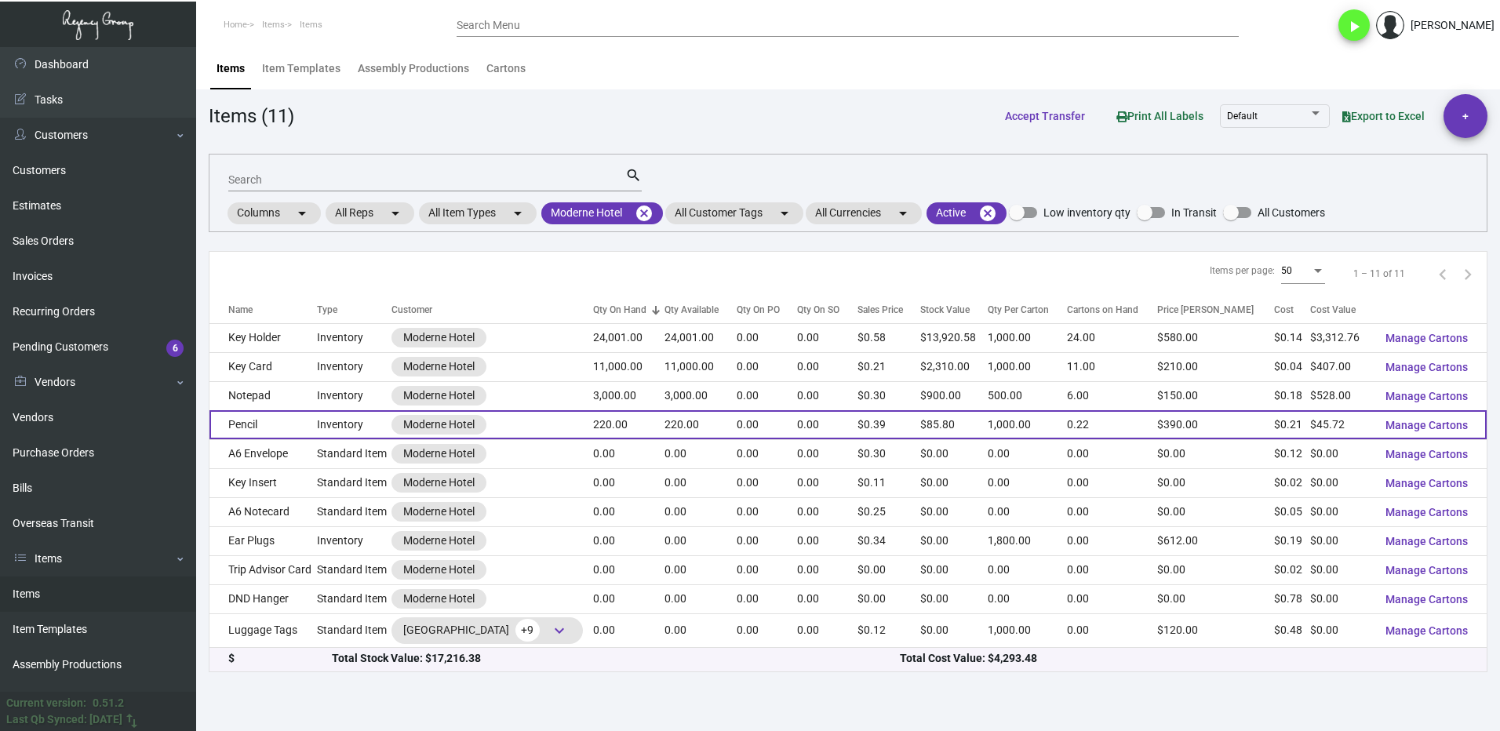
click at [309, 424] on td "Pencil" at bounding box center [262, 424] width 107 height 29
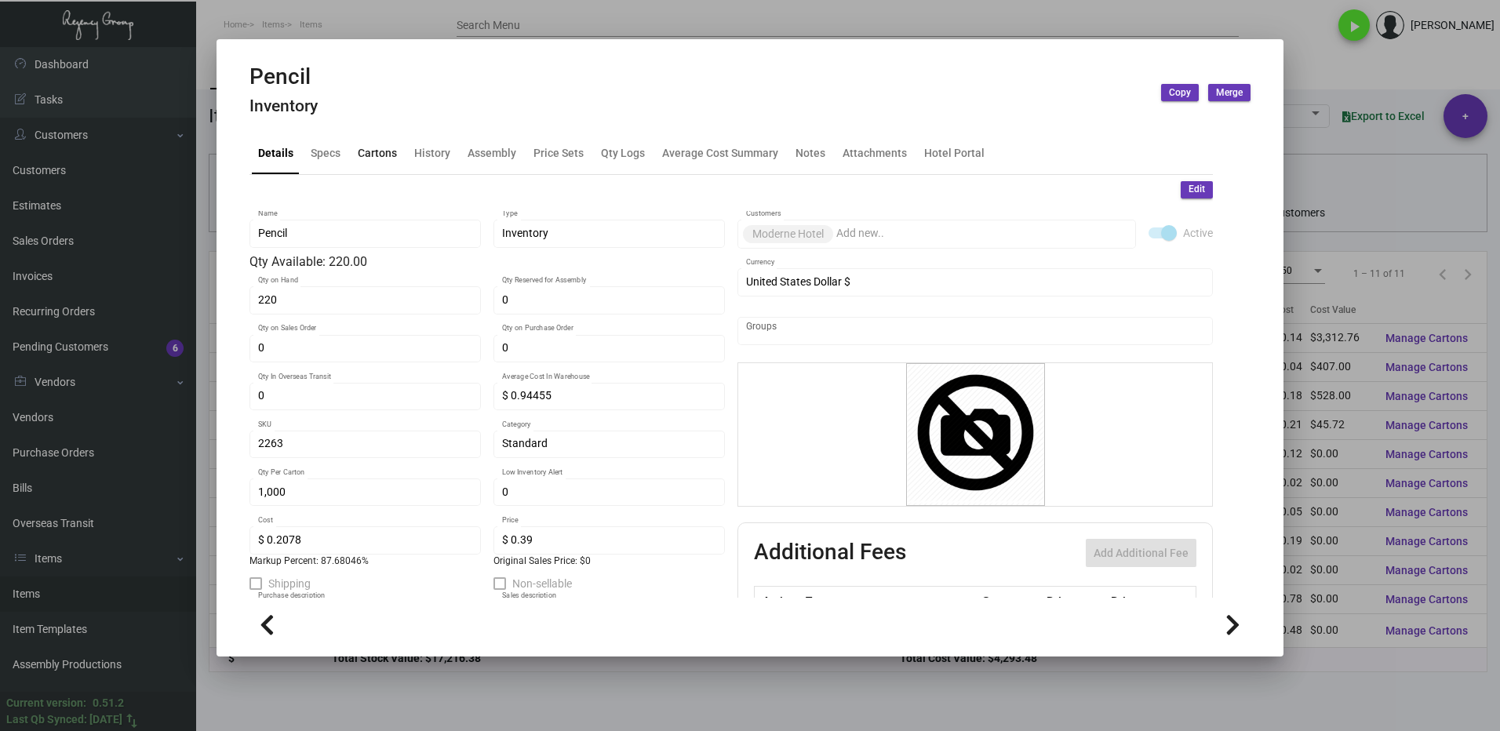
click at [365, 144] on div "Cartons" at bounding box center [377, 153] width 52 height 38
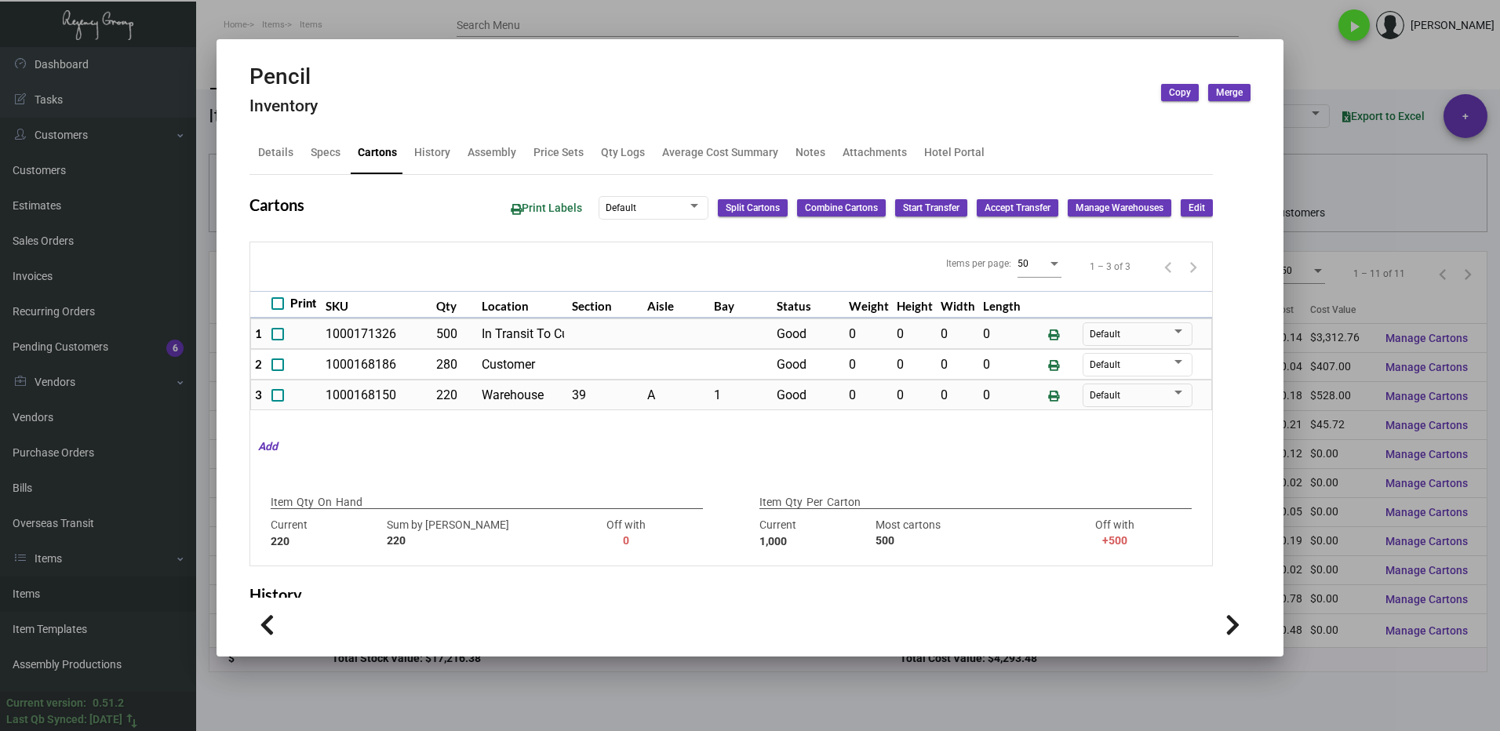
click at [1326, 39] on div at bounding box center [750, 365] width 1500 height 731
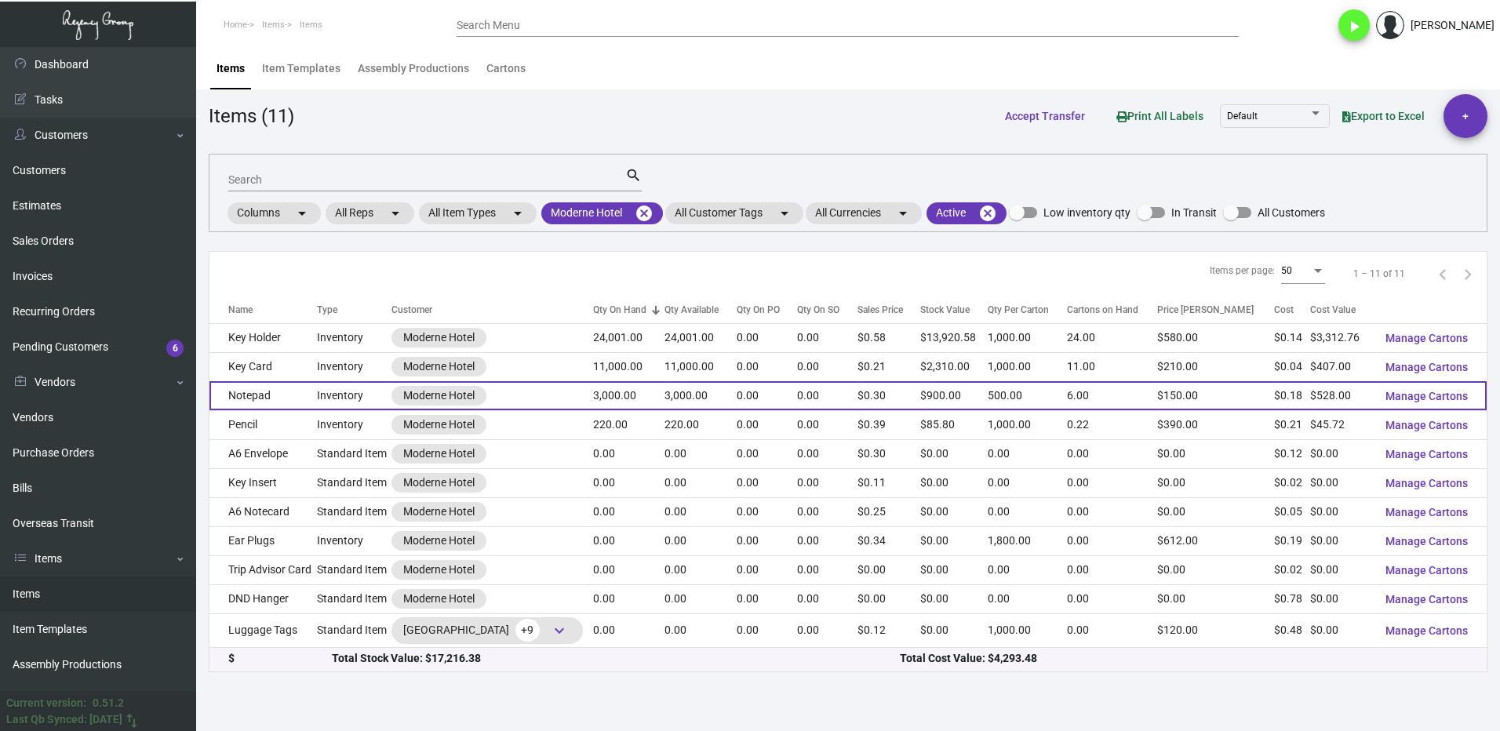
click at [257, 395] on td "Notepad" at bounding box center [262, 395] width 107 height 29
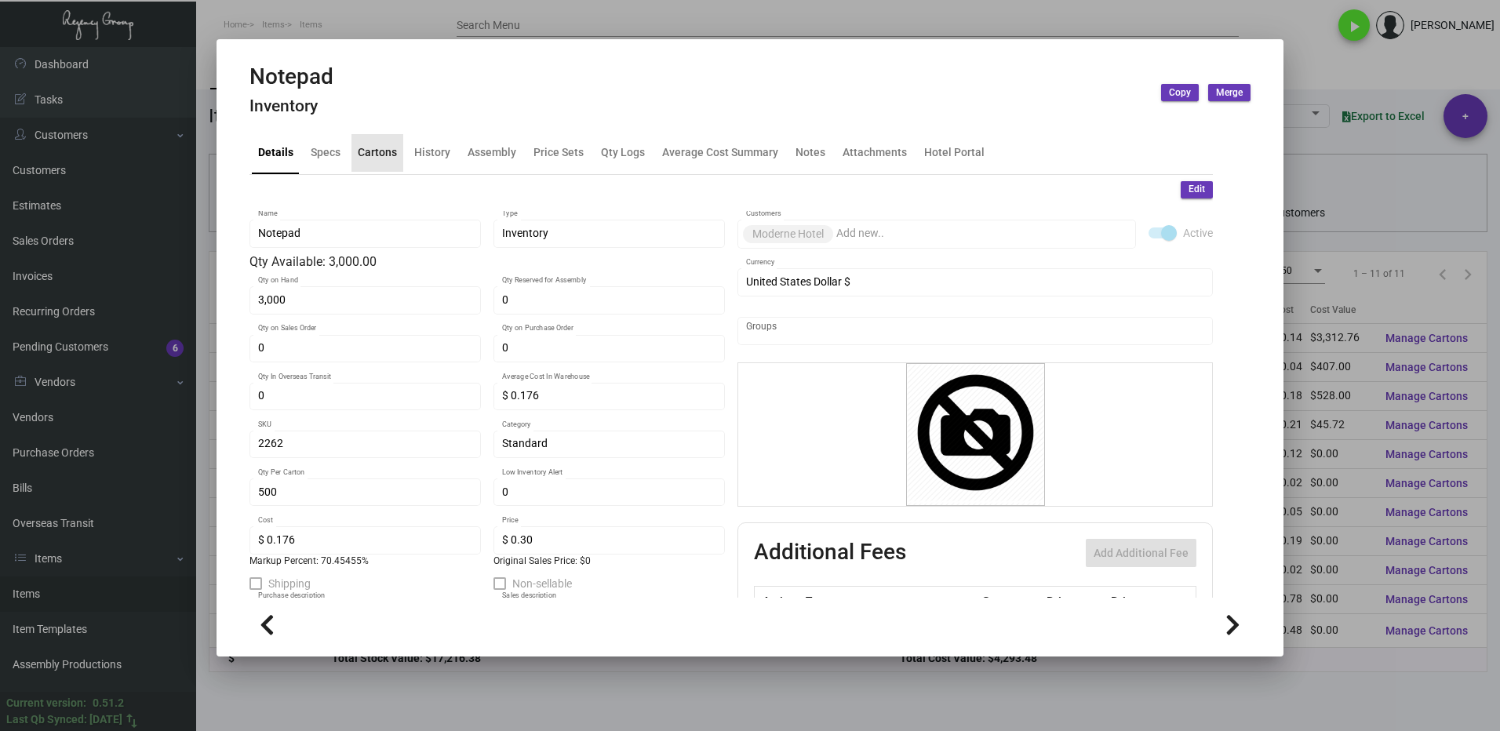
click at [374, 155] on div "Cartons" at bounding box center [377, 152] width 39 height 16
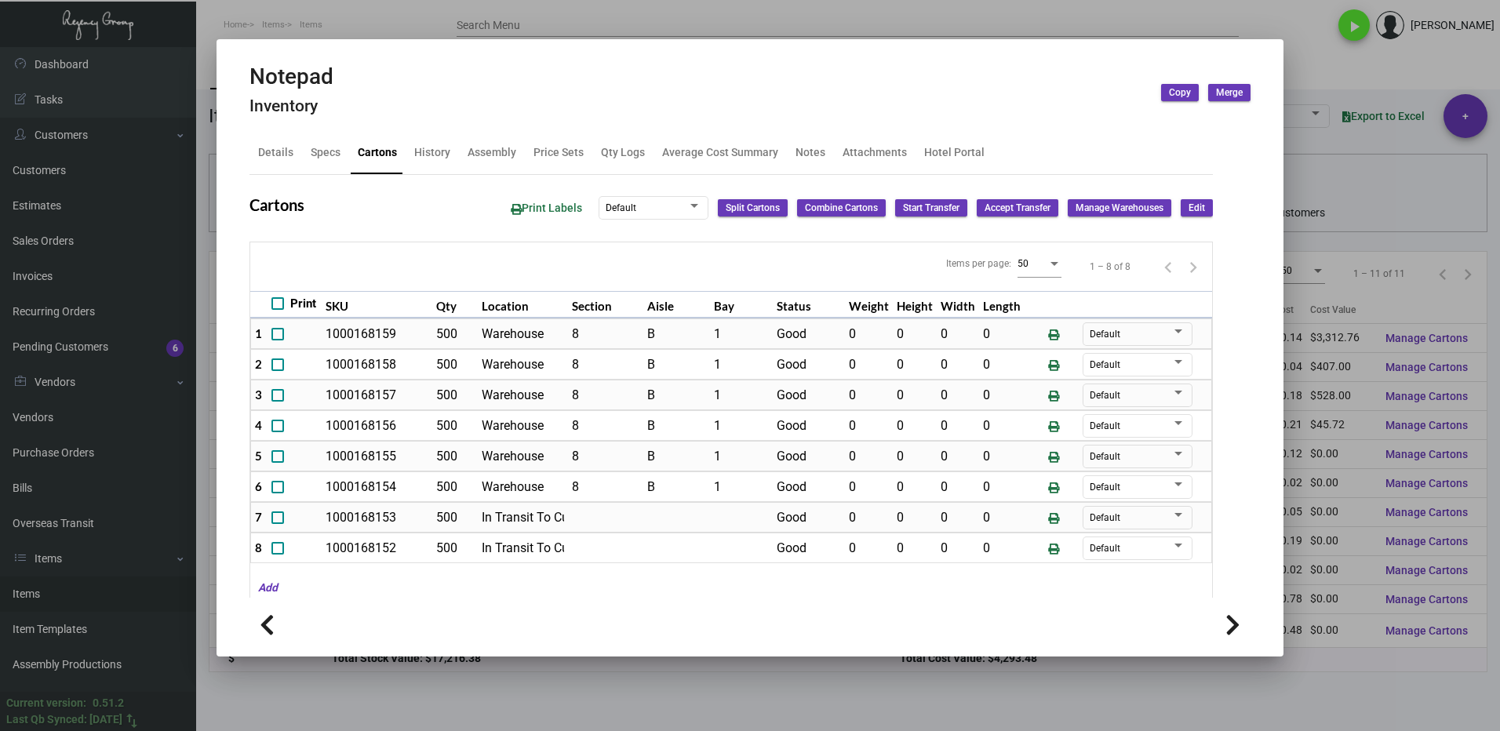
click at [1307, 676] on div at bounding box center [750, 365] width 1500 height 731
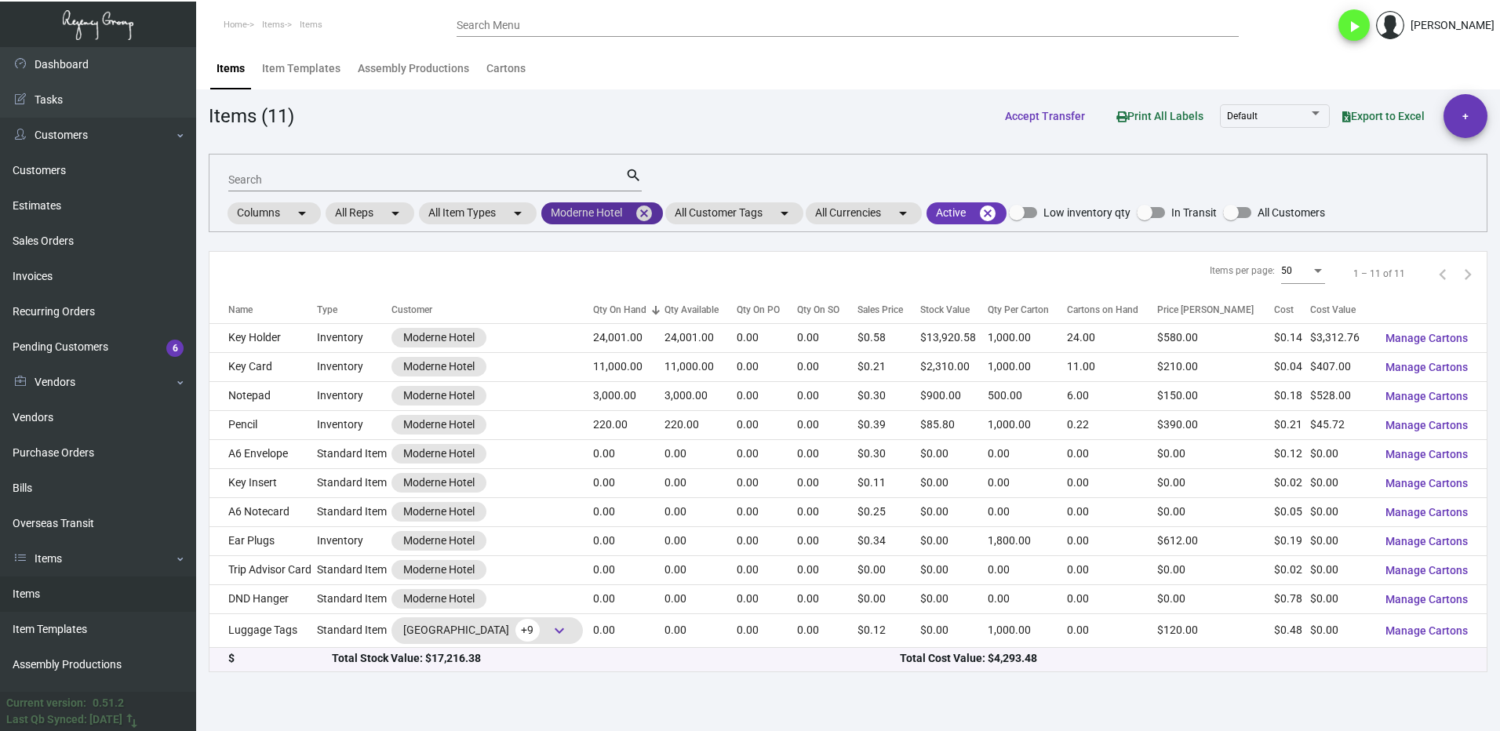
click at [646, 209] on mat-icon "cancel" at bounding box center [644, 213] width 19 height 19
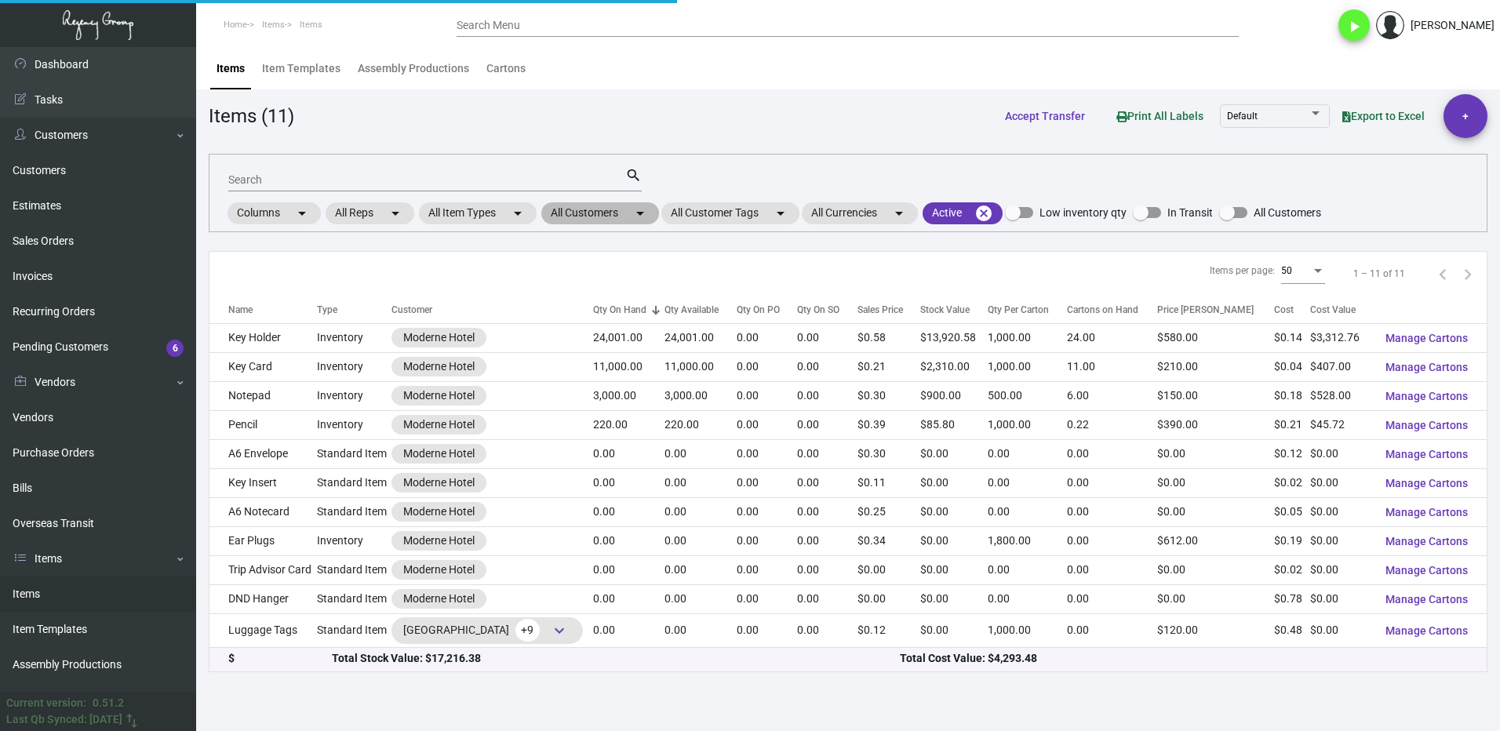
click at [595, 215] on mat-chip "All Customers arrow_drop_down" at bounding box center [600, 213] width 118 height 22
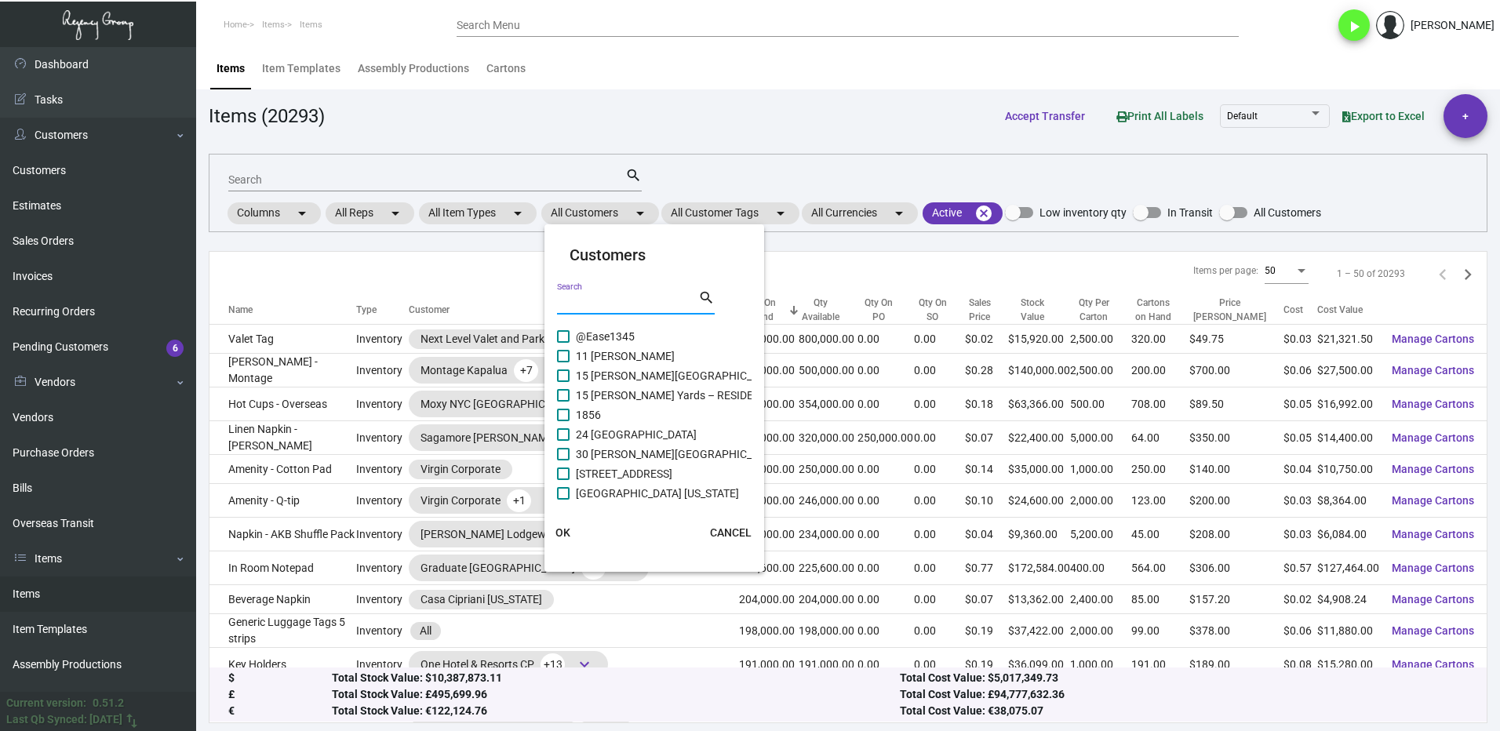
click at [592, 304] on input "Search" at bounding box center [627, 302] width 141 height 13
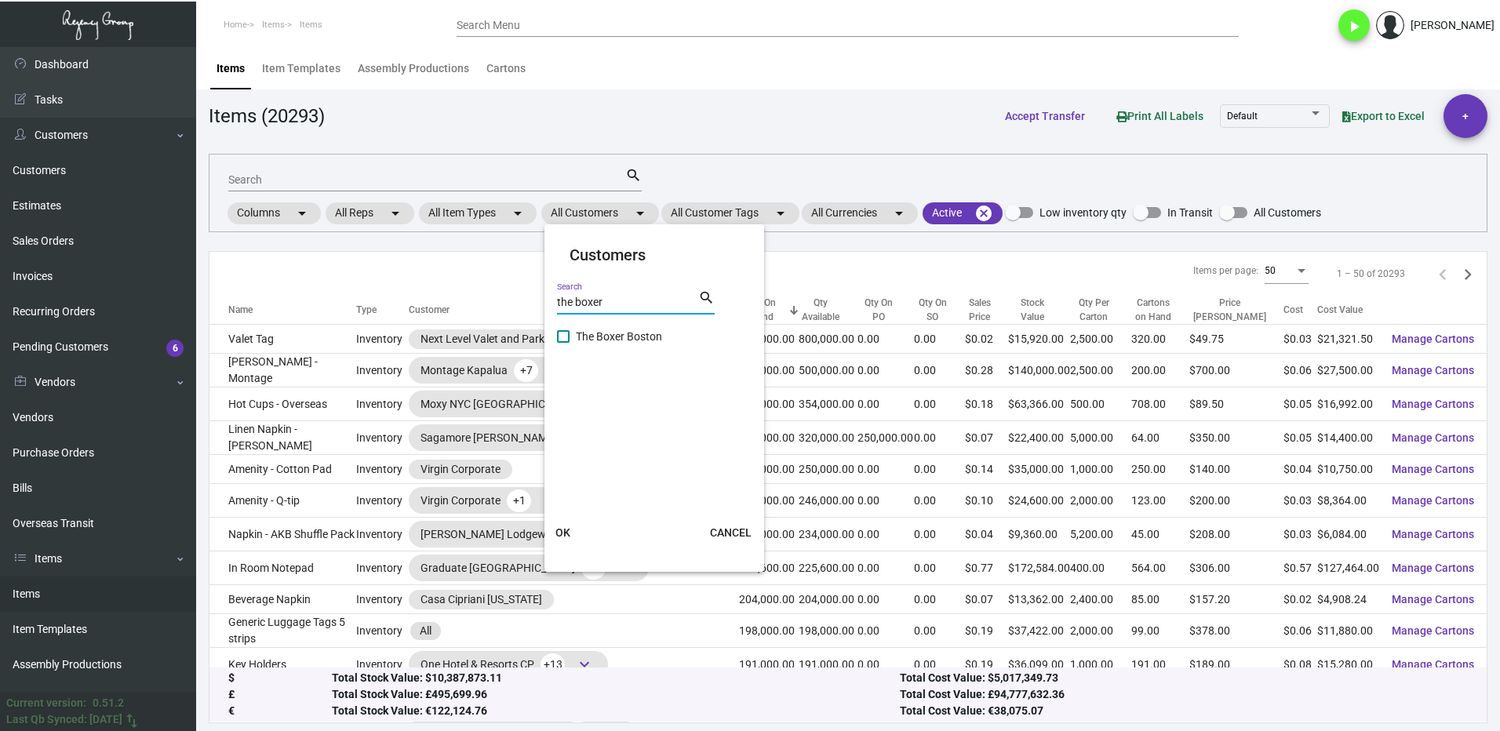
click at [565, 338] on span at bounding box center [563, 336] width 13 height 13
click at [563, 343] on input "The Boxer Boston" at bounding box center [562, 343] width 1 height 1
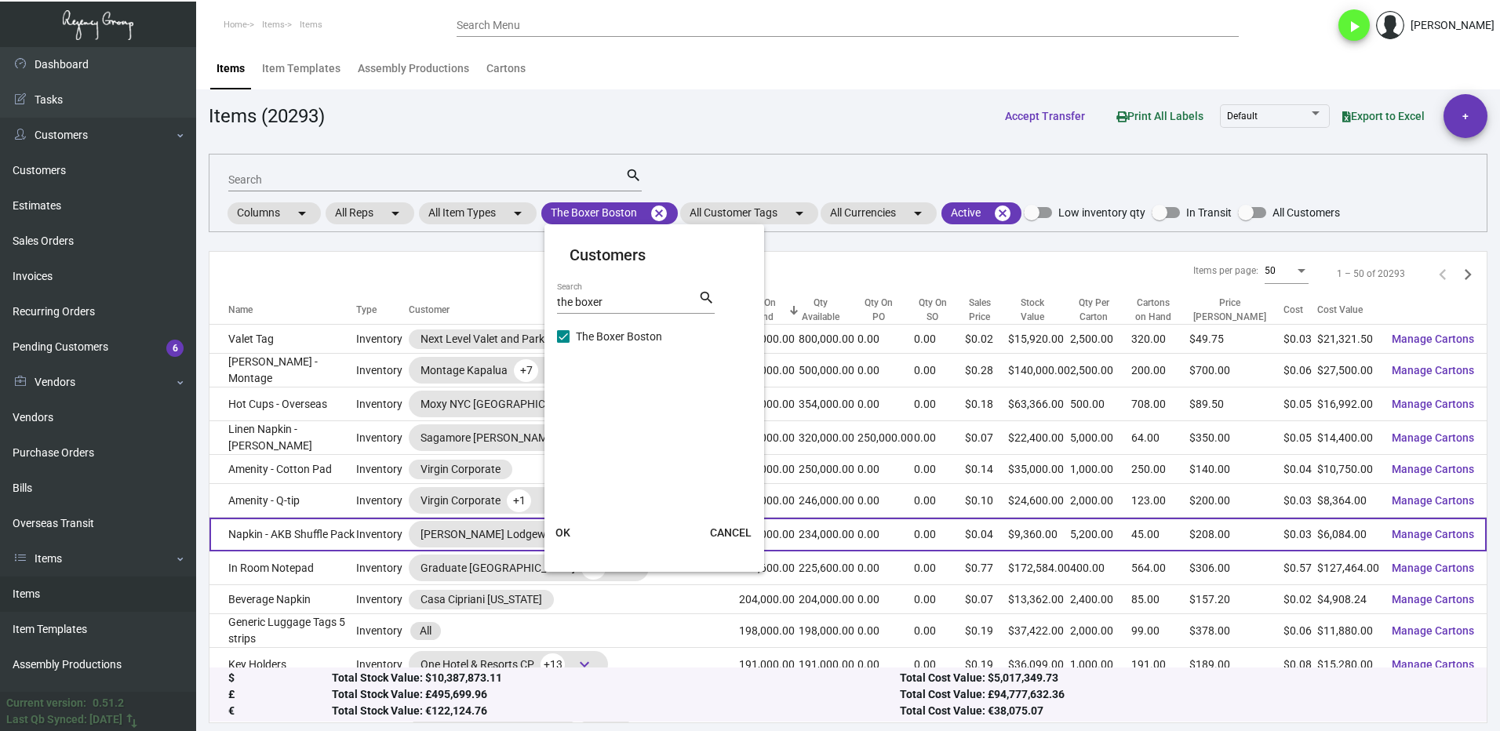
click at [565, 524] on button "OK" at bounding box center [563, 532] width 50 height 28
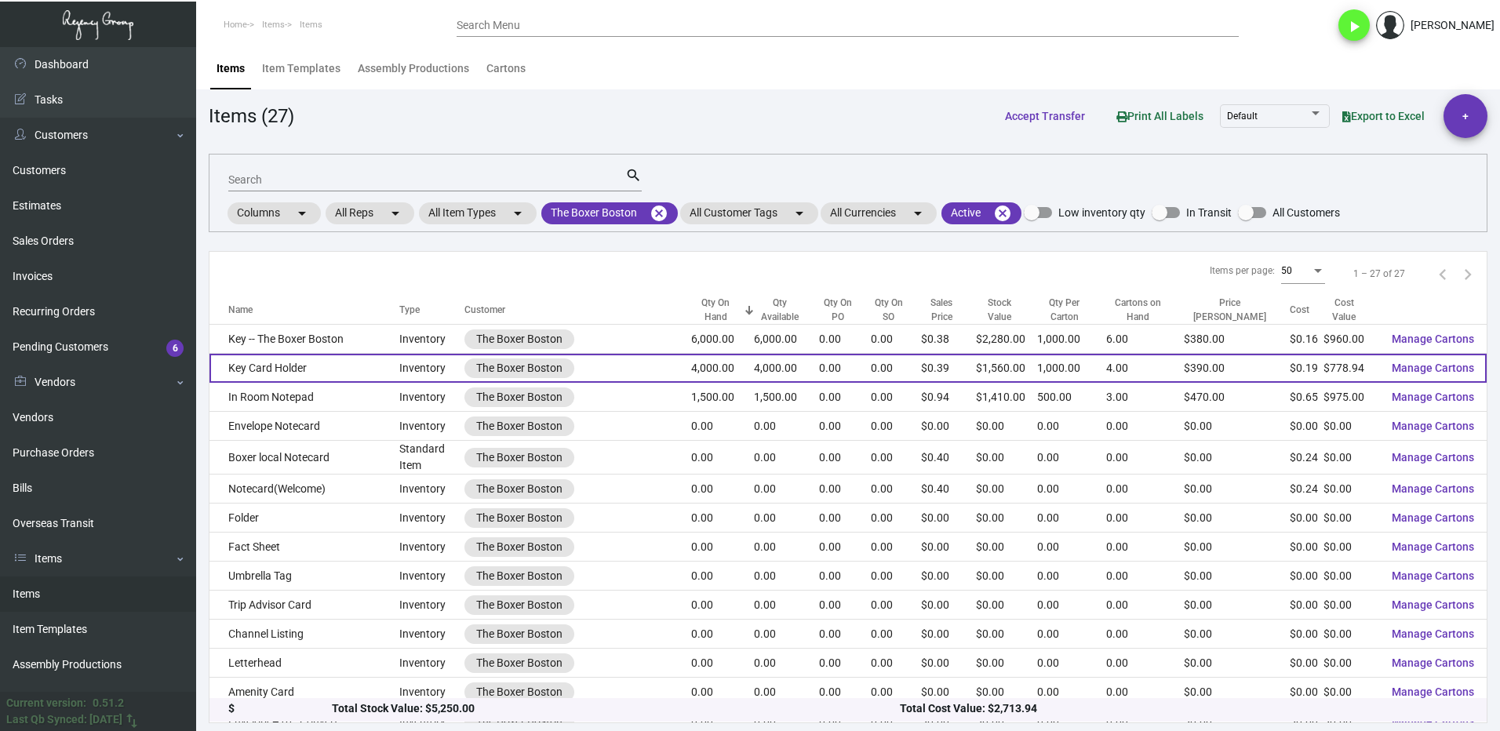
click at [343, 370] on td "Key Card Holder" at bounding box center [304, 368] width 190 height 29
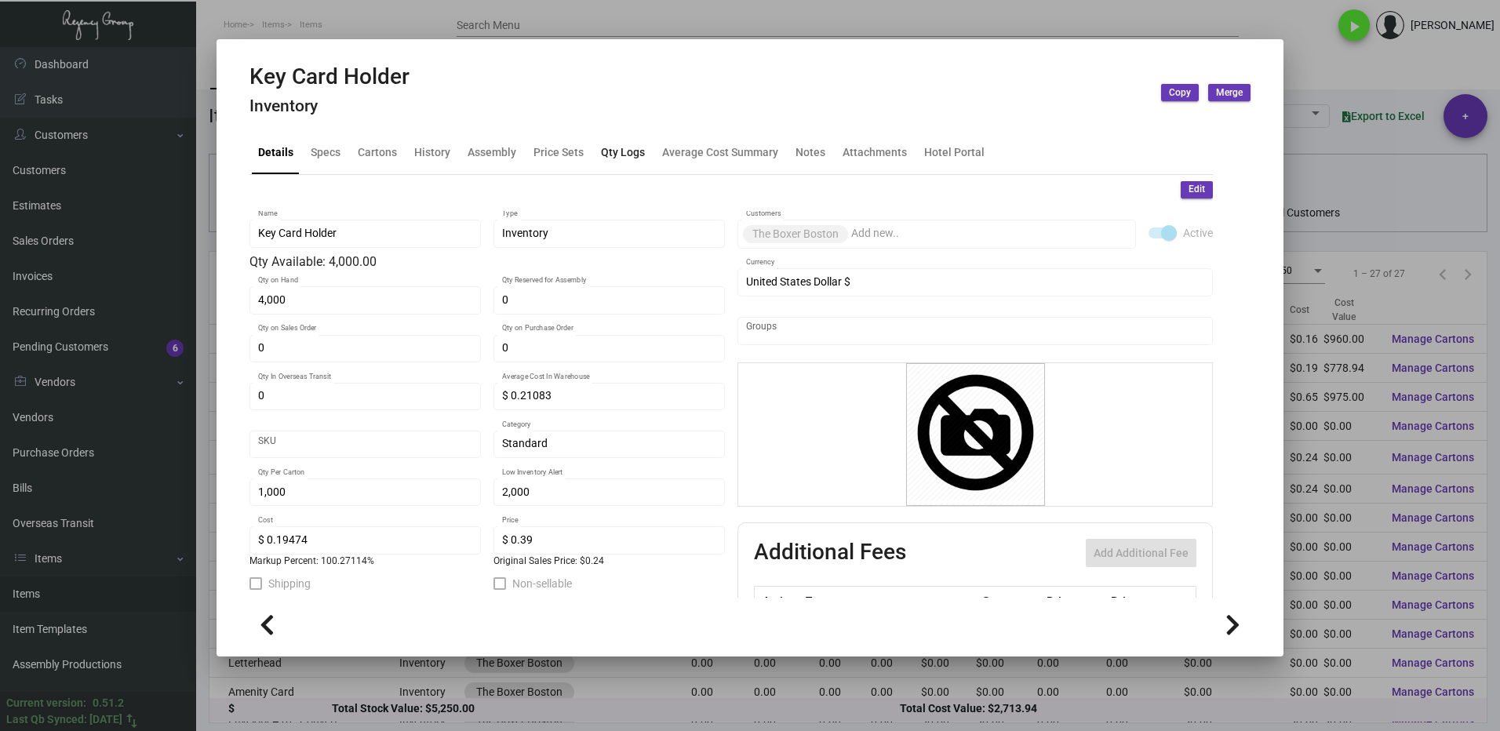
click at [616, 156] on div "Qty Logs" at bounding box center [623, 152] width 44 height 16
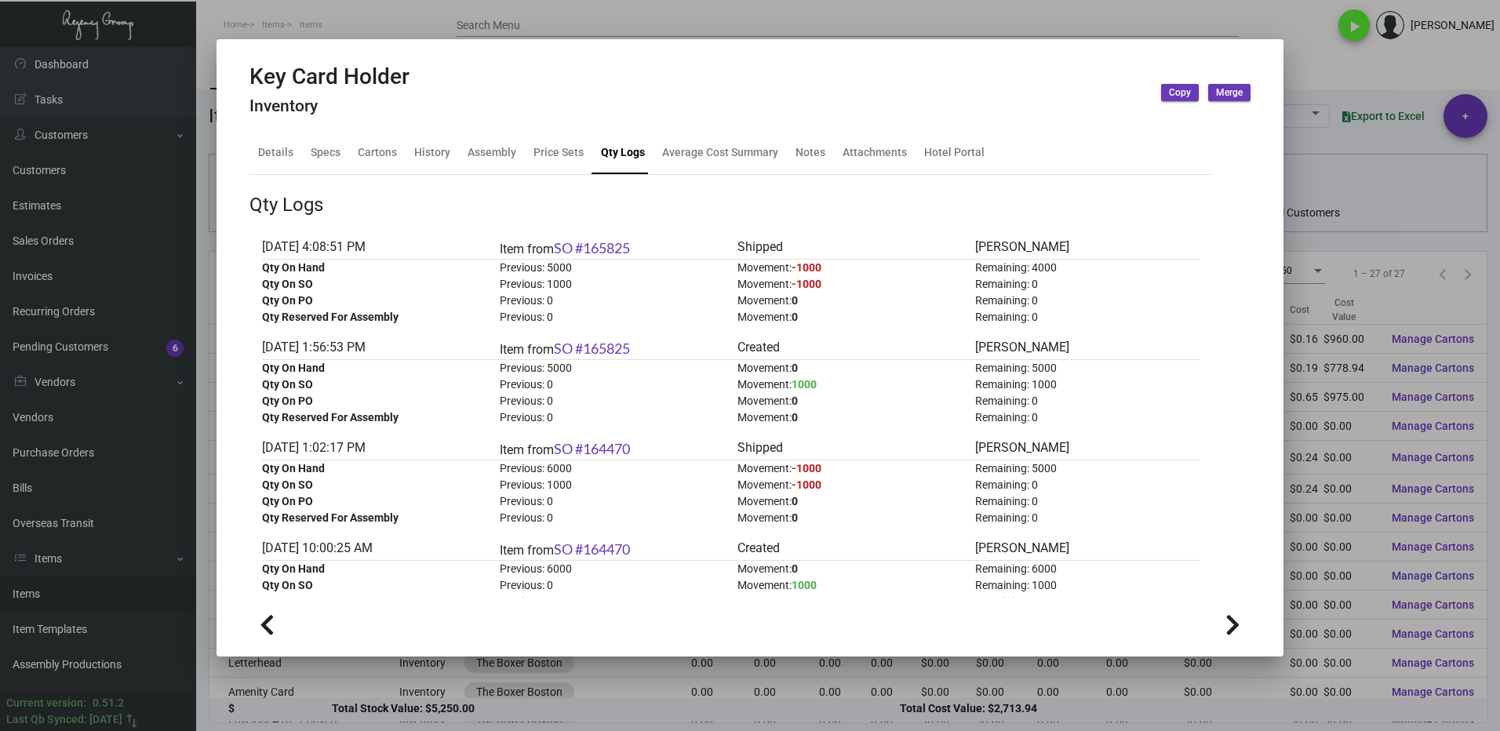
click at [1324, 62] on div at bounding box center [750, 365] width 1500 height 731
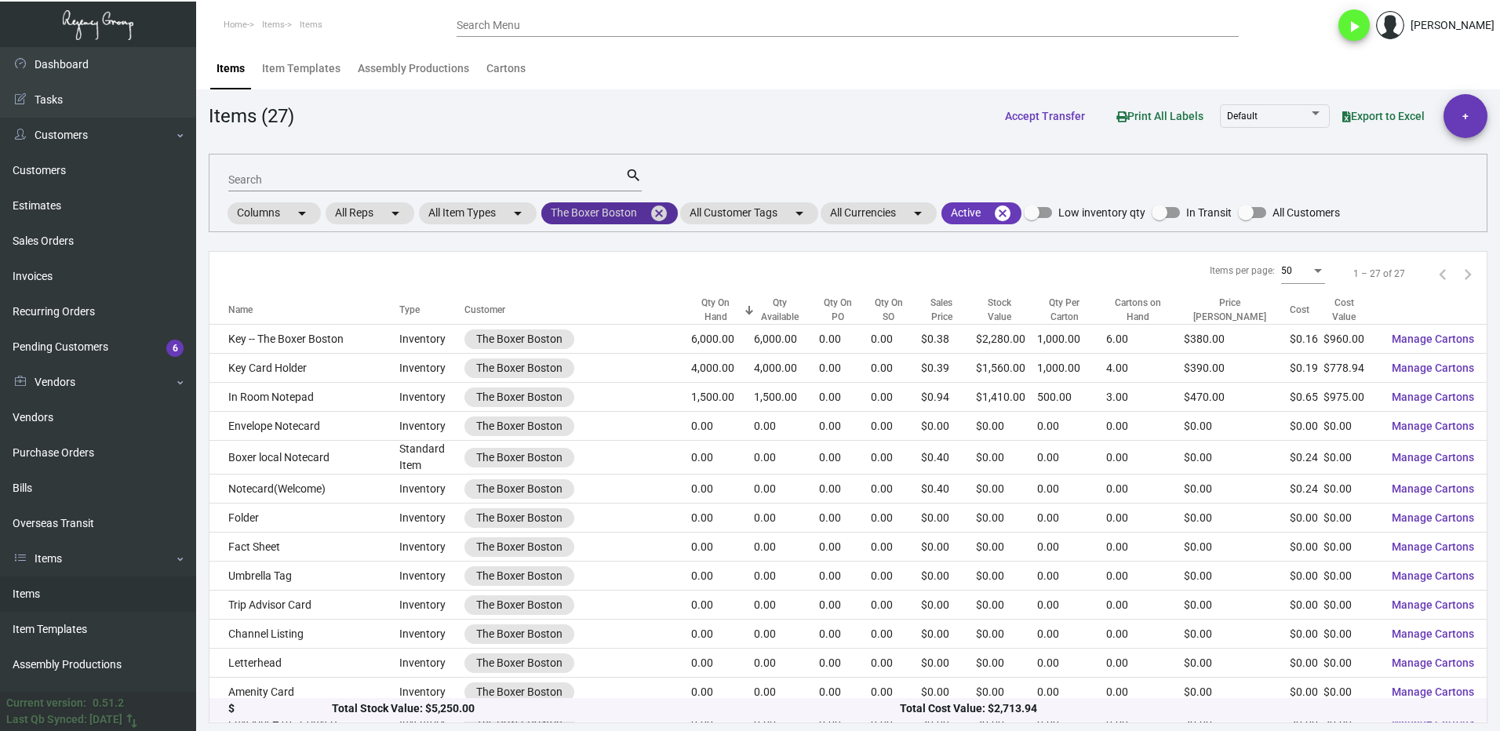
click at [660, 211] on mat-icon "cancel" at bounding box center [658, 213] width 19 height 19
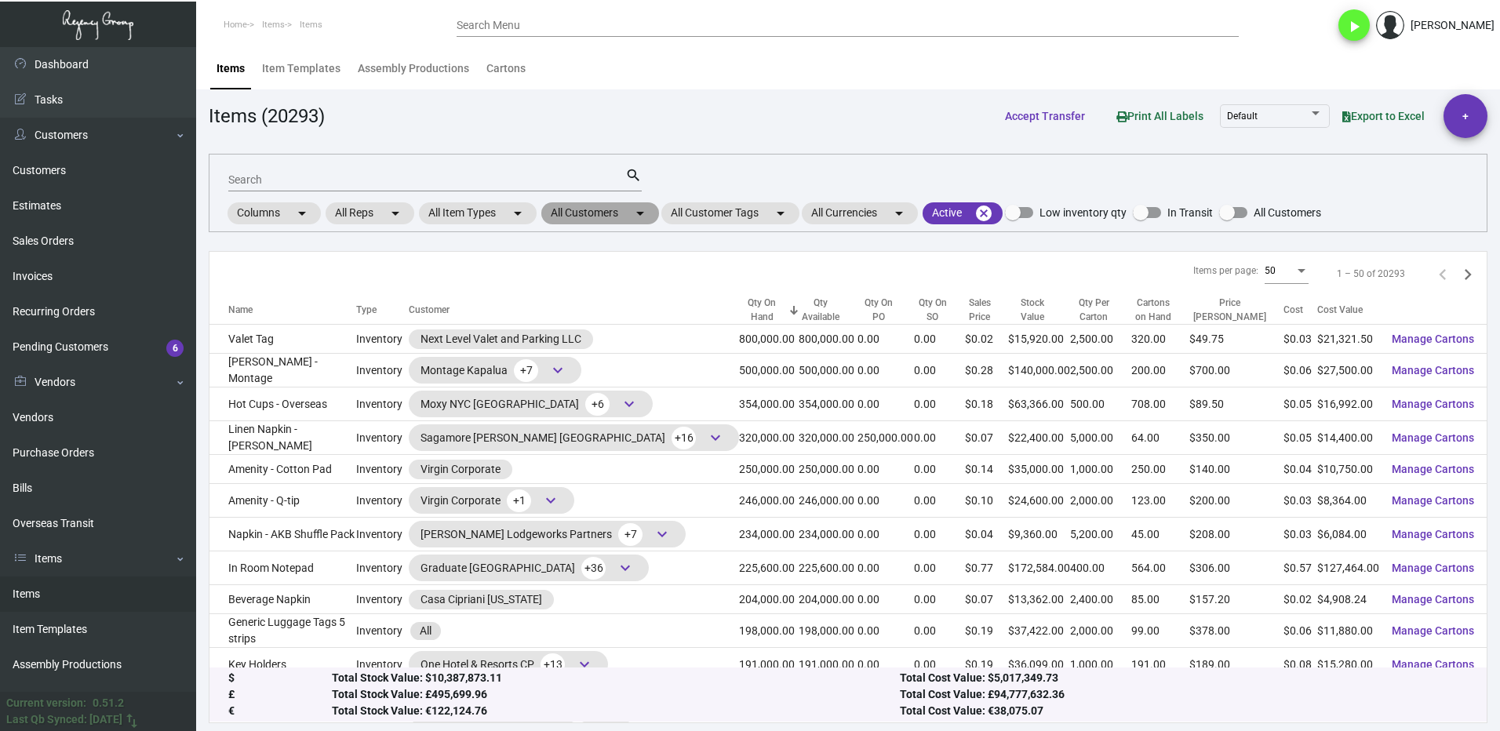
click at [581, 209] on mat-chip "All Customers arrow_drop_down" at bounding box center [600, 213] width 118 height 22
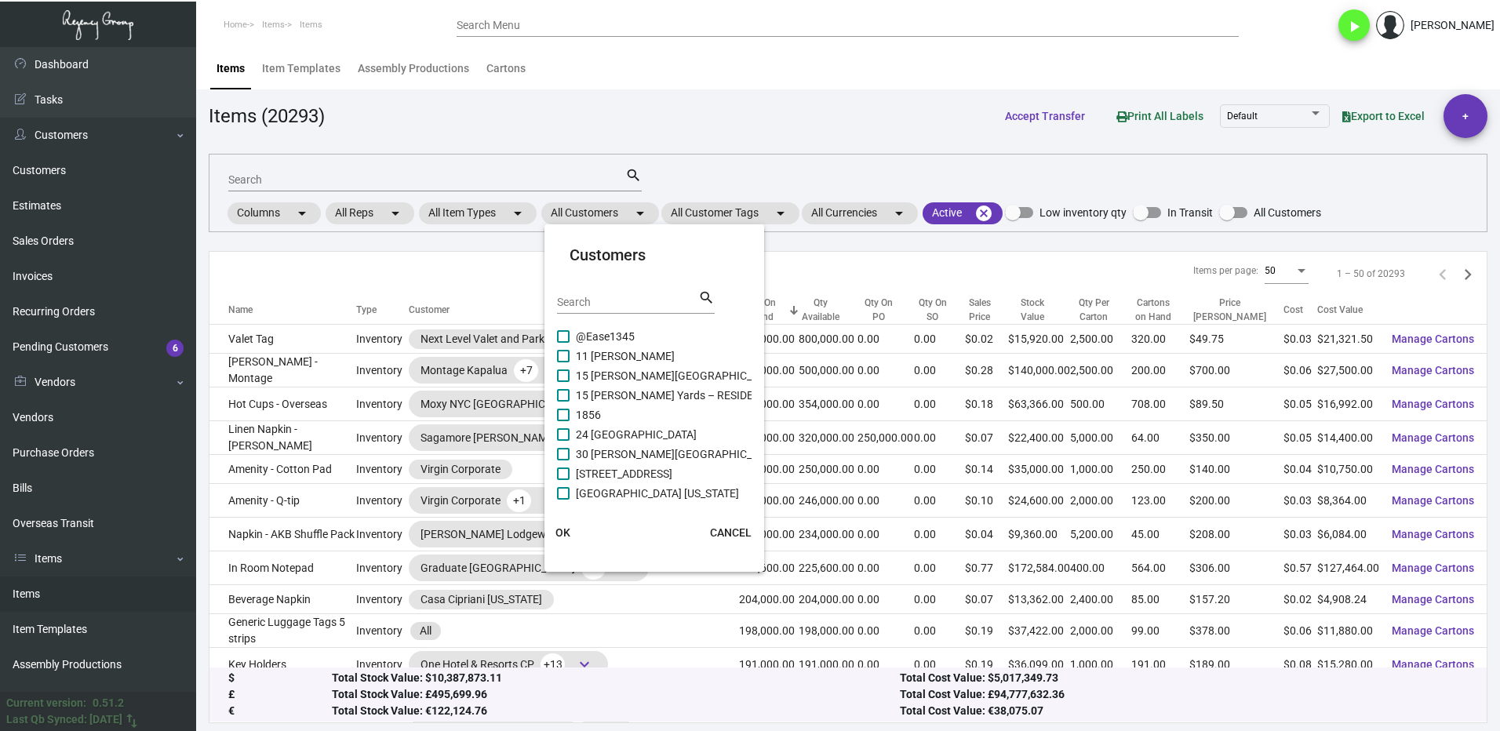
click at [602, 296] on input "Search" at bounding box center [627, 302] width 141 height 13
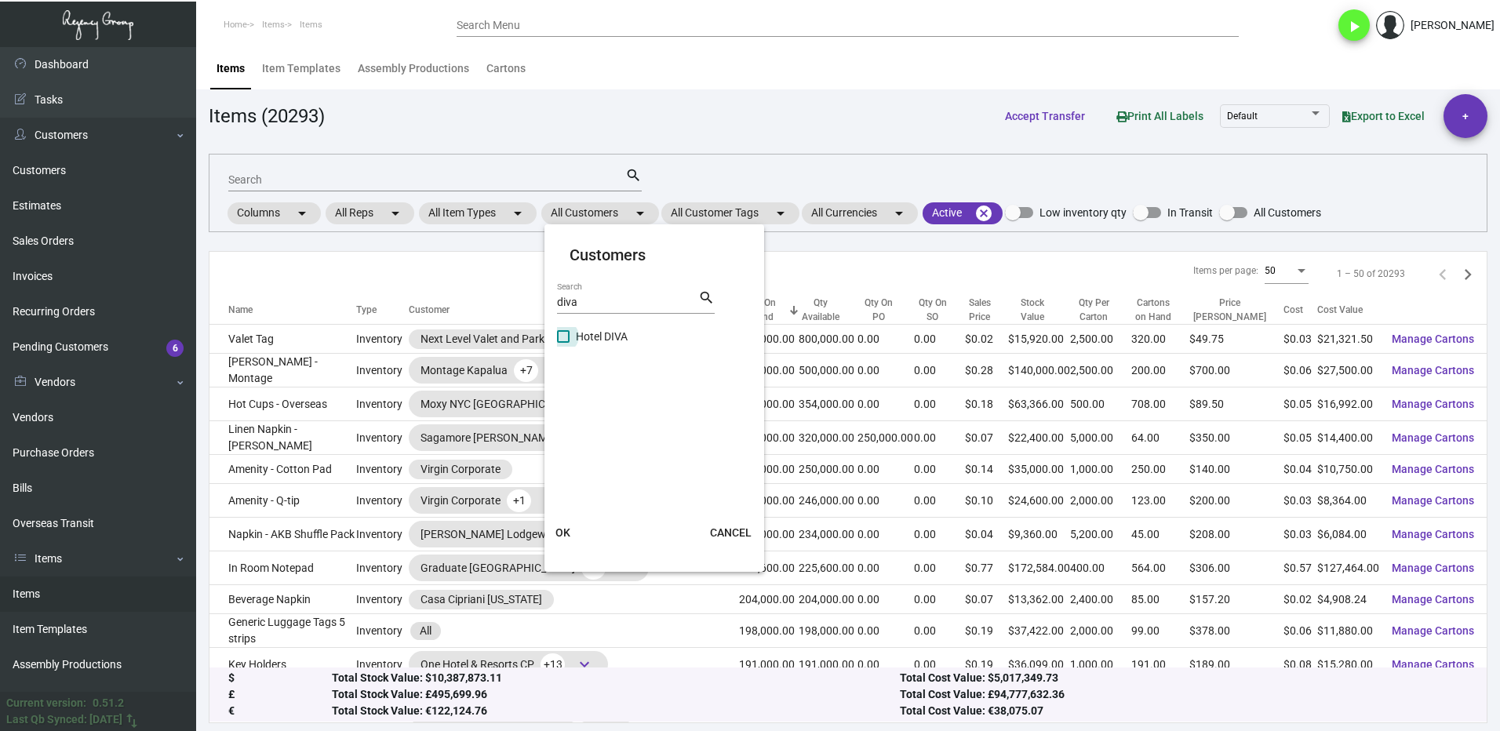
click at [578, 343] on span "Hotel DIVA" at bounding box center [602, 336] width 52 height 19
click at [563, 343] on input "Hotel DIVA" at bounding box center [562, 343] width 1 height 1
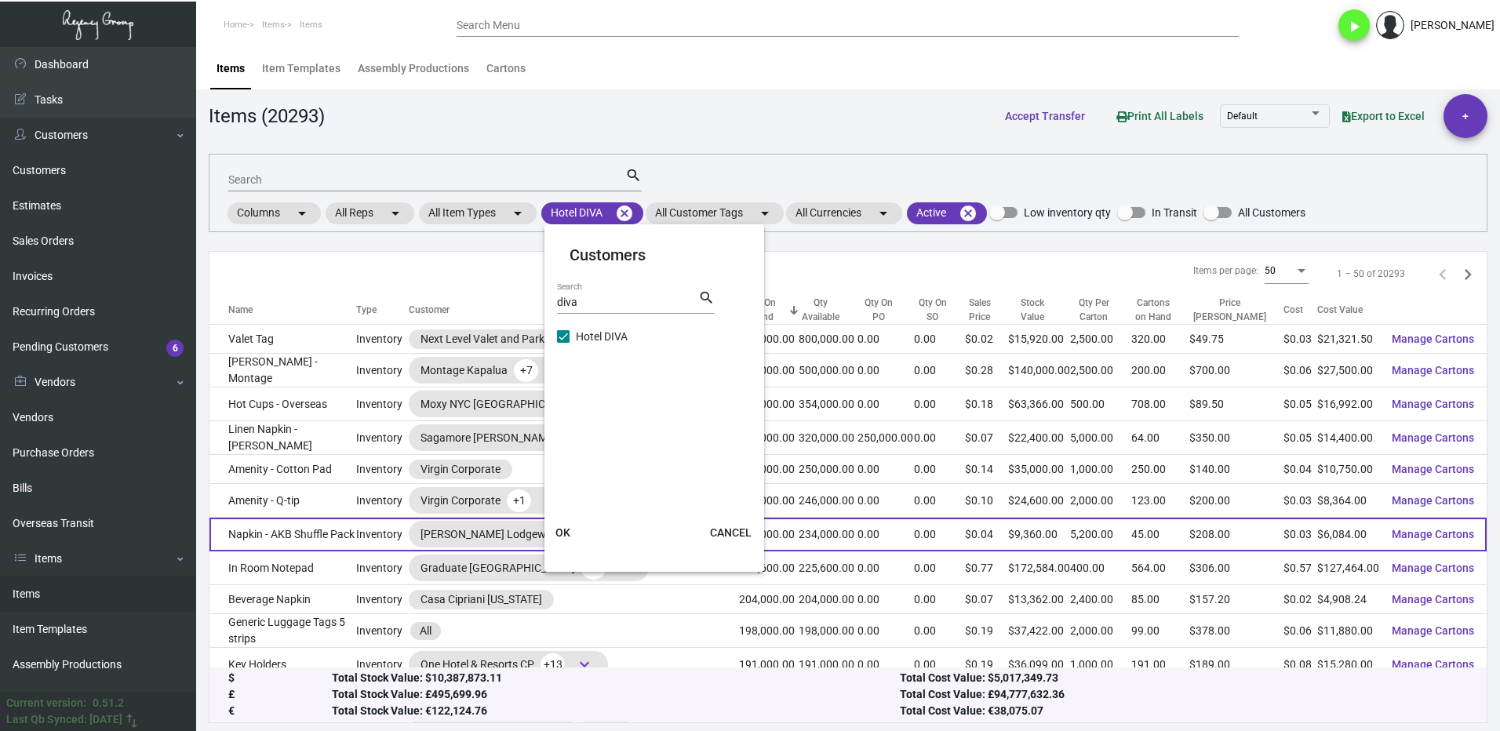
drag, startPoint x: 579, startPoint y: 533, endPoint x: 580, endPoint y: 523, distance: 10.3
click at [578, 533] on button "OK" at bounding box center [563, 532] width 50 height 28
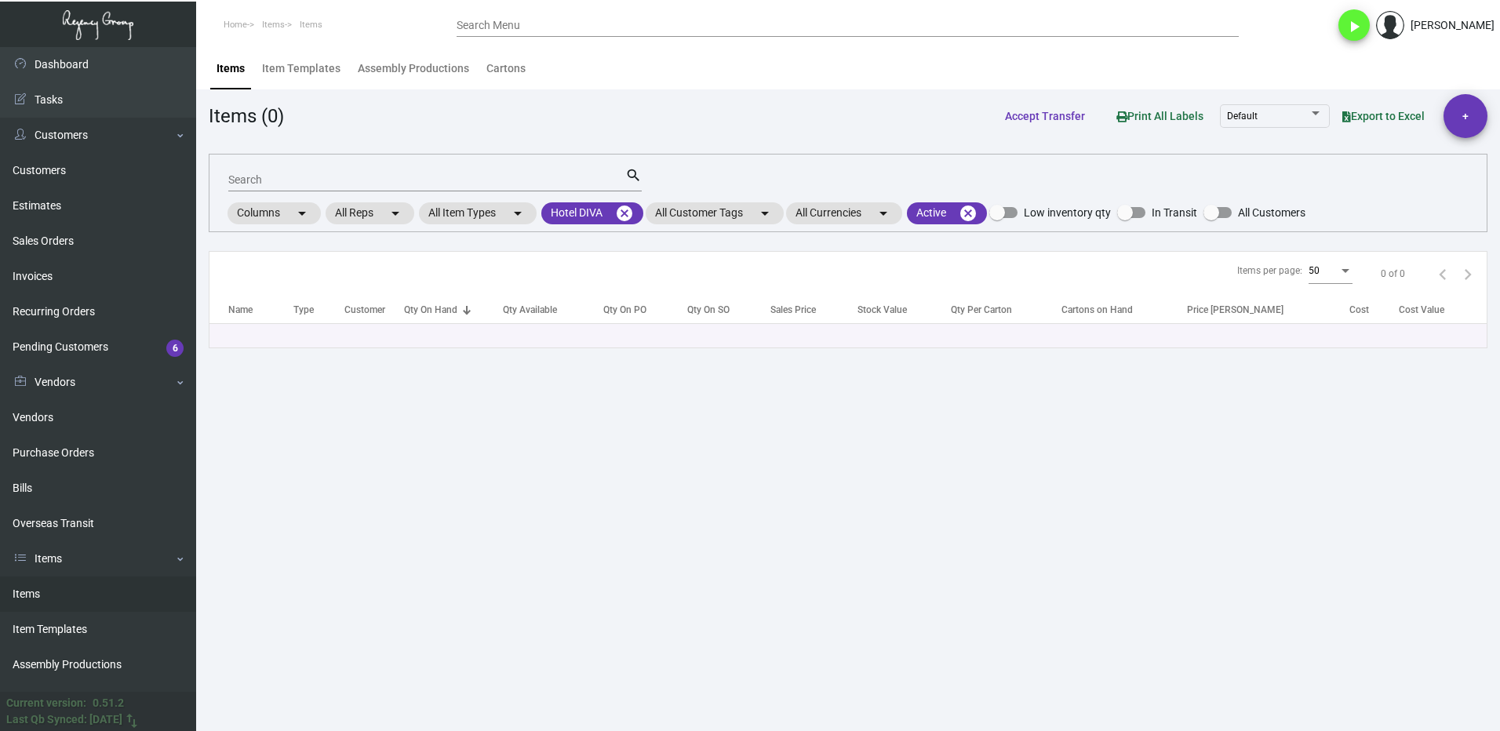
click at [308, 169] on div "Search" at bounding box center [426, 179] width 397 height 24
click at [580, 214] on mat-chip "Hotel DIVA cancel" at bounding box center [592, 213] width 102 height 22
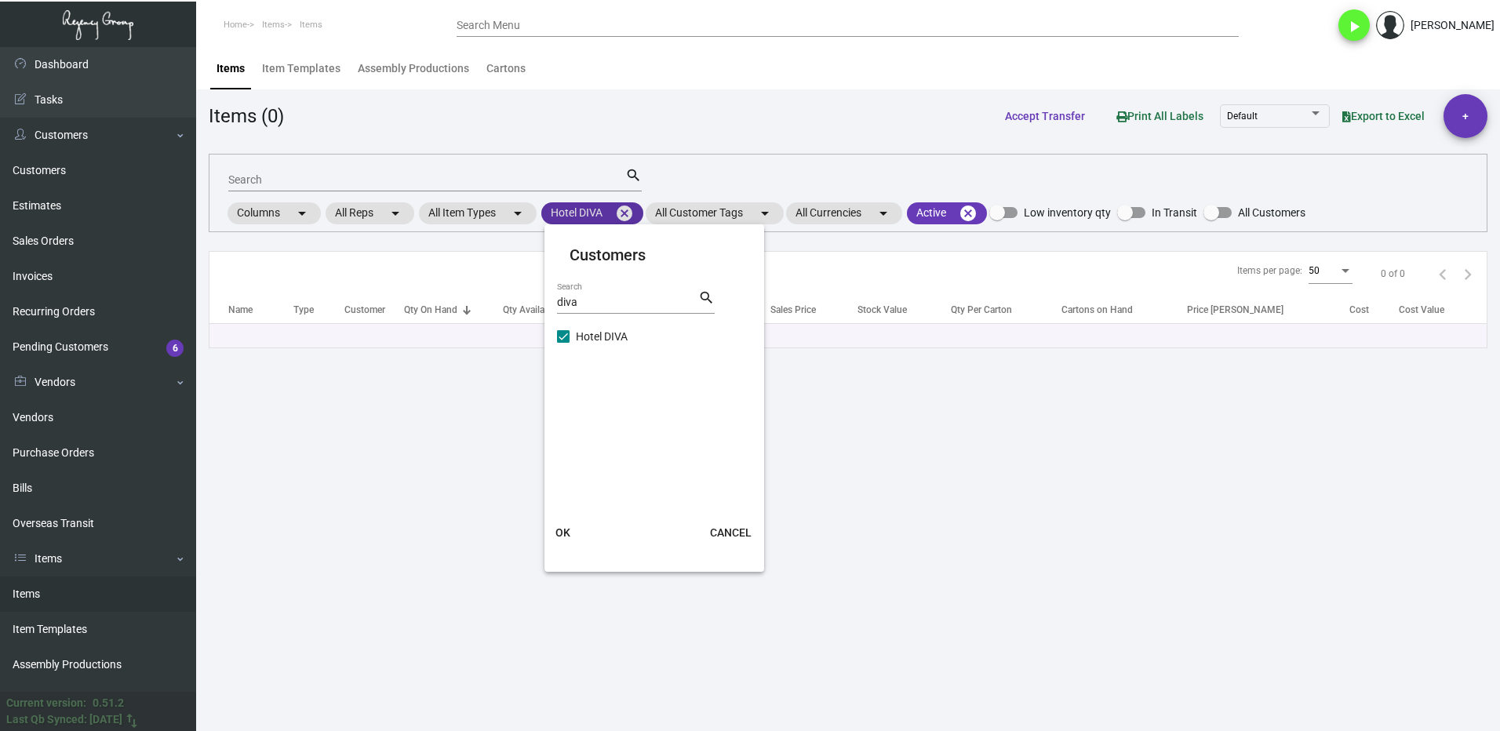
click at [580, 214] on div at bounding box center [750, 365] width 1500 height 731
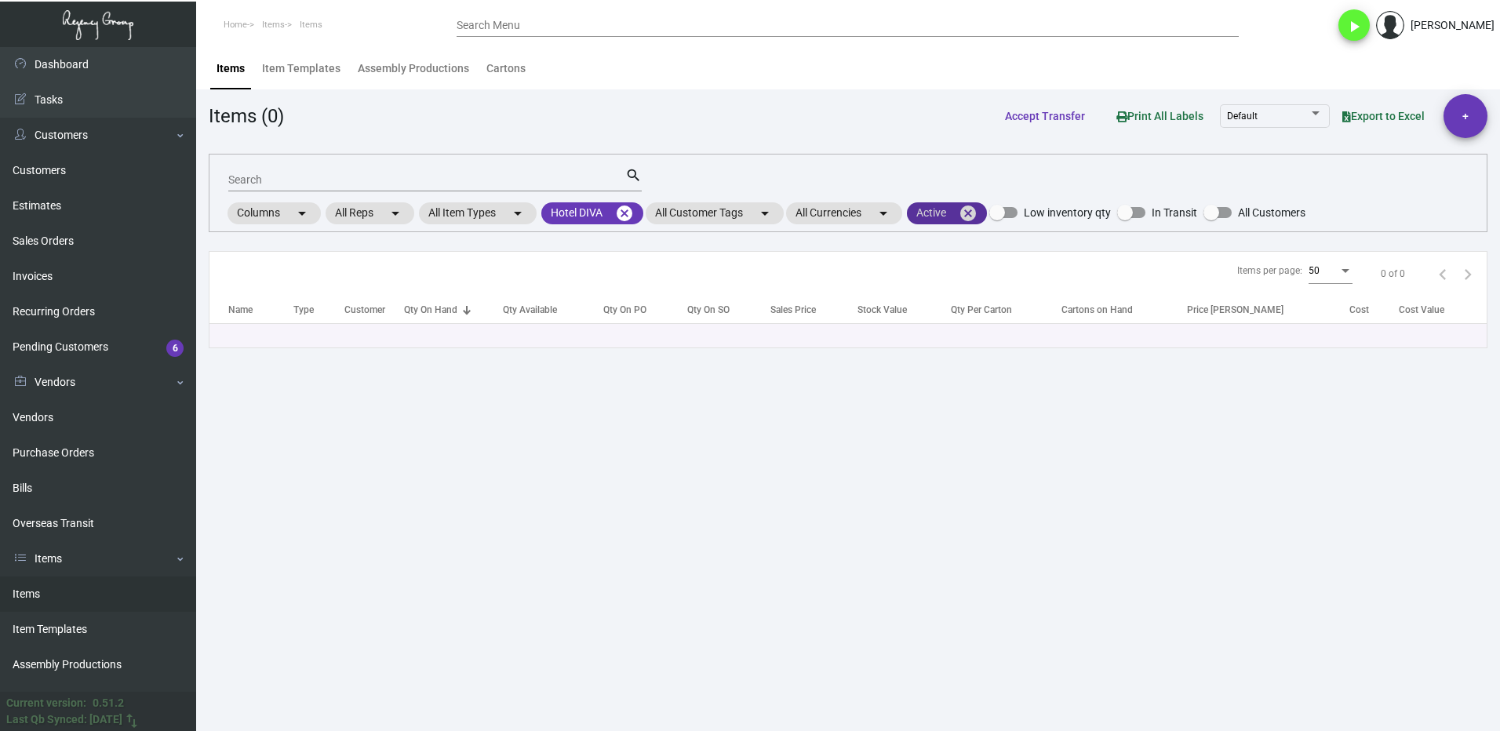
click at [946, 213] on mat-chip "Active cancel" at bounding box center [947, 213] width 80 height 22
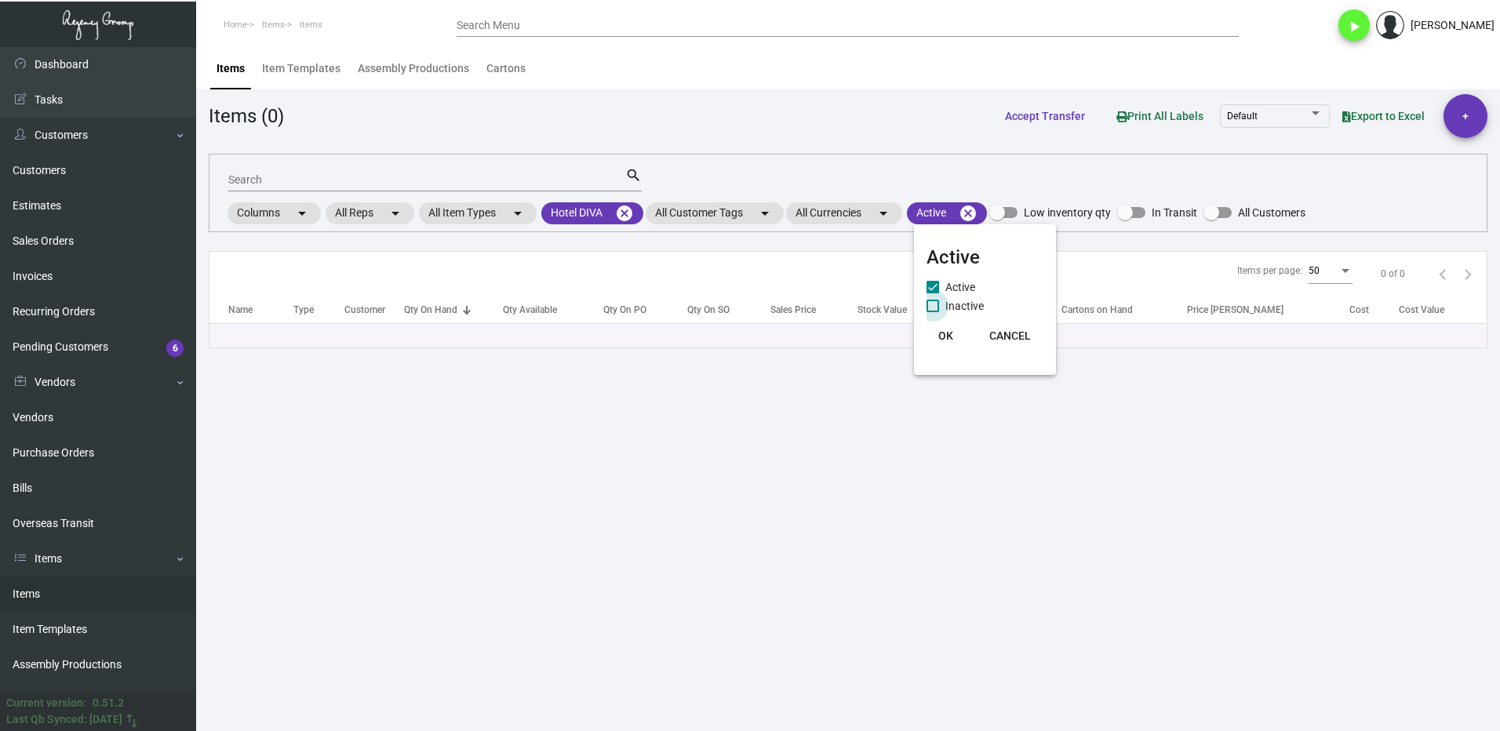
click at [935, 308] on span at bounding box center [932, 306] width 13 height 13
click at [933, 312] on input "Inactive" at bounding box center [932, 312] width 1 height 1
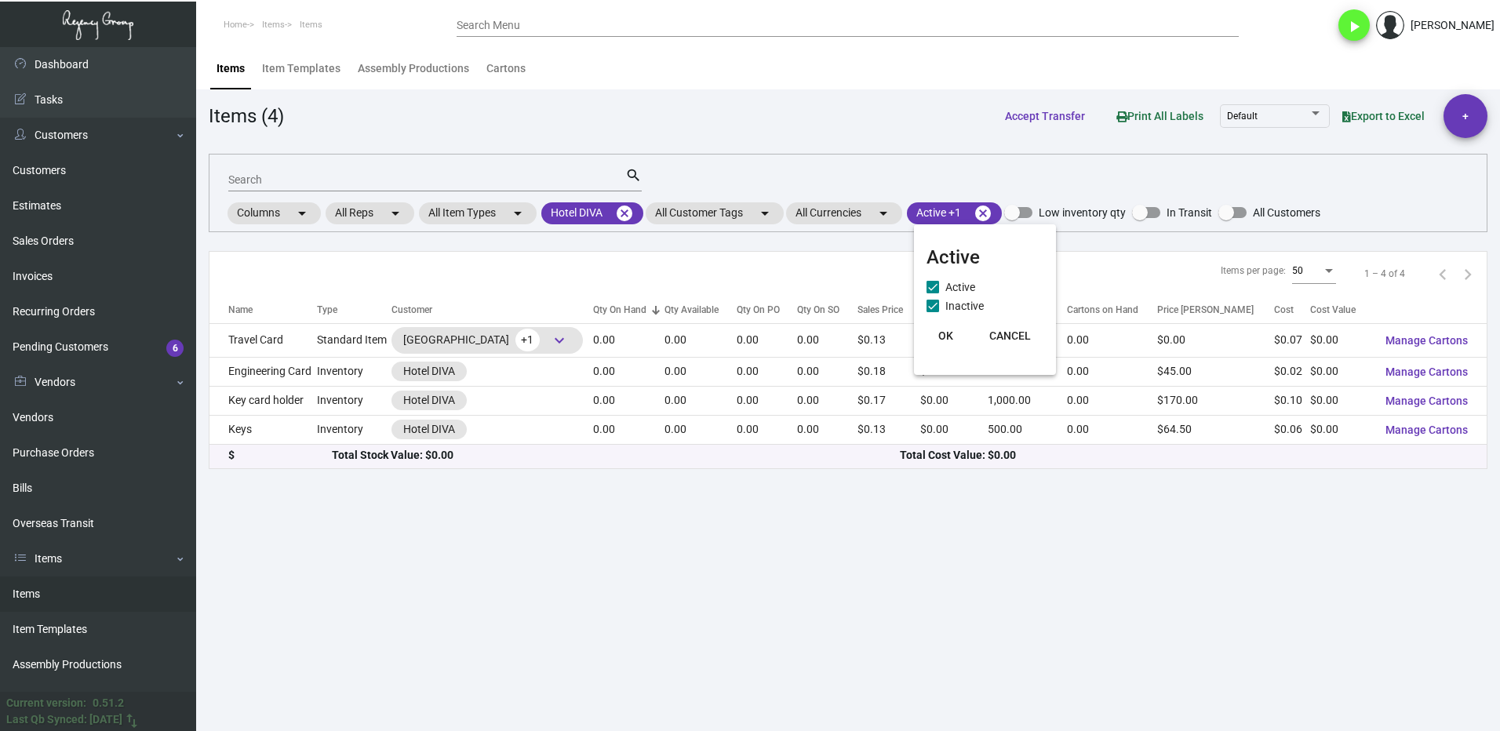
click at [947, 335] on span "OK" at bounding box center [945, 335] width 15 height 13
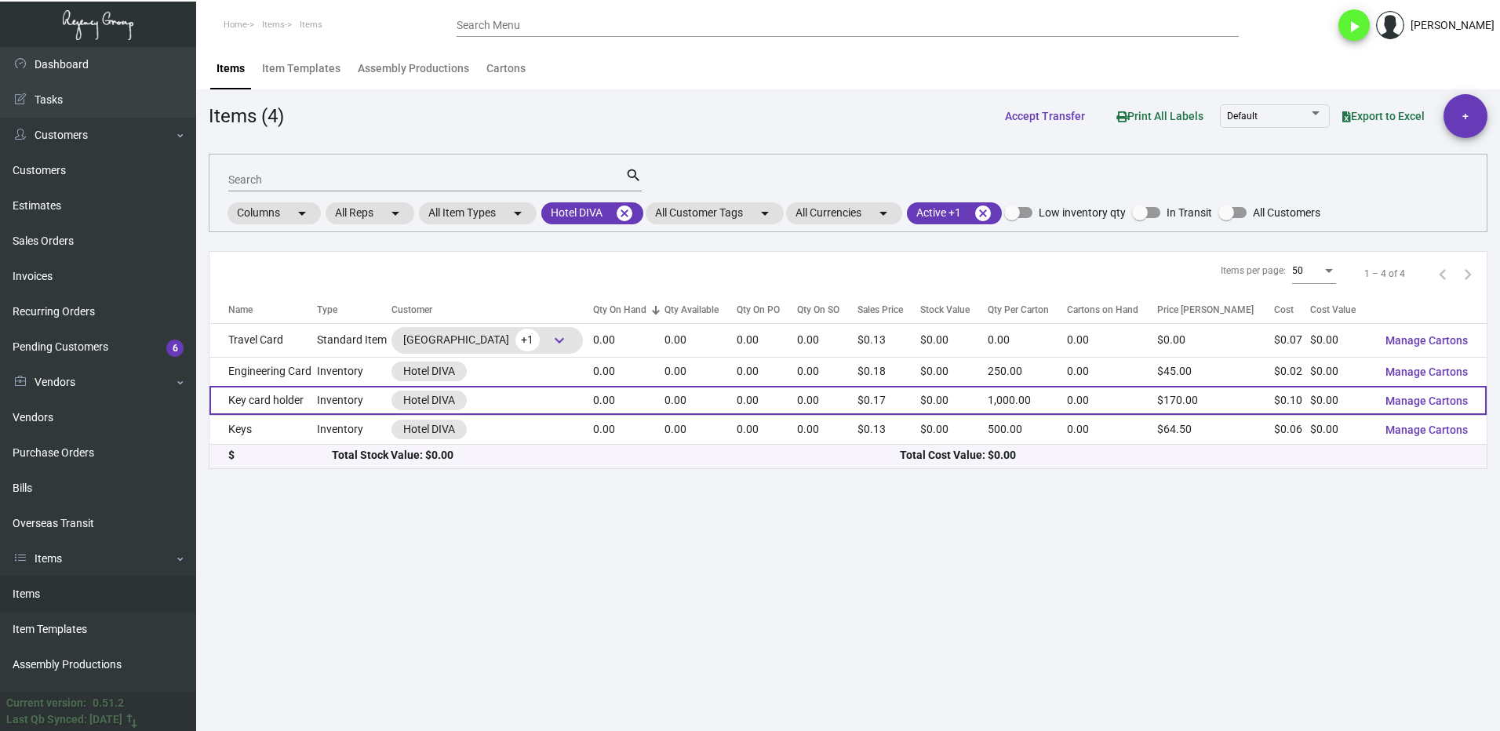
click at [294, 403] on td "Key card holder" at bounding box center [262, 400] width 107 height 29
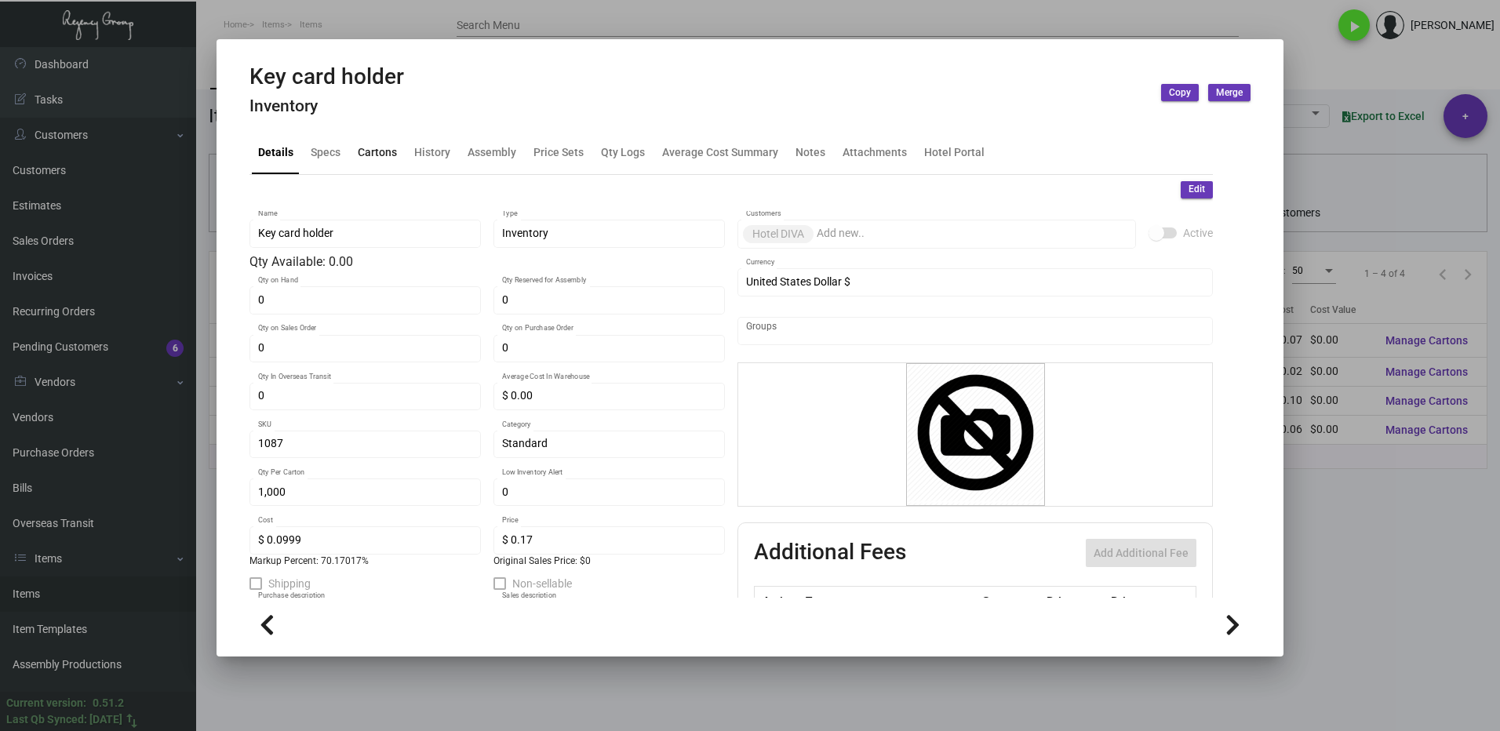
click at [386, 152] on div "Cartons" at bounding box center [377, 152] width 39 height 16
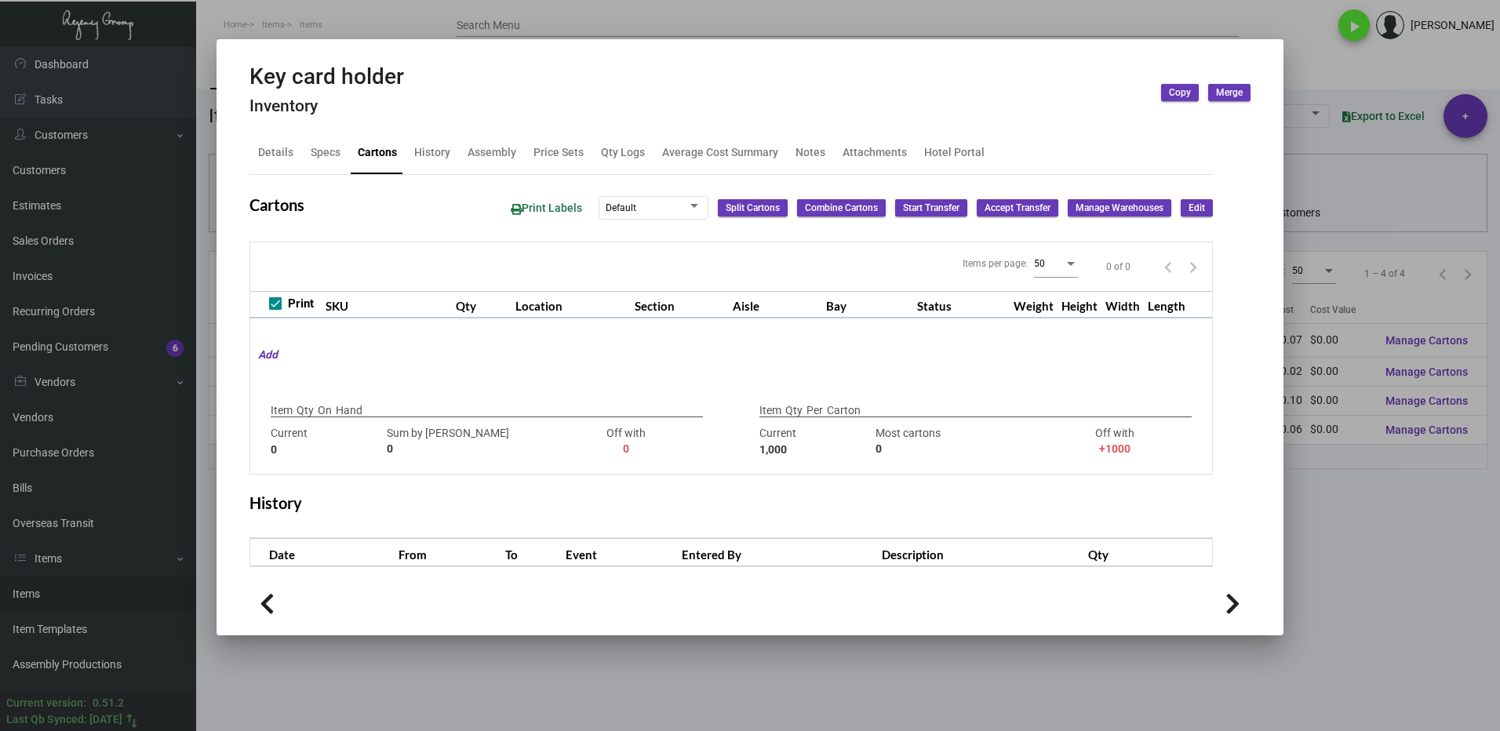
drag, startPoint x: 1448, startPoint y: 496, endPoint x: 1418, endPoint y: 485, distance: 31.8
click at [1448, 496] on div at bounding box center [750, 365] width 1500 height 731
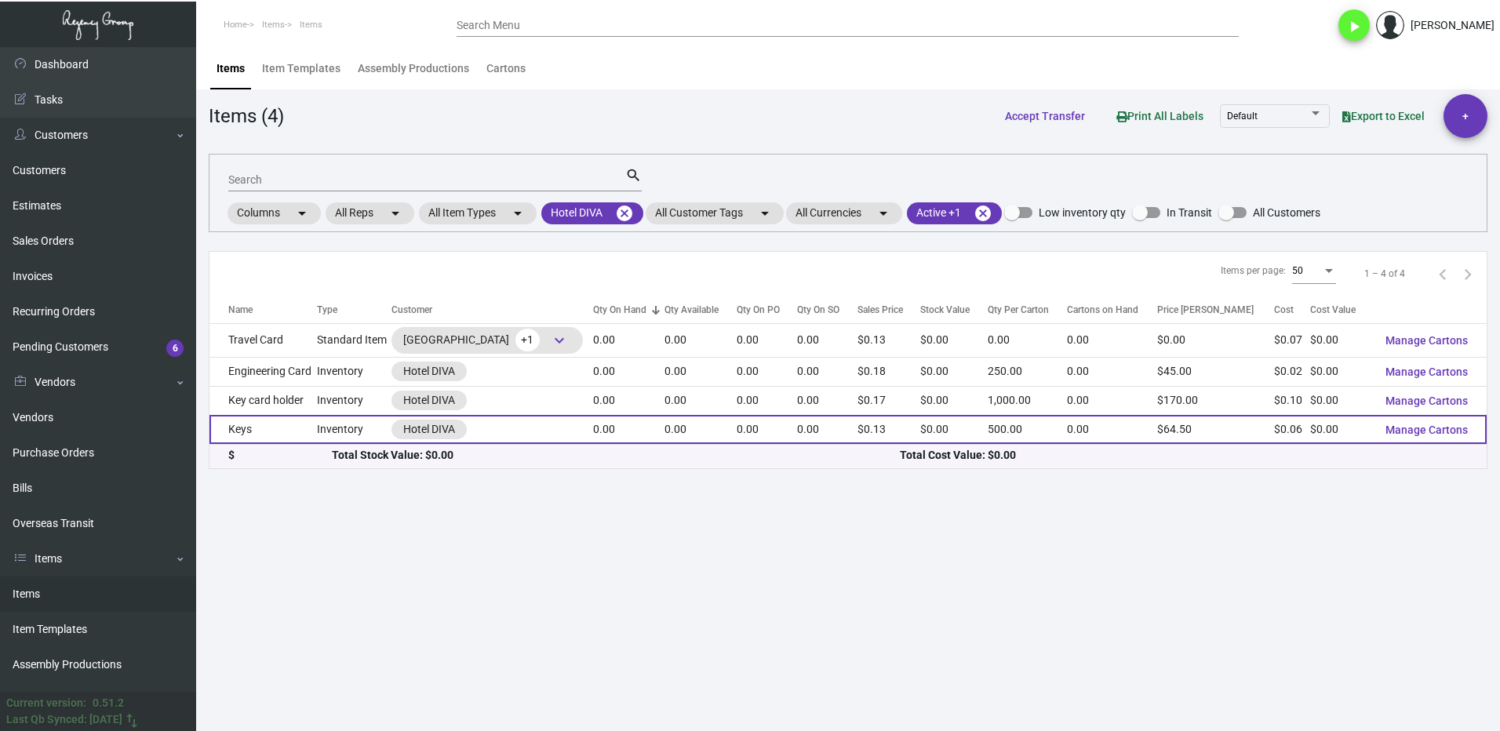
click at [252, 428] on td "Keys" at bounding box center [262, 429] width 107 height 29
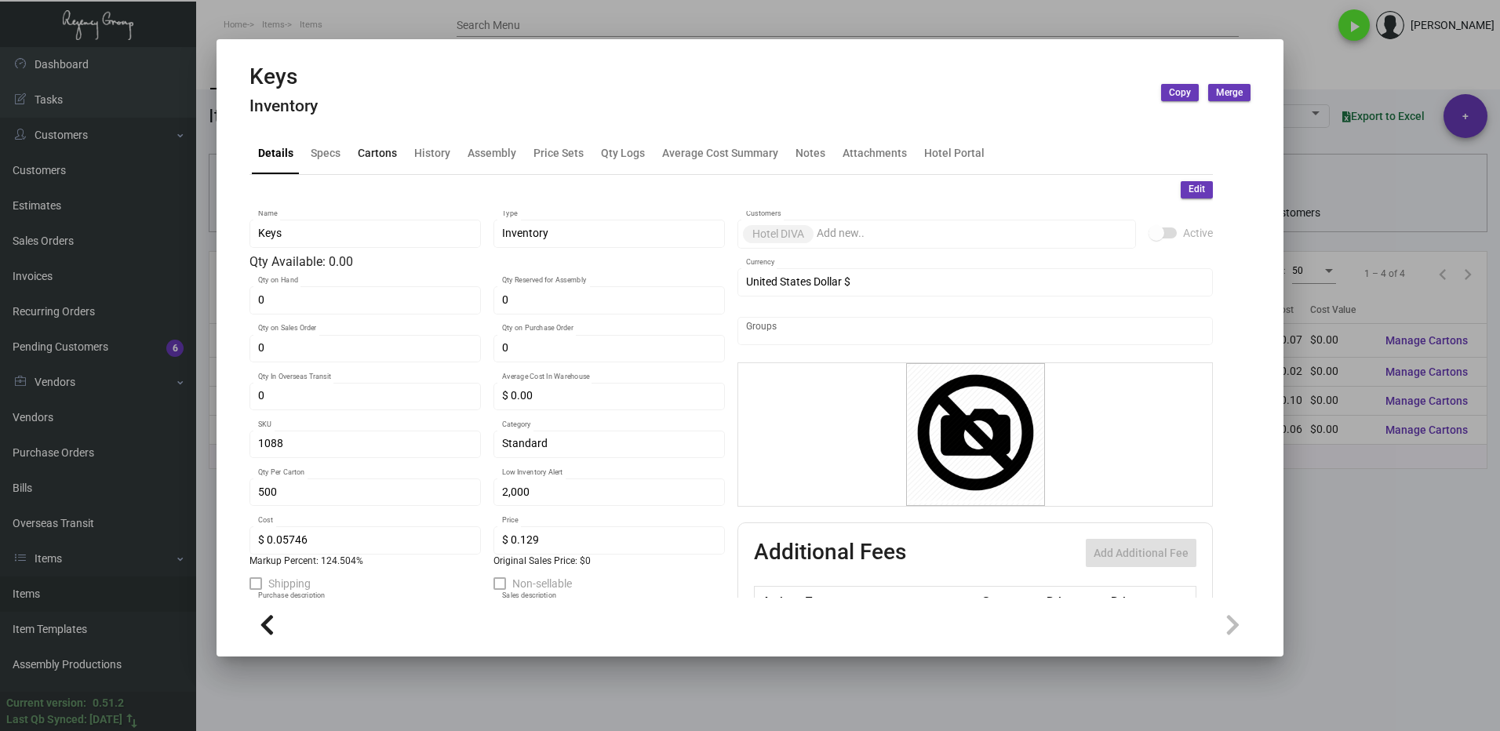
click at [358, 155] on div "Cartons" at bounding box center [377, 152] width 39 height 16
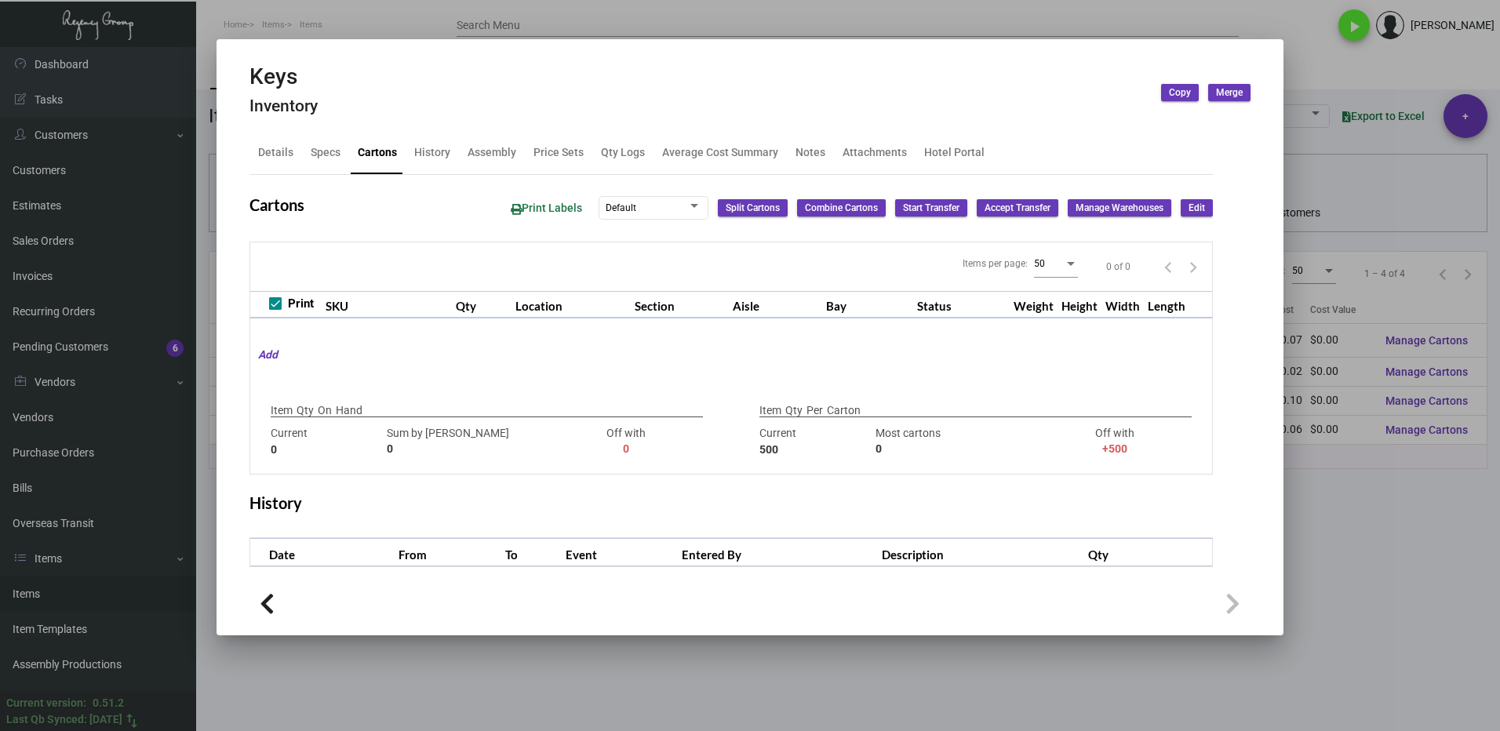
click at [1311, 504] on div at bounding box center [750, 365] width 1500 height 731
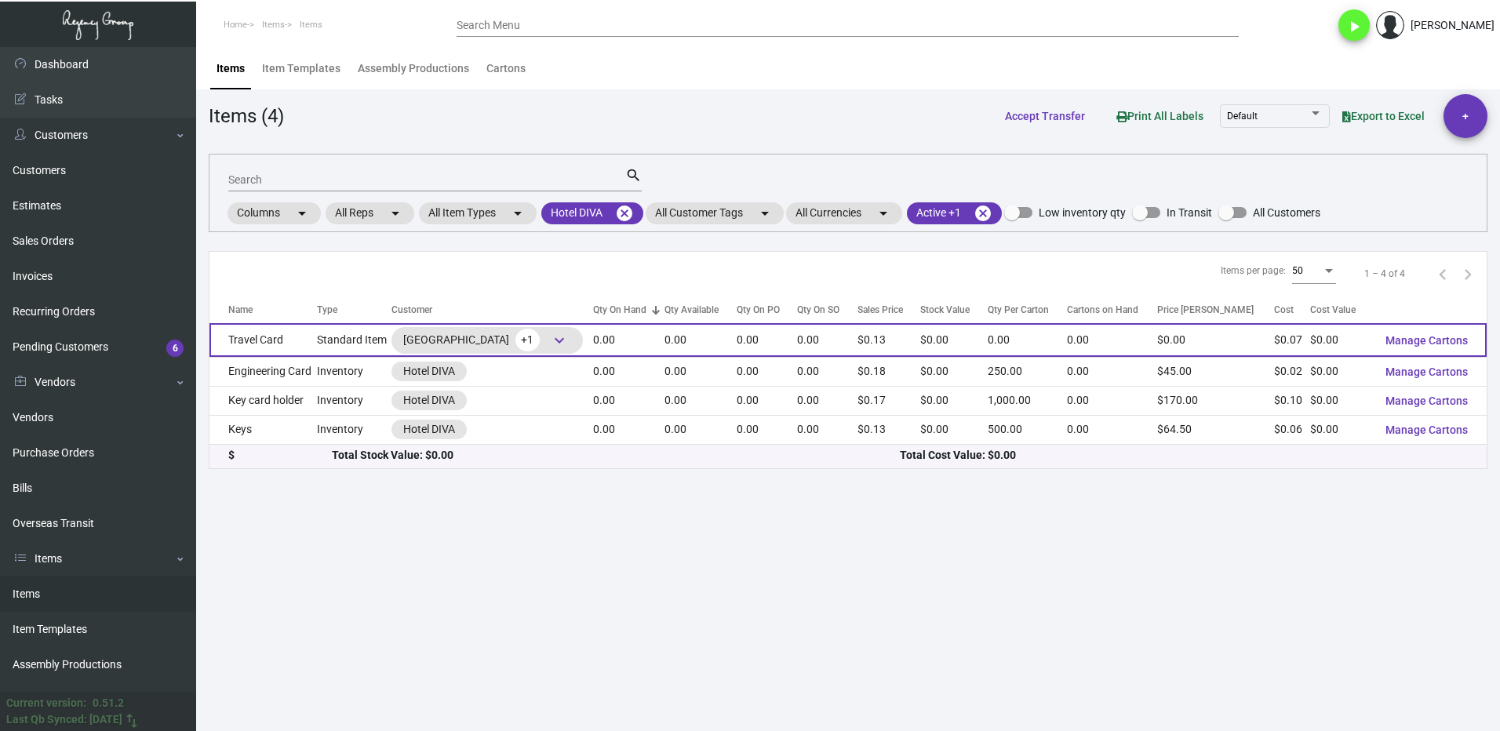
click at [307, 348] on td "Travel Card" at bounding box center [262, 340] width 107 height 34
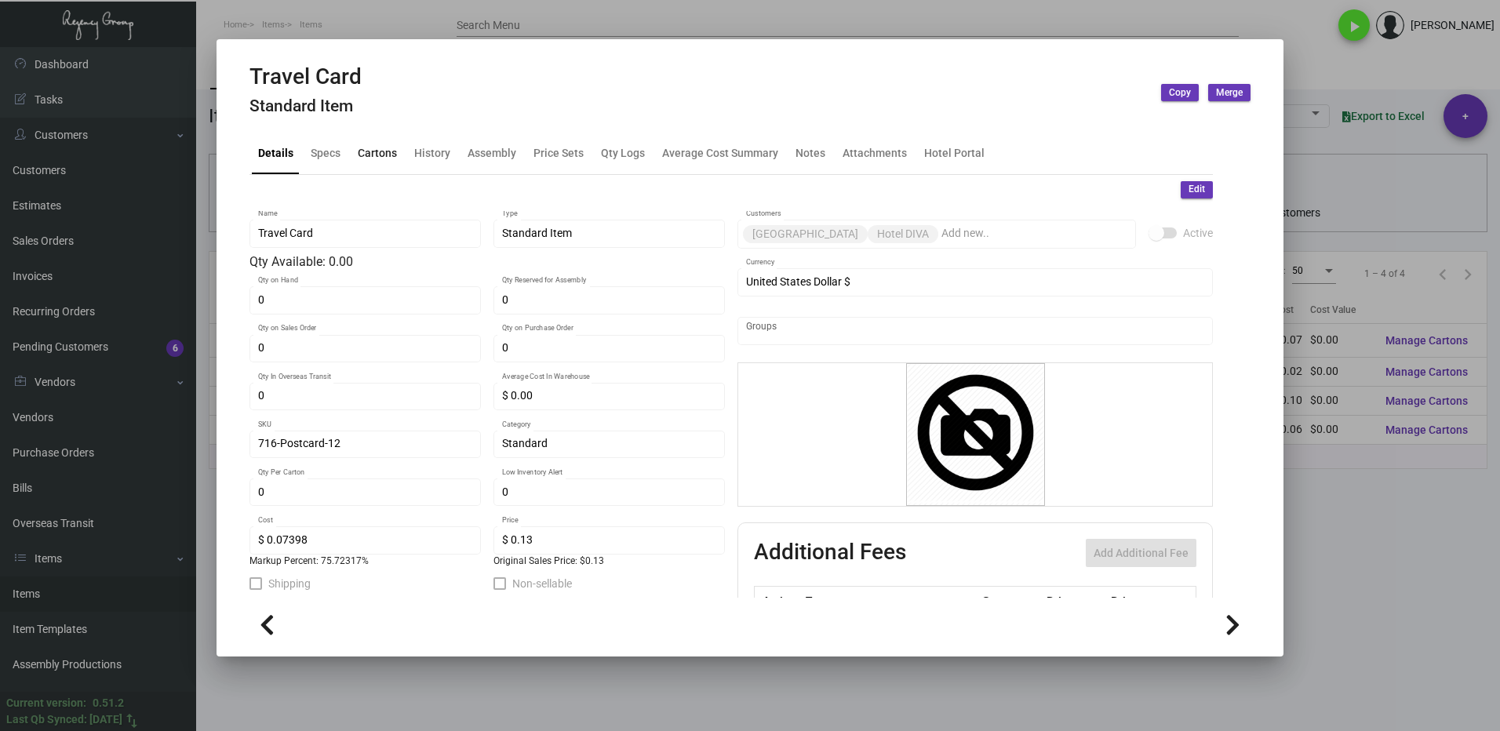
click at [368, 153] on div "Cartons" at bounding box center [377, 152] width 39 height 16
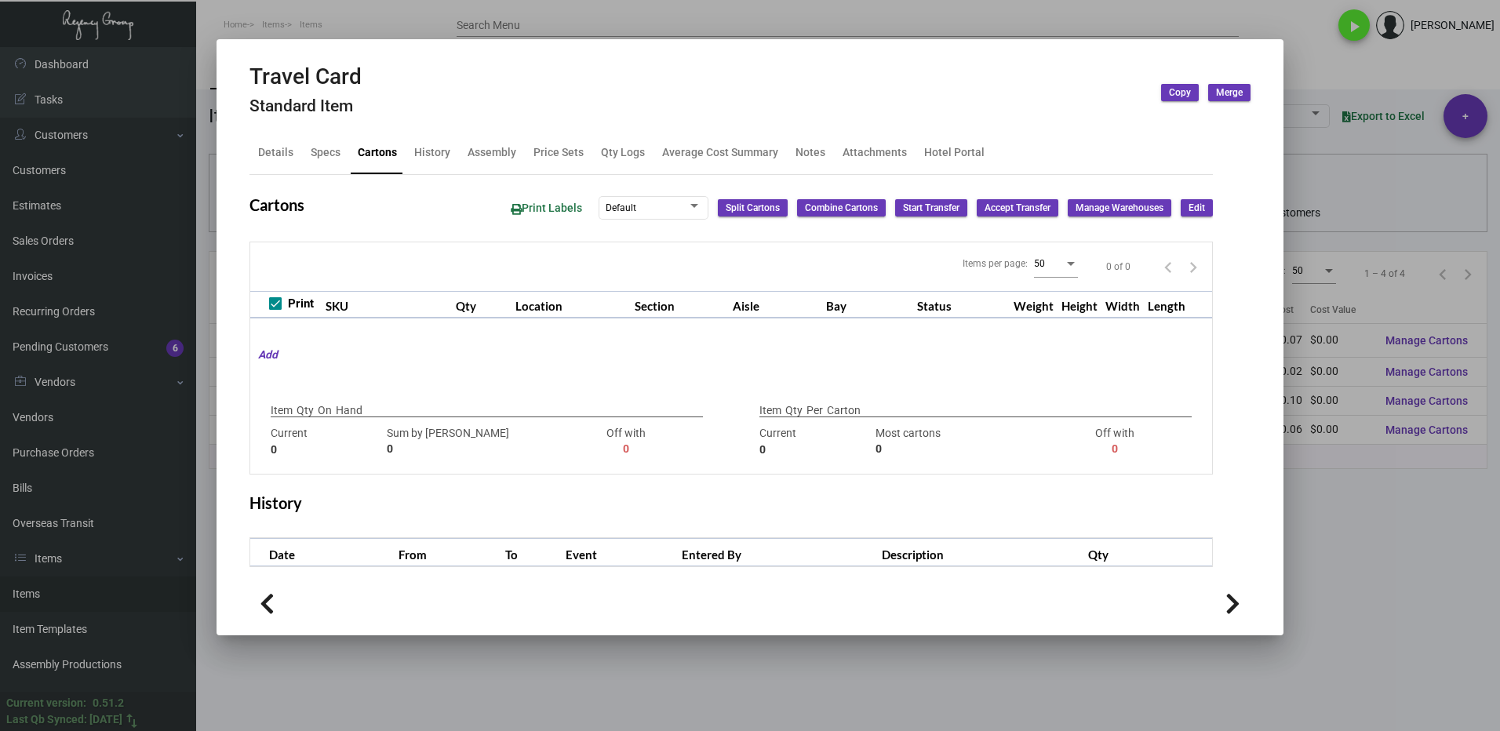
click at [1362, 520] on div at bounding box center [750, 365] width 1500 height 731
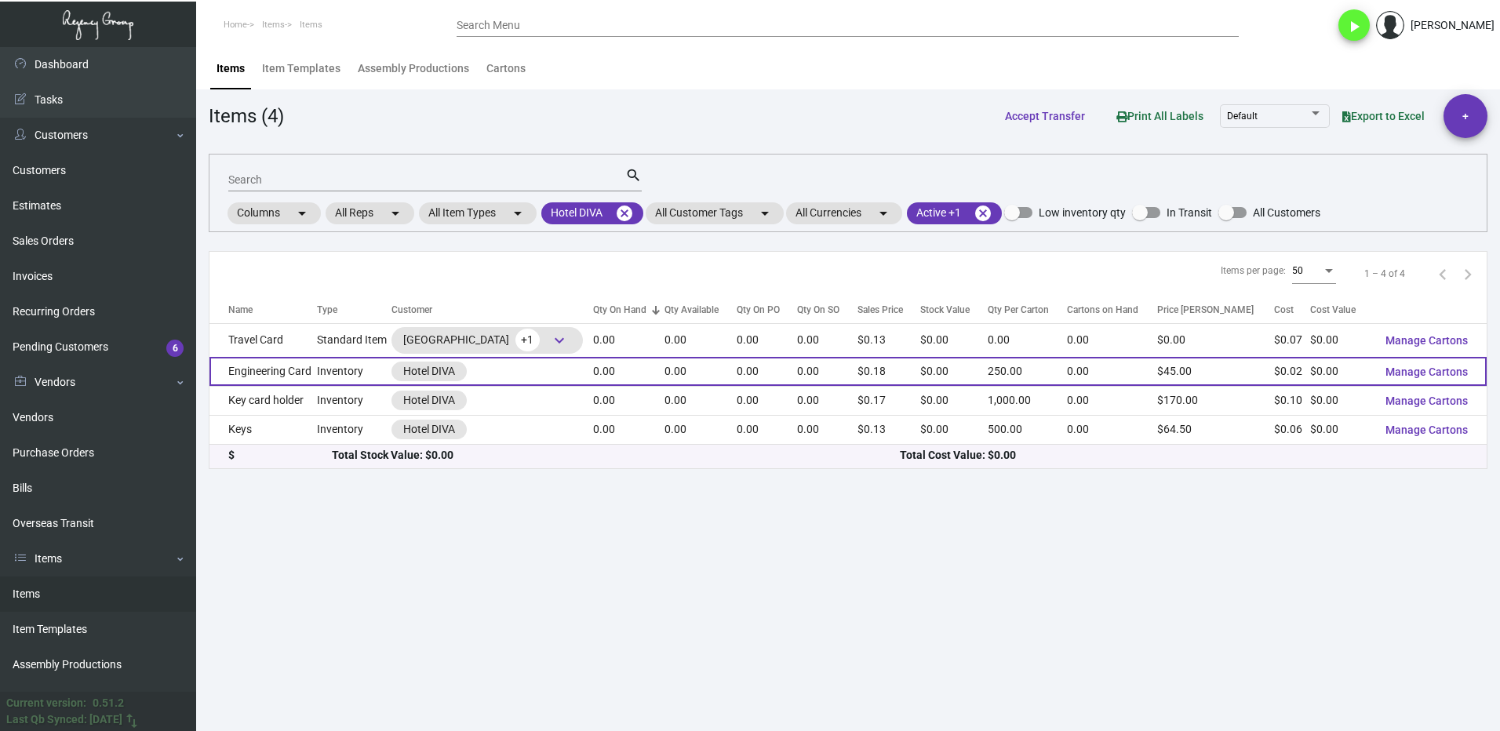
click at [316, 373] on td "Engineering Card" at bounding box center [262, 371] width 107 height 29
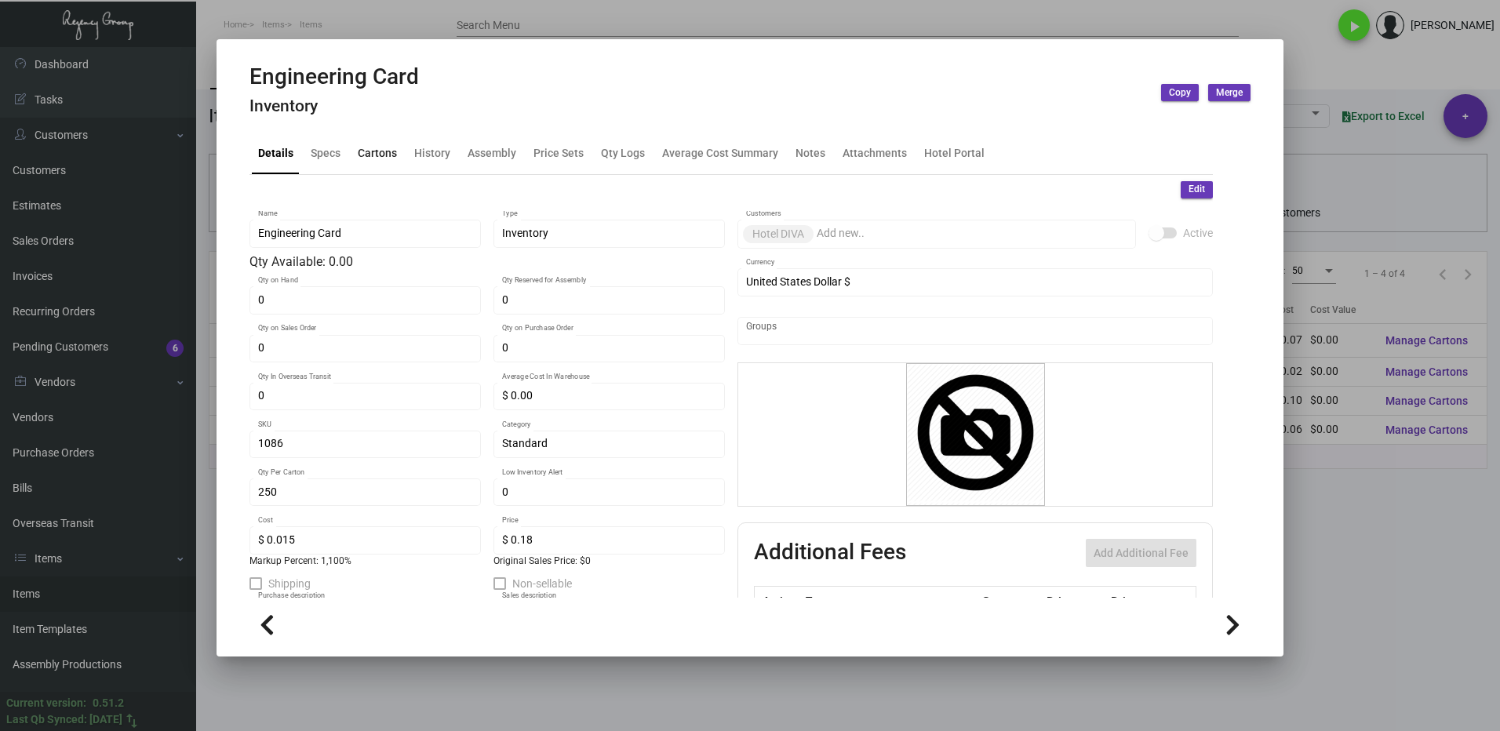
click at [376, 155] on div "Cartons" at bounding box center [377, 152] width 39 height 16
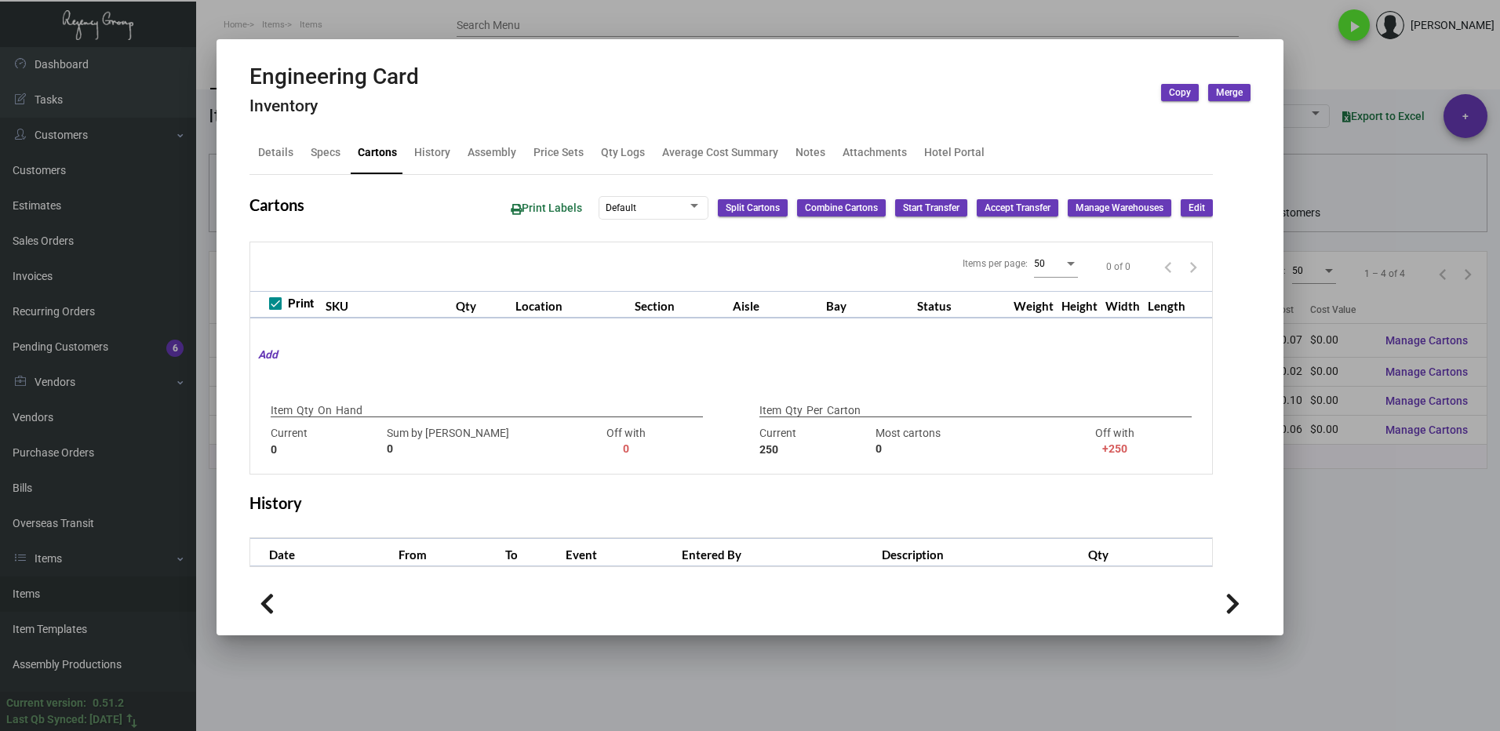
click at [1344, 557] on div at bounding box center [750, 365] width 1500 height 731
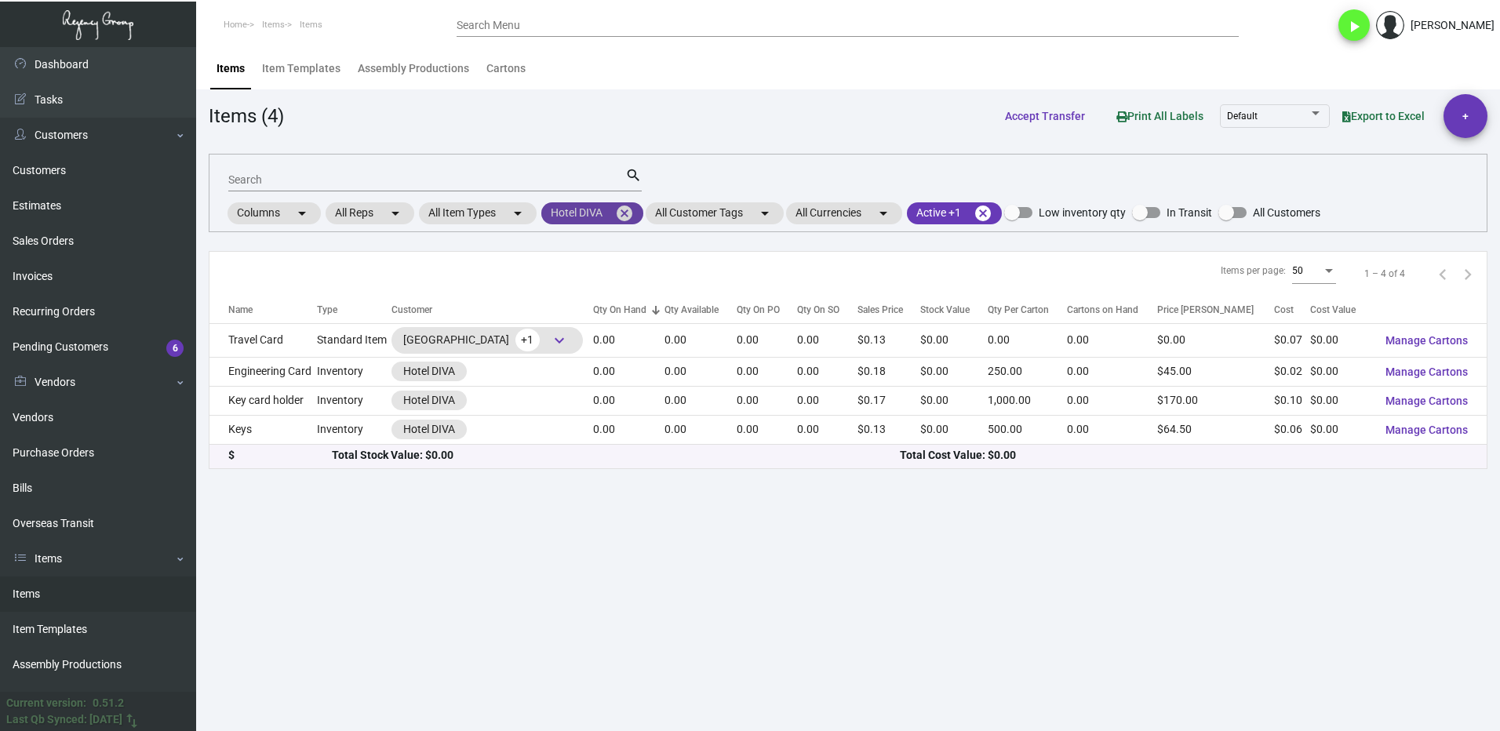
click at [586, 208] on mat-chip "Hotel DIVA cancel" at bounding box center [592, 213] width 102 height 22
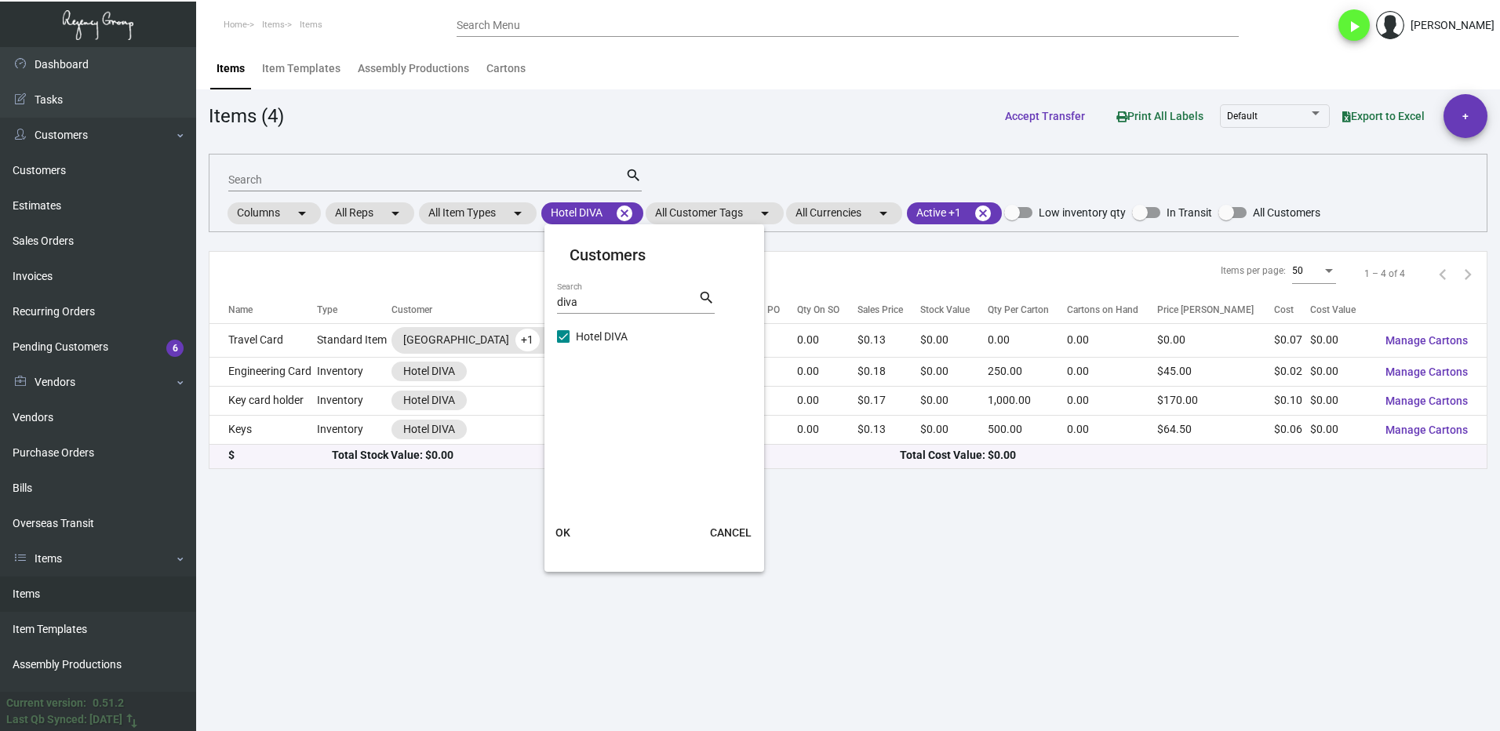
click at [562, 526] on span "OK" at bounding box center [562, 532] width 15 height 13
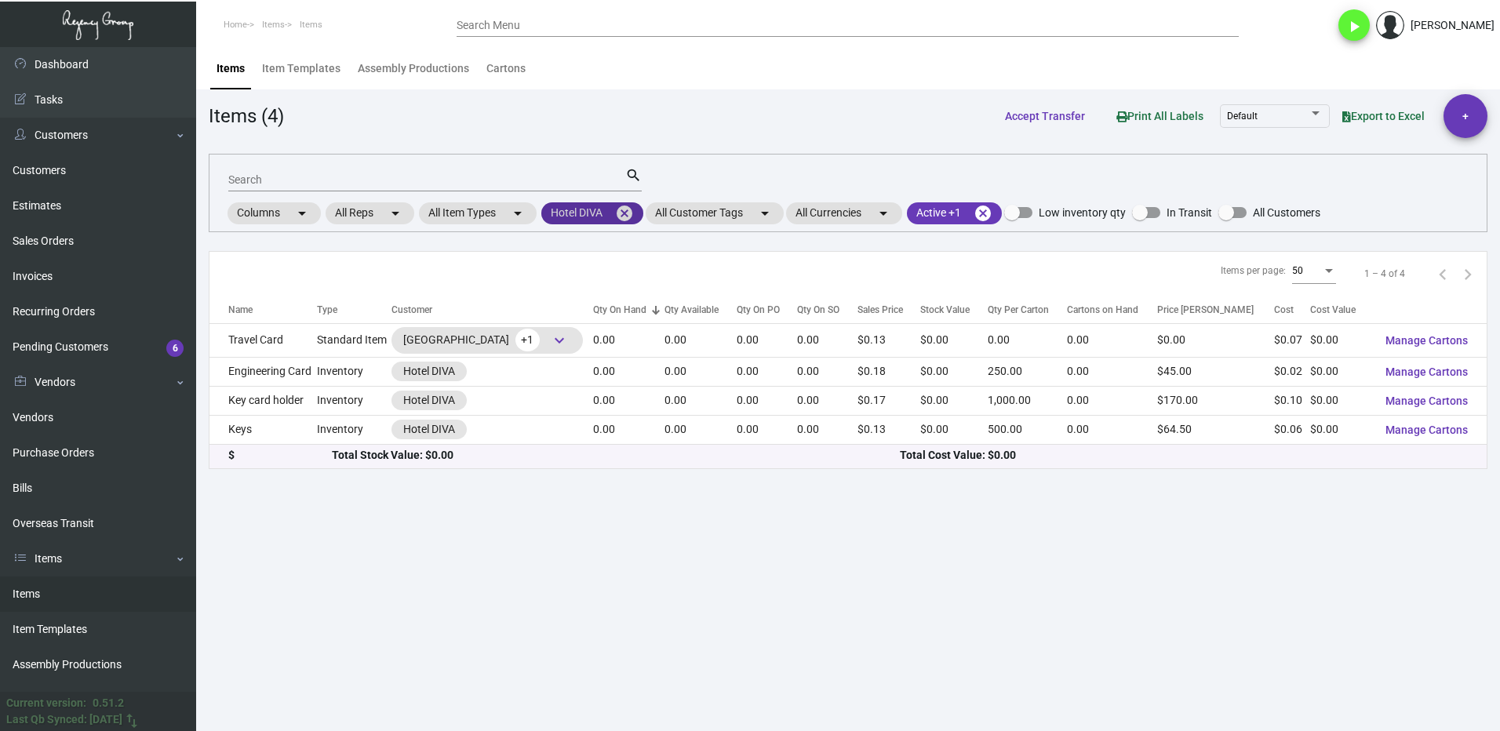
click at [622, 216] on mat-icon "cancel" at bounding box center [624, 213] width 19 height 19
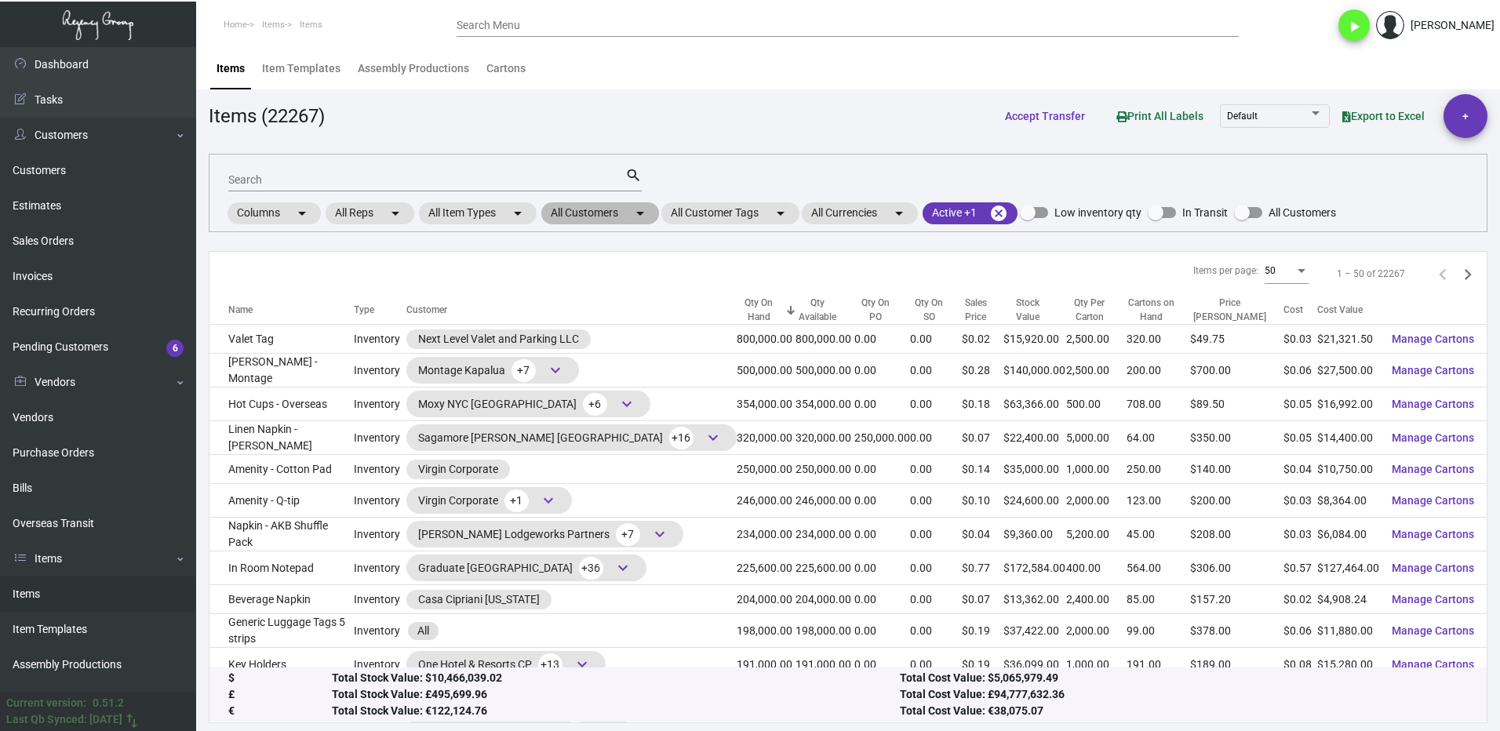
click at [580, 209] on mat-chip "All Customers arrow_drop_down" at bounding box center [600, 213] width 118 height 22
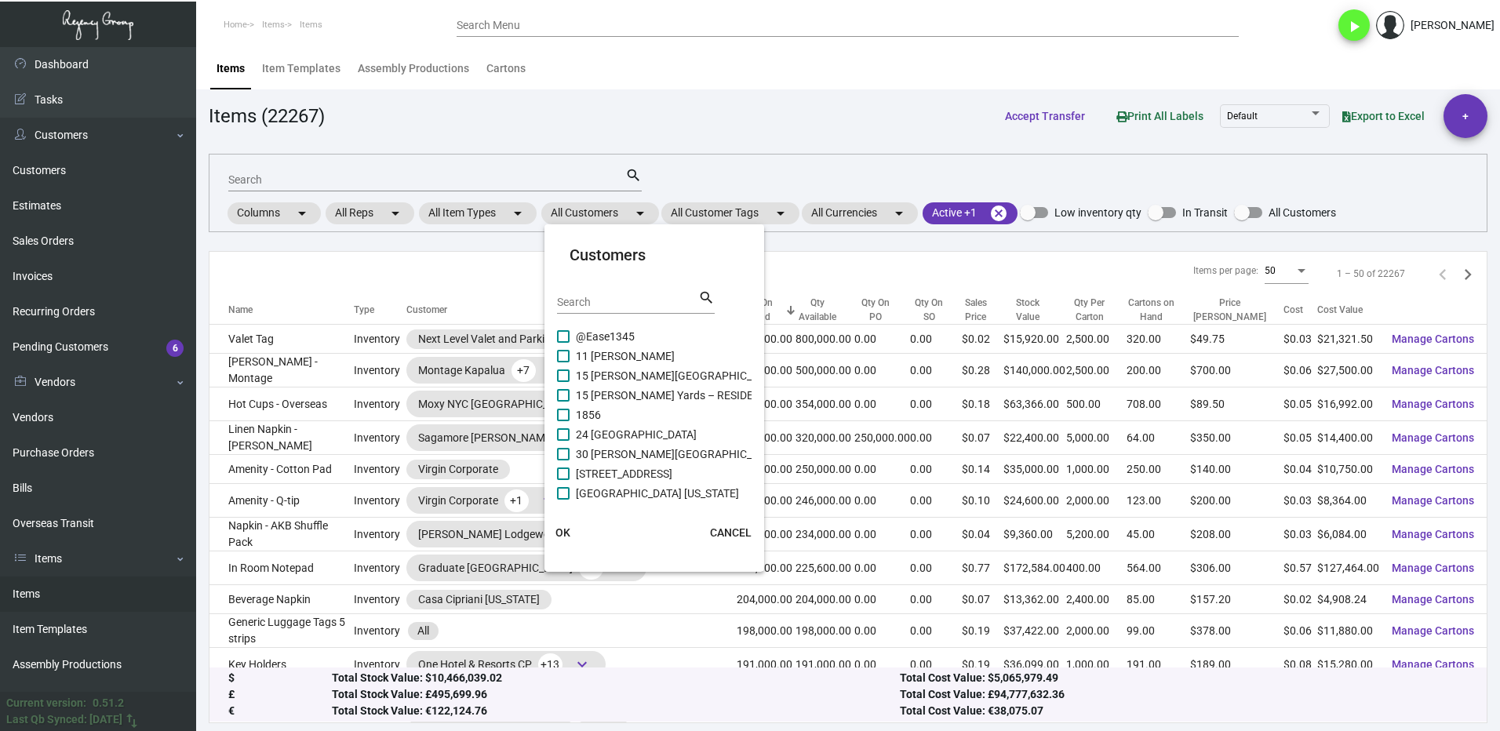
click at [608, 292] on div "Search" at bounding box center [627, 301] width 141 height 24
click at [566, 332] on span at bounding box center [563, 336] width 13 height 13
click at [563, 343] on input "[GEOGRAPHIC_DATA]" at bounding box center [562, 343] width 1 height 1
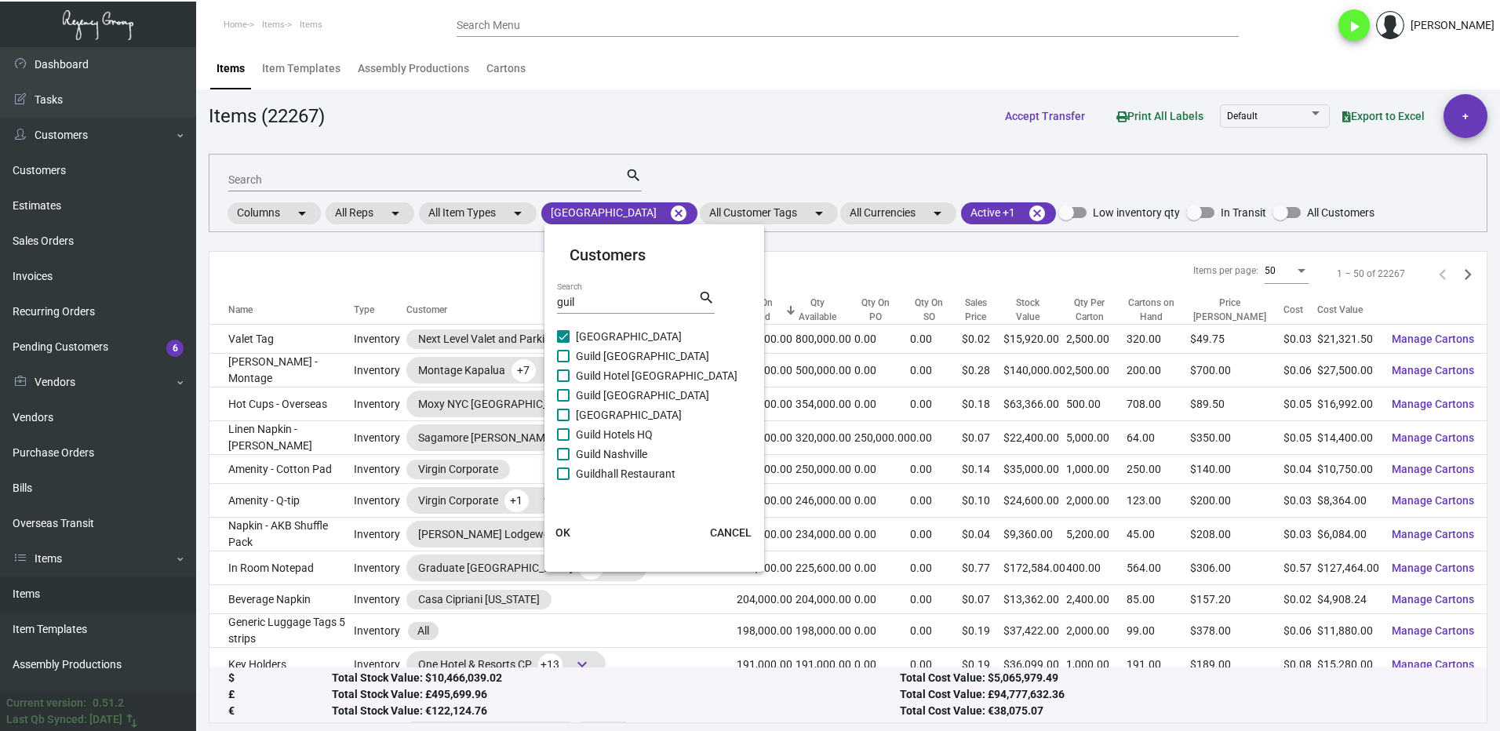
click at [562, 362] on label "Guild [GEOGRAPHIC_DATA]" at bounding box center [633, 356] width 152 height 19
click at [562, 362] on input "Guild [GEOGRAPHIC_DATA]" at bounding box center [562, 362] width 1 height 1
click at [569, 373] on span at bounding box center [563, 375] width 13 height 13
click at [563, 382] on input "Guild Hotel [GEOGRAPHIC_DATA]" at bounding box center [562, 382] width 1 height 1
click at [567, 400] on span at bounding box center [563, 395] width 13 height 13
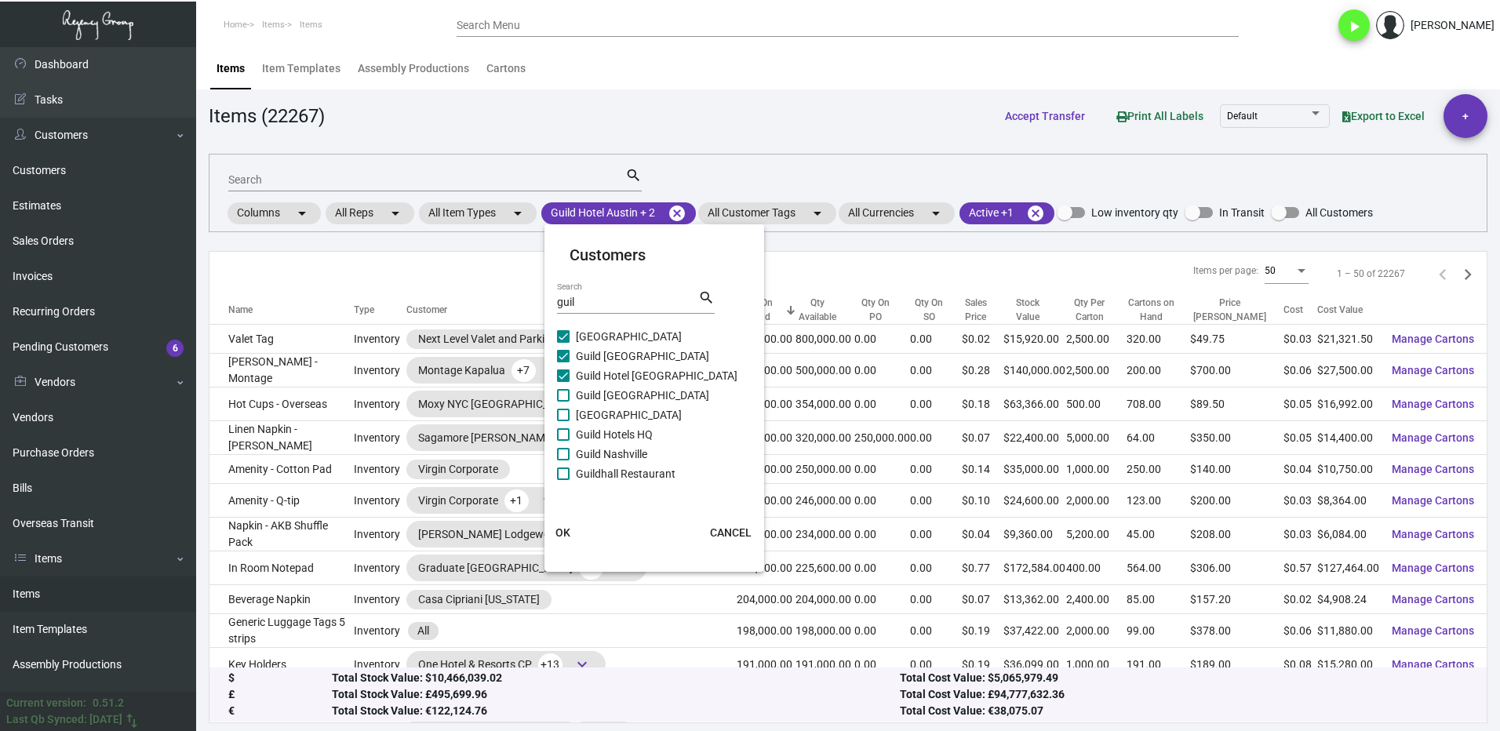
click at [563, 402] on input "Guild [GEOGRAPHIC_DATA]" at bounding box center [562, 402] width 1 height 1
click at [569, 420] on span at bounding box center [563, 415] width 13 height 13
click at [563, 421] on input "[GEOGRAPHIC_DATA]" at bounding box center [562, 421] width 1 height 1
click at [564, 438] on span at bounding box center [563, 434] width 13 height 13
click at [563, 441] on input "Guild Hotels HQ" at bounding box center [562, 441] width 1 height 1
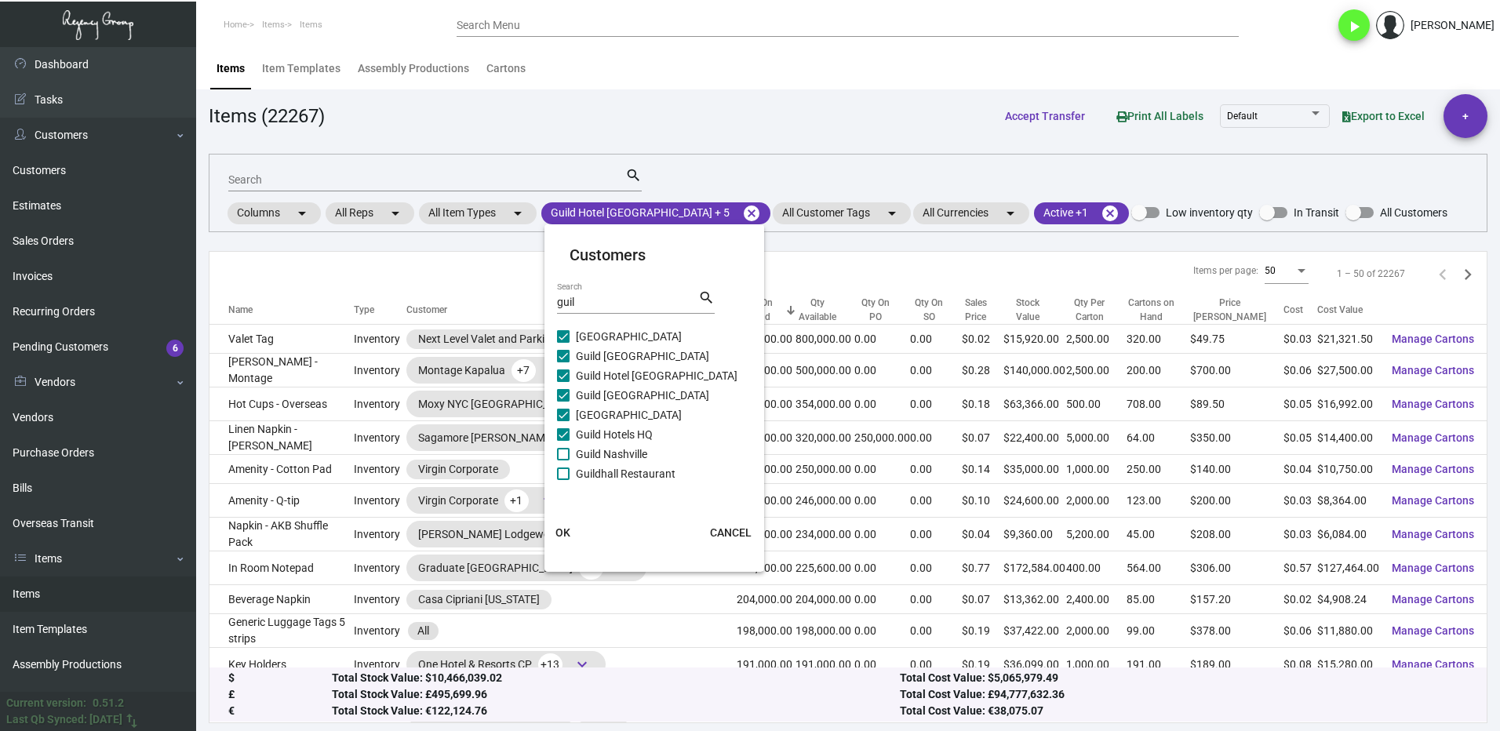
click at [567, 454] on span at bounding box center [563, 454] width 13 height 13
click at [563, 460] on input "Guild Nashville" at bounding box center [562, 460] width 1 height 1
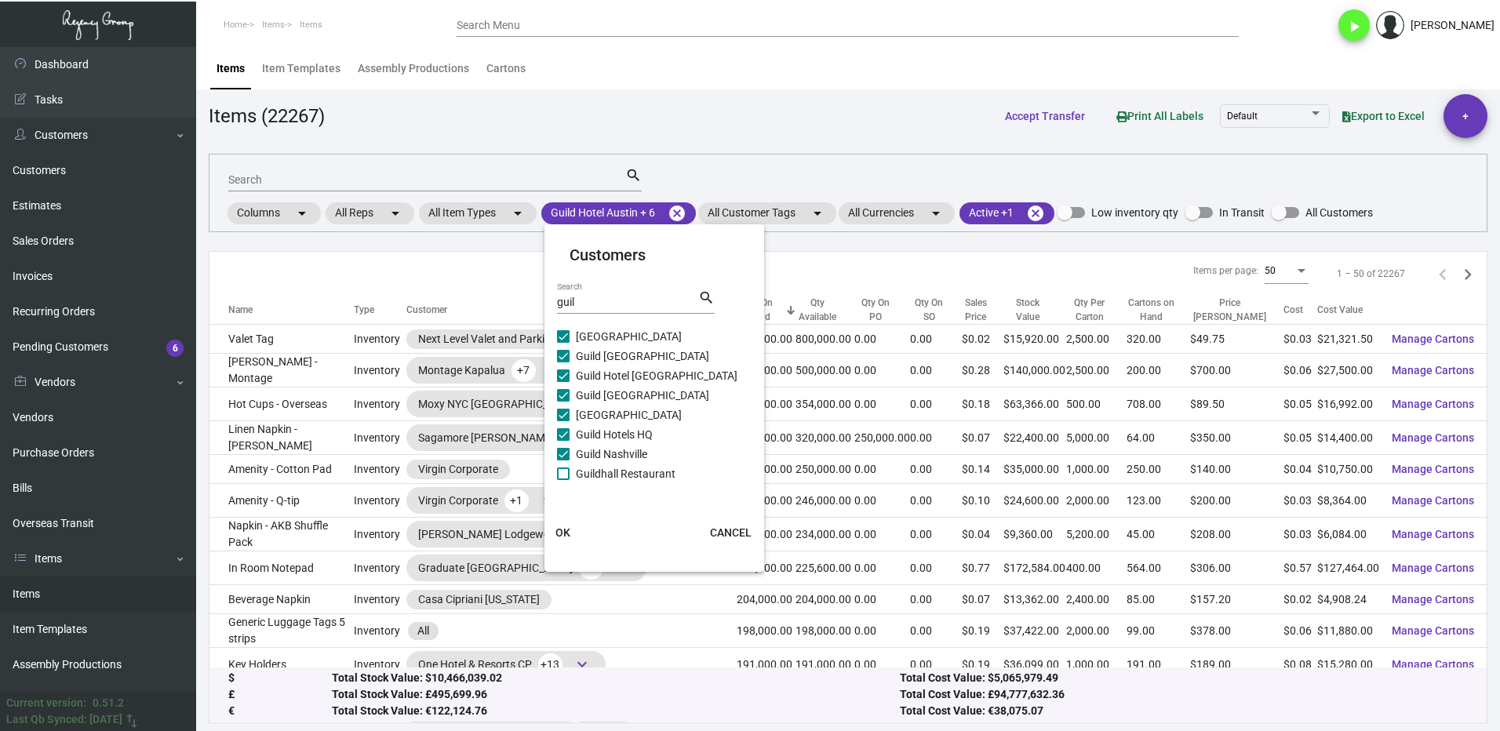
click at [567, 474] on span at bounding box center [563, 473] width 13 height 13
click at [563, 480] on input "Guildhall Restaurant" at bounding box center [562, 480] width 1 height 1
click at [564, 524] on button "OK" at bounding box center [563, 532] width 50 height 28
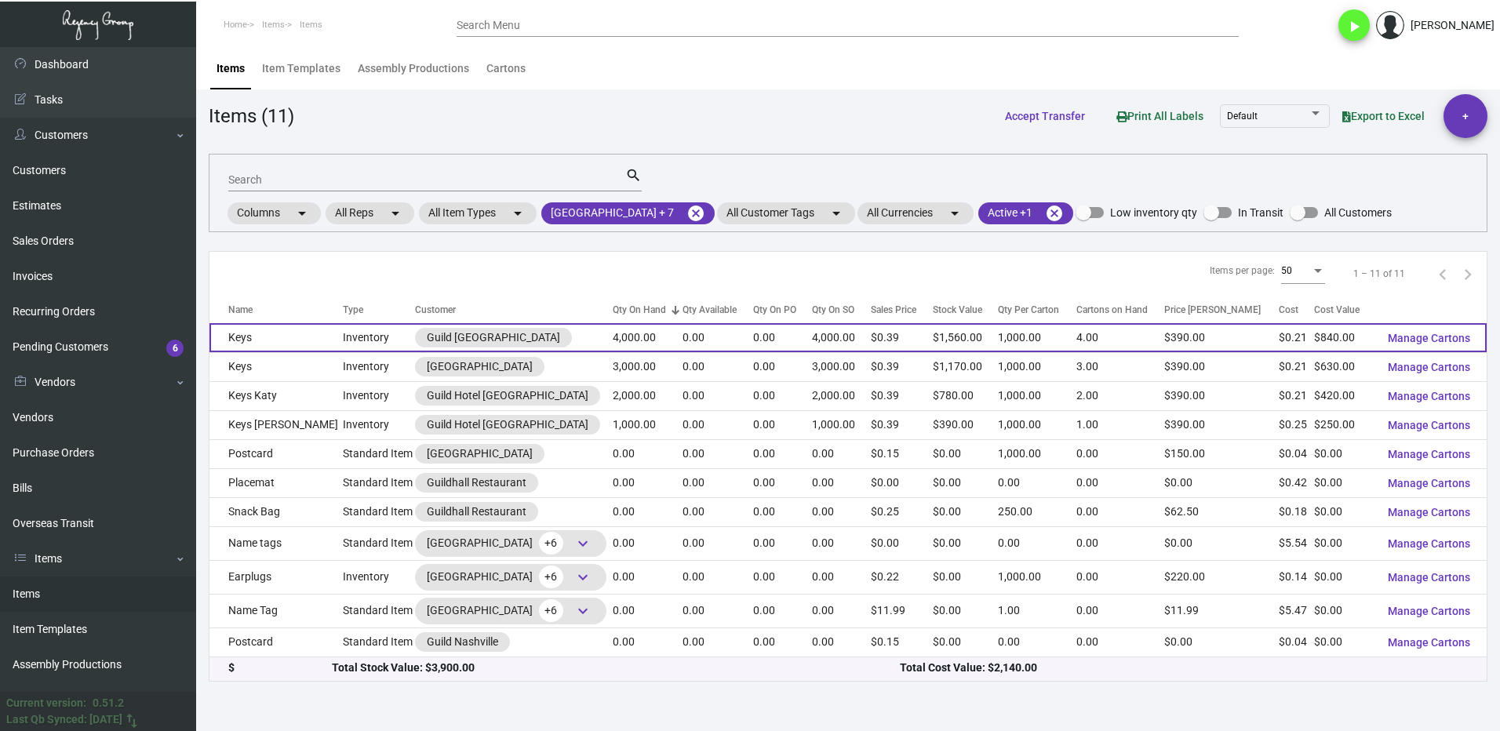
click at [278, 333] on td "Keys" at bounding box center [275, 337] width 133 height 29
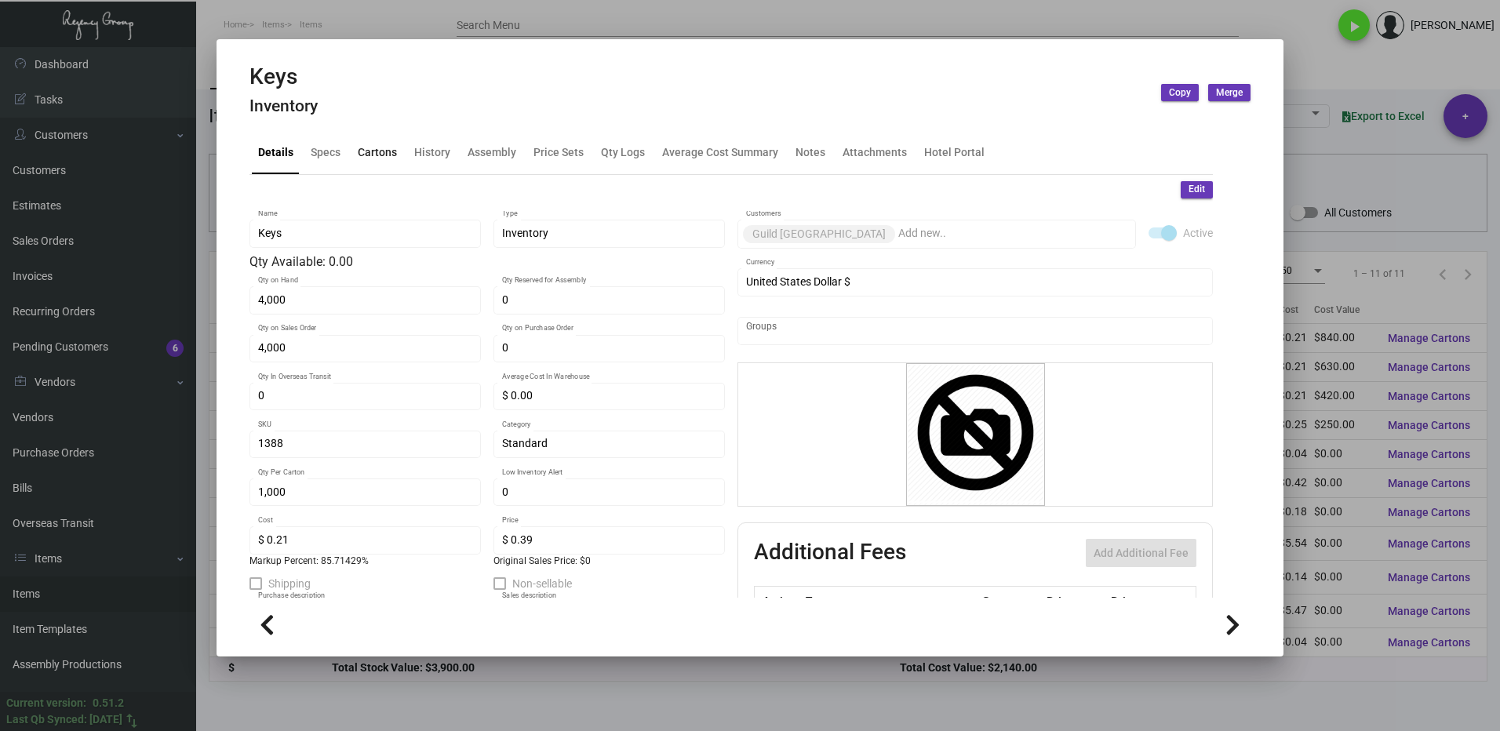
click at [365, 149] on div "Cartons" at bounding box center [377, 152] width 39 height 16
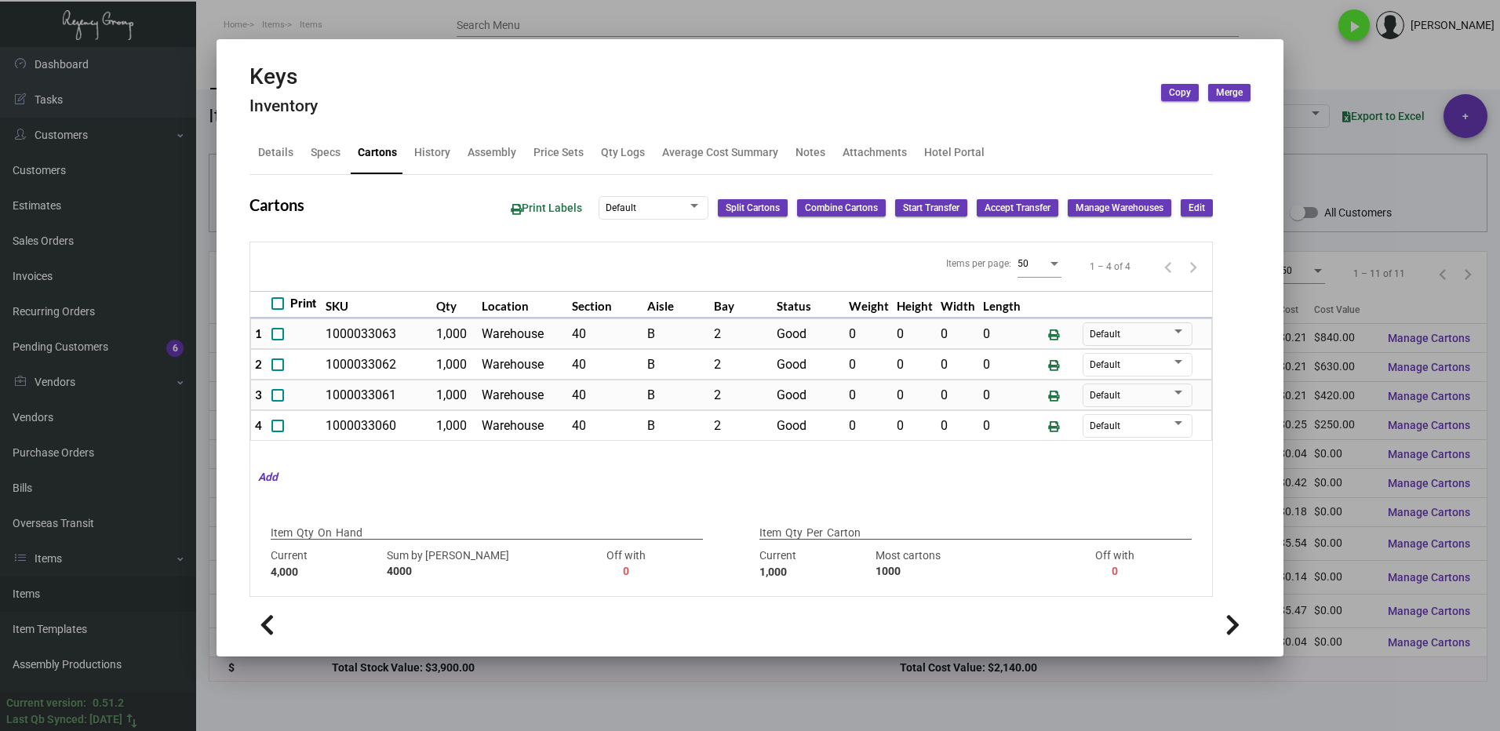
click at [1299, 75] on div at bounding box center [750, 365] width 1500 height 731
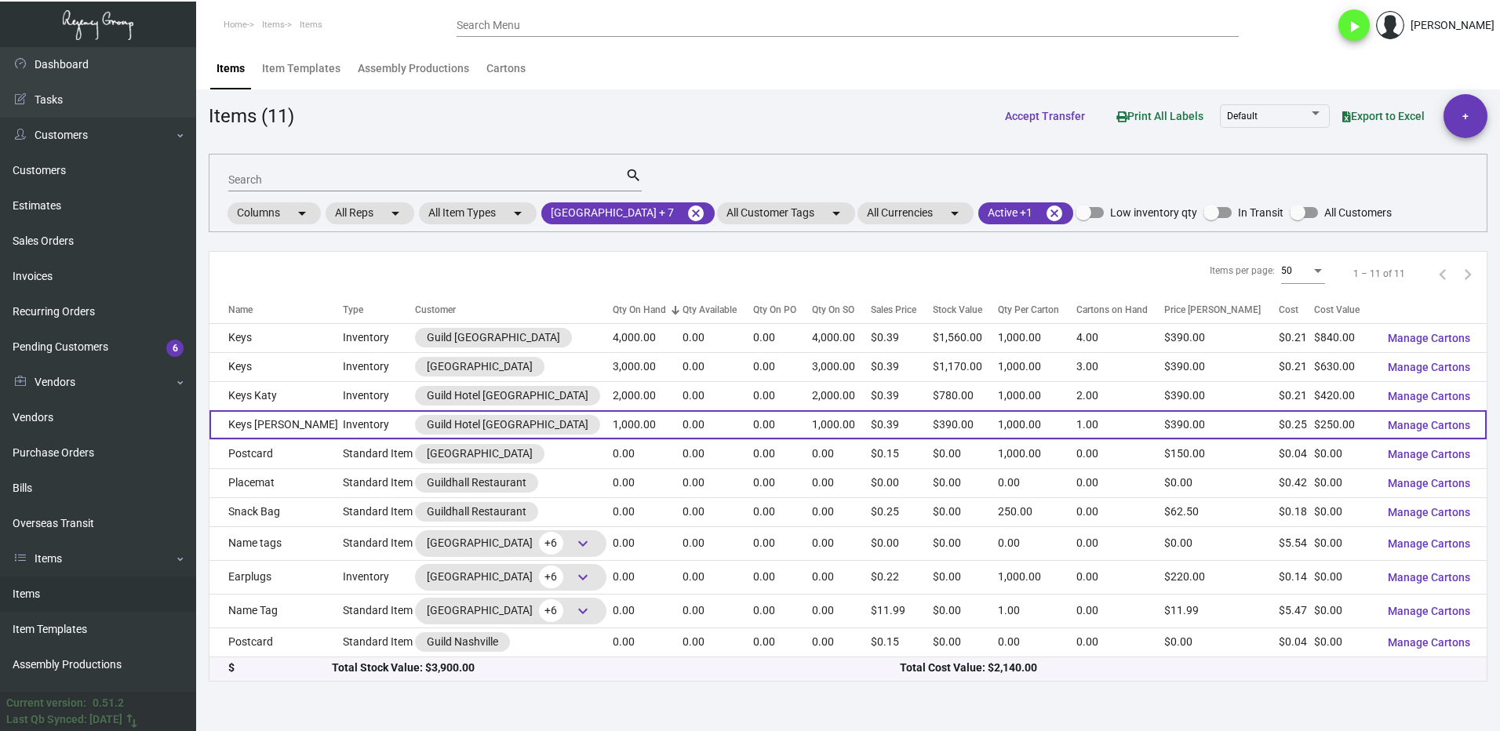
click at [279, 416] on td "Keys [PERSON_NAME]" at bounding box center [275, 424] width 133 height 29
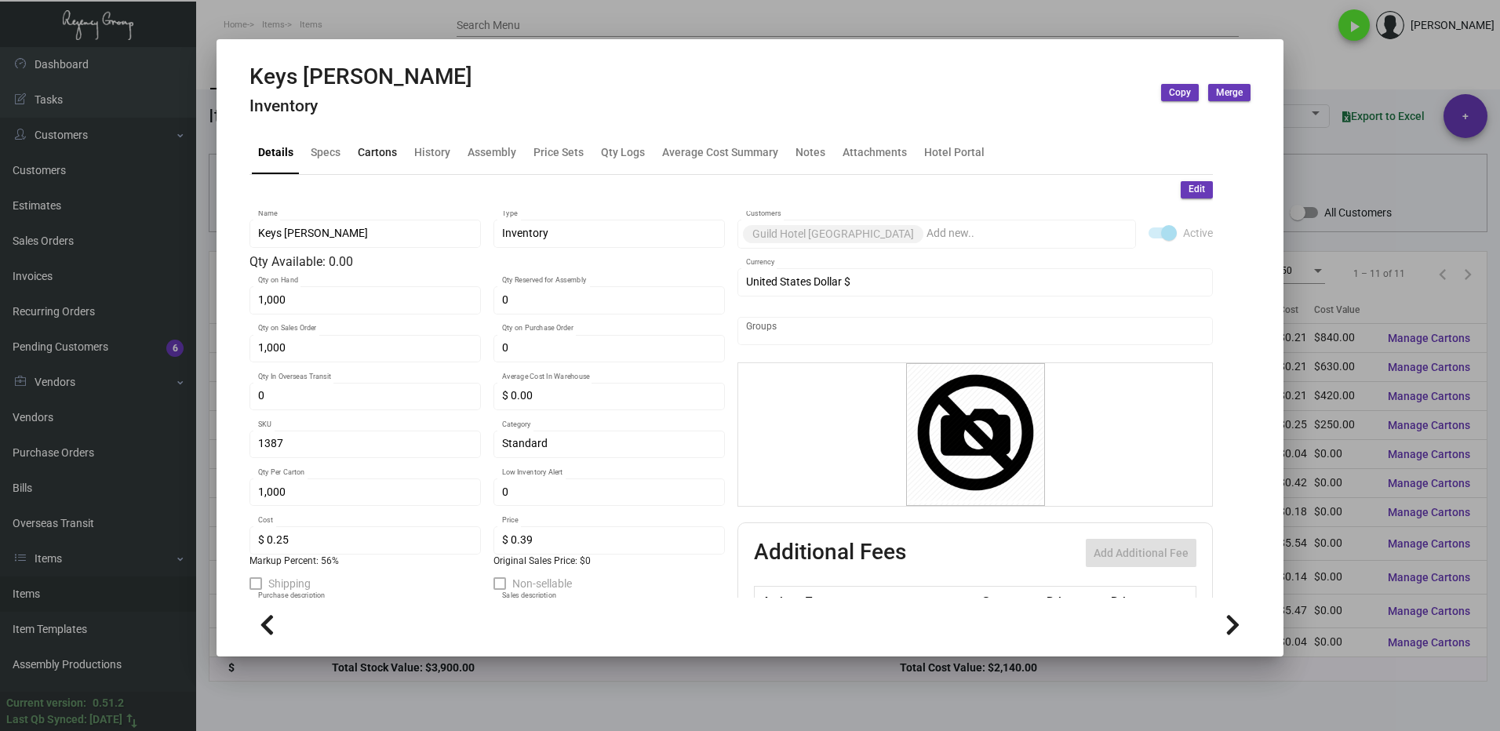
click at [367, 151] on div "Cartons" at bounding box center [377, 152] width 39 height 16
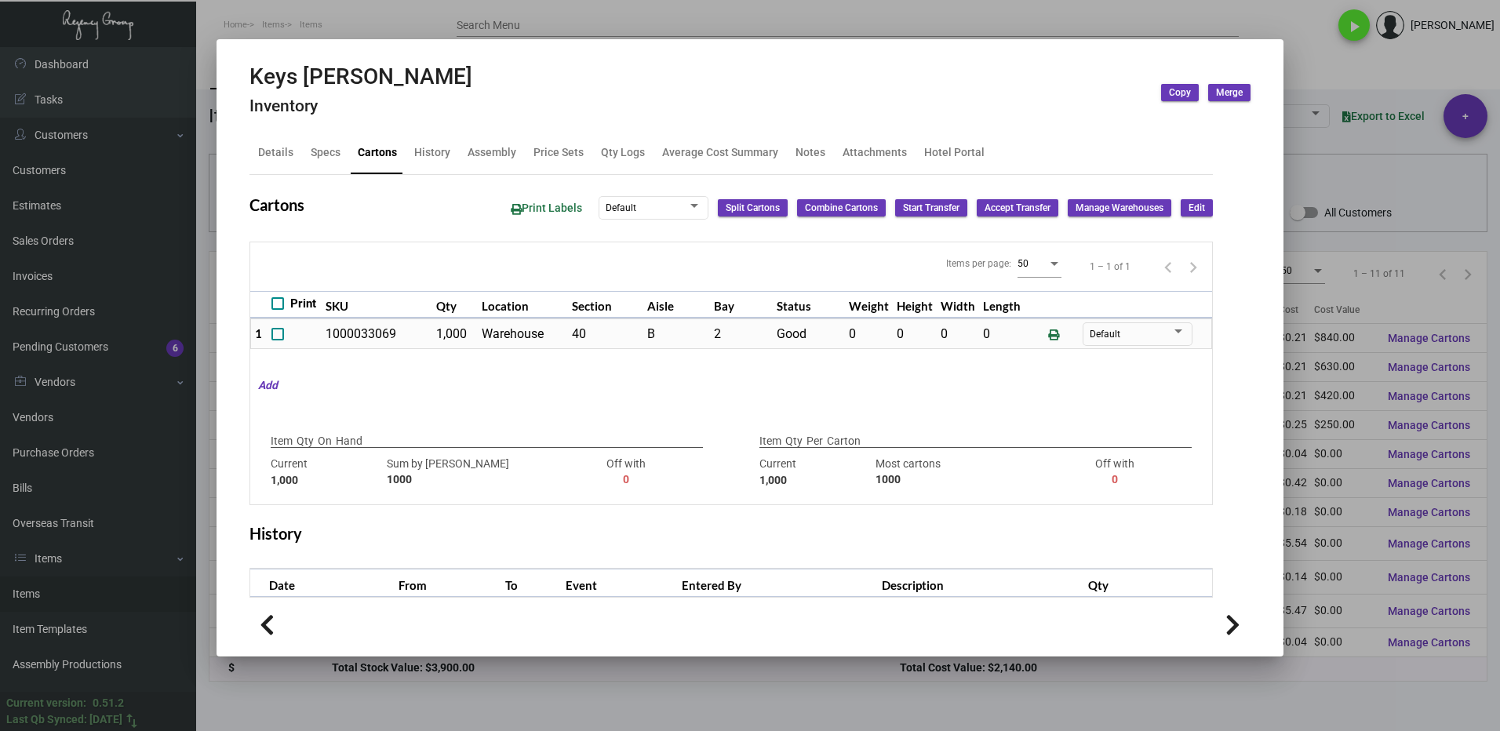
click at [1304, 67] on div at bounding box center [750, 365] width 1500 height 731
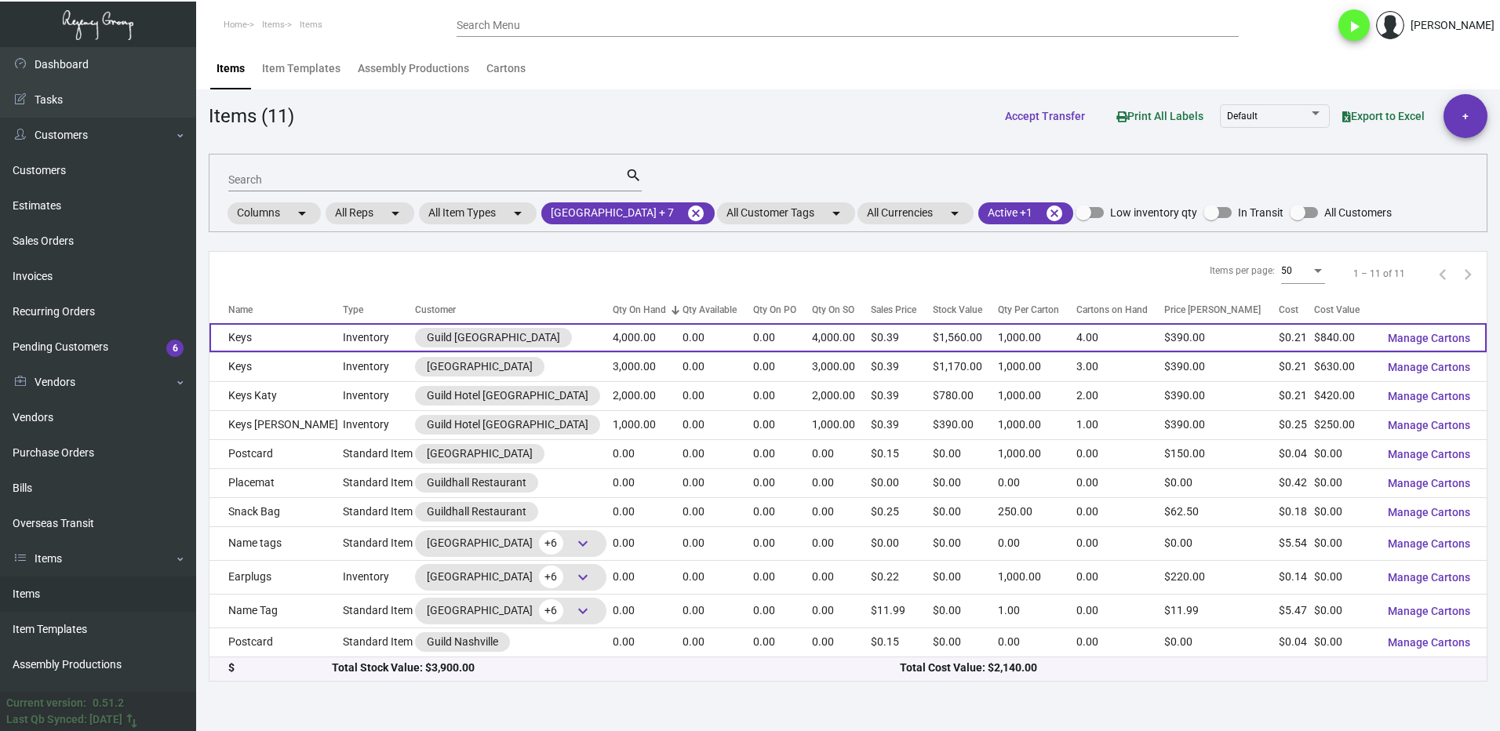
click at [292, 334] on td "Keys" at bounding box center [275, 337] width 133 height 29
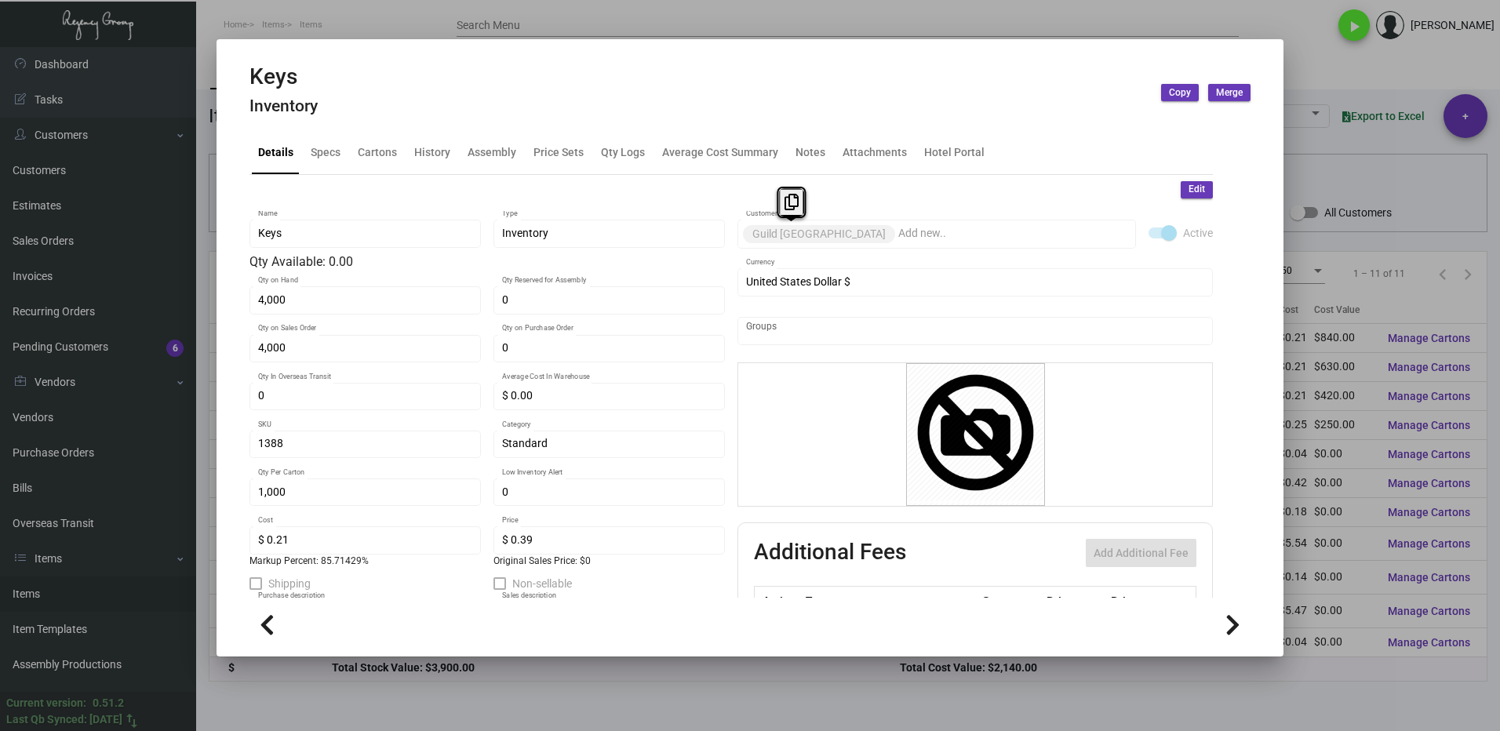
drag, startPoint x: 838, startPoint y: 234, endPoint x: 739, endPoint y: 237, distance: 99.7
click at [743, 237] on mat-chip "Guild [GEOGRAPHIC_DATA]" at bounding box center [819, 234] width 152 height 18
drag, startPoint x: 787, startPoint y: 205, endPoint x: 1356, endPoint y: 237, distance: 569.5
click at [787, 205] on icon at bounding box center [791, 202] width 14 height 16
copy mat-chip "Guild [GEOGRAPHIC_DATA]"
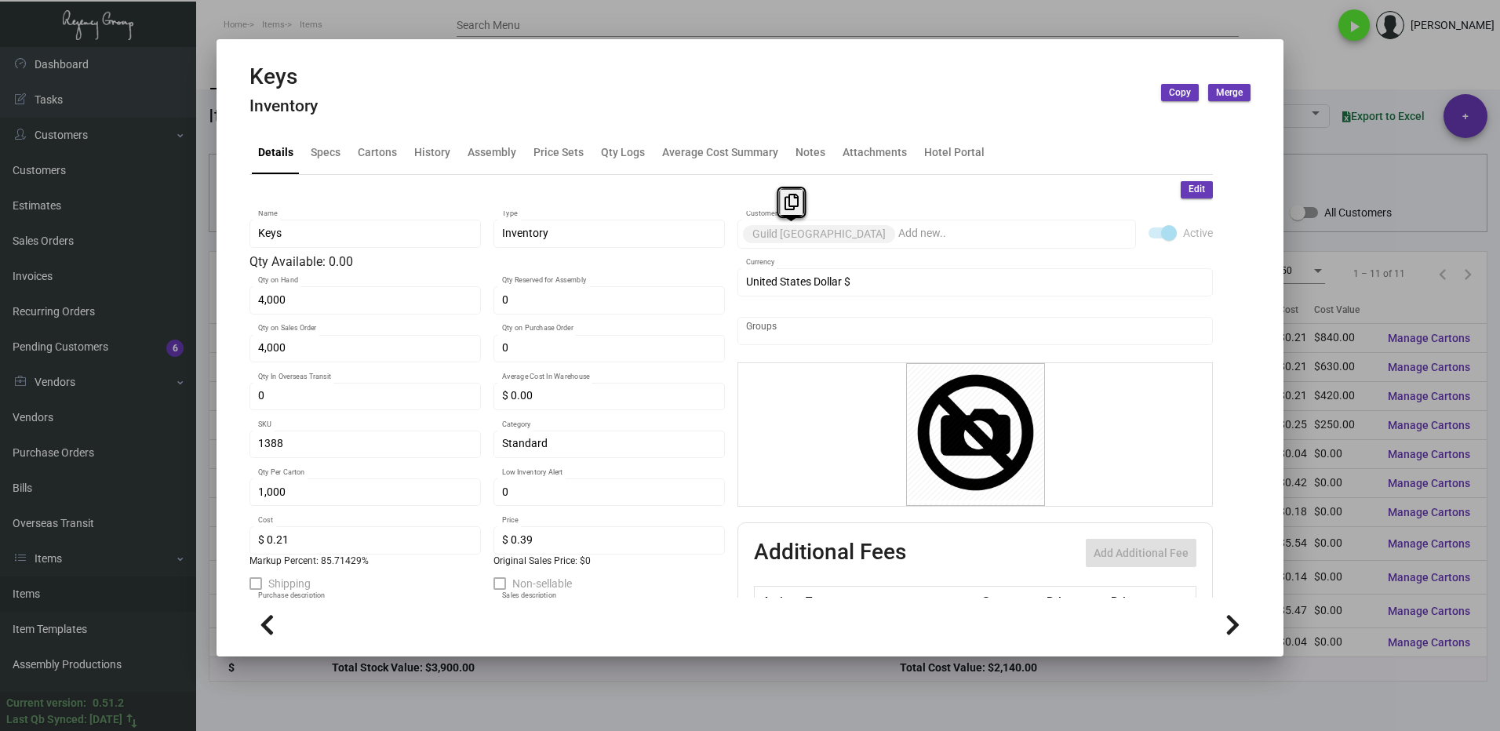
click at [1325, 65] on div at bounding box center [750, 365] width 1500 height 731
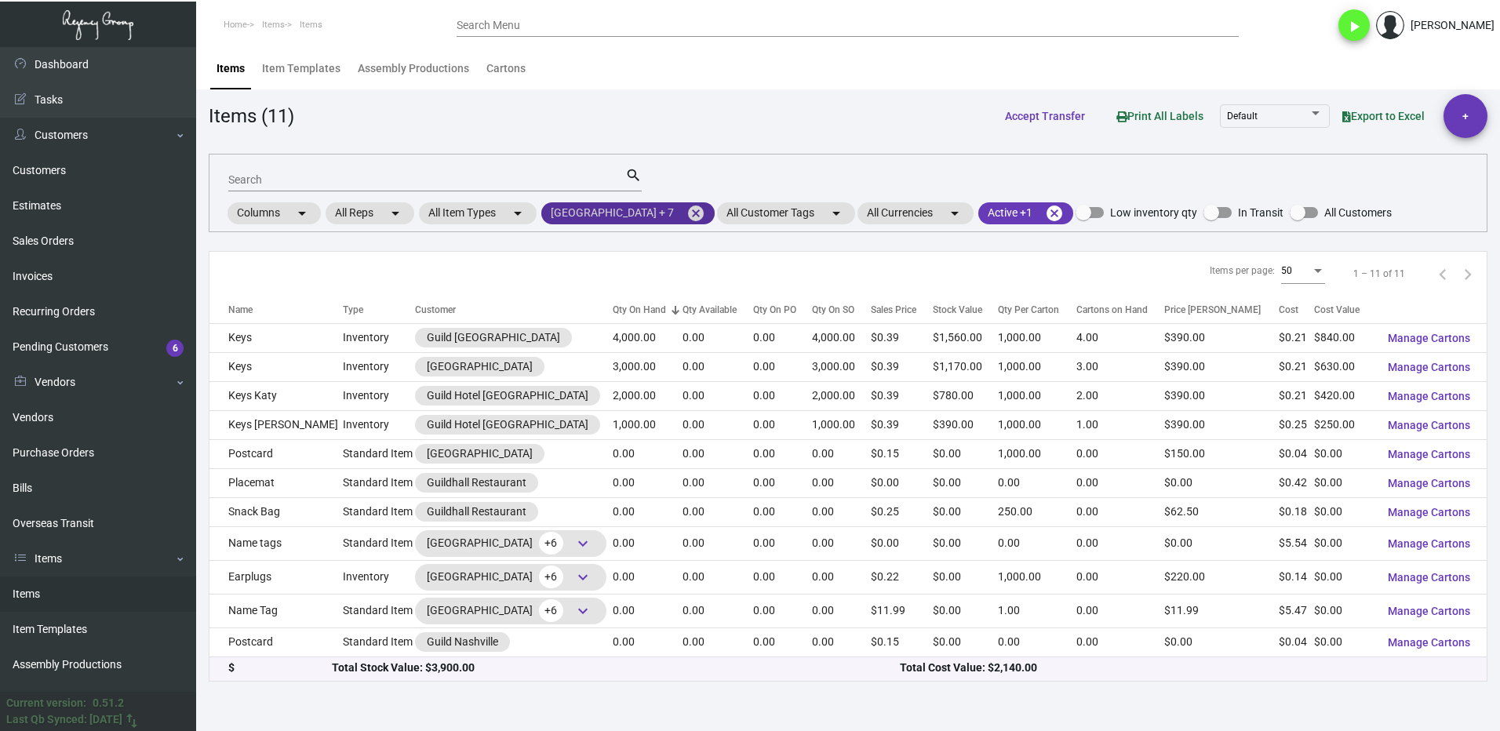
click at [686, 213] on mat-icon "cancel" at bounding box center [695, 213] width 19 height 19
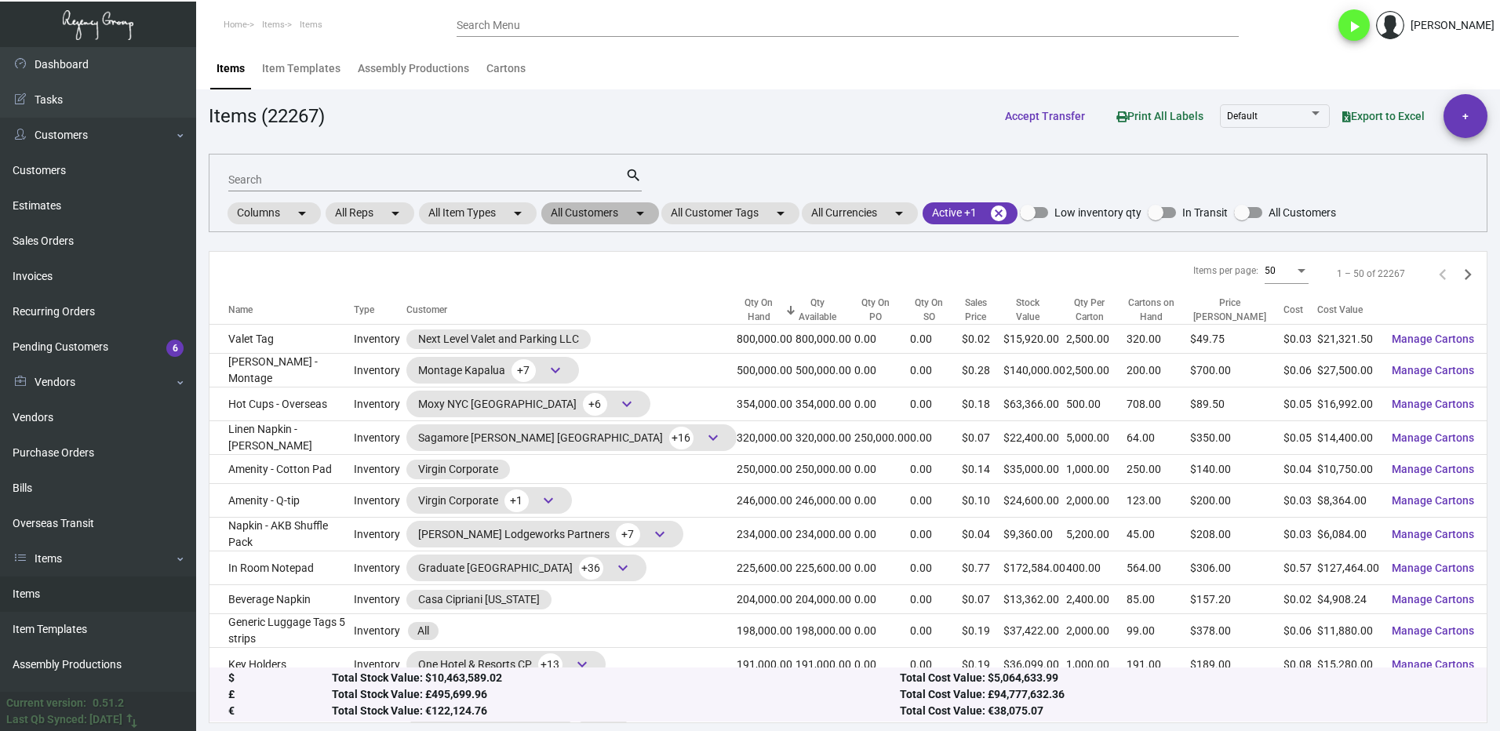
click at [602, 213] on mat-chip "All Customers arrow_drop_down" at bounding box center [600, 213] width 118 height 22
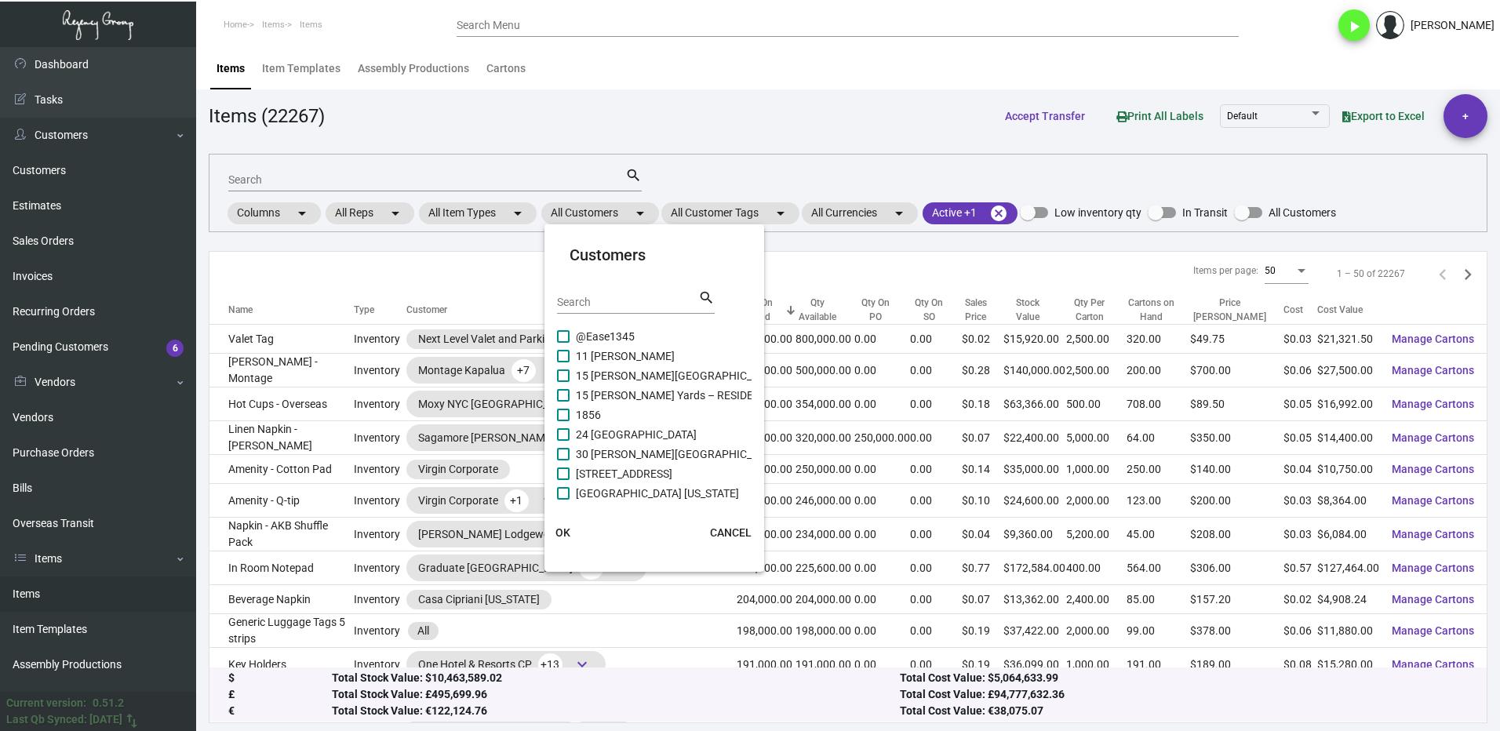
click at [582, 300] on input "Search" at bounding box center [627, 302] width 141 height 13
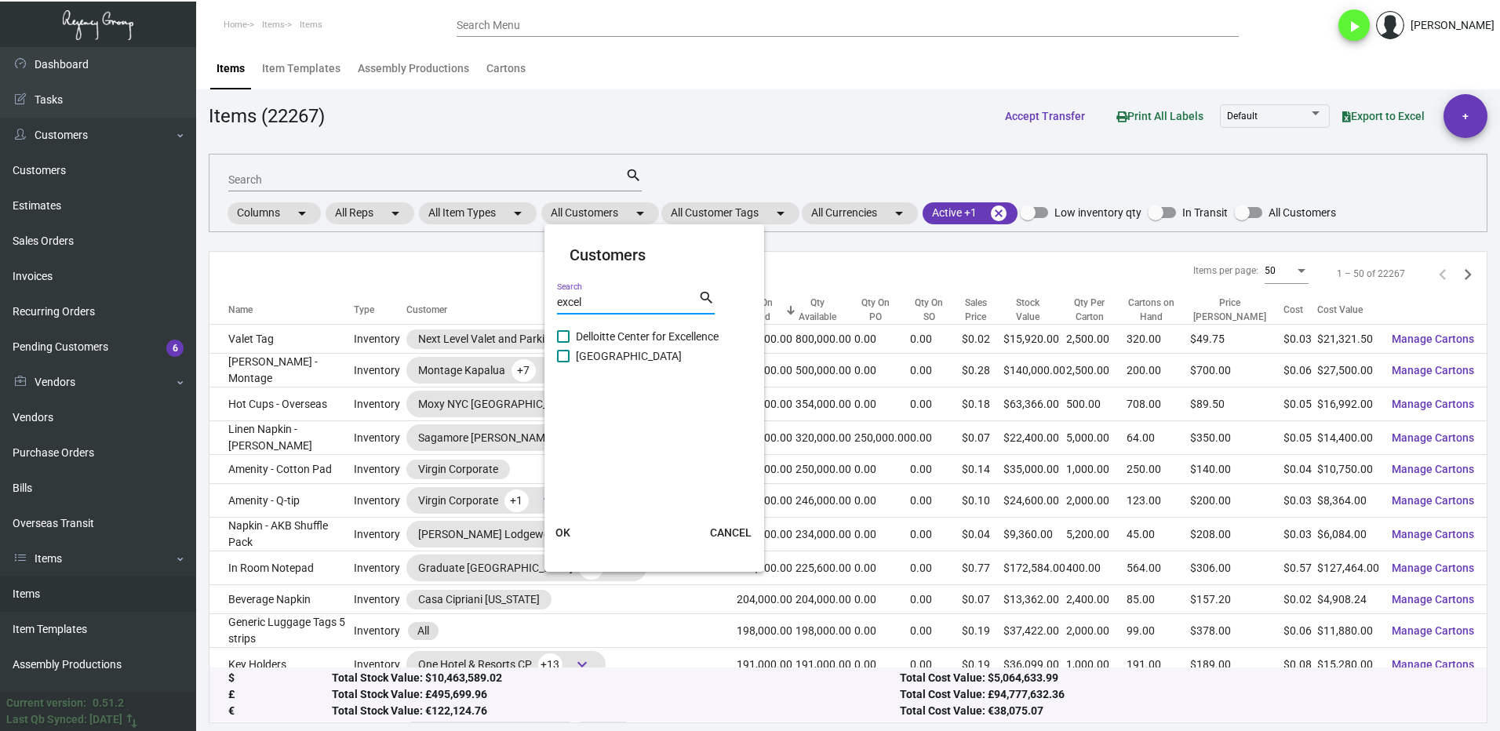
click at [570, 355] on label "[GEOGRAPHIC_DATA]" at bounding box center [619, 356] width 125 height 19
click at [563, 362] on input "[GEOGRAPHIC_DATA]" at bounding box center [562, 362] width 1 height 1
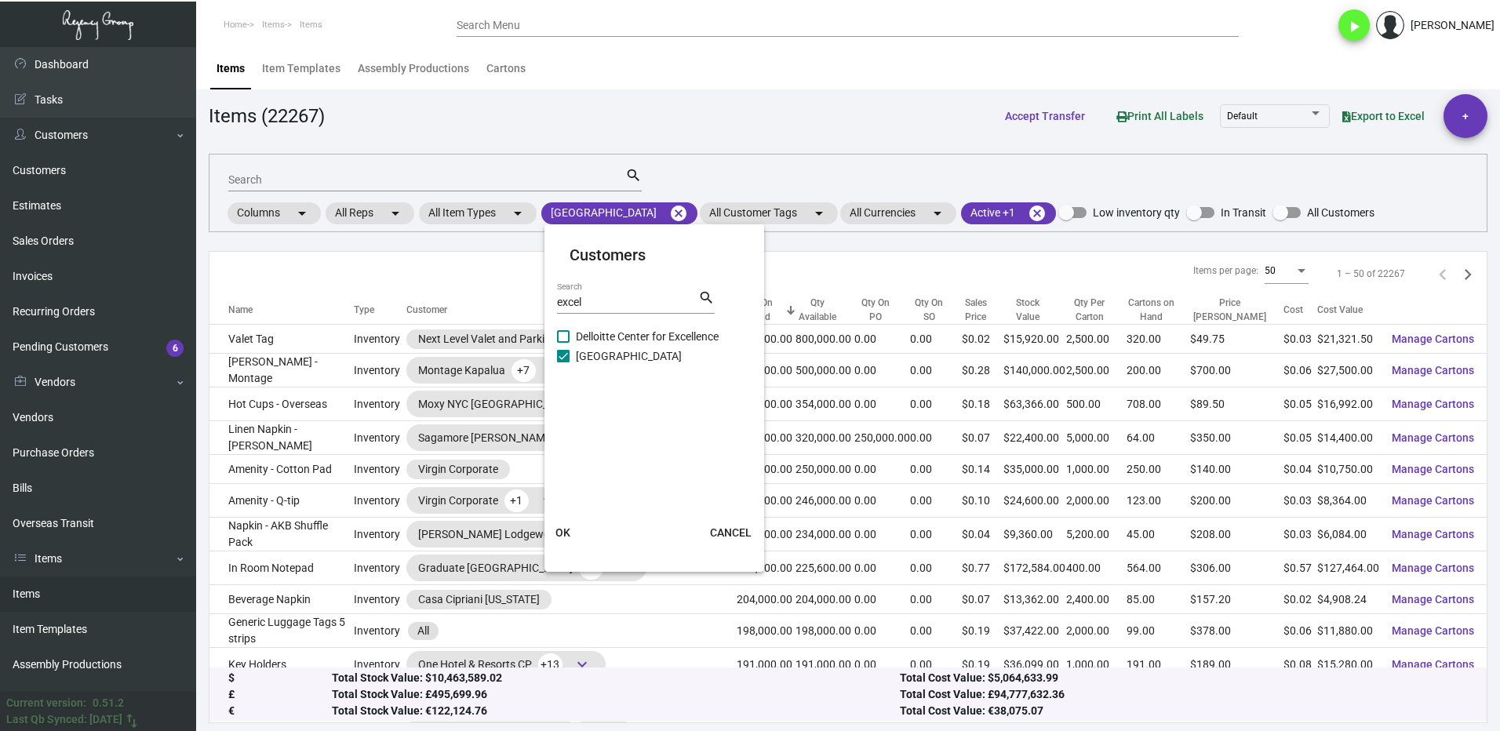
click at [568, 528] on span "OK" at bounding box center [562, 532] width 15 height 13
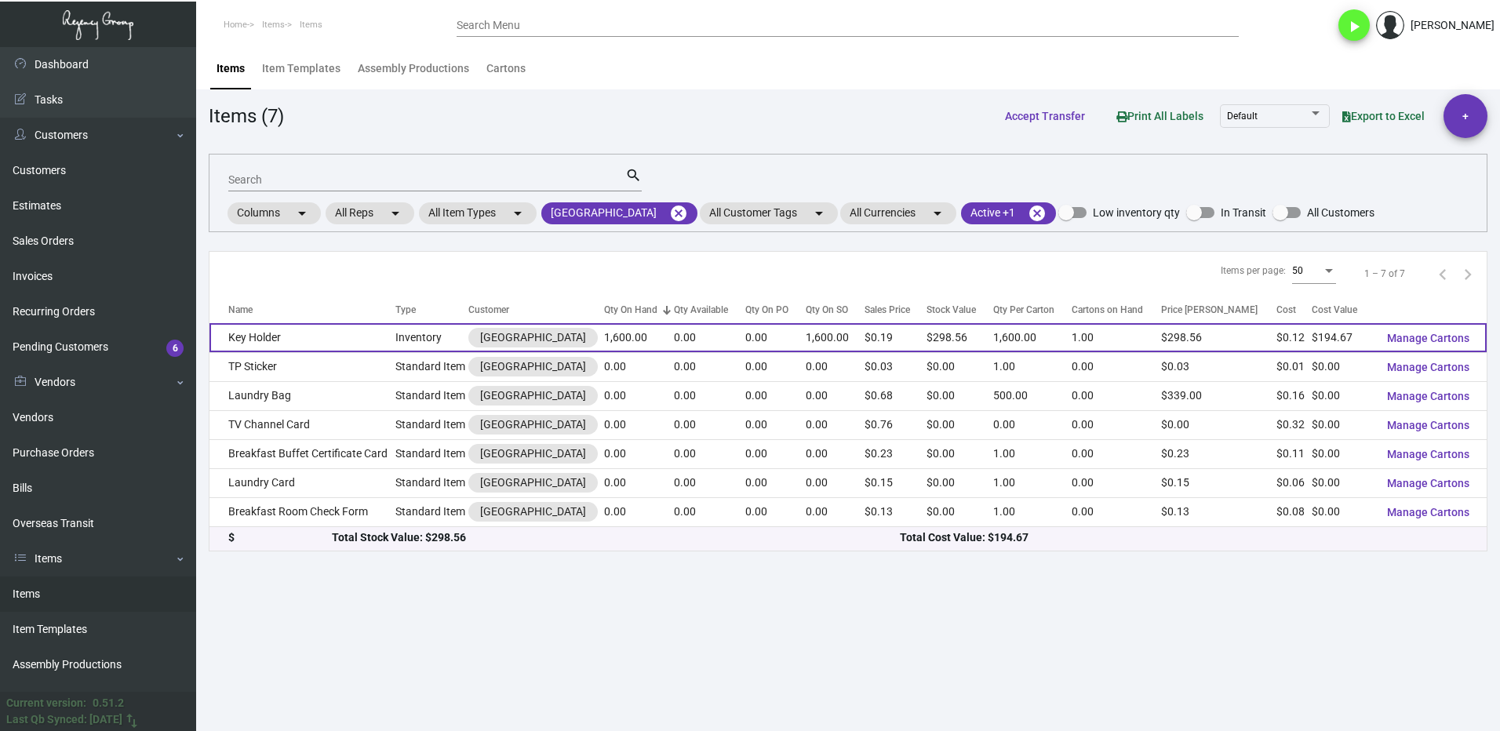
click at [333, 341] on td "Key Holder" at bounding box center [302, 337] width 186 height 29
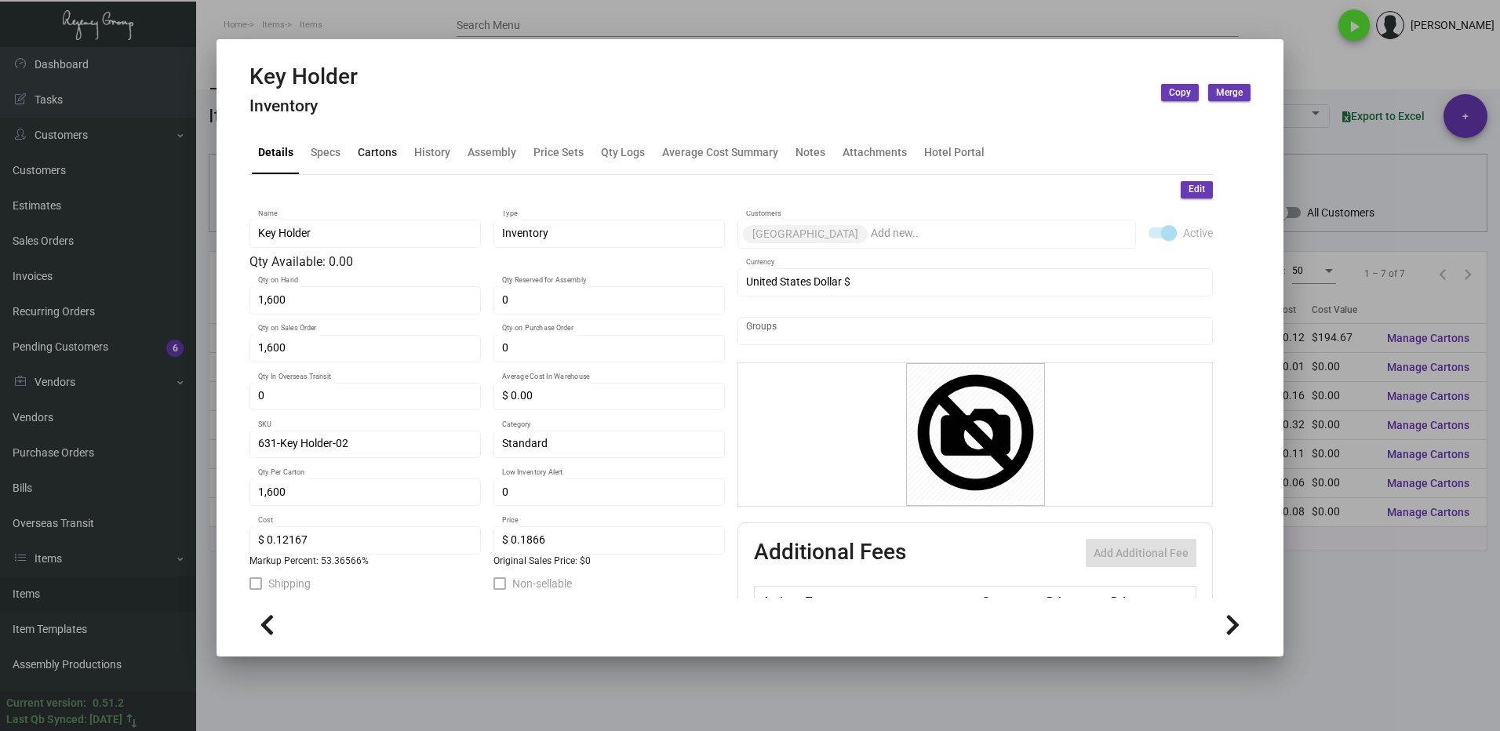
click at [378, 154] on div "Cartons" at bounding box center [377, 152] width 39 height 16
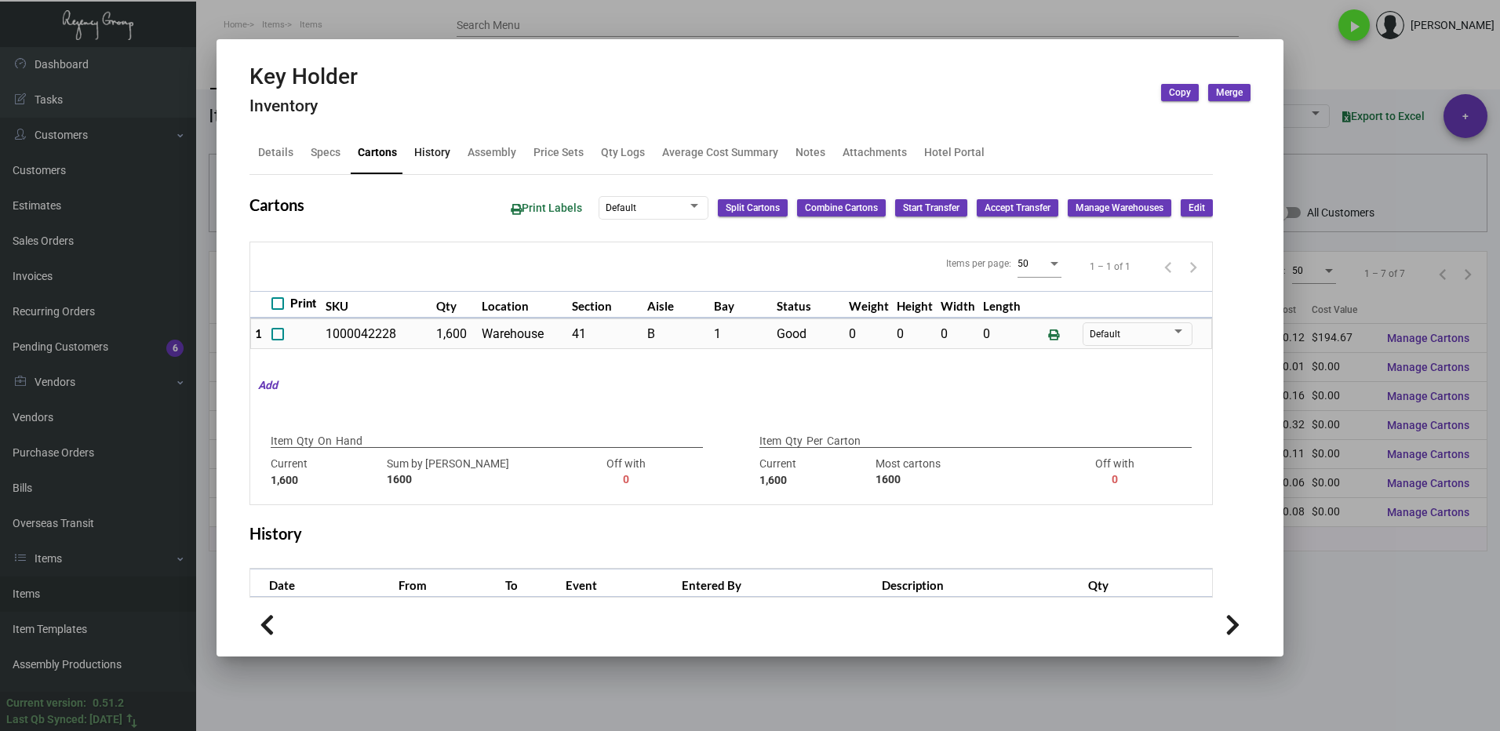
click at [434, 155] on div "History" at bounding box center [432, 152] width 36 height 16
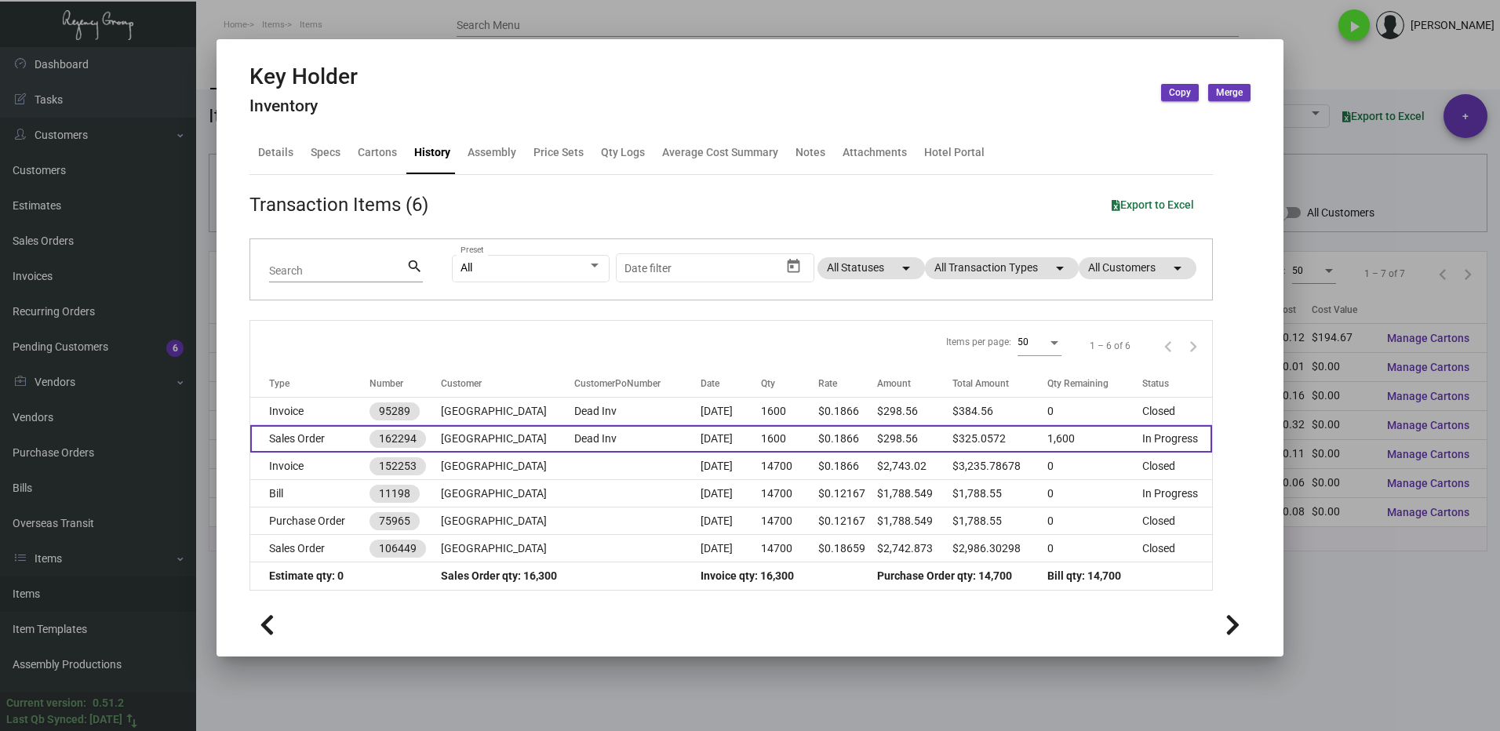
click at [337, 436] on td "Sales Order" at bounding box center [309, 438] width 119 height 27
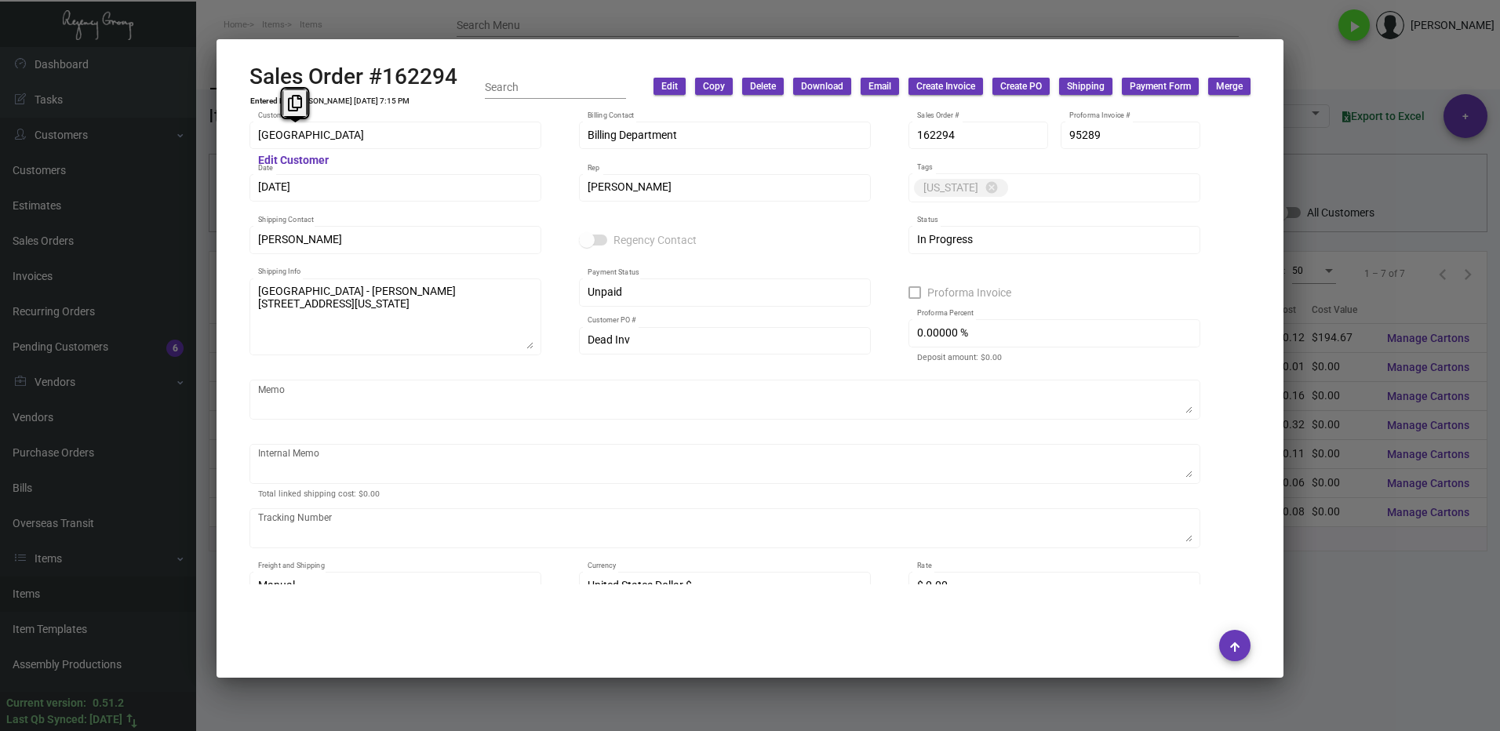
click at [253, 149] on div "Excelsior Hotel Customer" at bounding box center [395, 134] width 292 height 31
click at [301, 104] on icon at bounding box center [295, 103] width 14 height 16
click at [249, 248] on div "[PERSON_NAME] Shipping Contact" at bounding box center [395, 239] width 292 height 31
click at [285, 209] on icon at bounding box center [287, 207] width 14 height 16
click at [253, 310] on div "[GEOGRAPHIC_DATA] - [PERSON_NAME] [STREET_ADDRESS][US_STATE] Customer Name - Co…" at bounding box center [395, 315] width 292 height 80
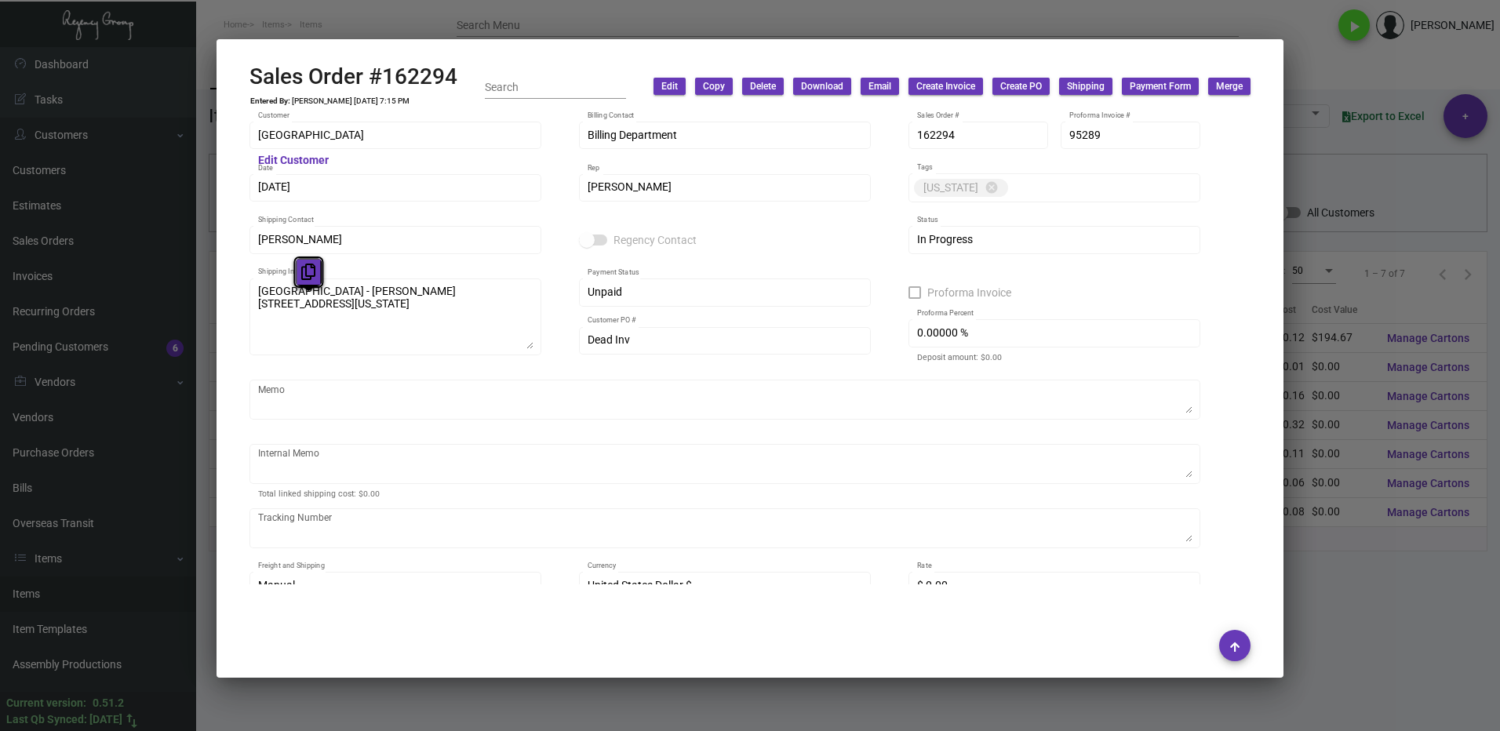
click at [310, 275] on icon at bounding box center [308, 272] width 14 height 16
click at [586, 345] on div "Dead Inv Customer PO #" at bounding box center [725, 339] width 292 height 31
click at [602, 300] on icon at bounding box center [609, 308] width 14 height 16
drag, startPoint x: 460, startPoint y: 79, endPoint x: 387, endPoint y: 79, distance: 73.7
click at [387, 79] on div "Sales Order #162294 Entered By: [PERSON_NAME] [DATE] 7:15 PM Search Edit Copy D…" at bounding box center [749, 87] width 1001 height 46
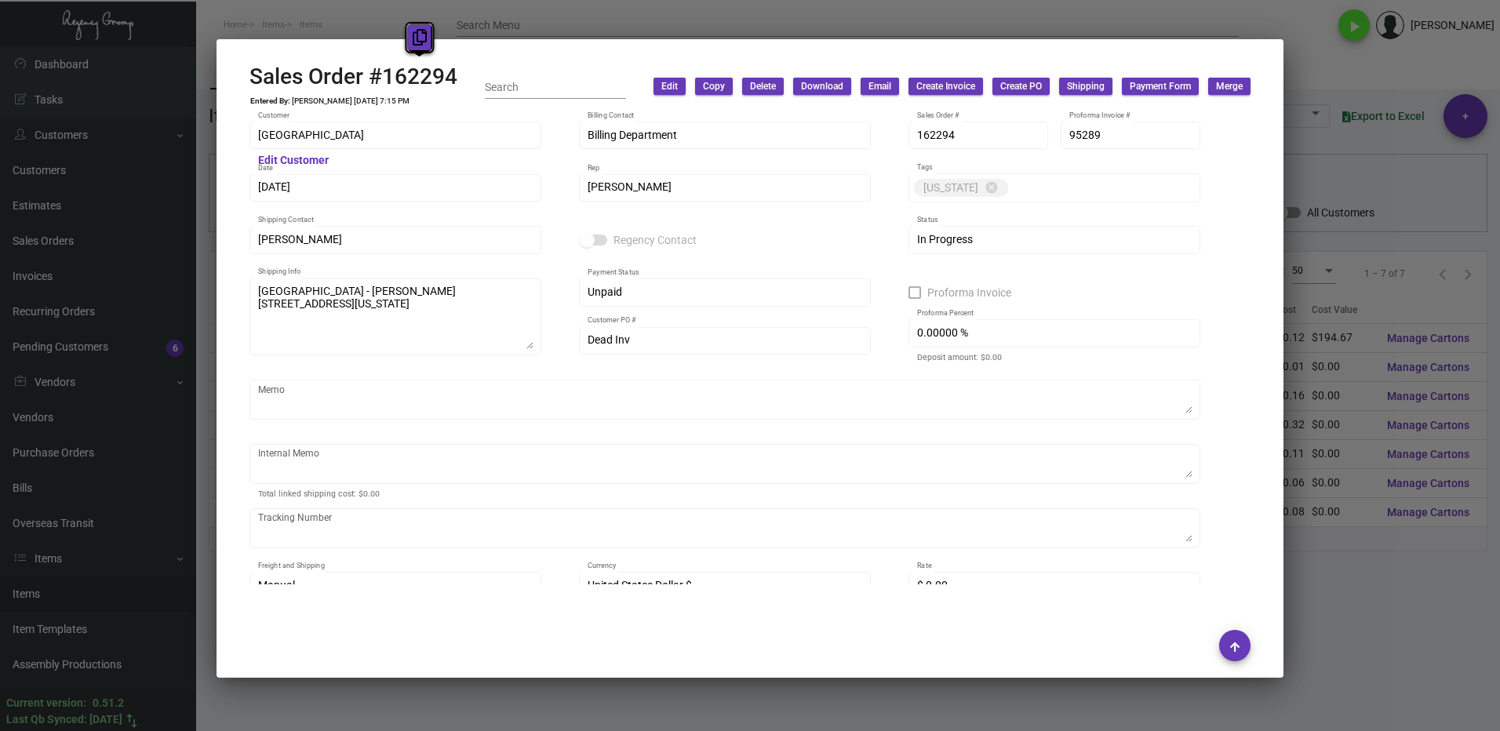
click at [417, 41] on icon at bounding box center [420, 37] width 14 height 16
copy h2 "162294"
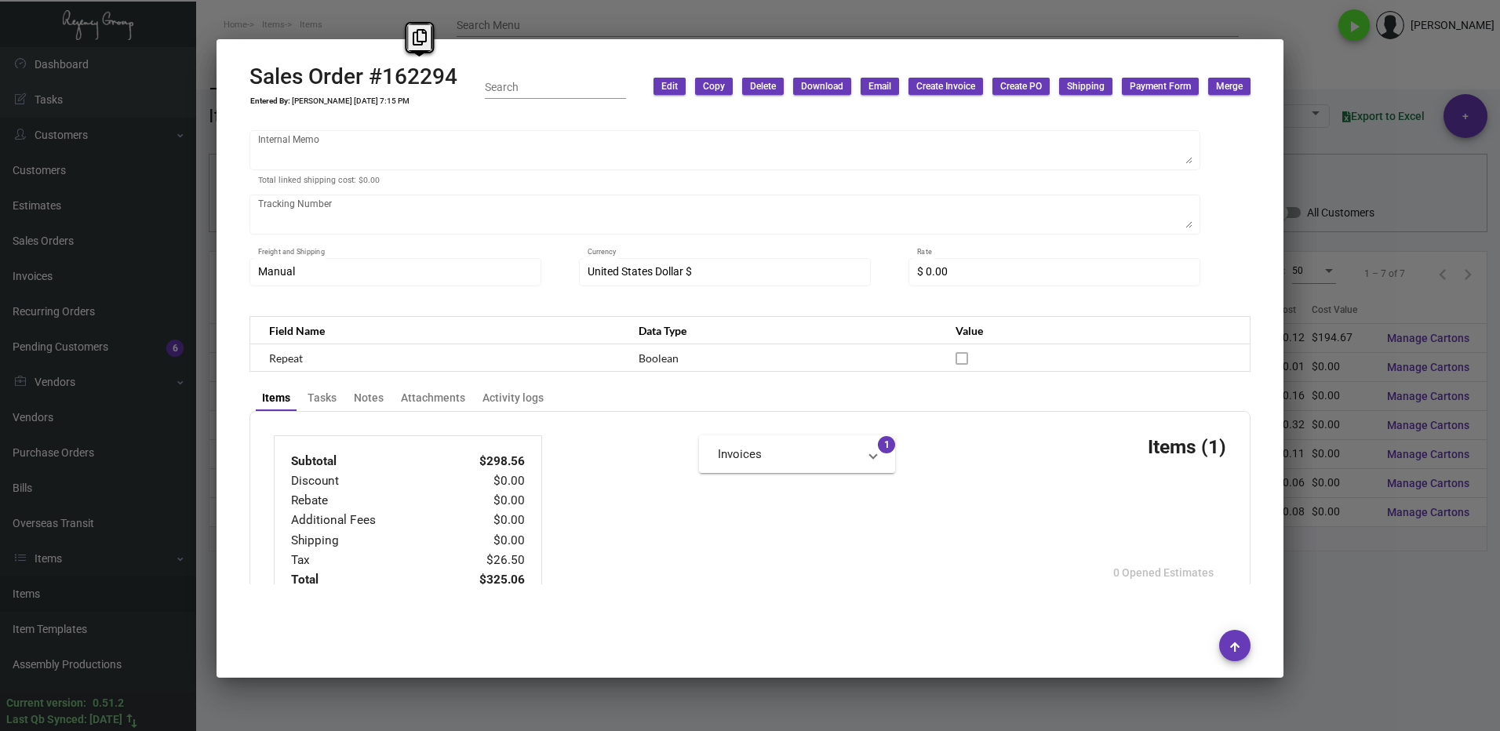
scroll to position [627, 0]
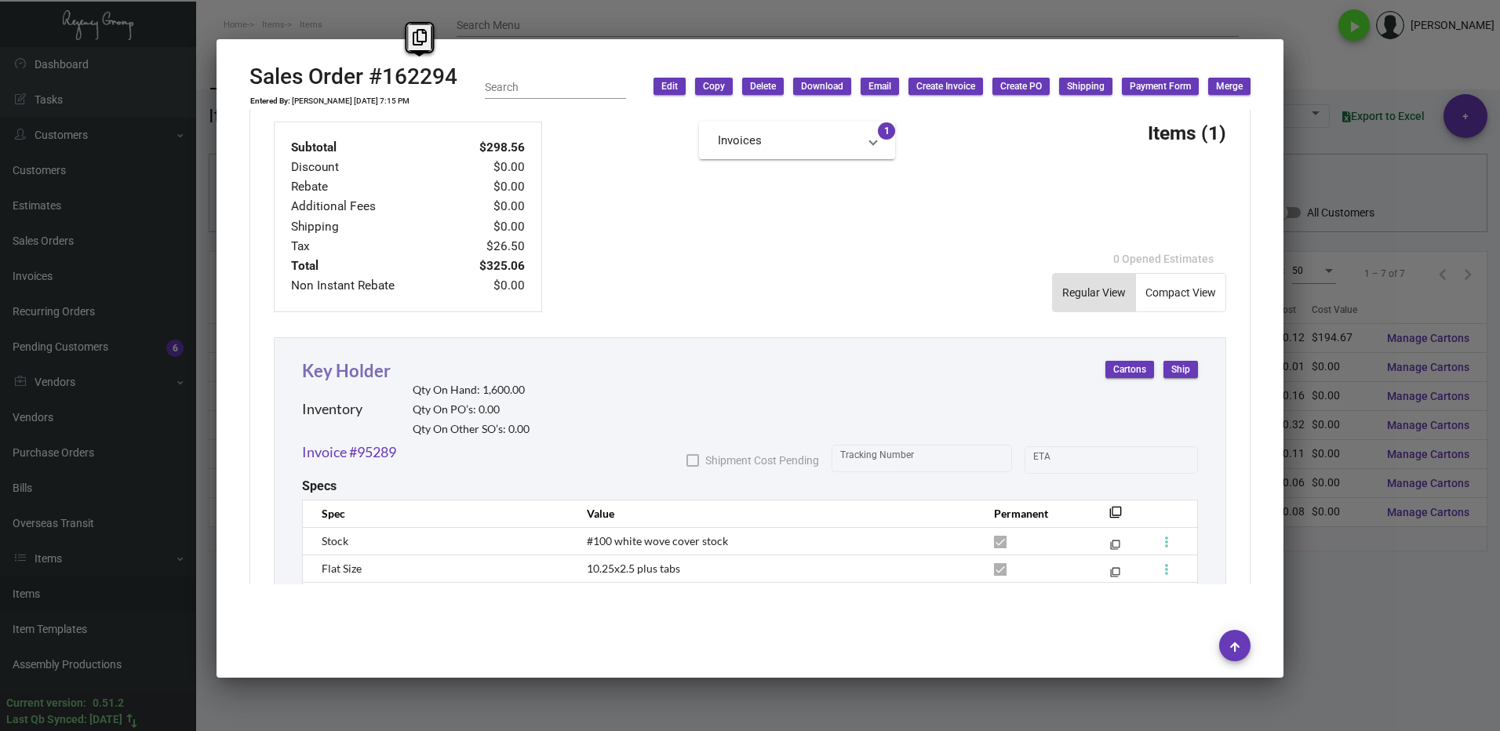
click at [329, 364] on link "Key Holder" at bounding box center [346, 370] width 89 height 21
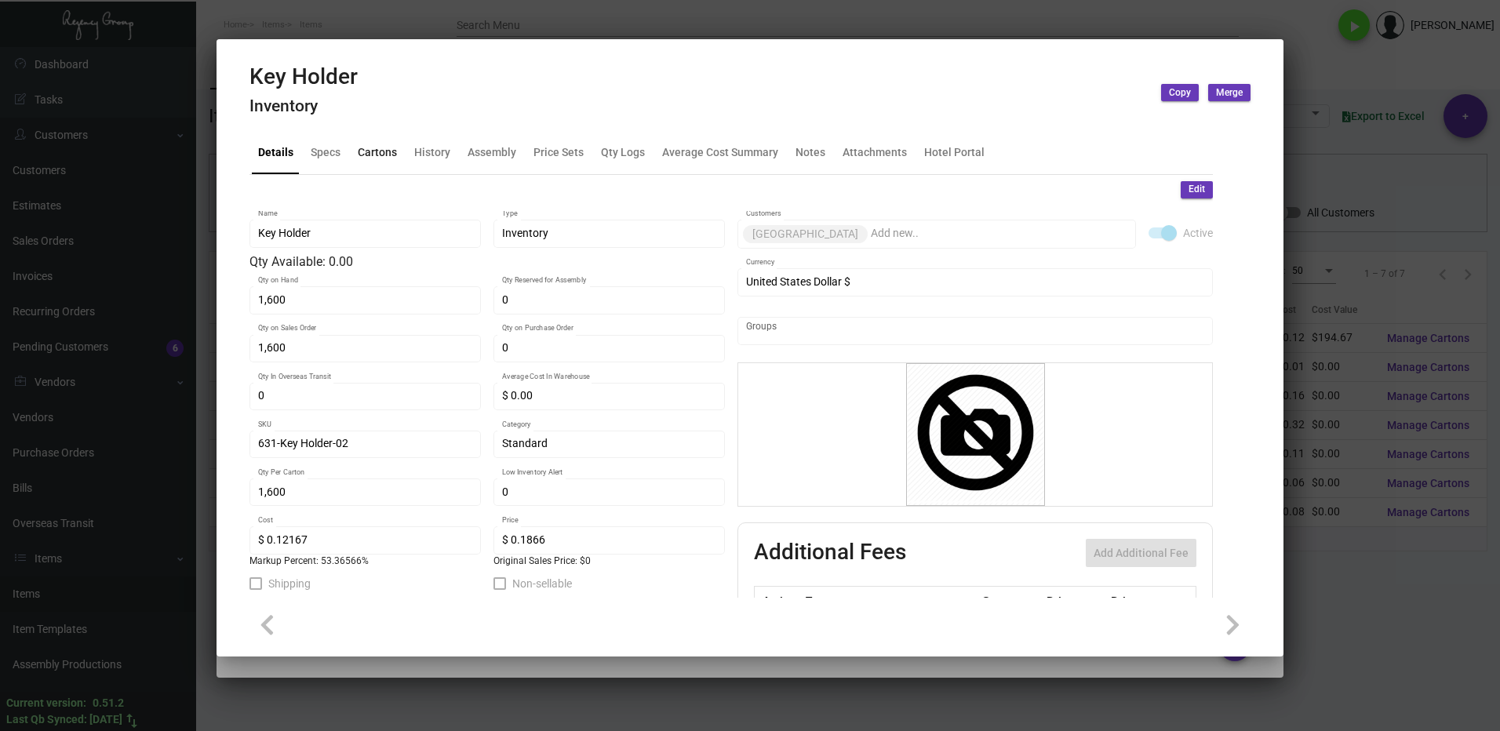
click at [375, 158] on div "Cartons" at bounding box center [377, 152] width 39 height 16
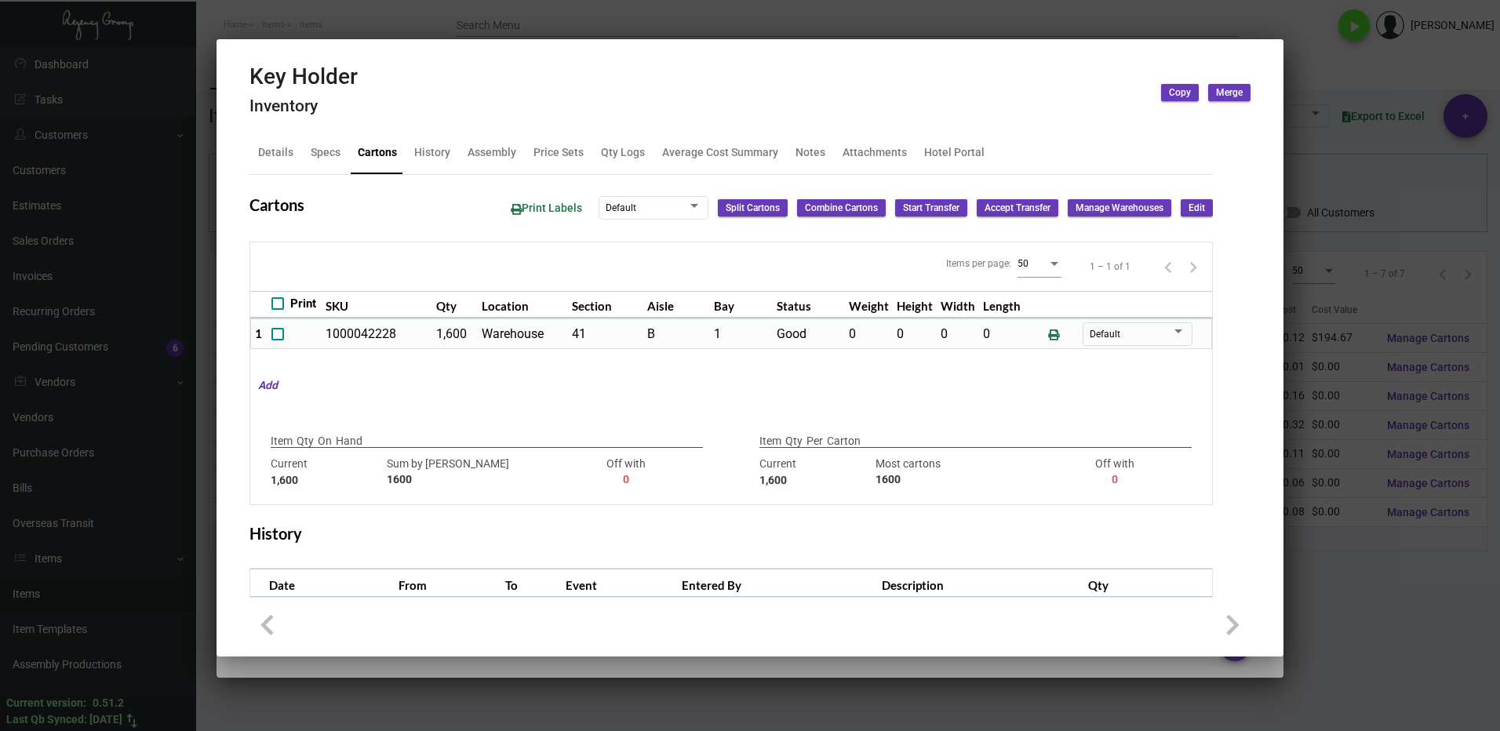
drag, startPoint x: 1338, startPoint y: 598, endPoint x: 1334, endPoint y: 581, distance: 16.9
click at [1336, 591] on div at bounding box center [750, 365] width 1500 height 731
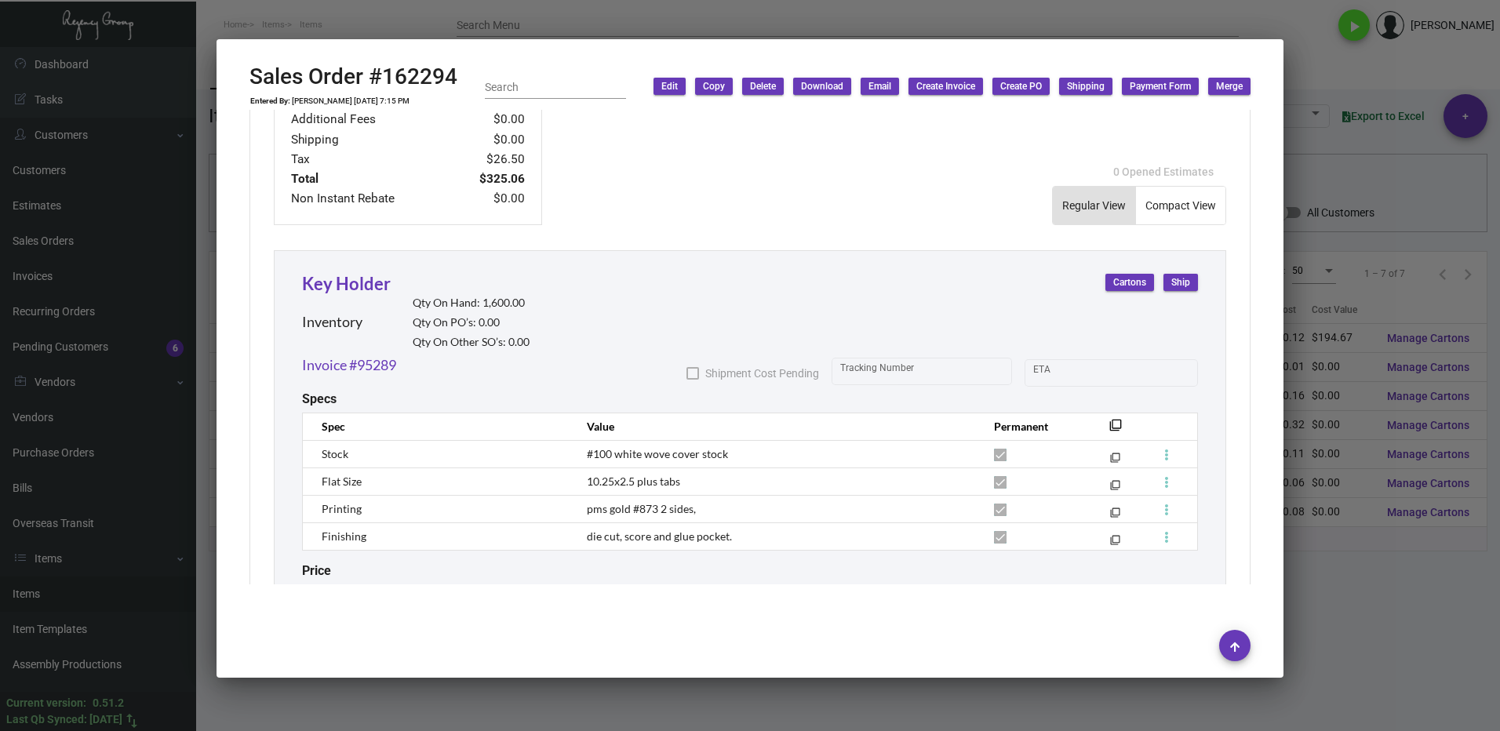
scroll to position [595, 0]
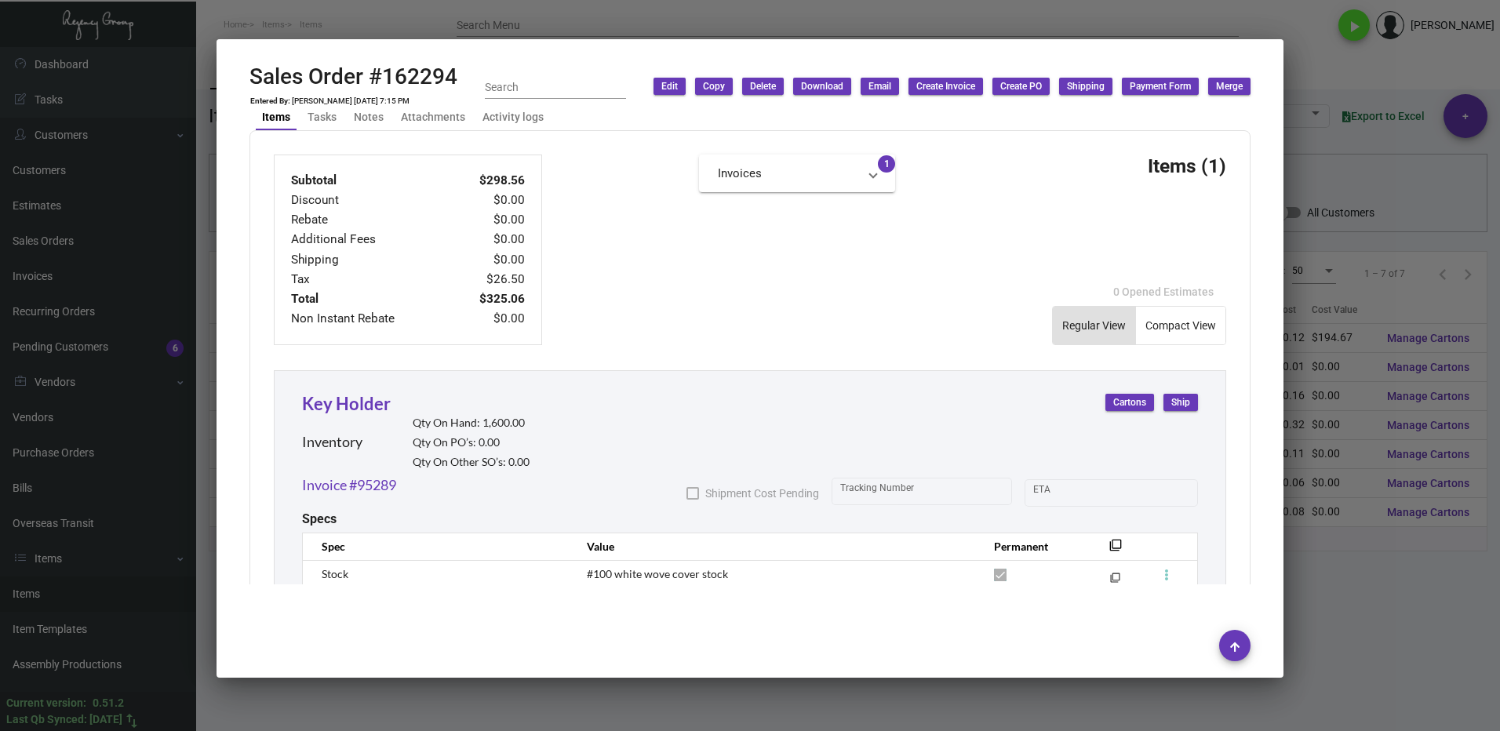
click at [1169, 395] on button "Ship" at bounding box center [1180, 402] width 35 height 17
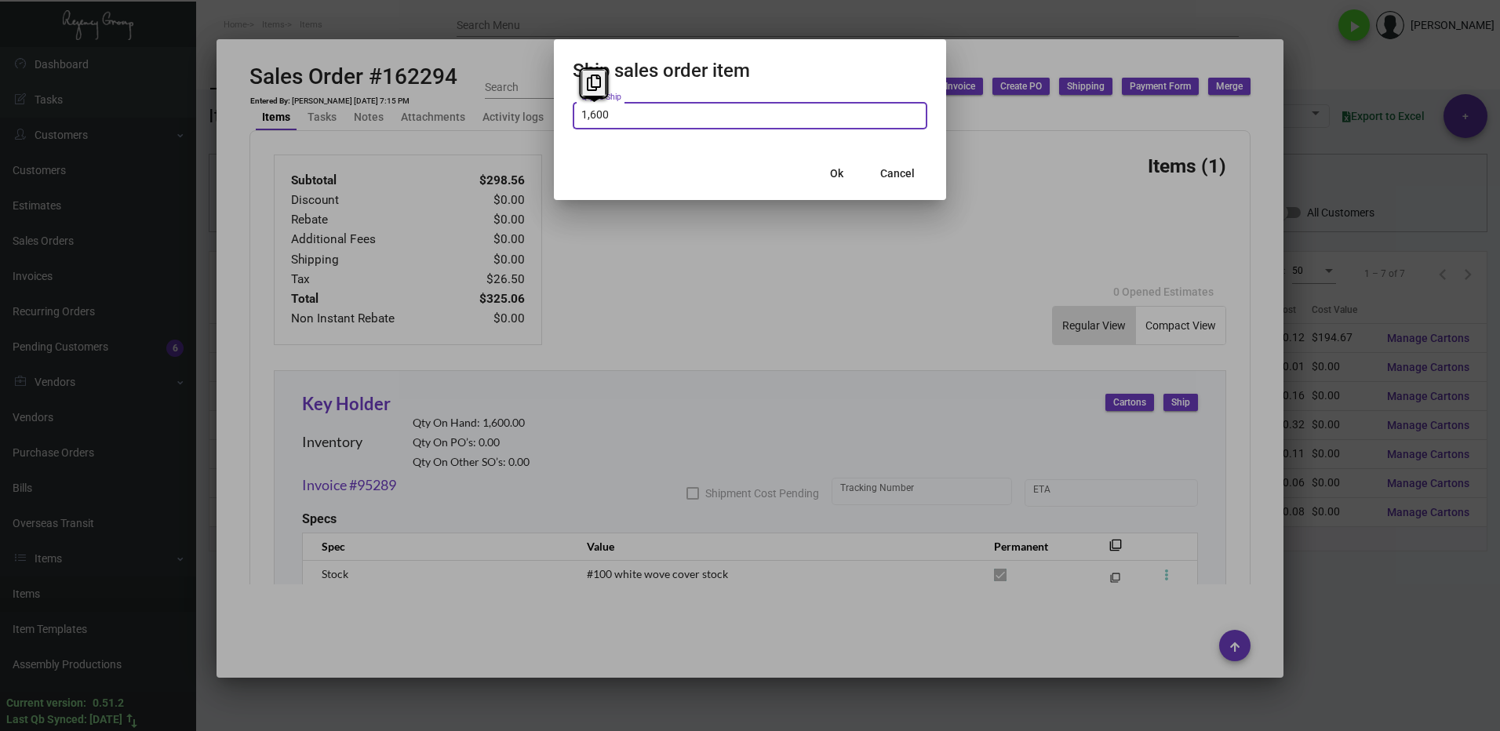
click at [835, 169] on span "Ok" at bounding box center [836, 173] width 13 height 13
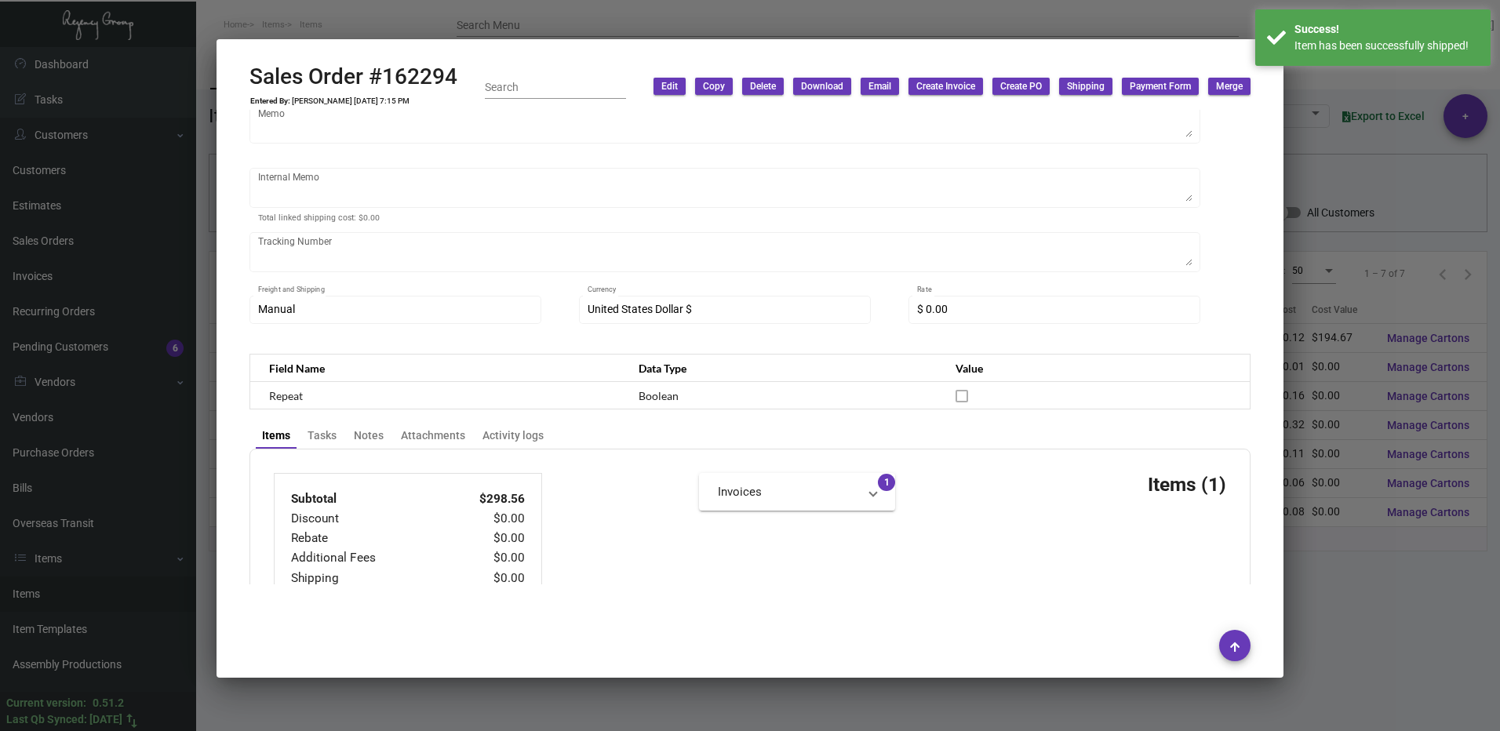
scroll to position [0, 0]
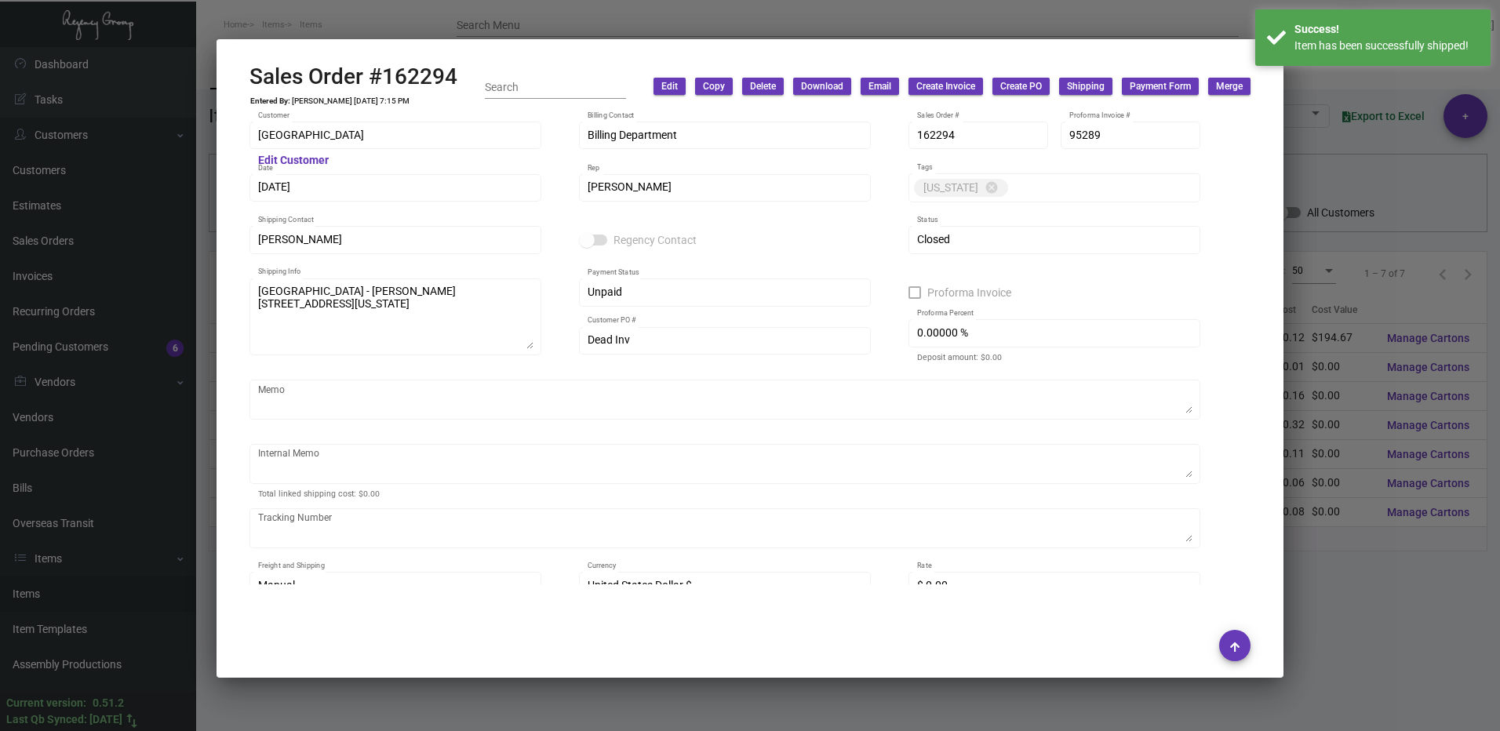
drag, startPoint x: 1396, startPoint y: 556, endPoint x: 1285, endPoint y: 551, distance: 111.5
click at [1395, 556] on div at bounding box center [750, 365] width 1500 height 731
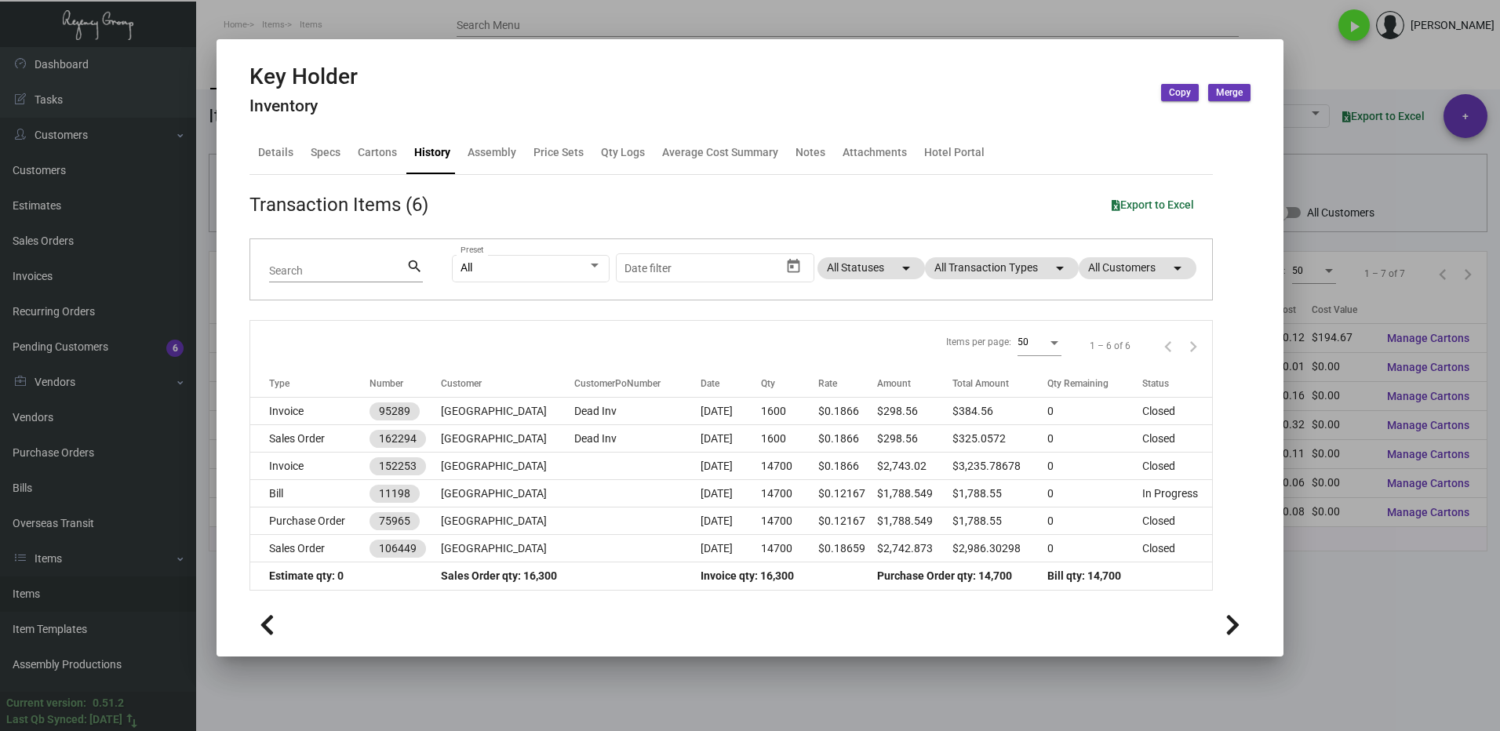
click at [1364, 622] on div at bounding box center [750, 365] width 1500 height 731
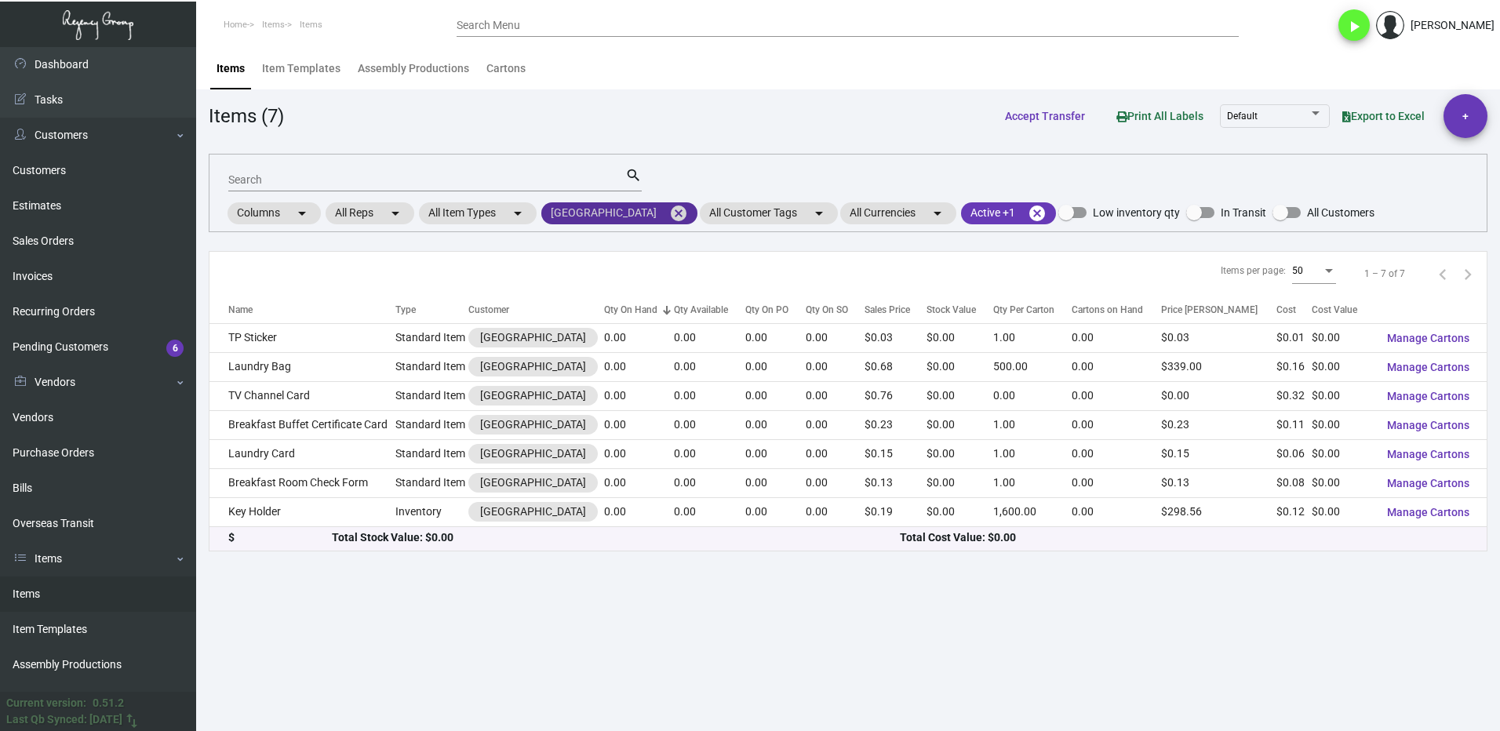
click at [669, 216] on mat-icon "cancel" at bounding box center [678, 213] width 19 height 19
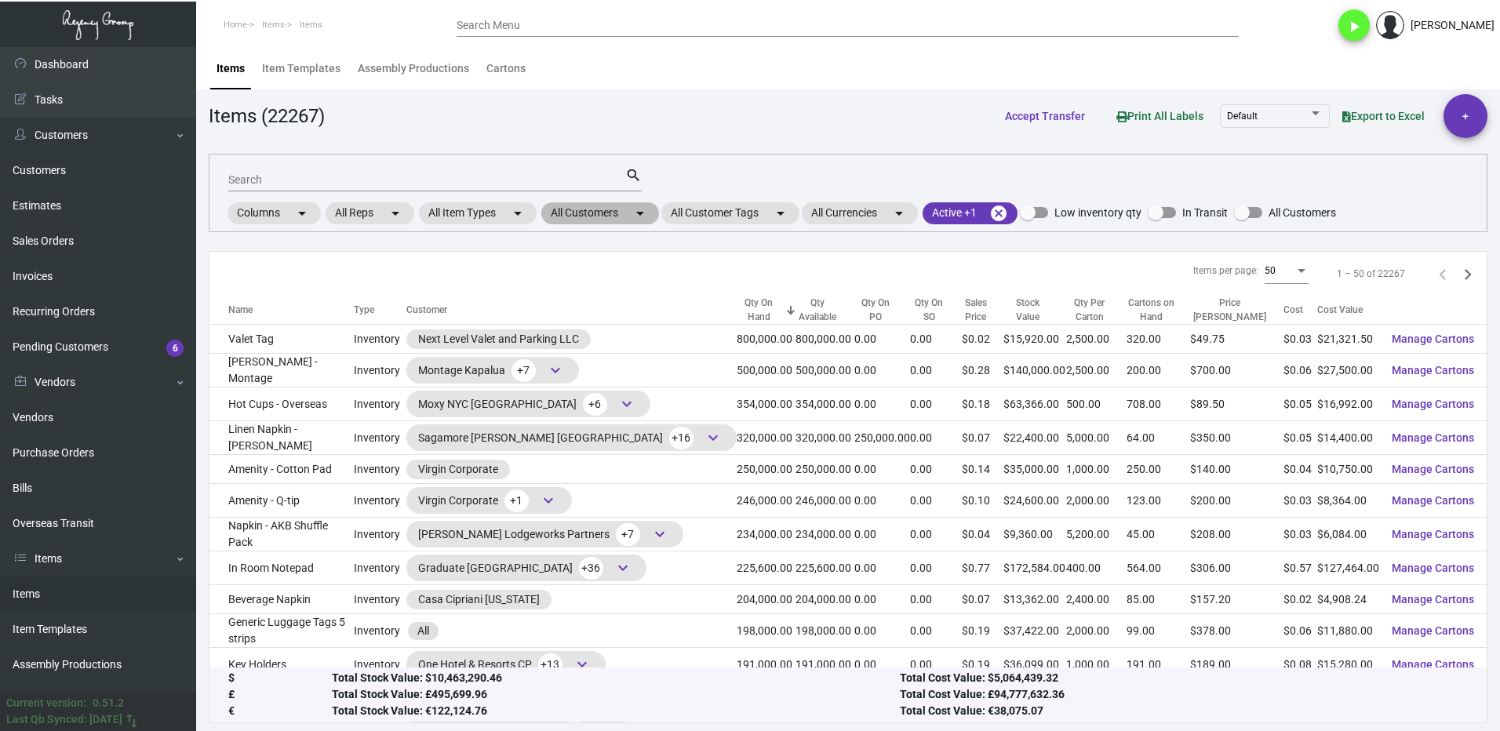
click at [587, 215] on mat-chip "All Customers arrow_drop_down" at bounding box center [600, 213] width 118 height 22
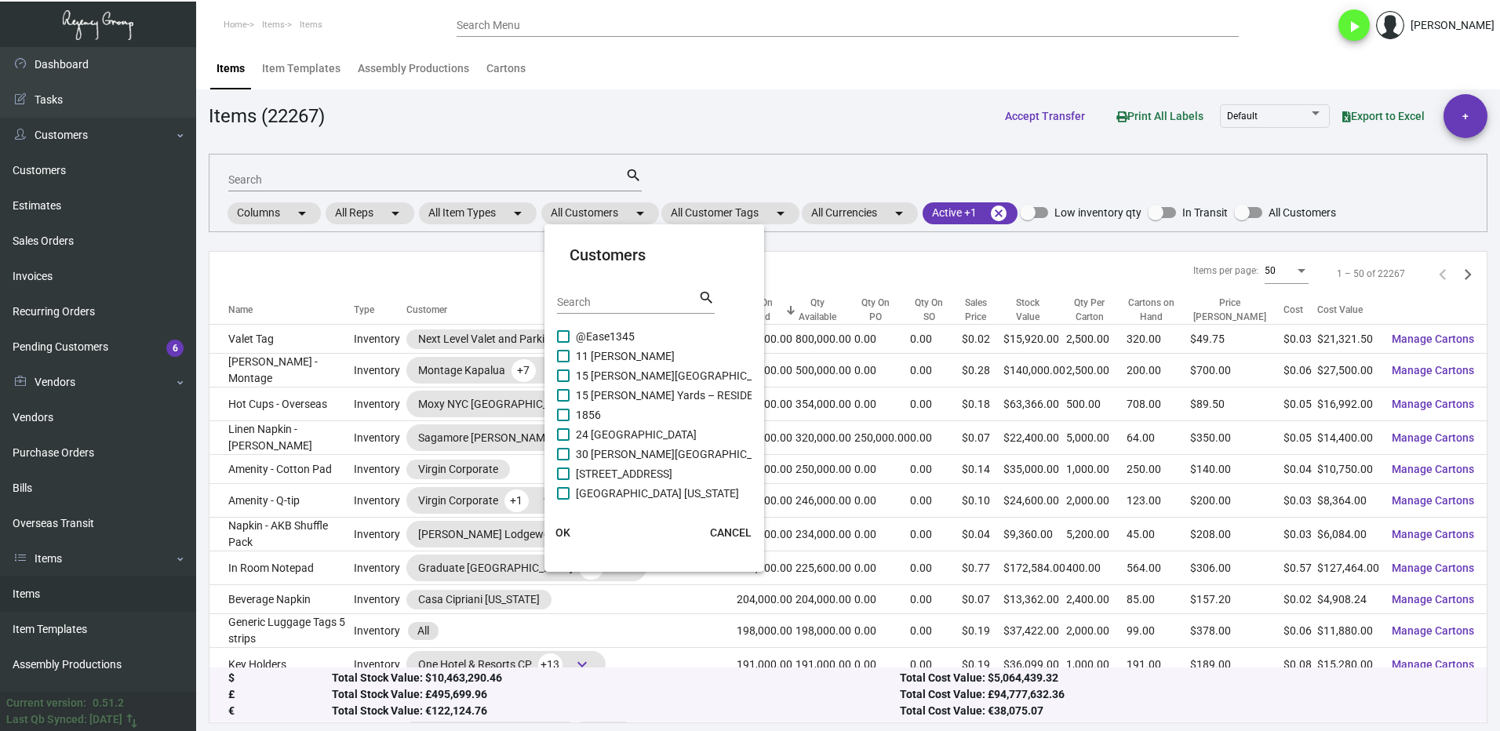
click at [611, 290] on div "Search" at bounding box center [627, 301] width 141 height 24
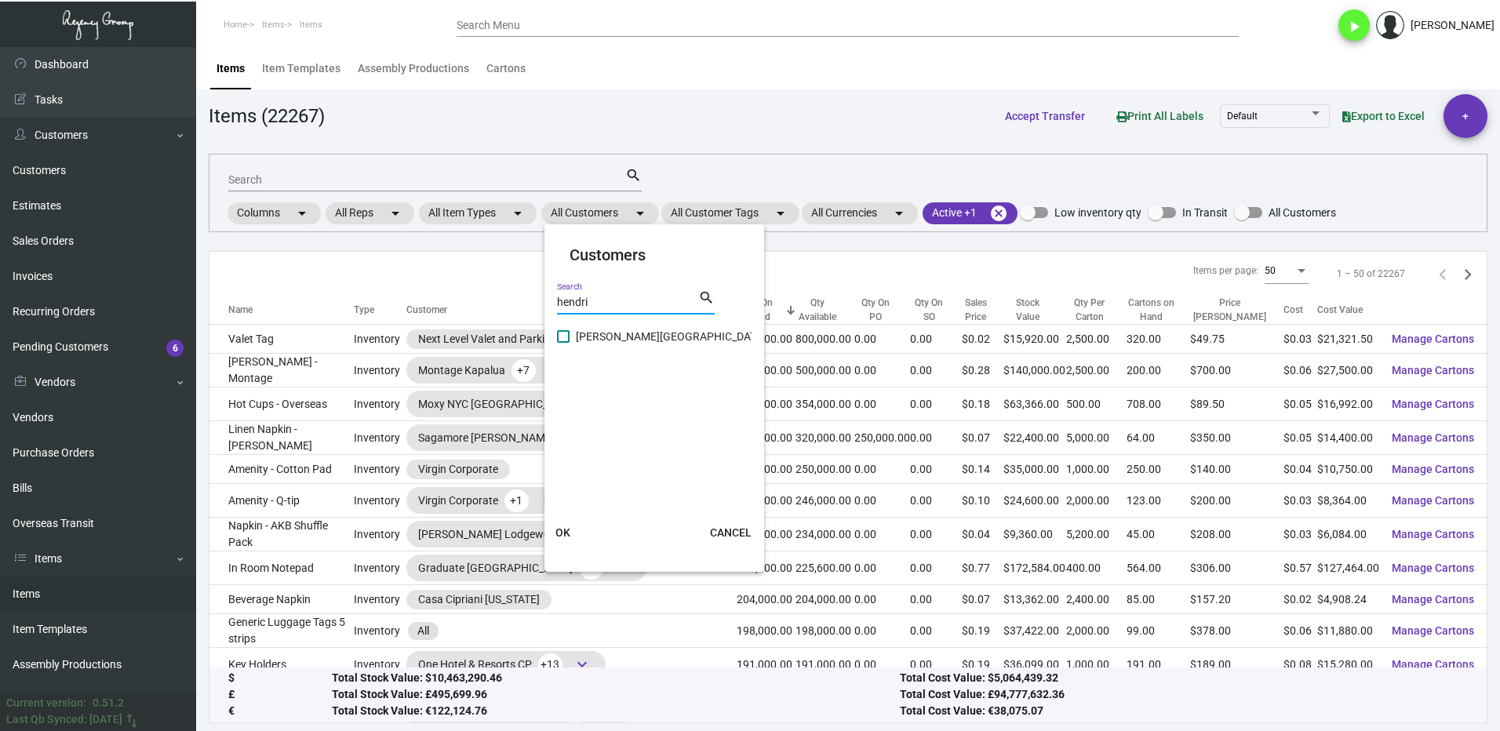
click at [565, 337] on span at bounding box center [563, 336] width 13 height 13
click at [563, 343] on input "[PERSON_NAME][GEOGRAPHIC_DATA]" at bounding box center [562, 343] width 1 height 1
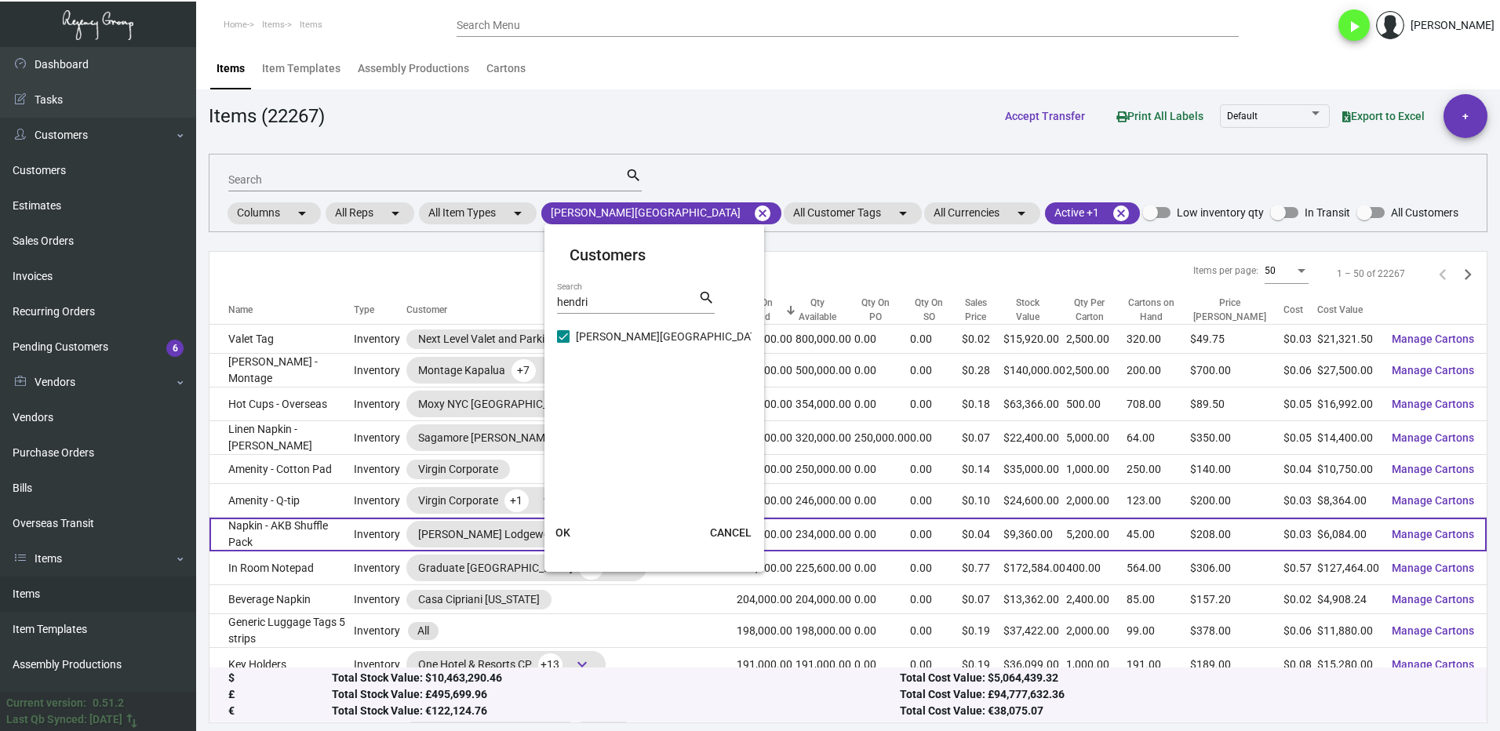
click at [564, 534] on span "OK" at bounding box center [562, 532] width 15 height 13
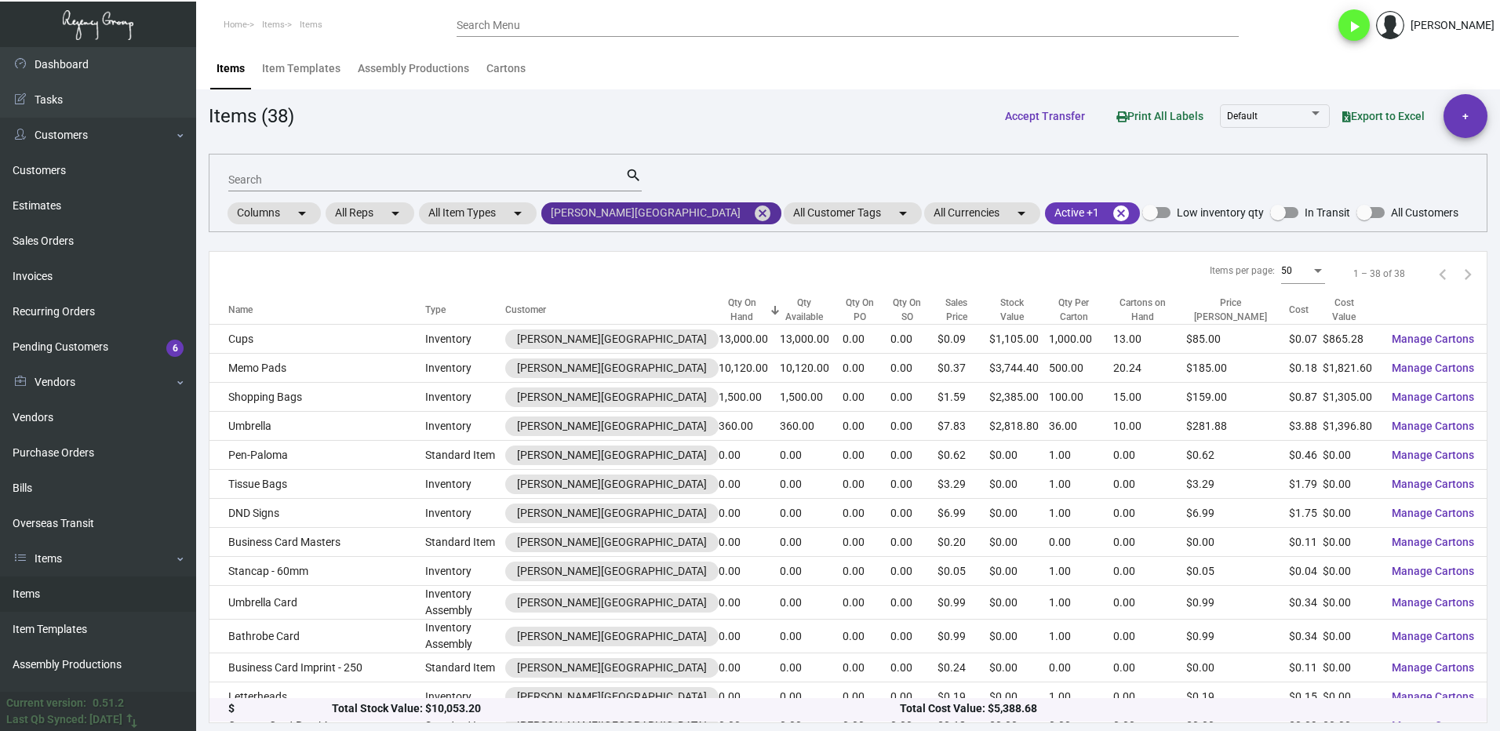
click at [753, 213] on mat-icon "cancel" at bounding box center [762, 213] width 19 height 19
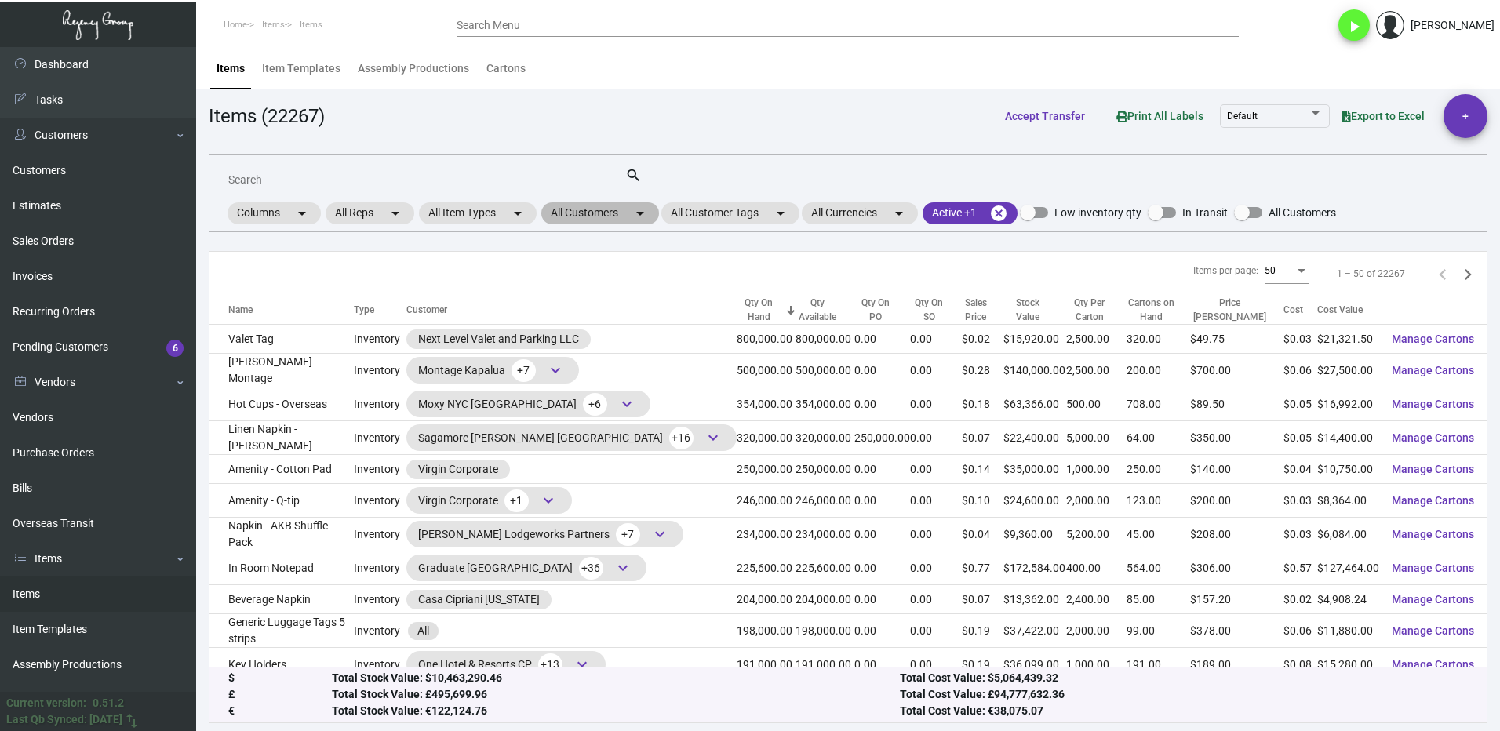
click at [578, 207] on mat-chip "All Customers arrow_drop_down" at bounding box center [600, 213] width 118 height 22
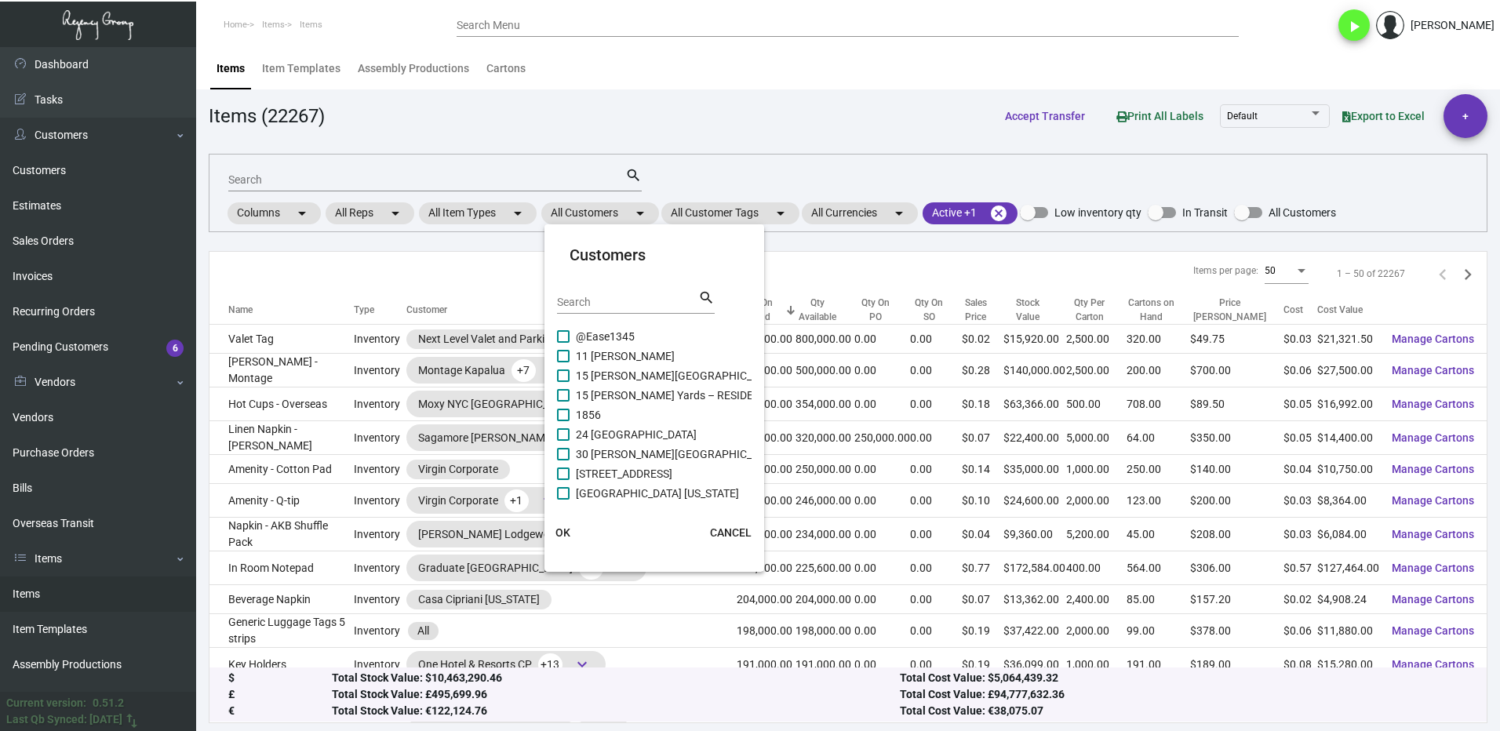
click at [593, 303] on input "Search" at bounding box center [627, 302] width 141 height 13
click at [565, 336] on span at bounding box center [563, 336] width 13 height 13
click at [563, 343] on input "Hyatt Centric [GEOGRAPHIC_DATA]" at bounding box center [562, 343] width 1 height 1
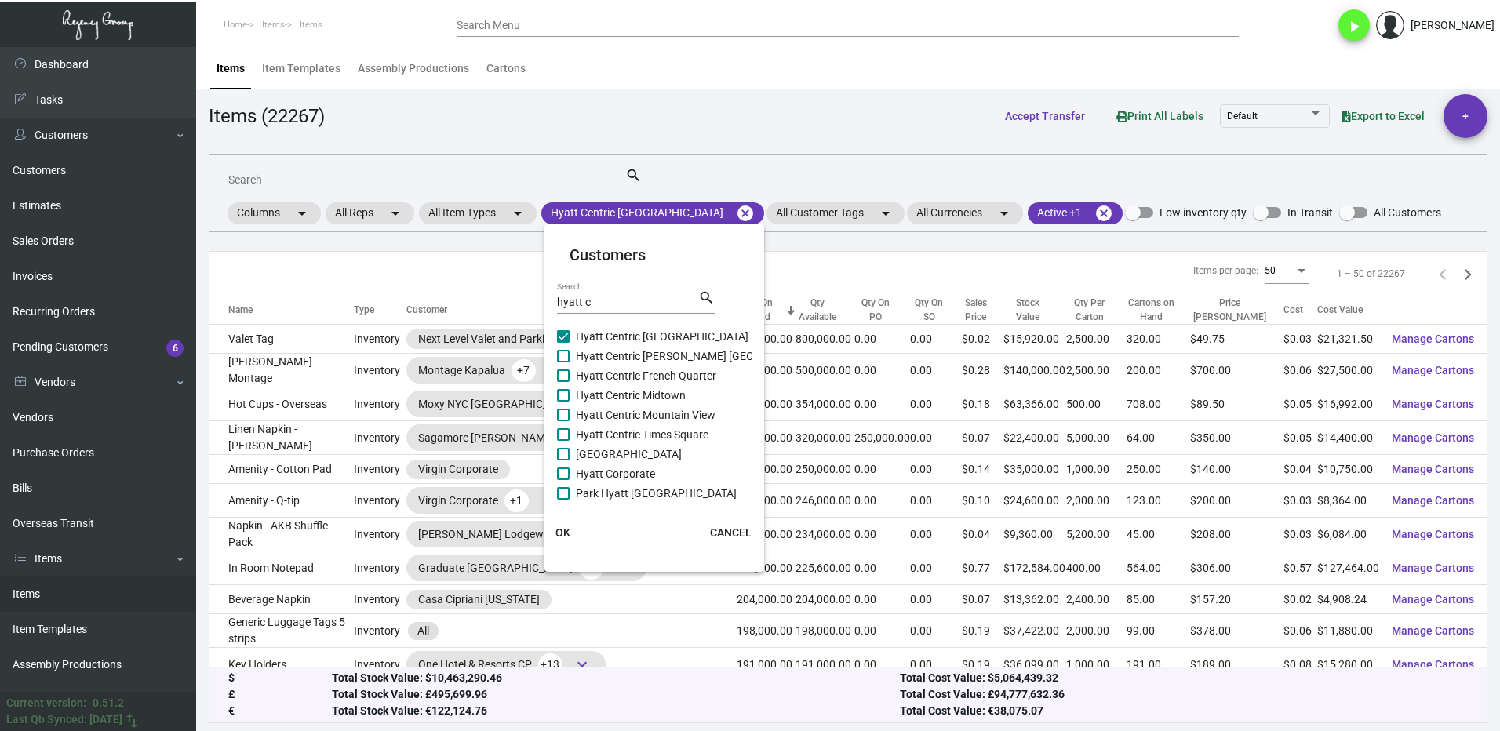
click at [563, 358] on span at bounding box center [563, 356] width 13 height 13
click at [563, 362] on input "Hyatt Centric [PERSON_NAME] [GEOGRAPHIC_DATA][PERSON_NAME]" at bounding box center [562, 362] width 1 height 1
click at [567, 380] on span at bounding box center [563, 375] width 13 height 13
click at [563, 382] on input "Hyatt Centric French Quarter" at bounding box center [562, 382] width 1 height 1
click at [566, 398] on span at bounding box center [563, 395] width 13 height 13
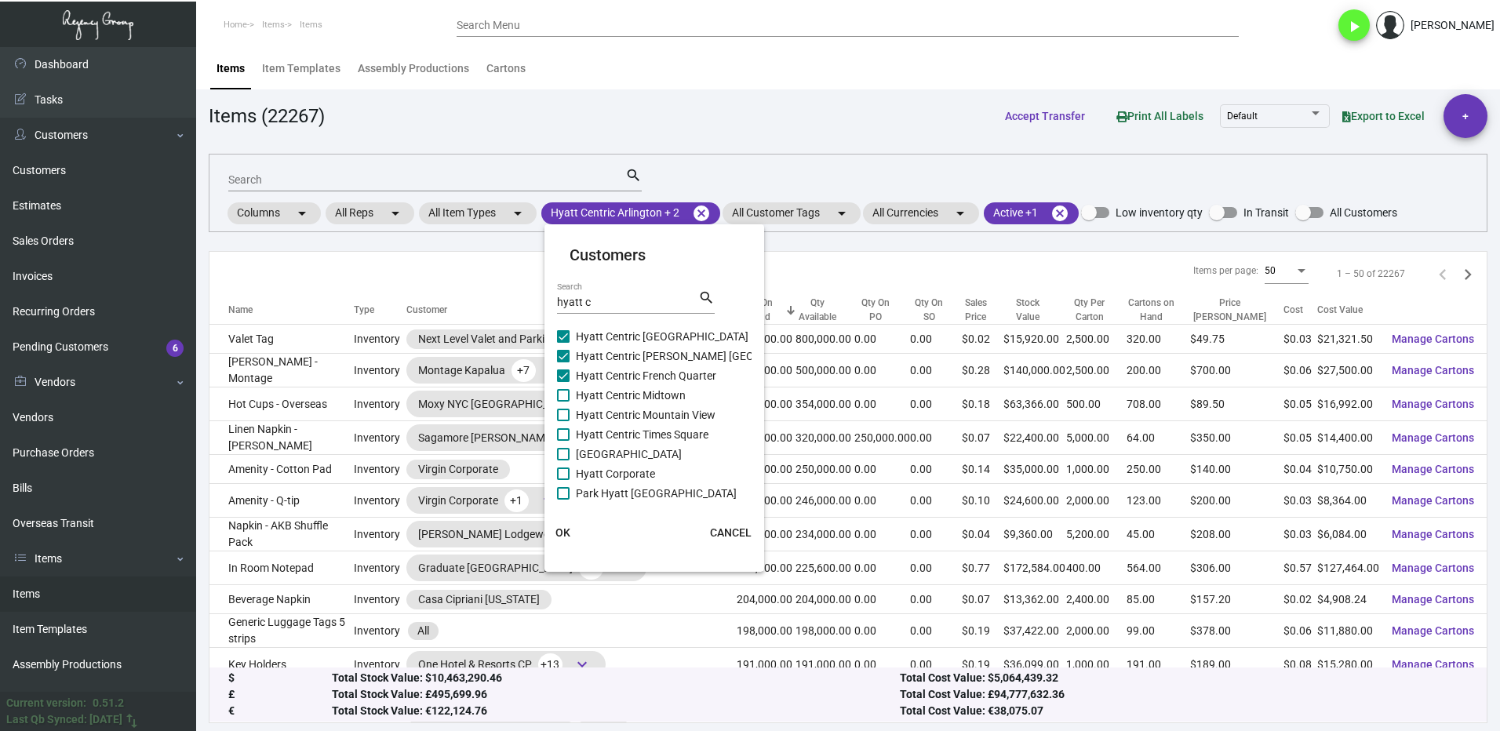
click at [563, 402] on input "Hyatt Centric Midtown" at bounding box center [562, 402] width 1 height 1
click at [563, 413] on span at bounding box center [563, 415] width 13 height 13
click at [563, 421] on input "Hyatt Centric Mountain View" at bounding box center [562, 421] width 1 height 1
click at [563, 432] on span at bounding box center [563, 434] width 13 height 13
click at [563, 441] on input "Hyatt Centric Times Square" at bounding box center [562, 441] width 1 height 1
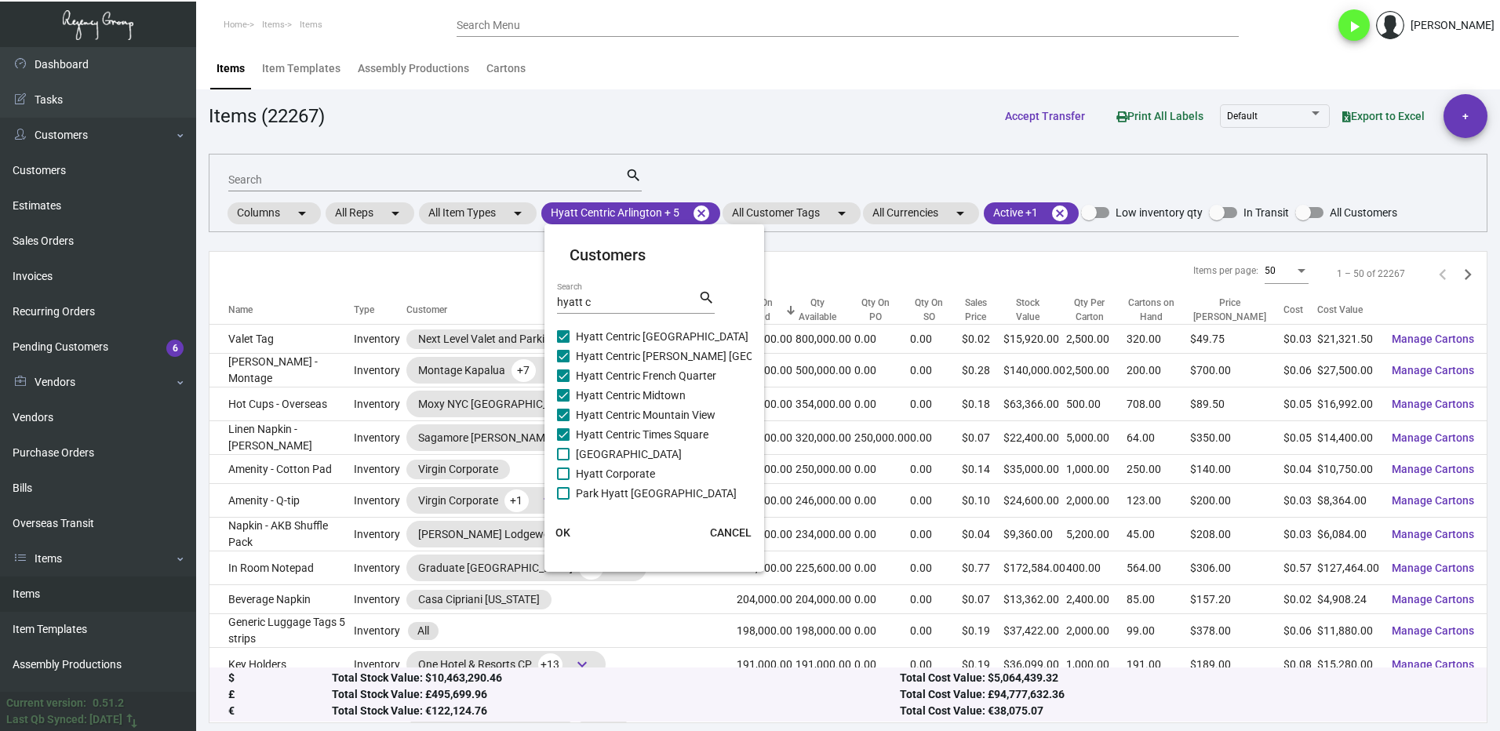
click at [563, 453] on span at bounding box center [563, 454] width 13 height 13
click at [563, 460] on input "[GEOGRAPHIC_DATA]" at bounding box center [562, 460] width 1 height 1
click at [566, 476] on span at bounding box center [563, 473] width 13 height 13
click at [563, 480] on input "Hyatt Corporate" at bounding box center [562, 480] width 1 height 1
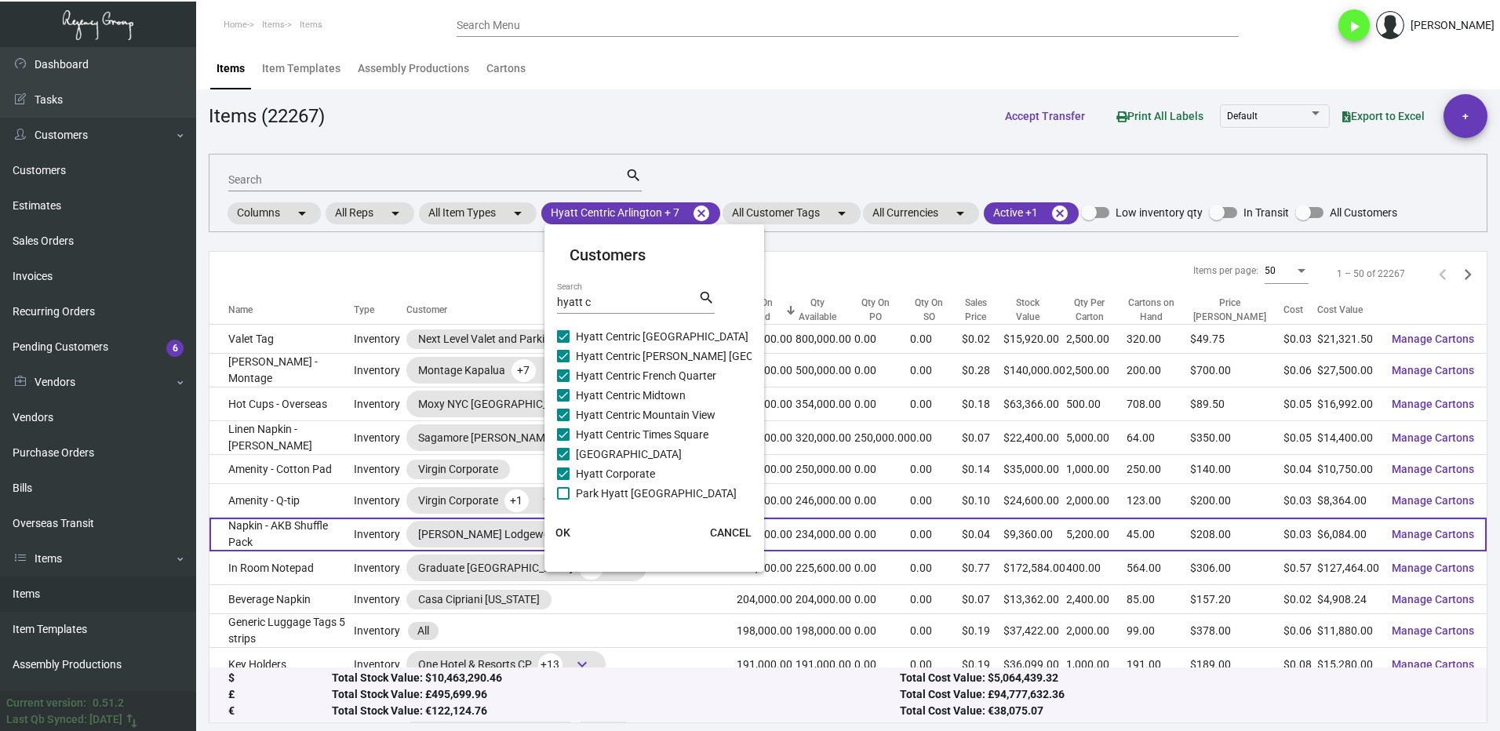
click at [567, 537] on span "OK" at bounding box center [562, 532] width 15 height 13
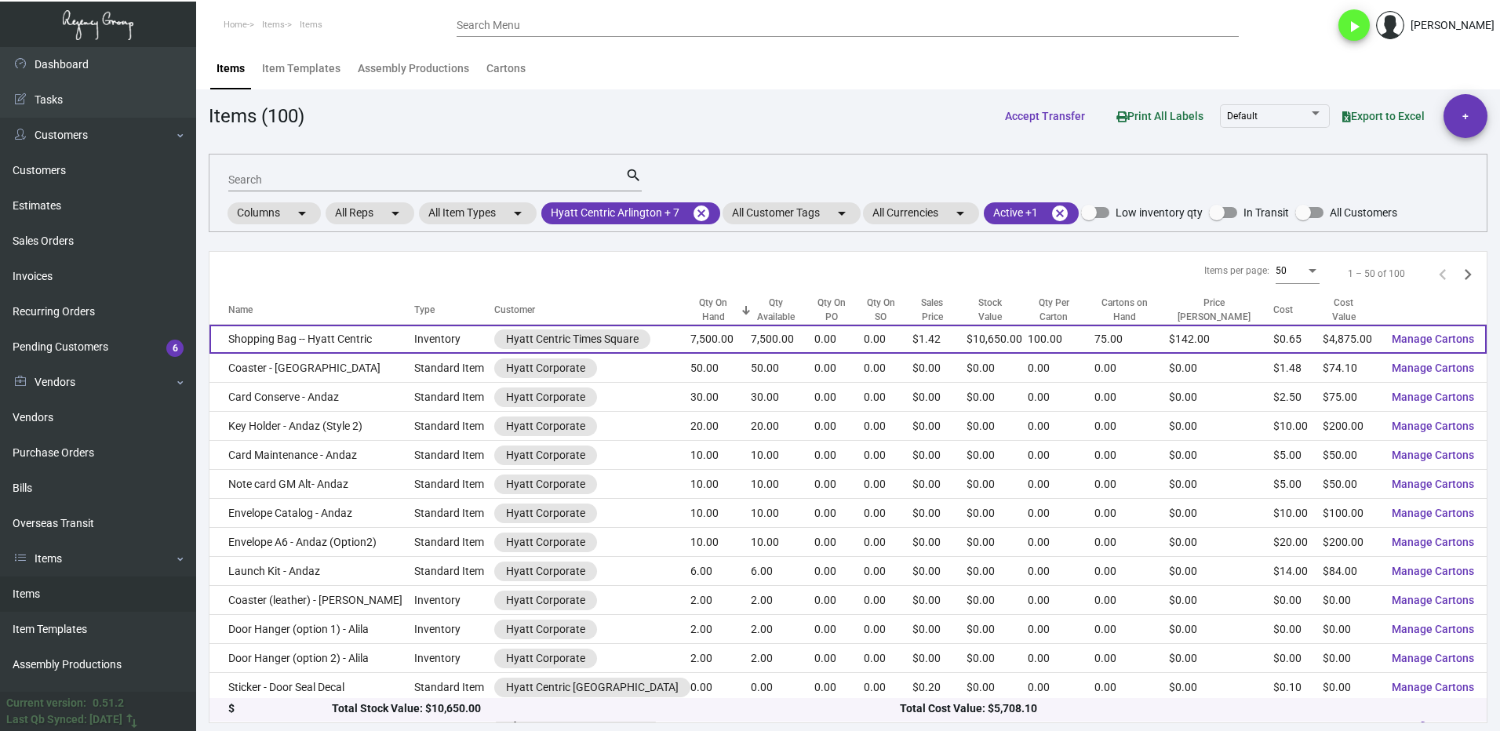
click at [386, 344] on td "Shopping Bag -- Hyatt Centric" at bounding box center [311, 339] width 205 height 29
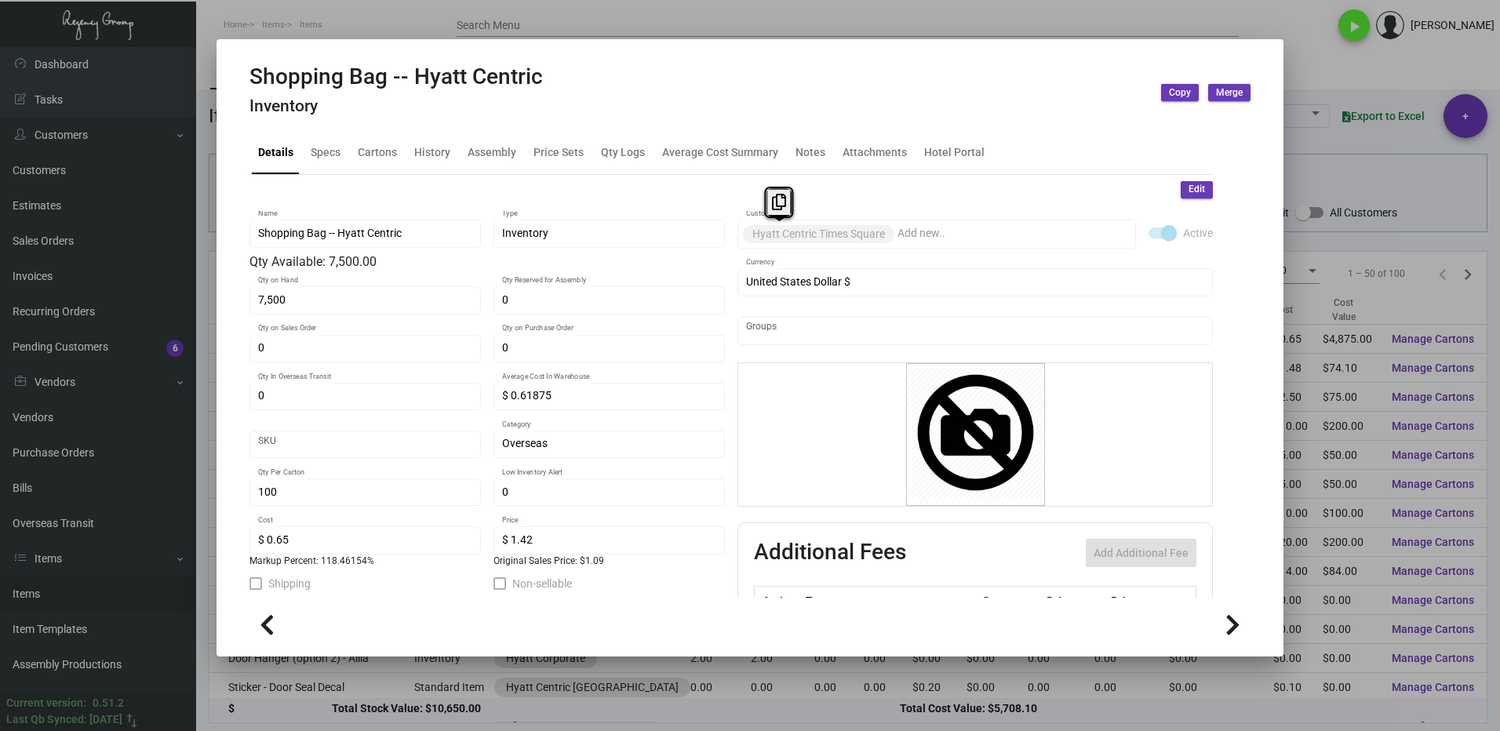
drag, startPoint x: 811, startPoint y: 237, endPoint x: 747, endPoint y: 237, distance: 63.5
click at [747, 237] on mat-chip "Hyatt Centric Times Square" at bounding box center [818, 234] width 151 height 18
click at [775, 198] on icon at bounding box center [779, 202] width 14 height 16
copy mat-chip "Hyatt Centric"
click at [1322, 54] on div at bounding box center [750, 365] width 1500 height 731
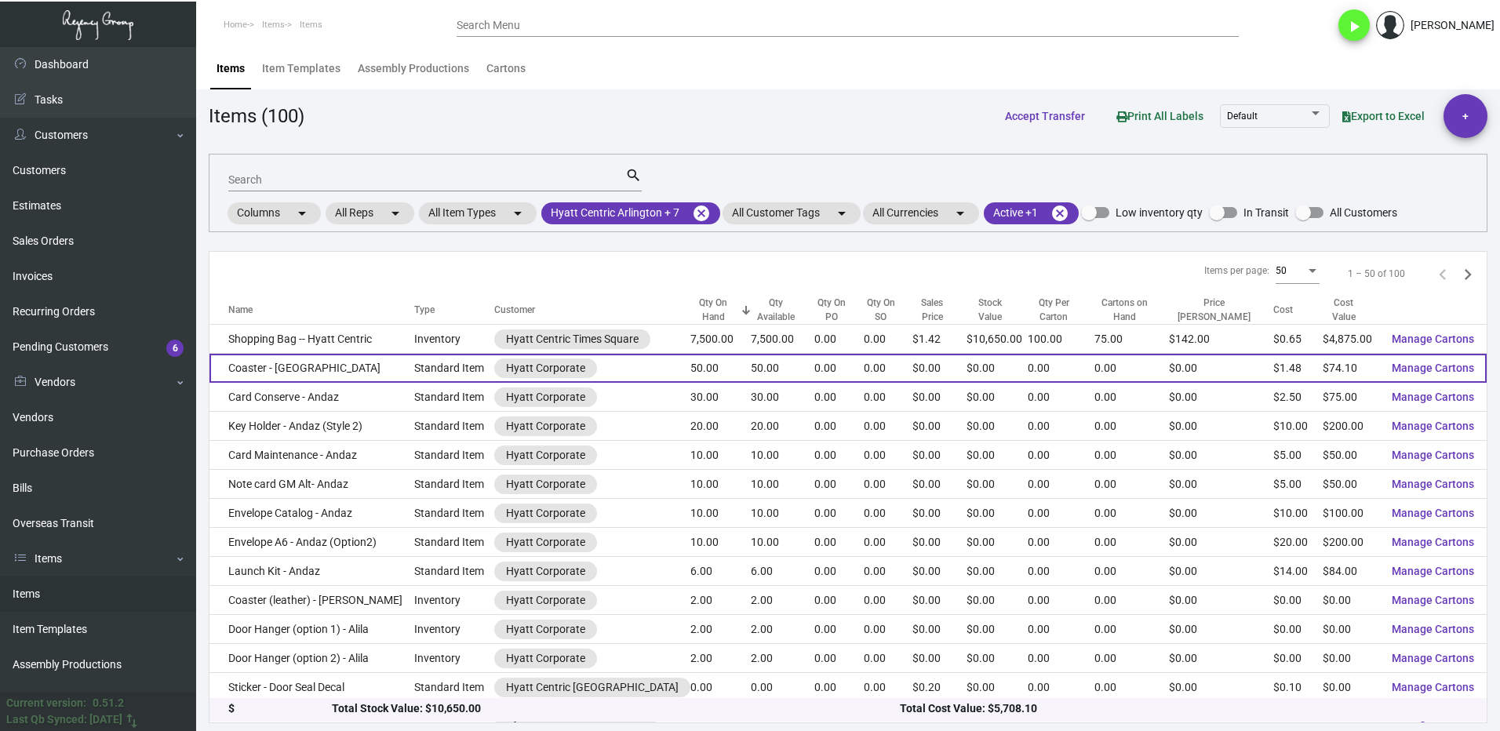
click at [336, 371] on td "Coaster - [GEOGRAPHIC_DATA]" at bounding box center [311, 368] width 205 height 29
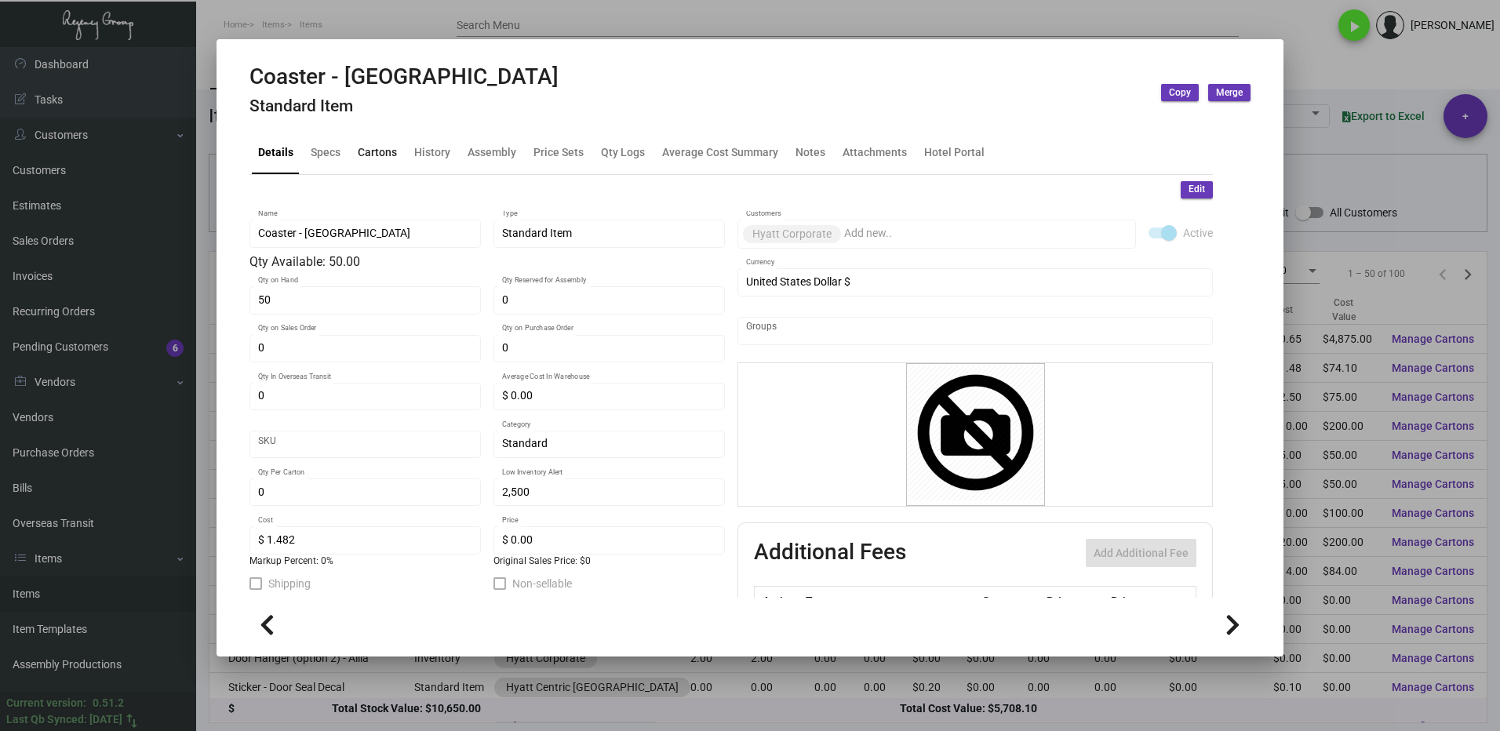
click at [375, 147] on div "Cartons" at bounding box center [377, 152] width 39 height 16
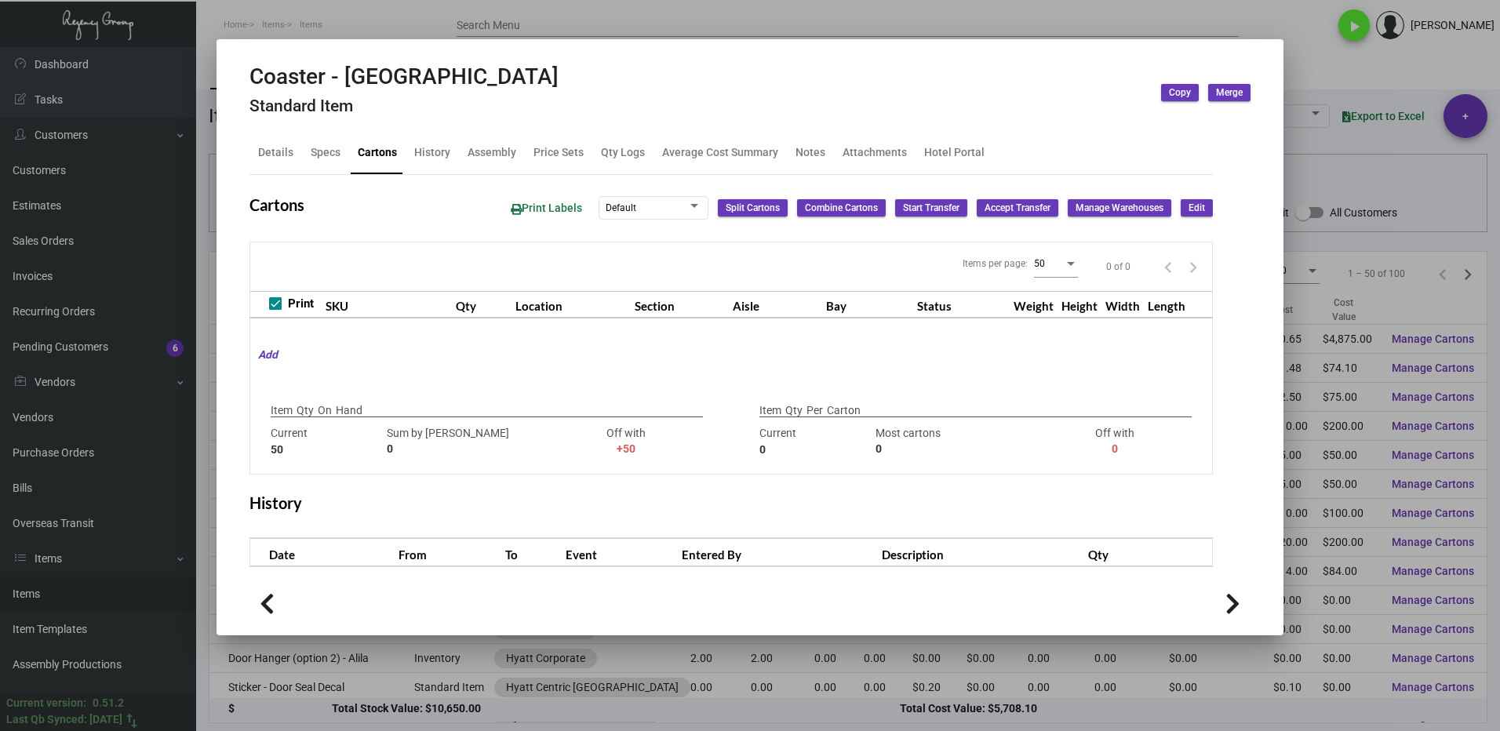
click at [1316, 46] on div at bounding box center [750, 365] width 1500 height 731
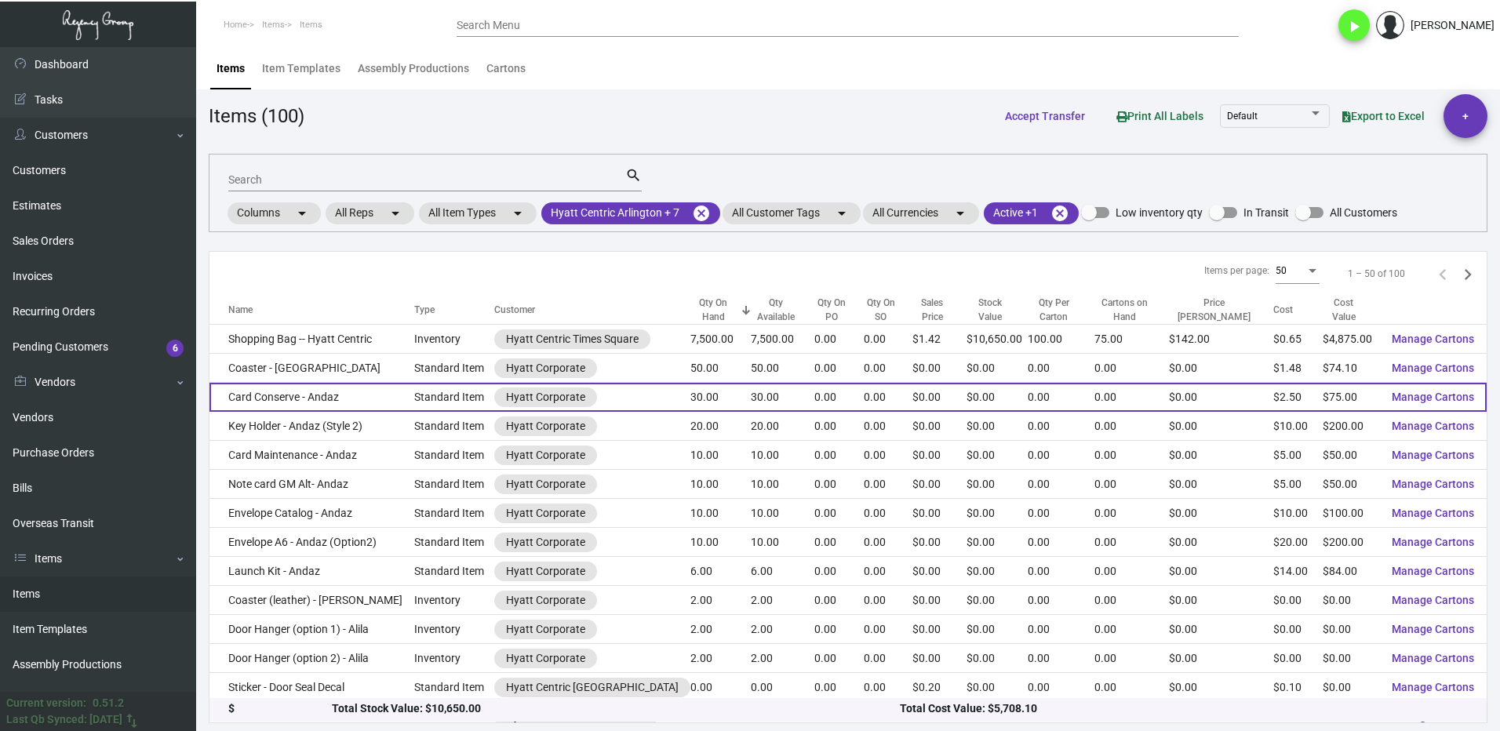
click at [379, 395] on td "Card Conserve - Andaz" at bounding box center [311, 397] width 205 height 29
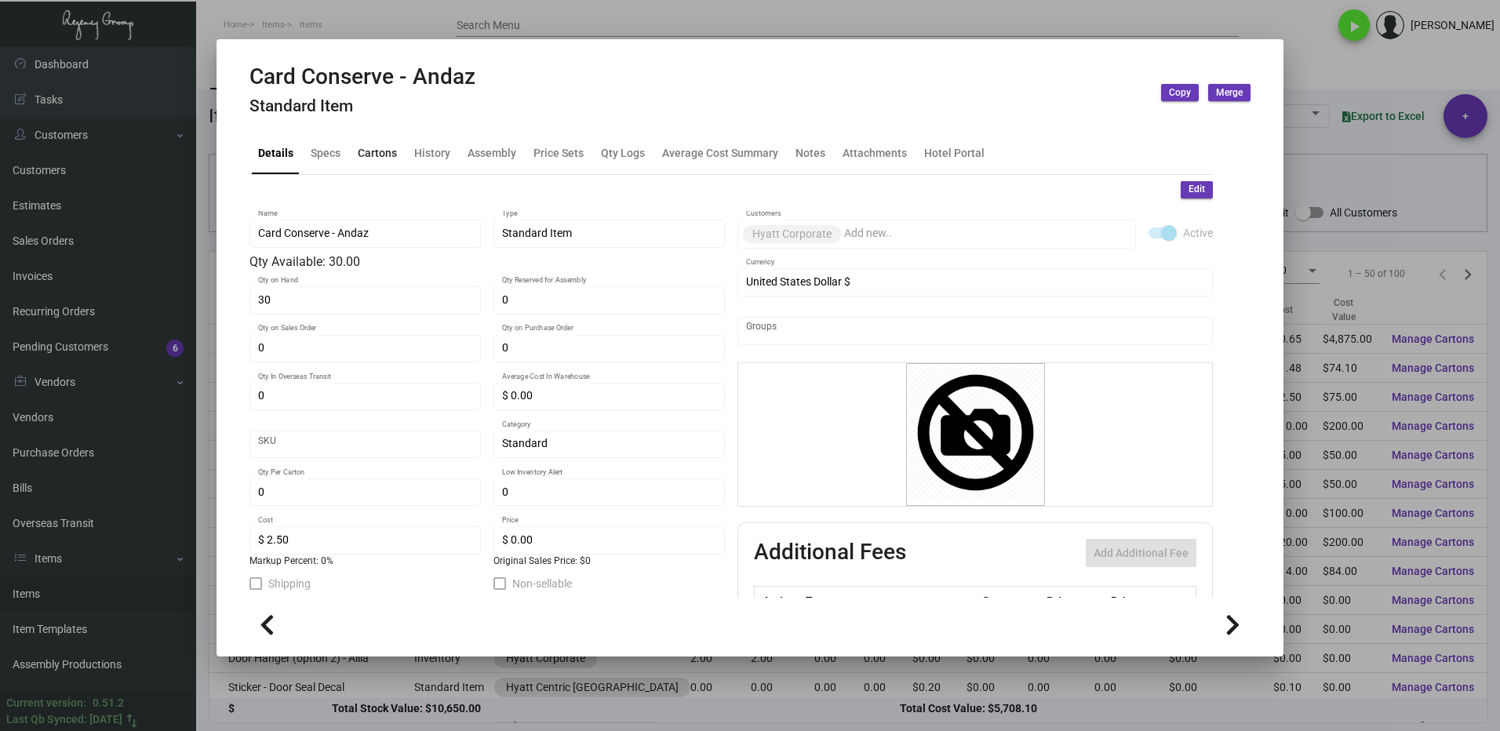
click at [377, 152] on div "Cartons" at bounding box center [377, 152] width 39 height 16
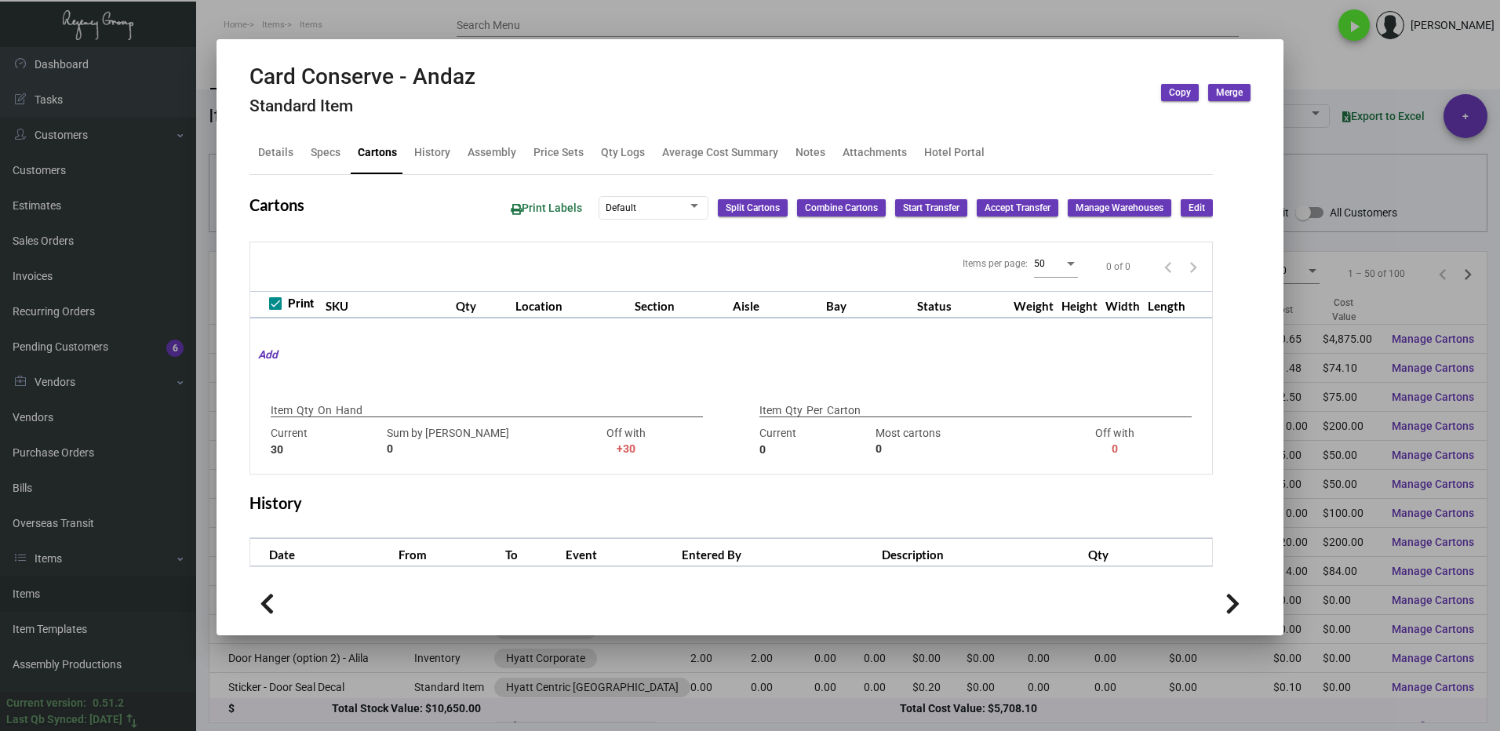
click at [1329, 74] on div at bounding box center [750, 365] width 1500 height 731
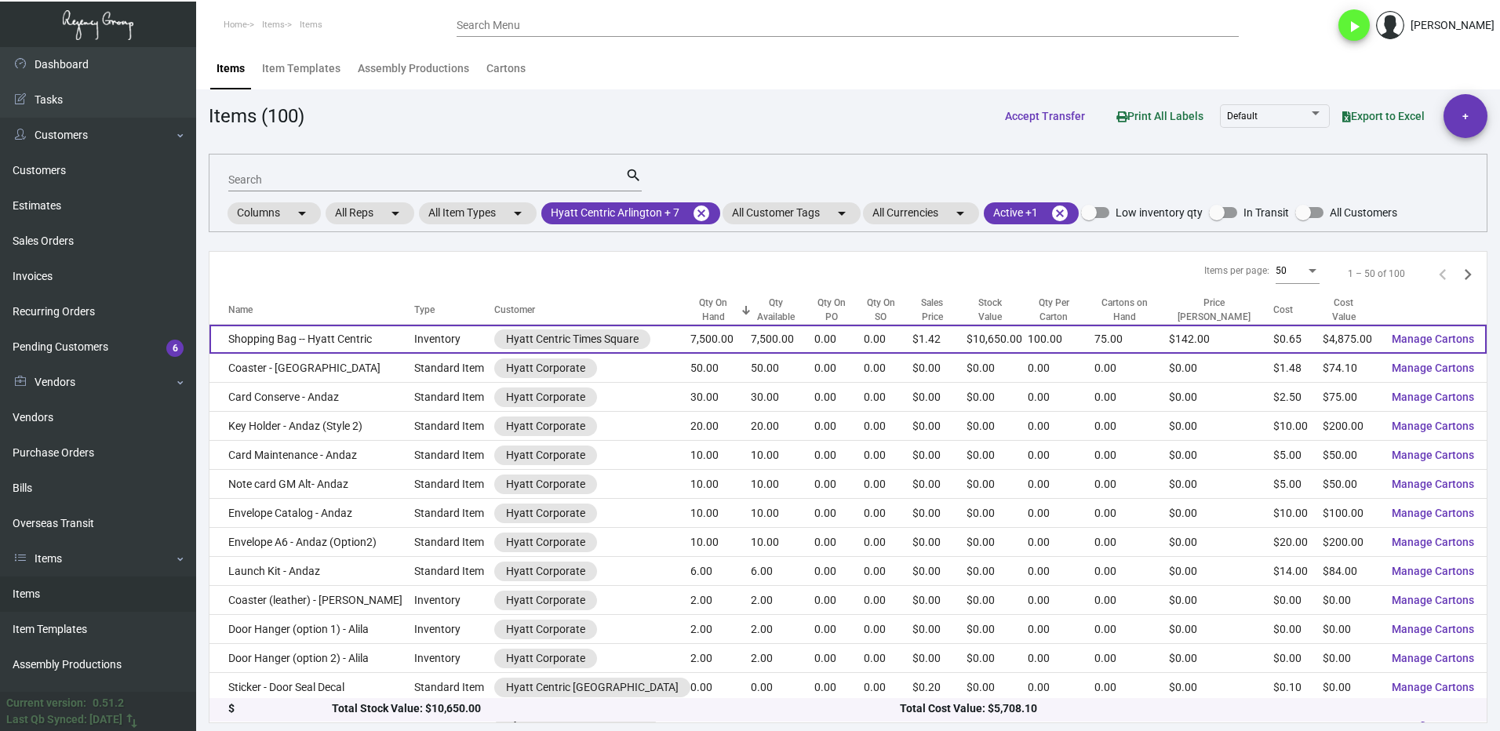
click at [350, 347] on td "Shopping Bag -- Hyatt Centric" at bounding box center [311, 339] width 205 height 29
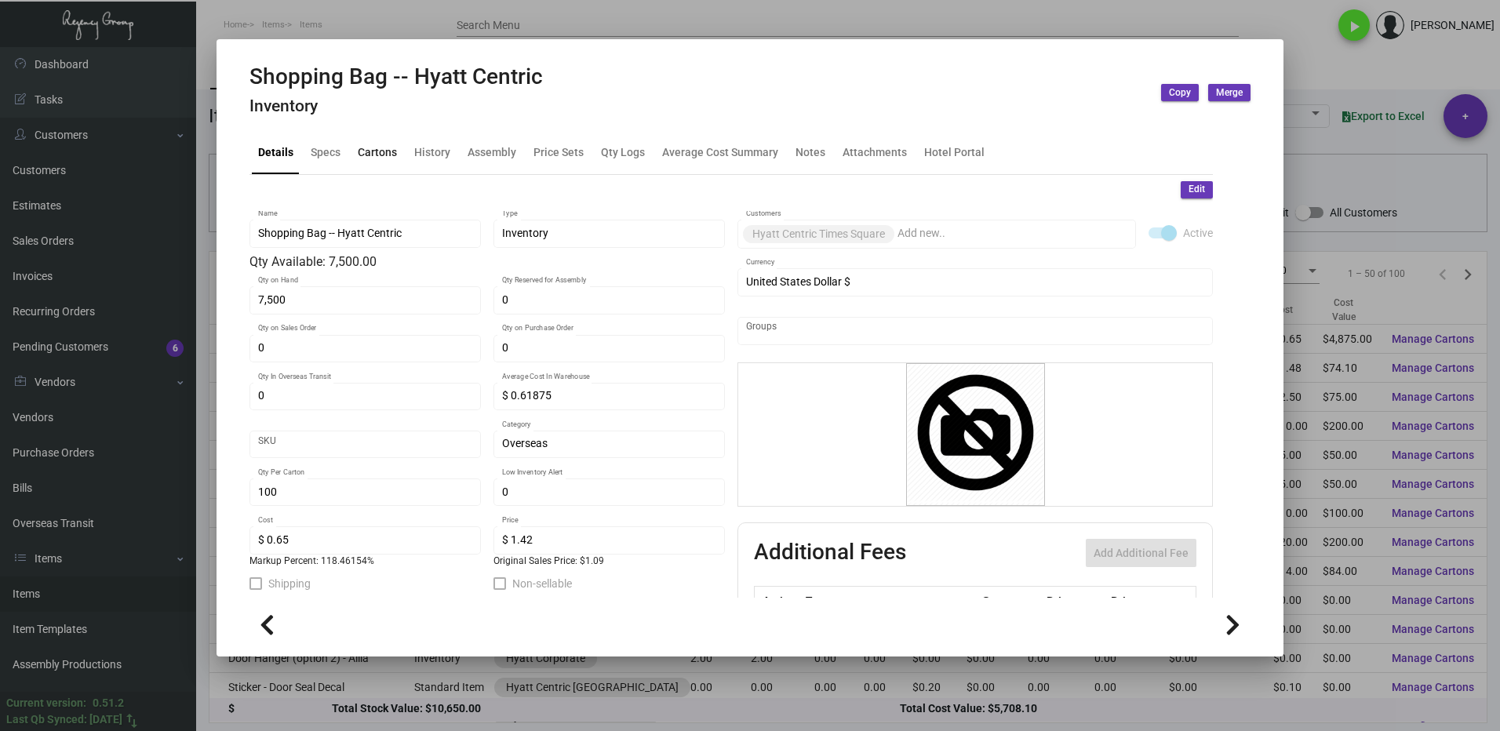
click at [377, 151] on div "Cartons" at bounding box center [377, 152] width 39 height 16
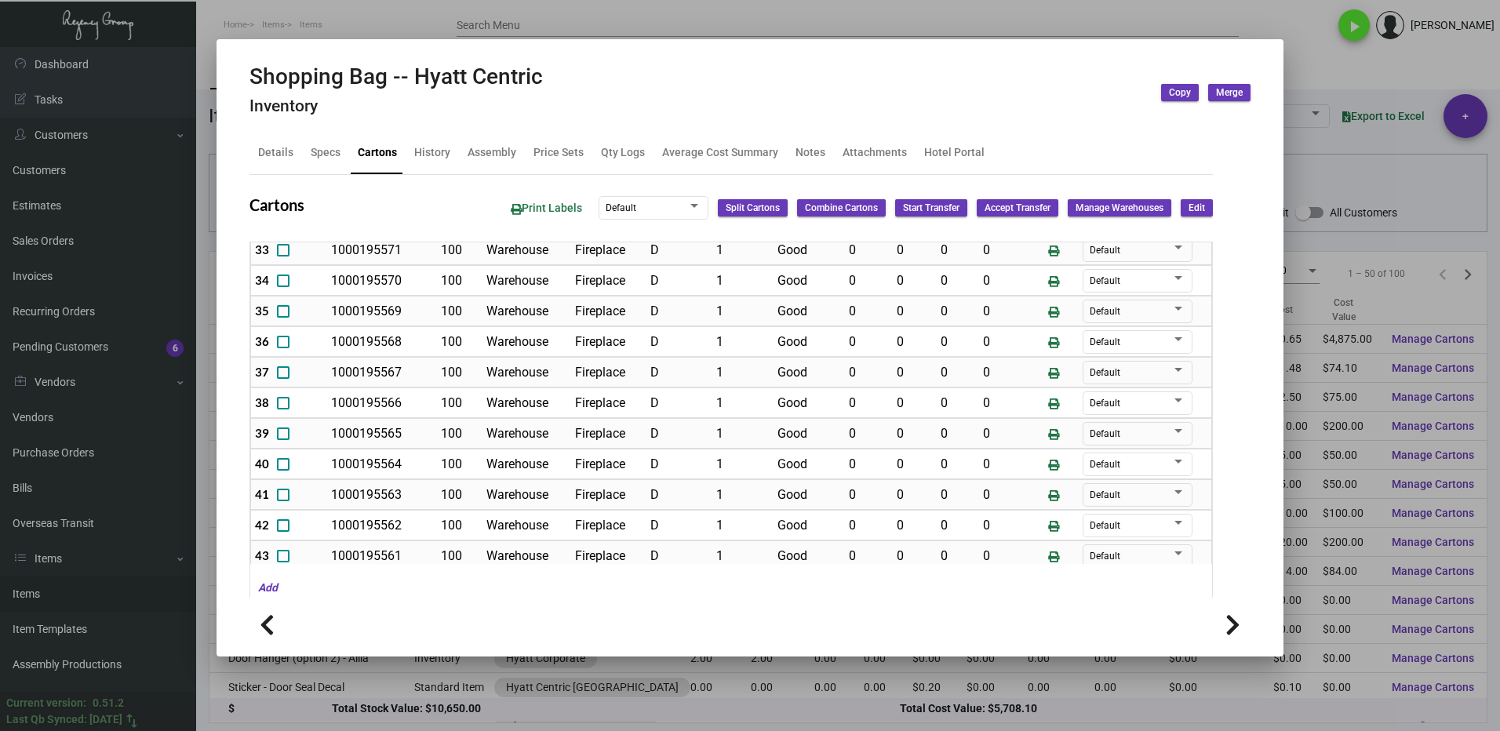
scroll to position [1067, 0]
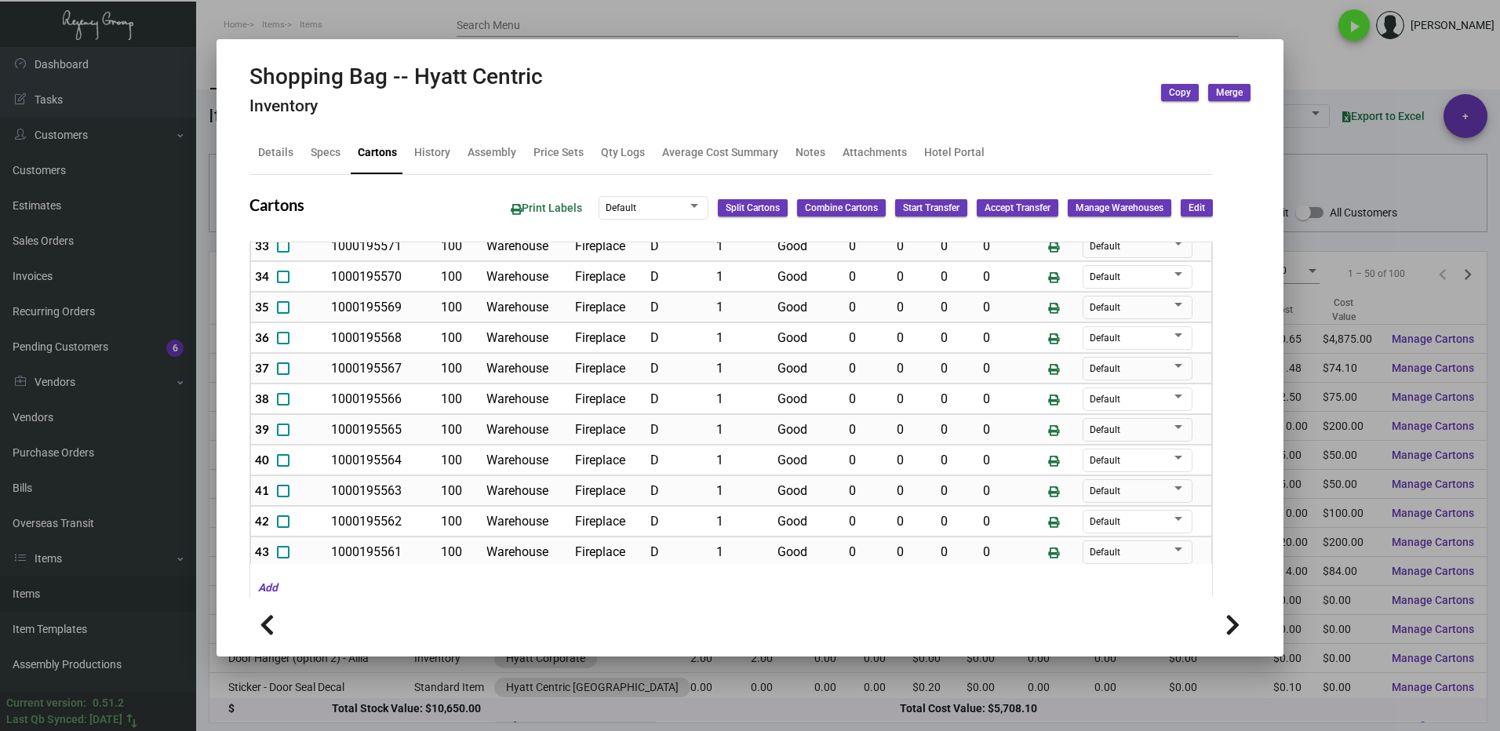
click at [1318, 72] on div at bounding box center [750, 365] width 1500 height 731
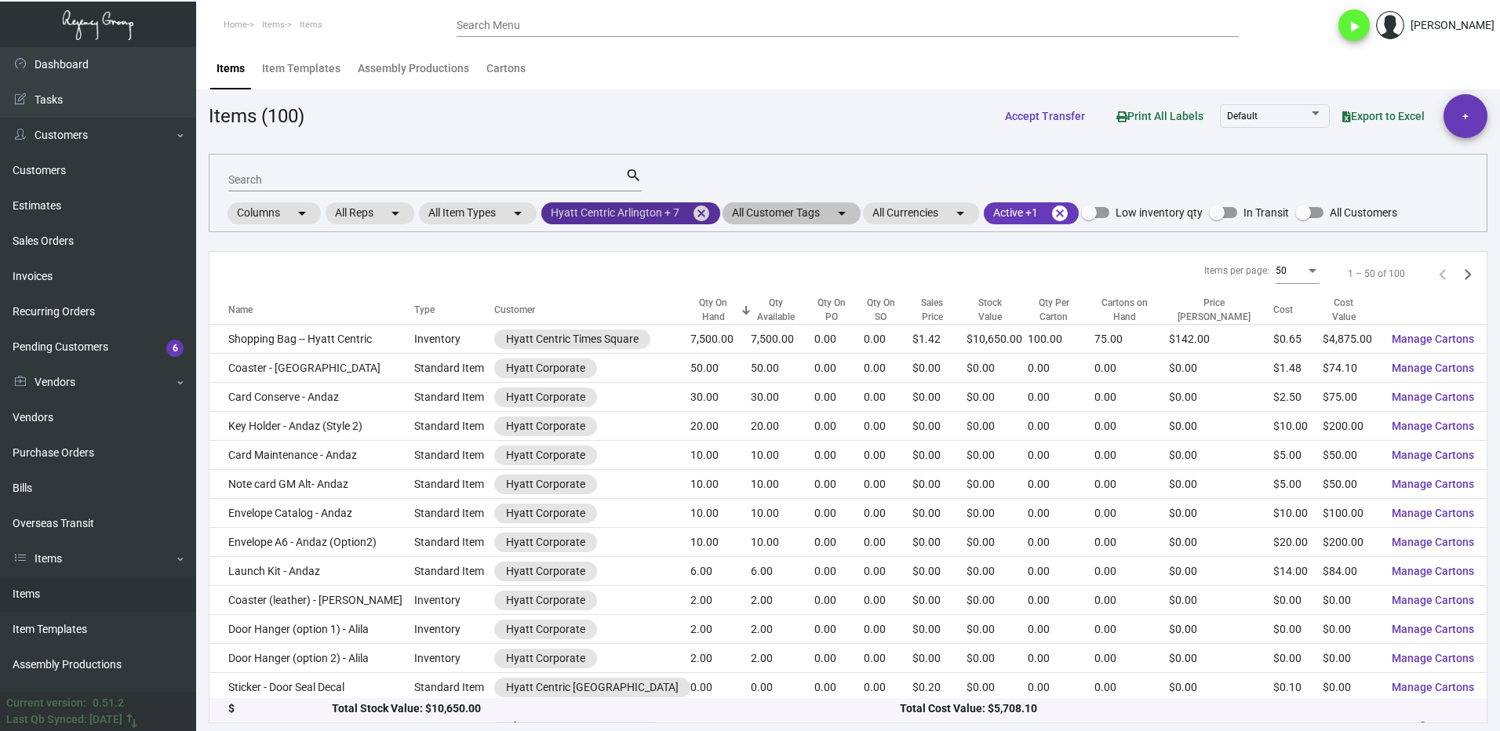
click at [700, 213] on mat-icon "cancel" at bounding box center [701, 213] width 19 height 19
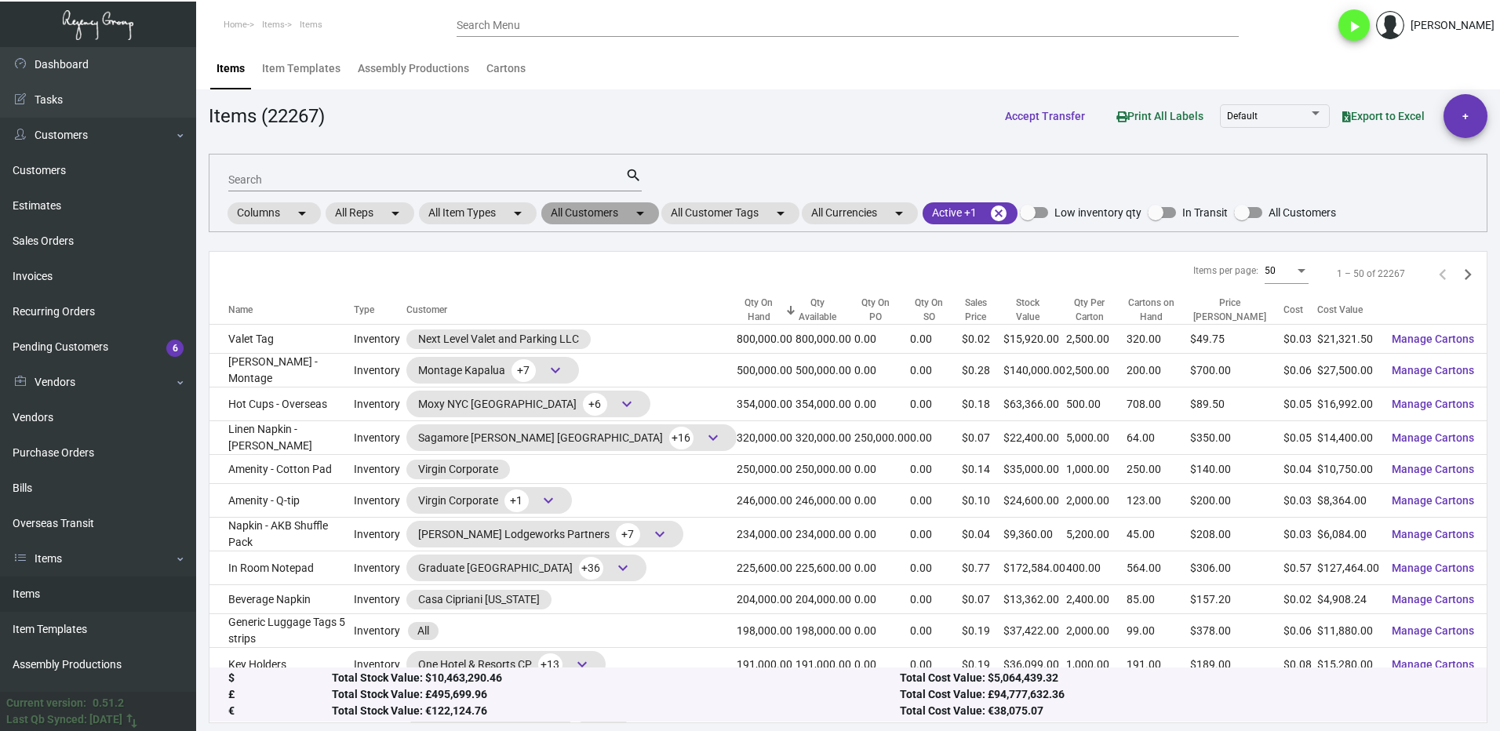
click at [608, 214] on mat-chip "All Customers arrow_drop_down" at bounding box center [600, 213] width 118 height 22
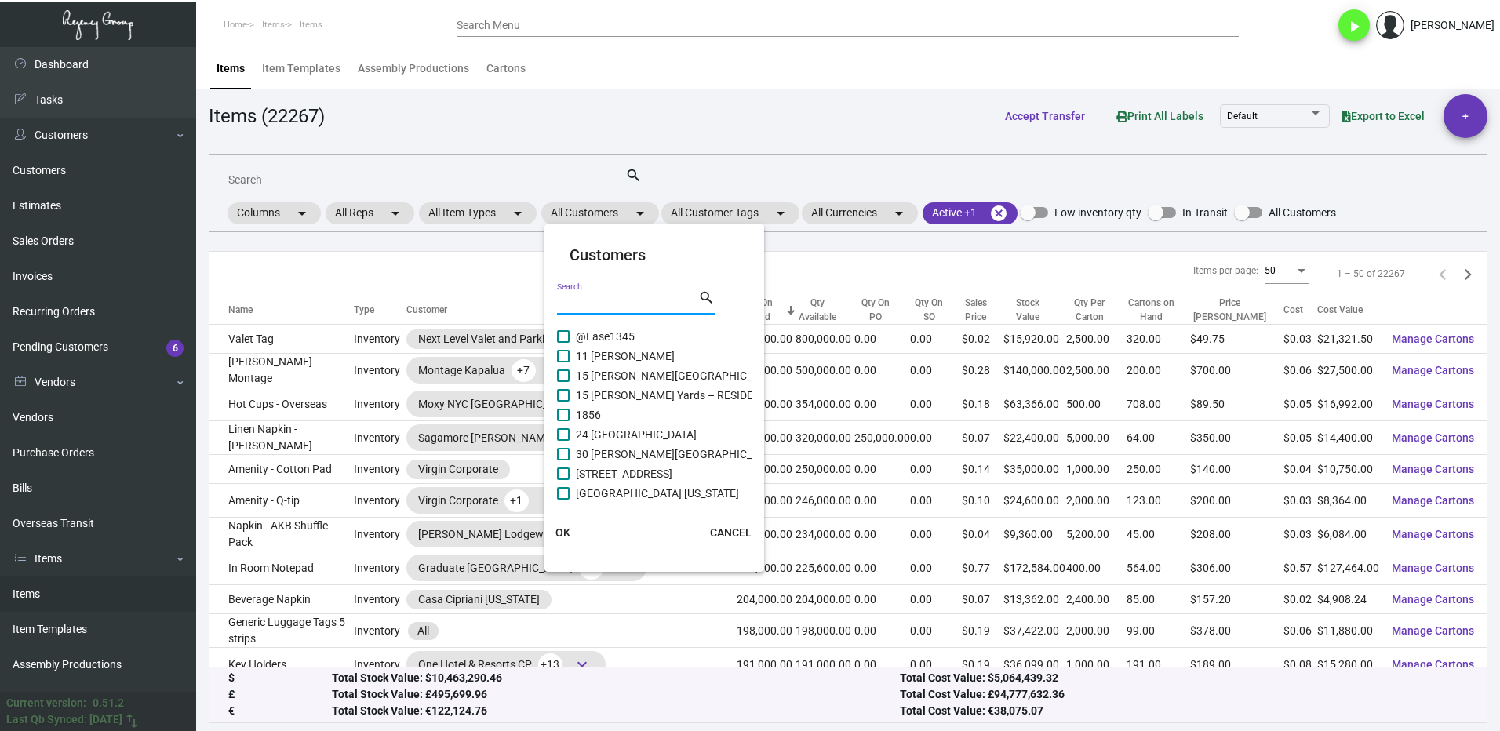
click at [605, 300] on input "Search" at bounding box center [627, 302] width 141 height 13
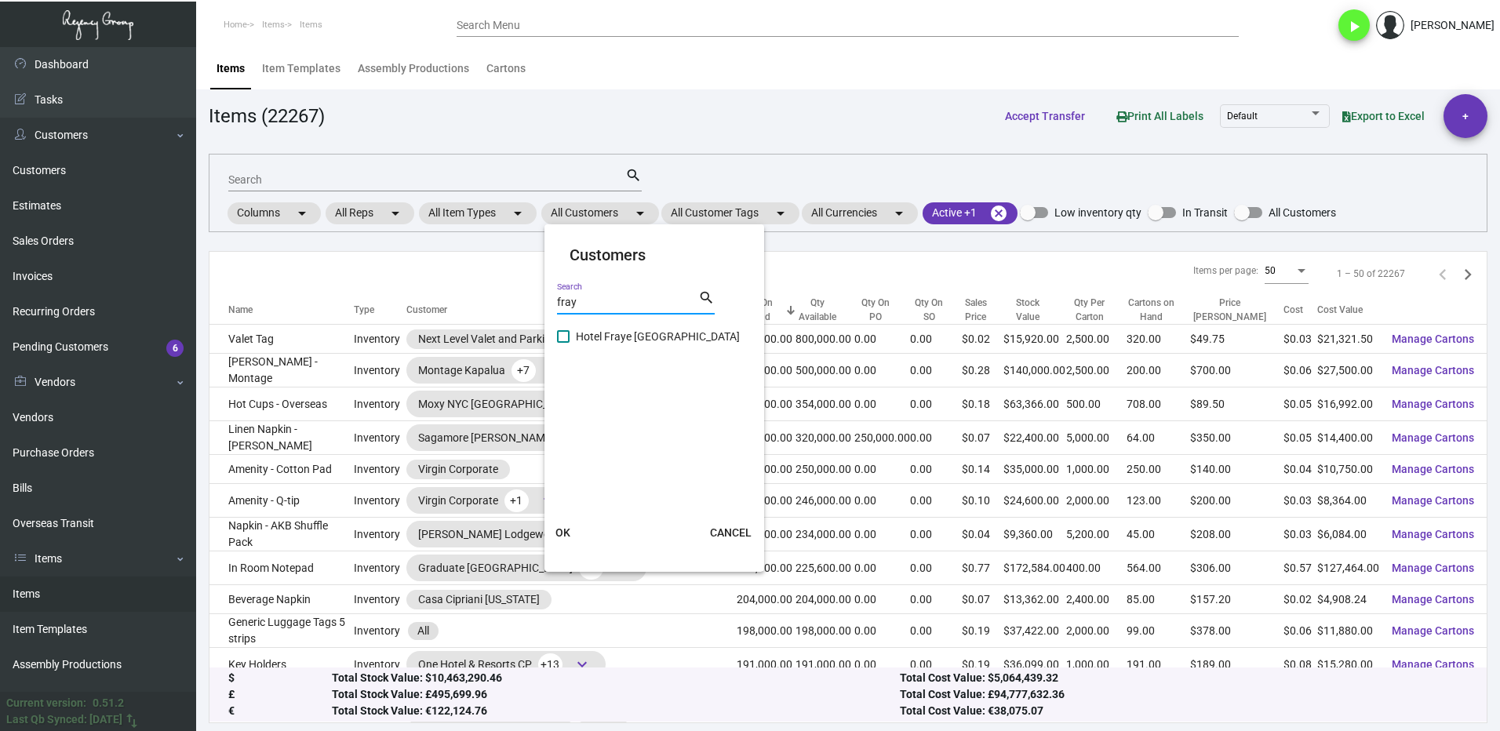
click at [580, 333] on span "Hotel Fraye [GEOGRAPHIC_DATA]" at bounding box center [658, 336] width 164 height 19
click at [563, 343] on input "Hotel Fraye [GEOGRAPHIC_DATA]" at bounding box center [562, 343] width 1 height 1
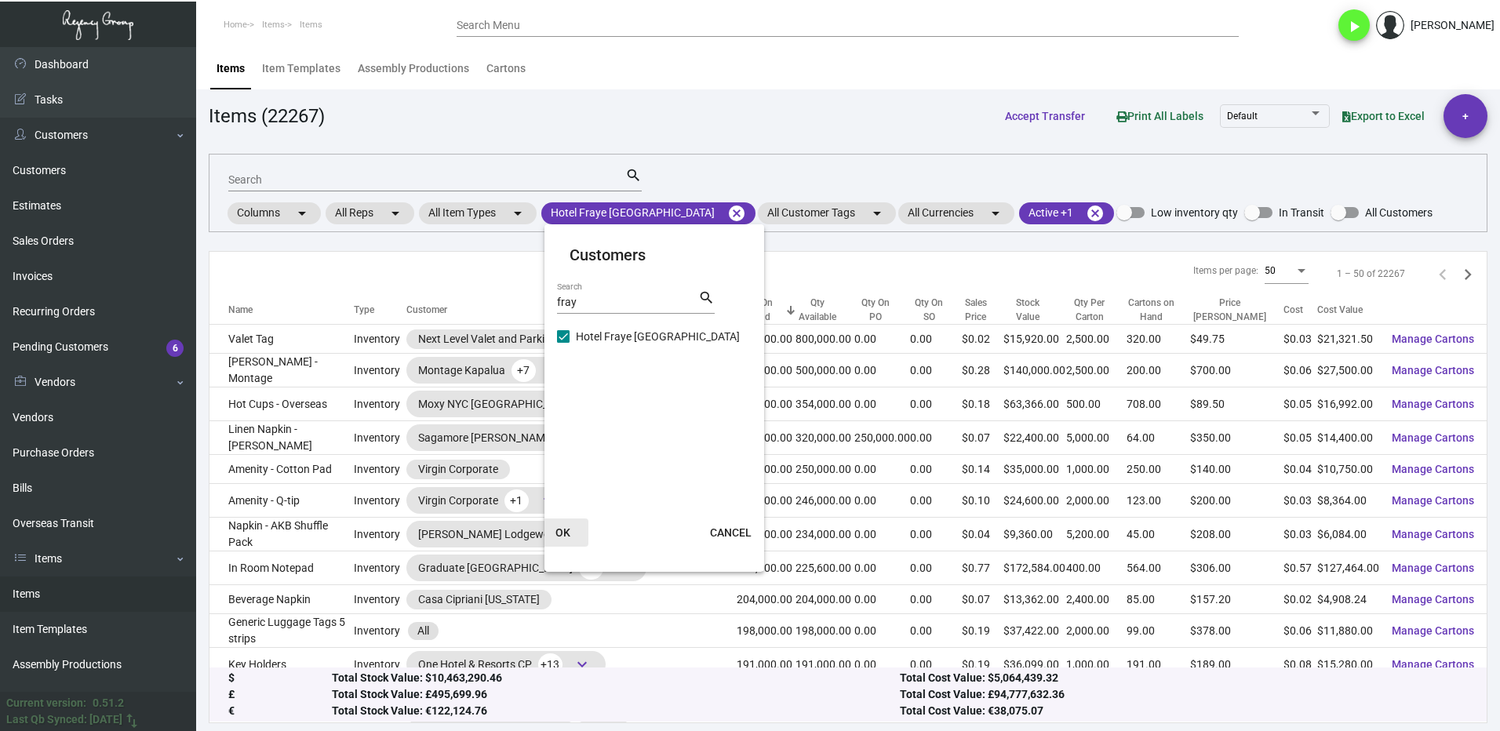
click at [564, 529] on span "OK" at bounding box center [562, 532] width 15 height 13
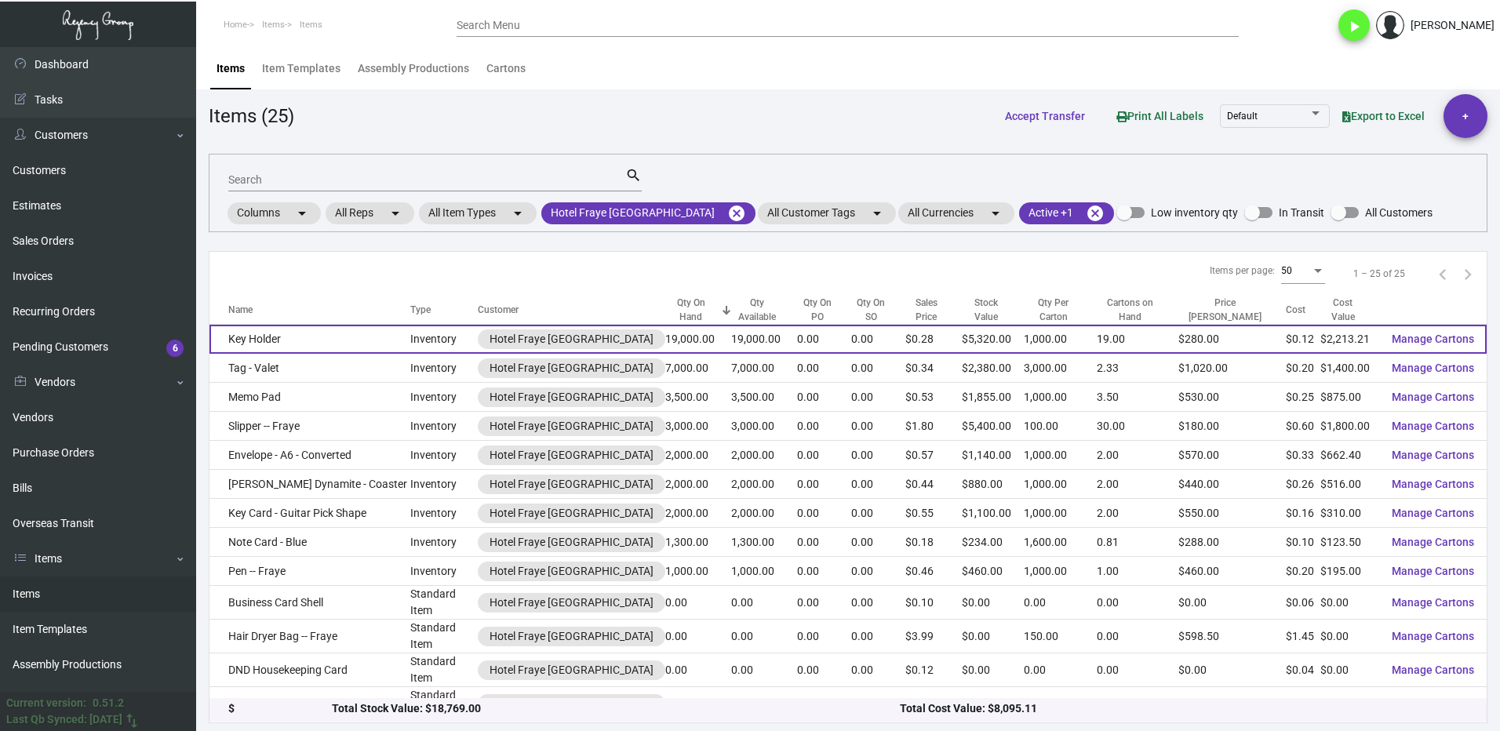
click at [328, 336] on td "Key Holder" at bounding box center [309, 339] width 201 height 29
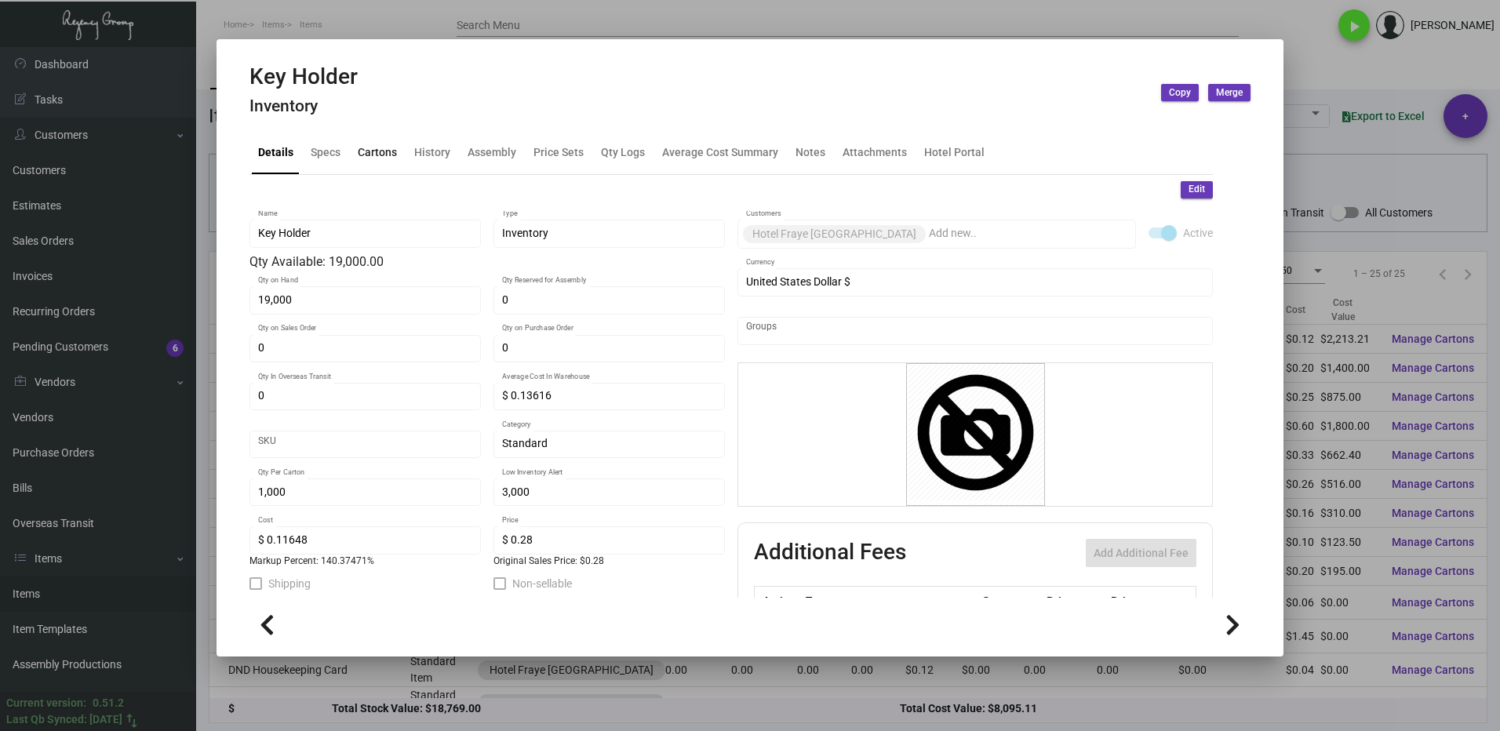
click at [366, 158] on div "Cartons" at bounding box center [377, 152] width 39 height 16
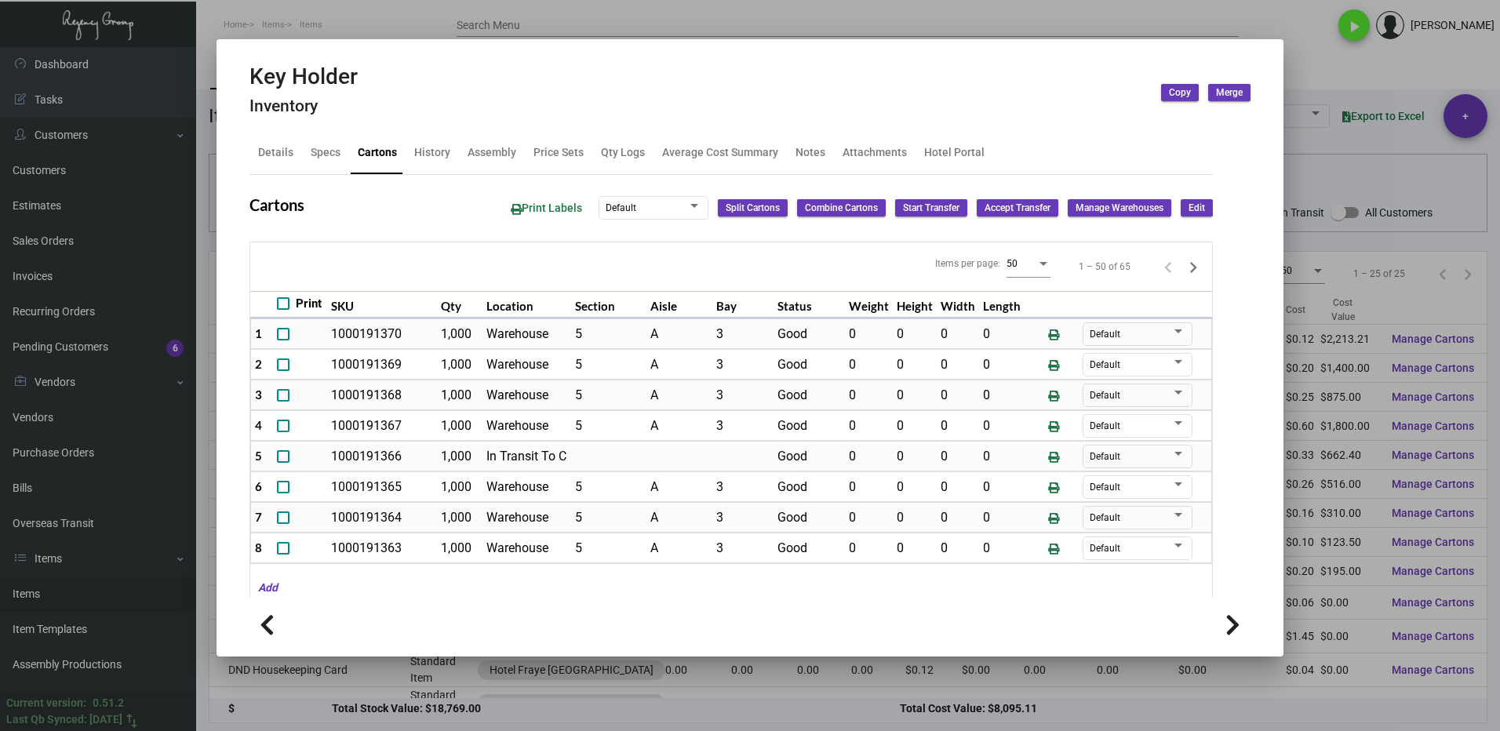
click at [1327, 71] on div at bounding box center [750, 365] width 1500 height 731
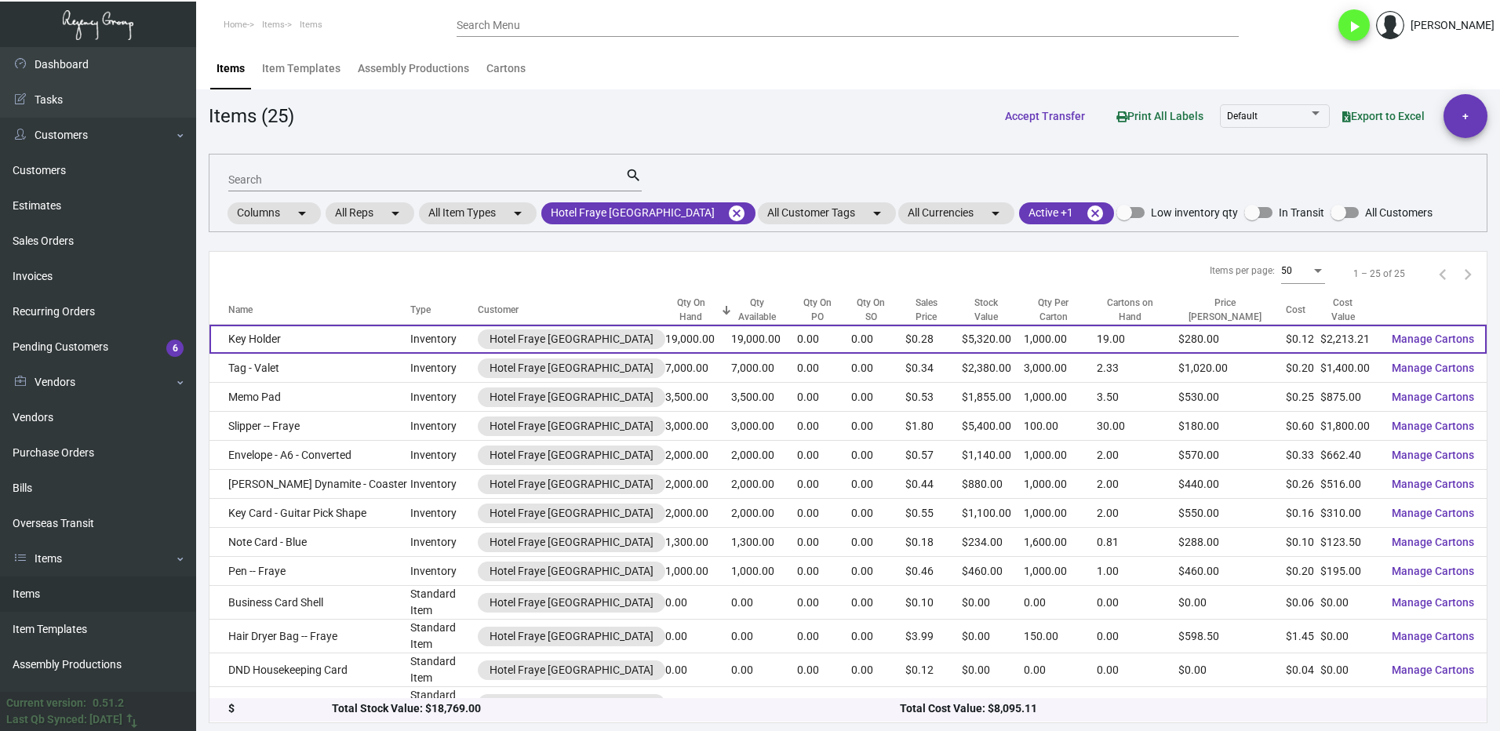
click at [300, 340] on td "Key Holder" at bounding box center [309, 339] width 201 height 29
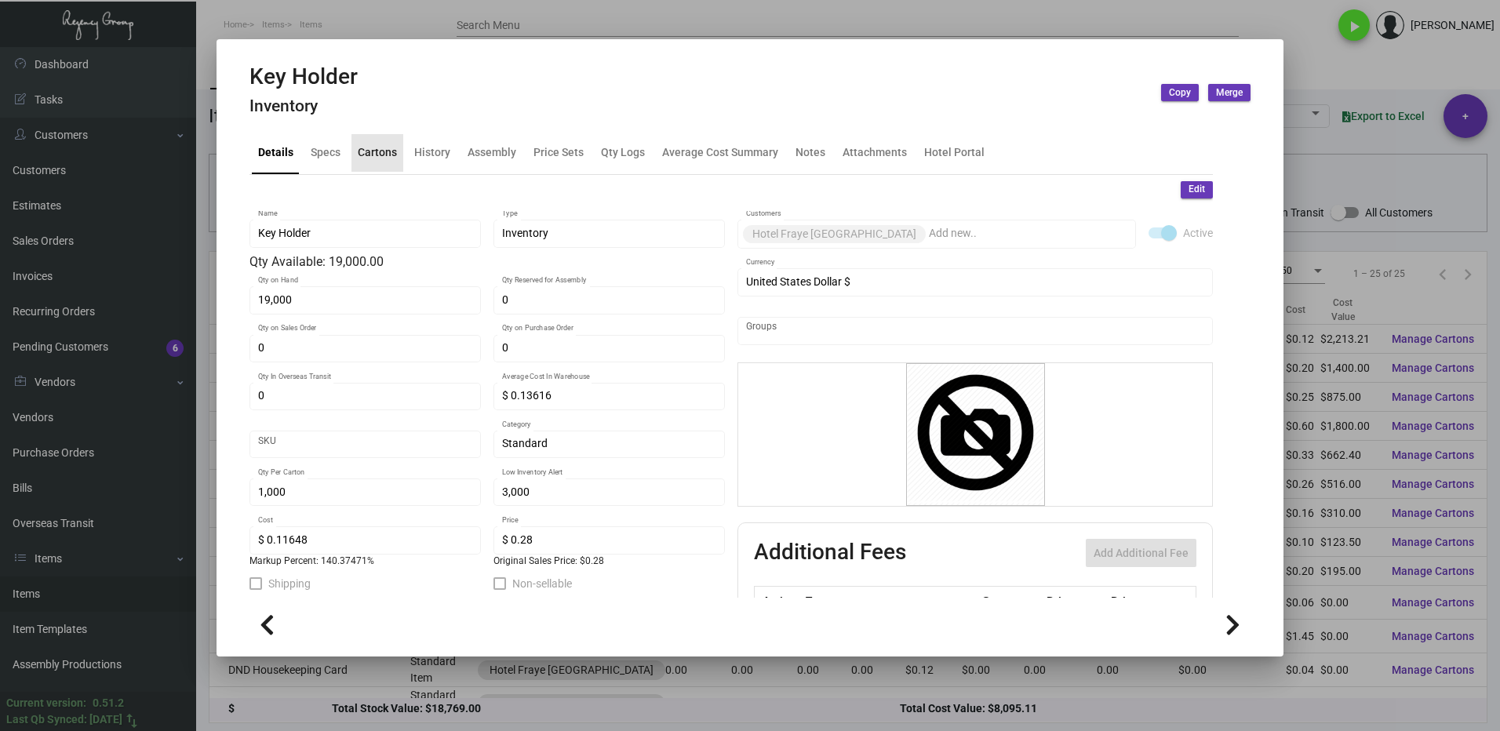
click at [384, 154] on div "Cartons" at bounding box center [377, 152] width 39 height 16
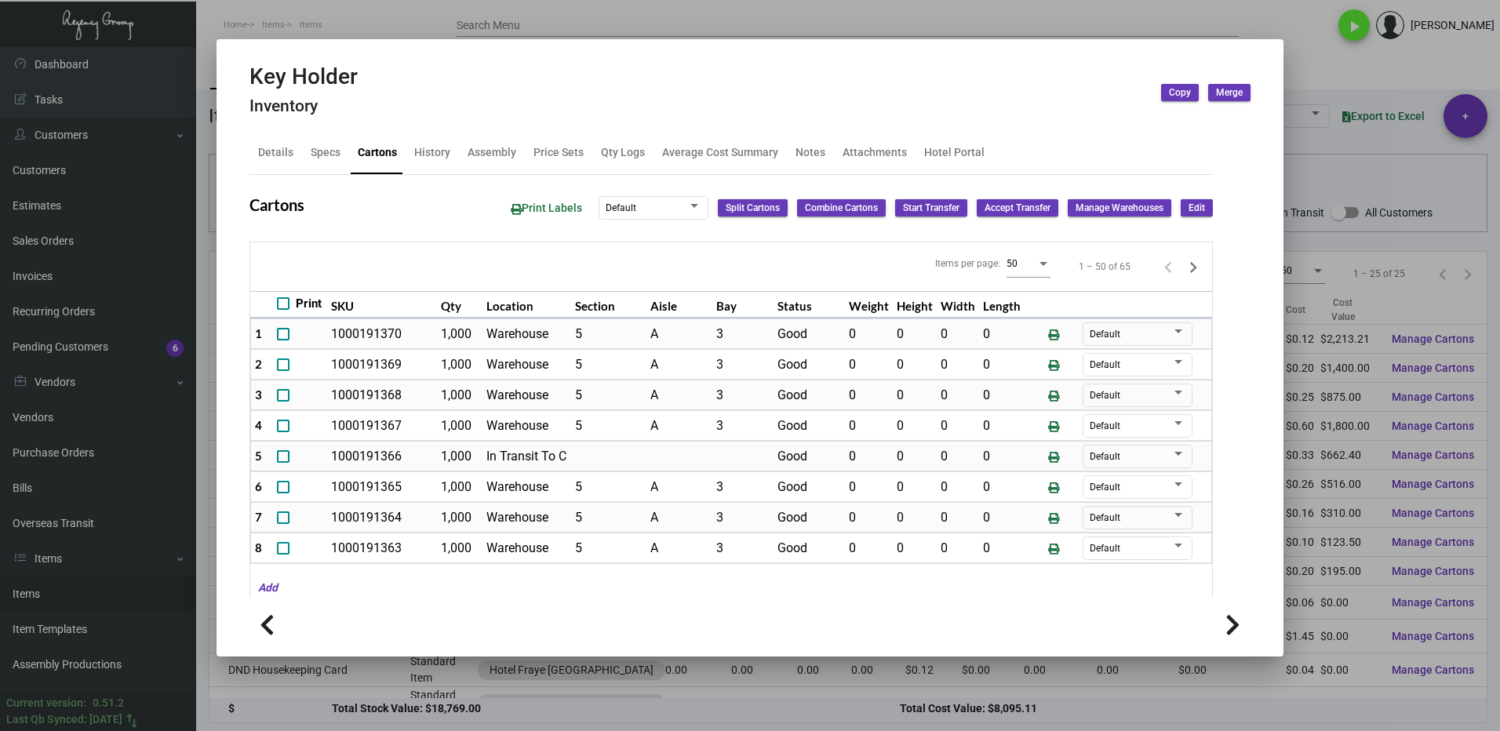
scroll to position [10, 0]
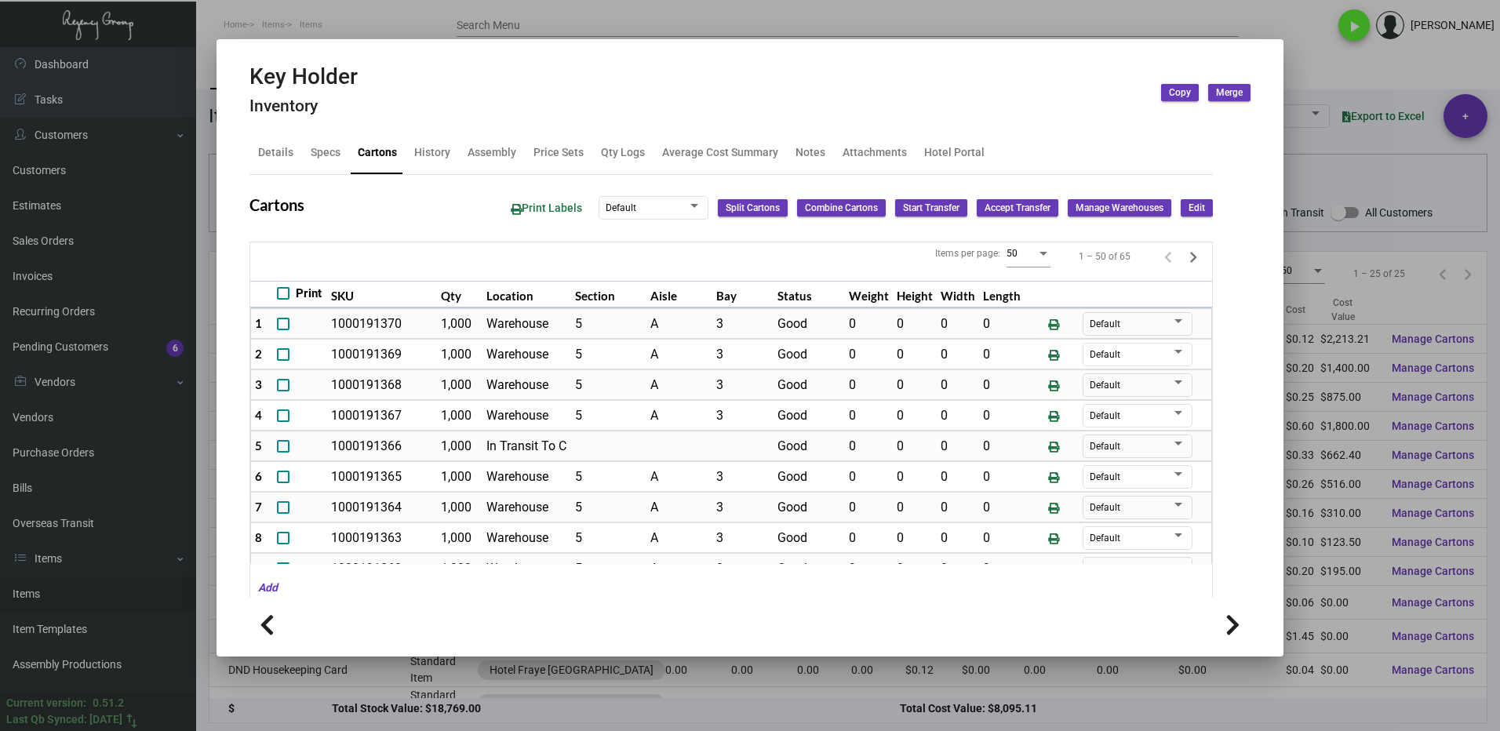
click at [1336, 58] on div at bounding box center [750, 365] width 1500 height 731
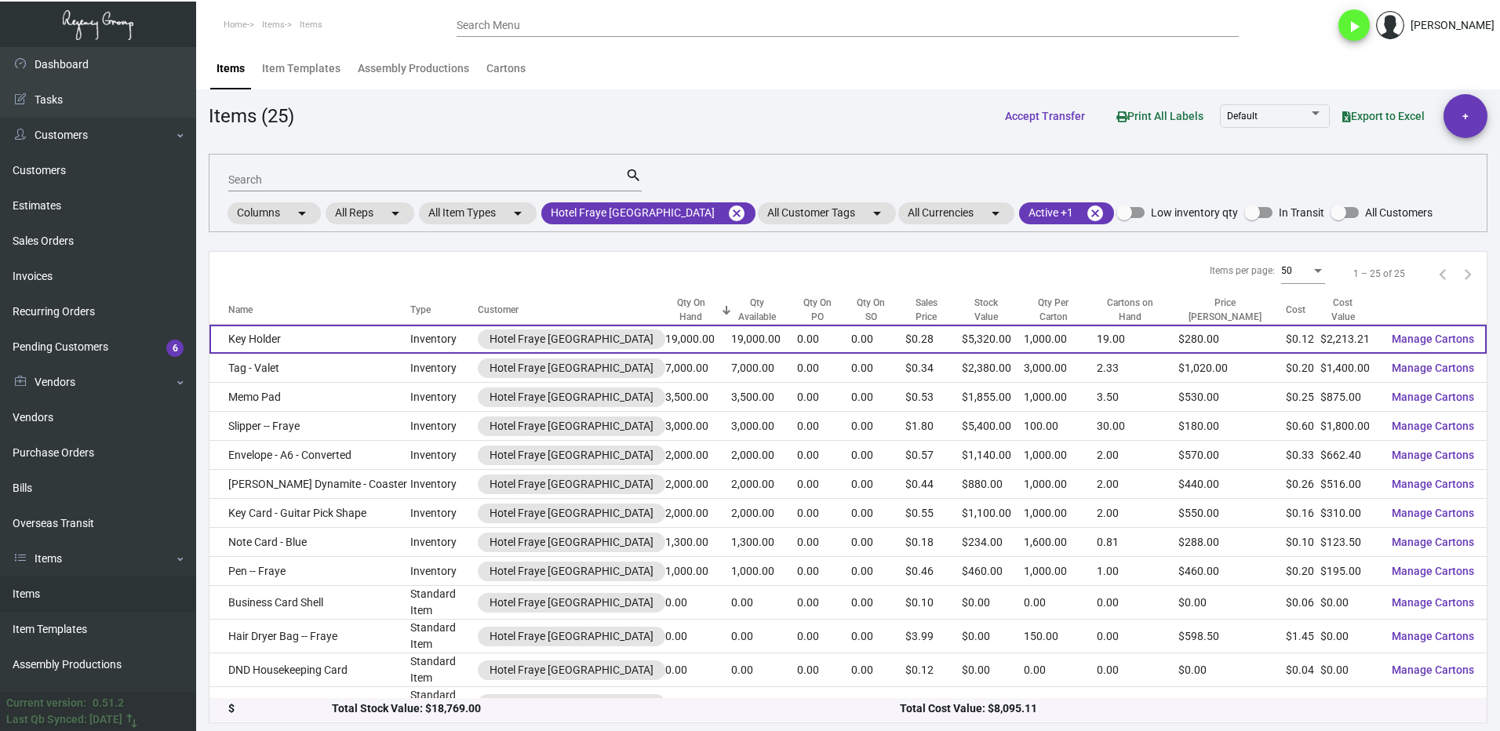
click at [303, 341] on td "Key Holder" at bounding box center [309, 339] width 201 height 29
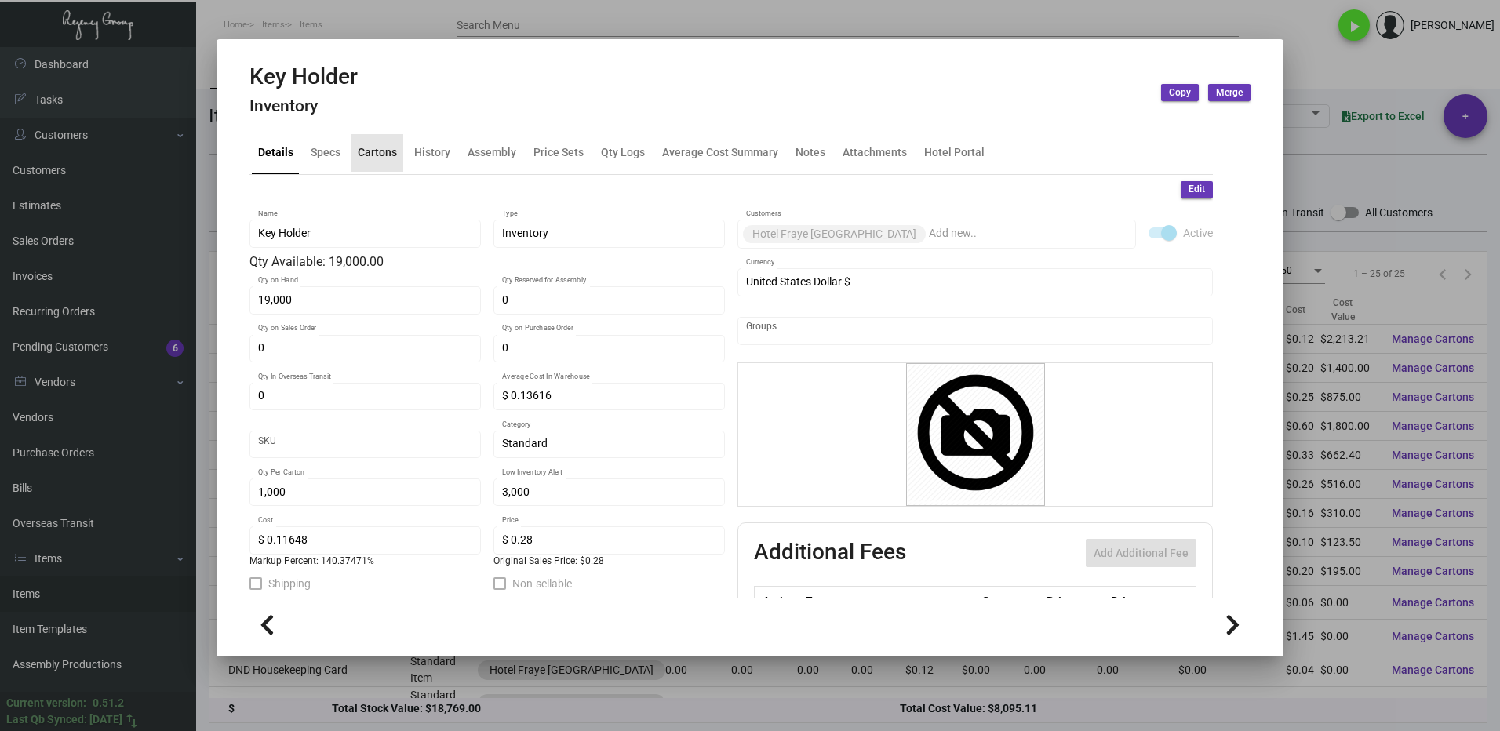
click at [360, 144] on div "Cartons" at bounding box center [377, 152] width 39 height 16
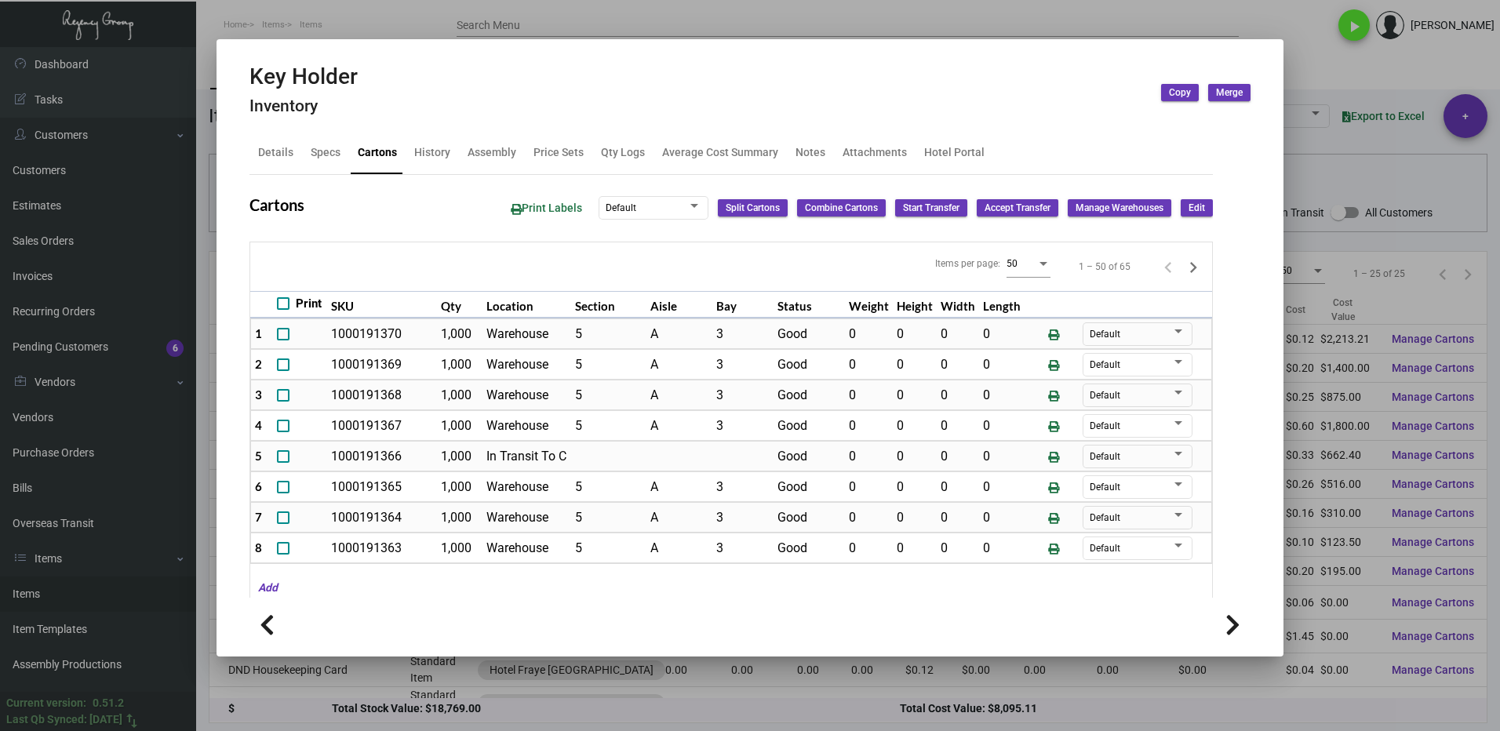
click at [1319, 56] on div at bounding box center [750, 365] width 1500 height 731
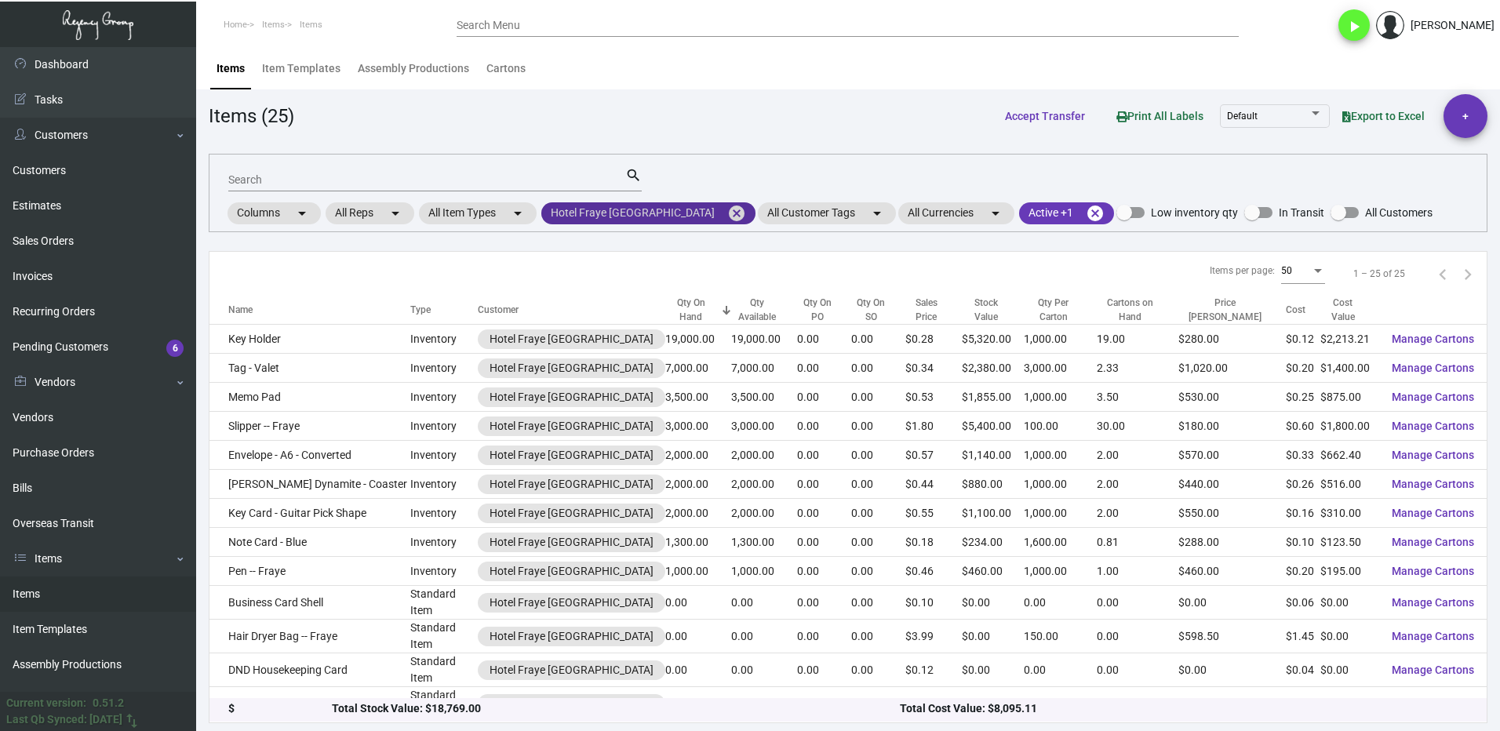
click at [727, 209] on mat-icon "cancel" at bounding box center [736, 213] width 19 height 19
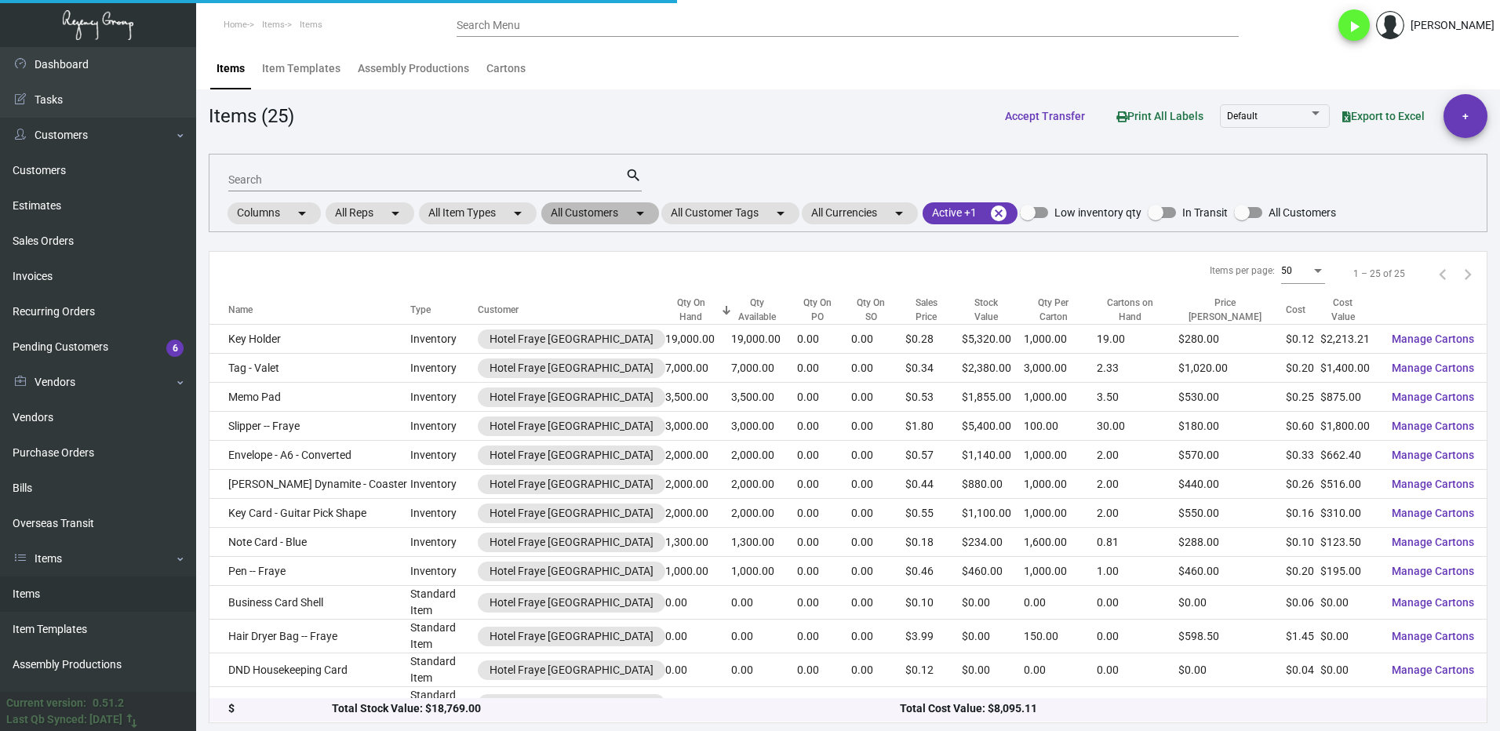
click at [597, 213] on mat-chip "All Customers arrow_drop_down" at bounding box center [600, 213] width 118 height 22
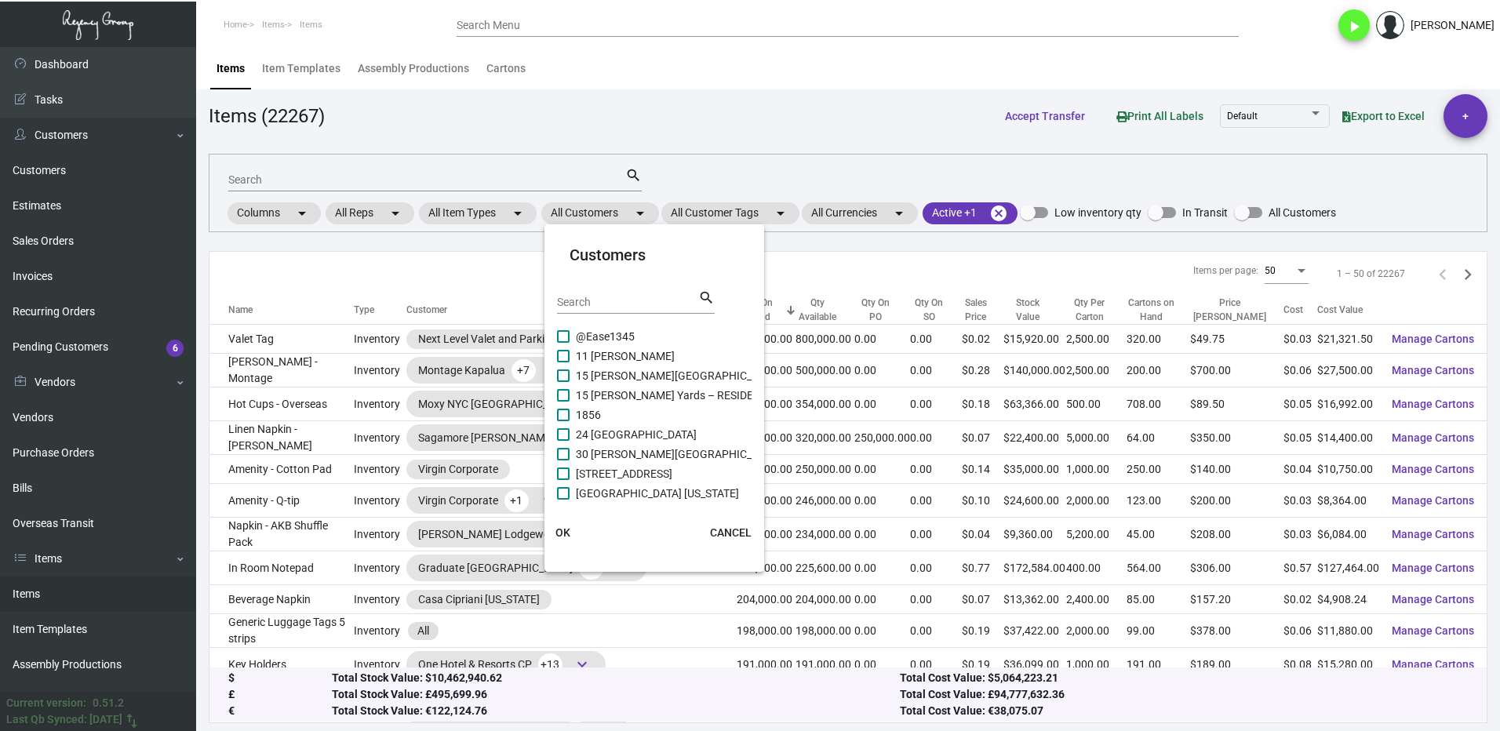
click at [605, 300] on input "Search" at bounding box center [627, 302] width 141 height 13
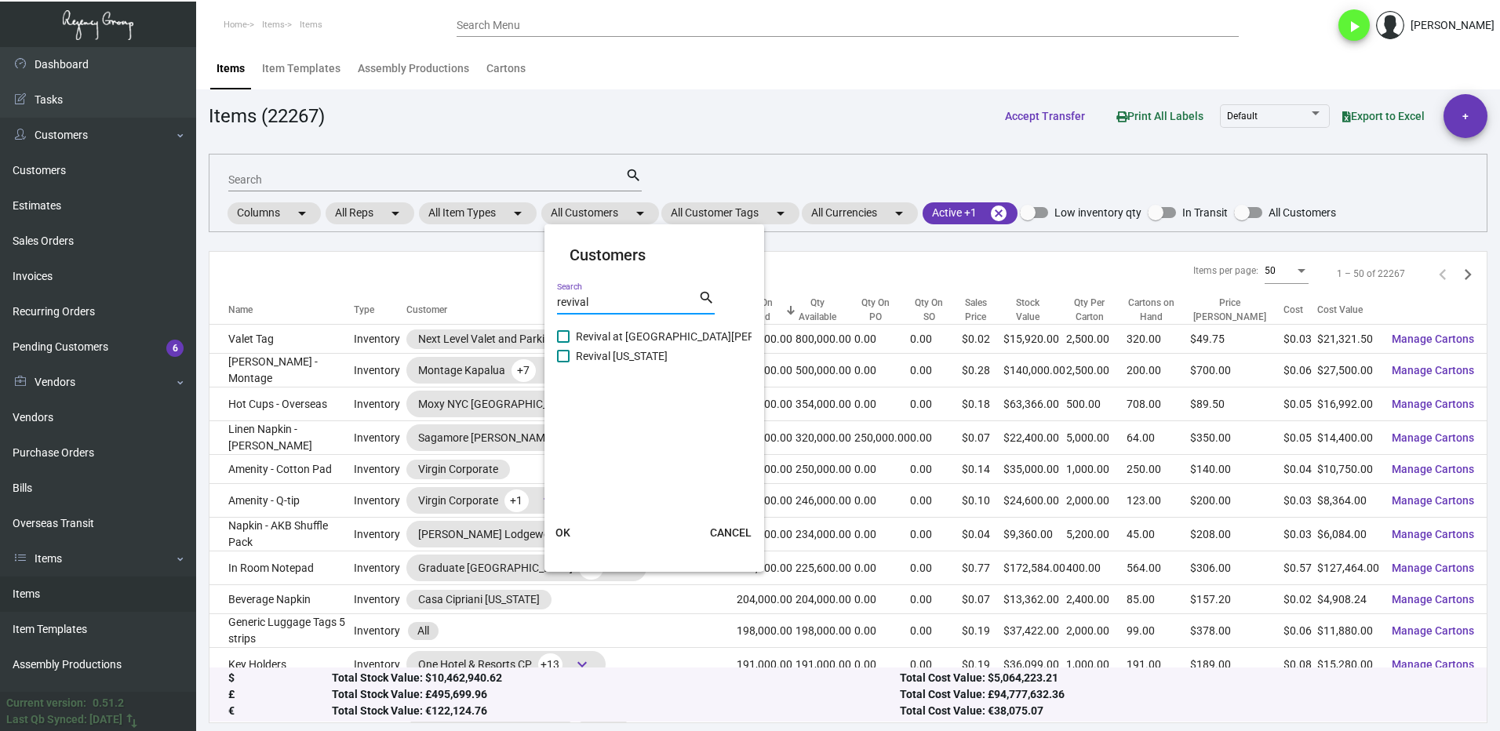
type input "revival"
click at [578, 358] on span "Revival New York" at bounding box center [622, 356] width 92 height 19
click at [563, 362] on input "Revival New York" at bounding box center [562, 362] width 1 height 1
checkbox input "true"
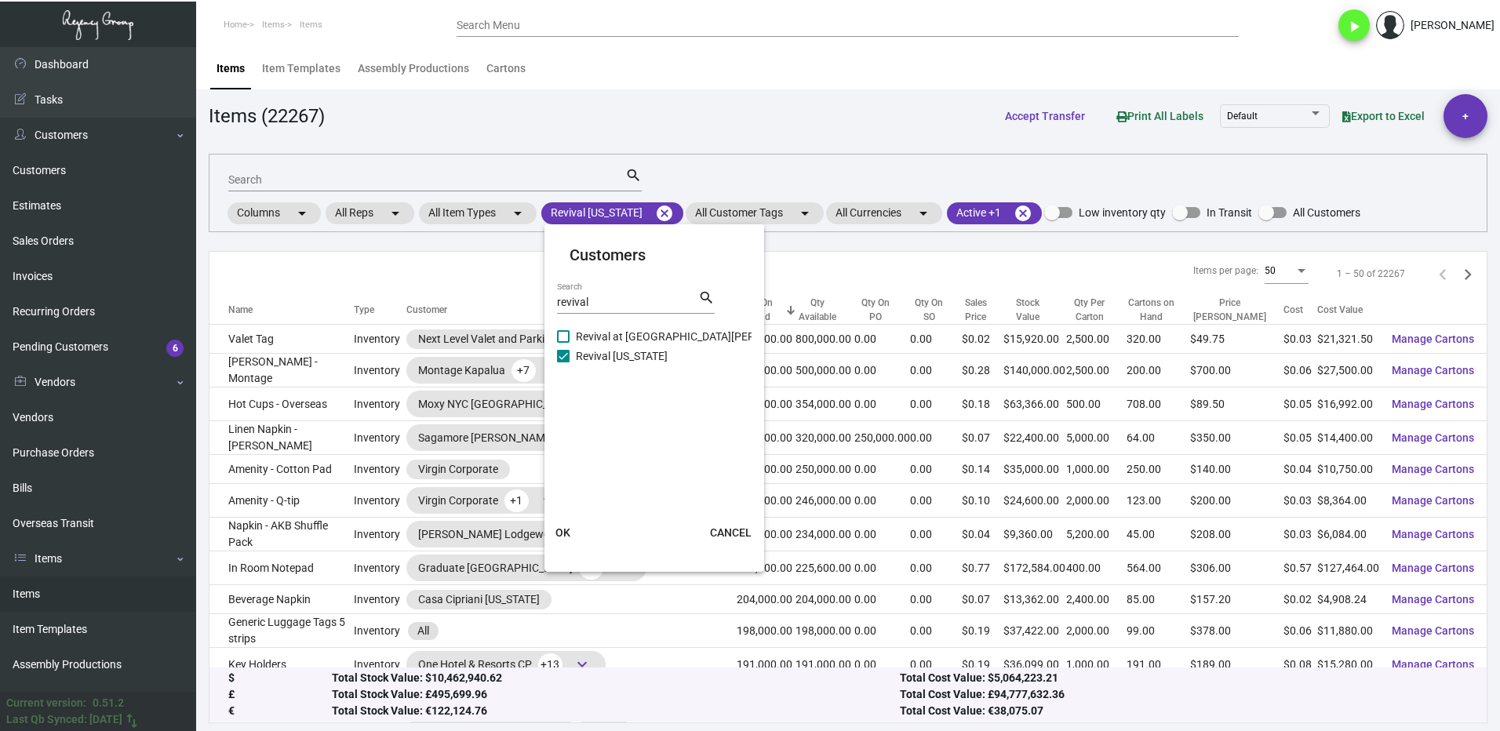
click at [584, 335] on span "Revival at Mount Vernon Place" at bounding box center [695, 336] width 239 height 19
click at [563, 343] on input "Revival at Mount Vernon Place" at bounding box center [562, 343] width 1 height 1
checkbox input "true"
click at [565, 529] on span "OK" at bounding box center [562, 532] width 15 height 13
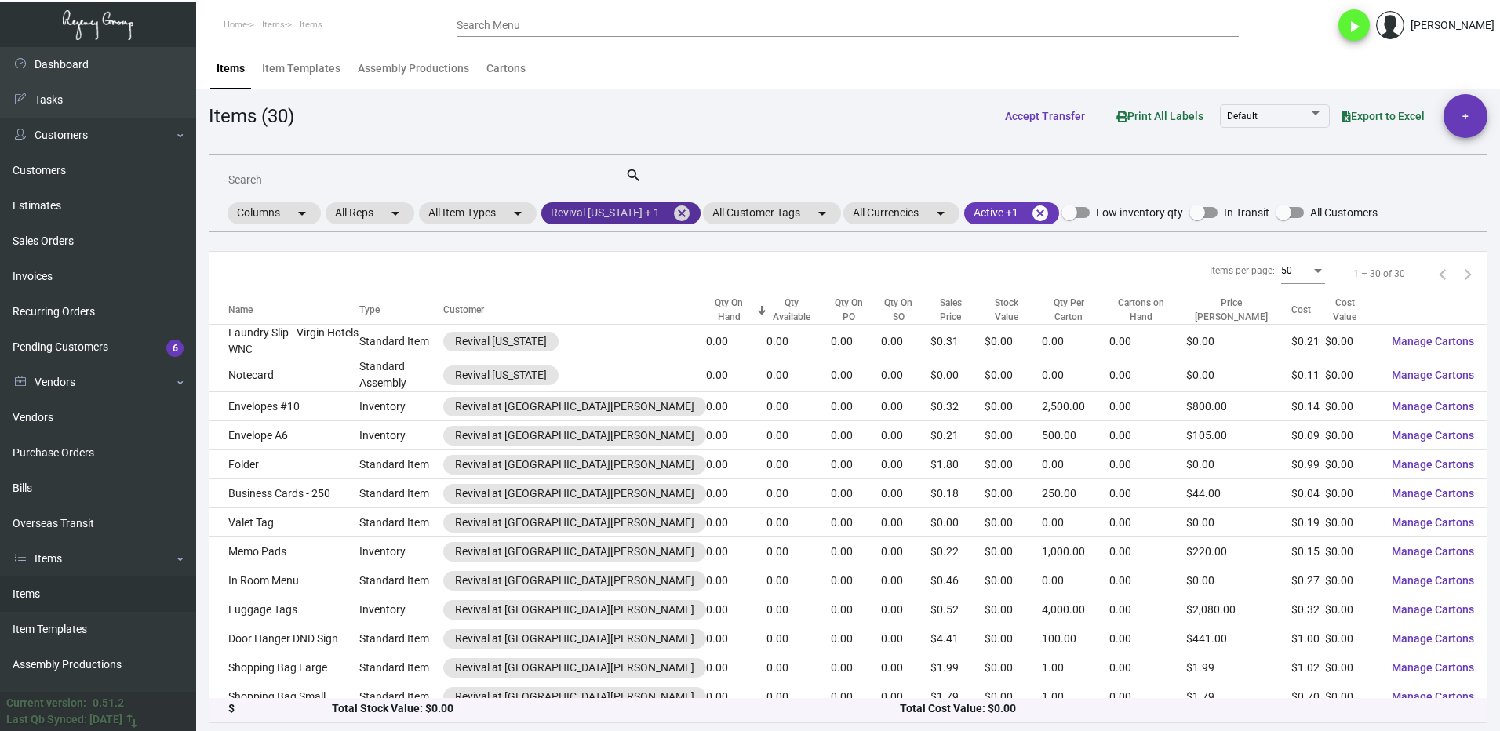
click at [675, 207] on mat-icon "cancel" at bounding box center [681, 213] width 19 height 19
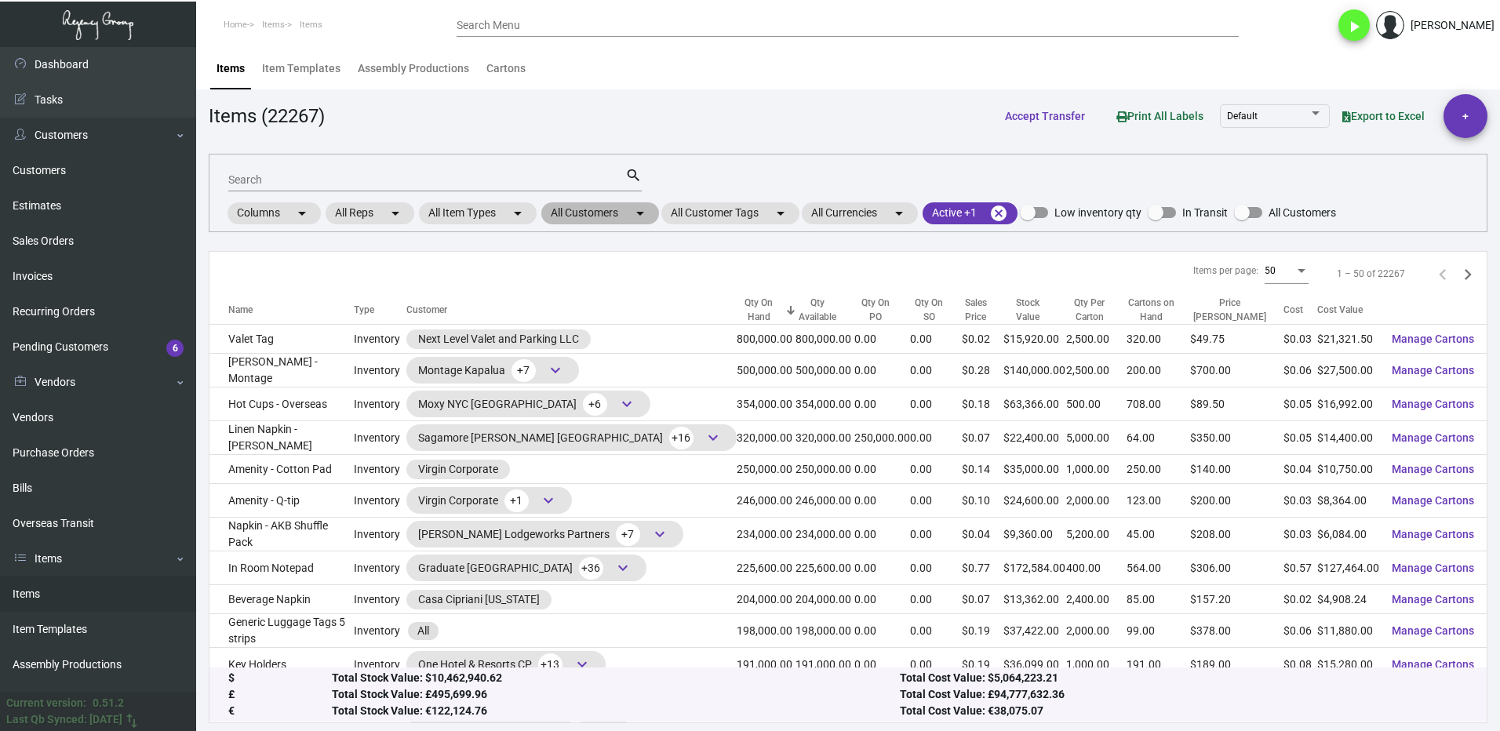
click at [566, 213] on mat-chip "All Customers arrow_drop_down" at bounding box center [600, 213] width 118 height 22
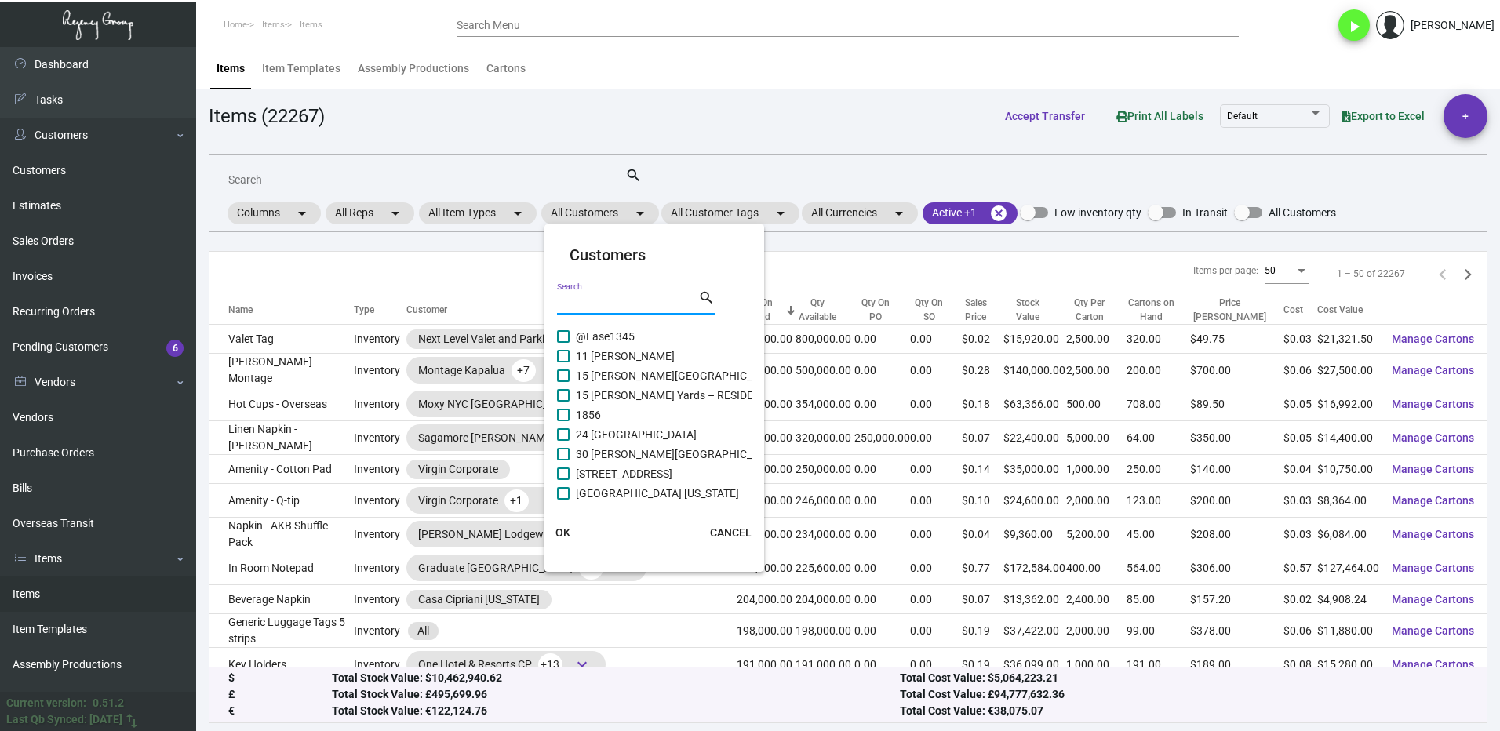
click at [587, 296] on input "Search" at bounding box center [627, 302] width 141 height 13
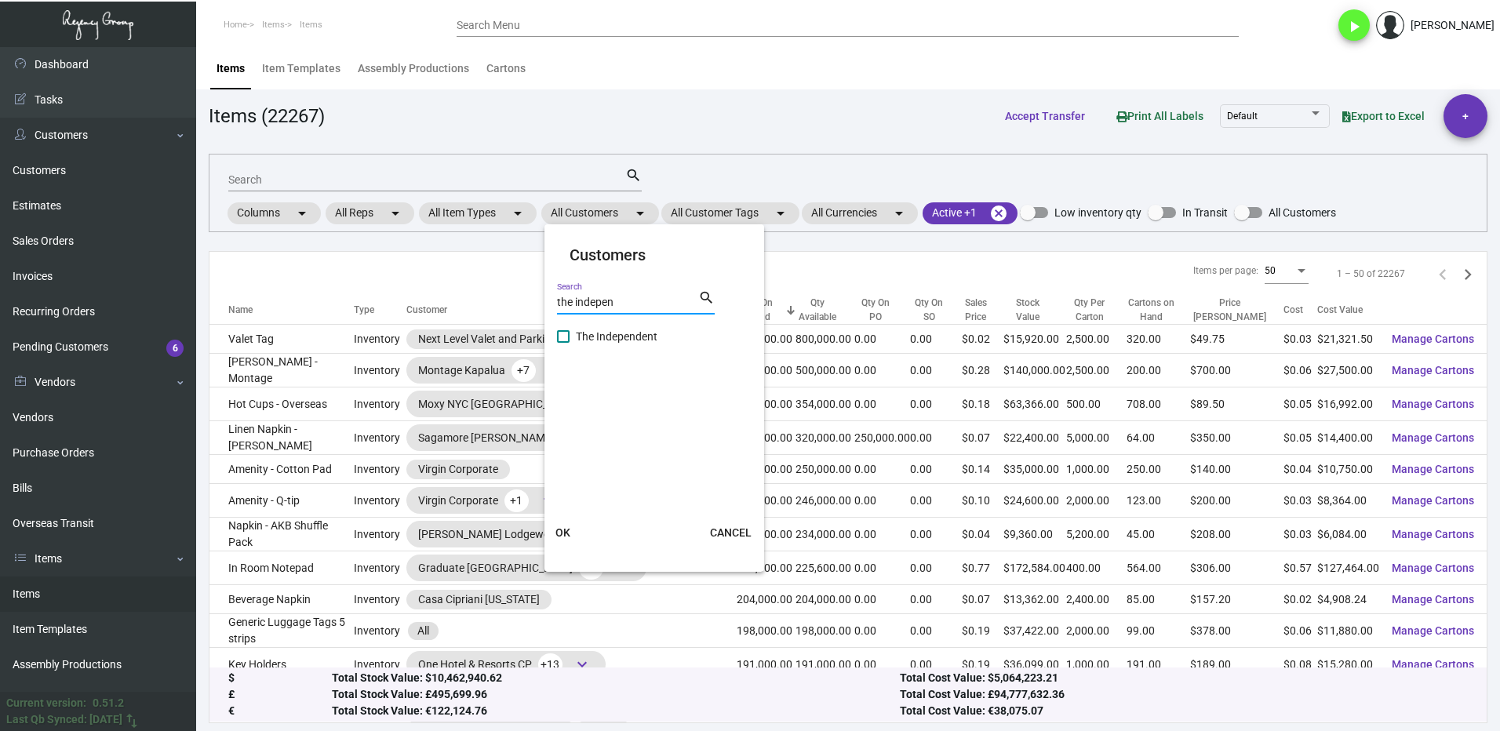
type input "the indepen"
click at [559, 339] on span at bounding box center [563, 336] width 13 height 13
click at [562, 343] on input "The Independent" at bounding box center [562, 343] width 1 height 1
checkbox input "true"
click at [556, 526] on span "OK" at bounding box center [562, 532] width 15 height 13
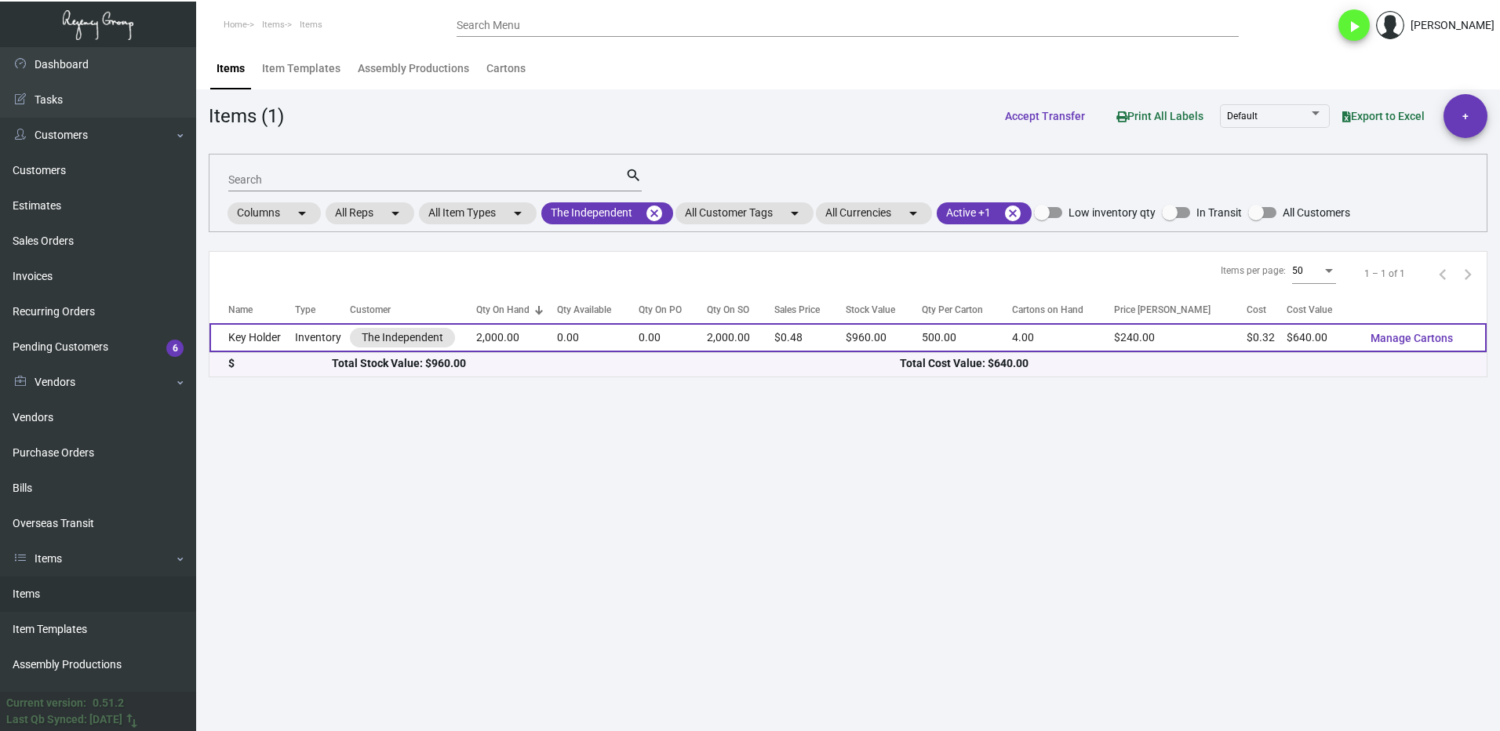
click at [279, 346] on td "Key Holder" at bounding box center [251, 337] width 85 height 29
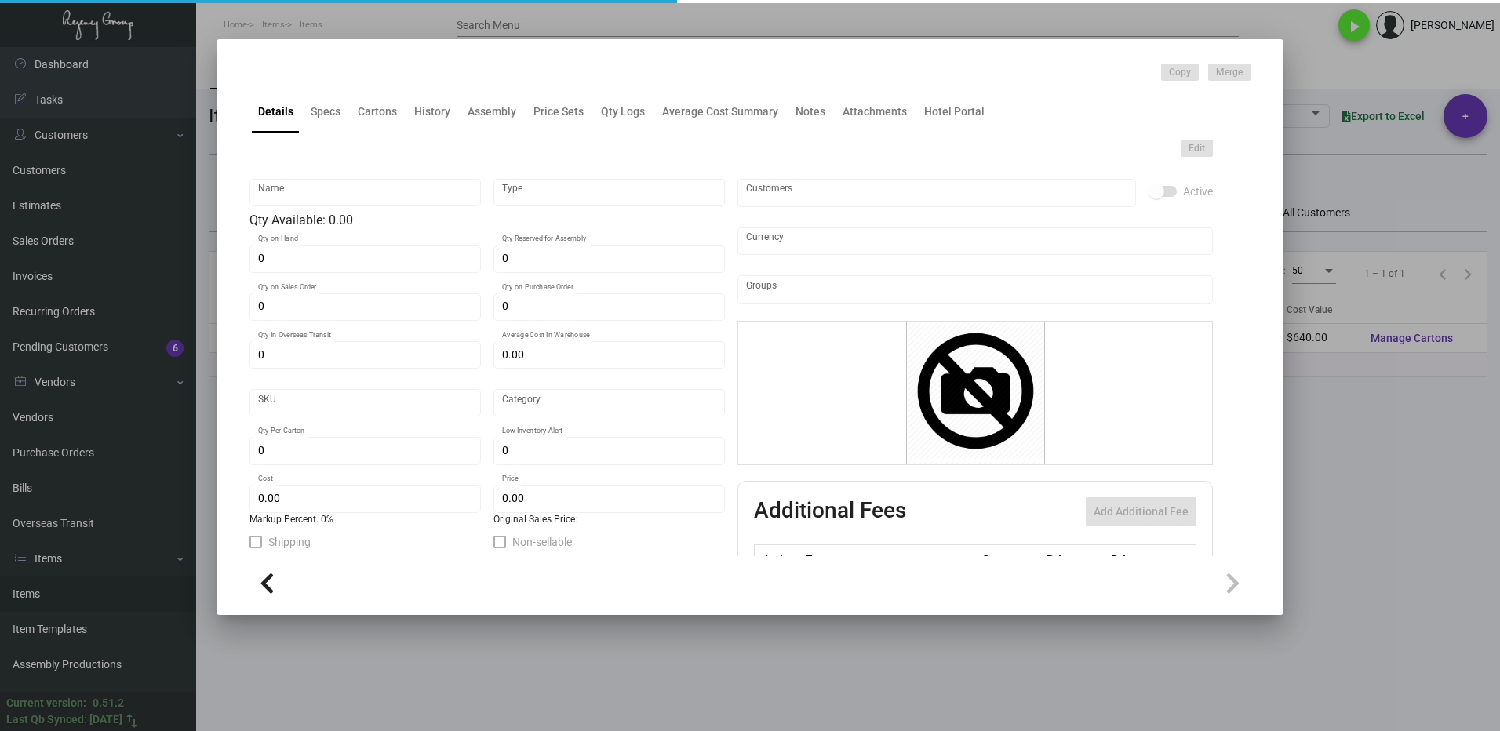
type input "Key Holder"
type input "Inventory"
type input "2,000"
type input "$ 0.00"
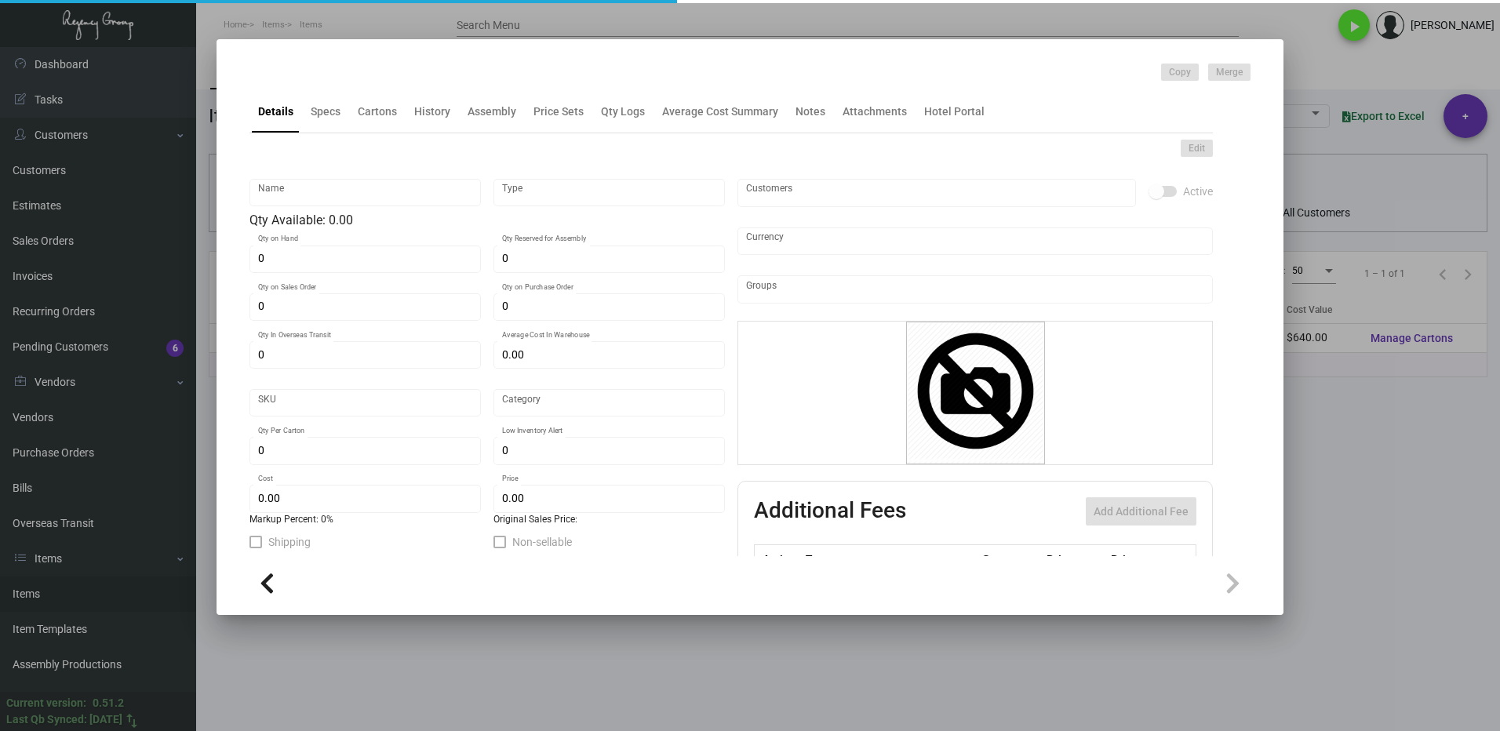
type input "IND-Key Holder-94"
type input "Standard"
type input "500"
type input "1,000"
type input "$ 0.32"
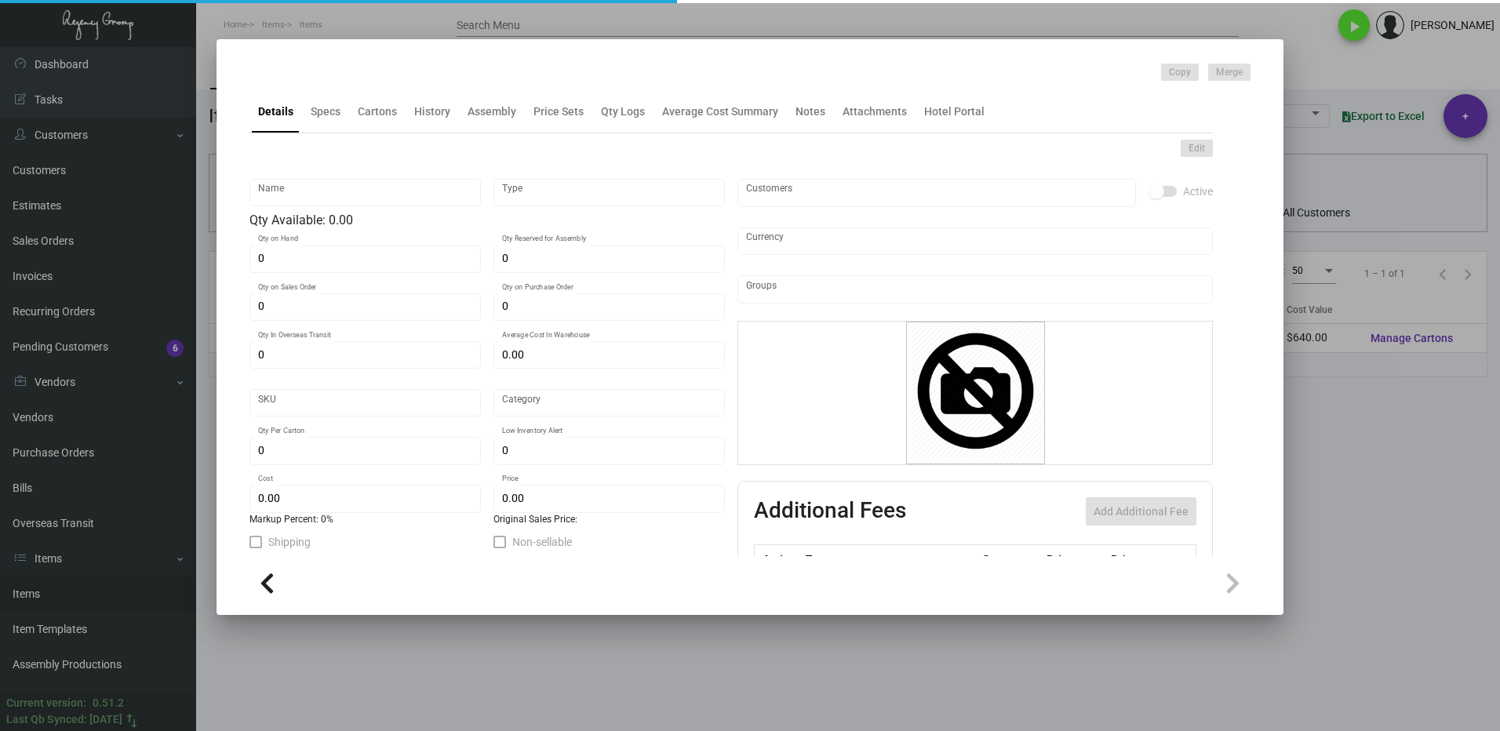
type input "$ 0.48"
checkbox input "true"
type input "United States Dollar $"
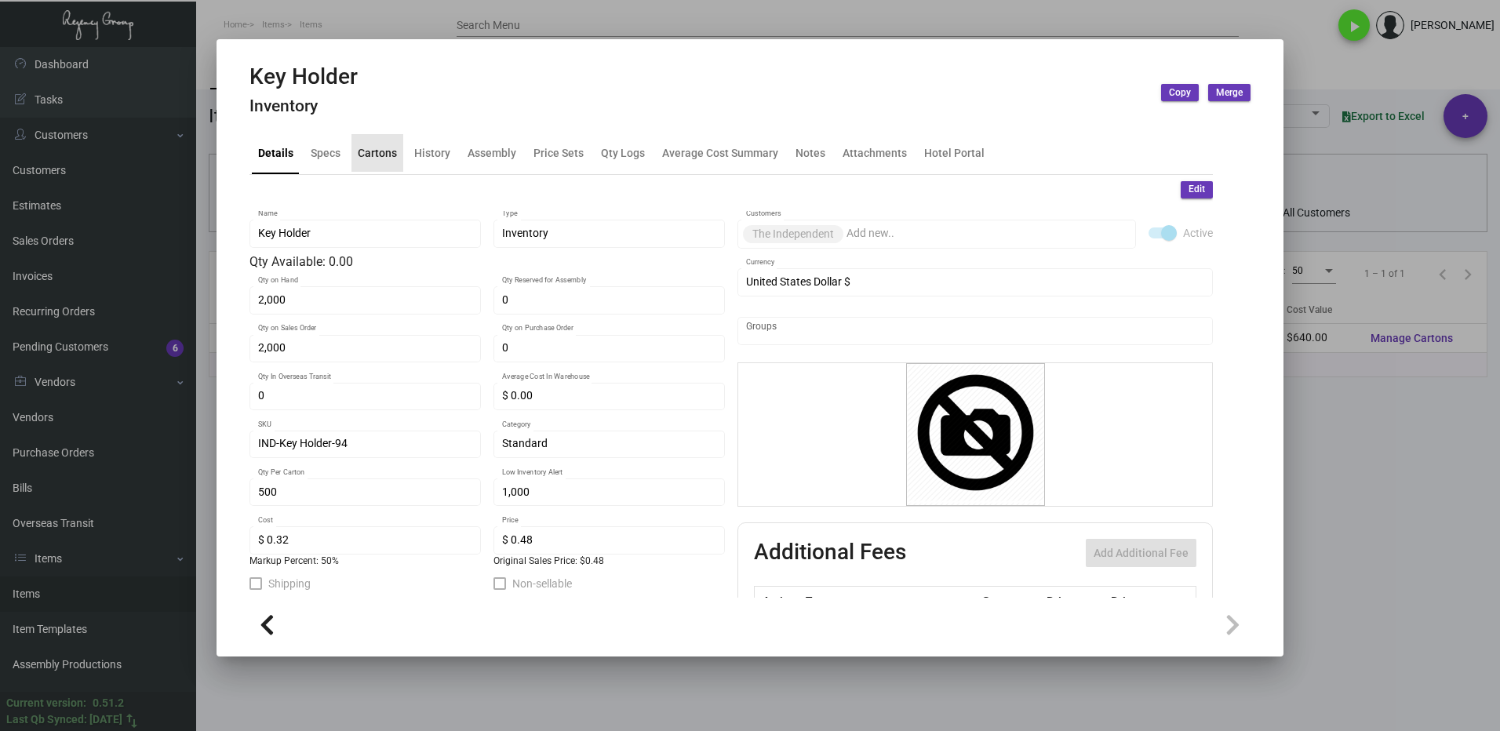
click at [379, 148] on div "Cartons" at bounding box center [377, 152] width 39 height 16
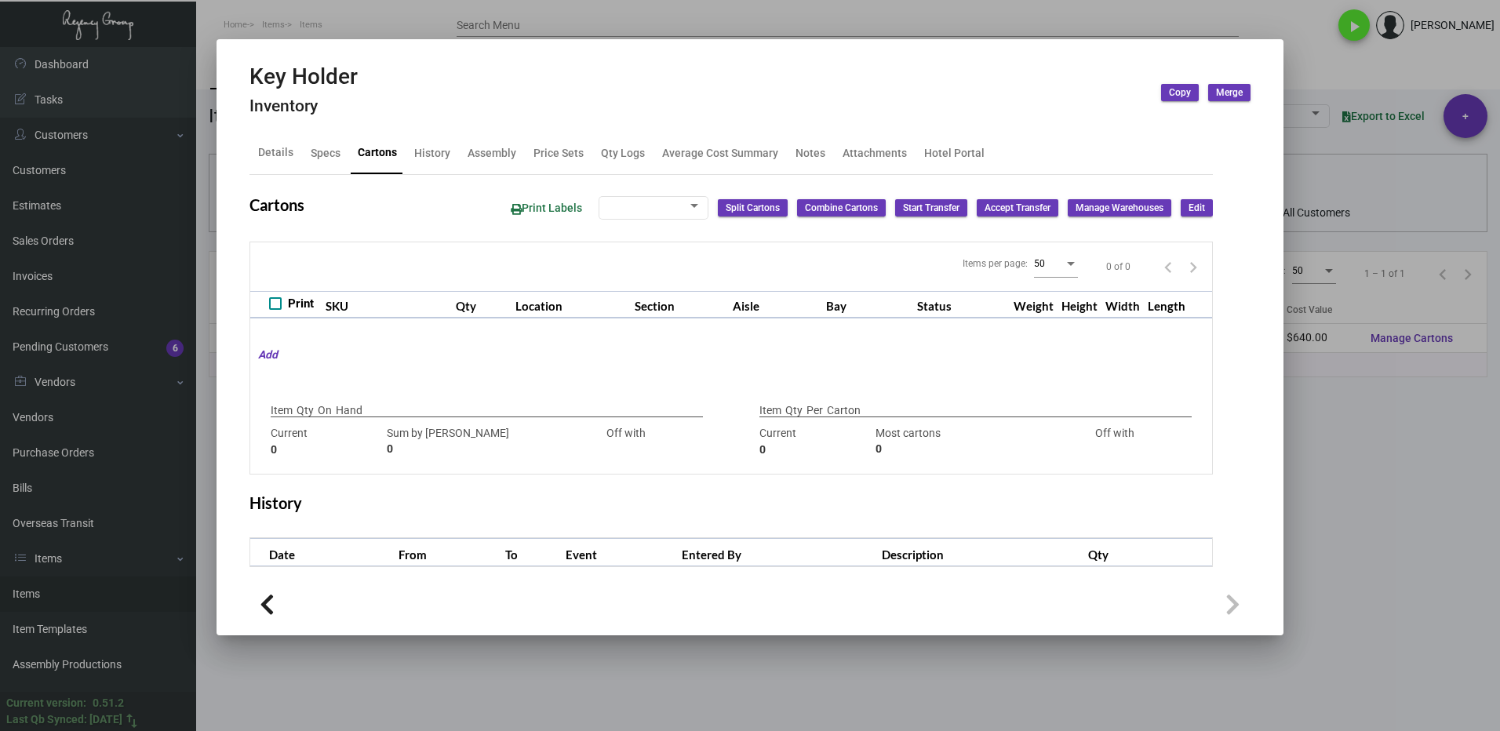
type input "2,000"
type input "2000"
type input "0"
type input "500"
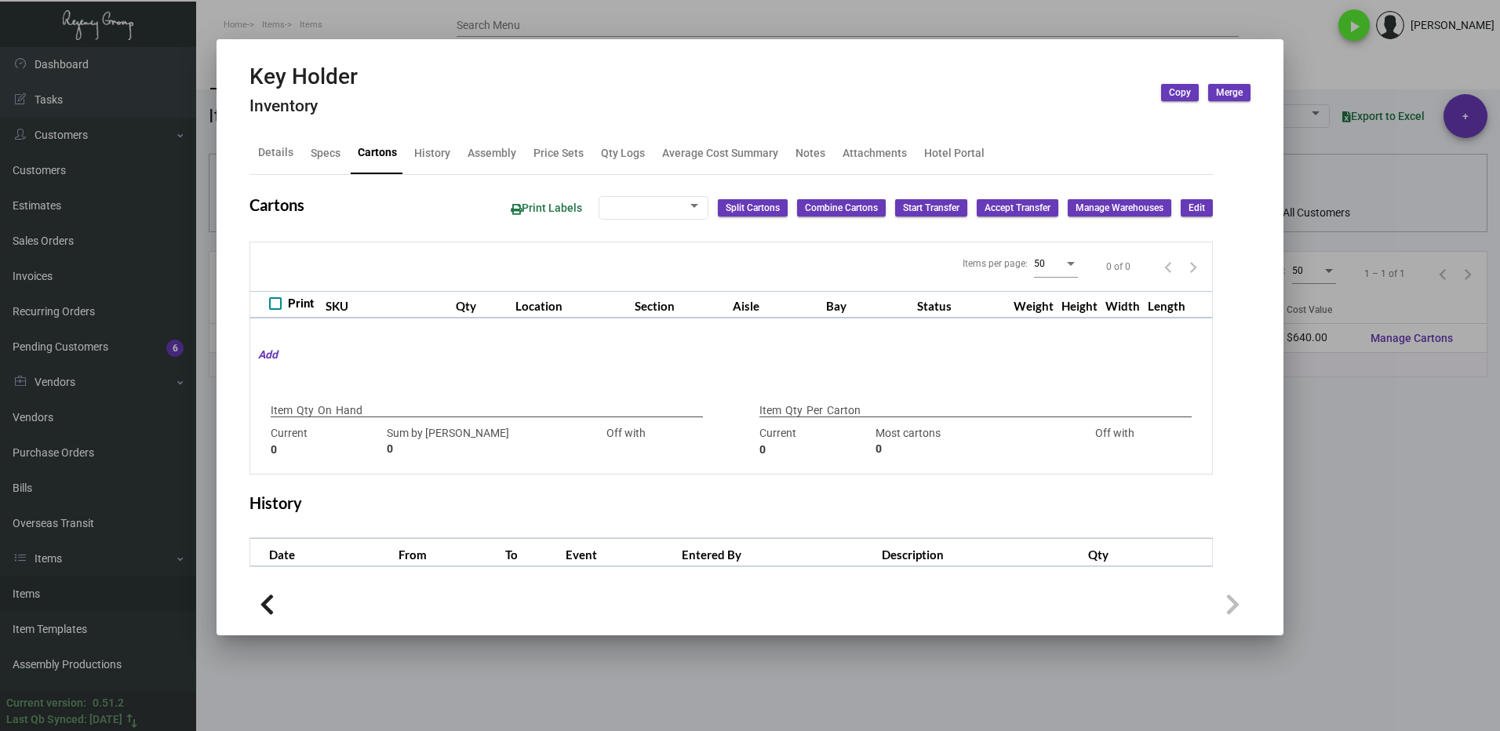
type input "0"
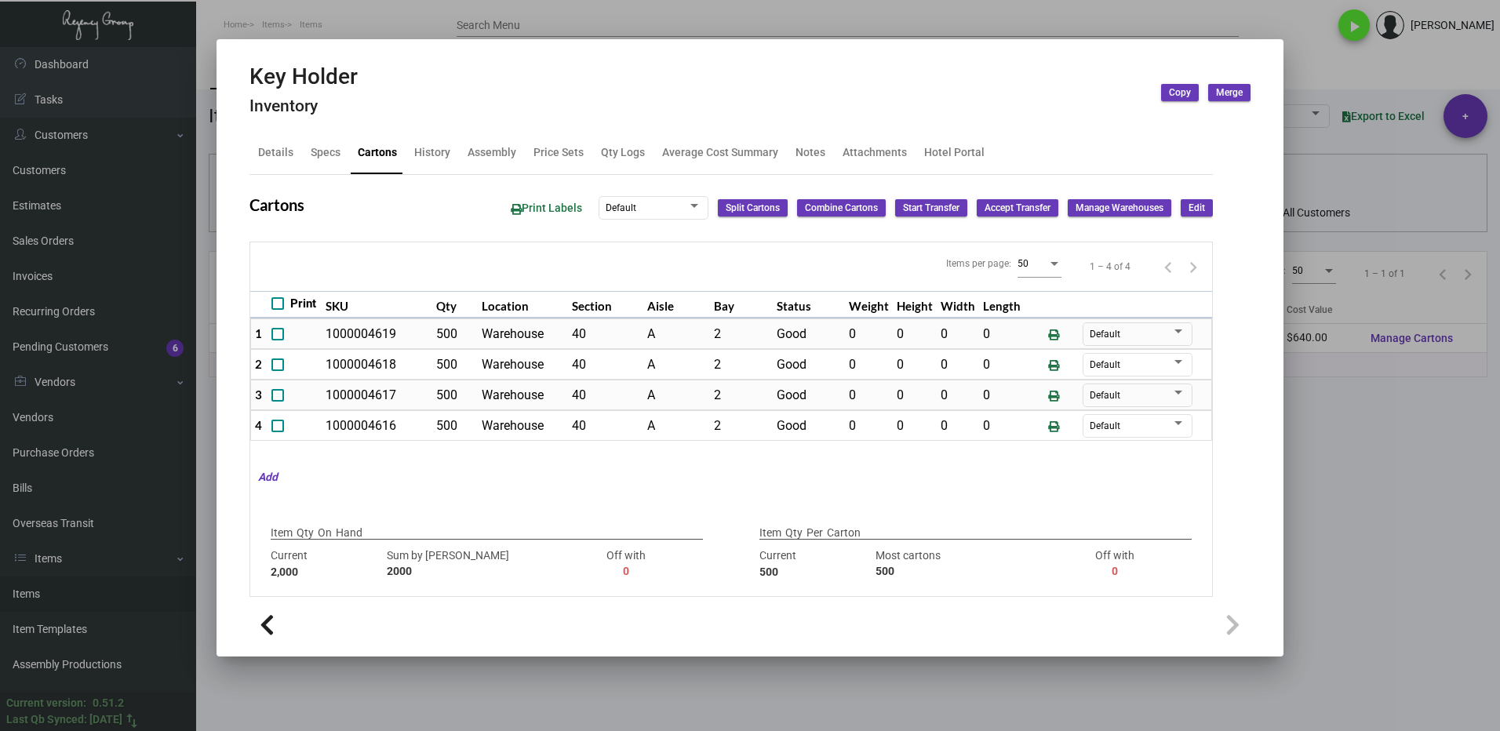
drag, startPoint x: 1349, startPoint y: 474, endPoint x: 857, endPoint y: 458, distance: 492.0
click at [1348, 474] on div at bounding box center [750, 365] width 1500 height 731
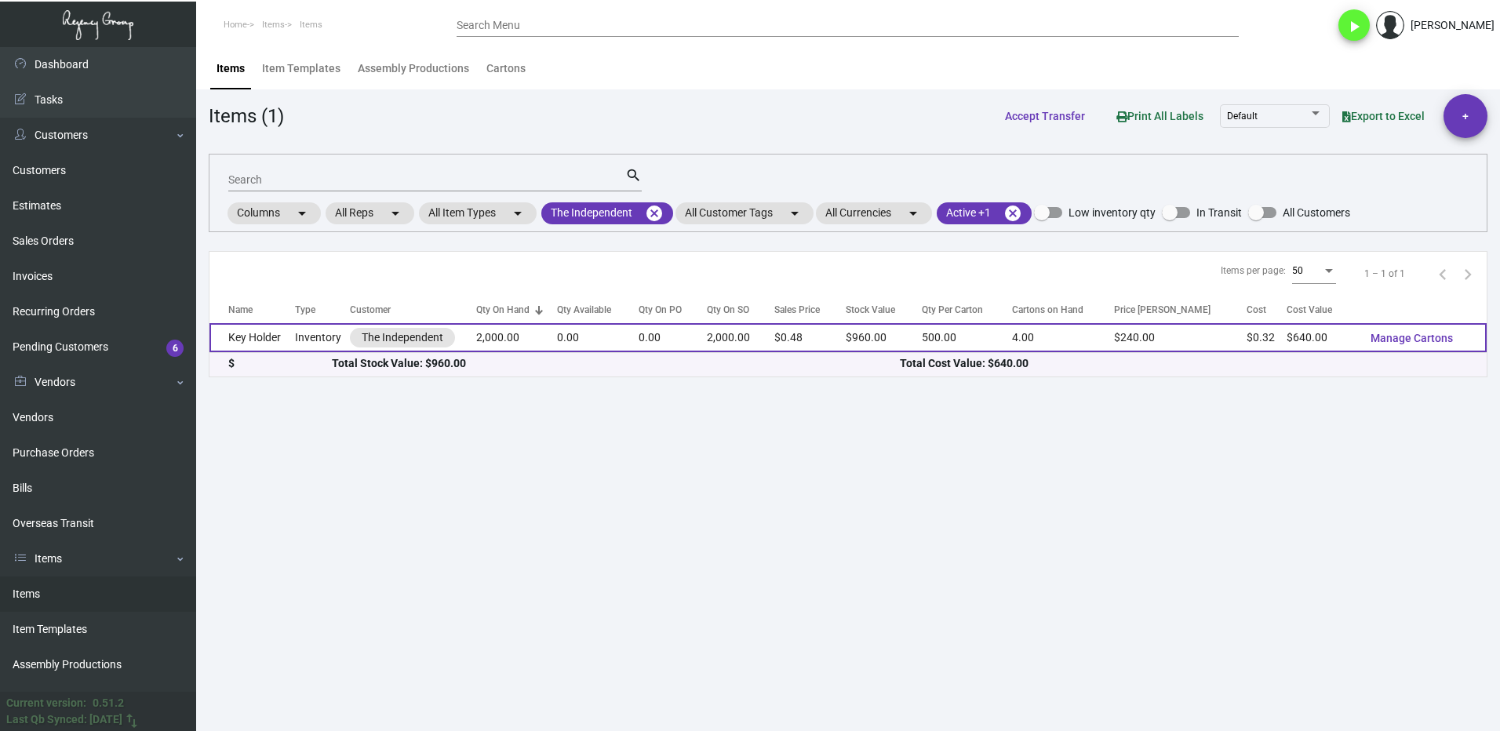
click at [557, 341] on td "2,000.00" at bounding box center [516, 337] width 81 height 29
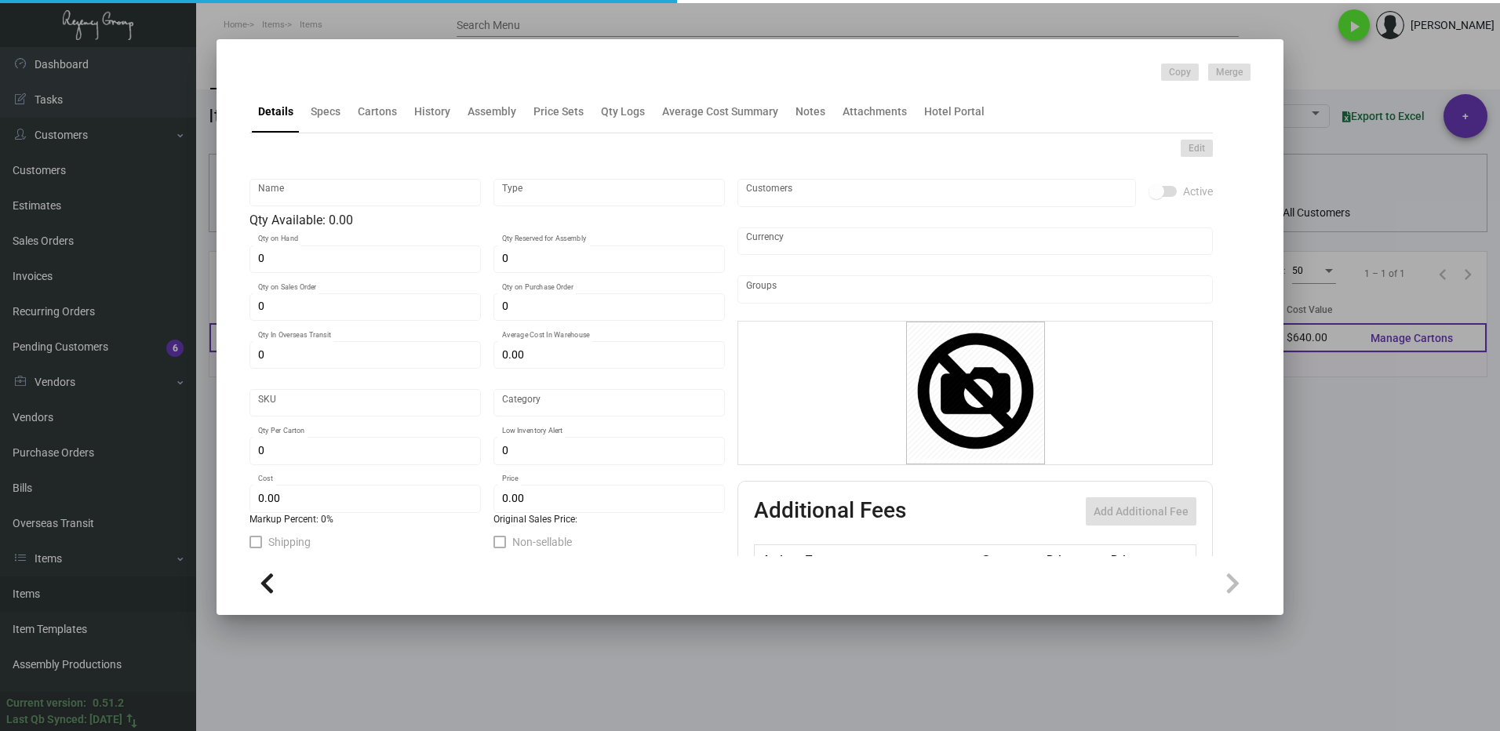
type input "Key Holder"
type input "Inventory"
type input "2,000"
type input "$ 0.00"
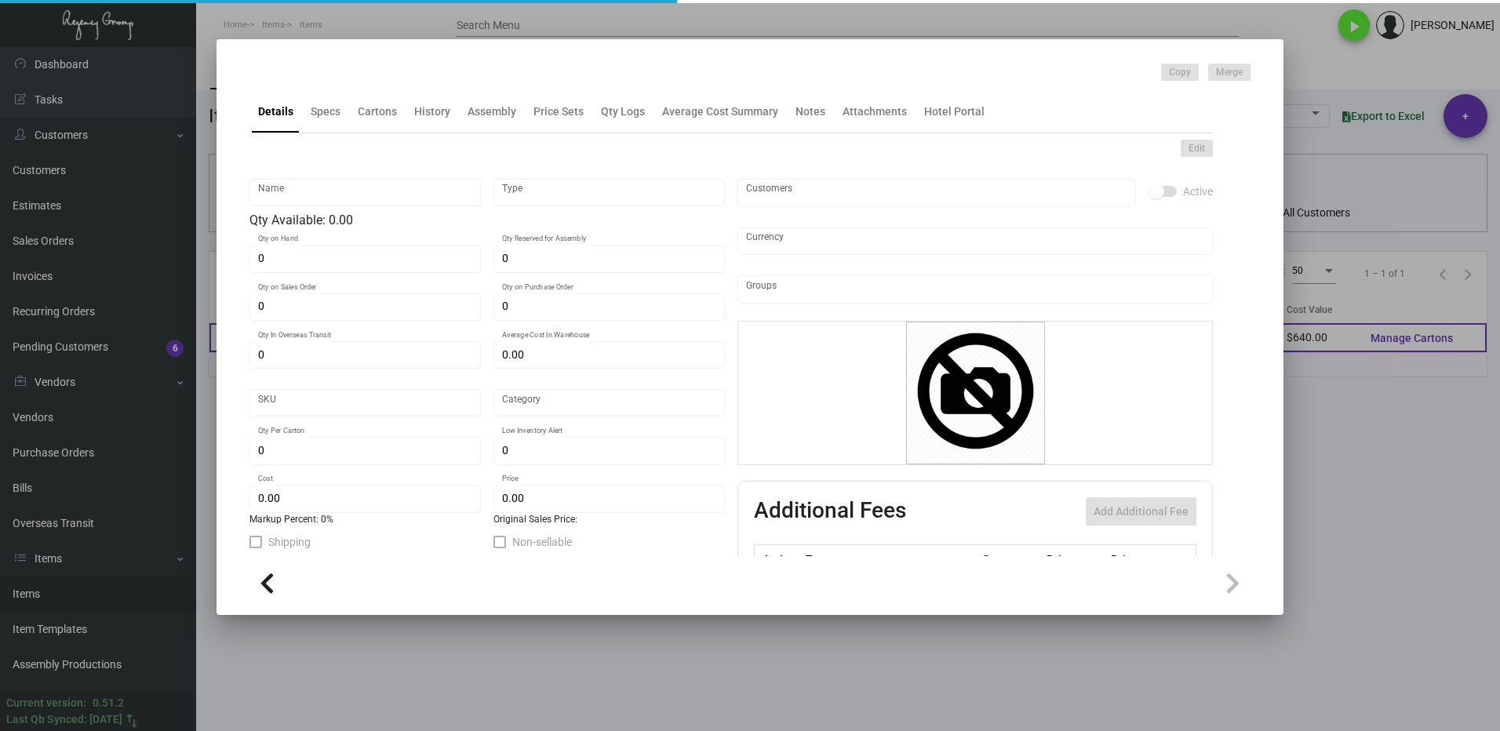
type input "IND-Key Holder-94"
type input "Standard"
type input "500"
type input "1,000"
type input "$ 0.32"
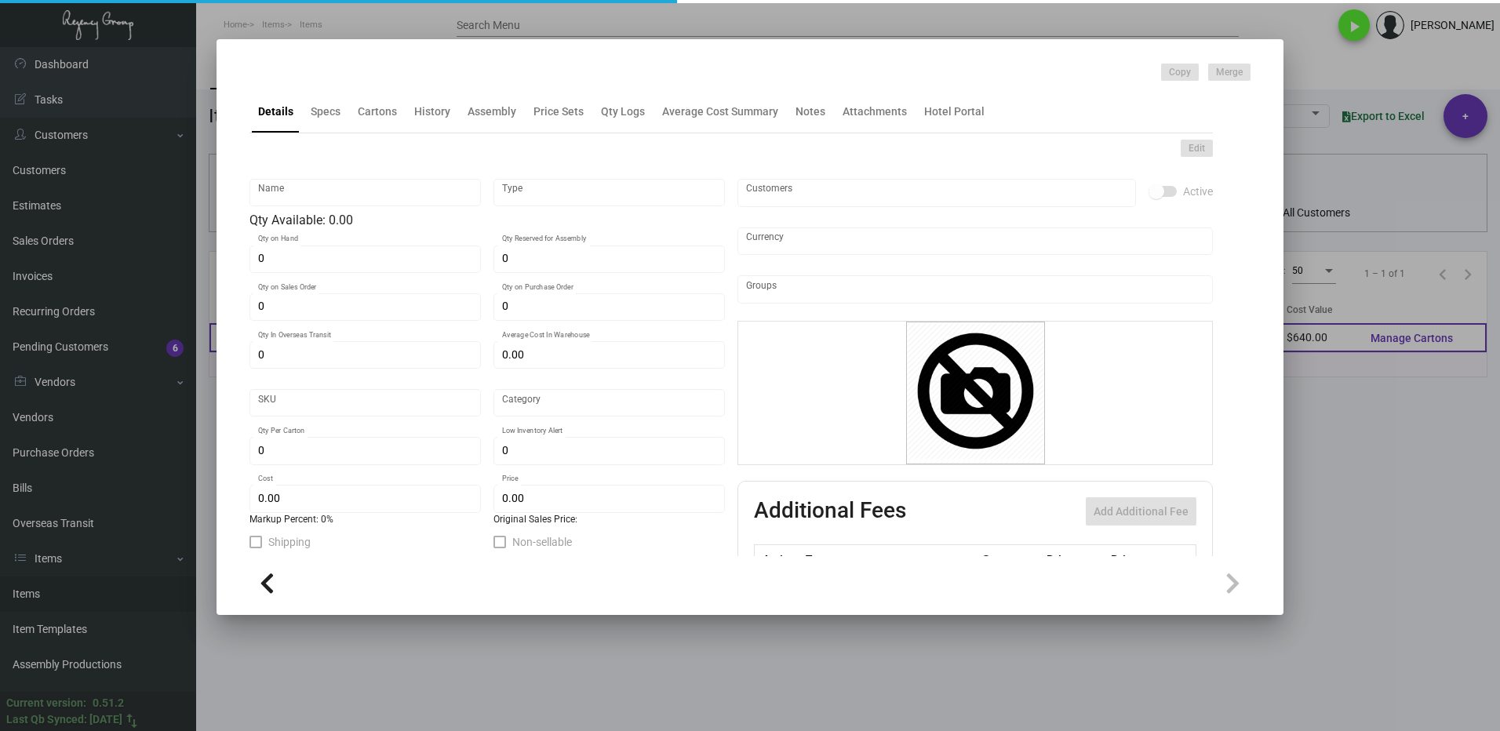
type input "$ 0.48"
checkbox input "true"
type input "United States Dollar $"
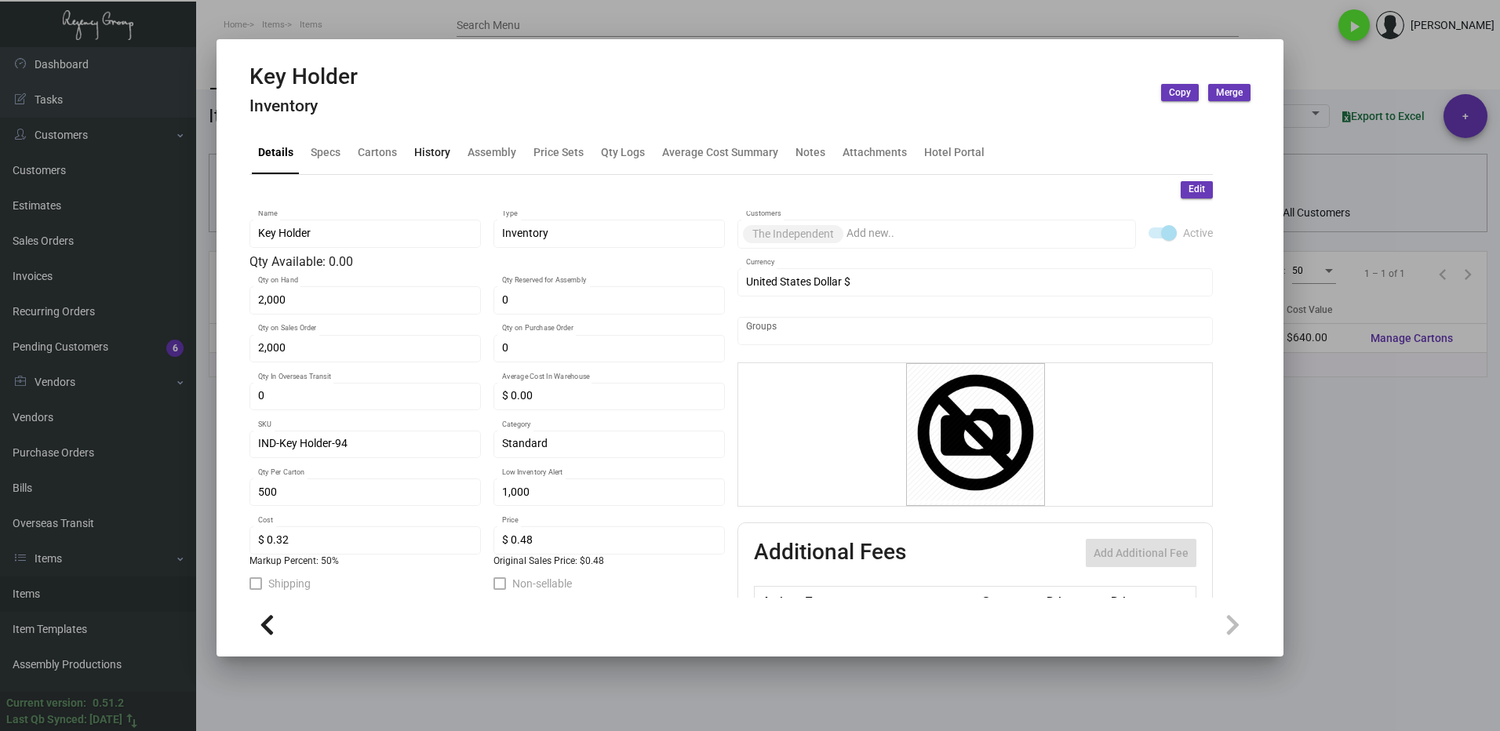
click at [417, 156] on div "History" at bounding box center [432, 152] width 36 height 16
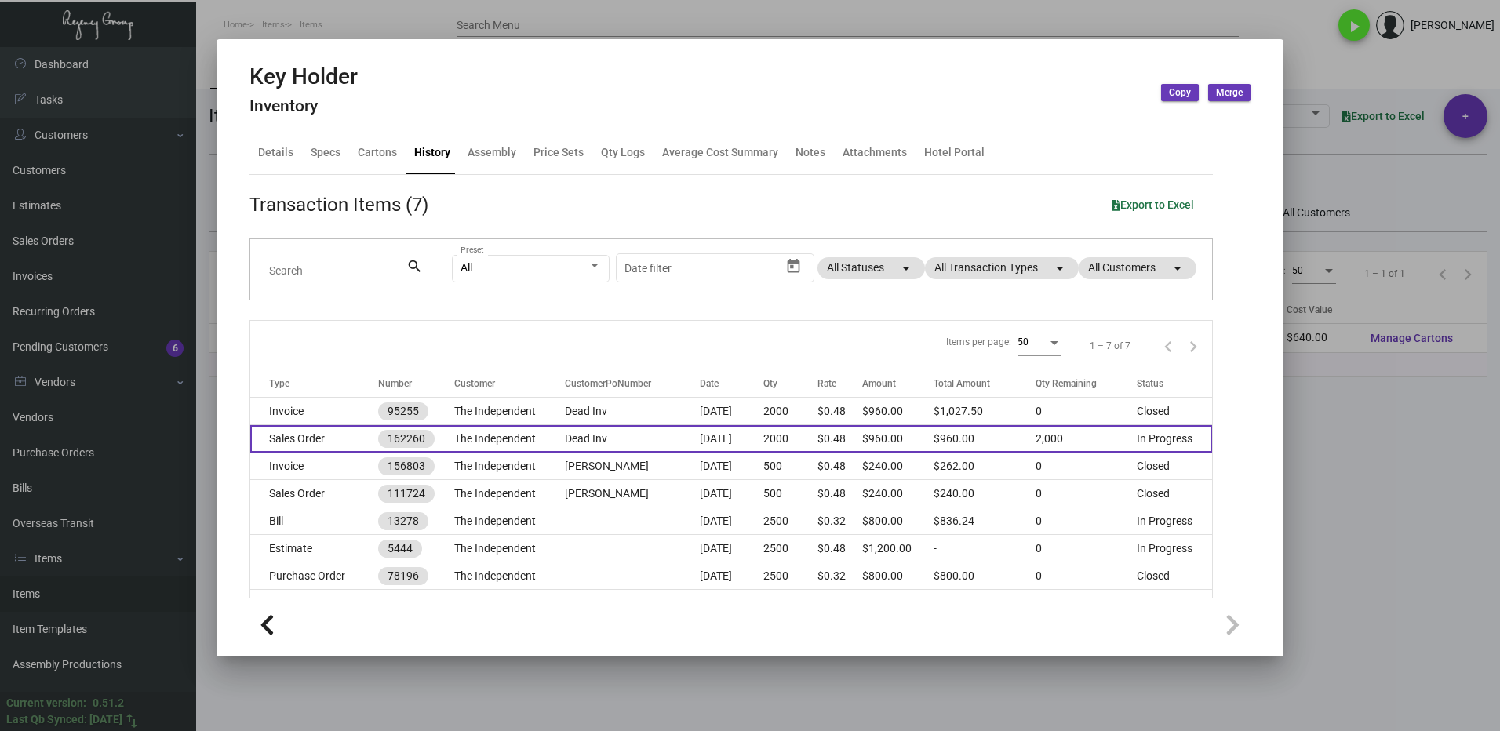
click at [336, 435] on td "Sales Order" at bounding box center [314, 438] width 128 height 27
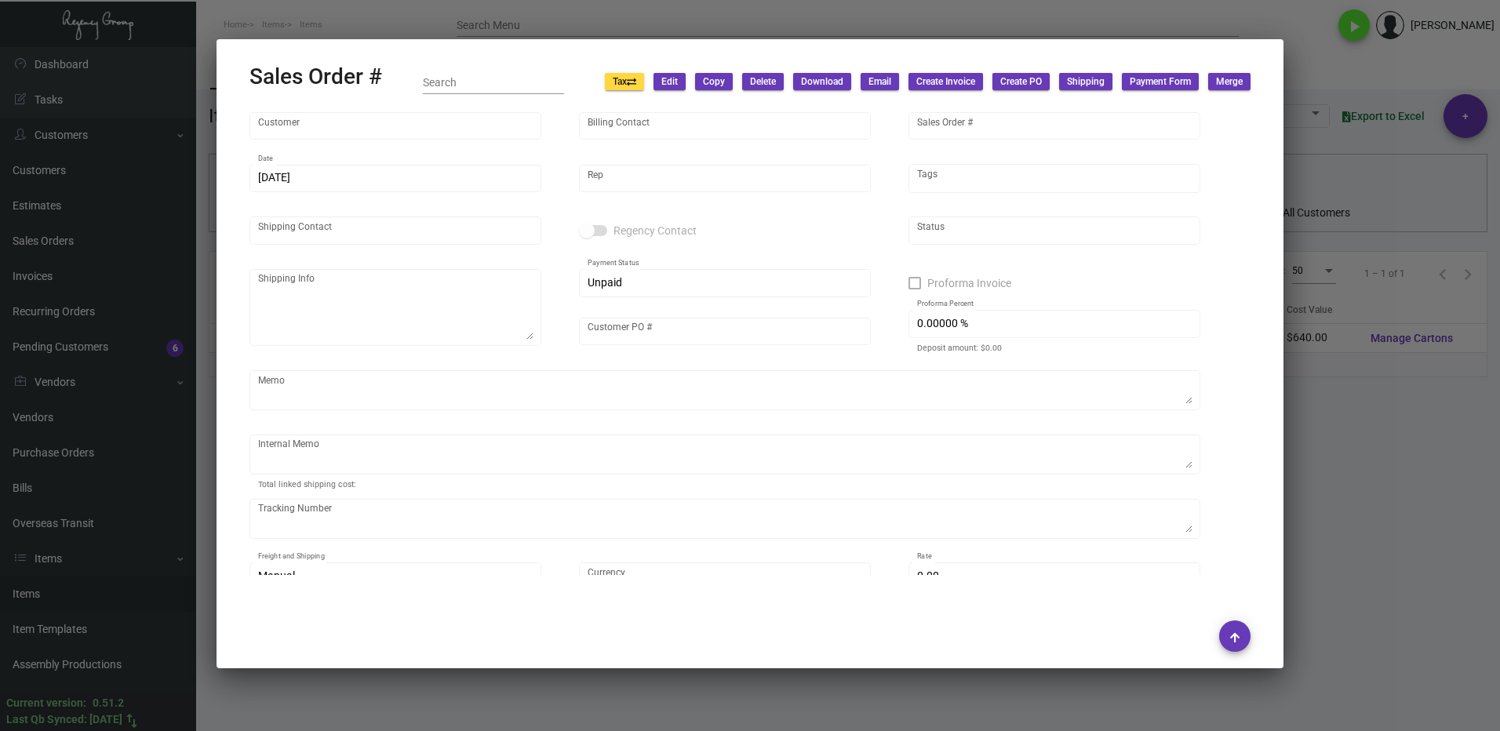
type input "The Independent"
type input "Accounts Payable"
type input "162260"
type input "[DATE]"
type input "[PERSON_NAME]"
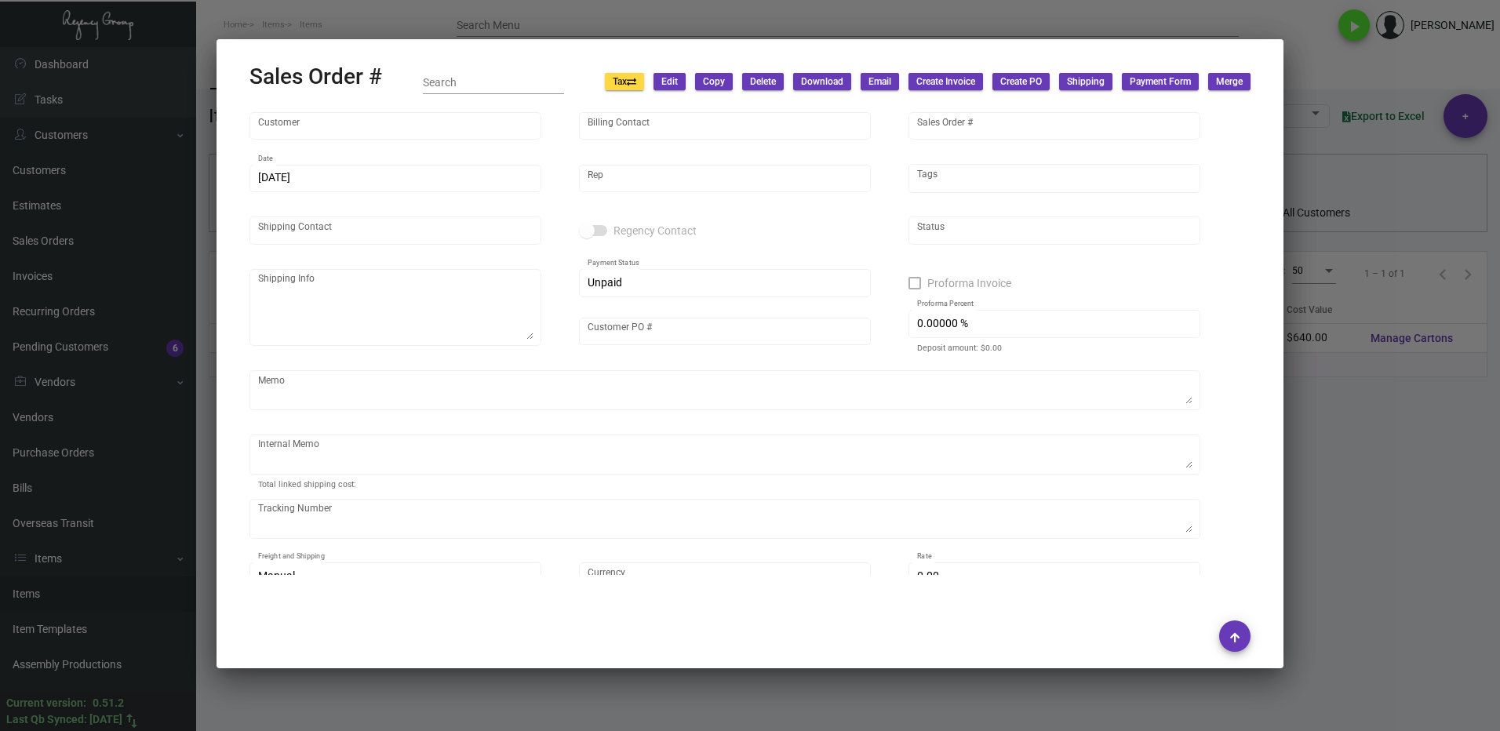
type input "Dead Inv"
type input "United States Dollar $"
type input "$ 0.00"
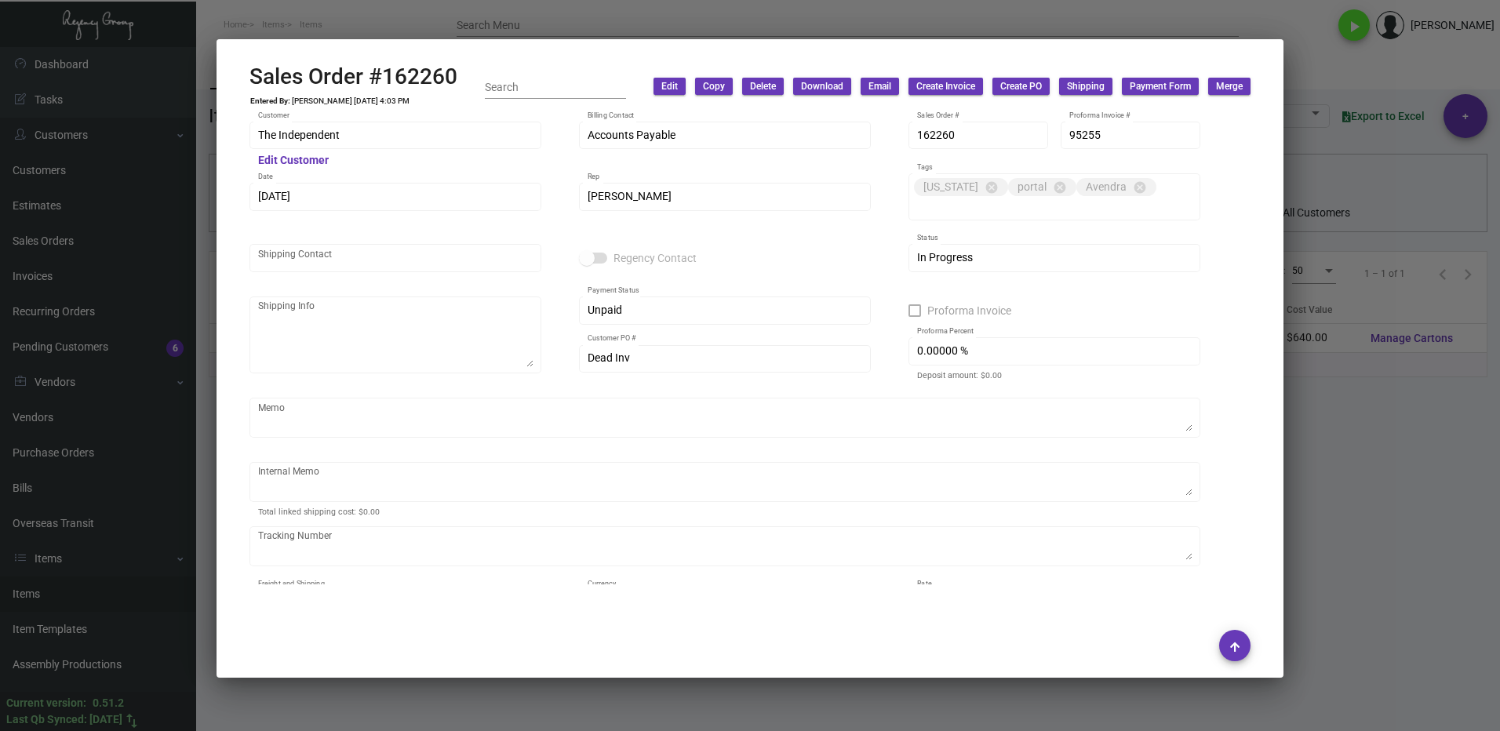
click at [1307, 470] on div at bounding box center [750, 365] width 1500 height 731
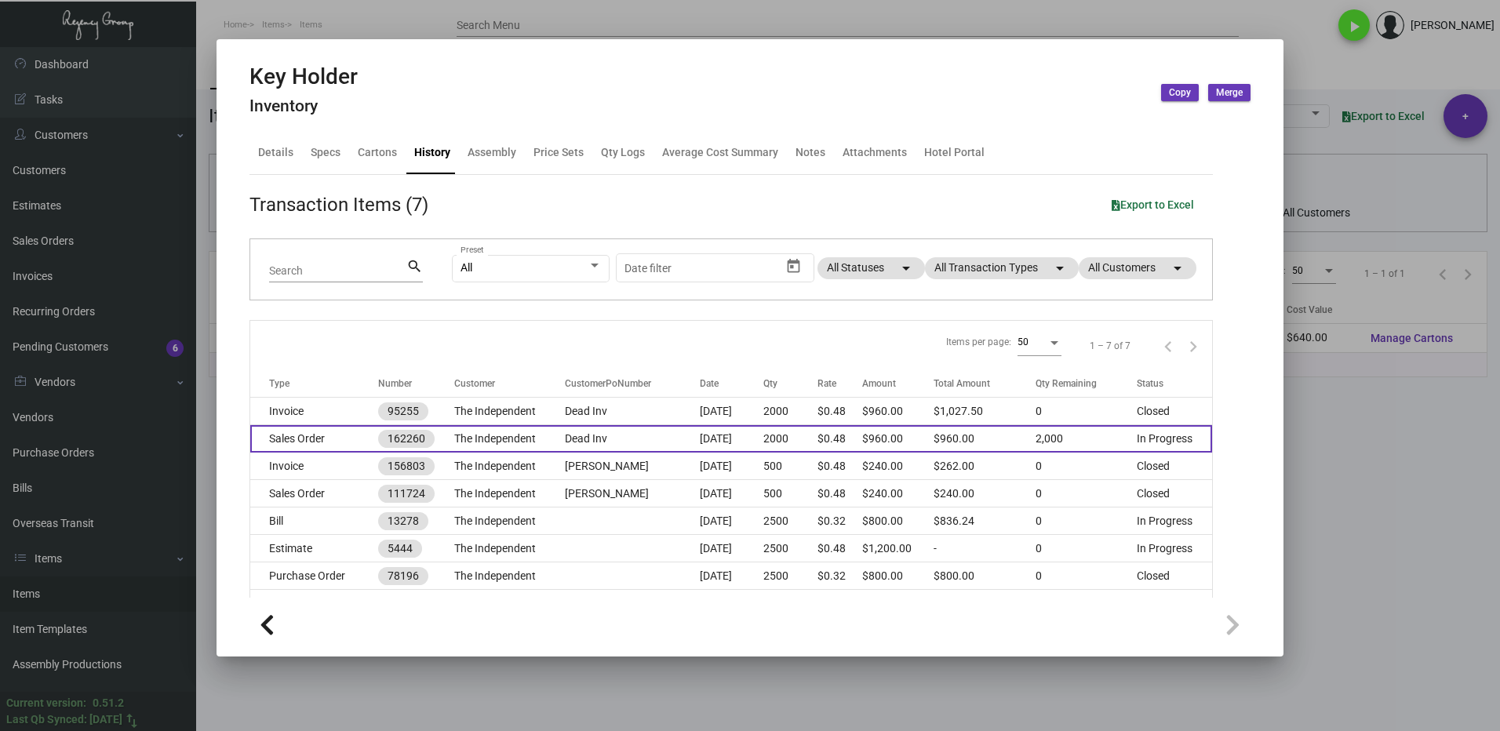
click at [340, 442] on td "Sales Order" at bounding box center [314, 438] width 128 height 27
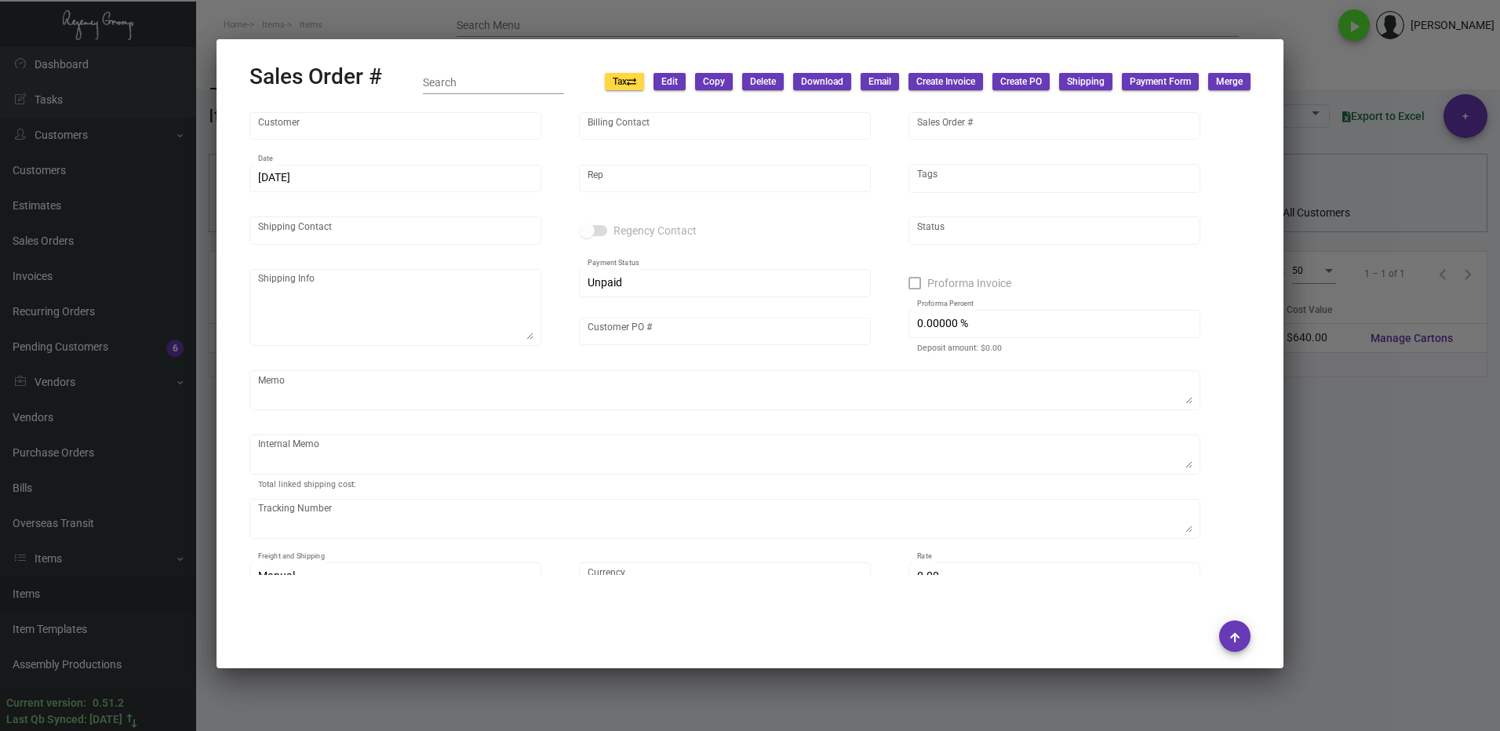
type input "The Independent"
type input "Accounts Payable"
type input "162260"
type input "[DATE]"
type input "[PERSON_NAME]"
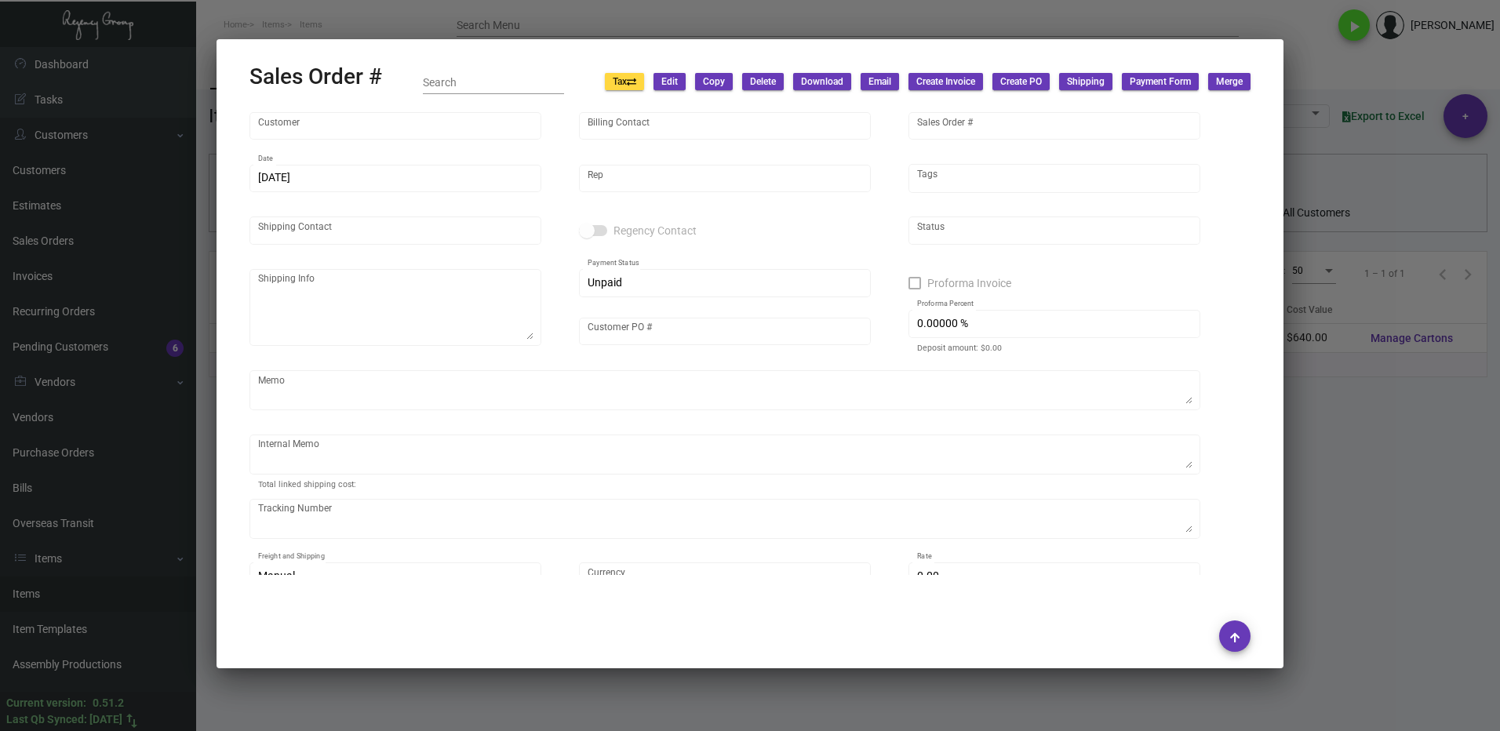
type input "Dead Inv"
type input "United States Dollar $"
type input "$ 0.00"
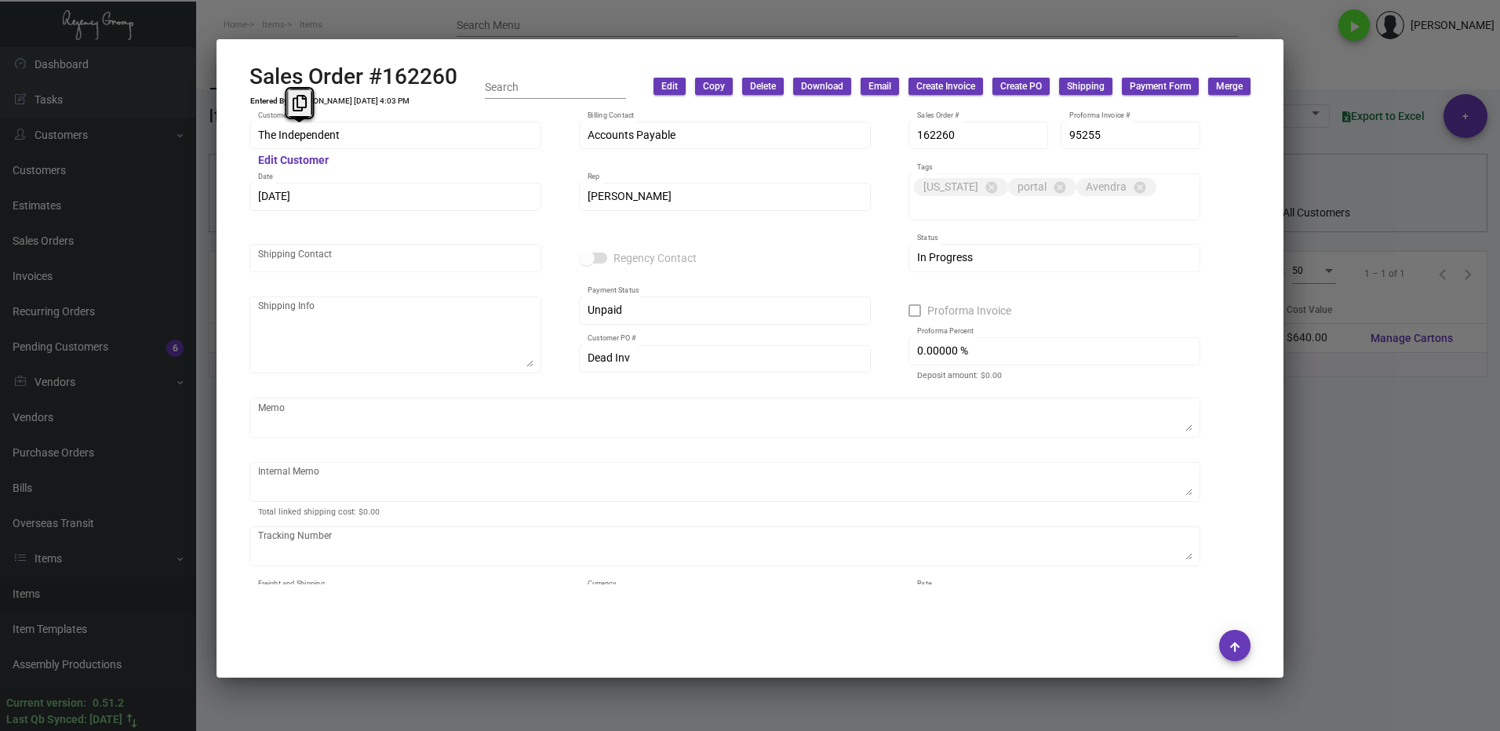
click at [251, 146] on div "The Independent Customer" at bounding box center [395, 134] width 292 height 31
click at [304, 106] on icon at bounding box center [300, 103] width 14 height 16
drag, startPoint x: 1404, startPoint y: 473, endPoint x: 1372, endPoint y: 467, distance: 32.6
click at [1404, 473] on div at bounding box center [750, 365] width 1500 height 731
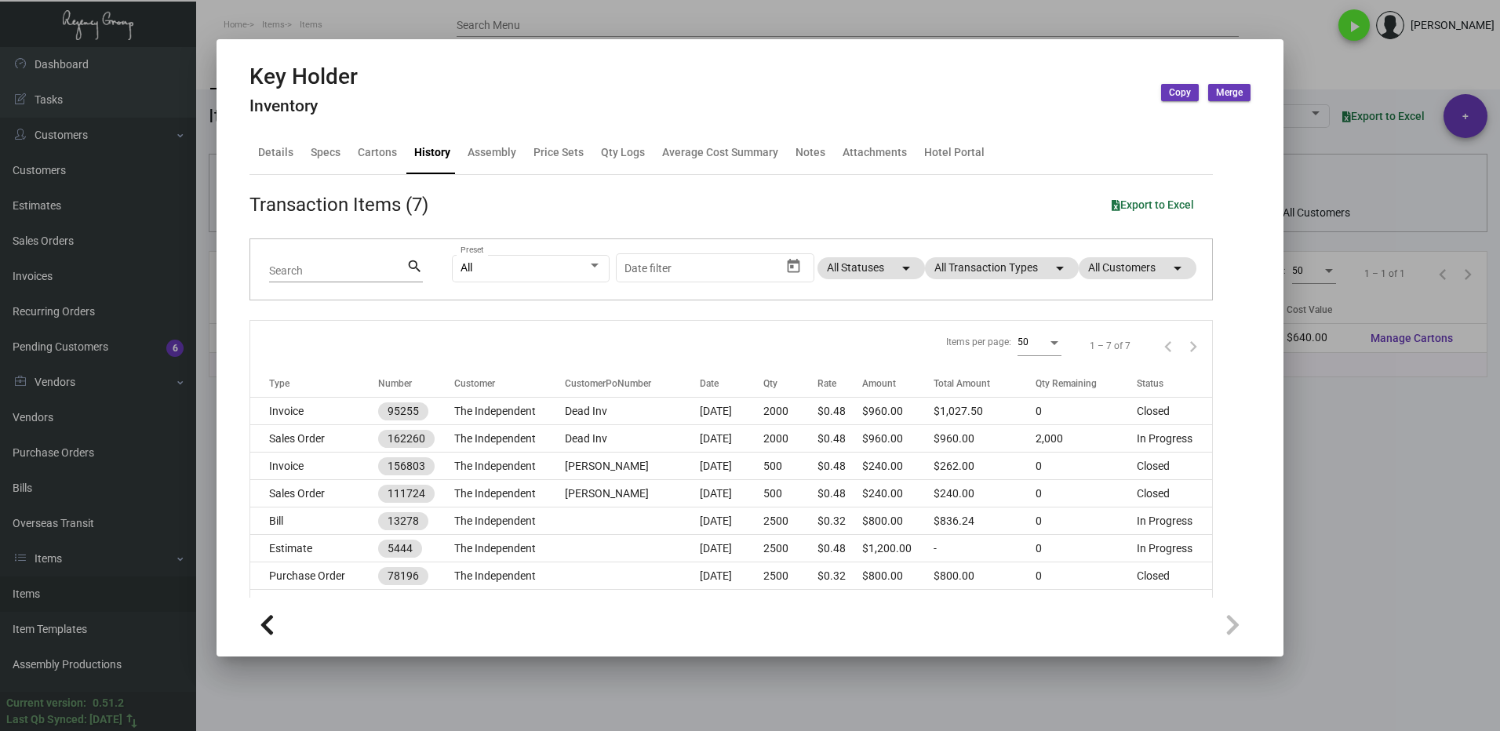
click at [1305, 470] on div at bounding box center [750, 365] width 1500 height 731
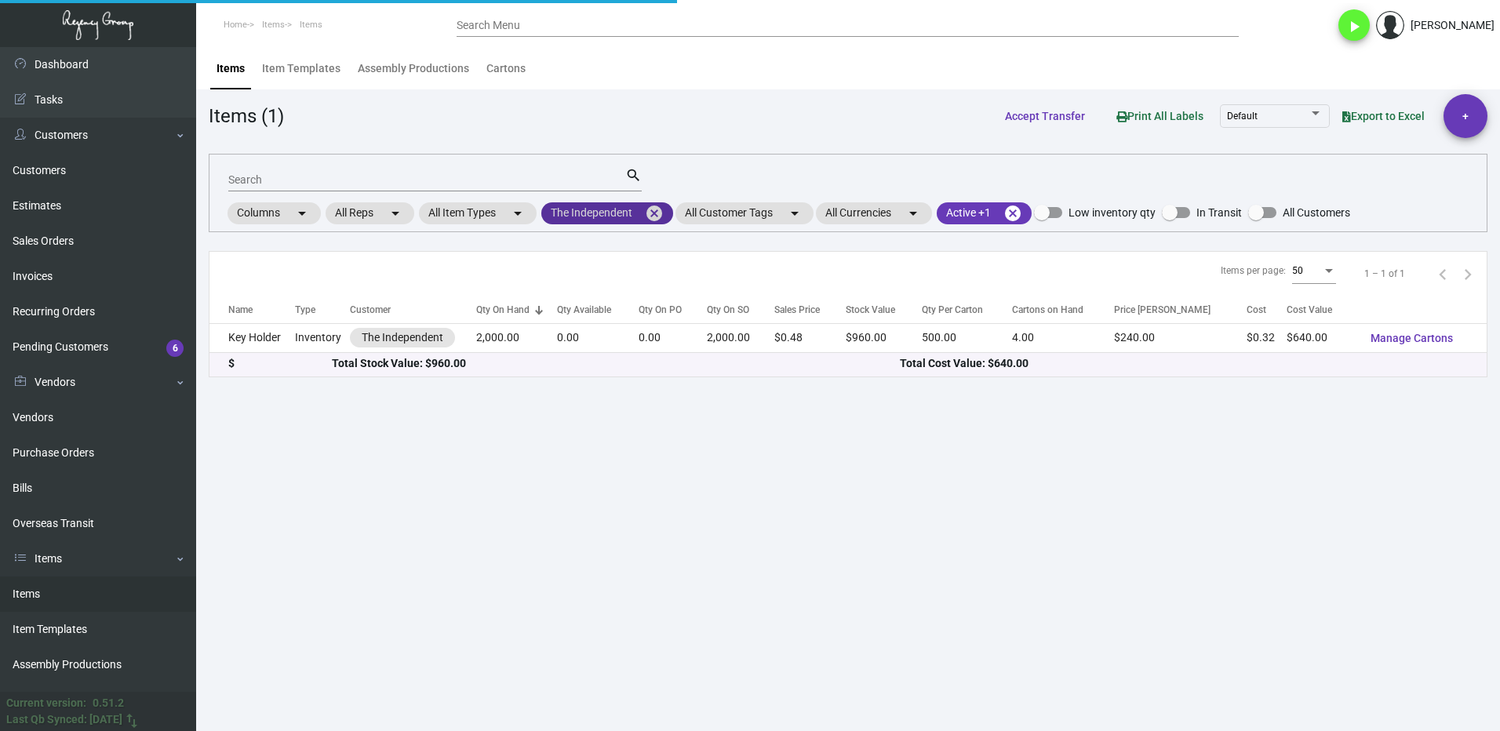
click at [657, 215] on mat-icon "cancel" at bounding box center [654, 213] width 19 height 19
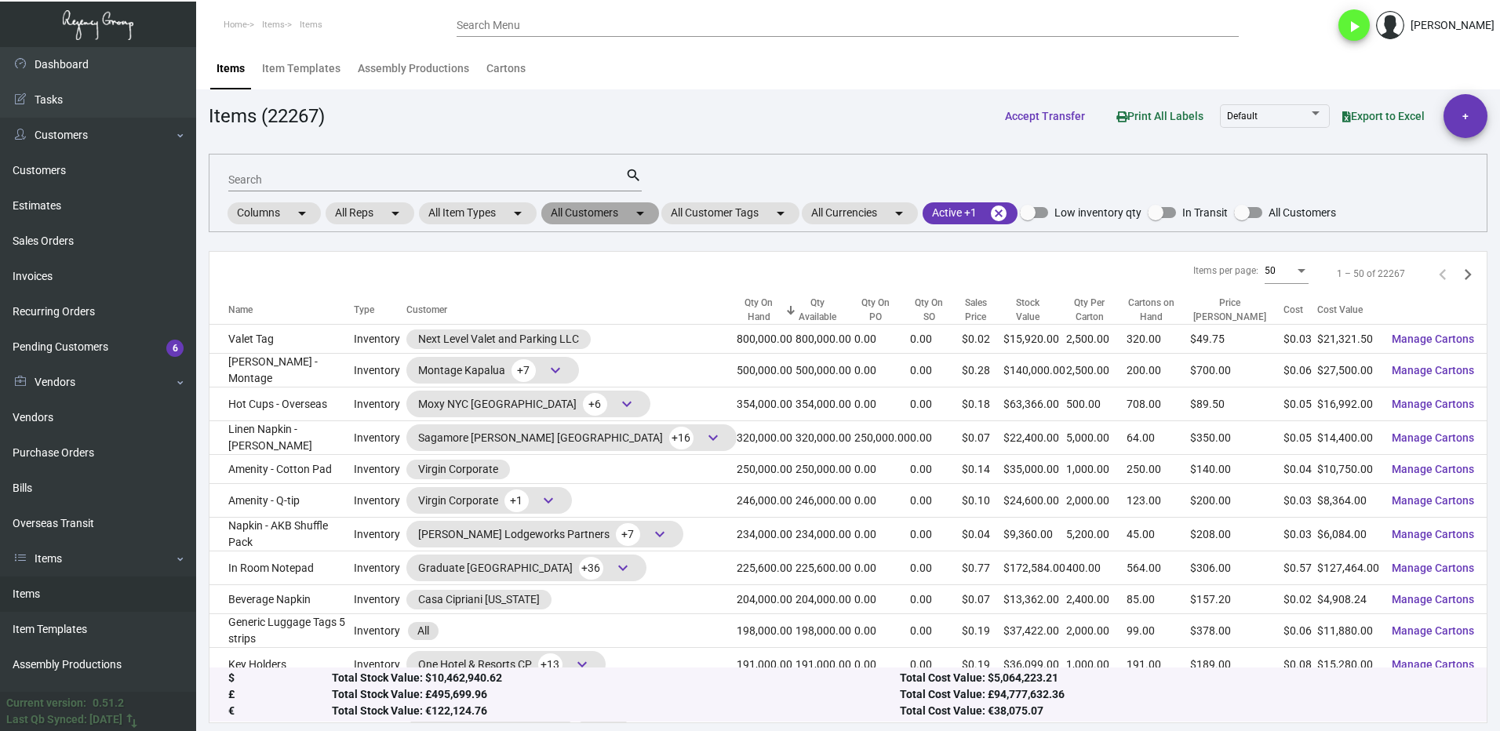
click at [612, 210] on mat-chip "All Customers arrow_drop_down" at bounding box center [600, 213] width 118 height 22
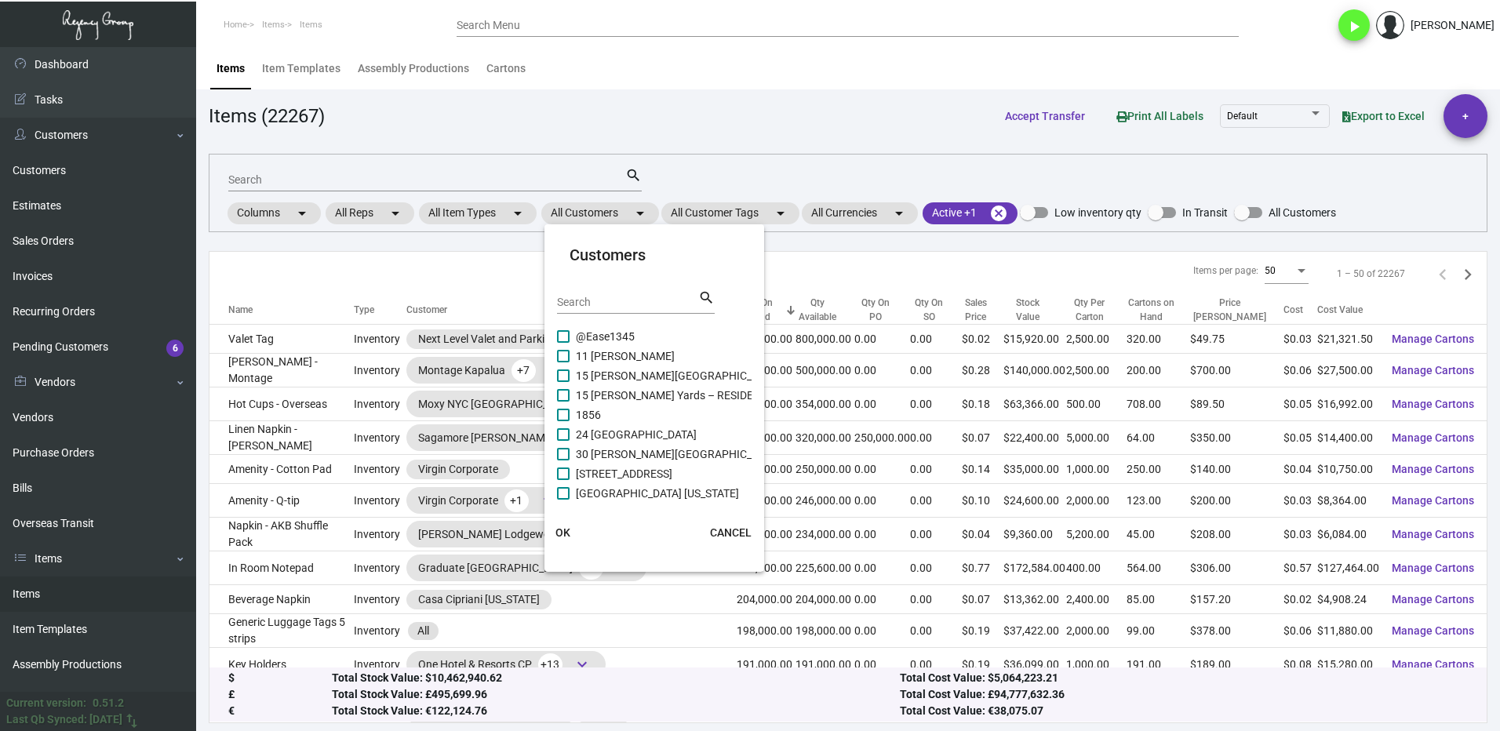
click at [627, 299] on input "Search" at bounding box center [627, 302] width 141 height 13
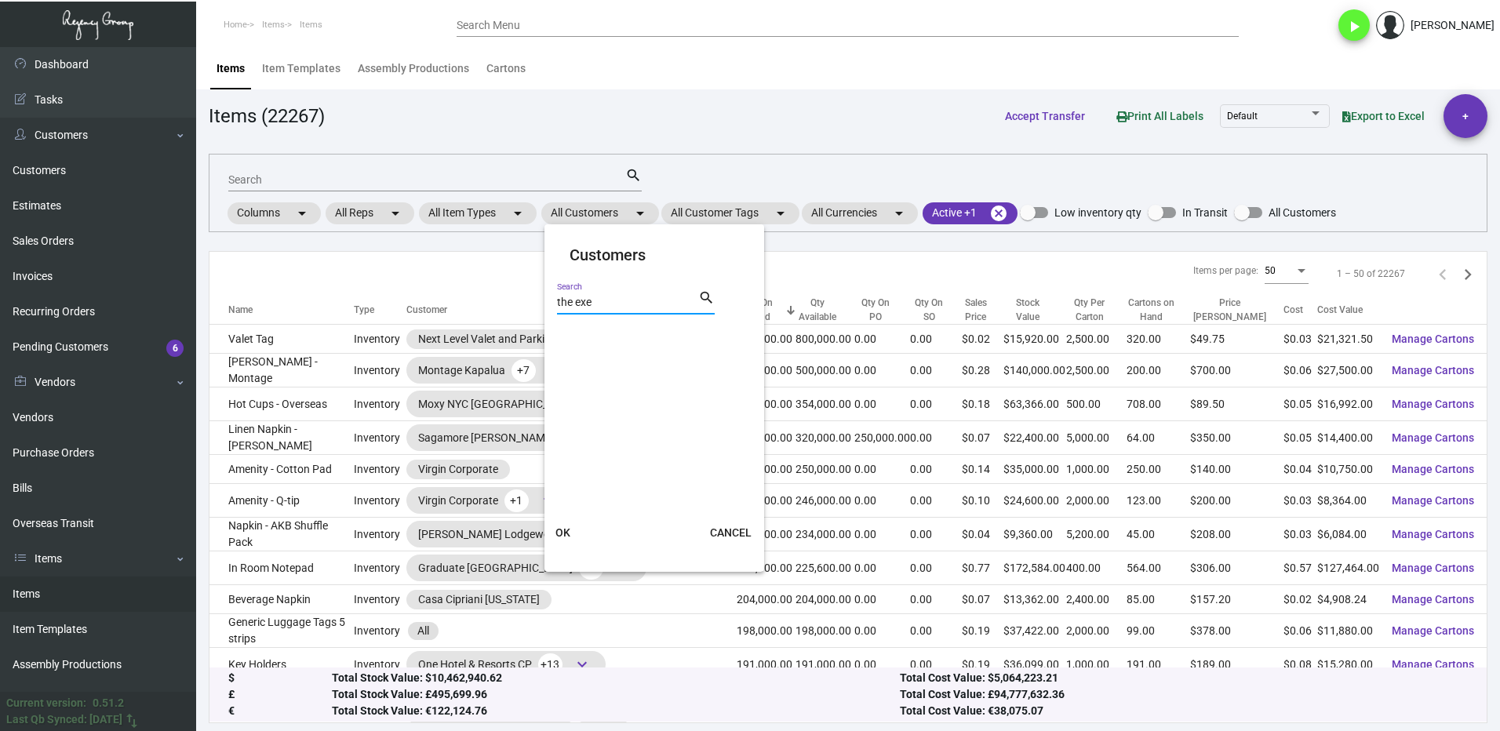
click at [618, 302] on input "the exe" at bounding box center [627, 302] width 141 height 13
type input "t"
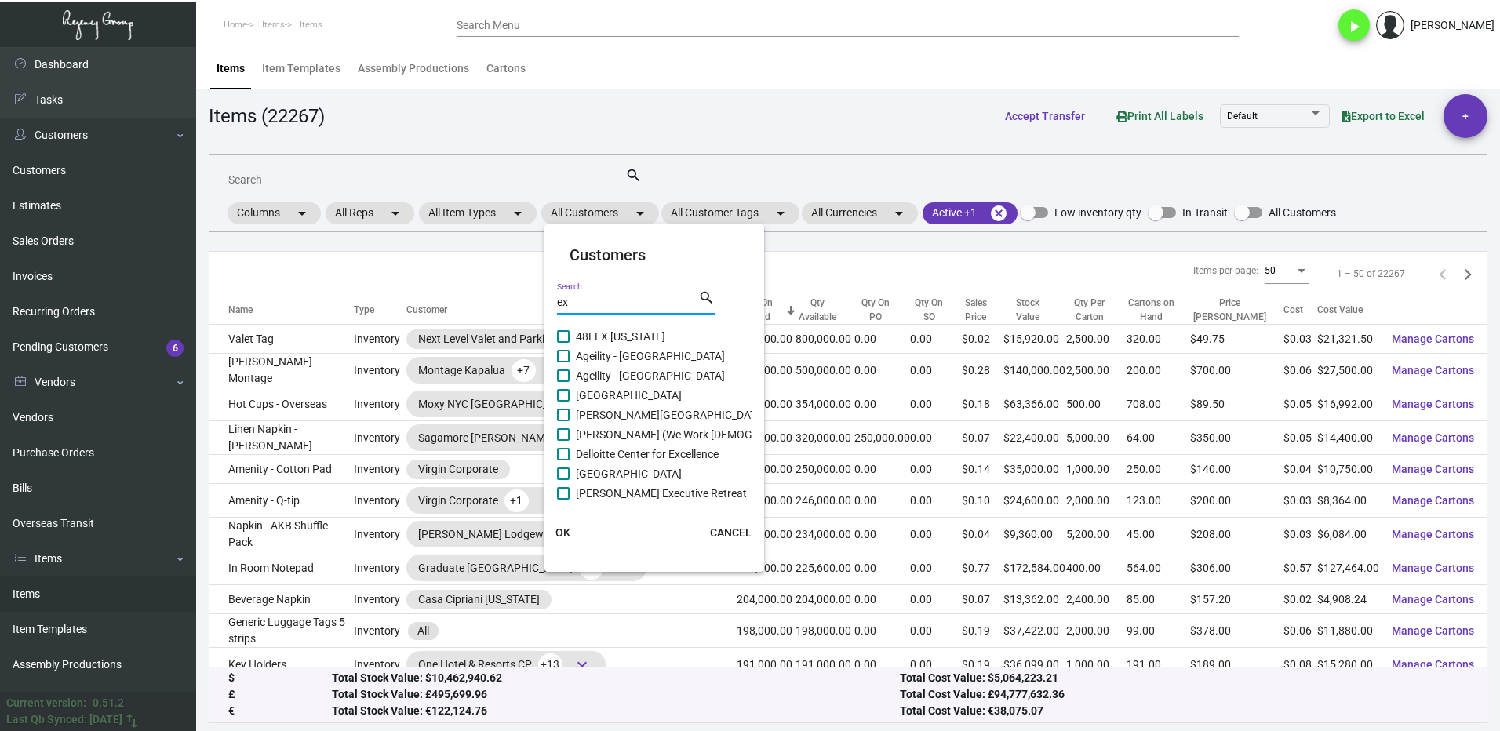
type input "ex"
click at [572, 475] on label "[GEOGRAPHIC_DATA]" at bounding box center [619, 473] width 125 height 19
click at [563, 480] on input "[GEOGRAPHIC_DATA]" at bounding box center [562, 480] width 1 height 1
checkbox input "true"
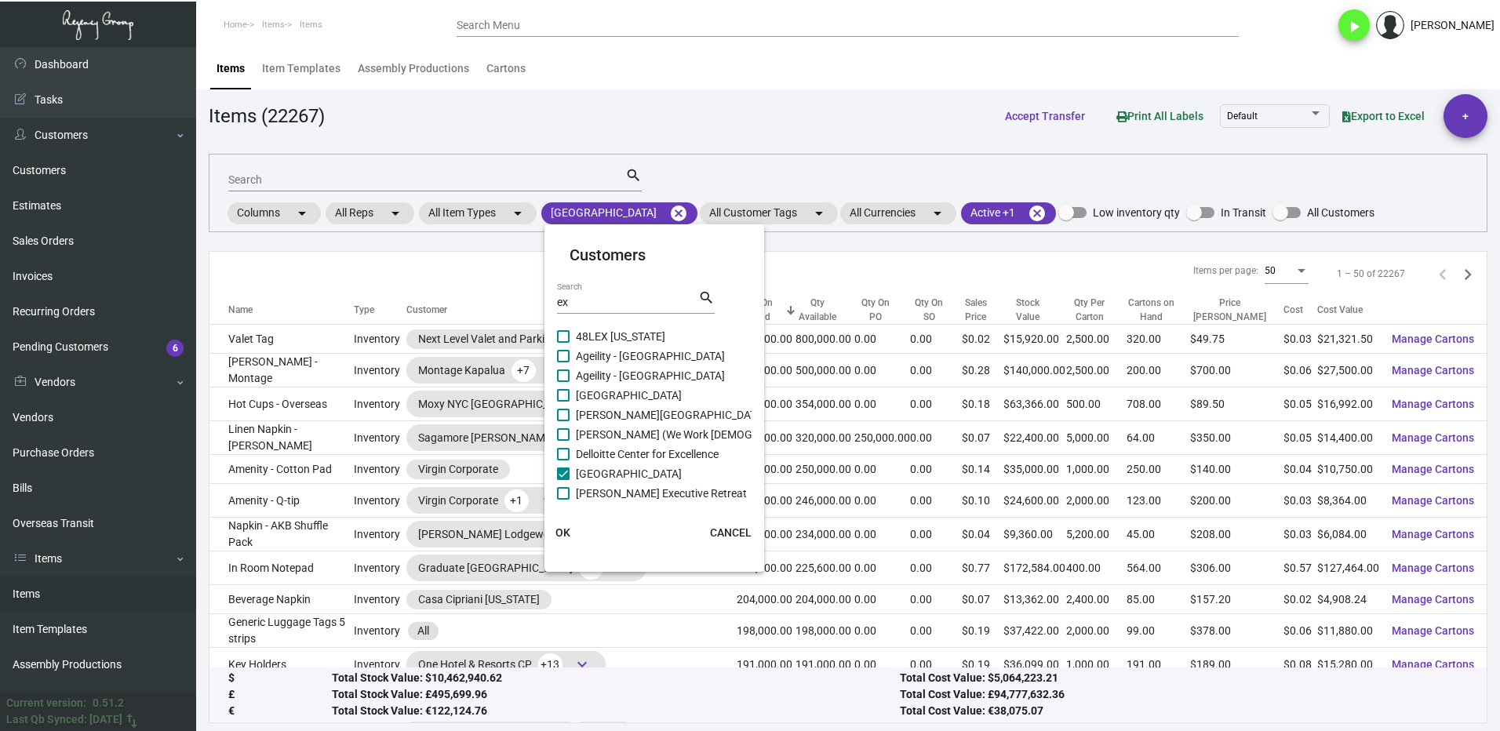
click at [571, 533] on button "OK" at bounding box center [563, 532] width 50 height 28
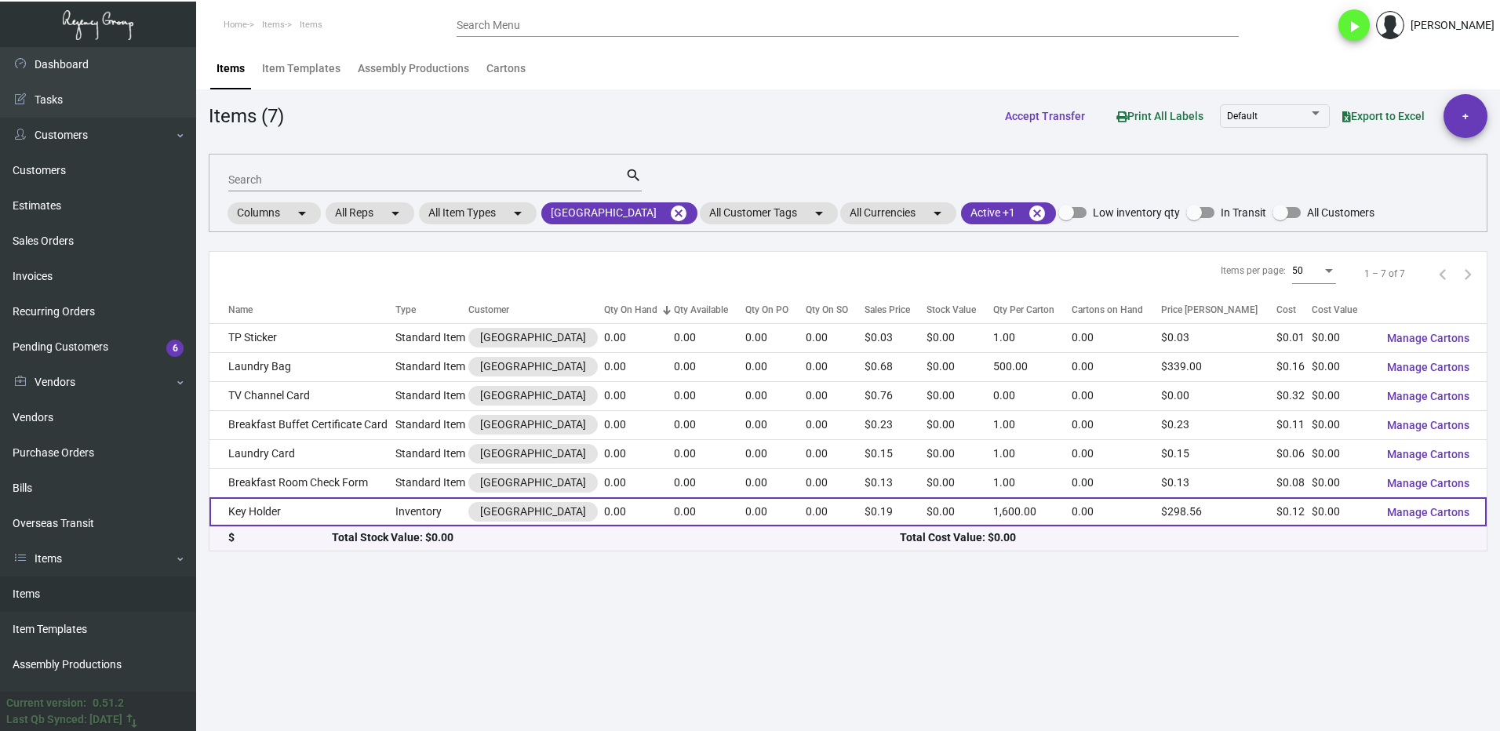
click at [305, 515] on td "Key Holder" at bounding box center [302, 511] width 186 height 29
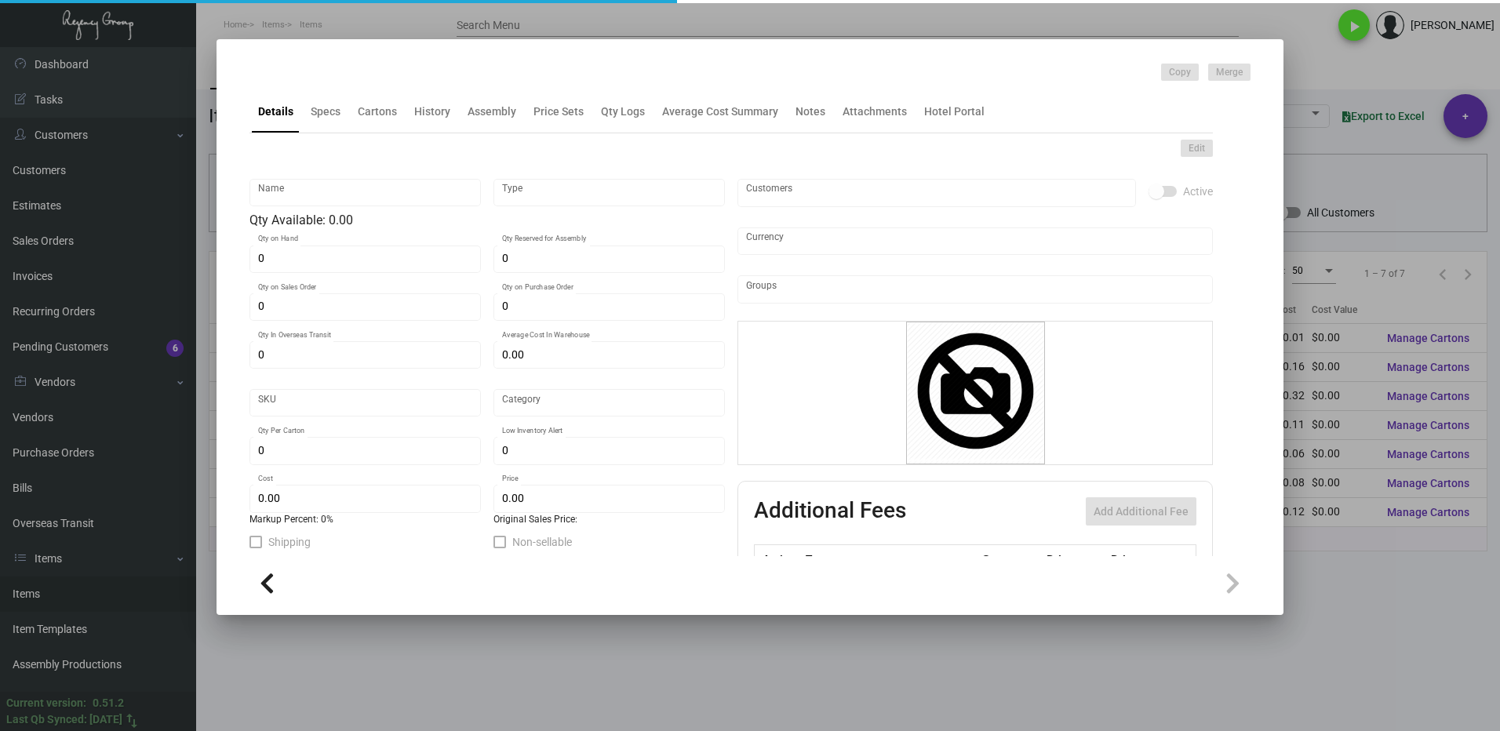
type input "Key Holder"
type input "Inventory"
type input "$ 0.00"
type input "631-Key Holder-02"
type input "Standard"
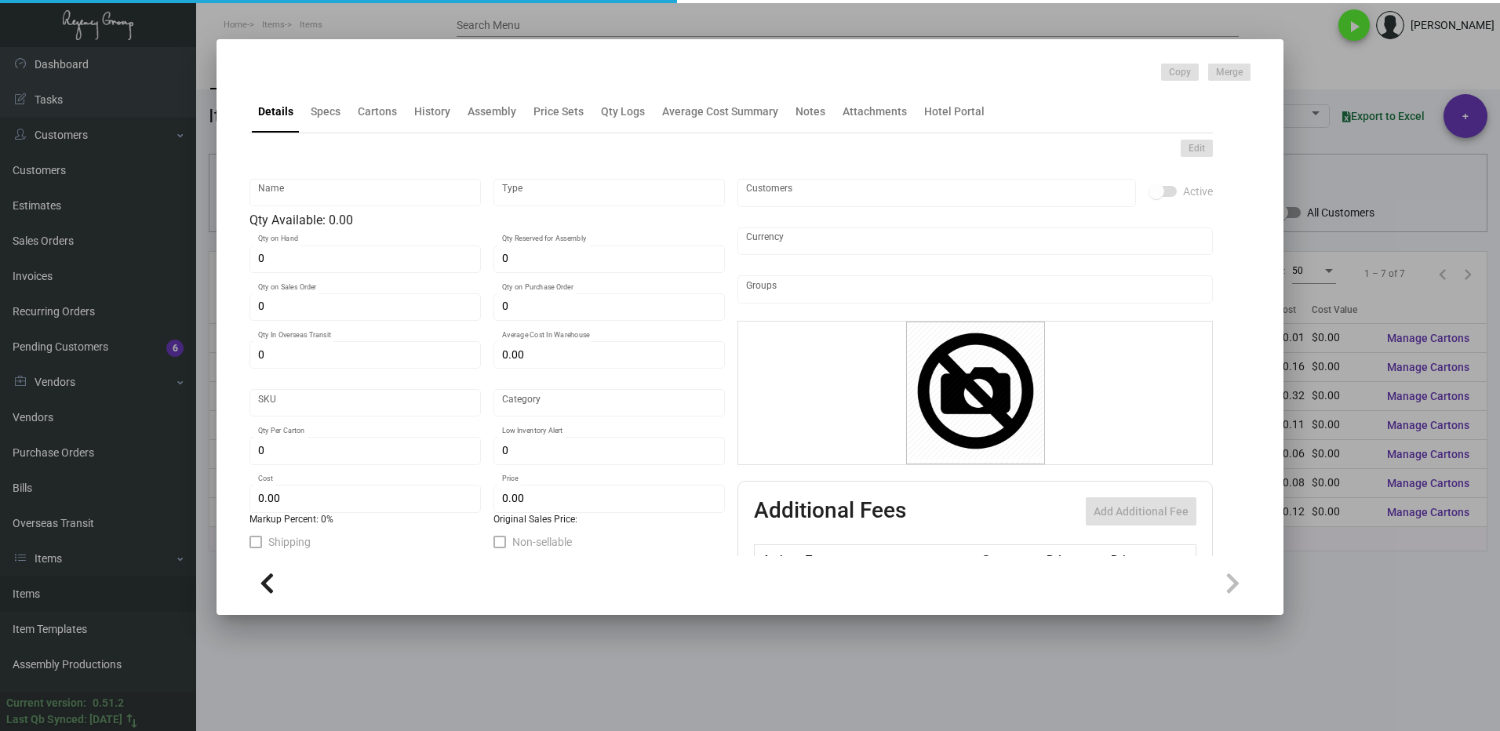
type input "1,600"
type input "$ 0.12167"
type input "$ 0.1866"
checkbox input "true"
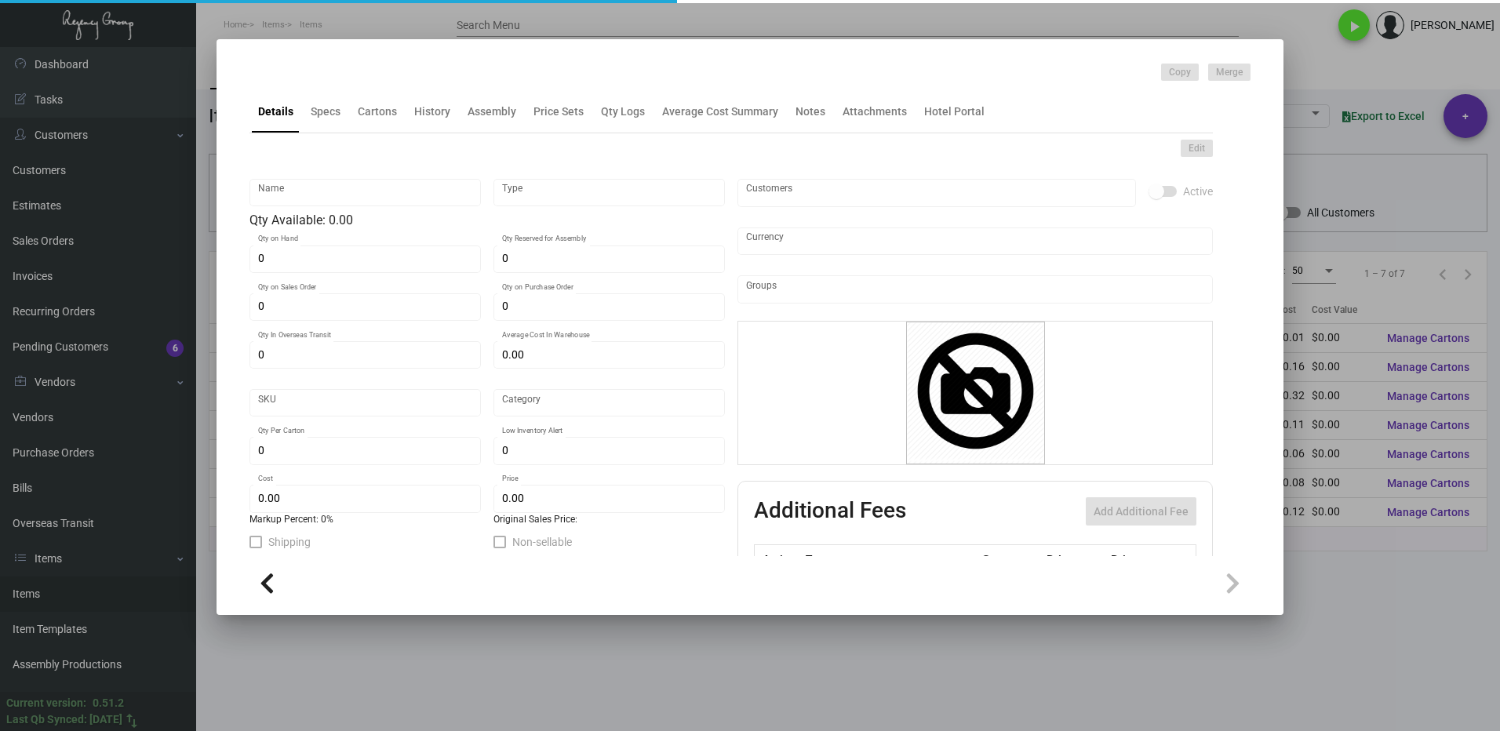
type input "United States Dollar $"
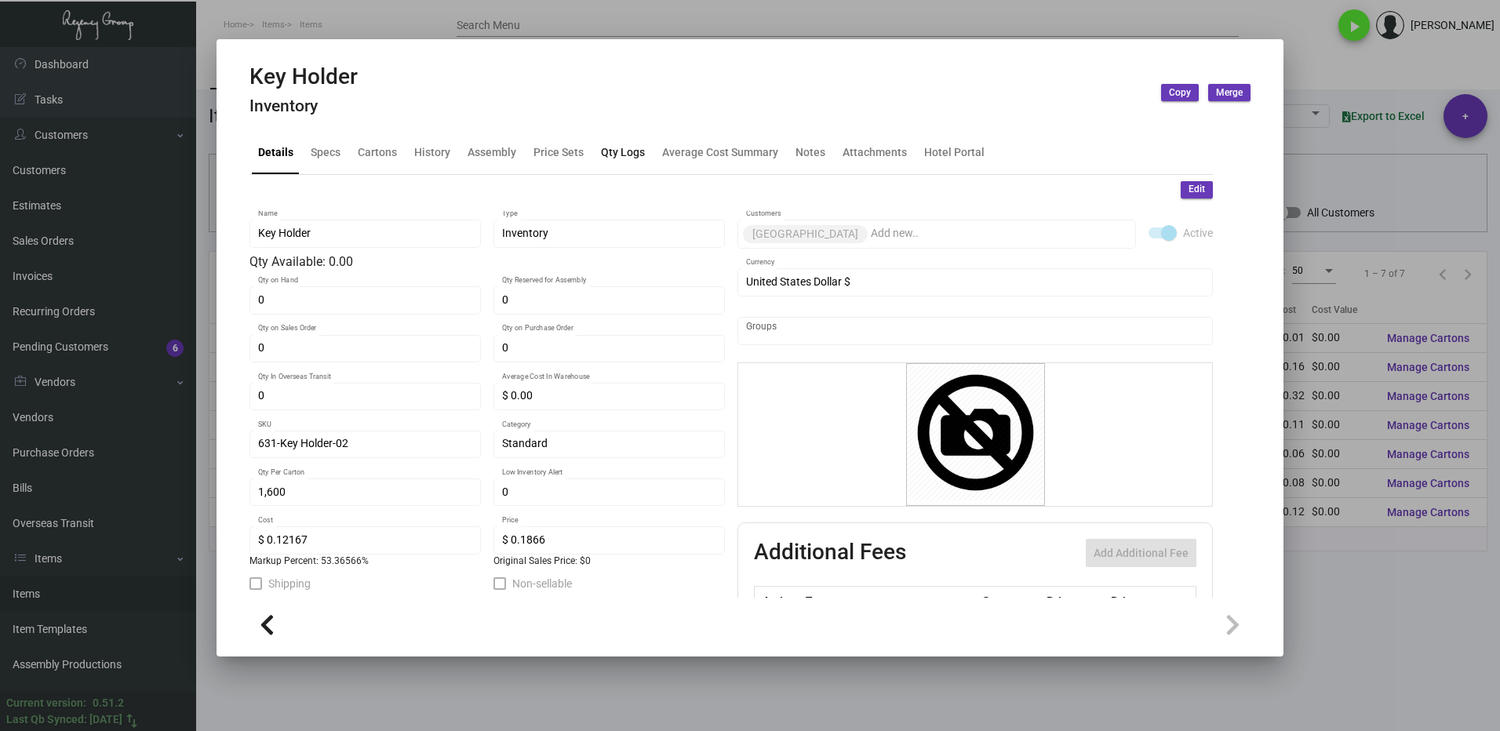
click at [609, 155] on div "Qty Logs" at bounding box center [623, 152] width 44 height 16
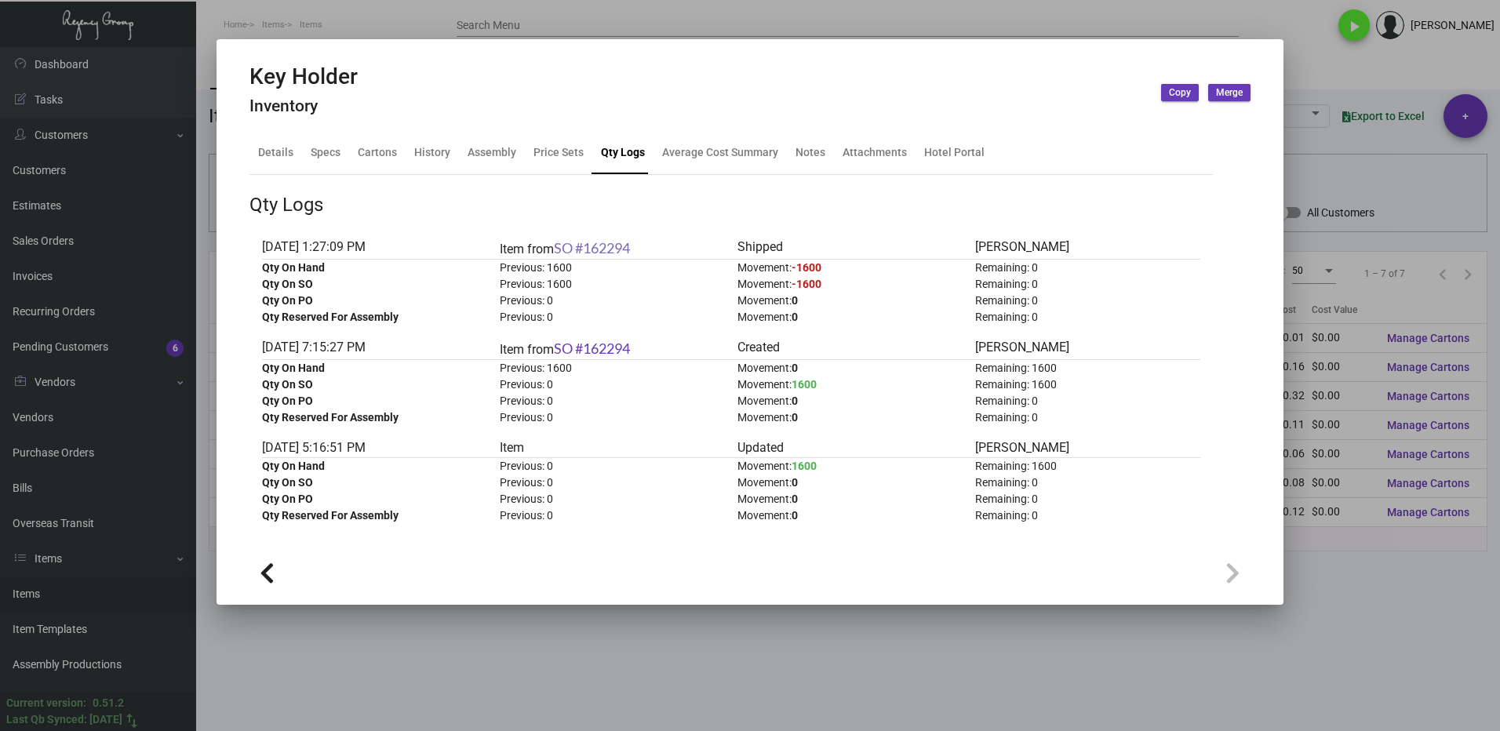
click at [619, 244] on link "SO #162294" at bounding box center [592, 247] width 76 height 17
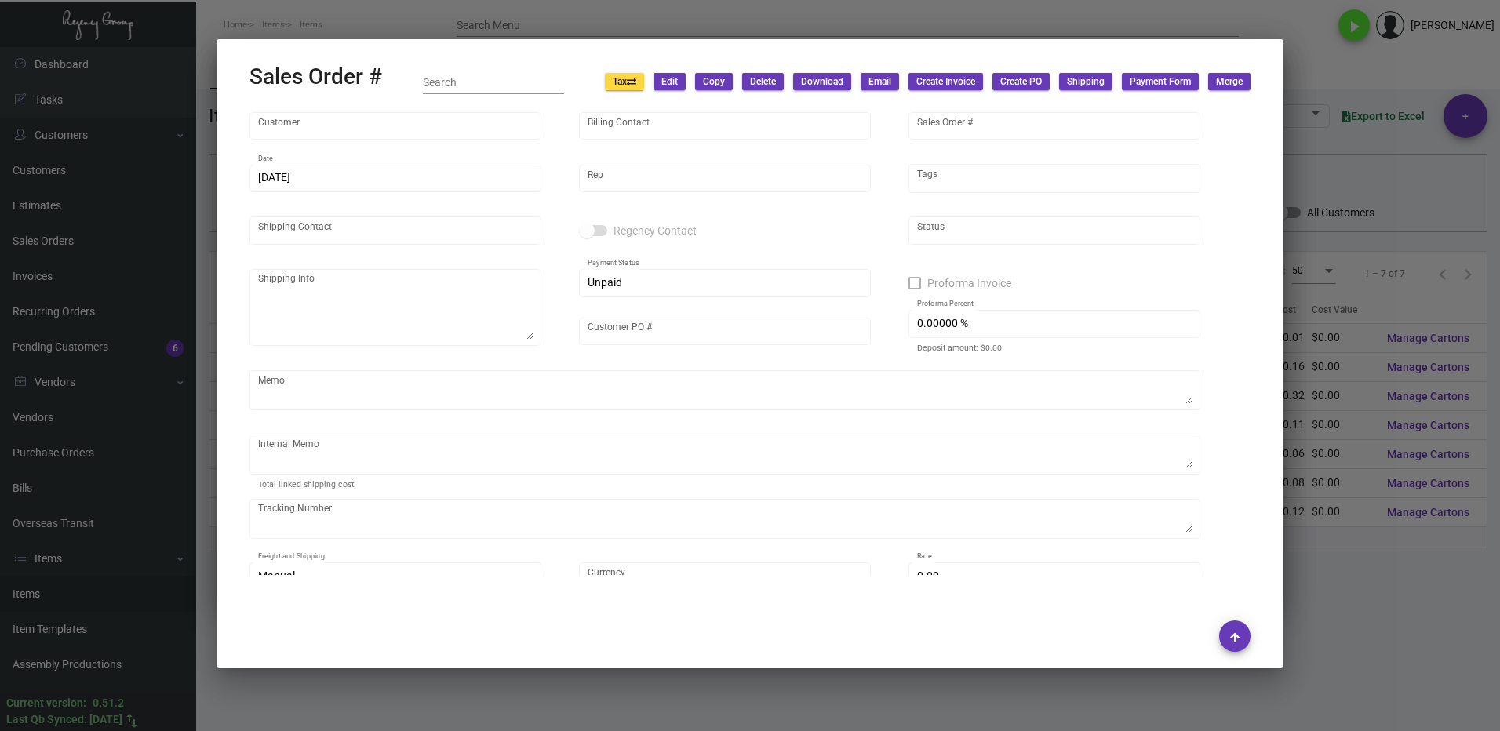
type input "[GEOGRAPHIC_DATA]"
type input "Billing Department"
type input "162294"
type input "[DATE]"
type input "[PERSON_NAME]"
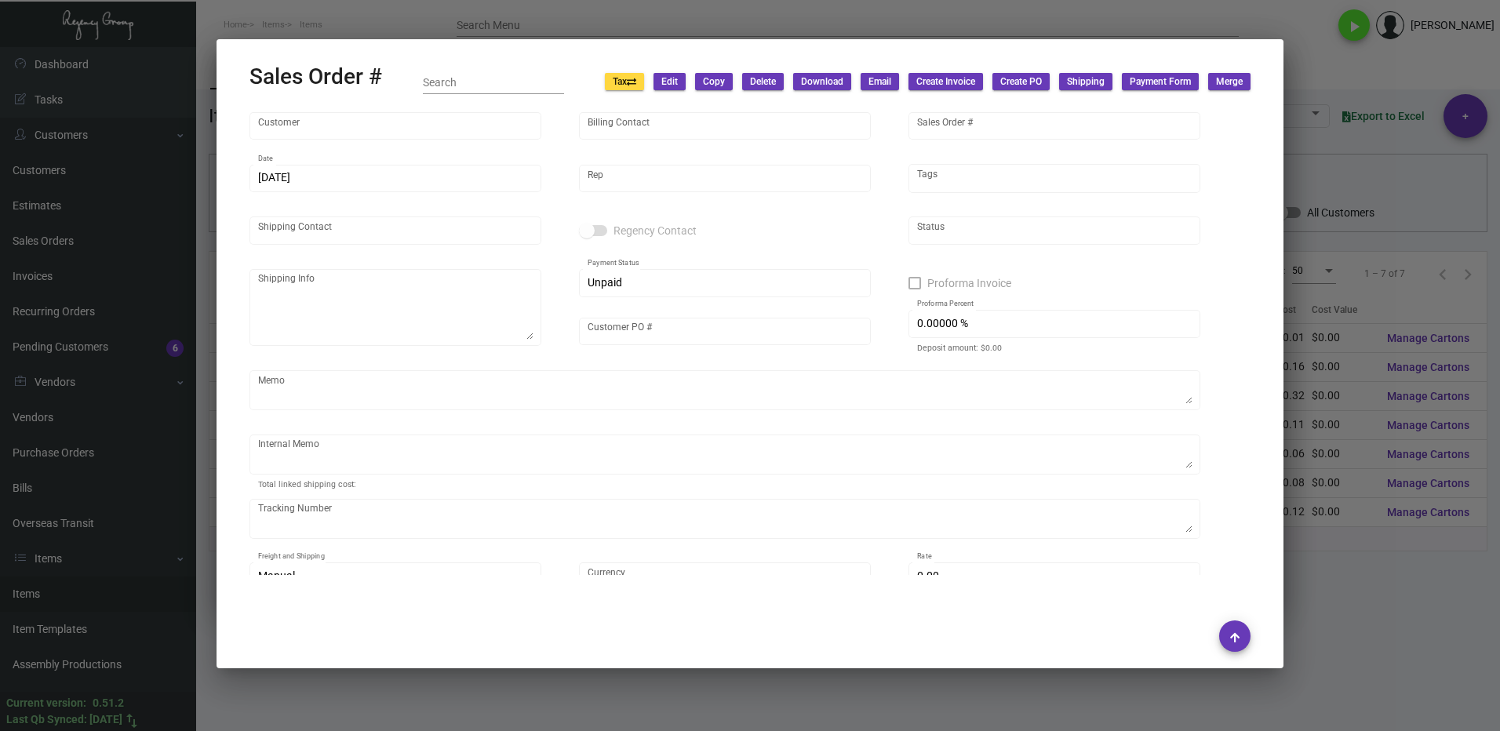
type input "[PERSON_NAME]"
type textarea "[GEOGRAPHIC_DATA] - [PERSON_NAME] [STREET_ADDRESS][US_STATE]"
type input "Dead Inv"
type input "United States Dollar $"
type input "$ 0.00"
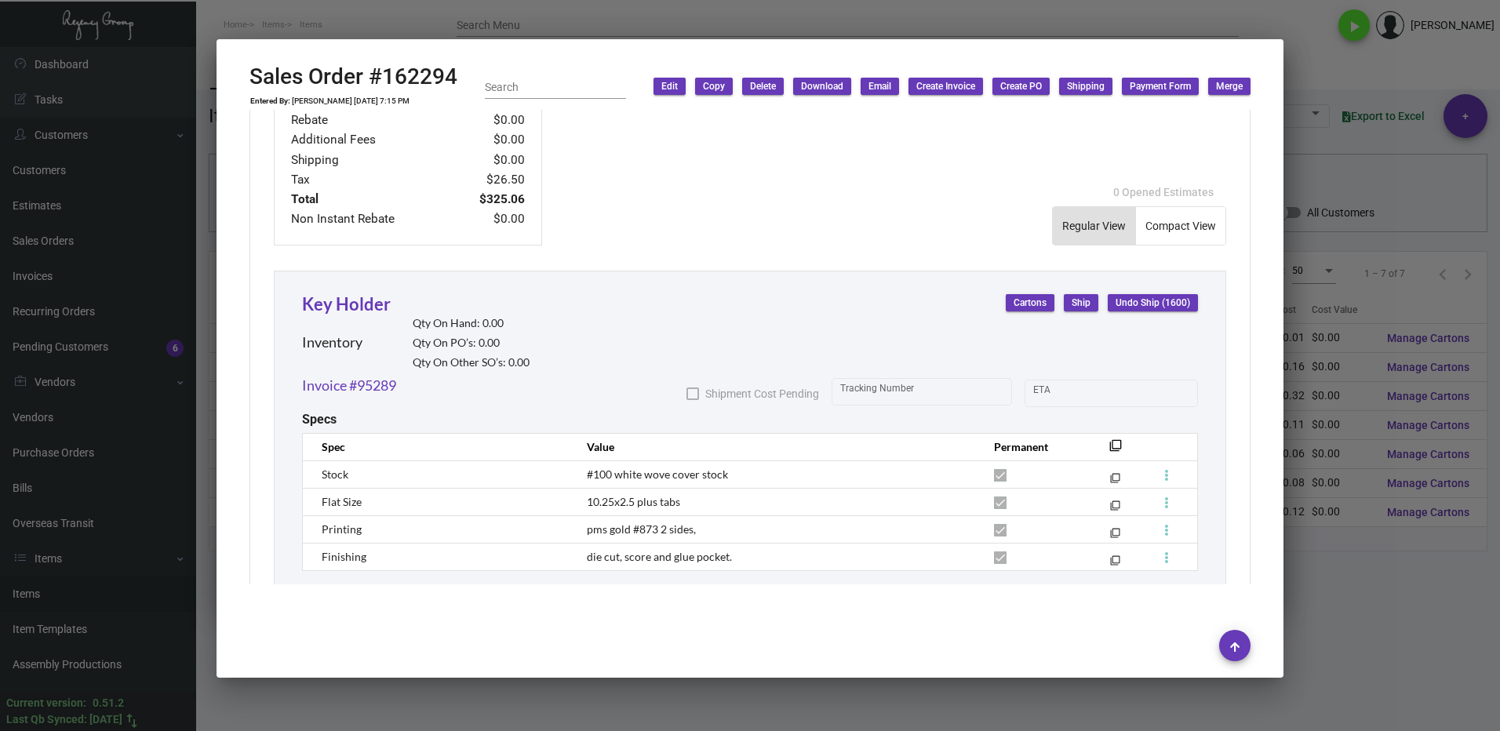
scroll to position [830, 0]
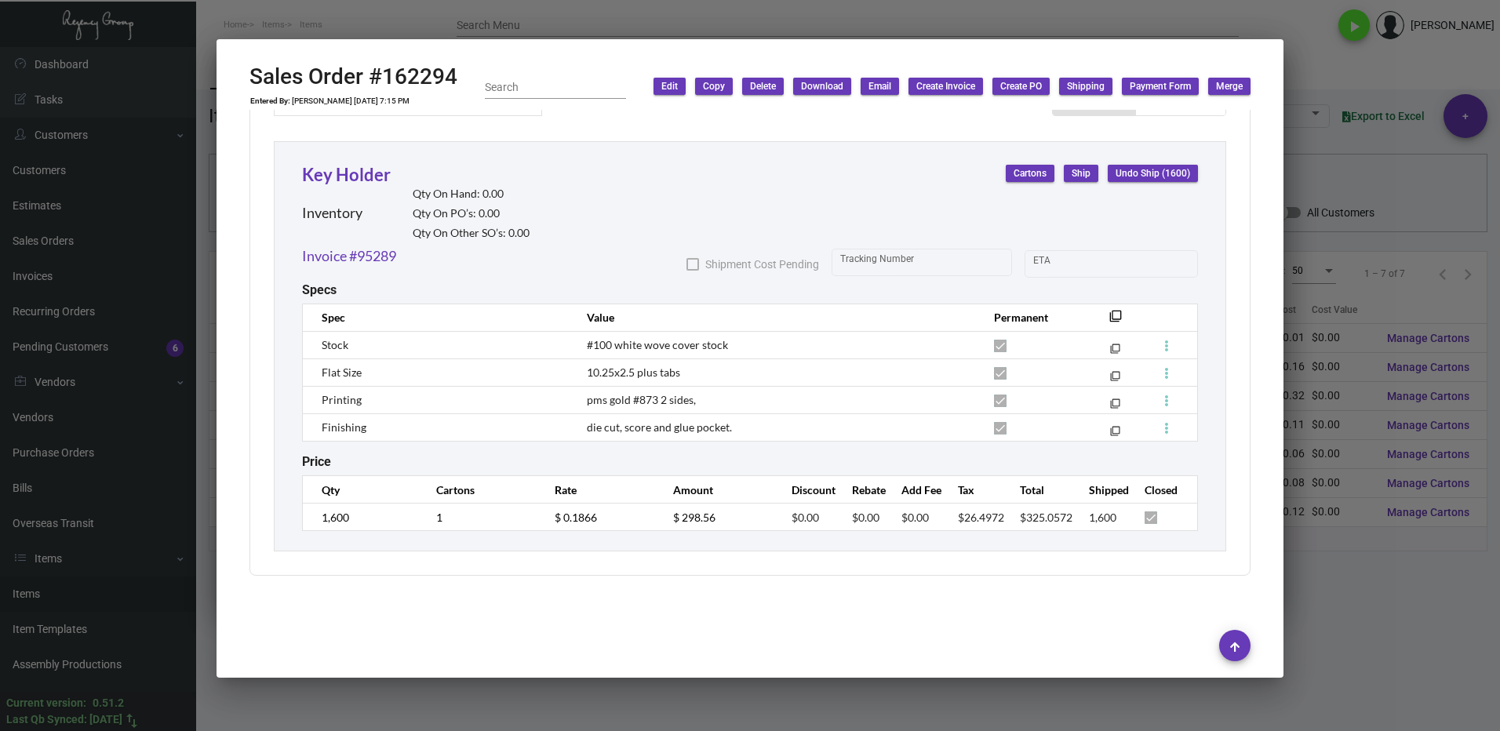
click at [1119, 167] on span "Undo Ship (1600)" at bounding box center [1152, 173] width 75 height 13
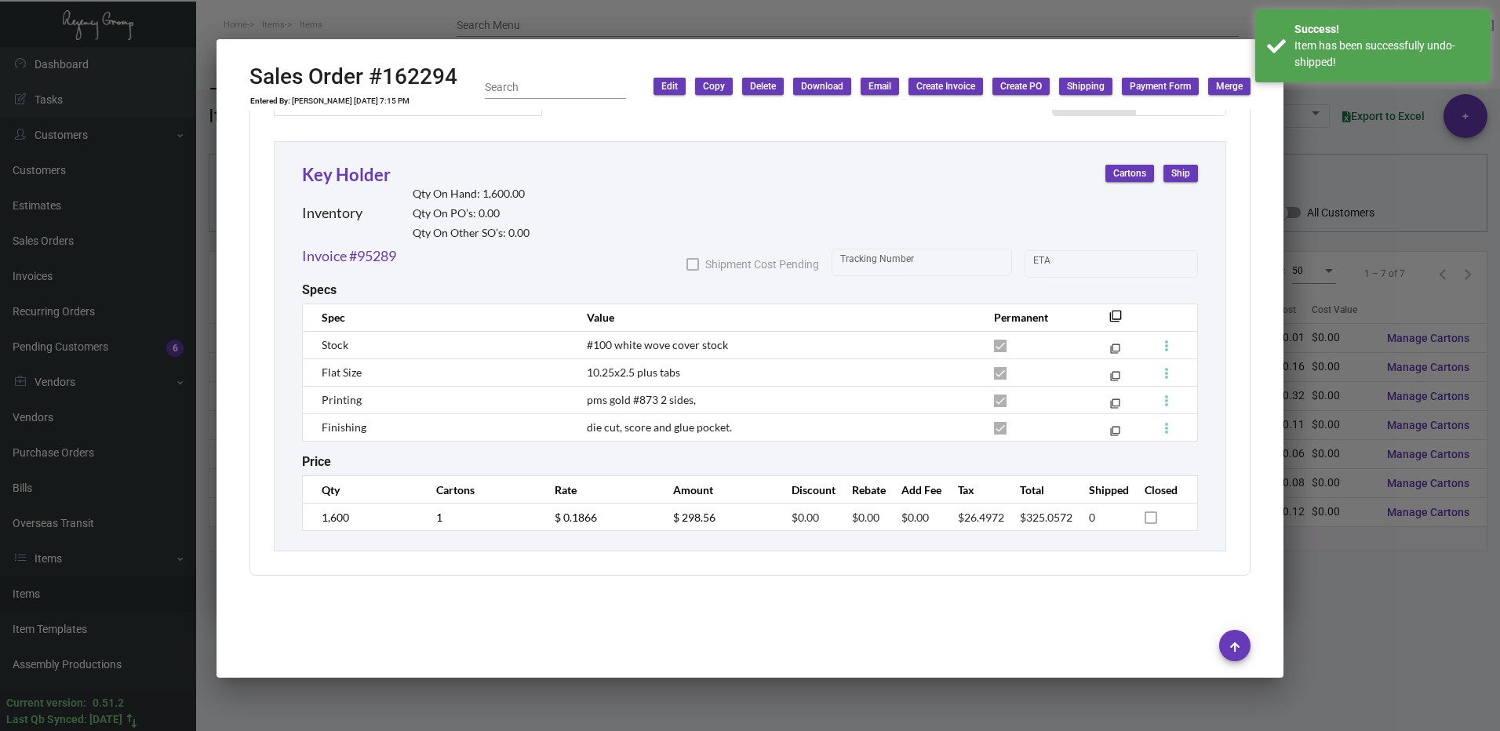
click at [1358, 604] on div at bounding box center [750, 365] width 1500 height 731
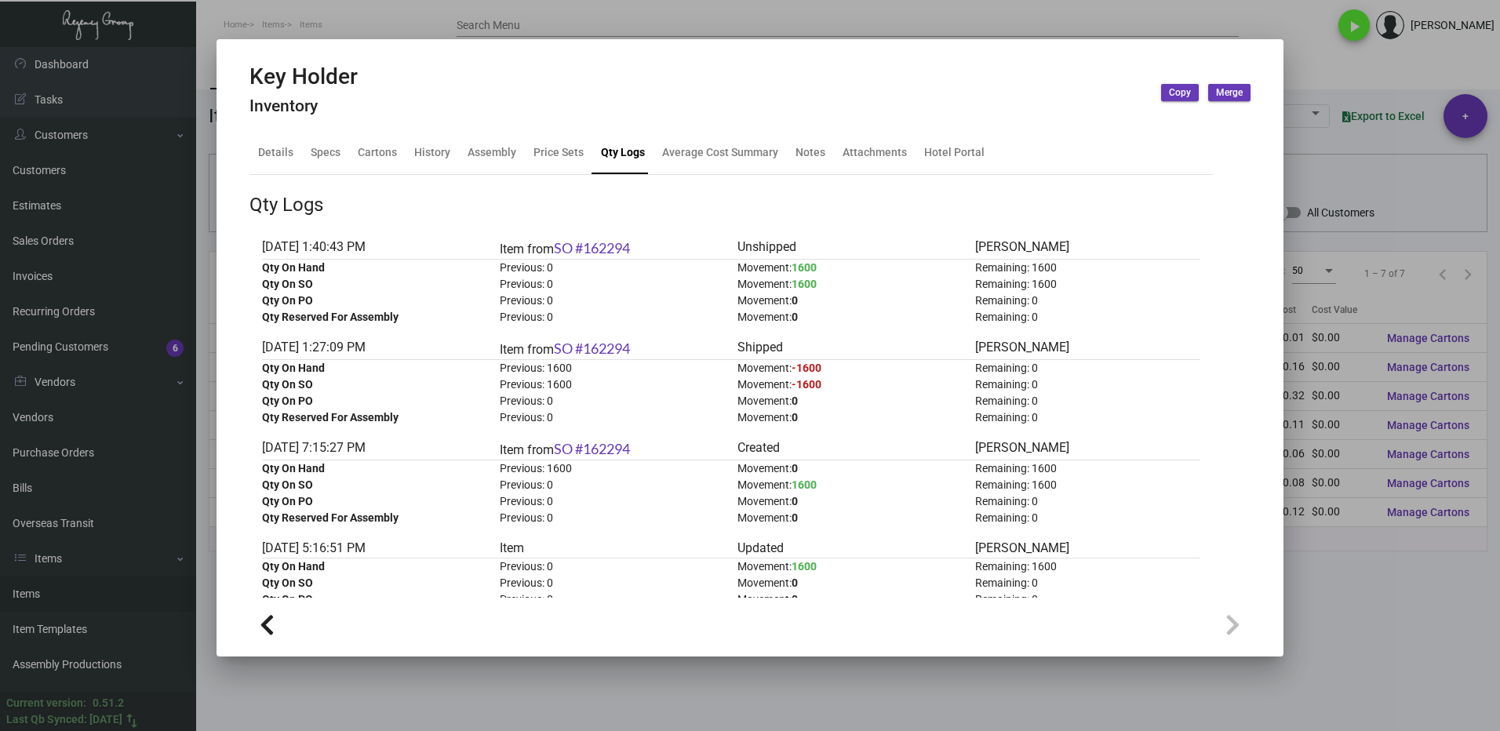
click at [1381, 613] on div at bounding box center [750, 365] width 1500 height 731
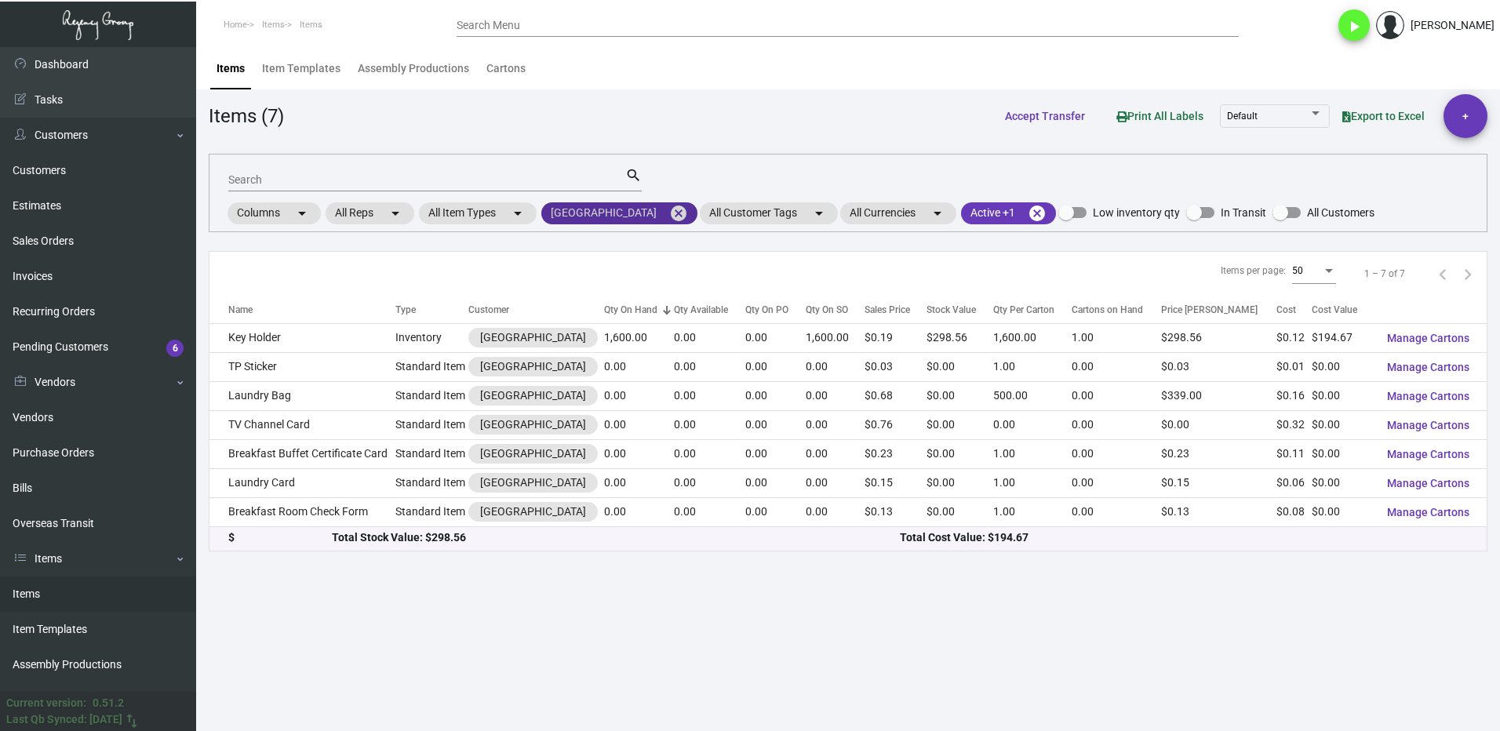
click at [669, 213] on mat-icon "cancel" at bounding box center [678, 213] width 19 height 19
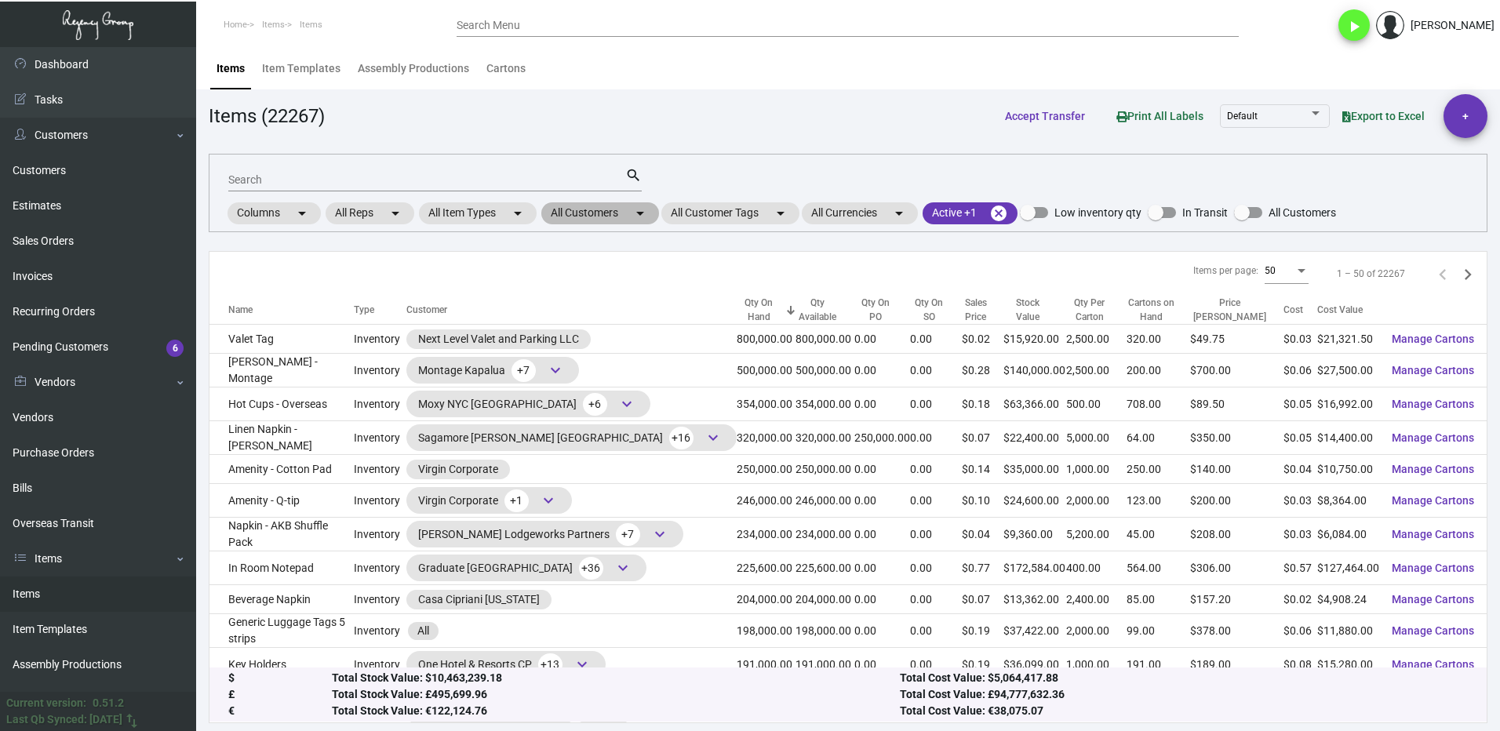
click at [598, 215] on mat-chip "All Customers arrow_drop_down" at bounding box center [600, 213] width 118 height 22
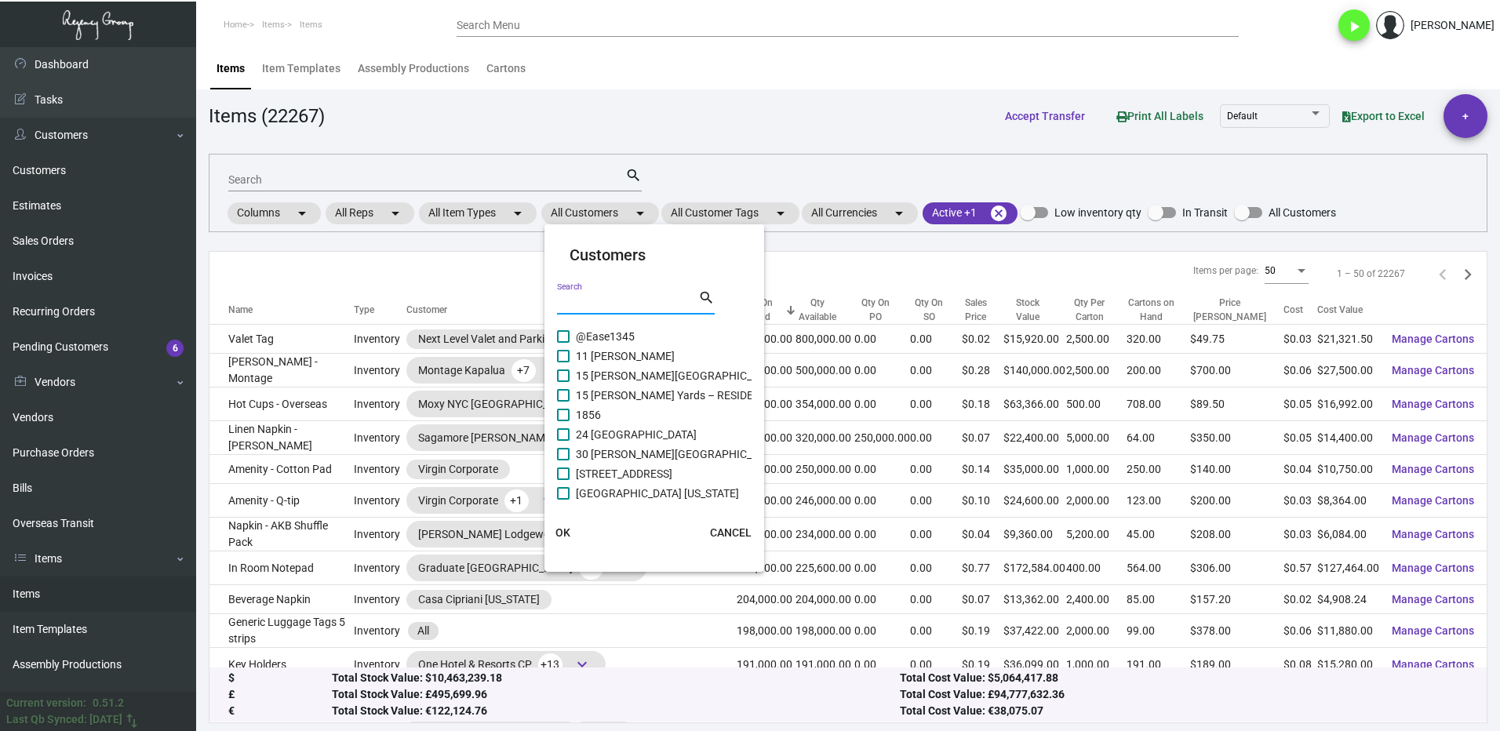
click at [591, 300] on input "Search" at bounding box center [627, 302] width 141 height 13
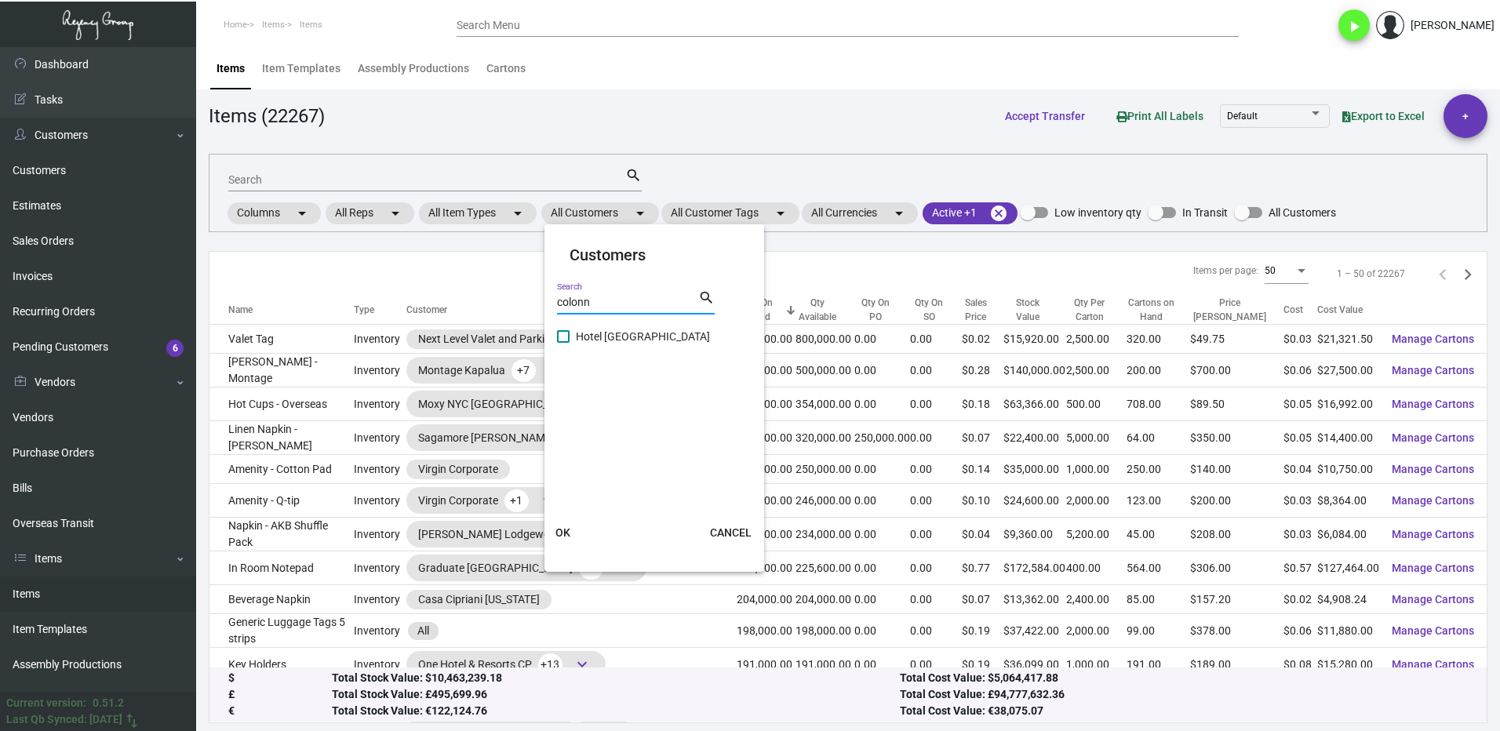
type input "colonn"
click at [583, 340] on span "Hotel Colonnade Coral Gables" at bounding box center [643, 336] width 134 height 19
click at [563, 343] on input "Hotel Colonnade Coral Gables" at bounding box center [562, 343] width 1 height 1
checkbox input "true"
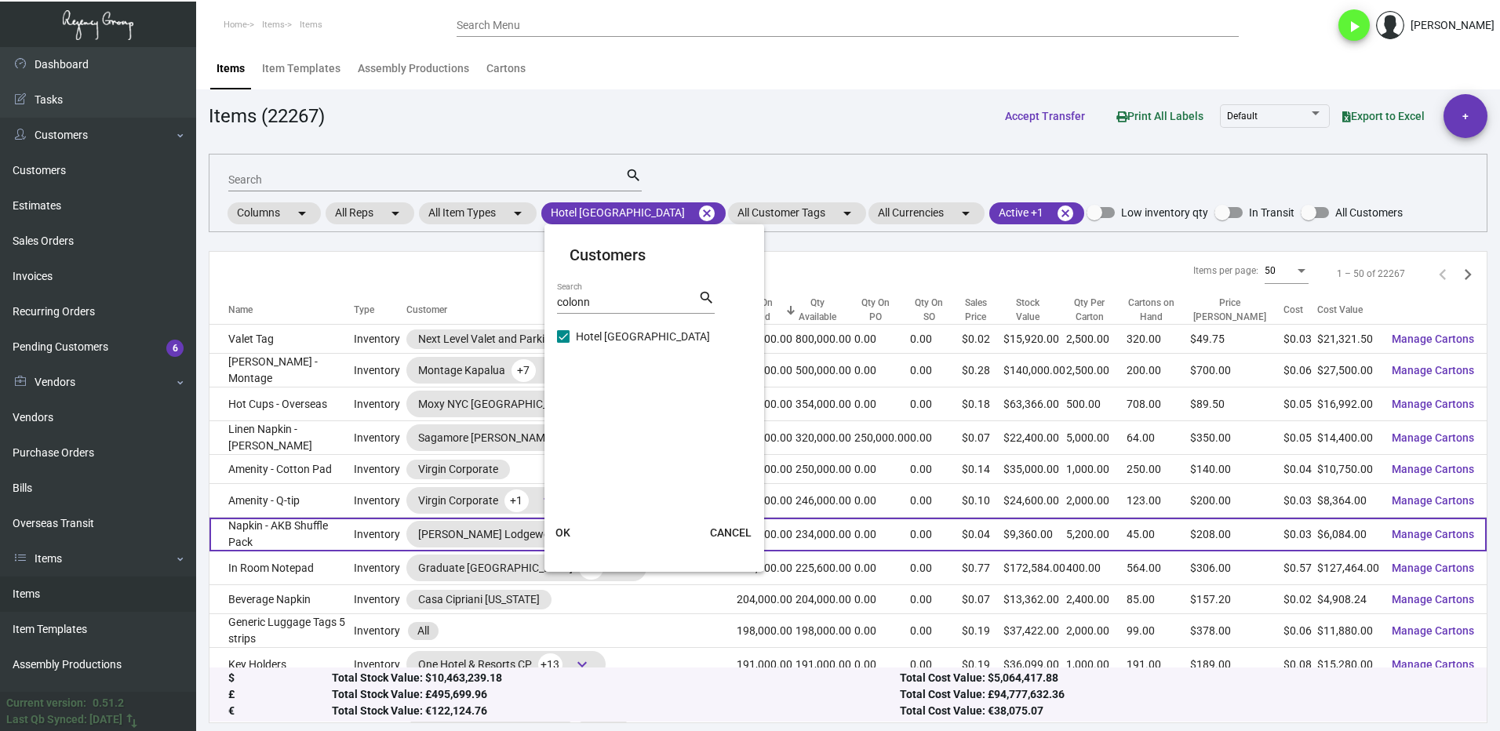
drag, startPoint x: 566, startPoint y: 533, endPoint x: 583, endPoint y: 542, distance: 19.0
click at [564, 532] on span "OK" at bounding box center [562, 532] width 15 height 13
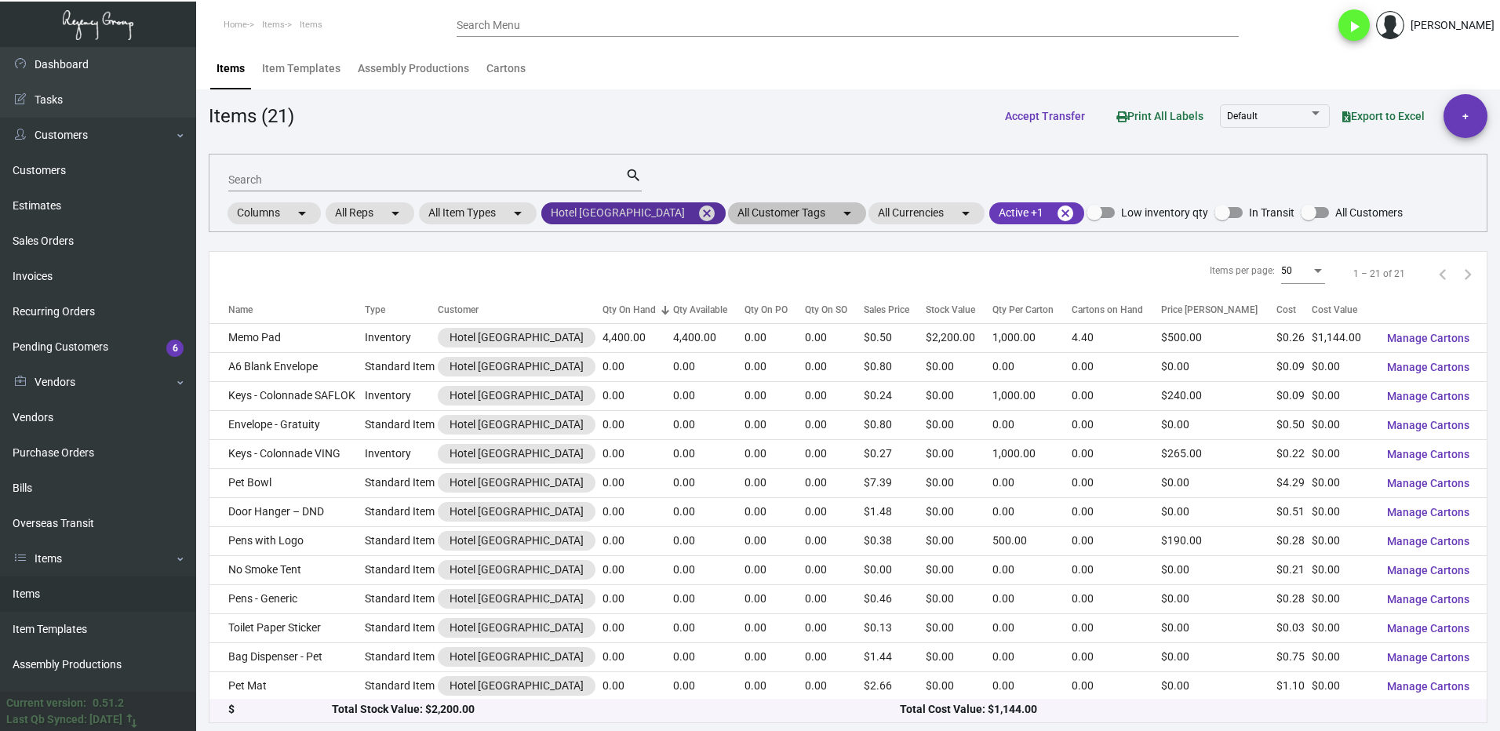
click at [716, 213] on mat-icon "cancel" at bounding box center [706, 213] width 19 height 19
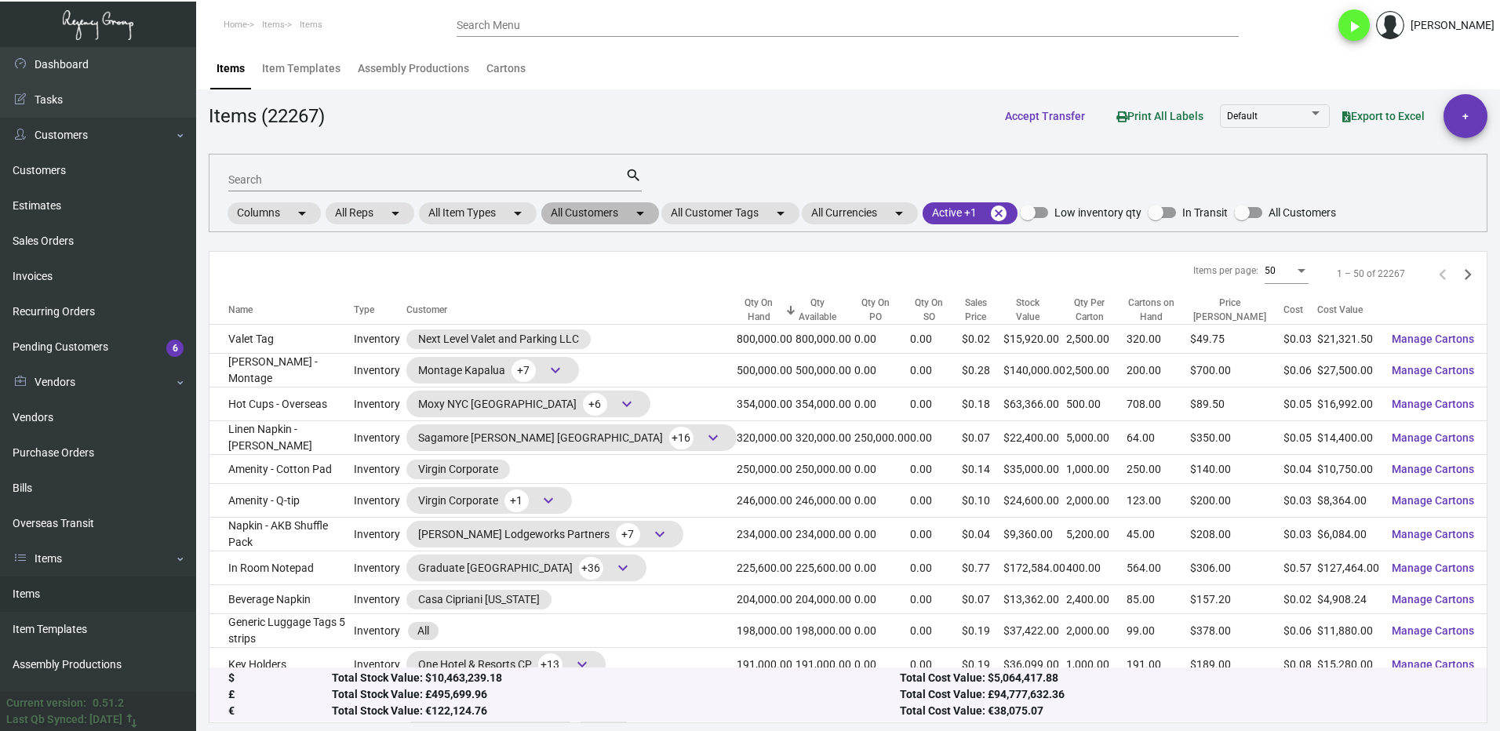
click at [595, 209] on mat-chip "All Customers arrow_drop_down" at bounding box center [600, 213] width 118 height 22
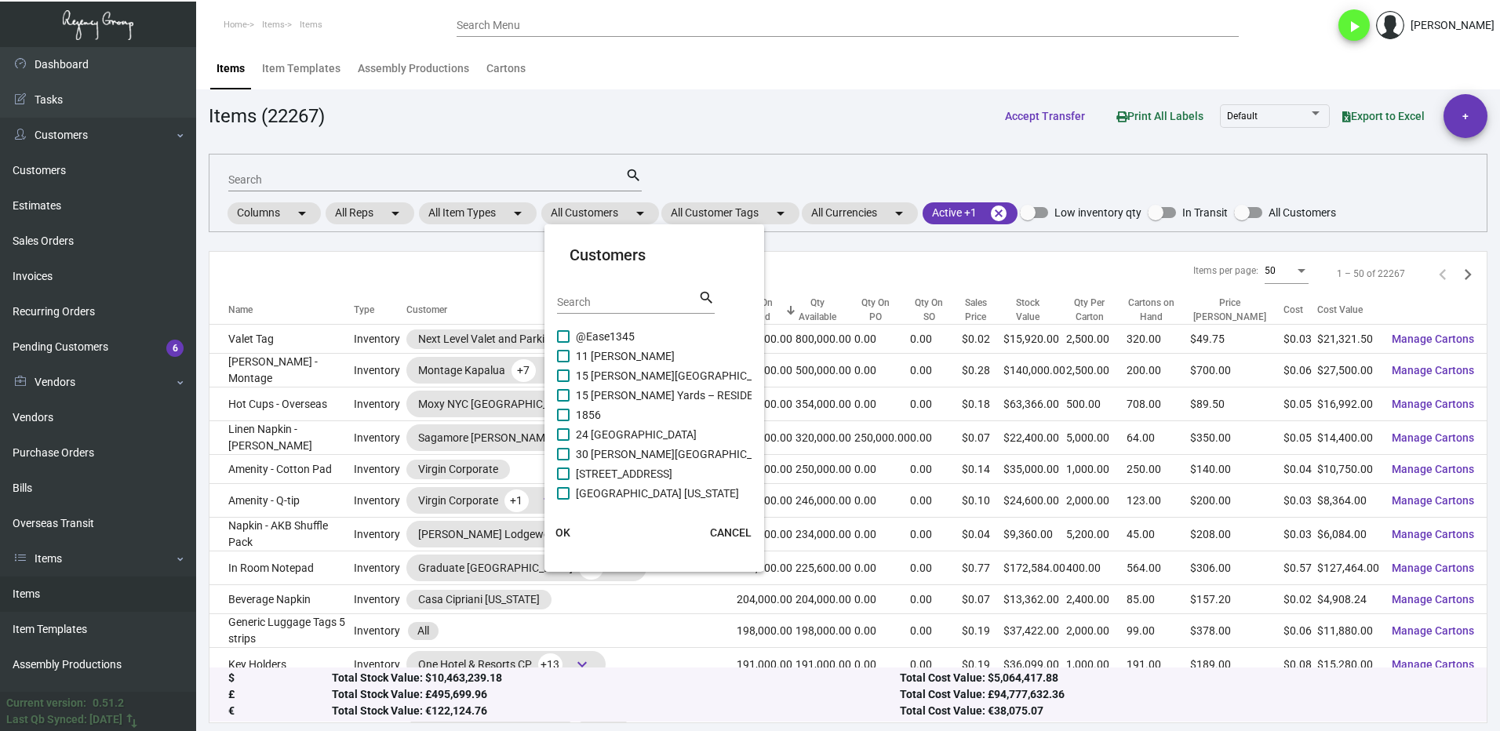
click at [584, 291] on div "Search" at bounding box center [627, 301] width 141 height 24
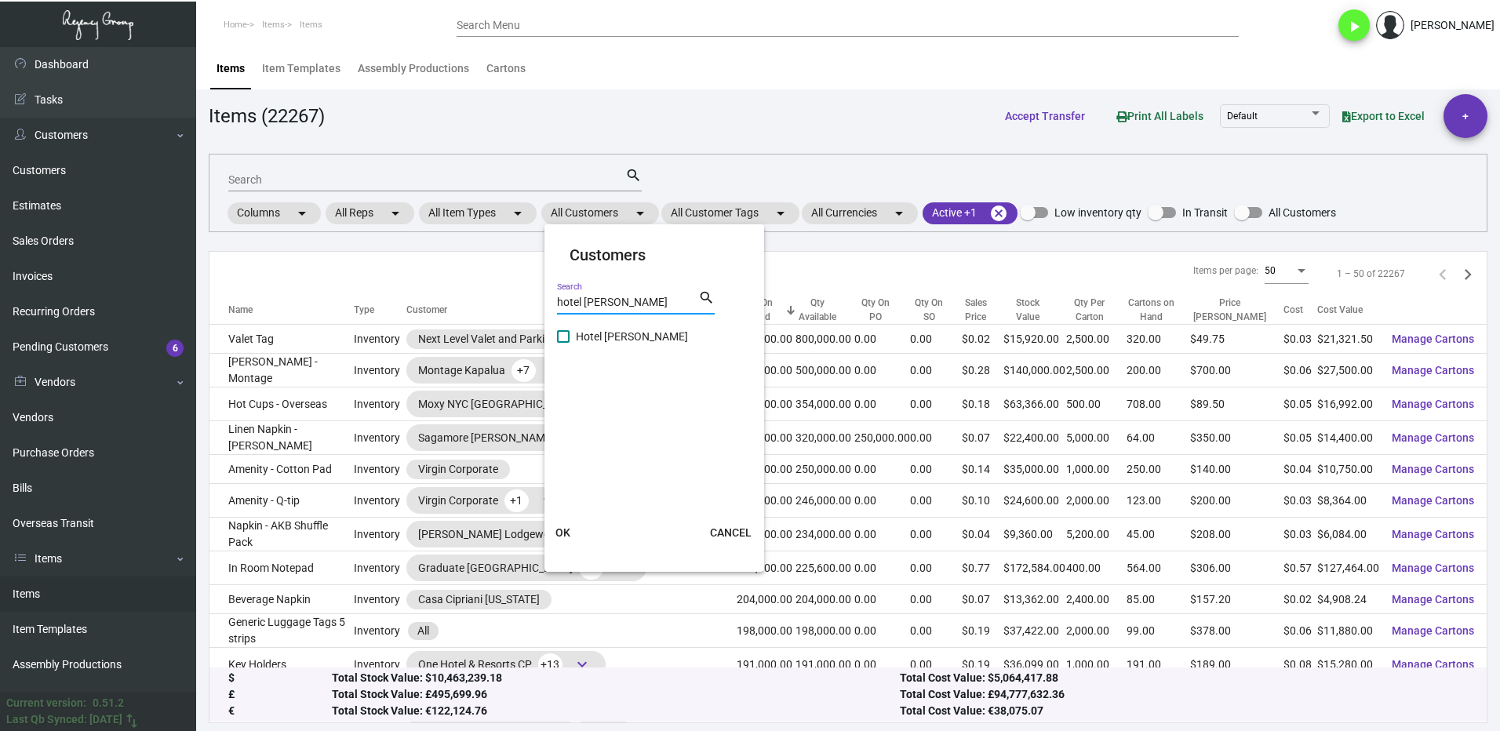
type input "hotel figueroa"
drag, startPoint x: 557, startPoint y: 333, endPoint x: 577, endPoint y: 377, distance: 49.1
click at [559, 333] on cdk-virtual-scroll-viewport "Hotel [PERSON_NAME]" at bounding box center [655, 413] width 196 height 173
click at [567, 333] on span at bounding box center [563, 336] width 13 height 13
click at [563, 343] on input "Hotel [PERSON_NAME]" at bounding box center [562, 343] width 1 height 1
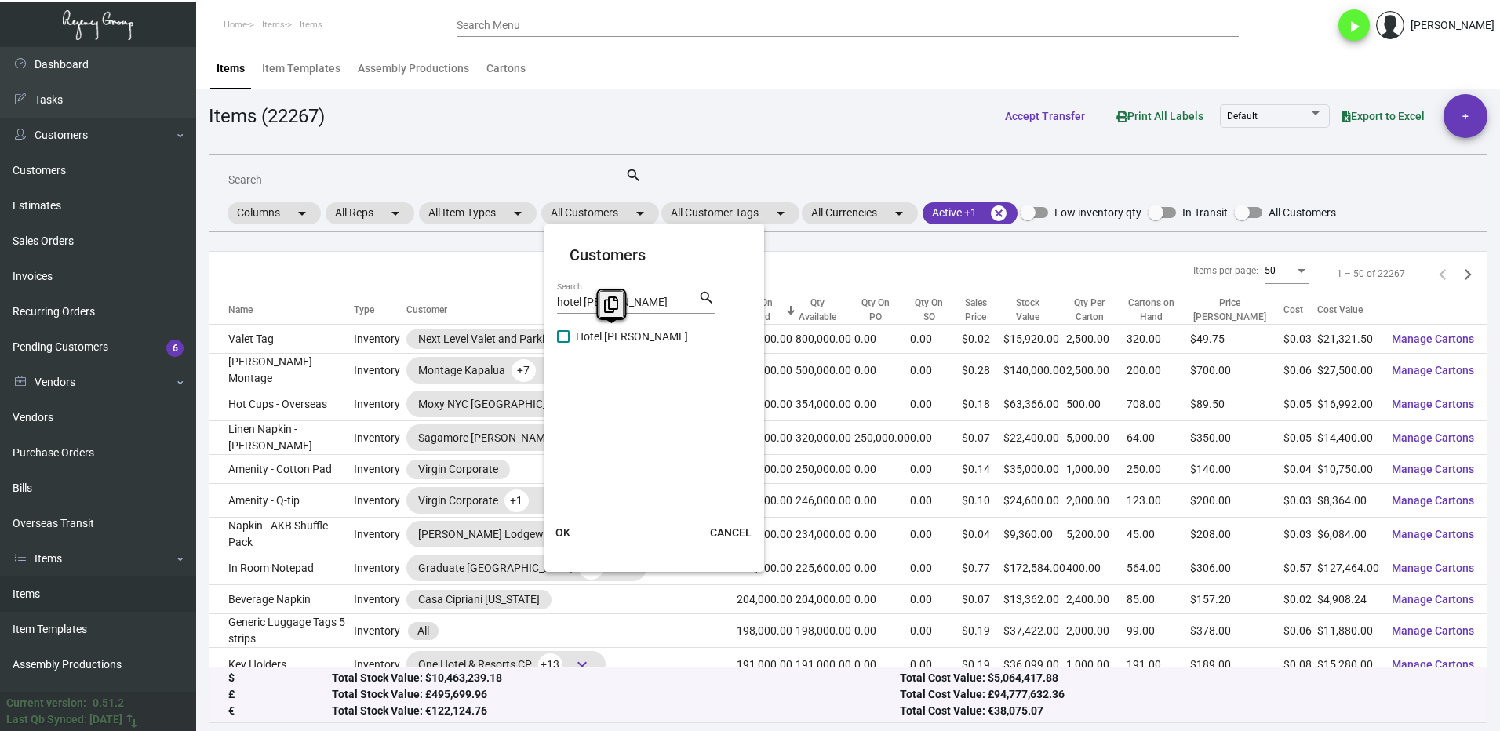
checkbox input "true"
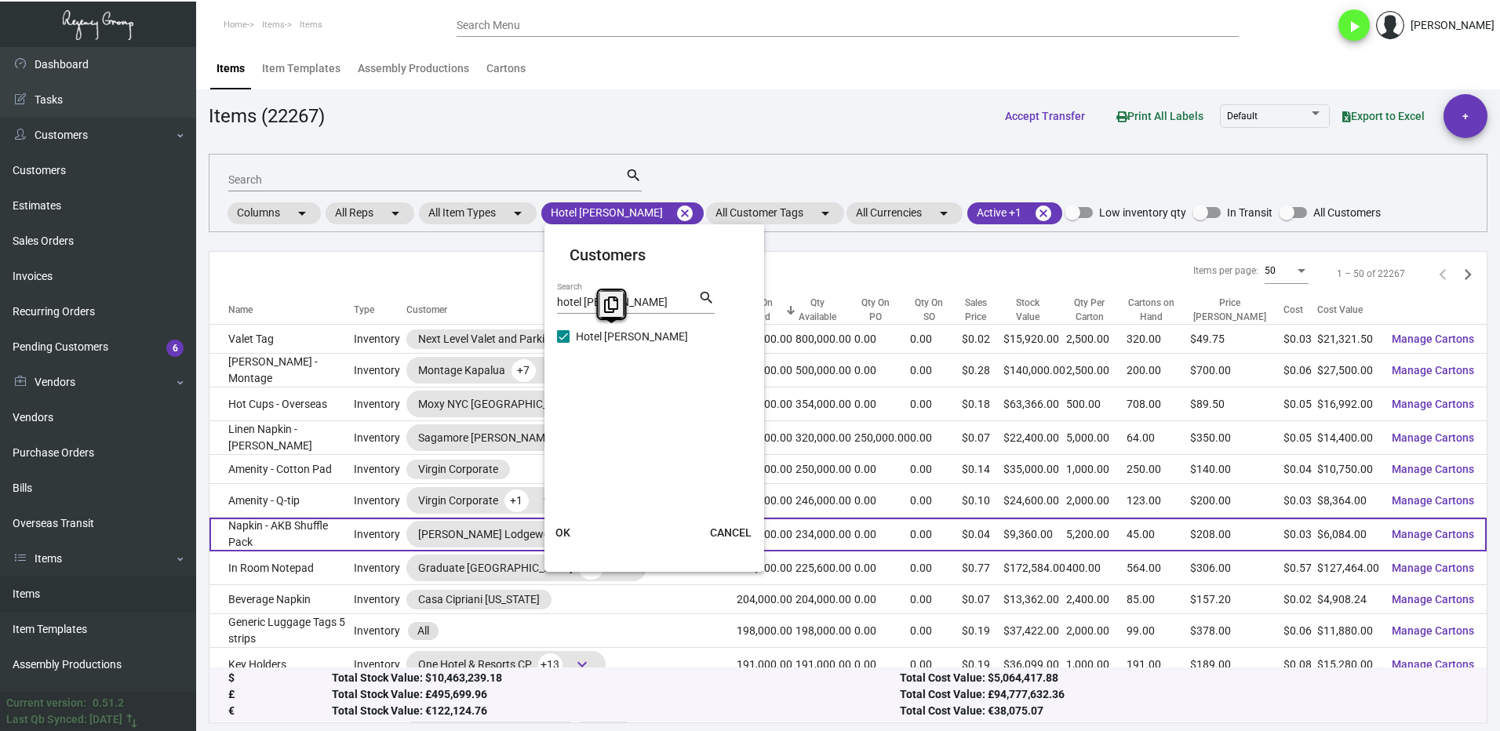
click at [566, 534] on span "OK" at bounding box center [562, 532] width 15 height 13
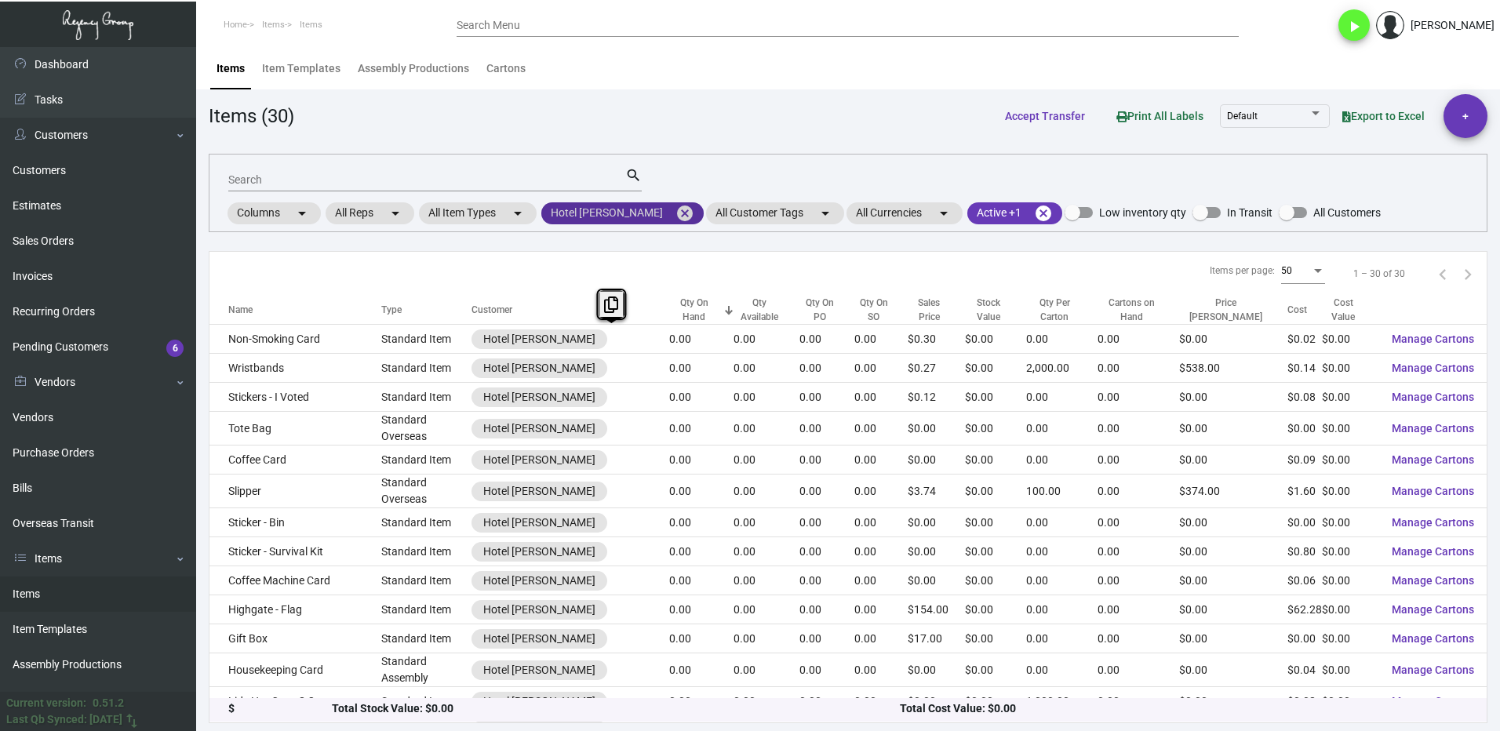
click at [675, 215] on mat-icon "cancel" at bounding box center [684, 213] width 19 height 19
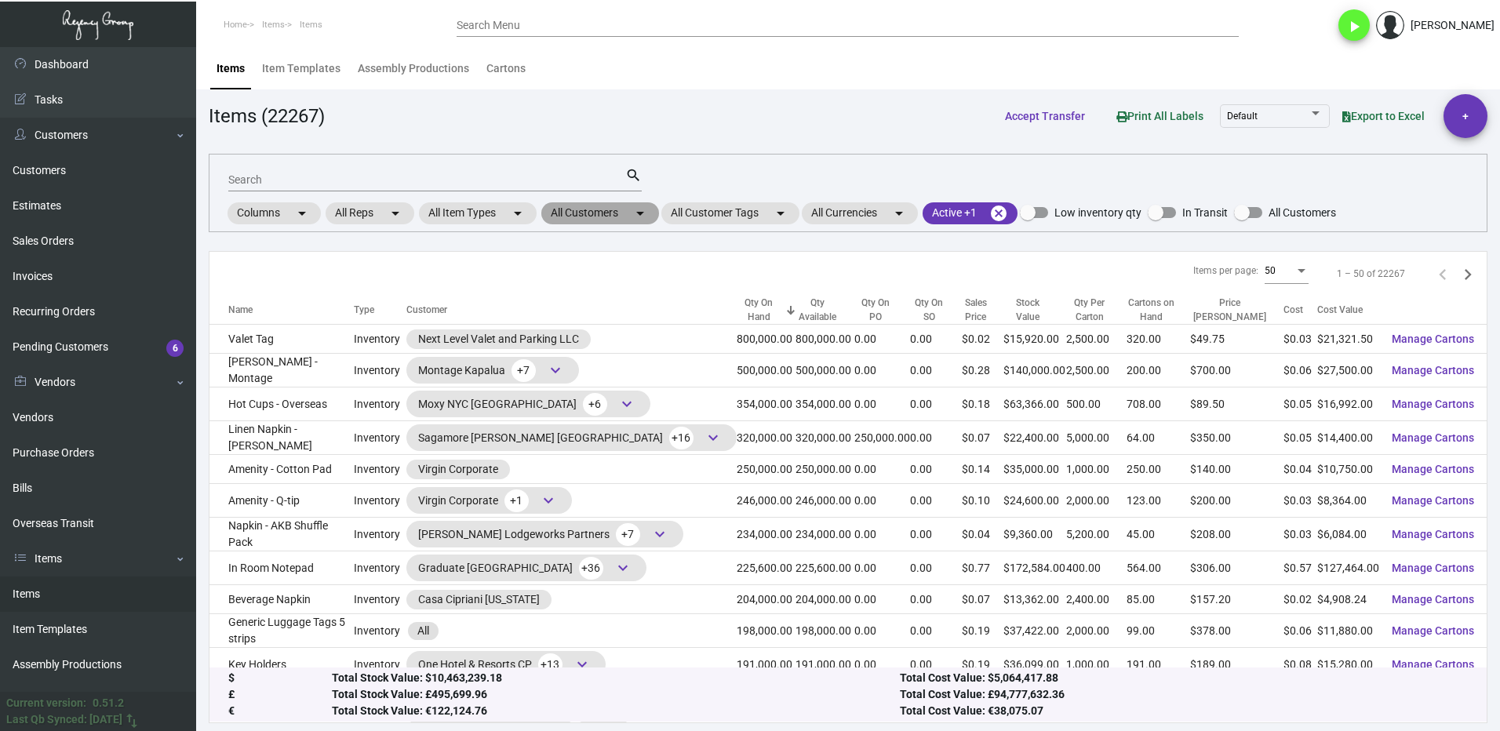
click at [586, 216] on mat-chip "All Customers arrow_drop_down" at bounding box center [600, 213] width 118 height 22
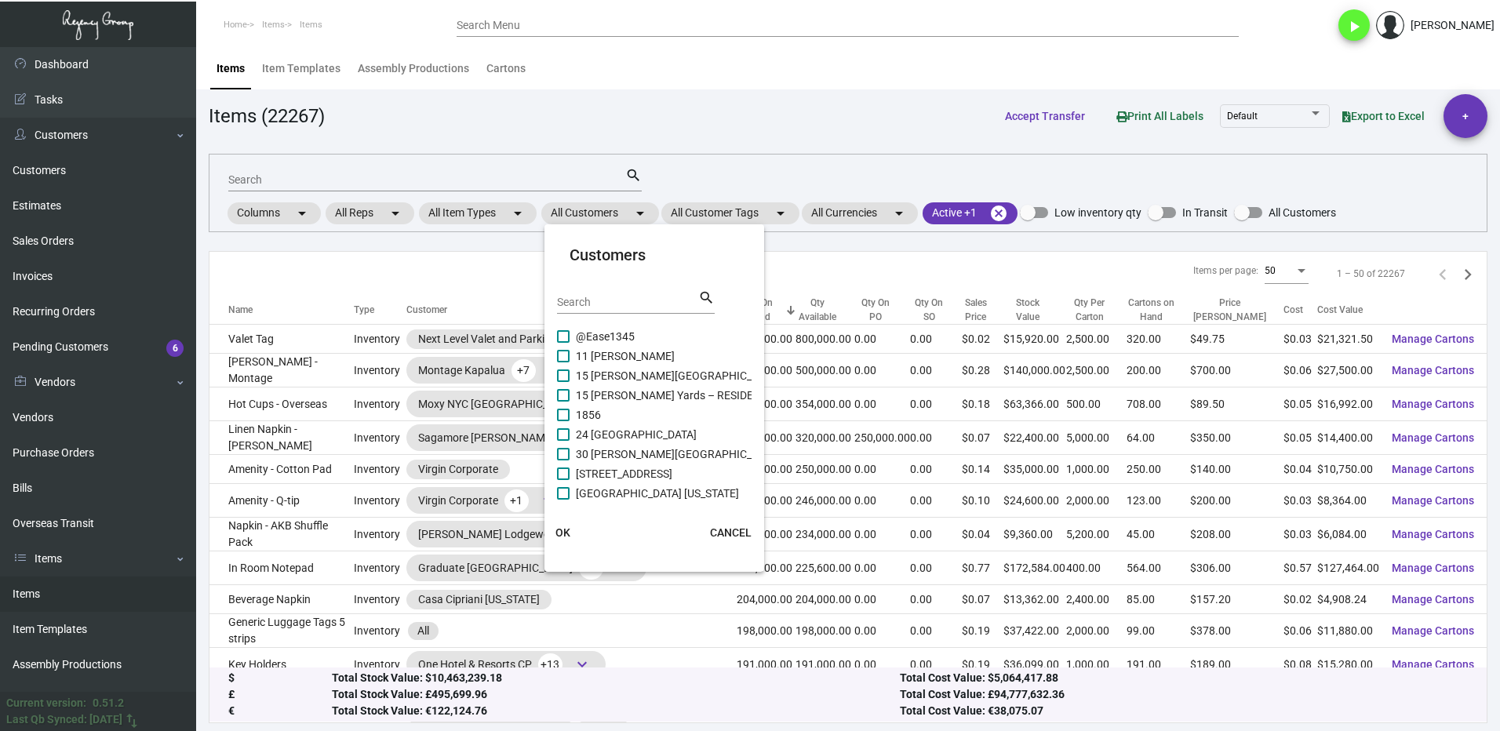
click at [576, 295] on div "Search" at bounding box center [627, 301] width 141 height 24
type input "yotel"
click at [572, 410] on label "YOTEL New York" at bounding box center [611, 414] width 109 height 19
click at [563, 421] on input "YOTEL New York" at bounding box center [562, 421] width 1 height 1
checkbox input "true"
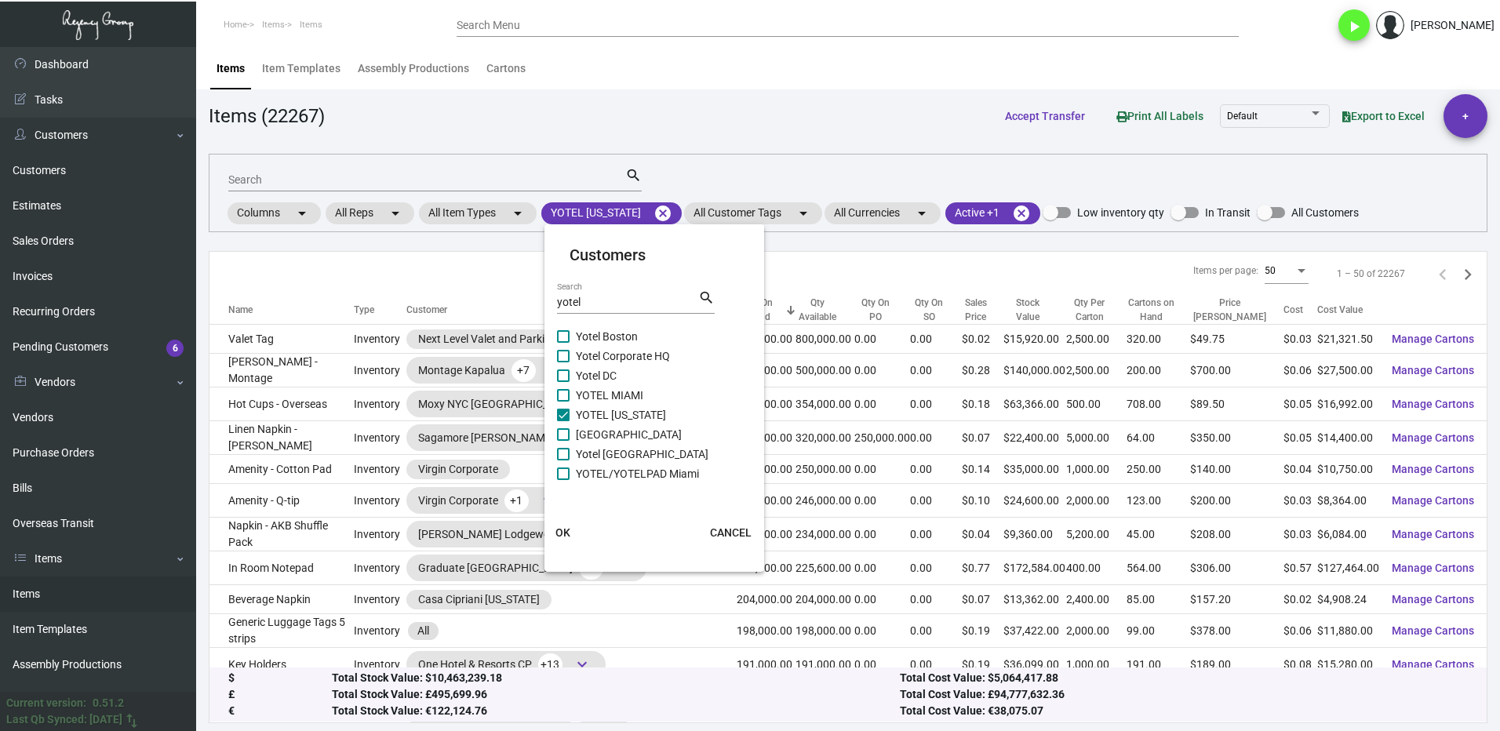
drag, startPoint x: 563, startPoint y: 436, endPoint x: 563, endPoint y: 409, distance: 26.7
click at [563, 435] on span at bounding box center [563, 434] width 13 height 13
click at [563, 441] on input "Yotel Pad - Park City" at bounding box center [562, 441] width 1 height 1
checkbox input "true"
click at [562, 380] on span at bounding box center [563, 375] width 13 height 13
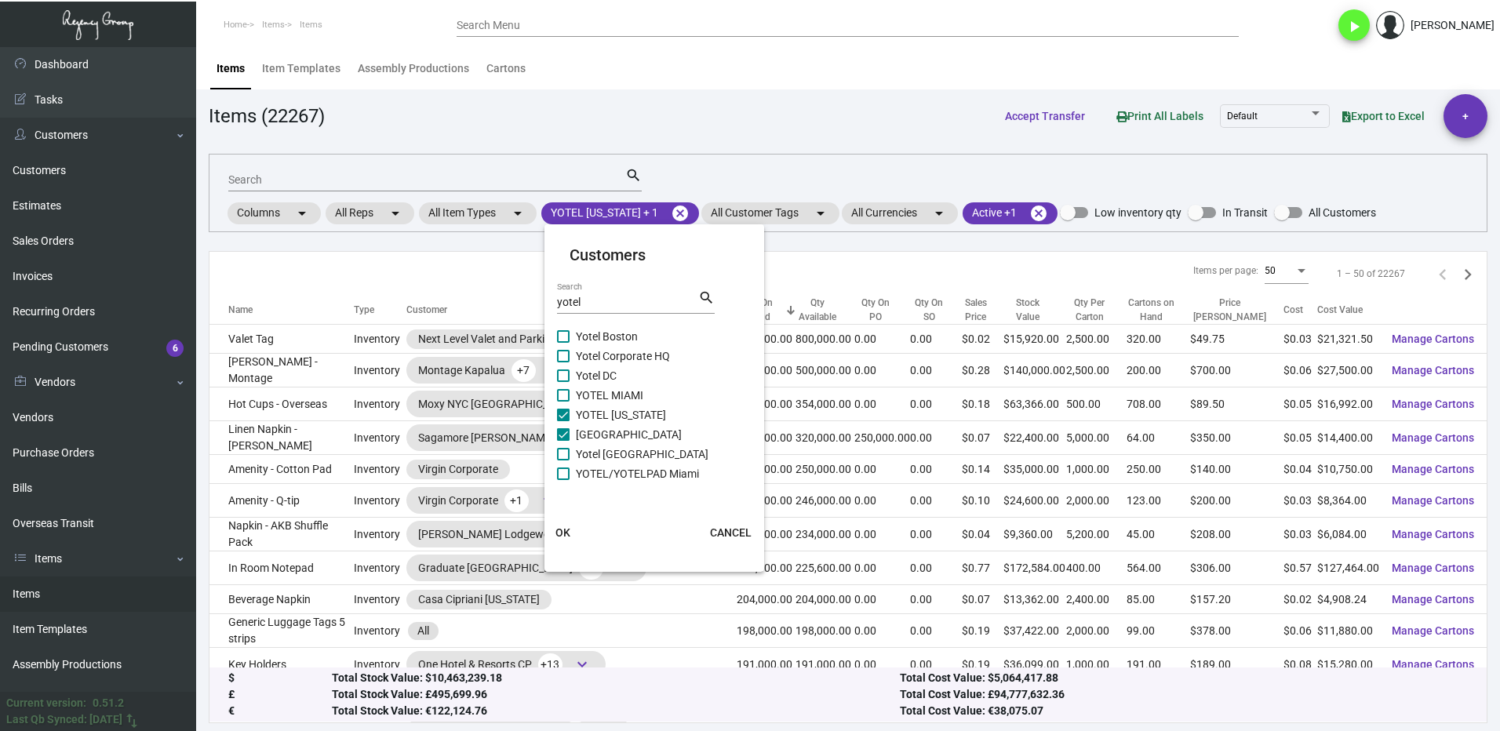
click at [562, 382] on input "Yotel DC" at bounding box center [562, 382] width 1 height 1
checkbox input "true"
click at [562, 357] on span at bounding box center [563, 356] width 13 height 13
click at [562, 362] on input "Yotel Corporate HQ" at bounding box center [562, 362] width 1 height 1
checkbox input "true"
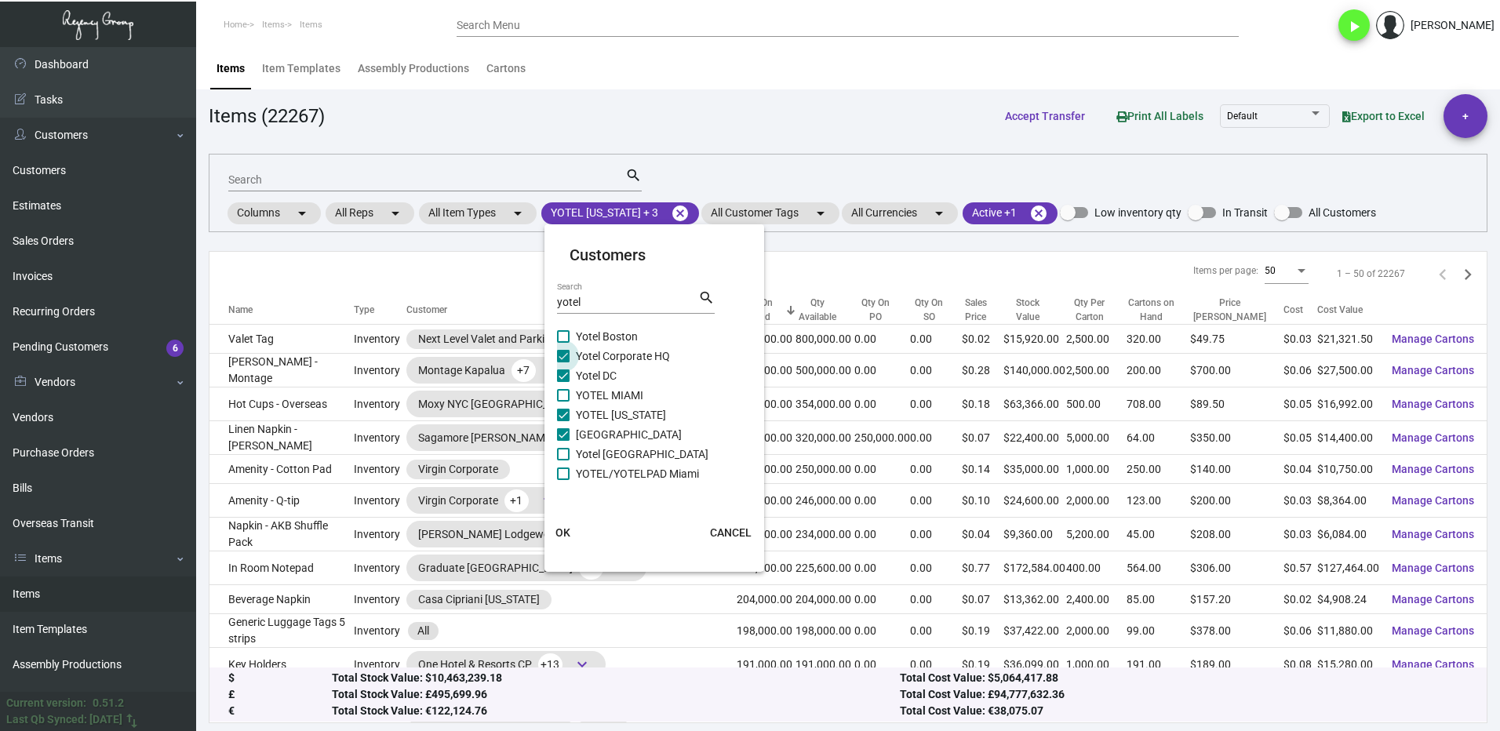
click at [562, 336] on span at bounding box center [563, 336] width 13 height 13
click at [562, 343] on input "Yotel Boston" at bounding box center [562, 343] width 1 height 1
checkbox input "true"
click at [568, 389] on span at bounding box center [563, 395] width 13 height 13
click at [563, 402] on input "YOTEL MIAMI" at bounding box center [562, 402] width 1 height 1
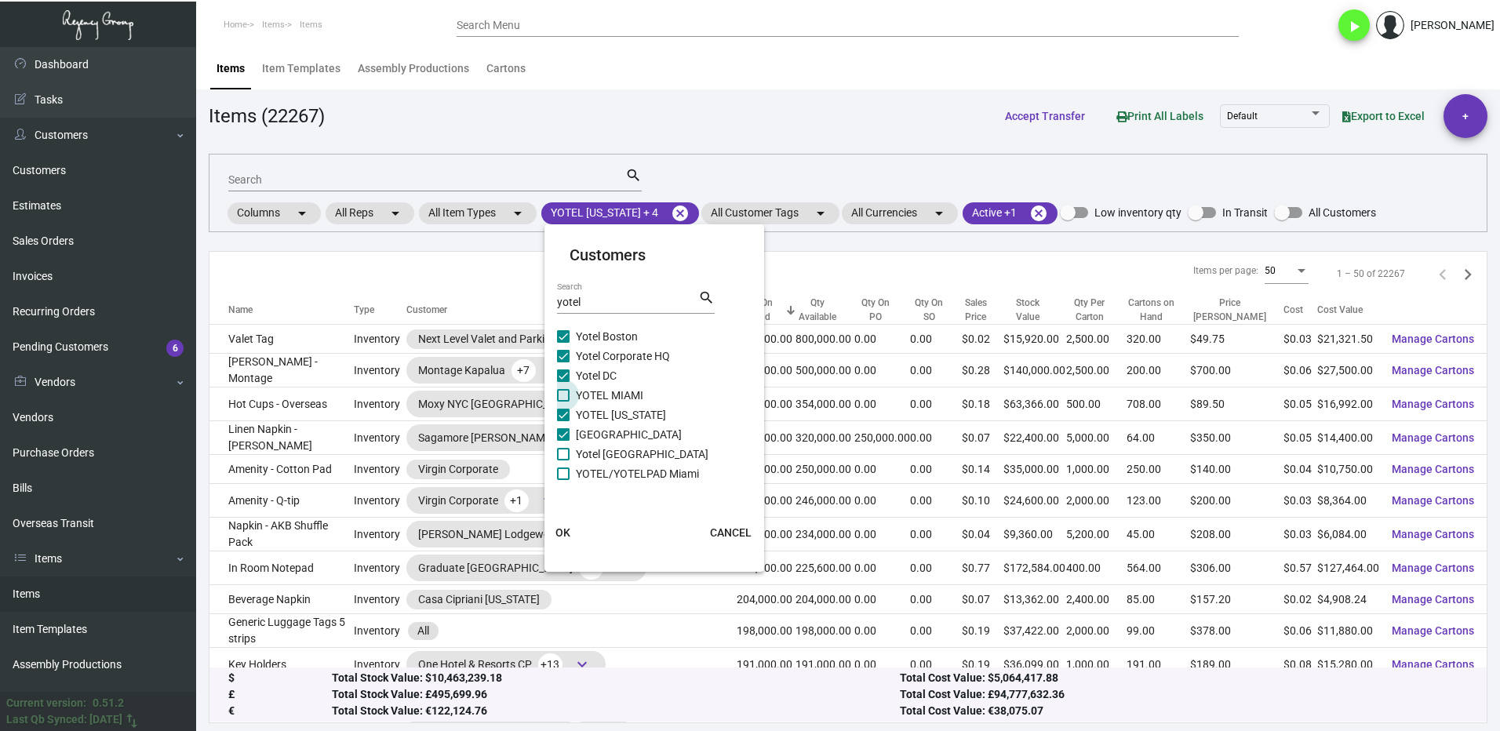
checkbox input "true"
click at [557, 451] on span at bounding box center [563, 454] width 13 height 13
click at [562, 460] on input "Yotel San Francisco" at bounding box center [562, 460] width 1 height 1
checkbox input "true"
click at [570, 472] on label "YOTEL/YOTELPAD Miami" at bounding box center [628, 473] width 142 height 19
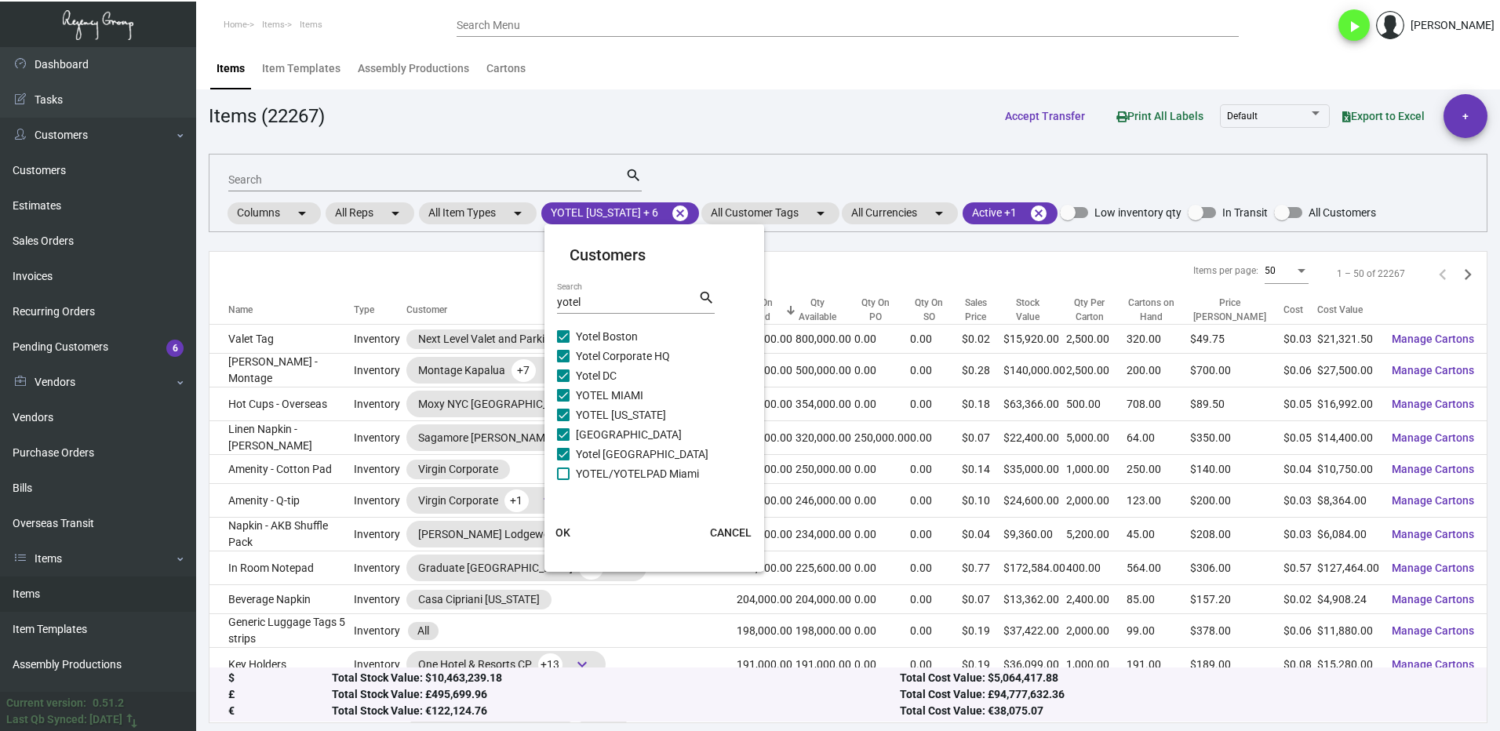
click at [563, 480] on input "YOTEL/YOTELPAD Miami" at bounding box center [562, 480] width 1 height 1
checkbox input "true"
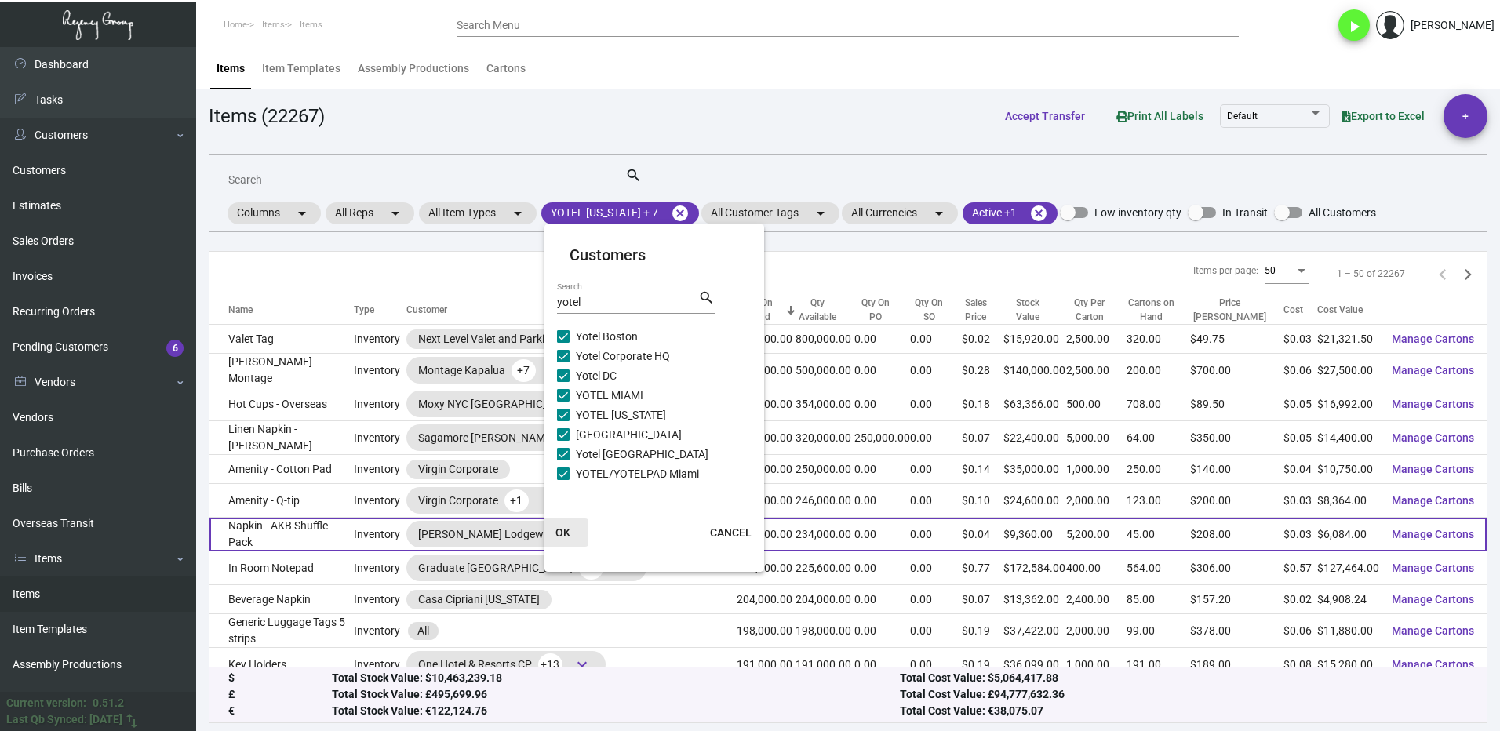
drag, startPoint x: 569, startPoint y: 529, endPoint x: 593, endPoint y: 527, distance: 24.4
click at [569, 528] on span "OK" at bounding box center [562, 532] width 15 height 13
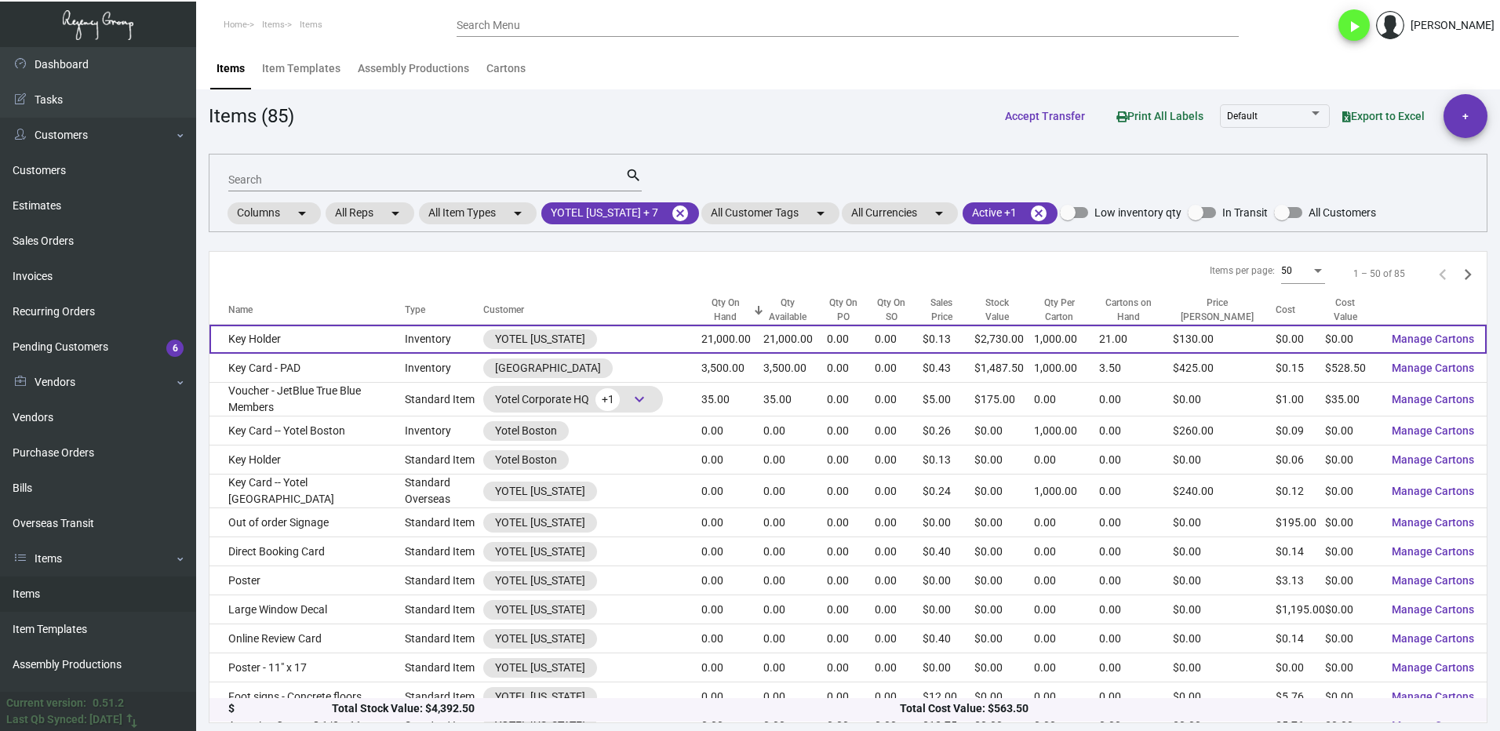
click at [380, 341] on td "Key Holder" at bounding box center [306, 339] width 195 height 29
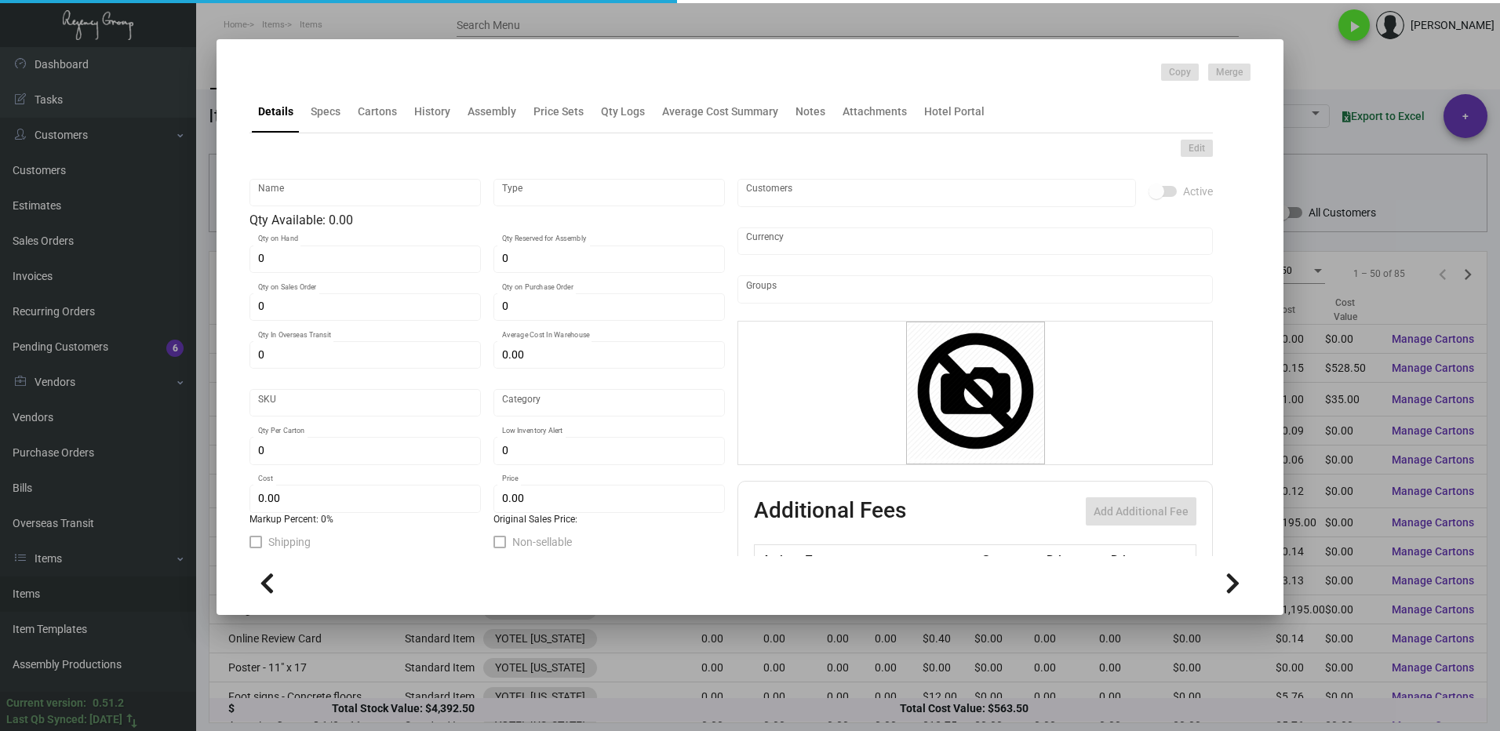
type input "Key Holder"
type input "Inventory"
type input "21,000"
type input "$ 0.00"
type input "YKH"
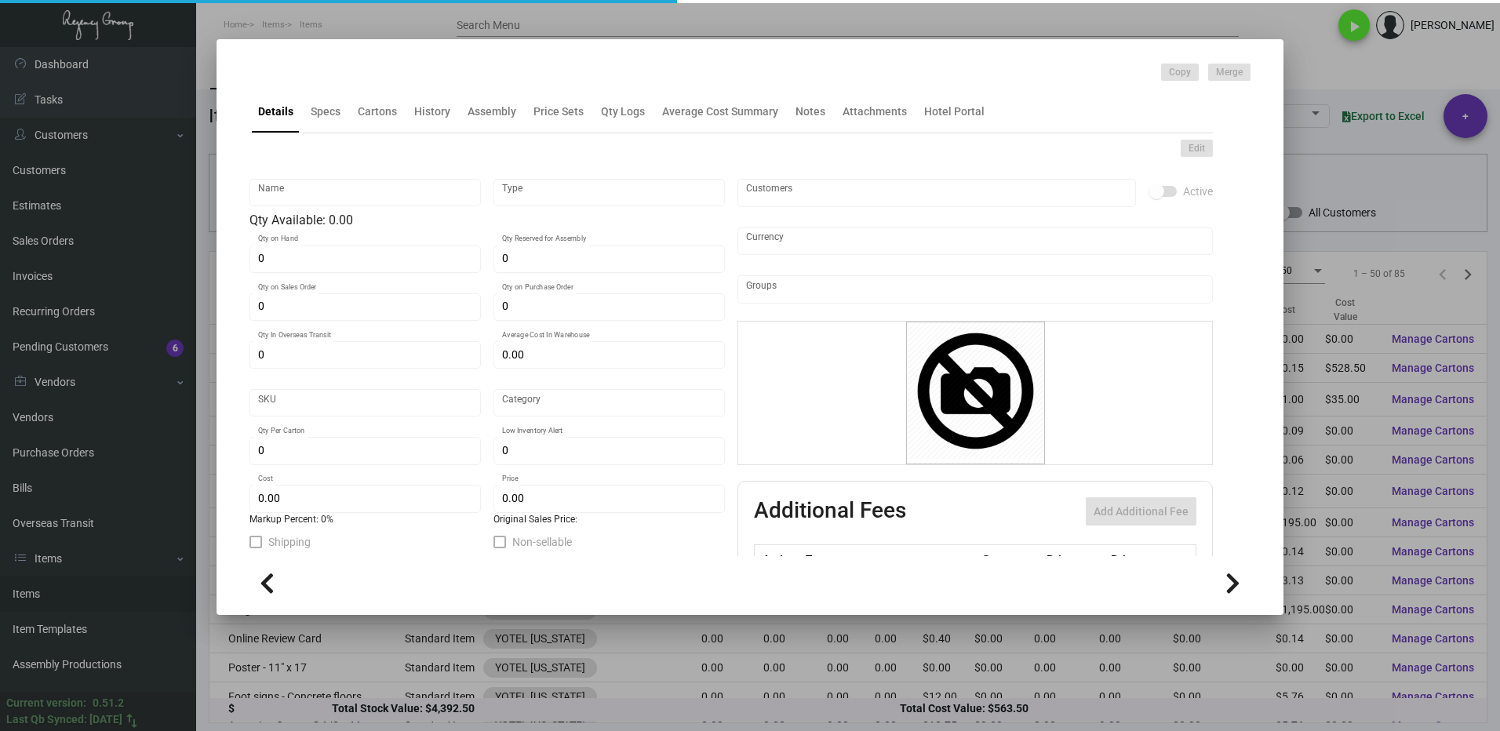
type input "Standard"
type input "1,000"
type input "$ 0.00"
type input "$ 0.13"
checkbox input "true"
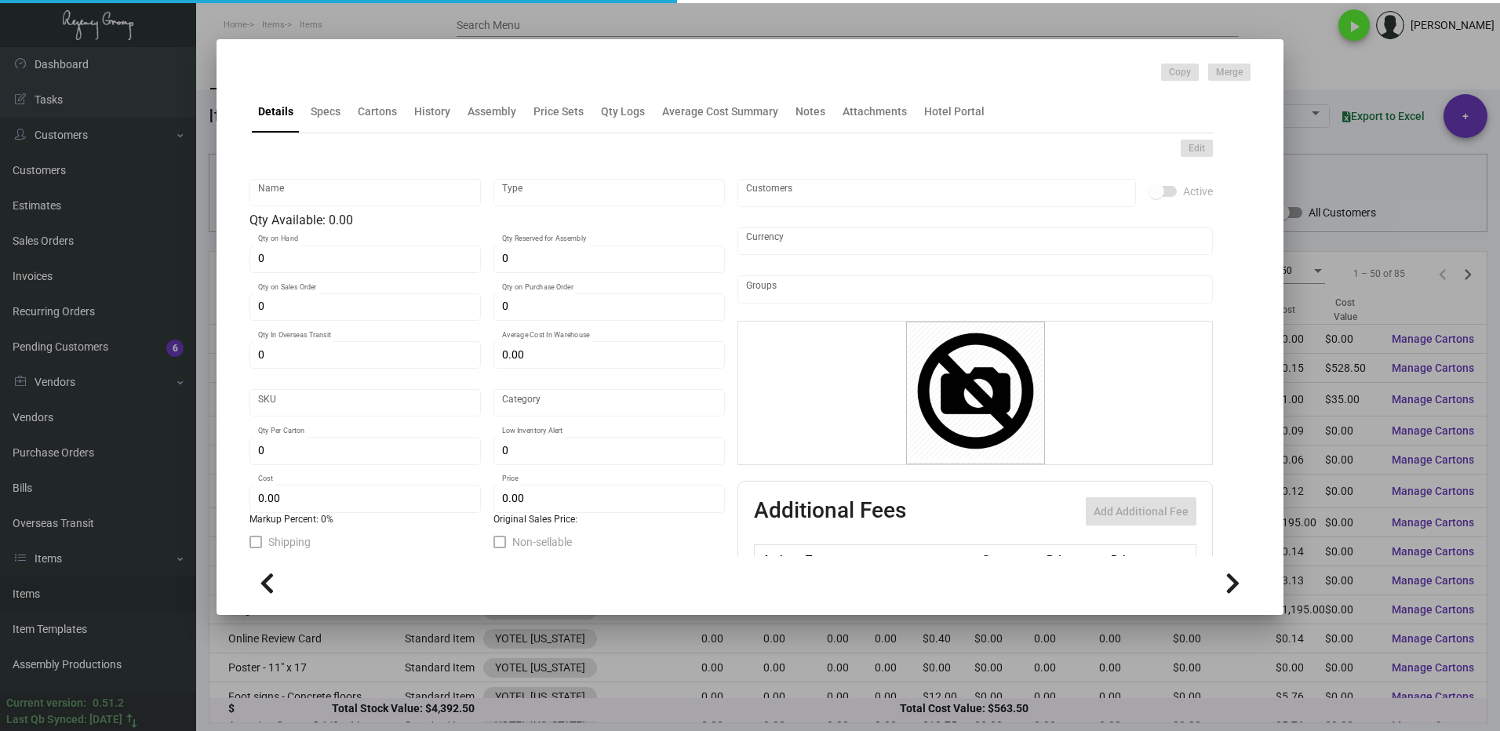
type input "United States Dollar $"
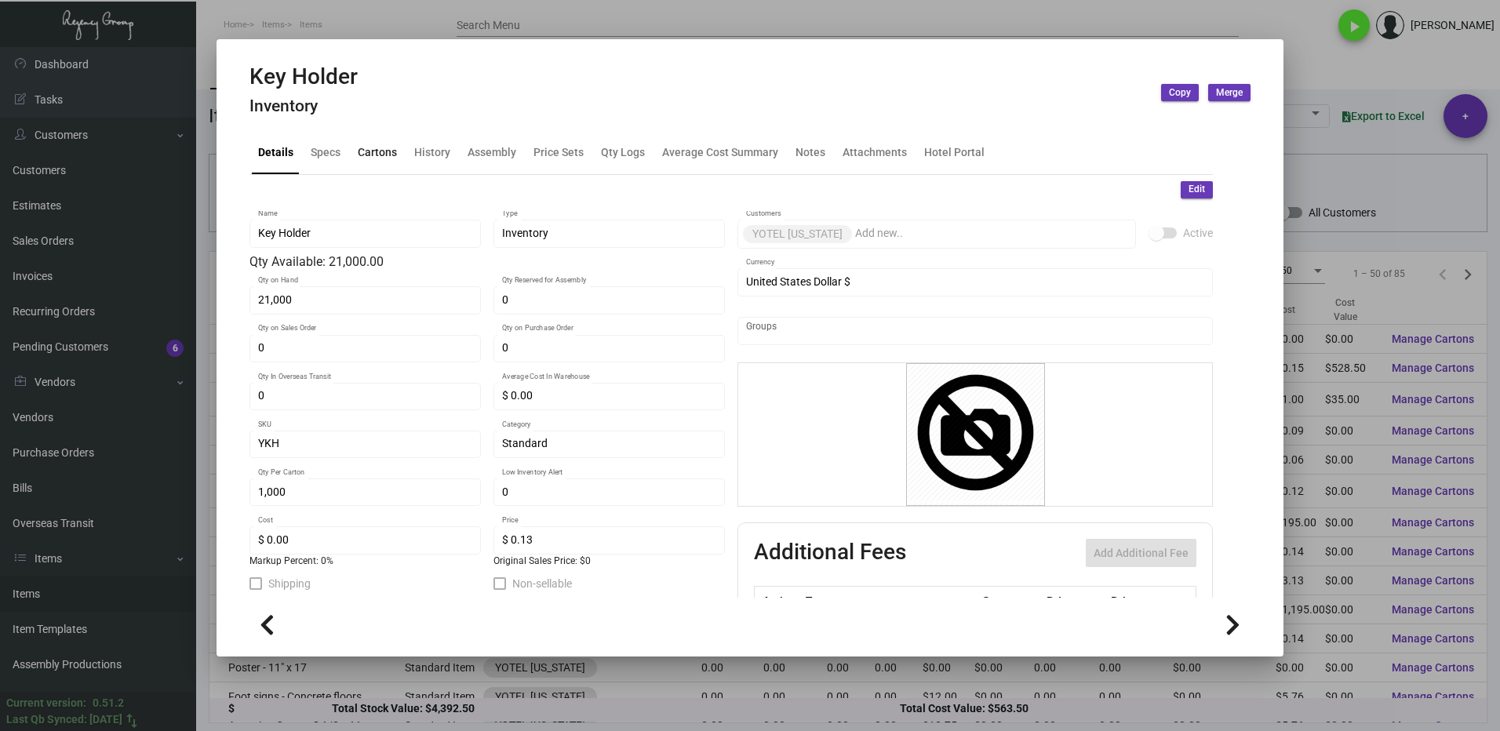
click at [373, 162] on div "Cartons" at bounding box center [377, 153] width 52 height 38
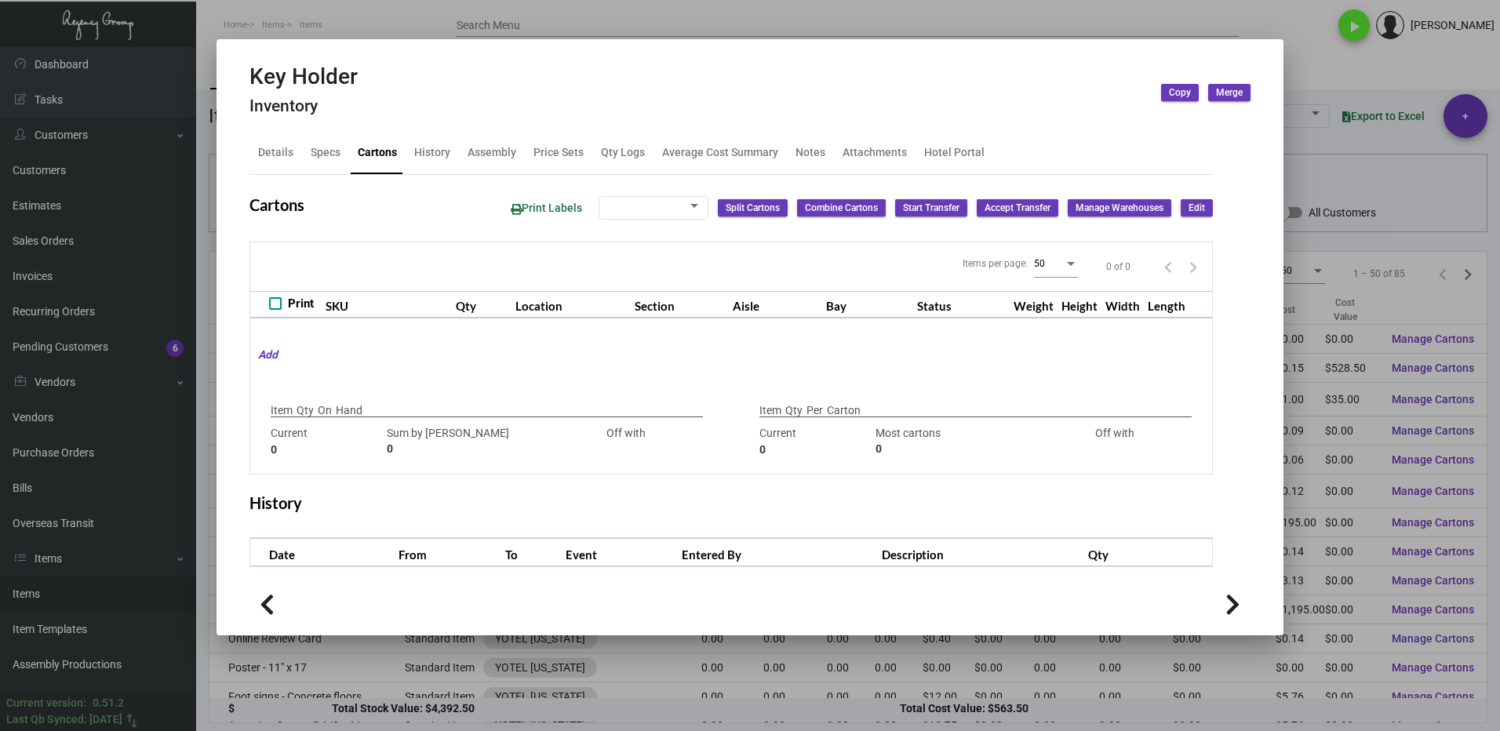
checkbox input "true"
type input "21,000"
type input "+21000"
type input "1,000"
type input "+1000"
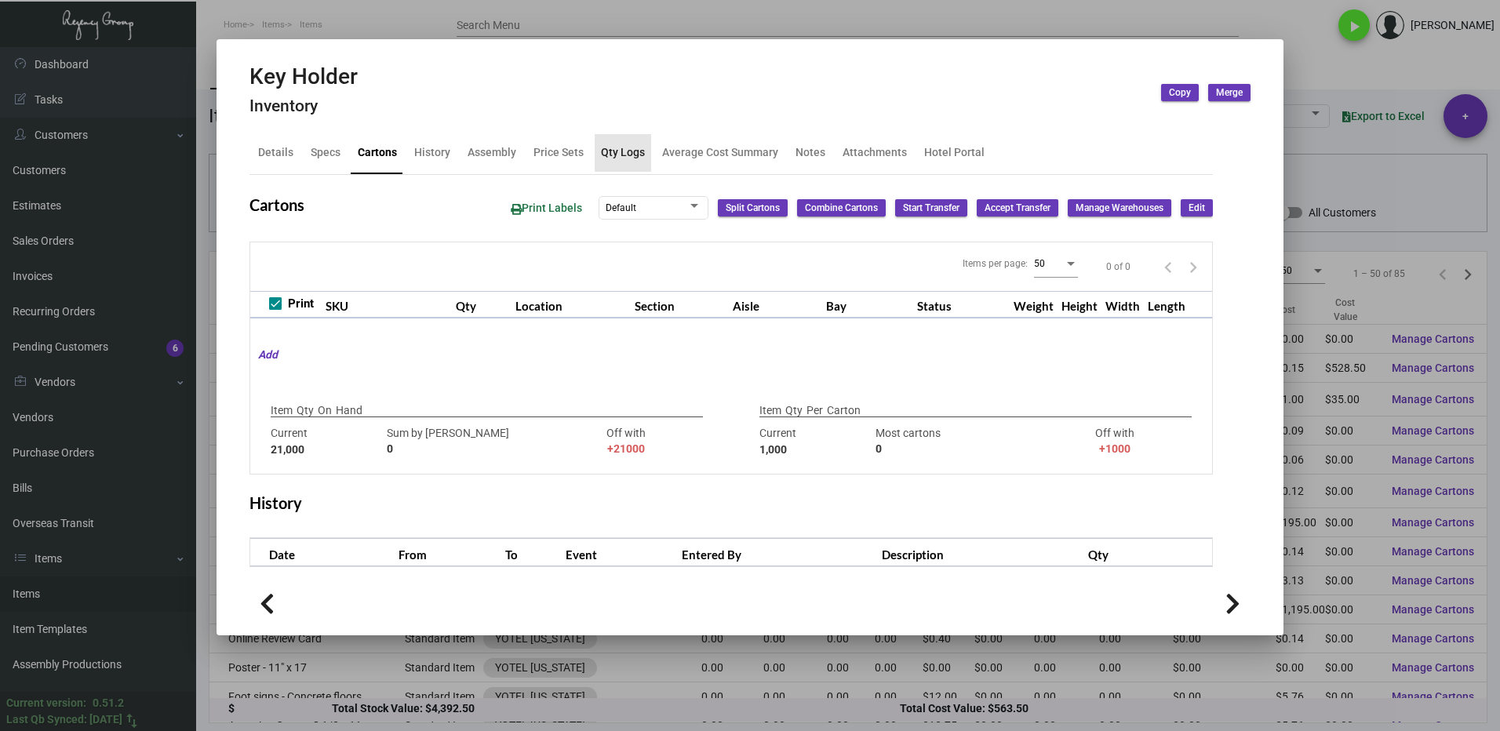
click at [623, 147] on div "Qty Logs" at bounding box center [623, 152] width 44 height 16
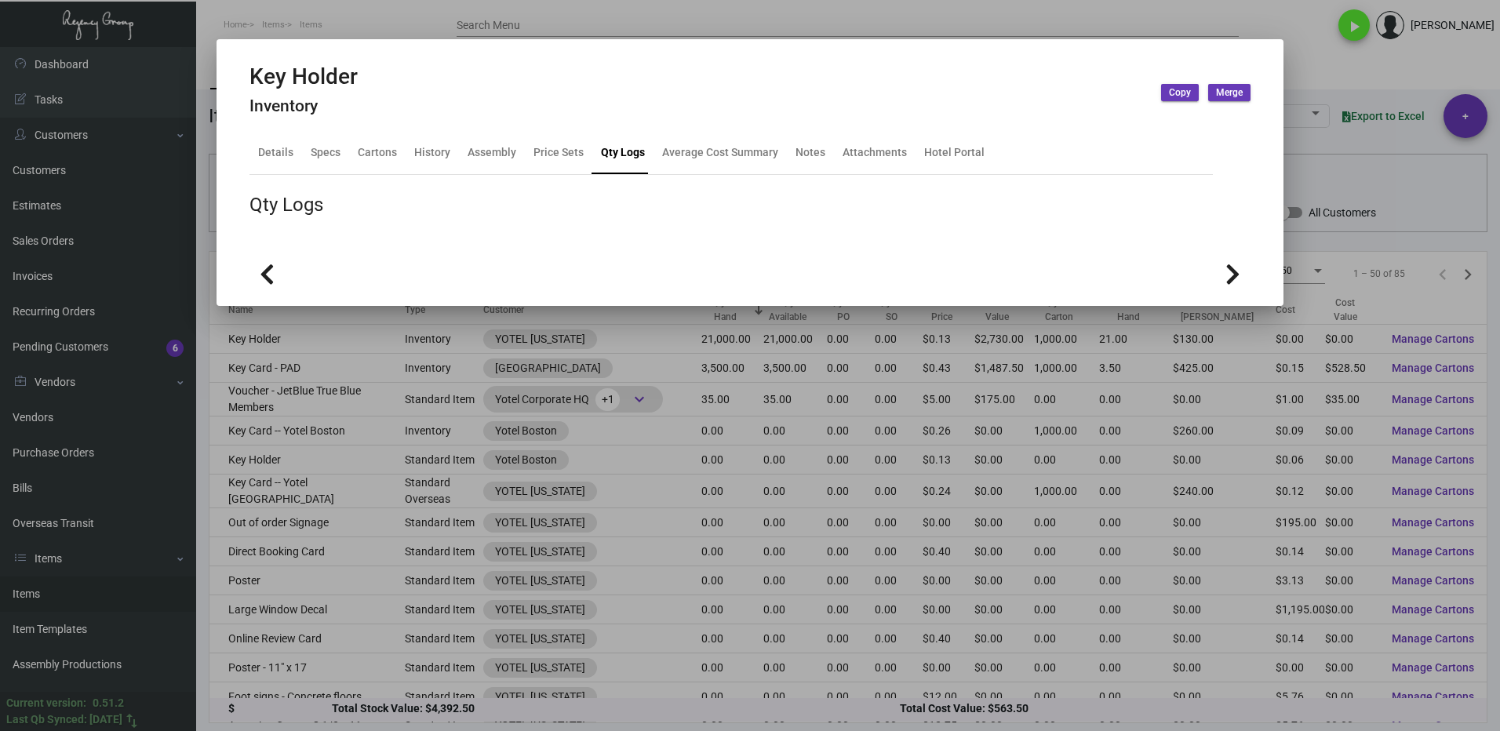
click at [1335, 71] on div at bounding box center [750, 365] width 1500 height 731
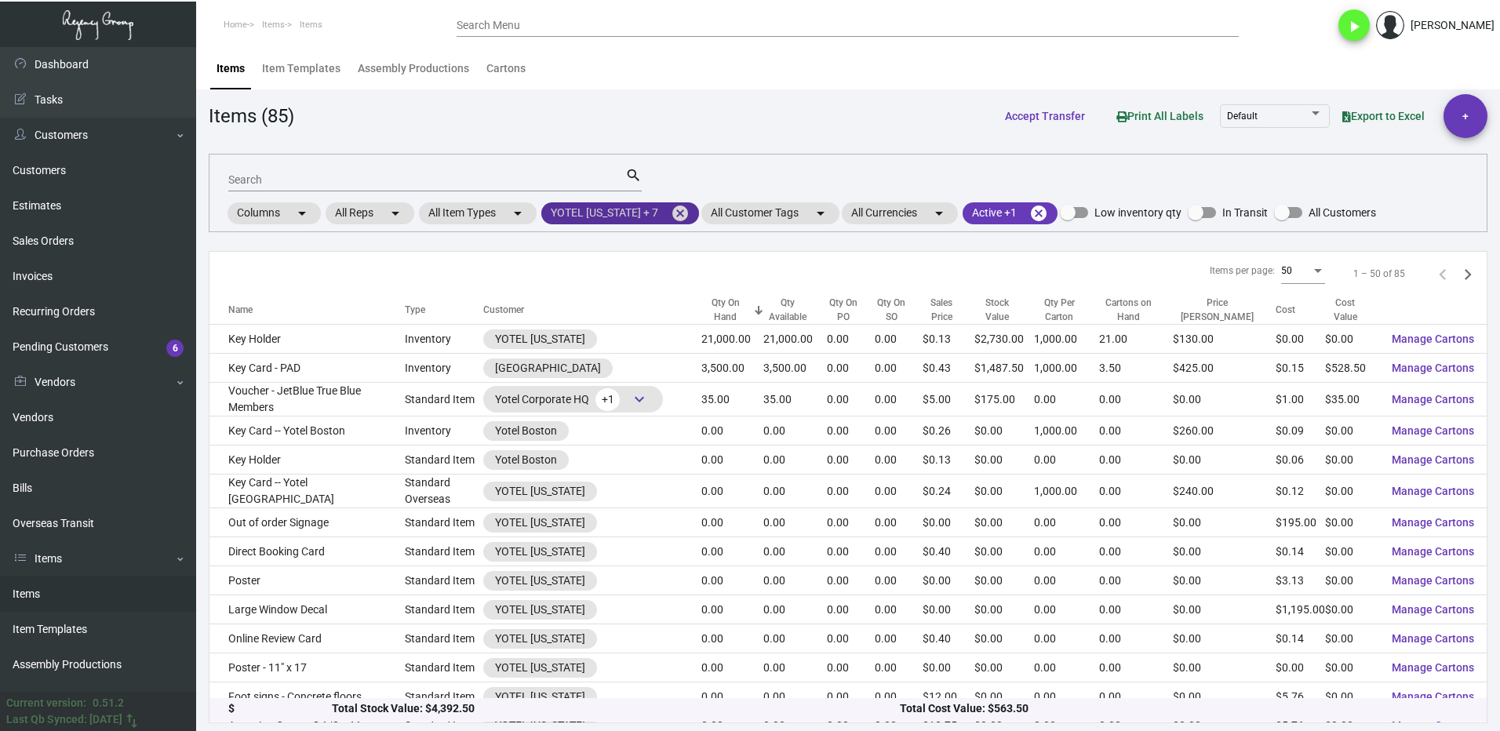
click at [671, 213] on mat-icon "cancel" at bounding box center [680, 213] width 19 height 19
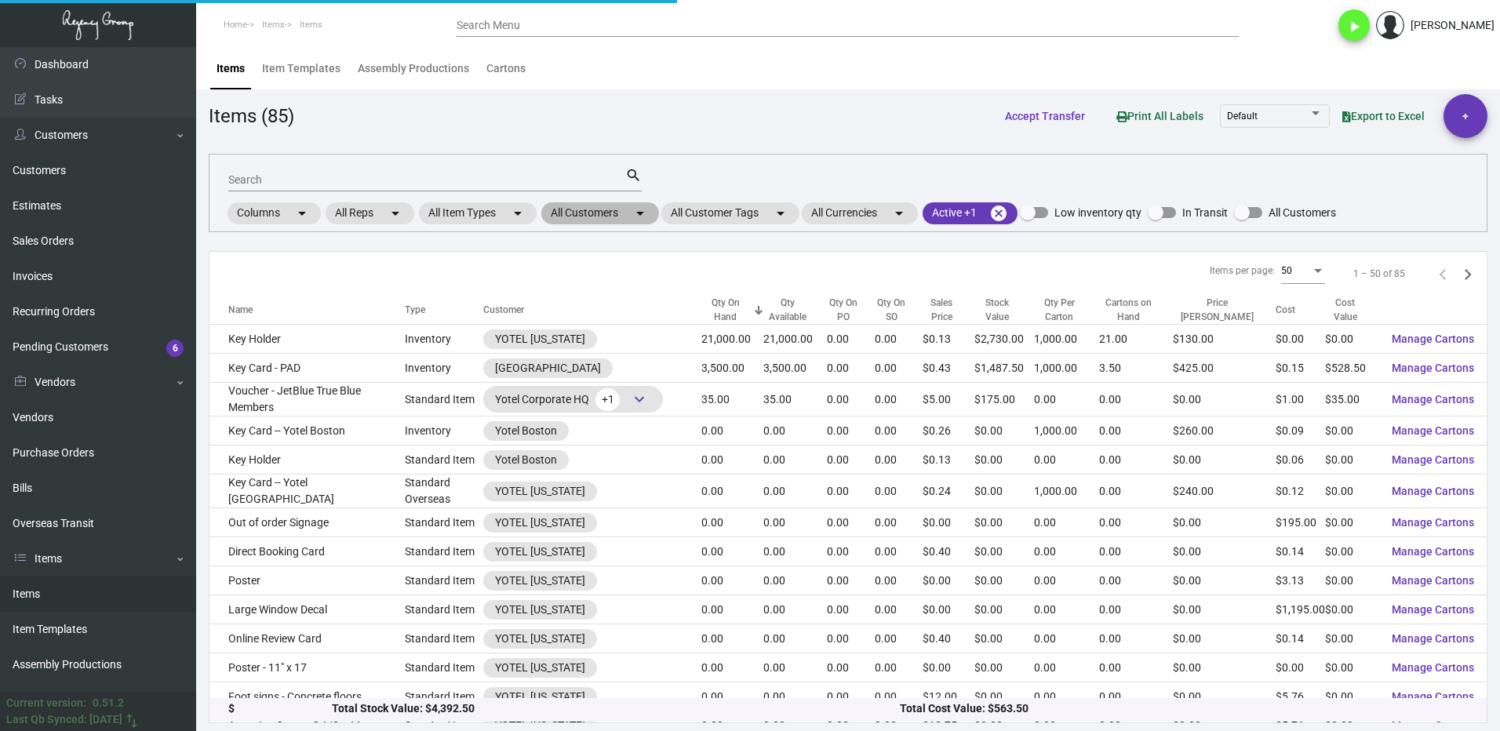
click at [580, 218] on mat-chip "All Customers arrow_drop_down" at bounding box center [600, 213] width 118 height 22
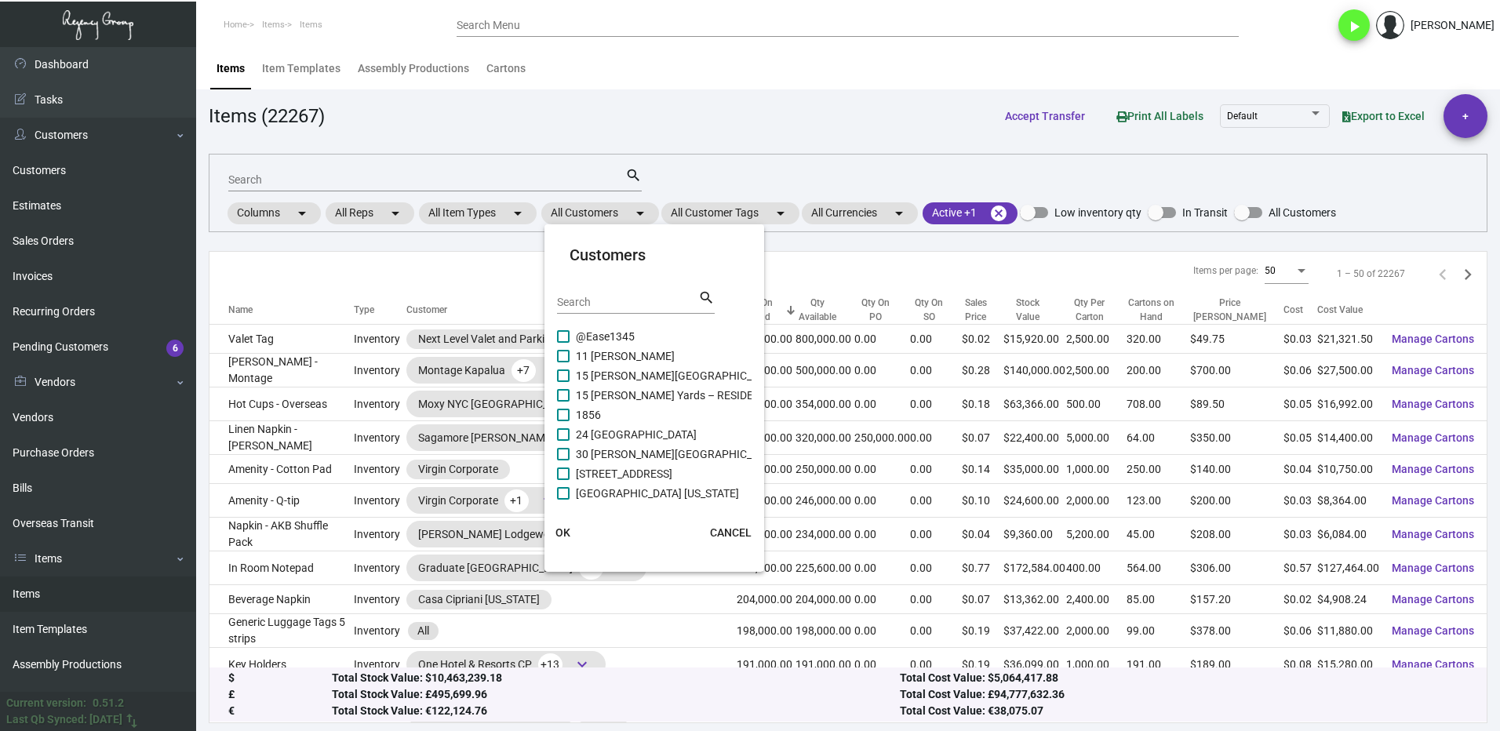
click at [600, 306] on input "Search" at bounding box center [627, 302] width 141 height 13
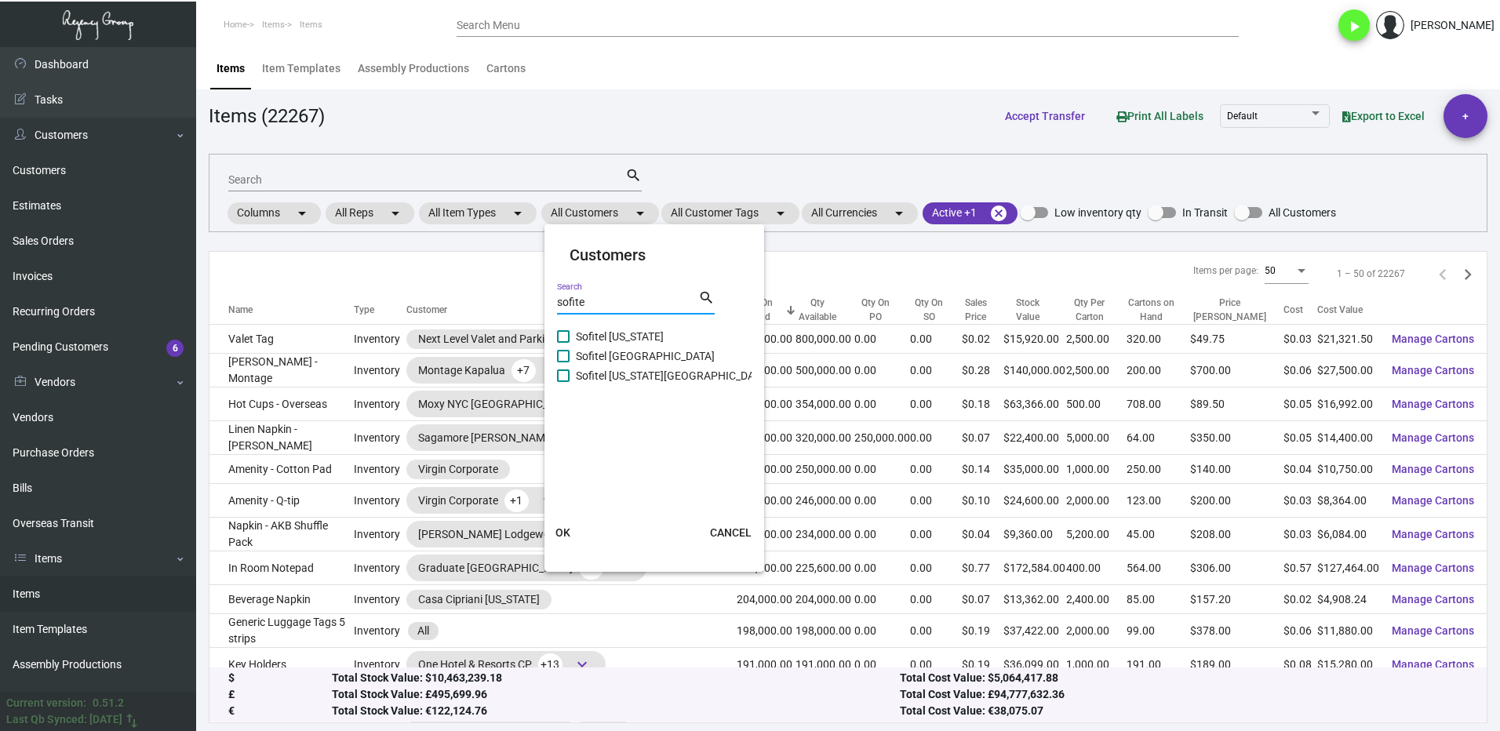
type input "sofite"
click at [573, 337] on label "Sofitel [US_STATE]" at bounding box center [610, 336] width 107 height 19
click at [563, 343] on input "Sofitel [US_STATE]" at bounding box center [562, 343] width 1 height 1
checkbox input "true"
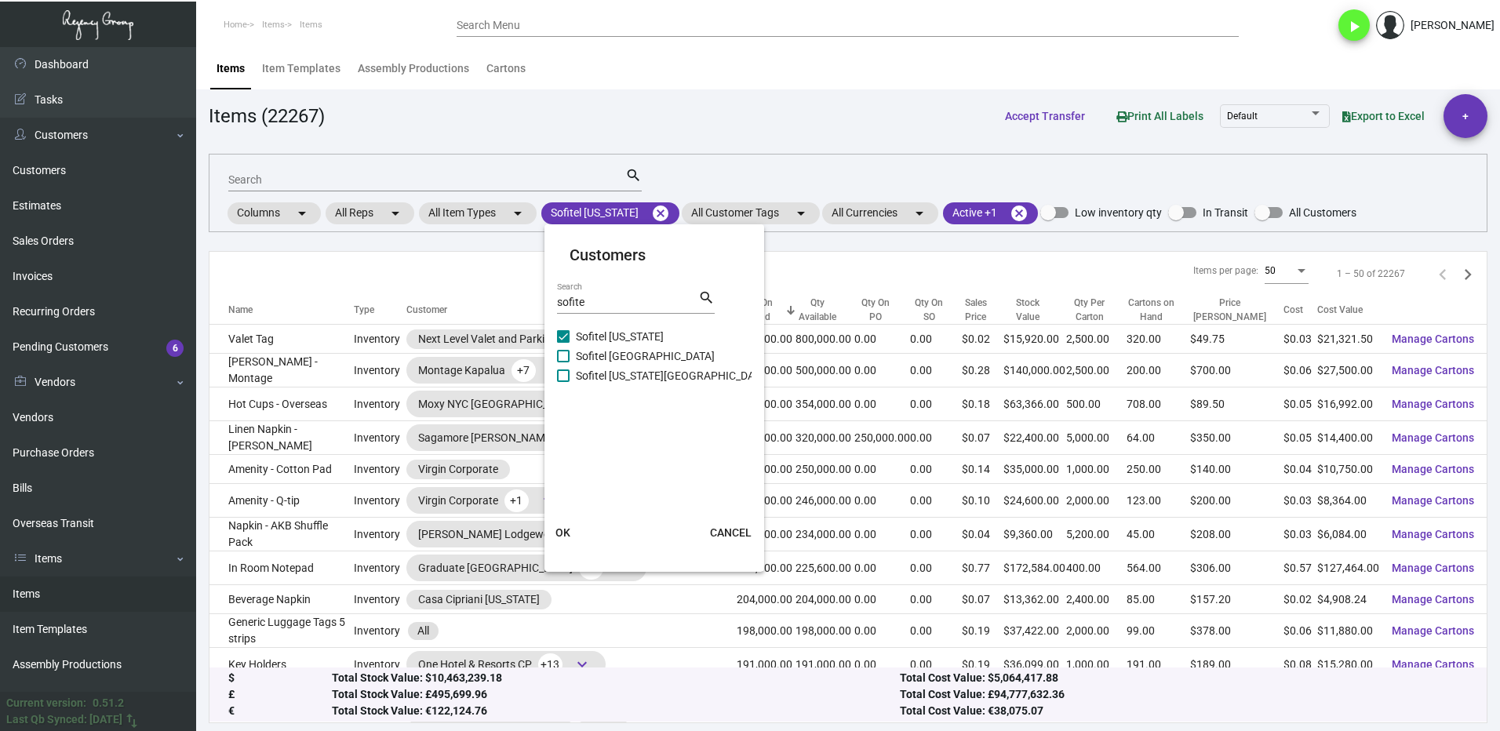
click at [576, 354] on span "Sofitel [GEOGRAPHIC_DATA]" at bounding box center [645, 356] width 139 height 19
click at [563, 362] on input "Sofitel [GEOGRAPHIC_DATA]" at bounding box center [562, 362] width 1 height 1
checkbox input "true"
drag, startPoint x: 576, startPoint y: 374, endPoint x: 576, endPoint y: 386, distance: 11.8
click at [576, 375] on span "Sofitel [US_STATE][GEOGRAPHIC_DATA]" at bounding box center [673, 375] width 194 height 19
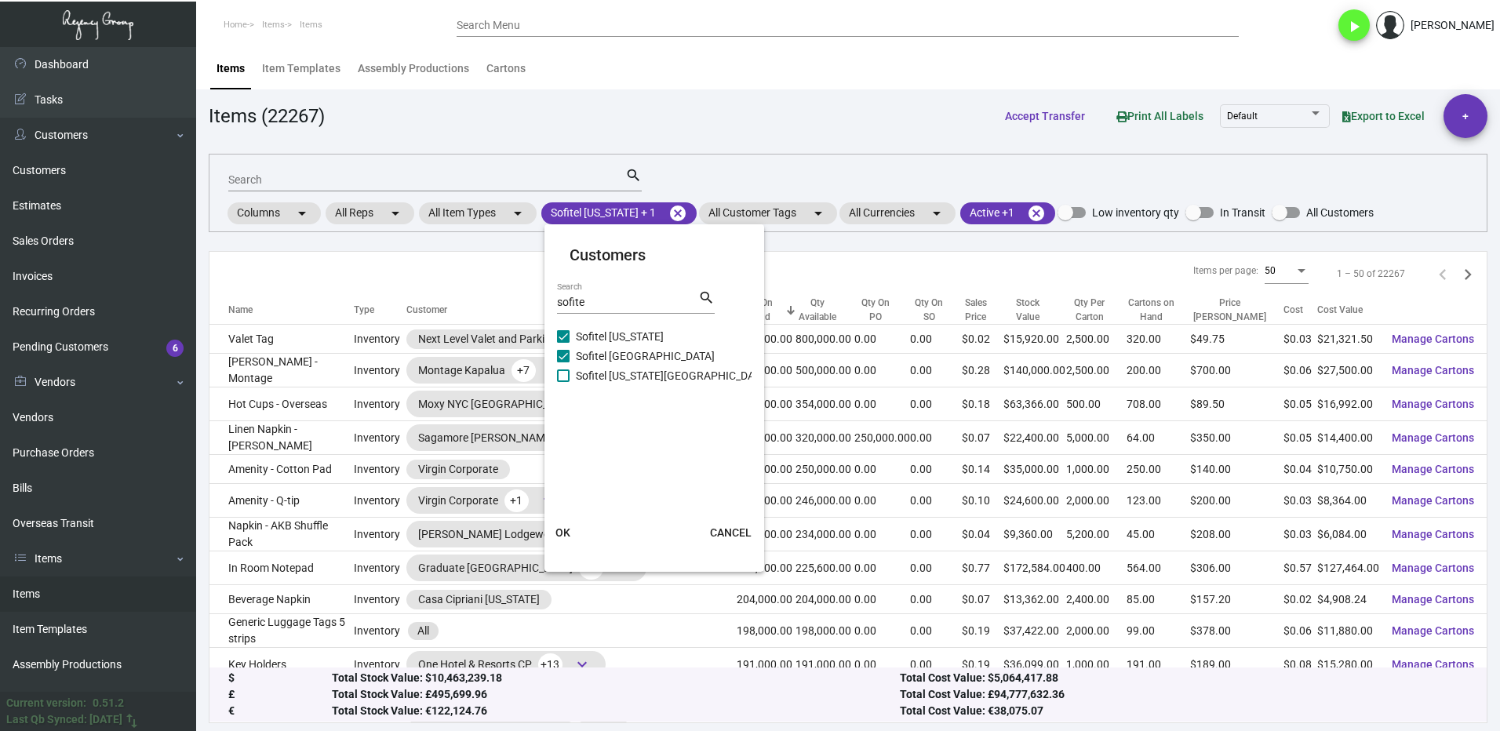
click at [563, 382] on input "Sofitel [US_STATE][GEOGRAPHIC_DATA]" at bounding box center [562, 382] width 1 height 1
checkbox input "true"
click at [573, 533] on button "OK" at bounding box center [563, 532] width 50 height 28
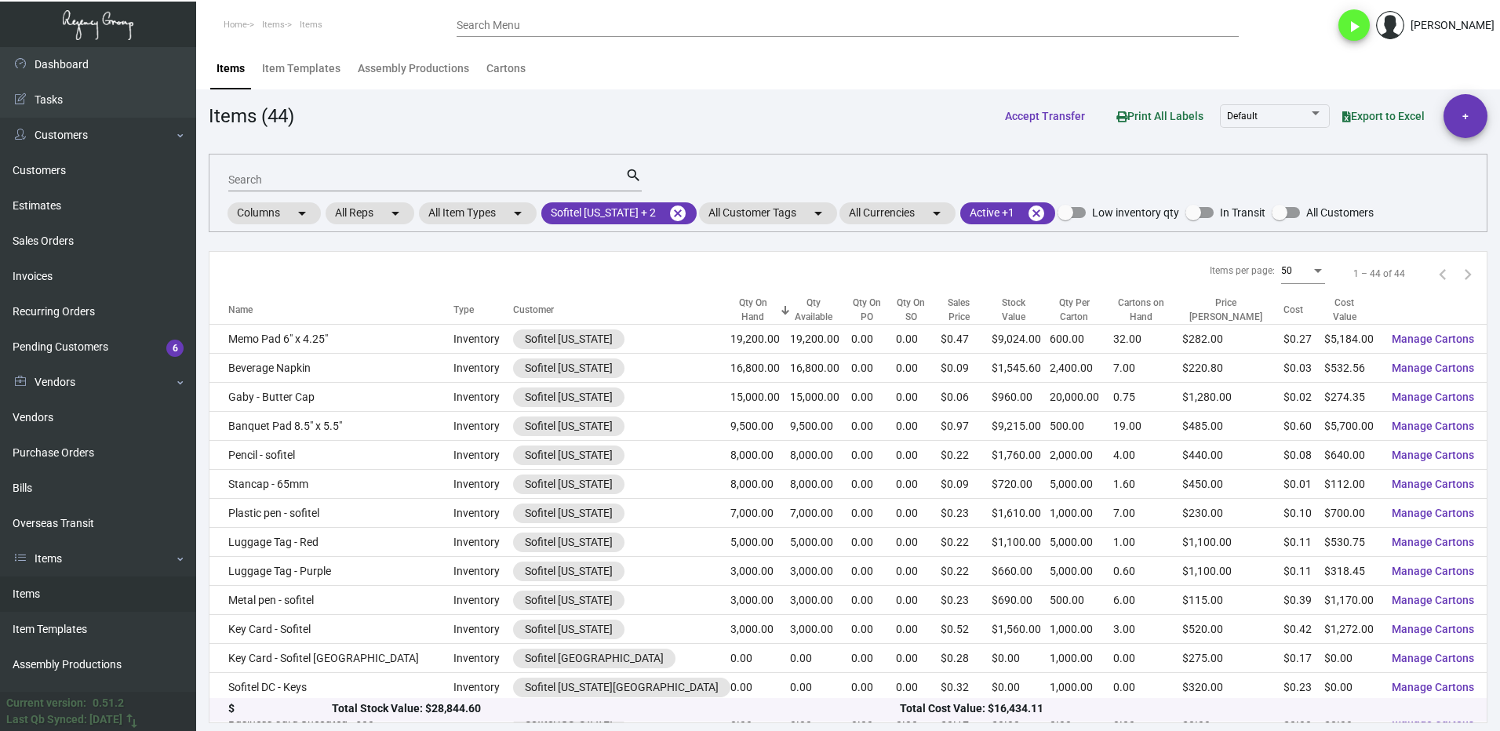
click at [282, 176] on input "Search" at bounding box center [426, 180] width 397 height 13
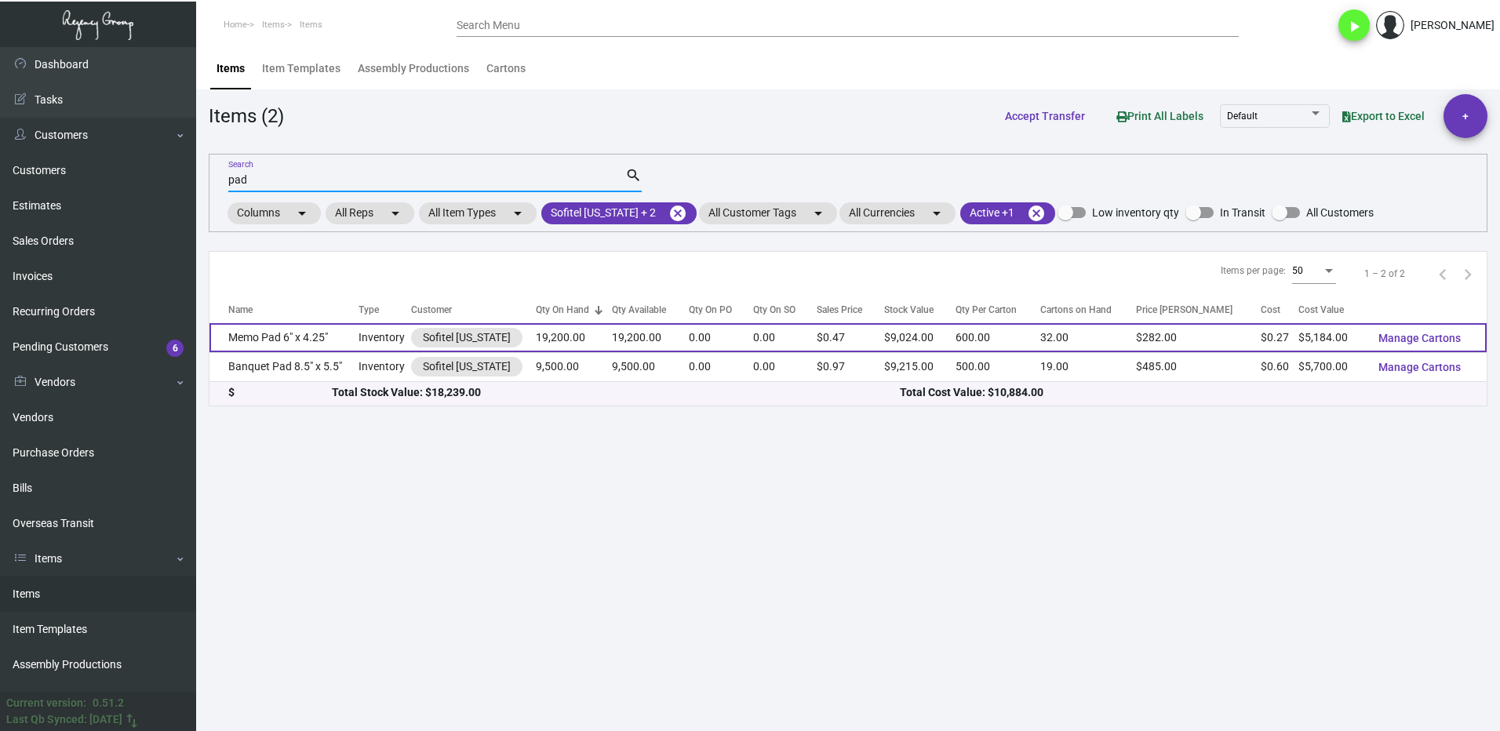
type input "pad"
click at [328, 337] on td "Memo Pad 6" x 4.25"" at bounding box center [283, 337] width 149 height 29
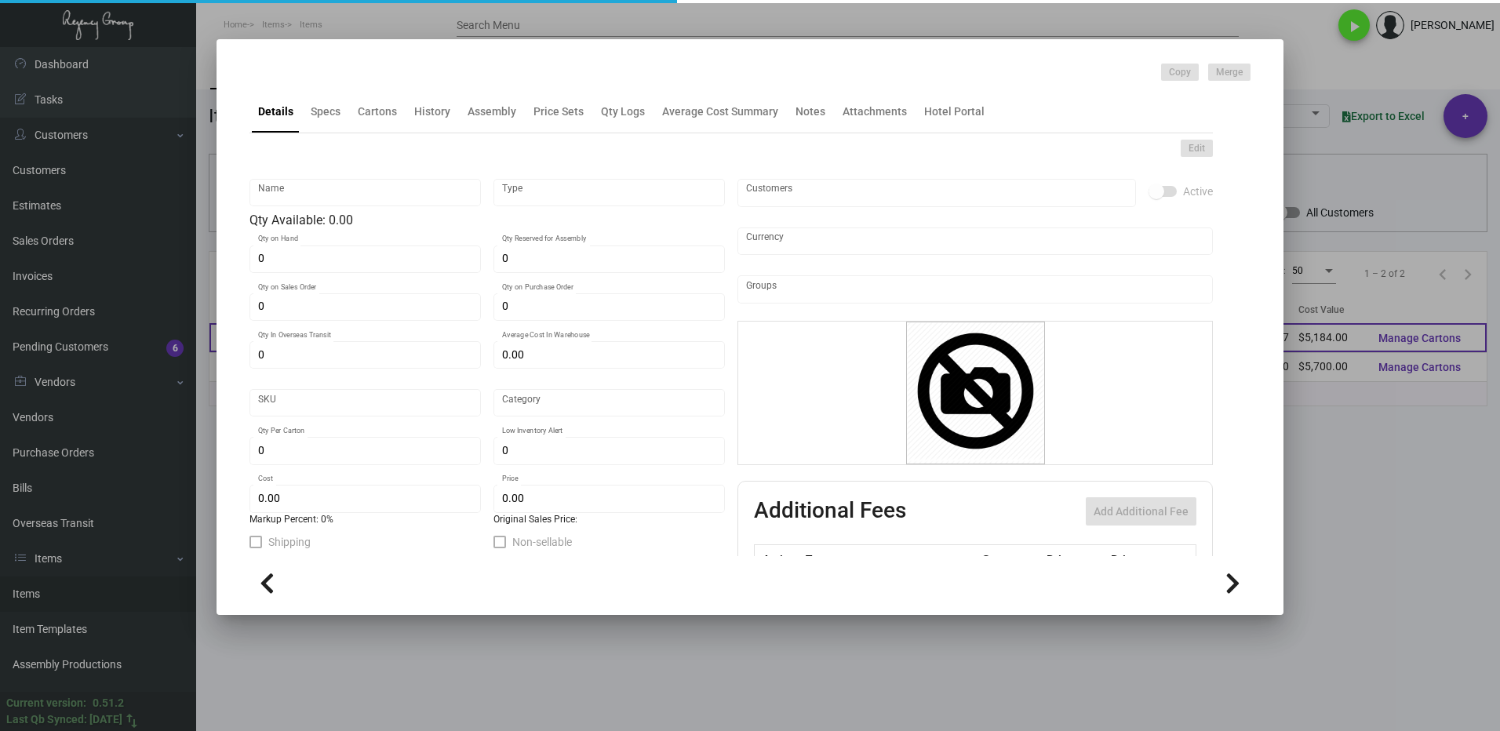
type input "Memo Pad 6" x 4.25""
type input "Inventory"
type input "19,200"
type input "$ 0.27"
type input "Standard"
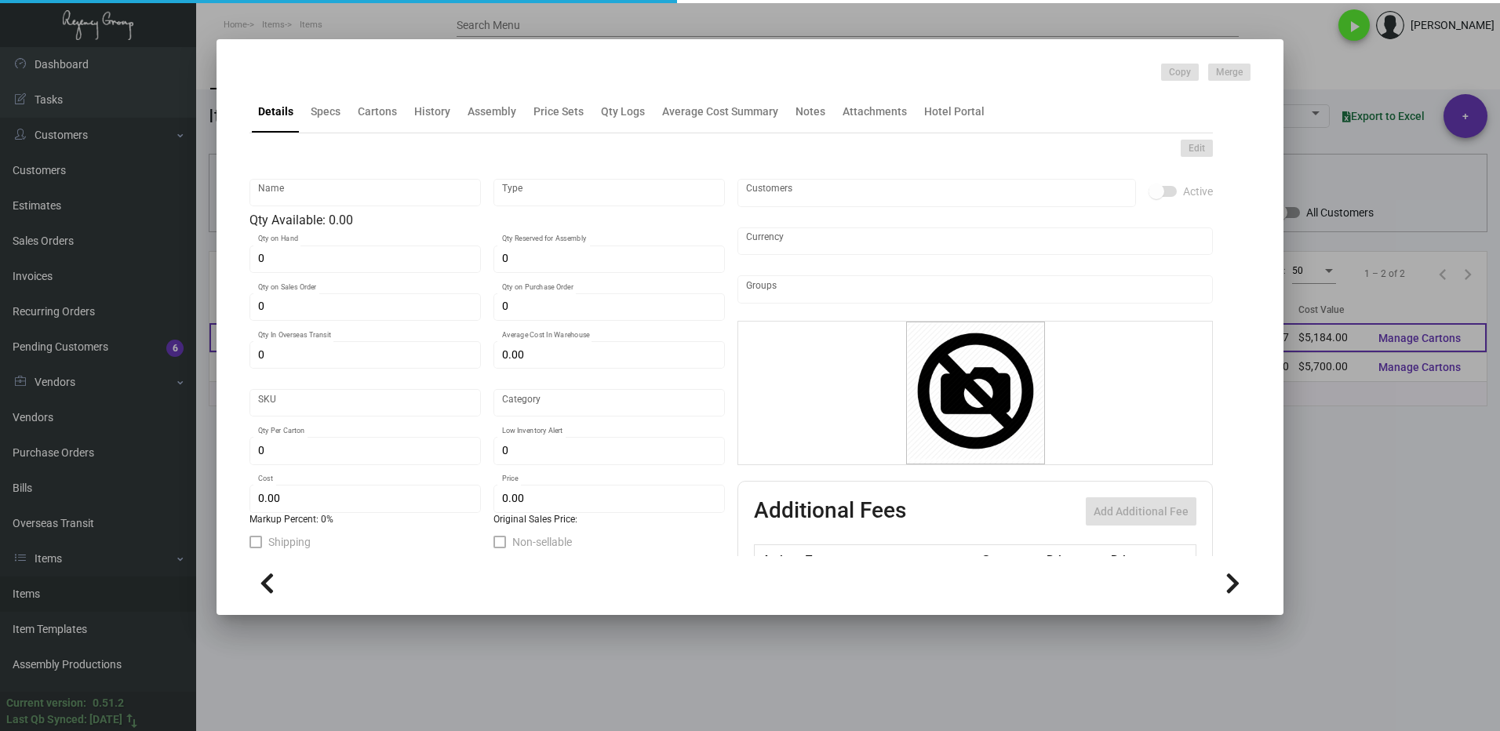
type input "600"
type input "$ 0.27"
type input "$ 0.47"
checkbox input "true"
type input "United States Dollar $"
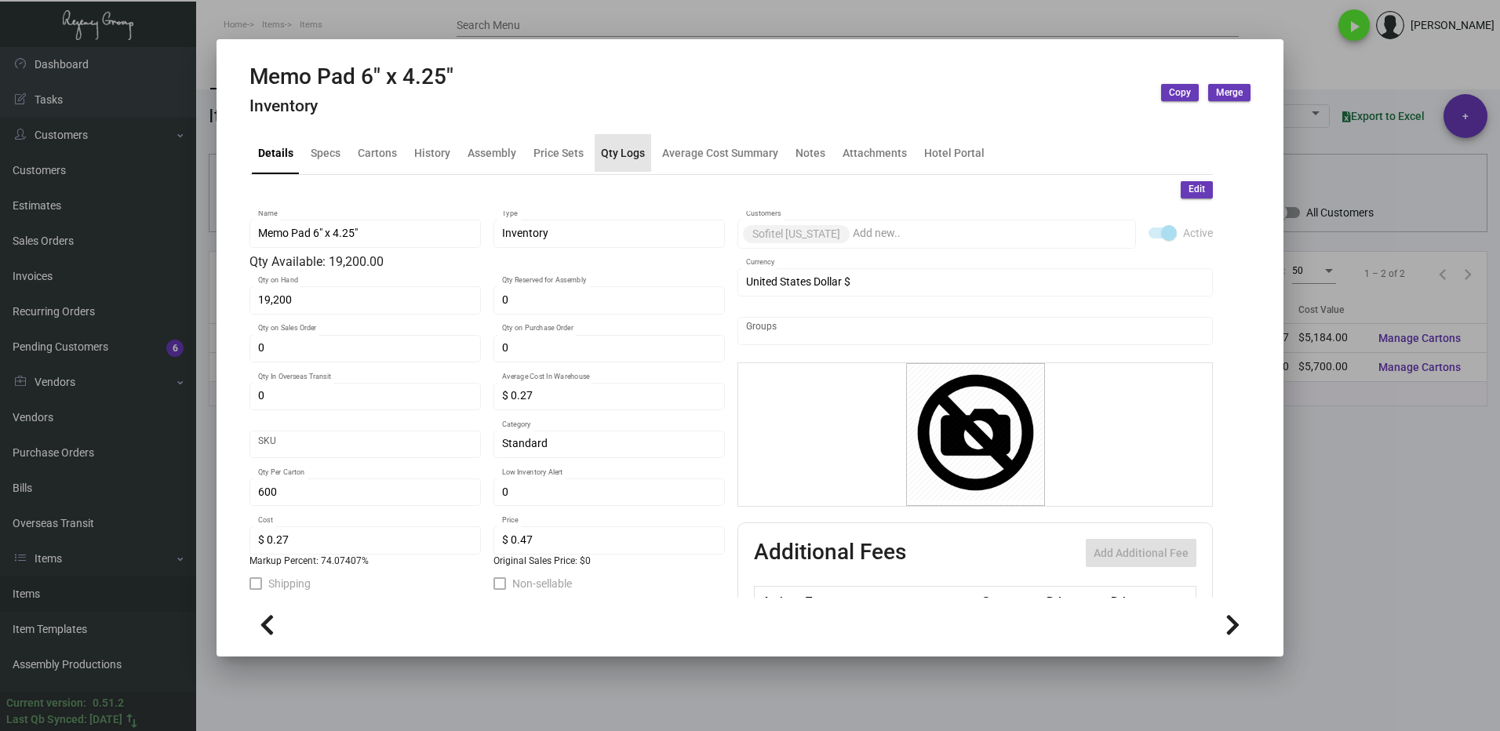
click at [609, 151] on div "Qty Logs" at bounding box center [623, 152] width 44 height 16
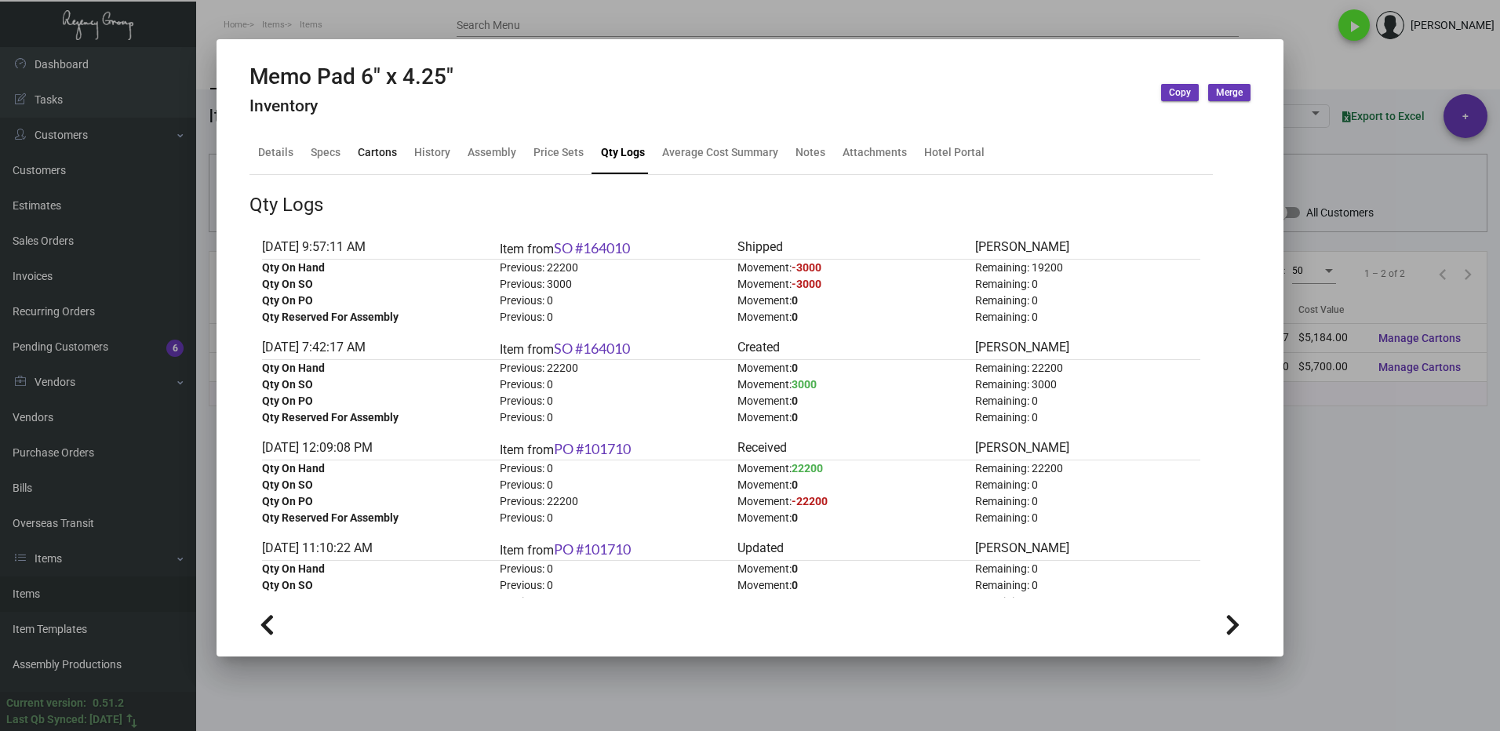
click at [369, 158] on div "Cartons" at bounding box center [377, 152] width 39 height 16
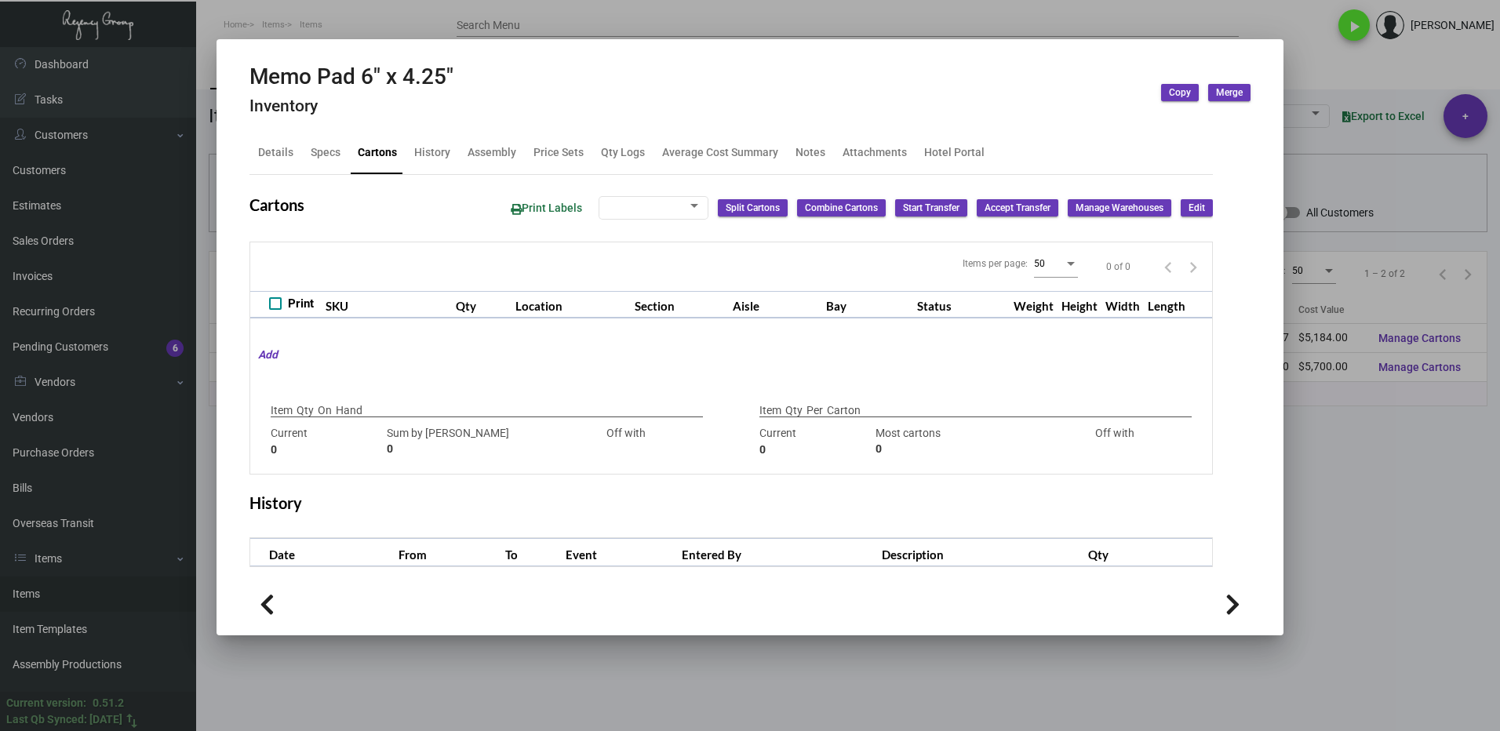
type input "19,200"
type input "19200"
type input "0"
type input "600"
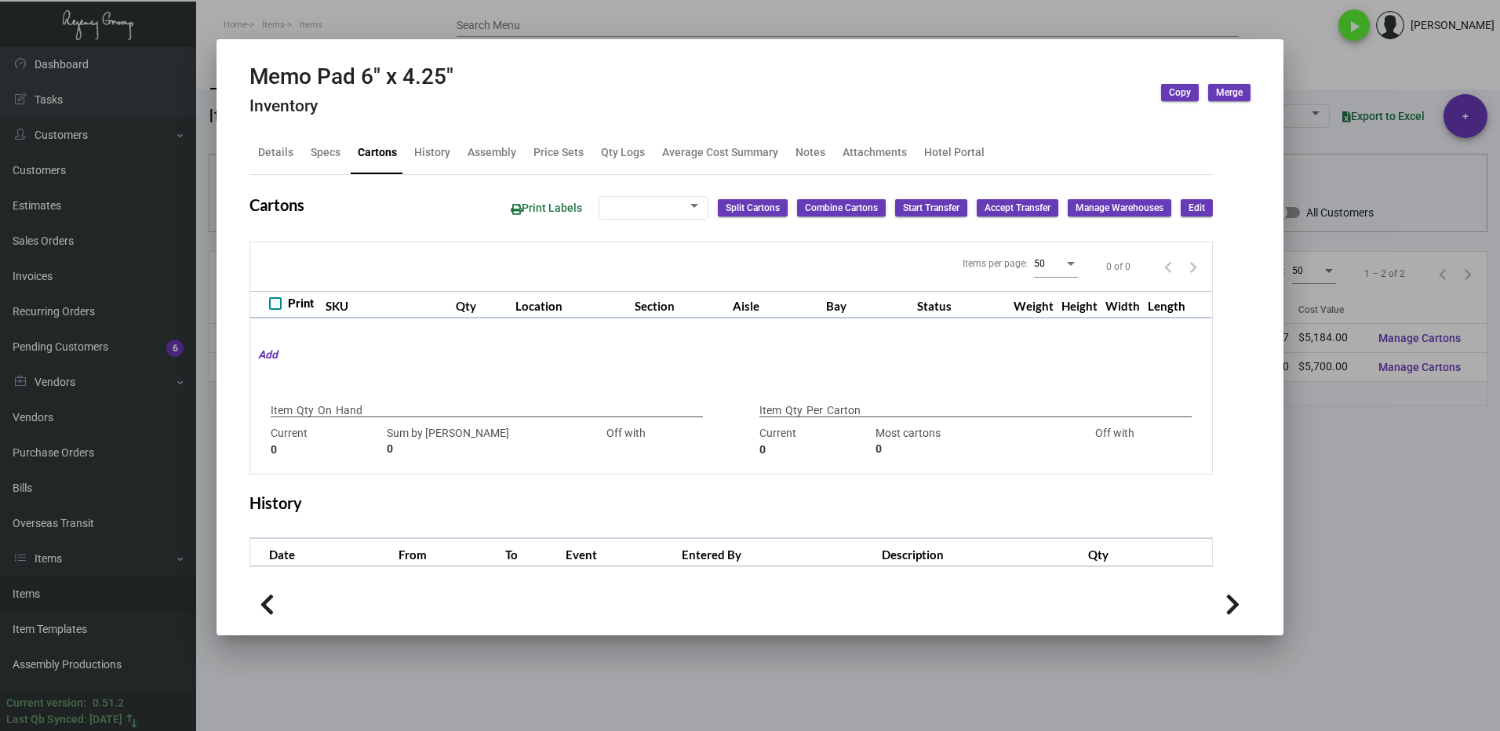
type input "0"
